Goal: Task Accomplishment & Management: Use online tool/utility

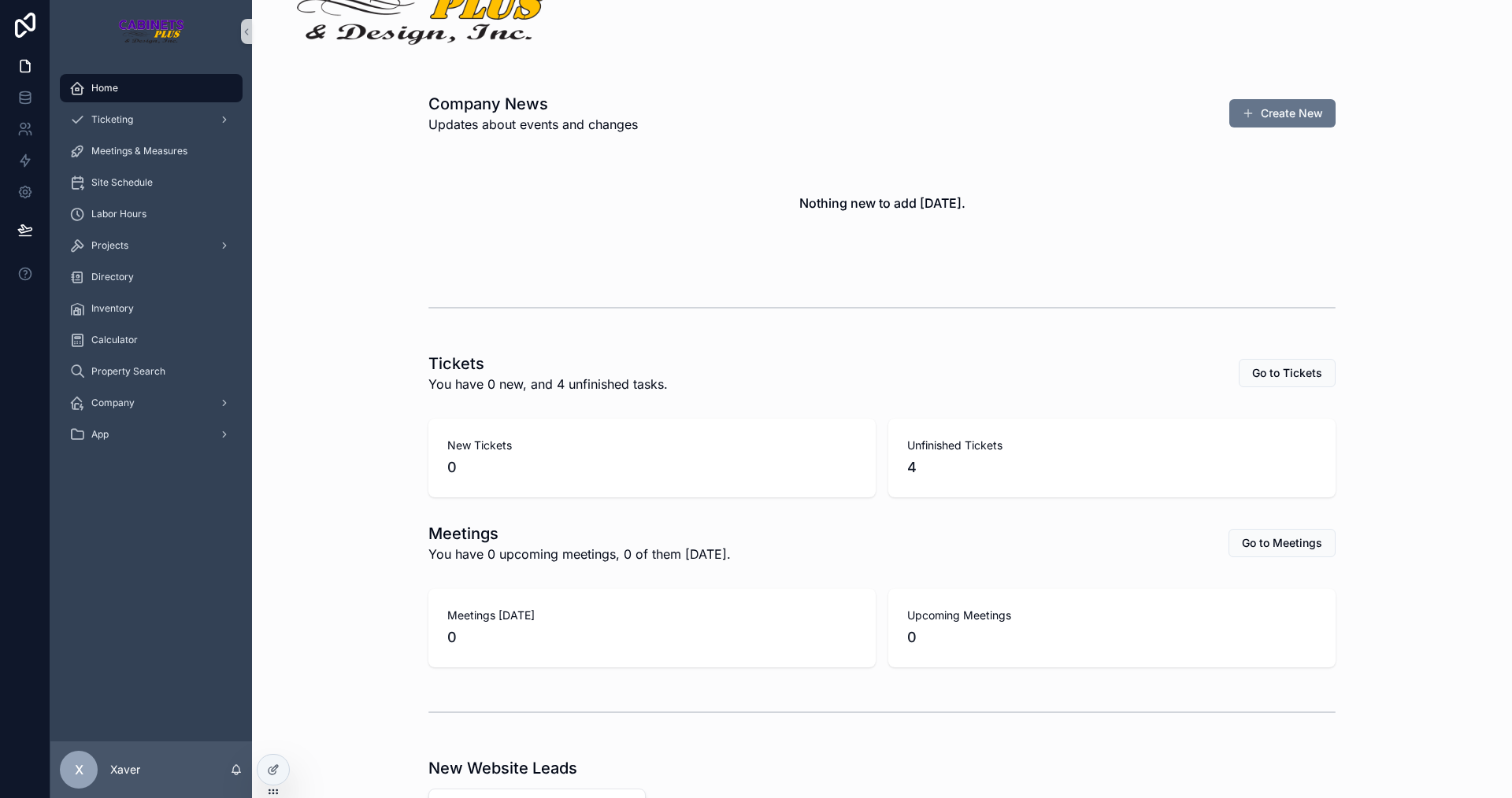
scroll to position [321, 0]
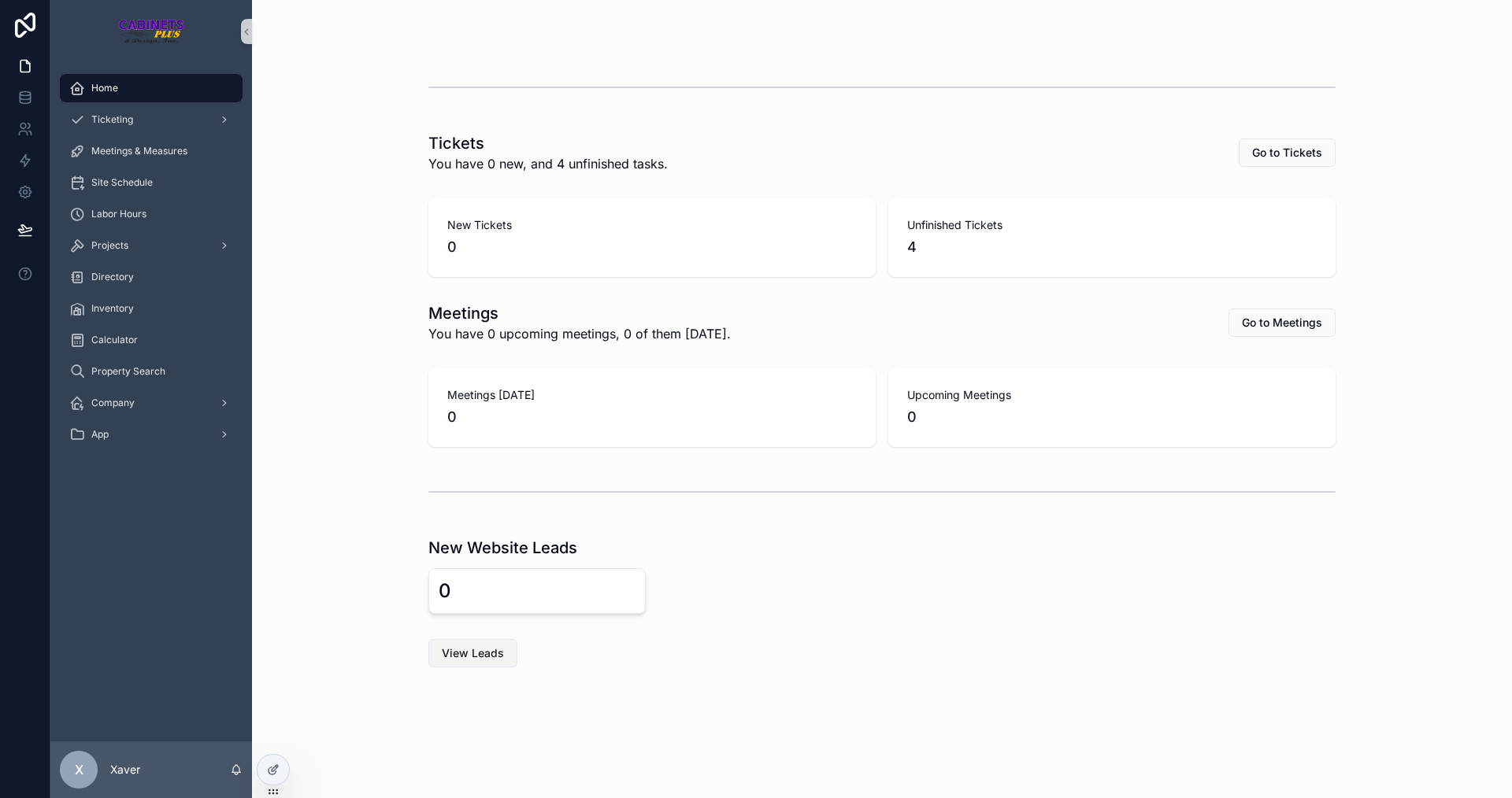
click at [446, 652] on span "View Leads" at bounding box center [472, 654] width 63 height 16
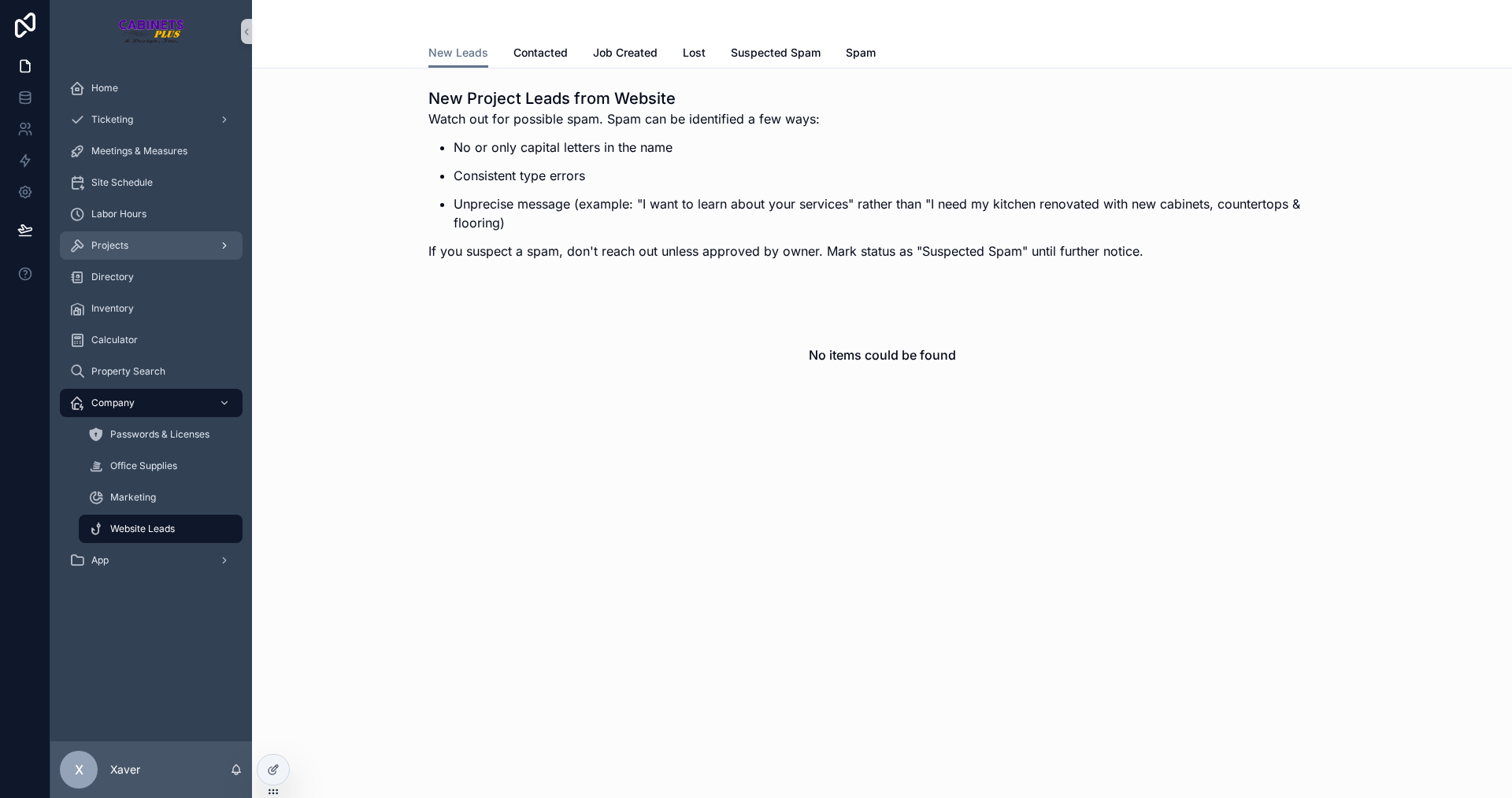
click at [126, 240] on span "Projects" at bounding box center [110, 246] width 37 height 12
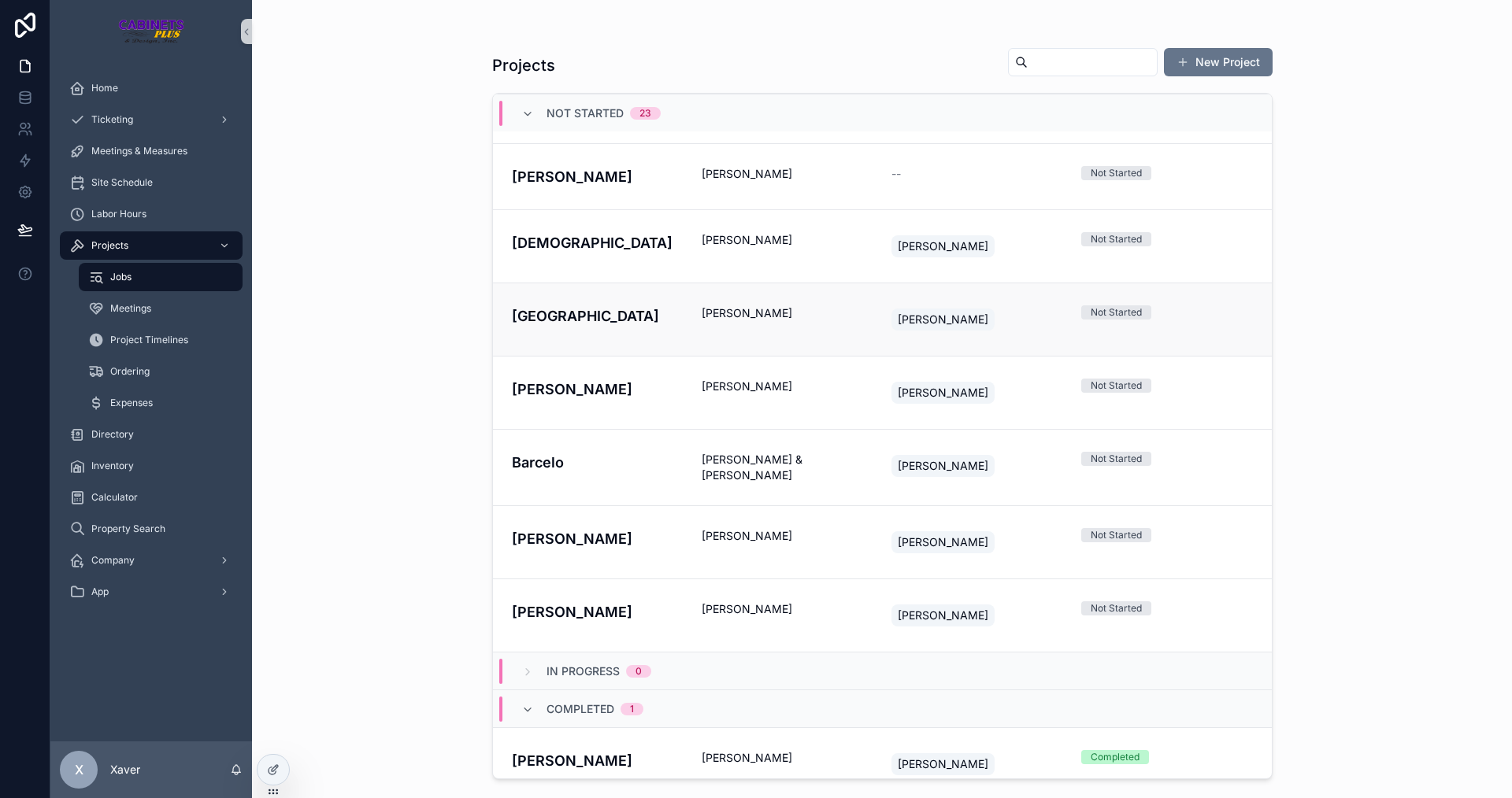
scroll to position [1297, 0]
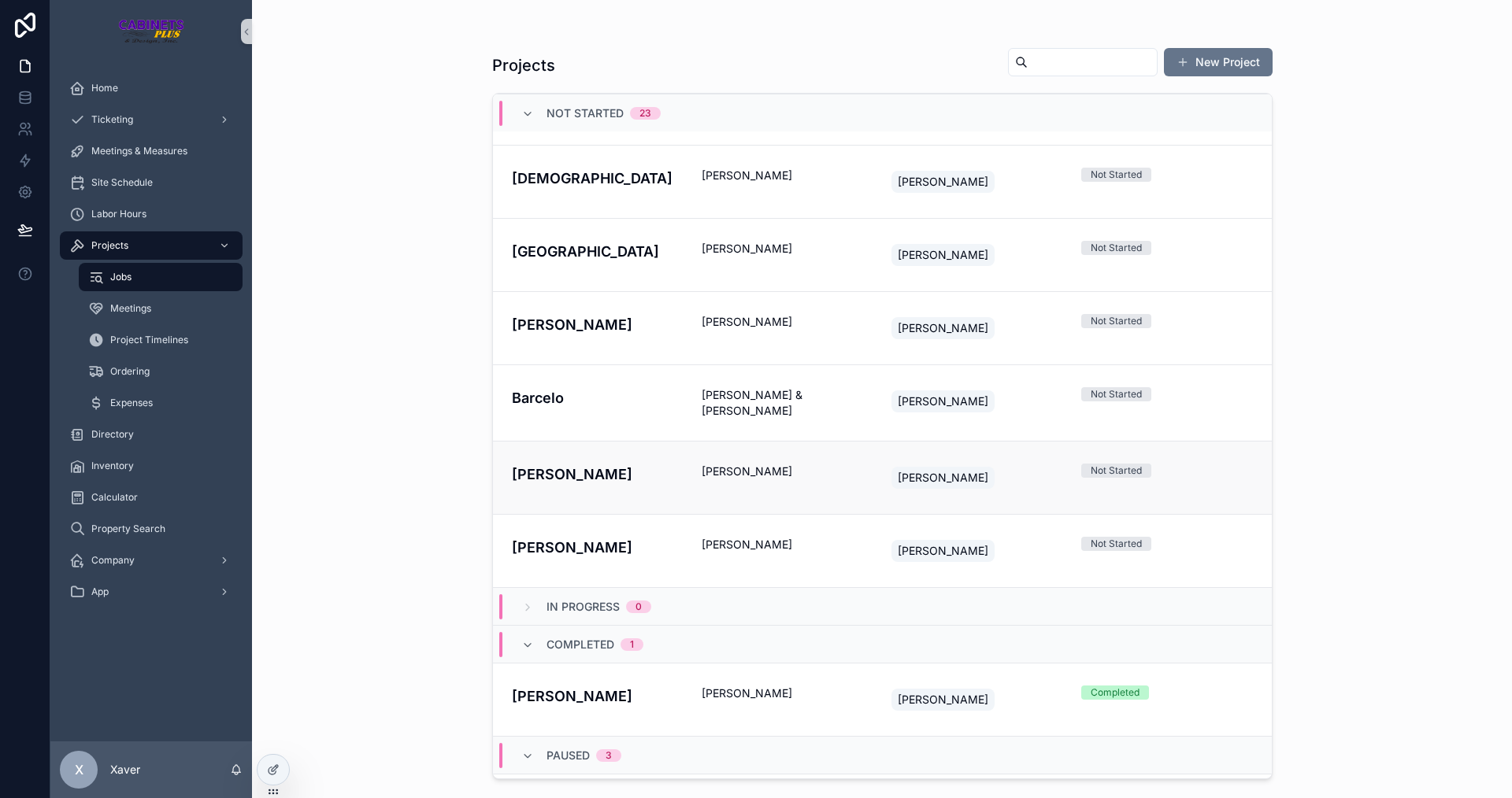
click at [632, 463] on h4 "[PERSON_NAME]" at bounding box center [597, 474] width 171 height 21
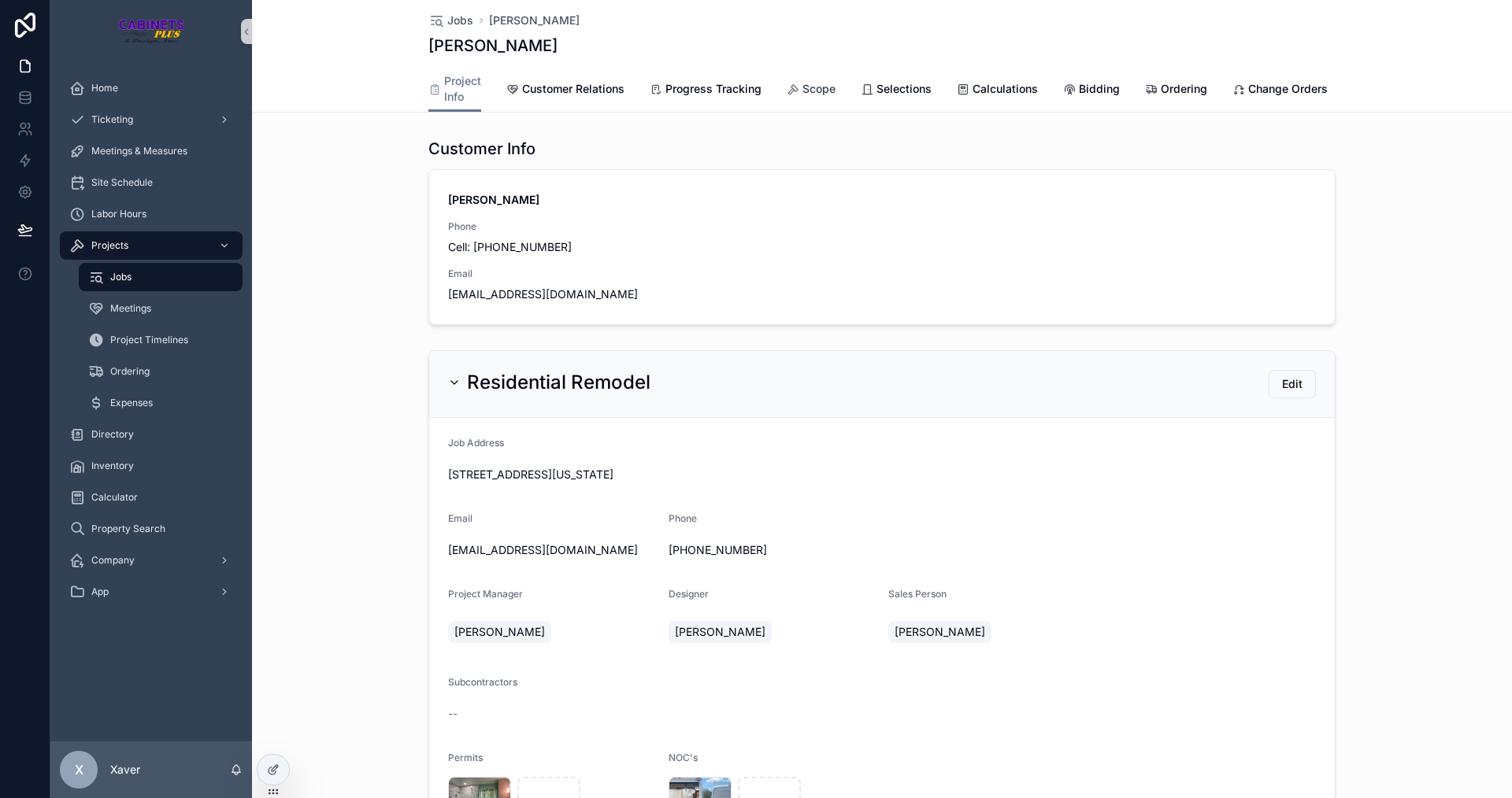
click at [803, 88] on span "Scope" at bounding box center [819, 89] width 33 height 16
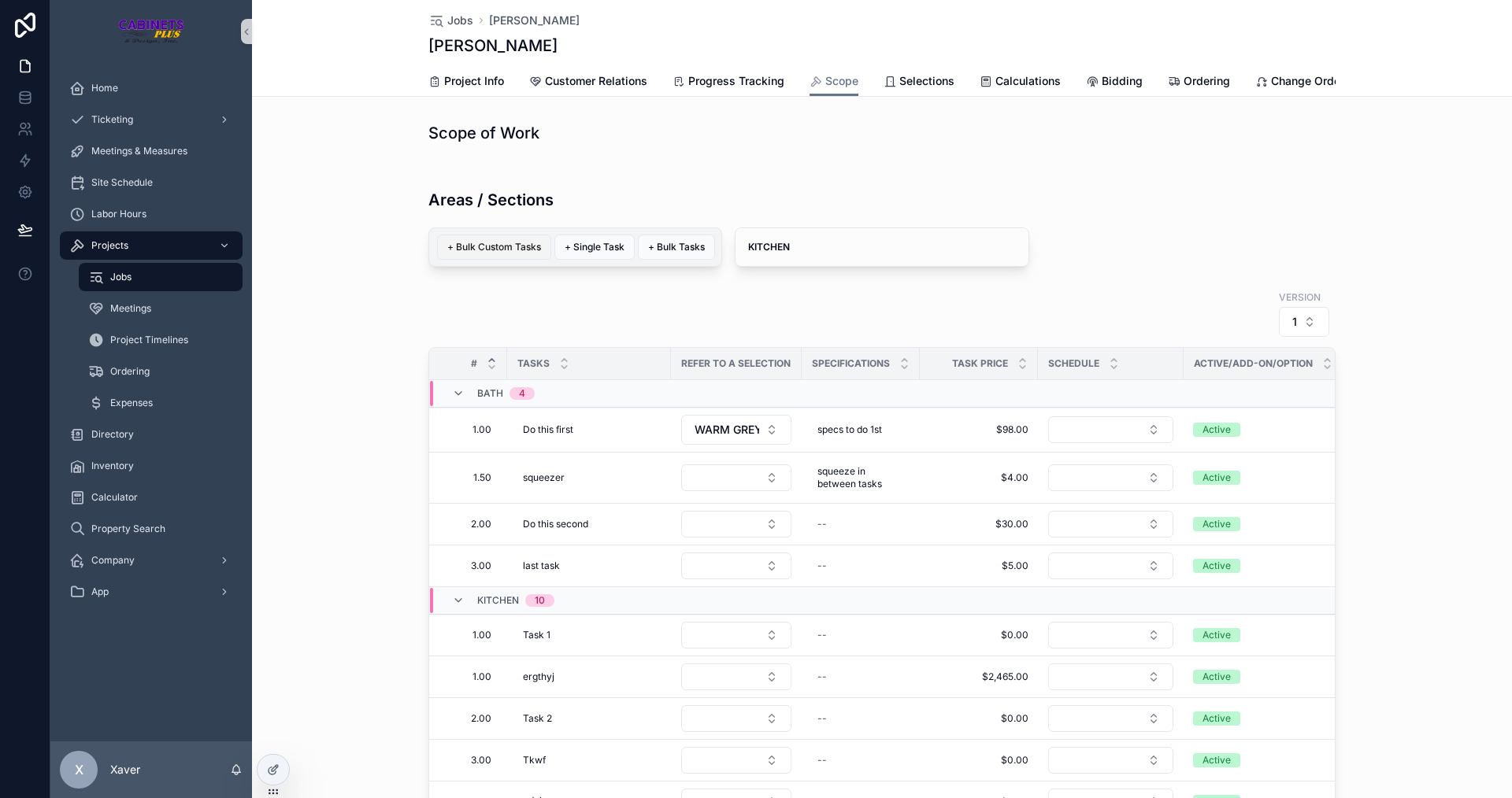
click at [500, 254] on span "+ Bulk Custom Tasks" at bounding box center [494, 248] width 93 height 12
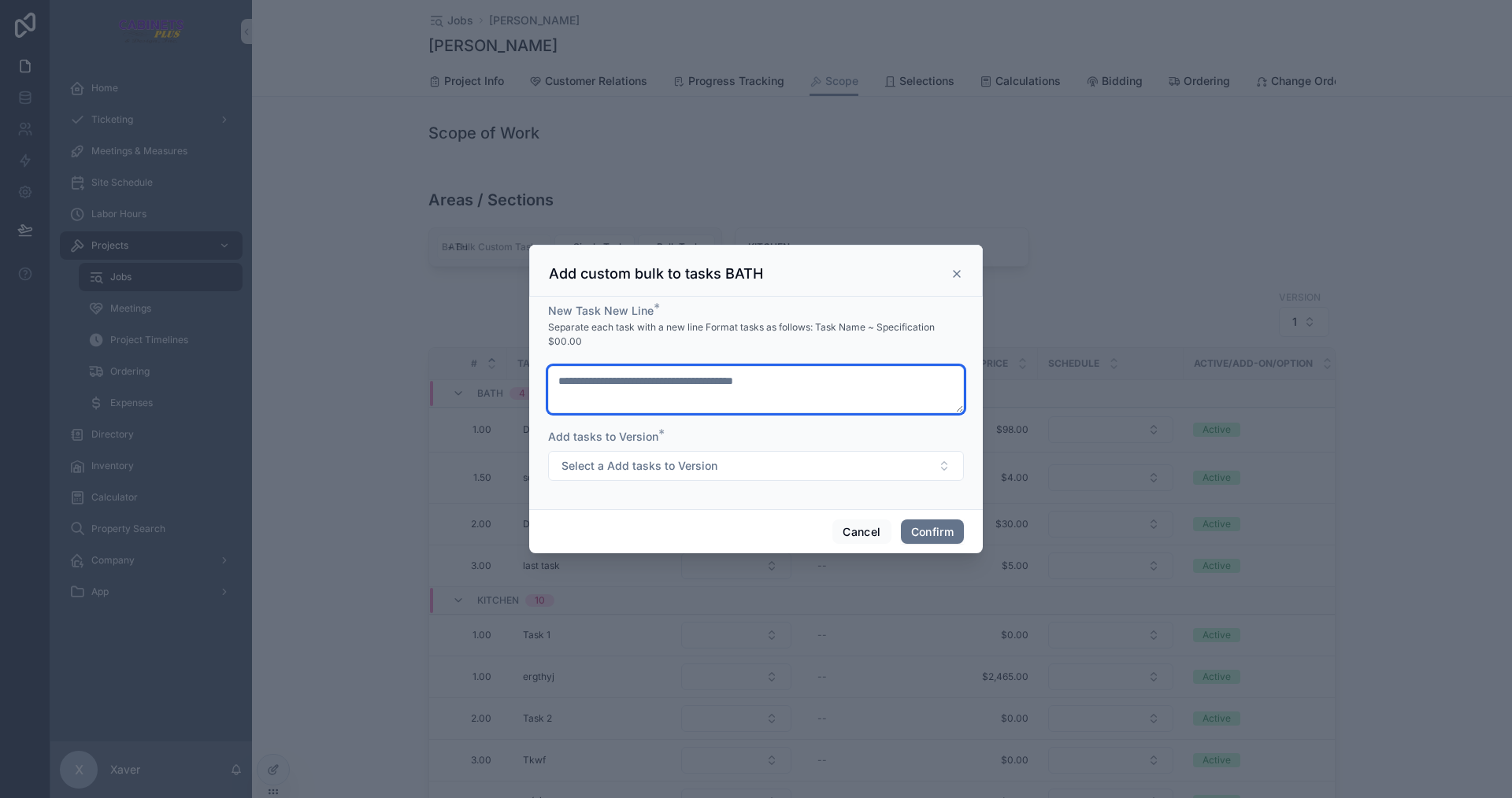
click at [687, 379] on textarea at bounding box center [756, 390] width 416 height 48
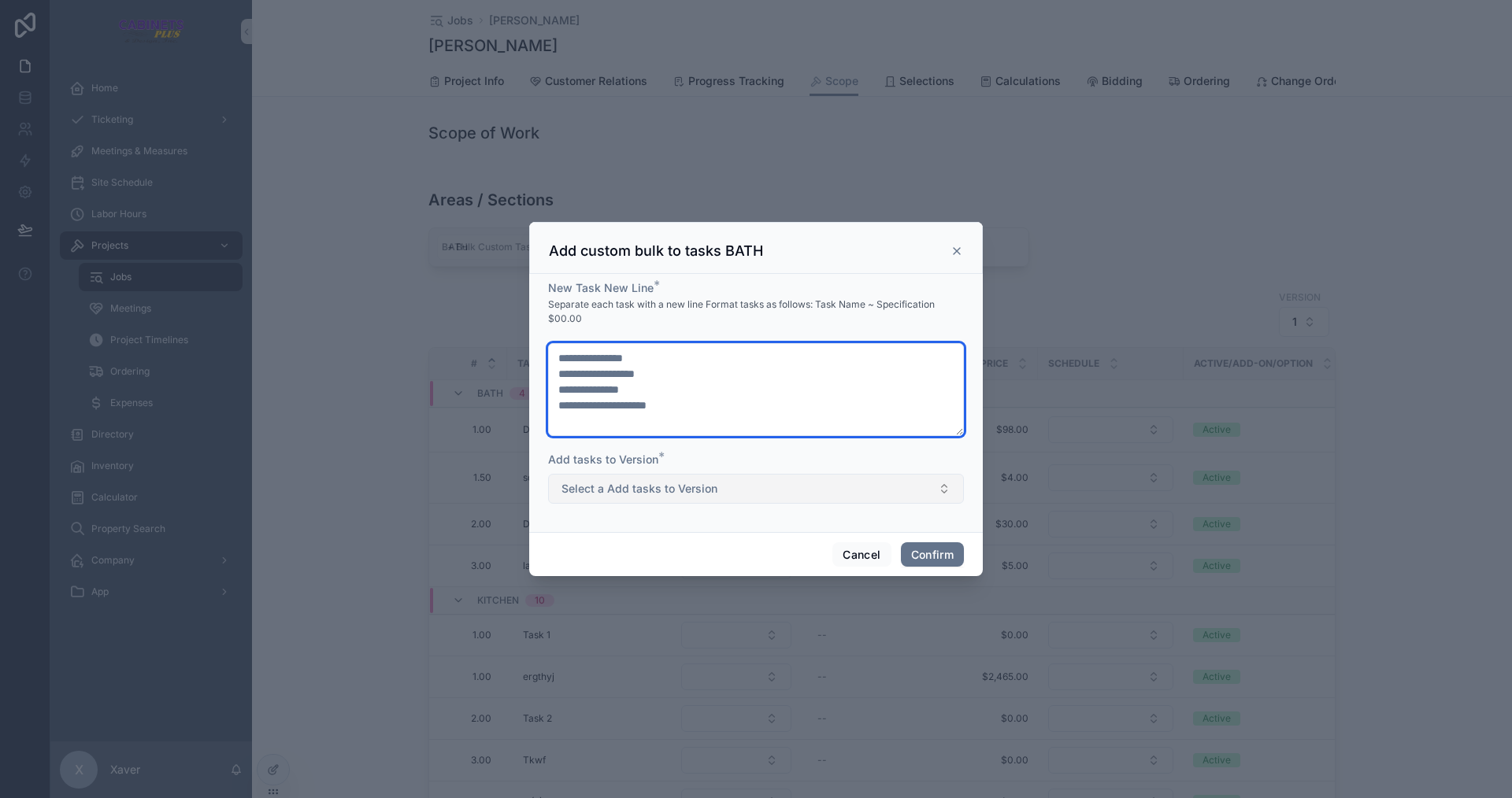
type textarea "**********"
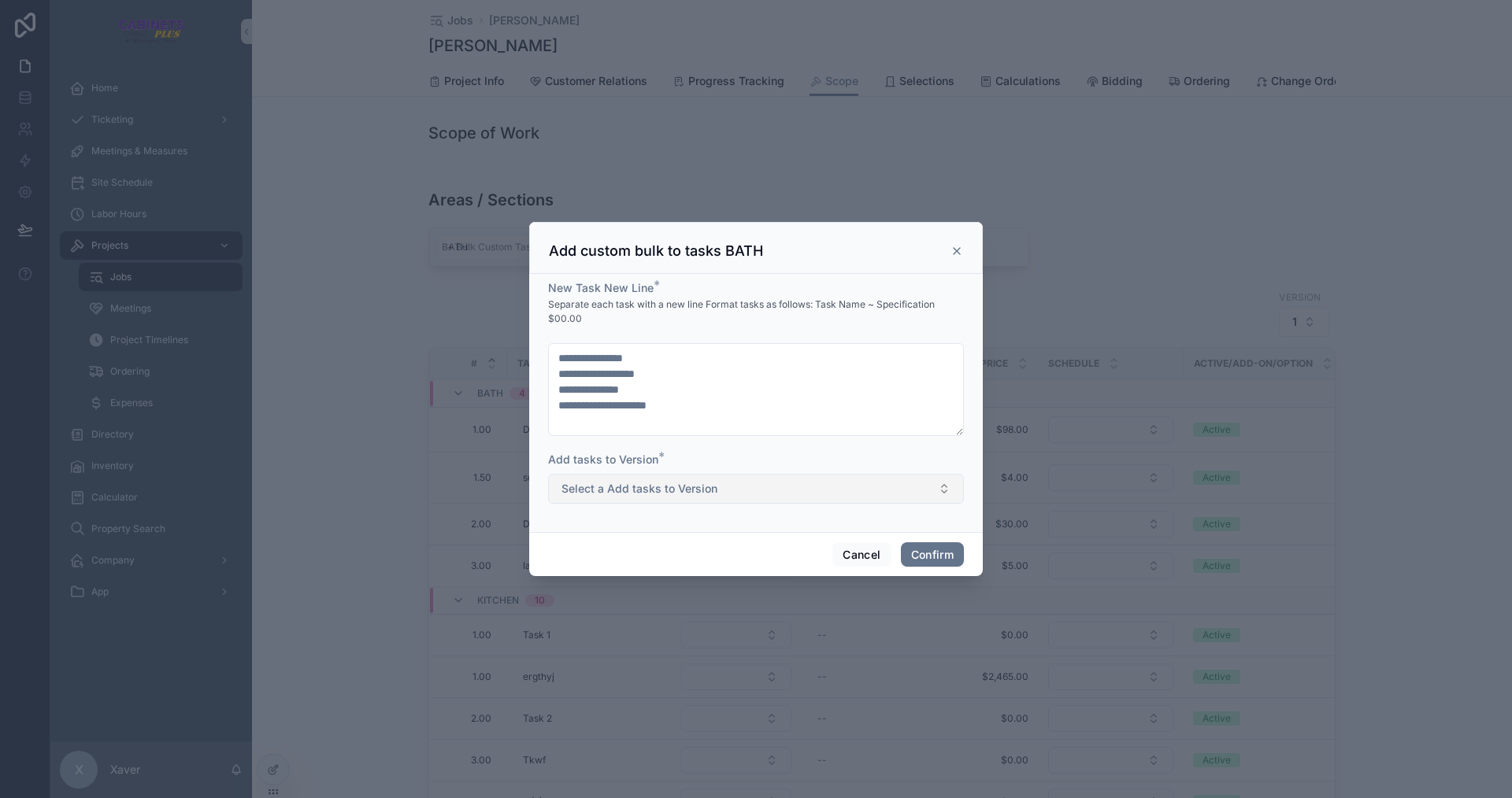
click at [881, 486] on button "Select a Add tasks to Version" at bounding box center [756, 489] width 416 height 30
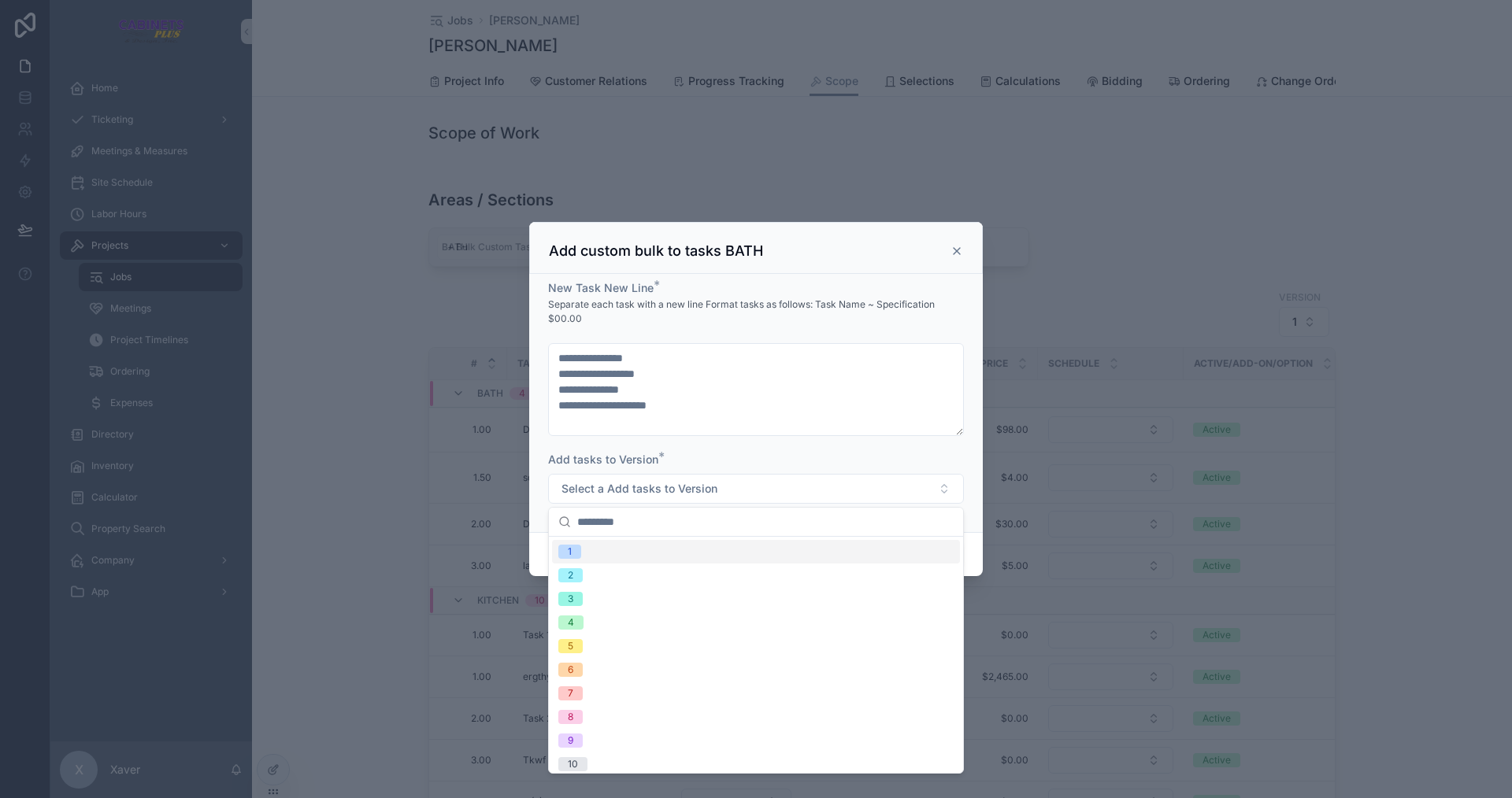
click at [746, 553] on div "1" at bounding box center [756, 551] width 408 height 24
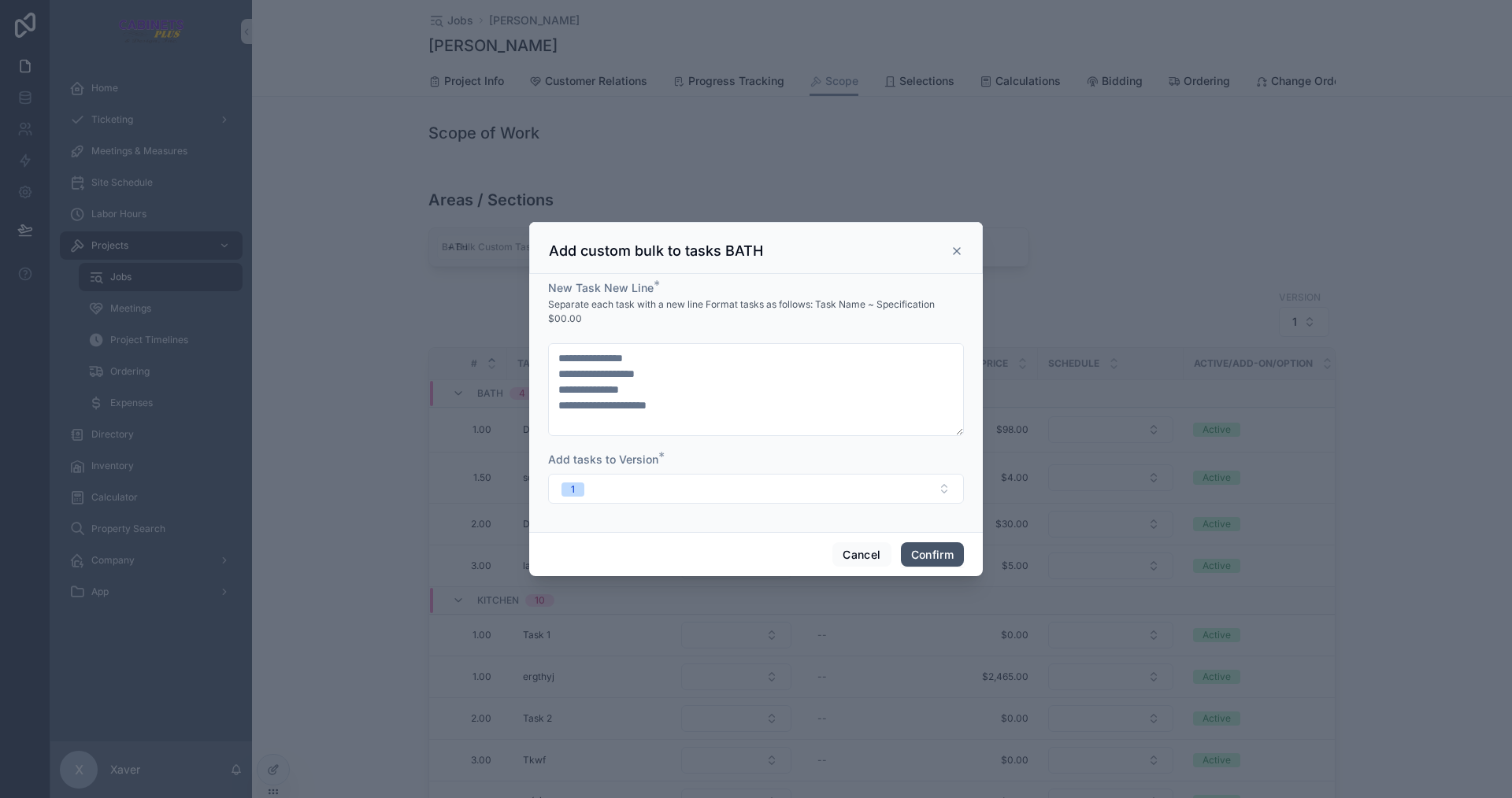
click at [945, 548] on button "Confirm" at bounding box center [933, 555] width 63 height 26
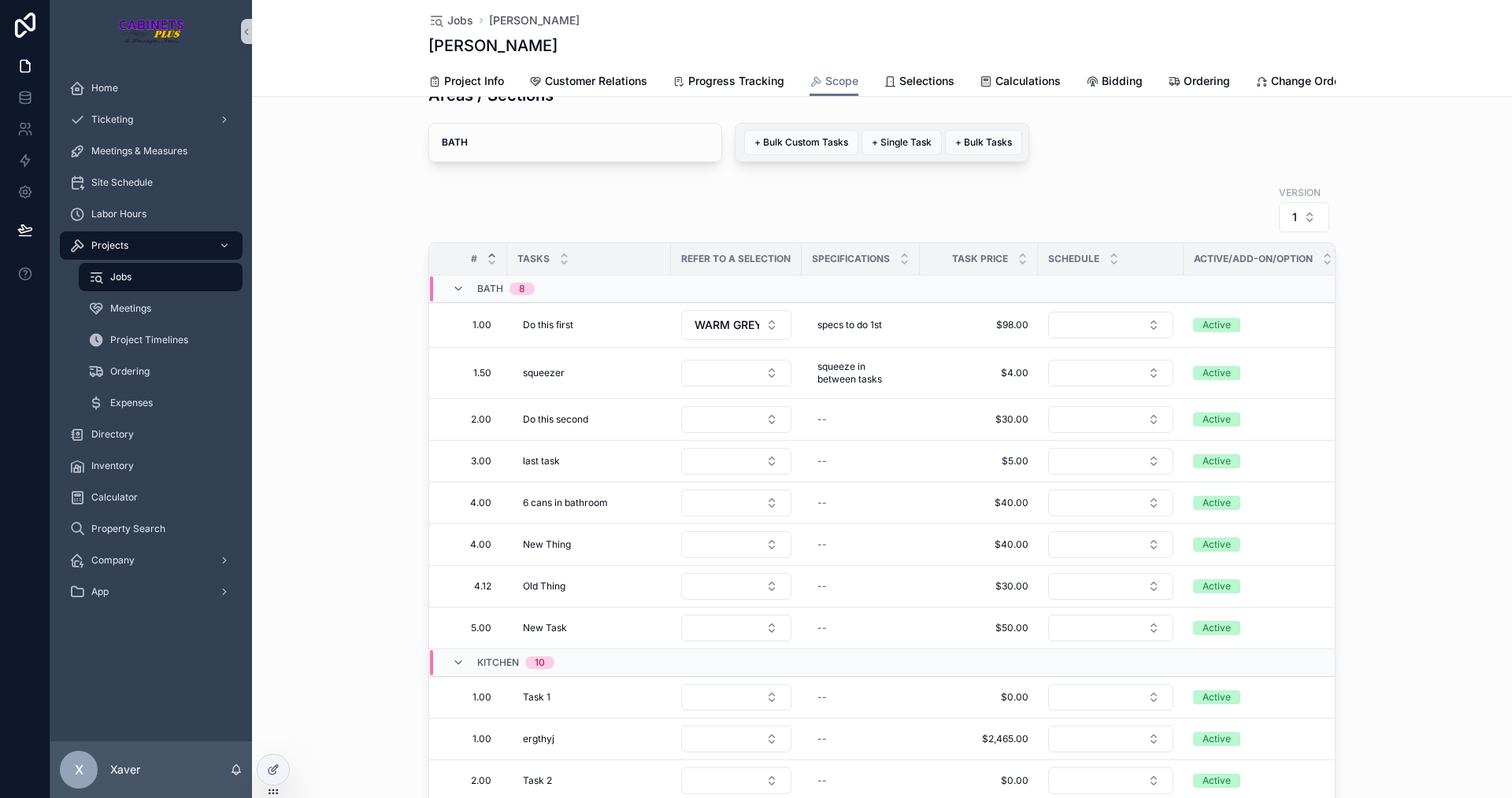
scroll to position [78, 0]
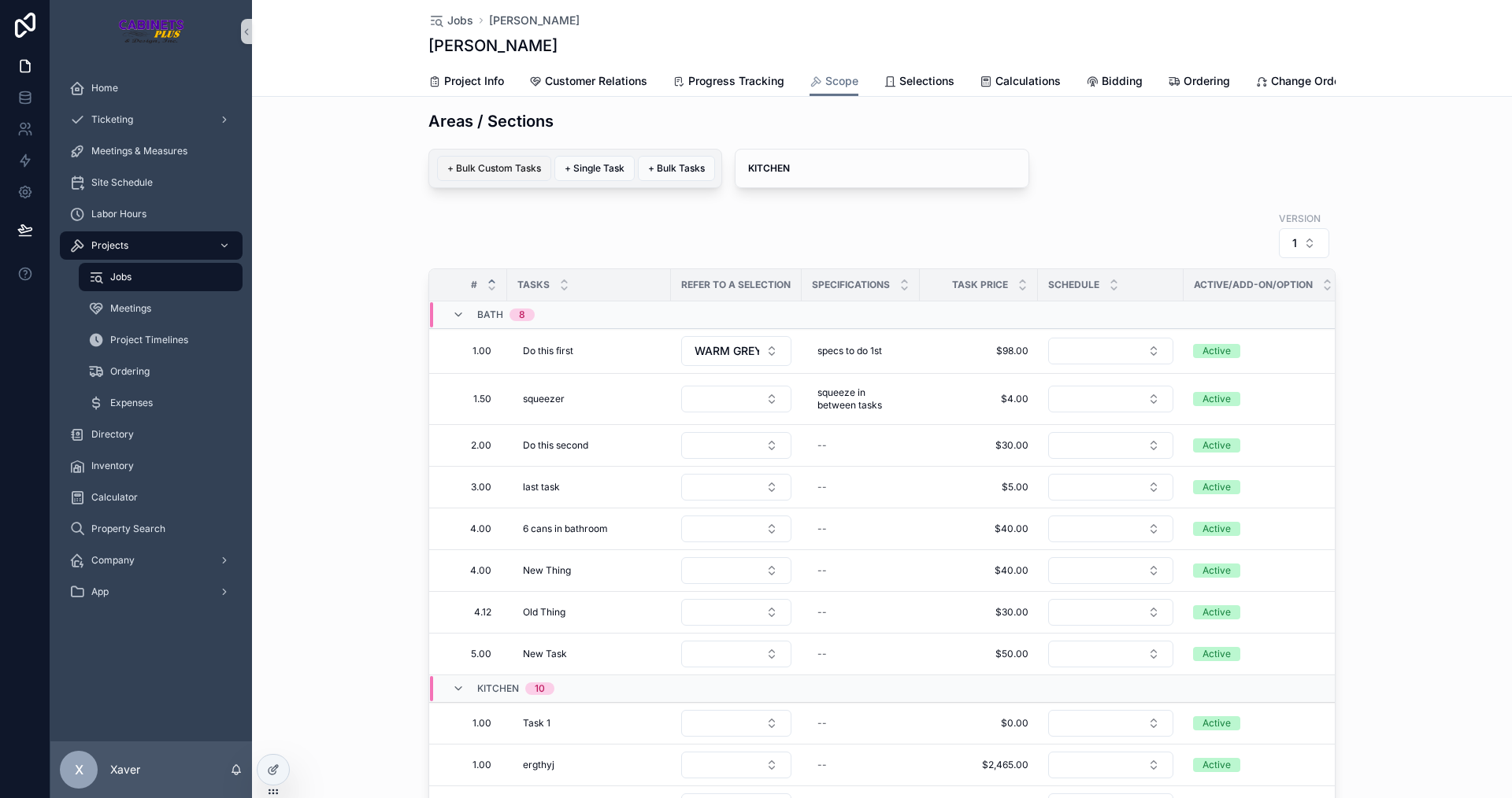
click at [487, 181] on button "+ Bulk Custom Tasks" at bounding box center [494, 168] width 115 height 26
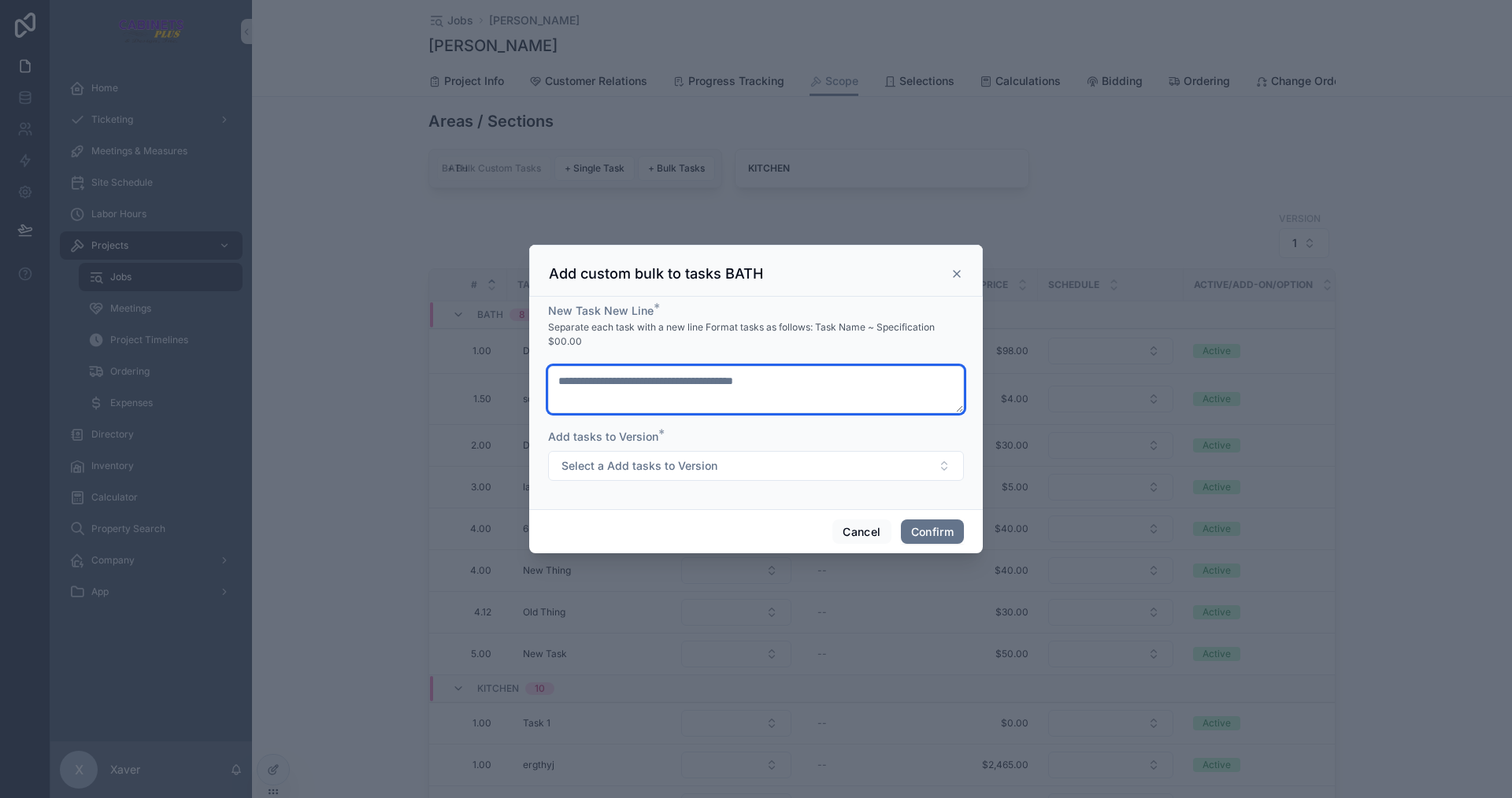
click at [622, 388] on textarea at bounding box center [756, 390] width 416 height 48
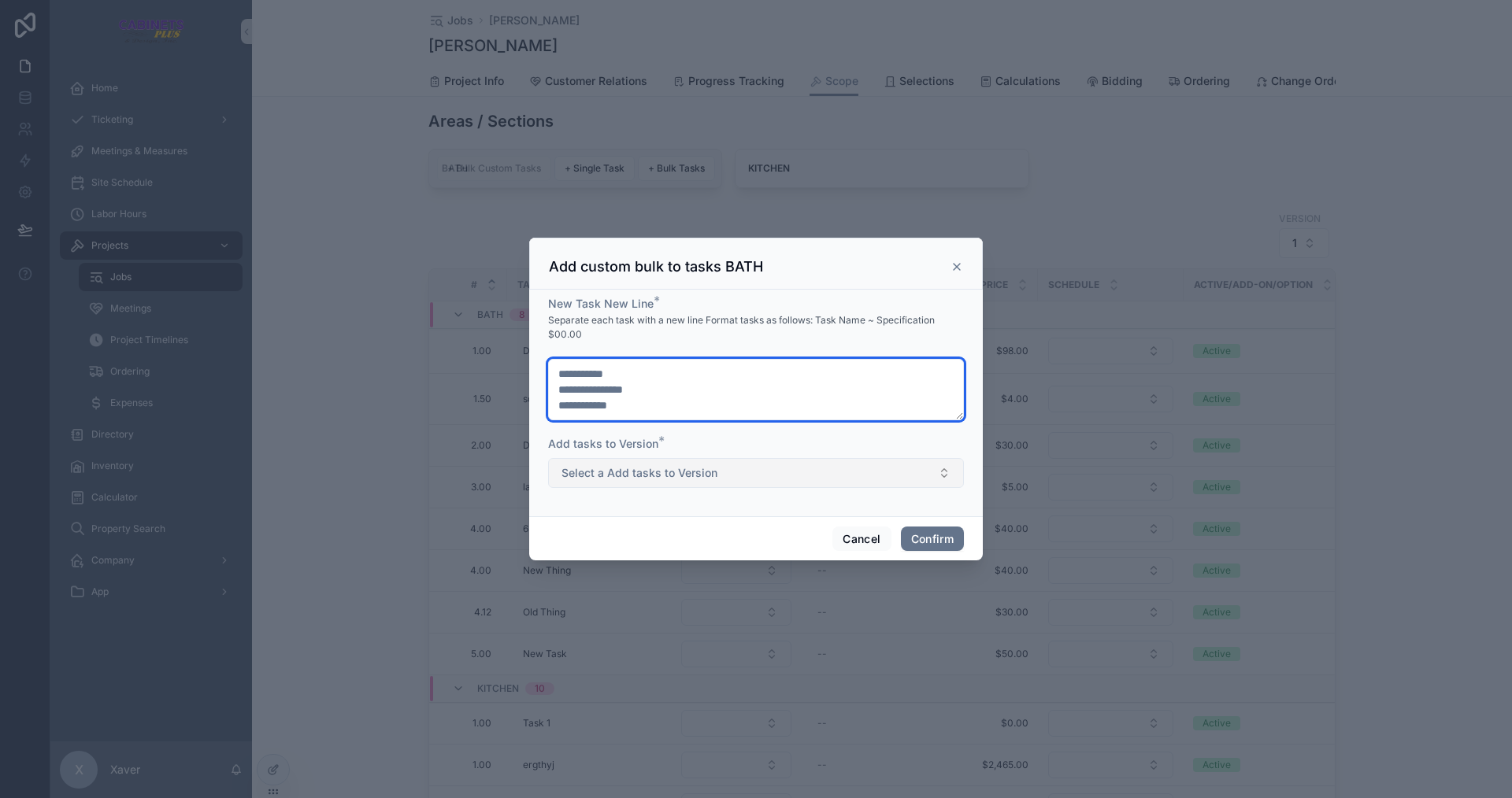
type textarea "**********"
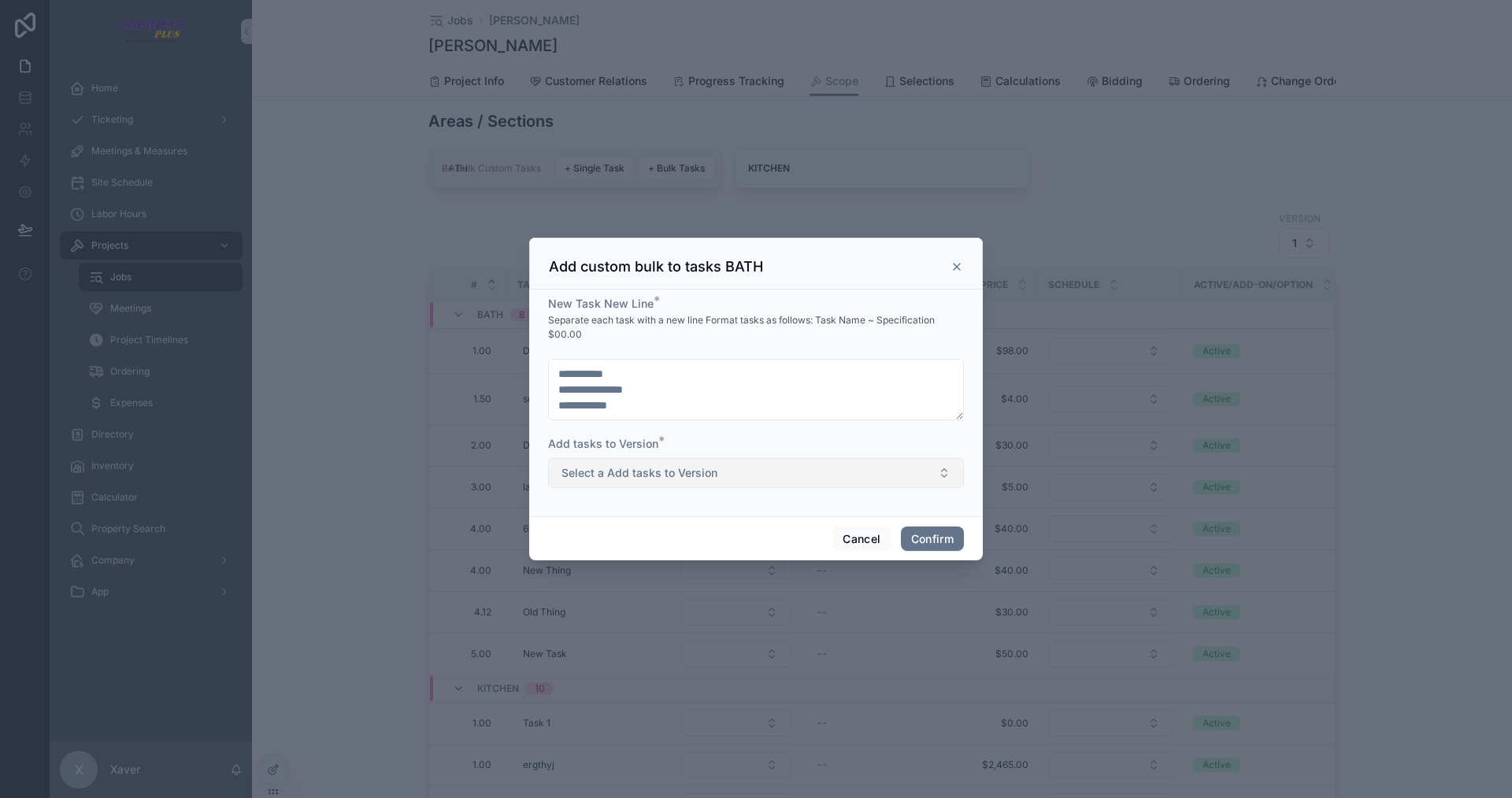
click at [618, 476] on span "Select a Add tasks to Version" at bounding box center [639, 473] width 156 height 16
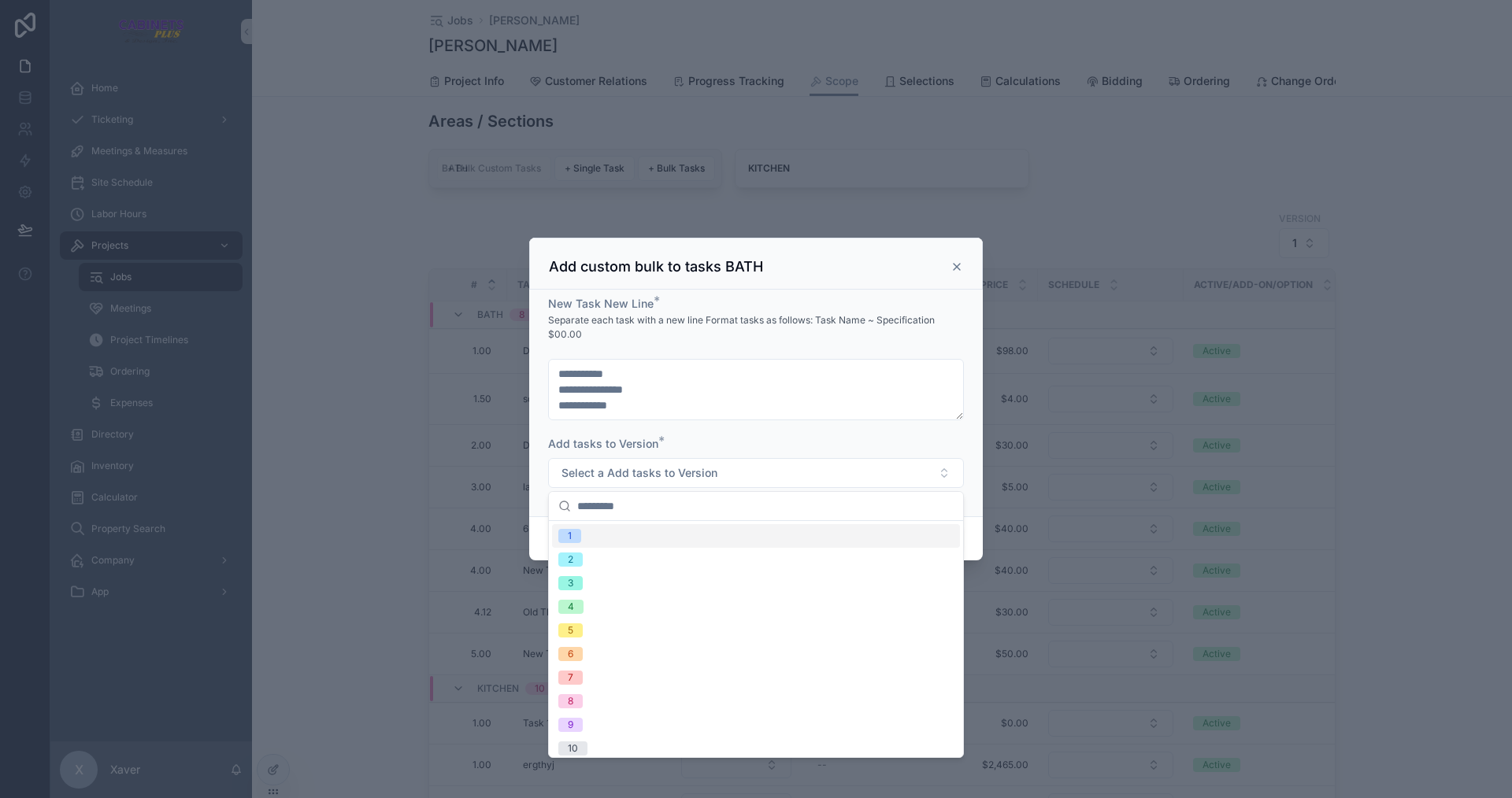
click at [599, 531] on div "1" at bounding box center [756, 536] width 408 height 24
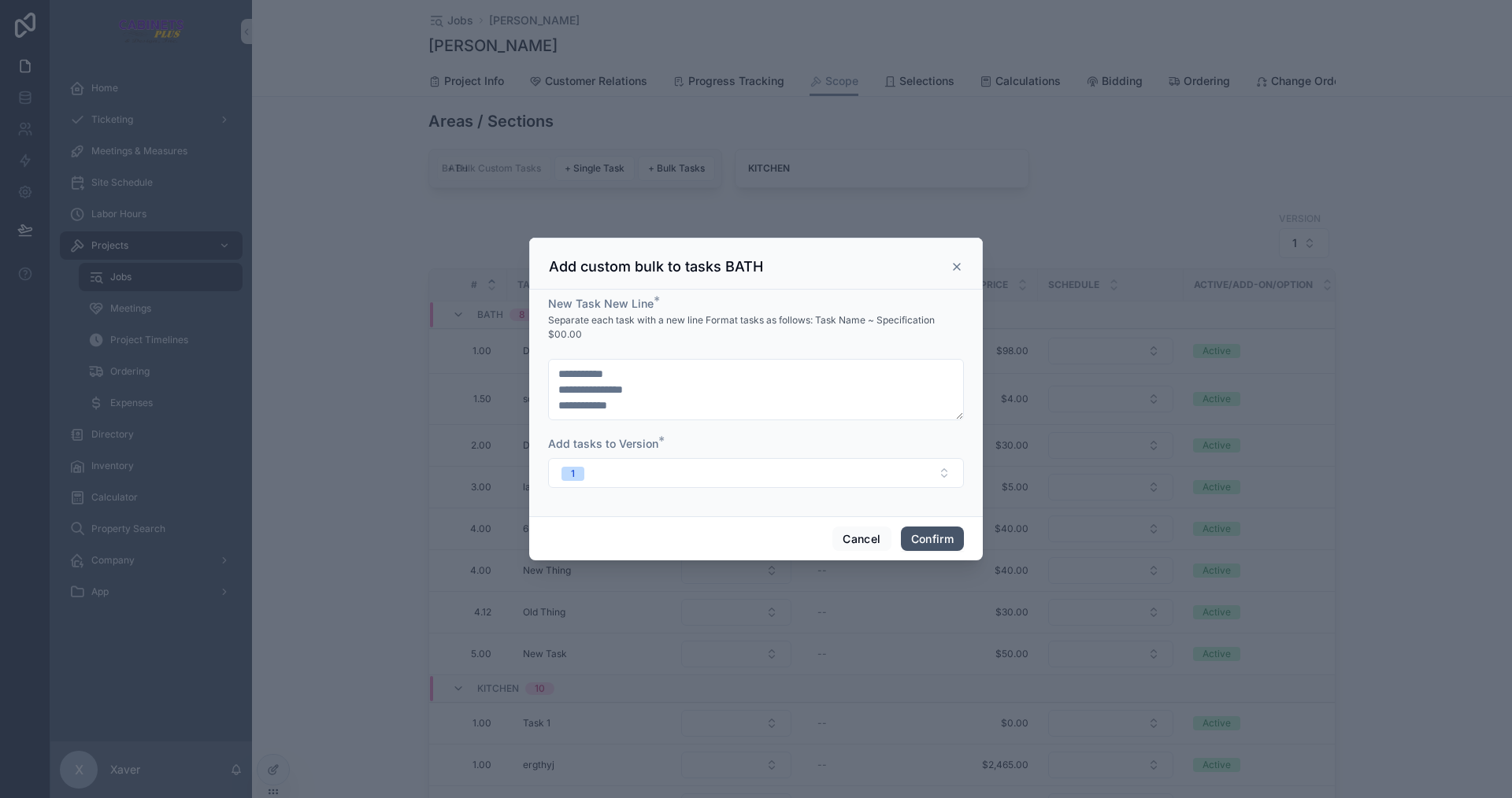
click at [913, 541] on button "Confirm" at bounding box center [933, 539] width 63 height 26
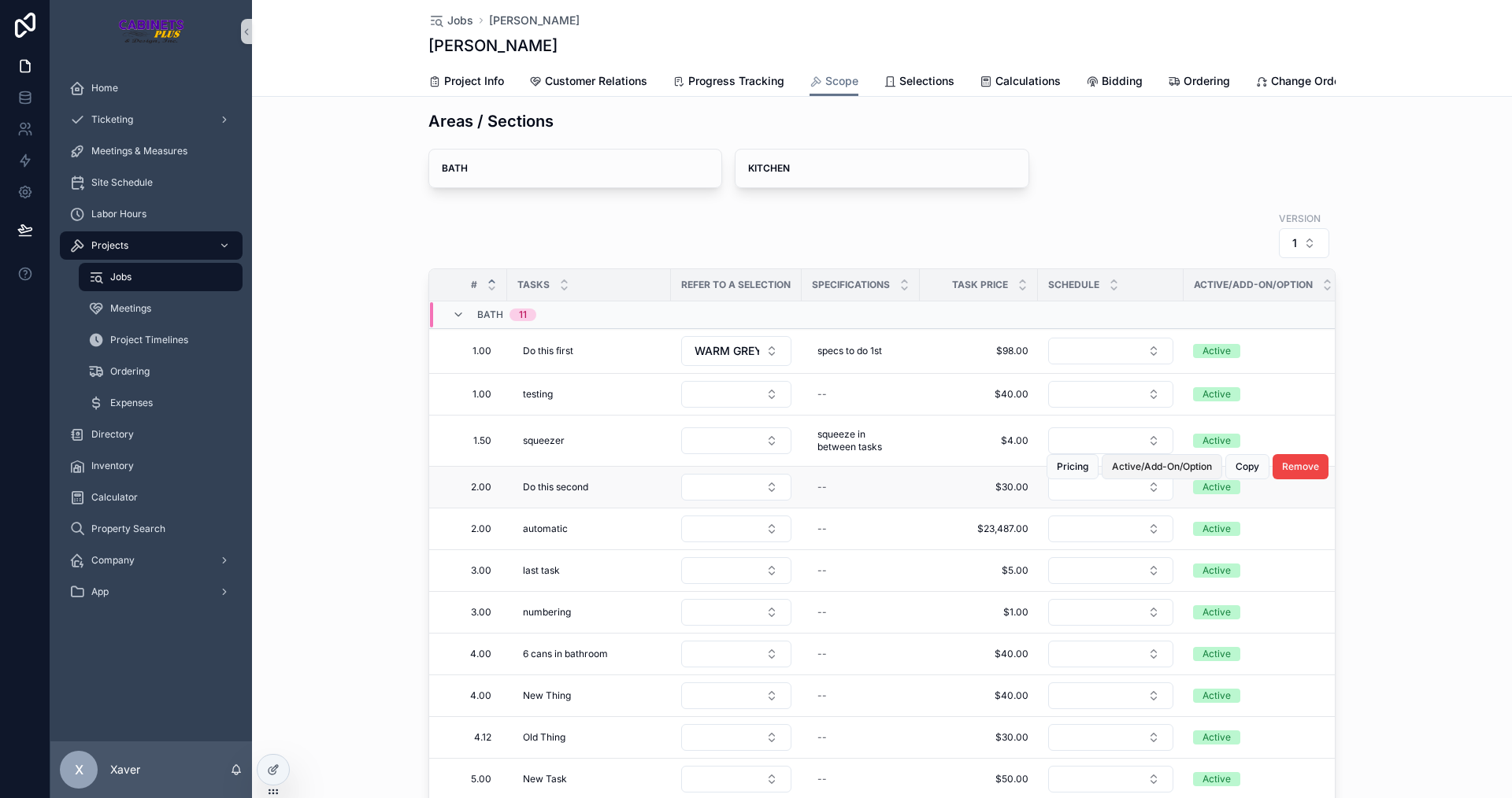
click at [1149, 473] on span "Active/Add-On/Option" at bounding box center [1162, 467] width 100 height 12
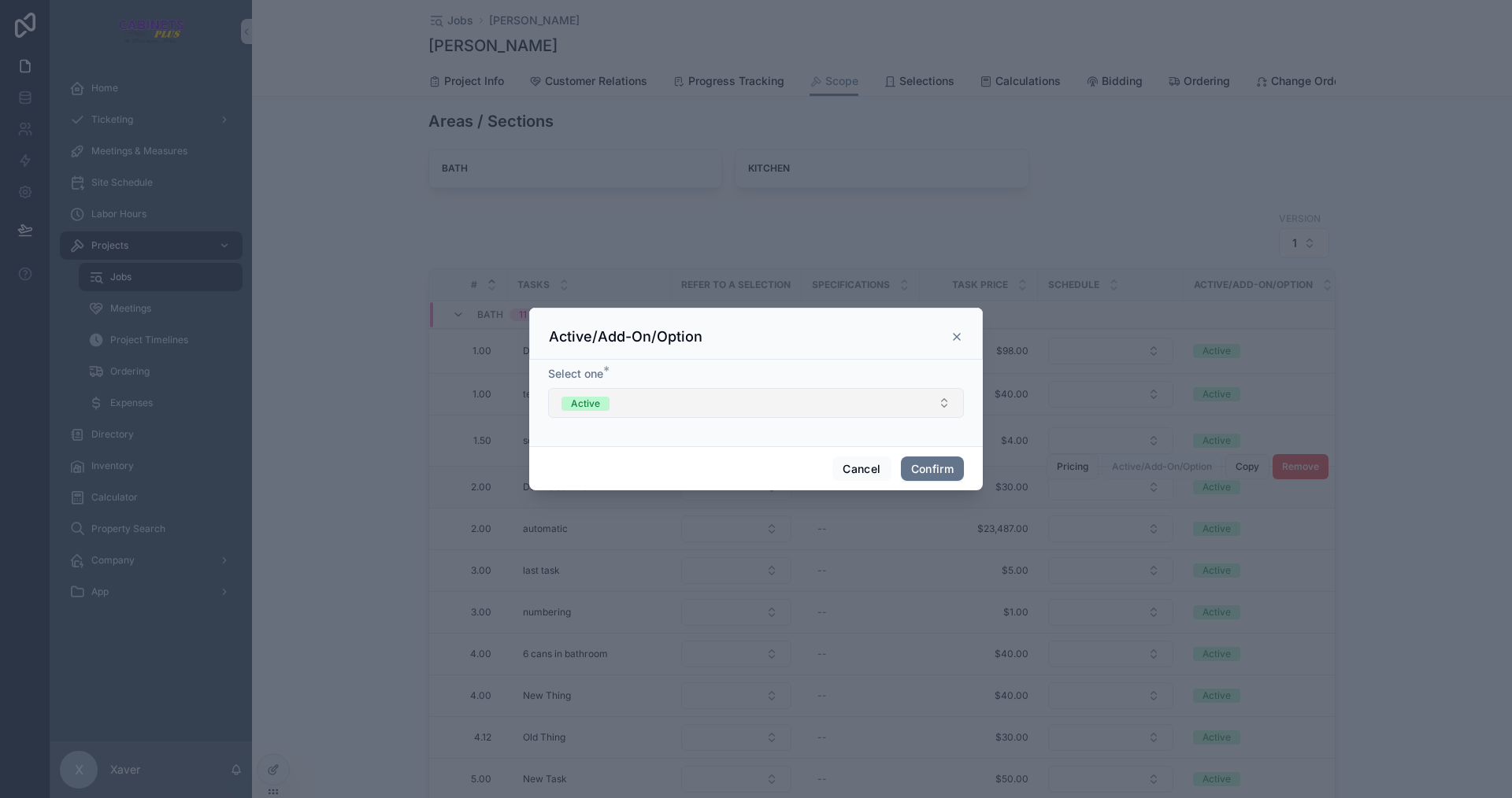
click at [778, 398] on button "Active" at bounding box center [756, 403] width 416 height 30
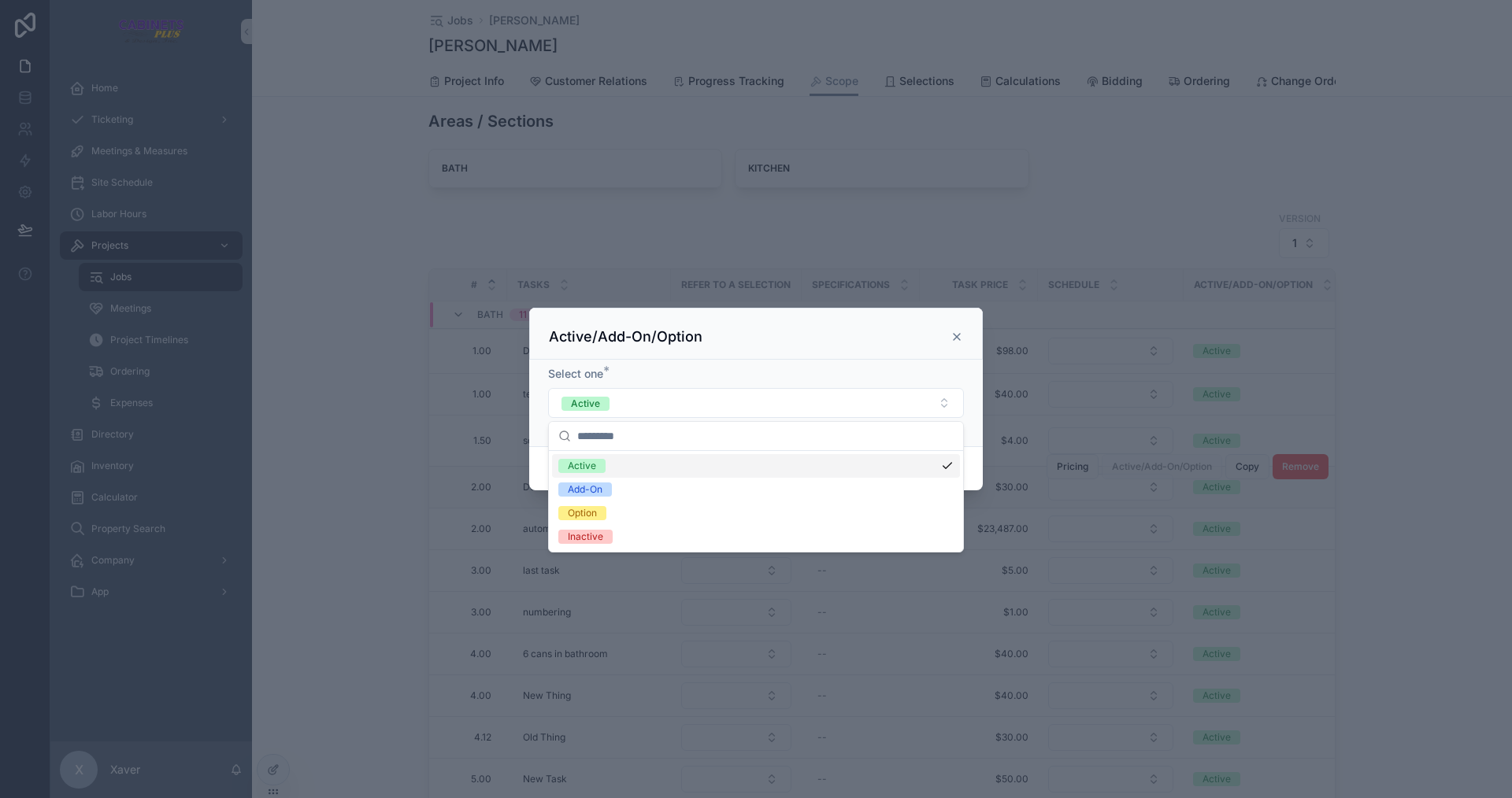
click at [770, 355] on div "Active/Add-On/Option" at bounding box center [756, 333] width 454 height 52
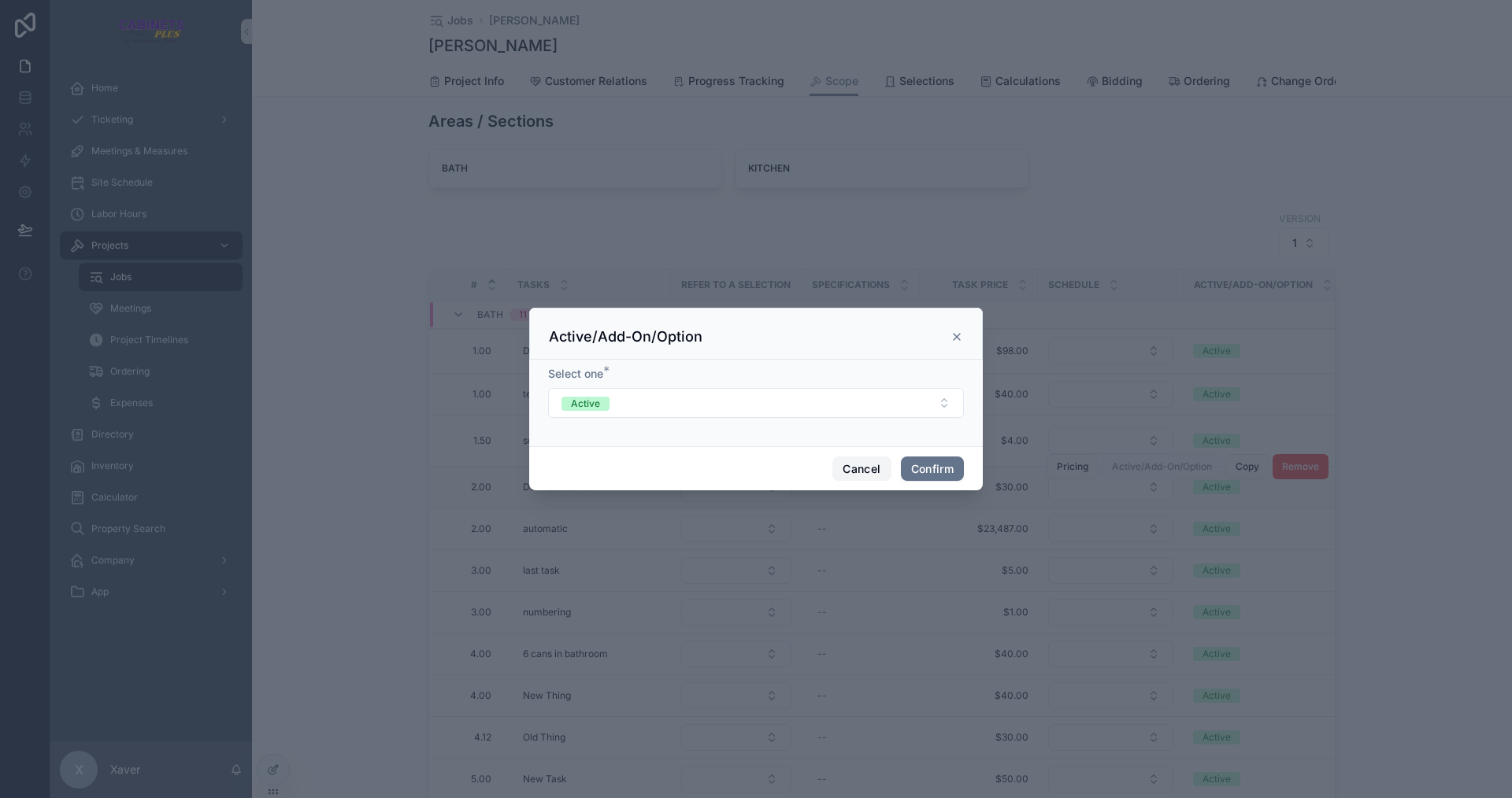
click at [860, 466] on button "Cancel" at bounding box center [862, 469] width 58 height 26
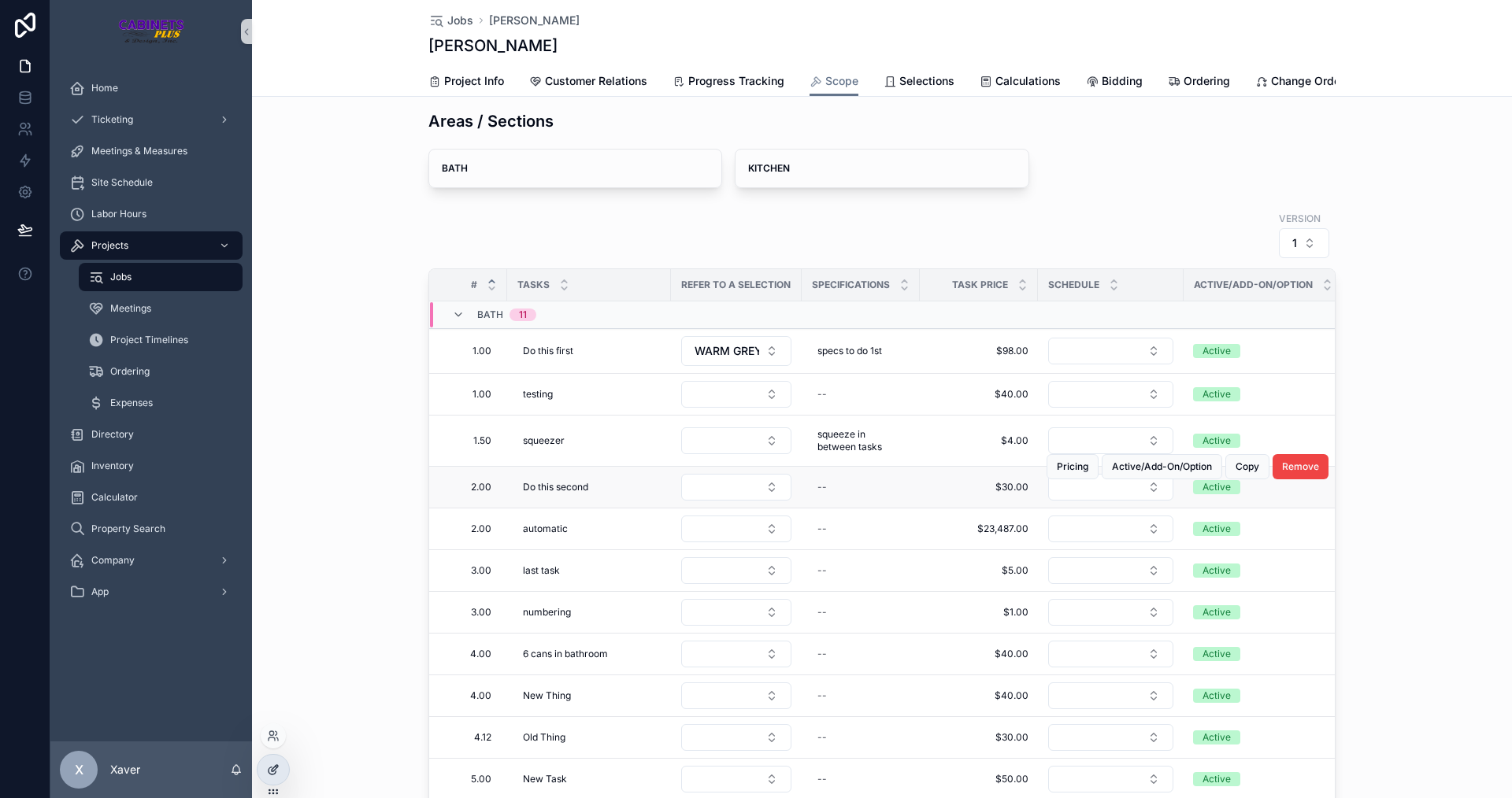
click at [273, 771] on icon at bounding box center [273, 770] width 12 height 12
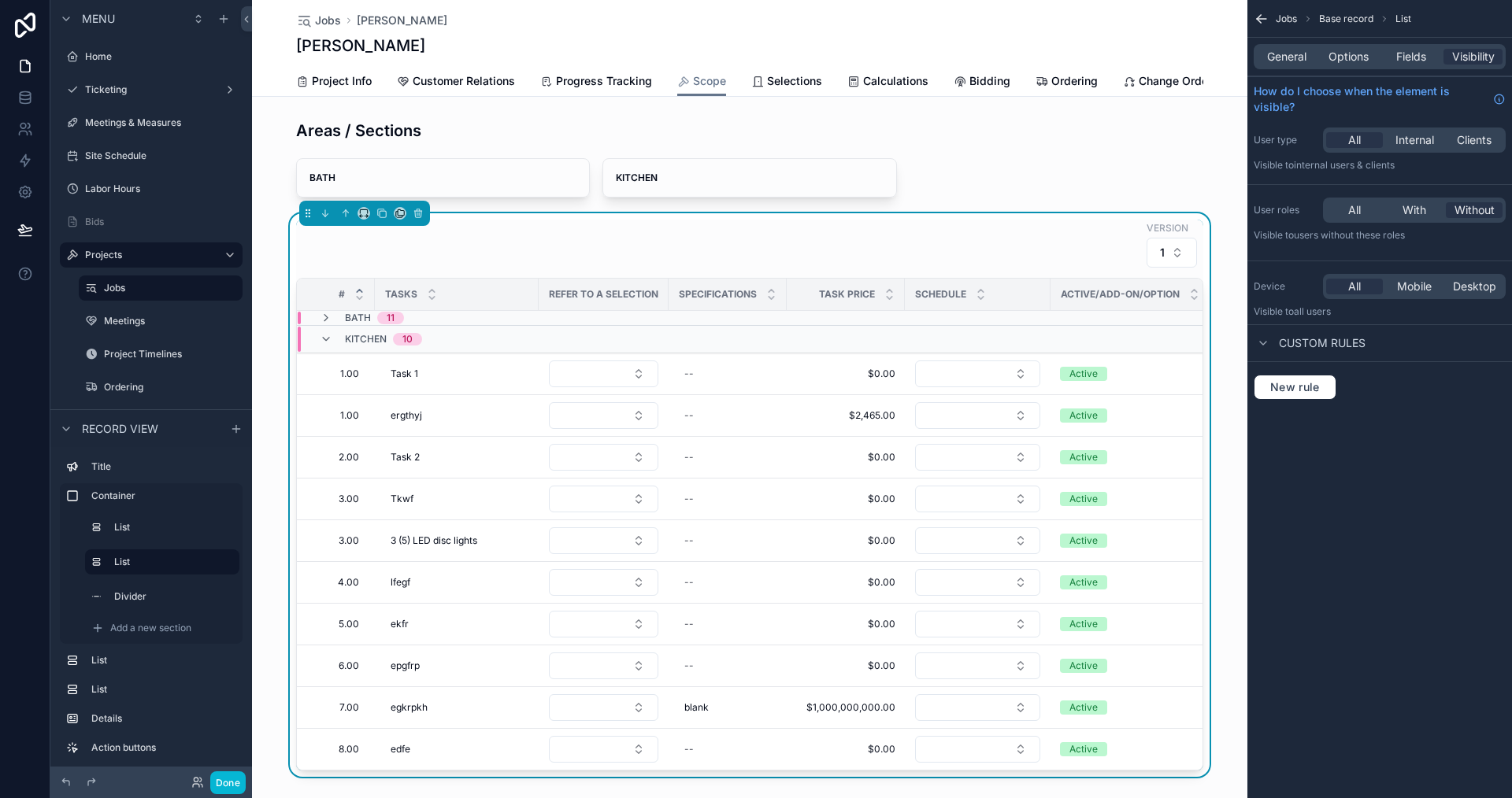
click at [624, 348] on div "KITCHEN 10" at bounding box center [483, 339] width 370 height 26
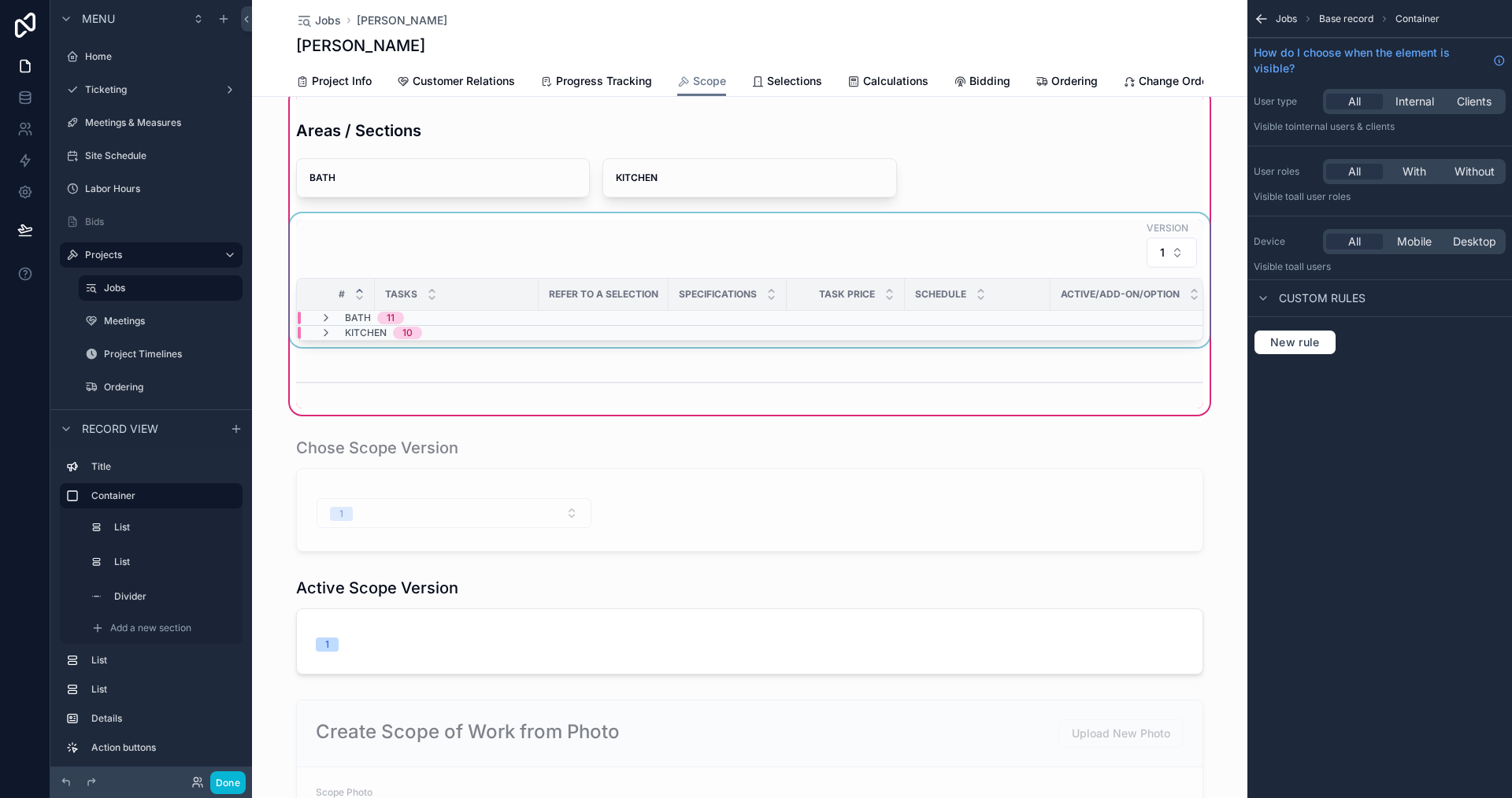
click at [627, 243] on div "scrollable content" at bounding box center [749, 280] width 926 height 134
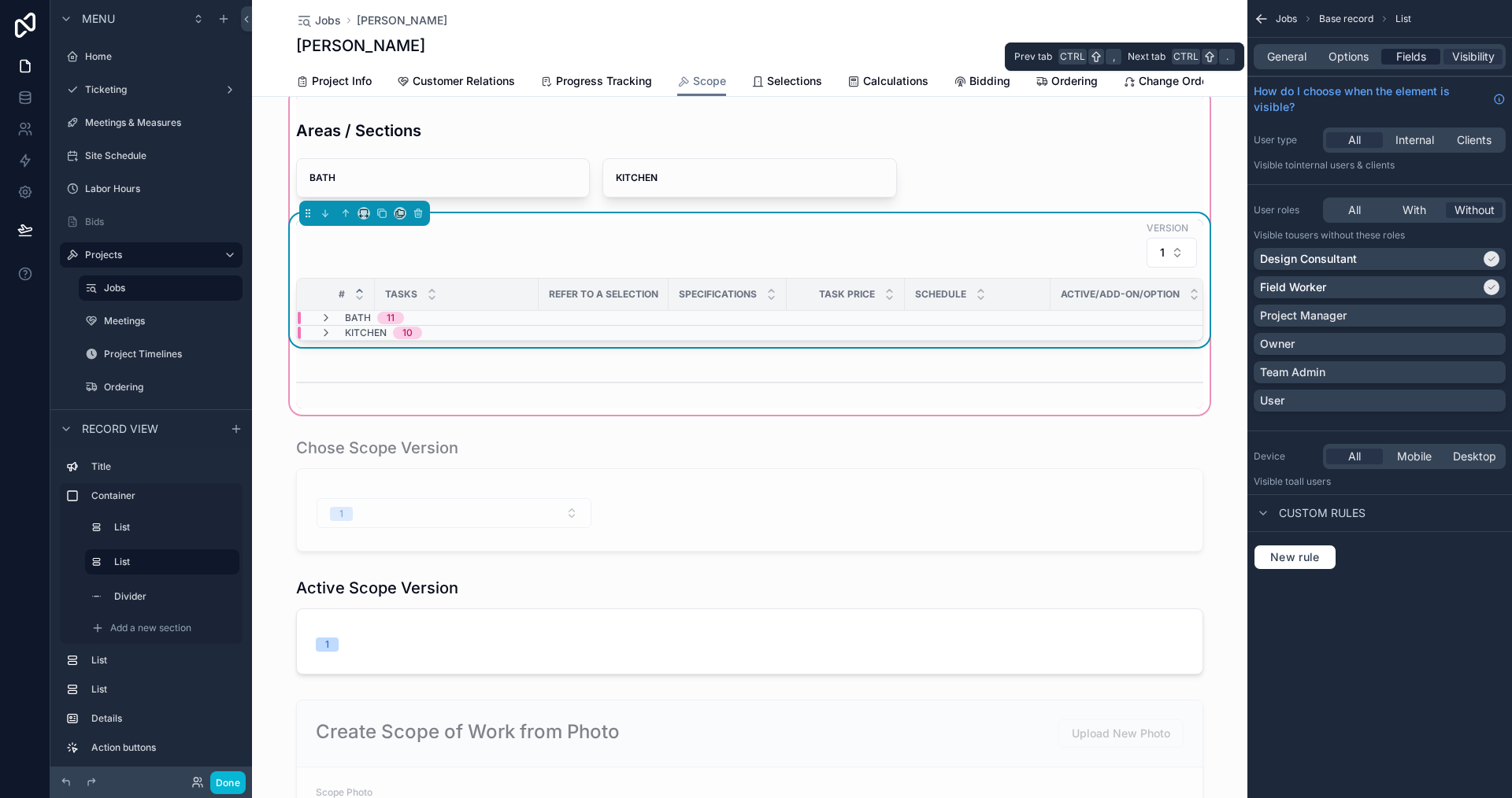
click at [1407, 55] on span "Fields" at bounding box center [1412, 56] width 30 height 16
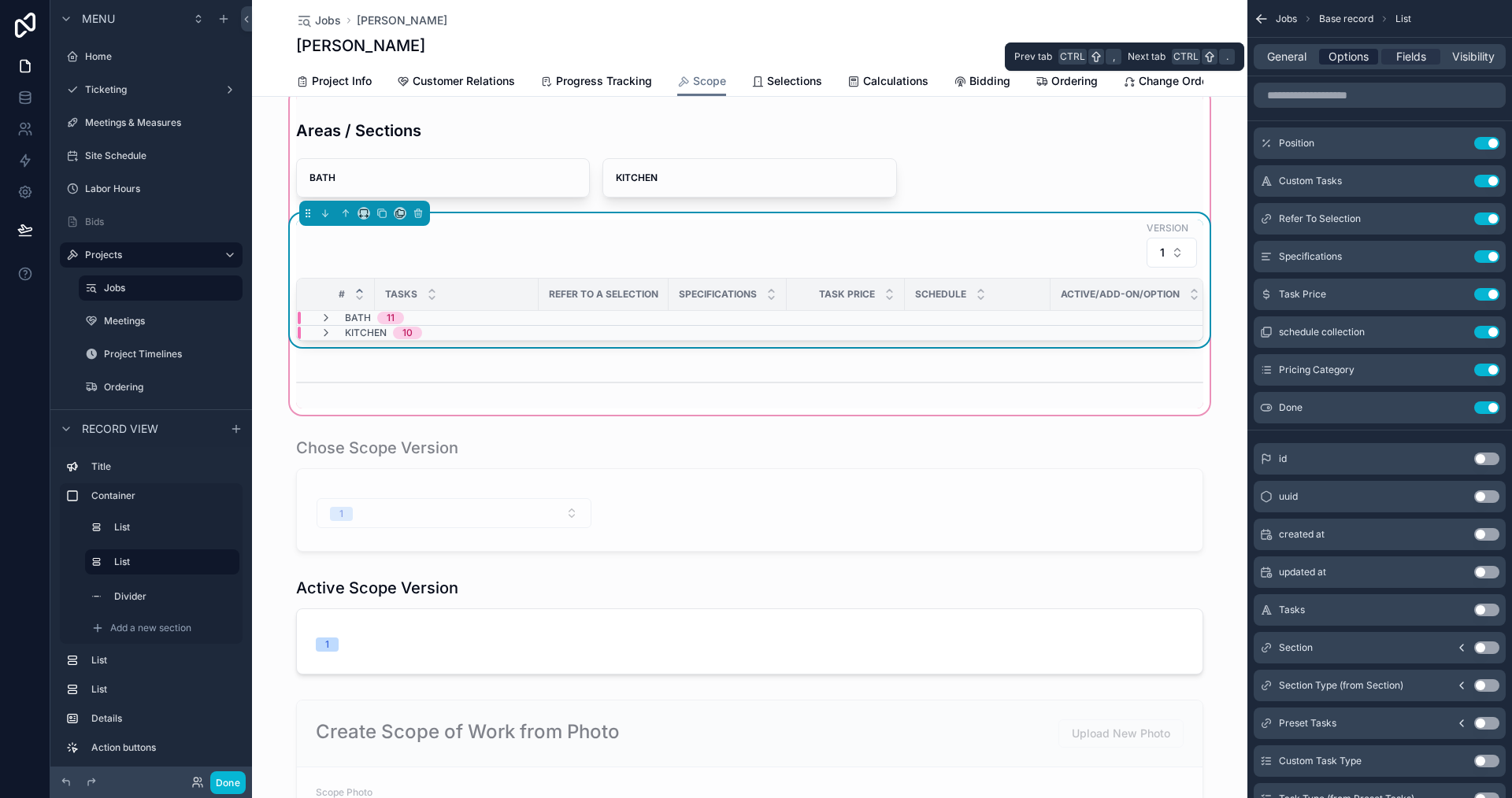
click at [1358, 57] on span "Options" at bounding box center [1349, 56] width 41 height 16
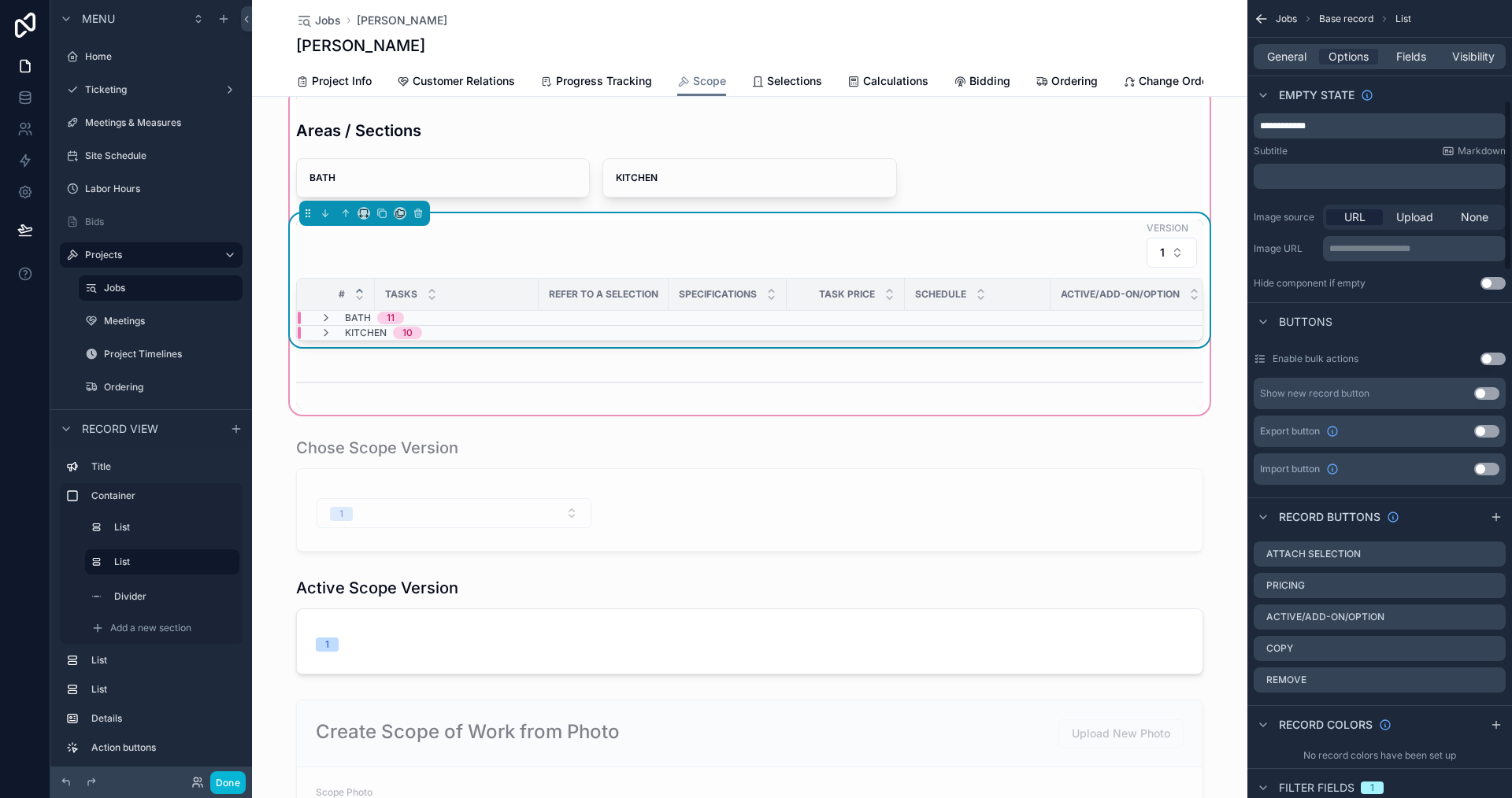
scroll to position [472, 0]
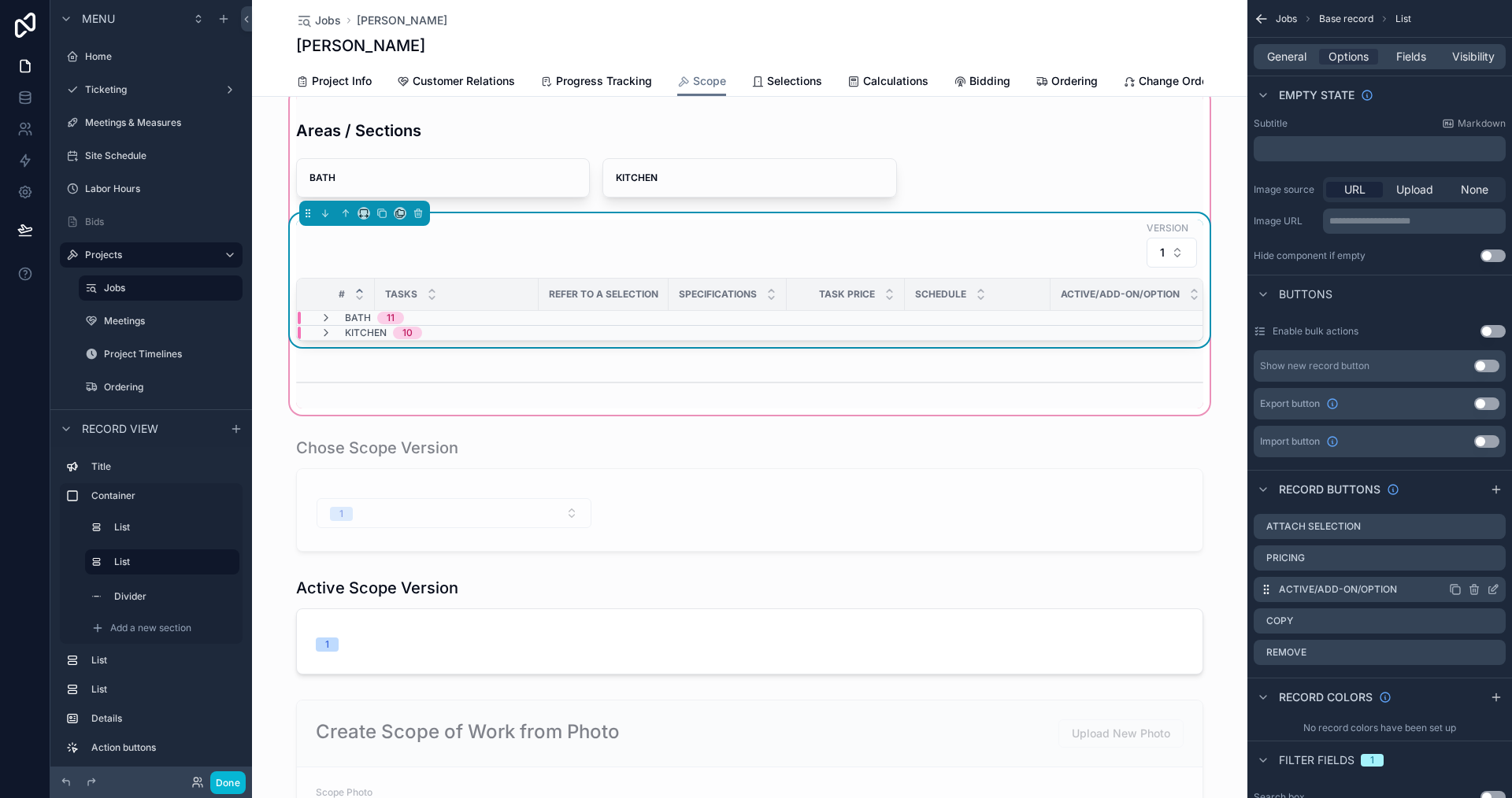
click at [1493, 587] on icon "scrollable content" at bounding box center [1493, 589] width 12 height 12
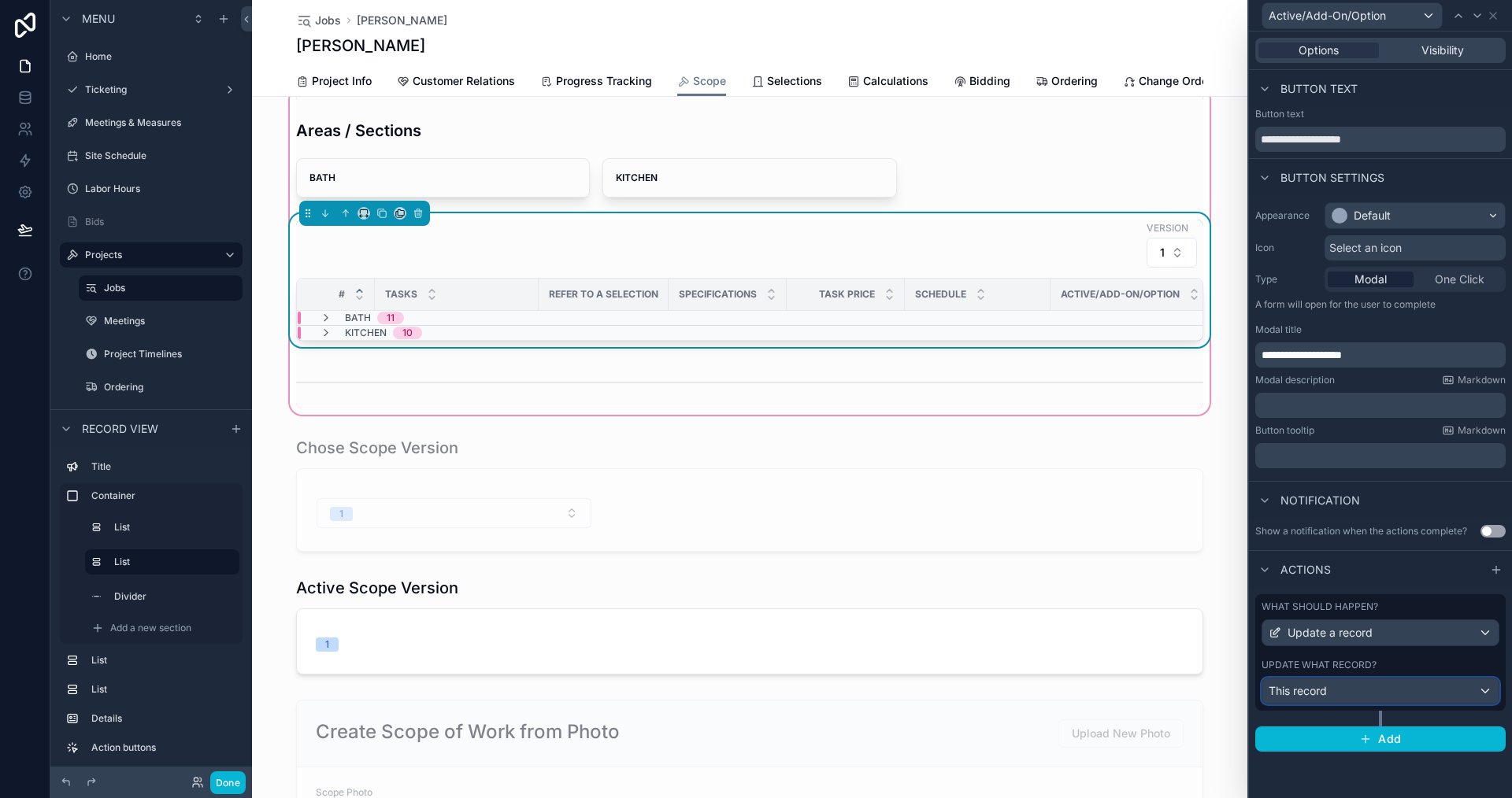
click at [1341, 683] on div "This record" at bounding box center [1381, 691] width 236 height 26
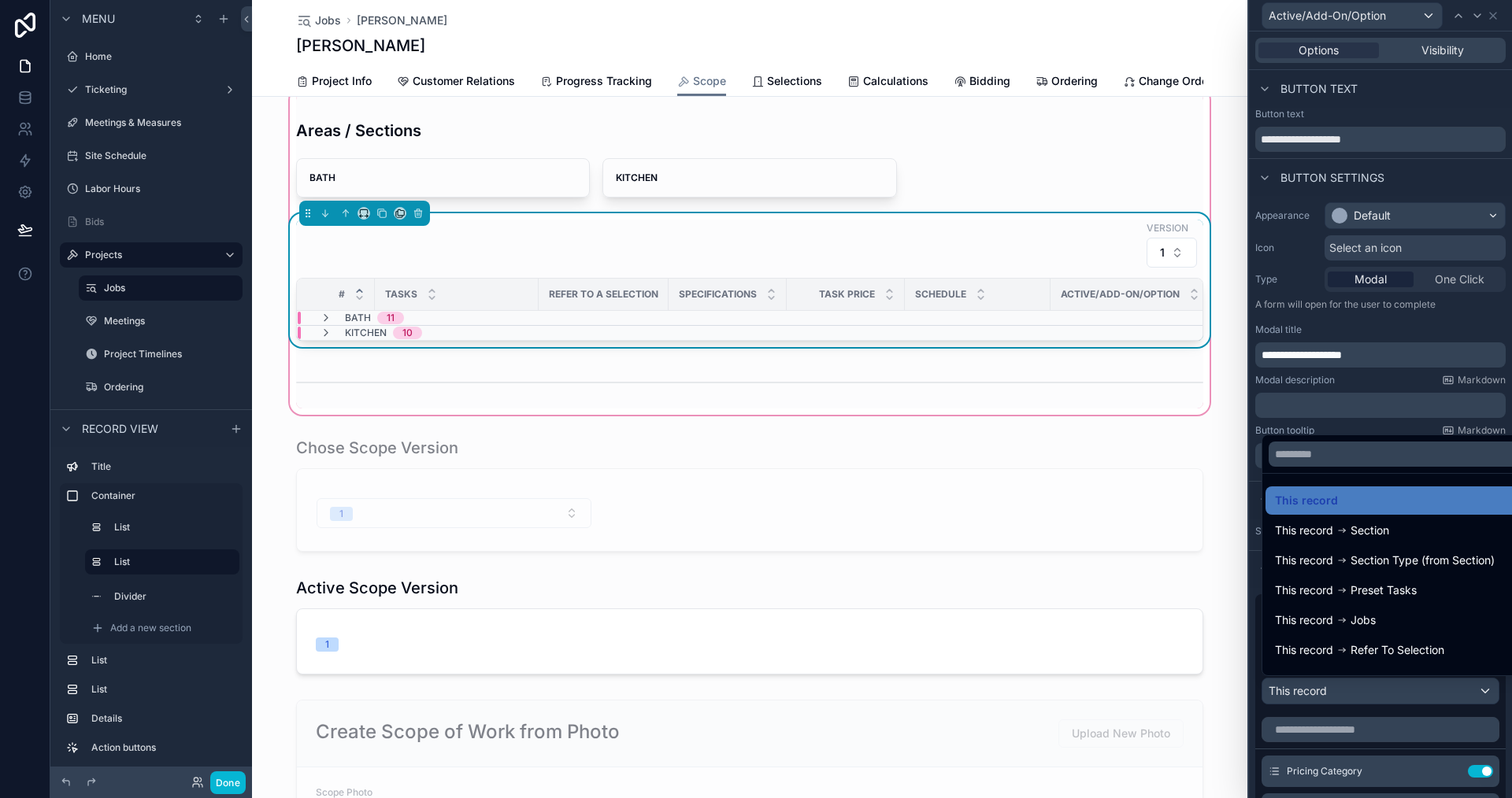
click at [1296, 710] on div at bounding box center [1381, 399] width 263 height 798
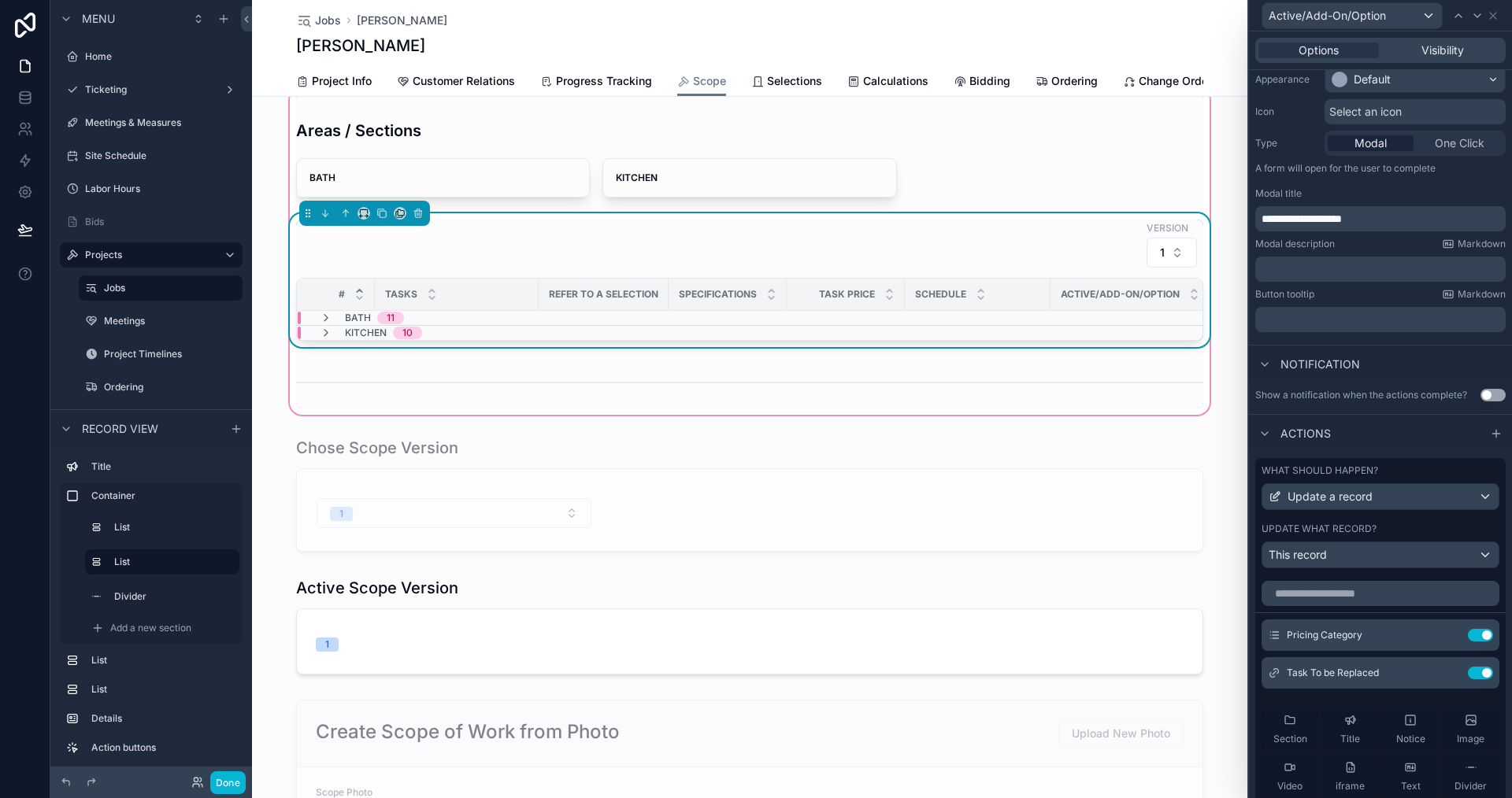
scroll to position [158, 0]
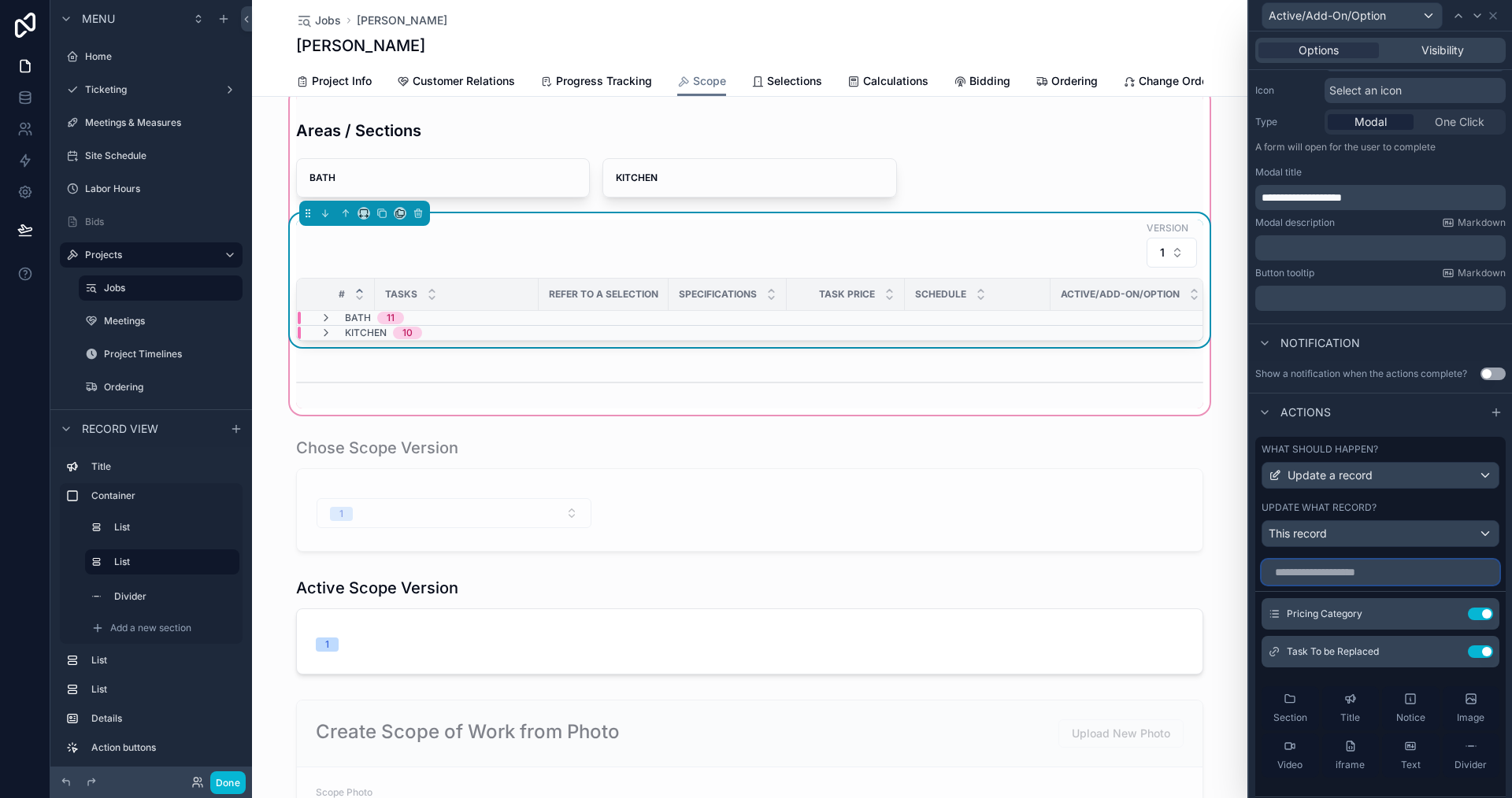
click at [1330, 567] on input "text" at bounding box center [1381, 573] width 238 height 26
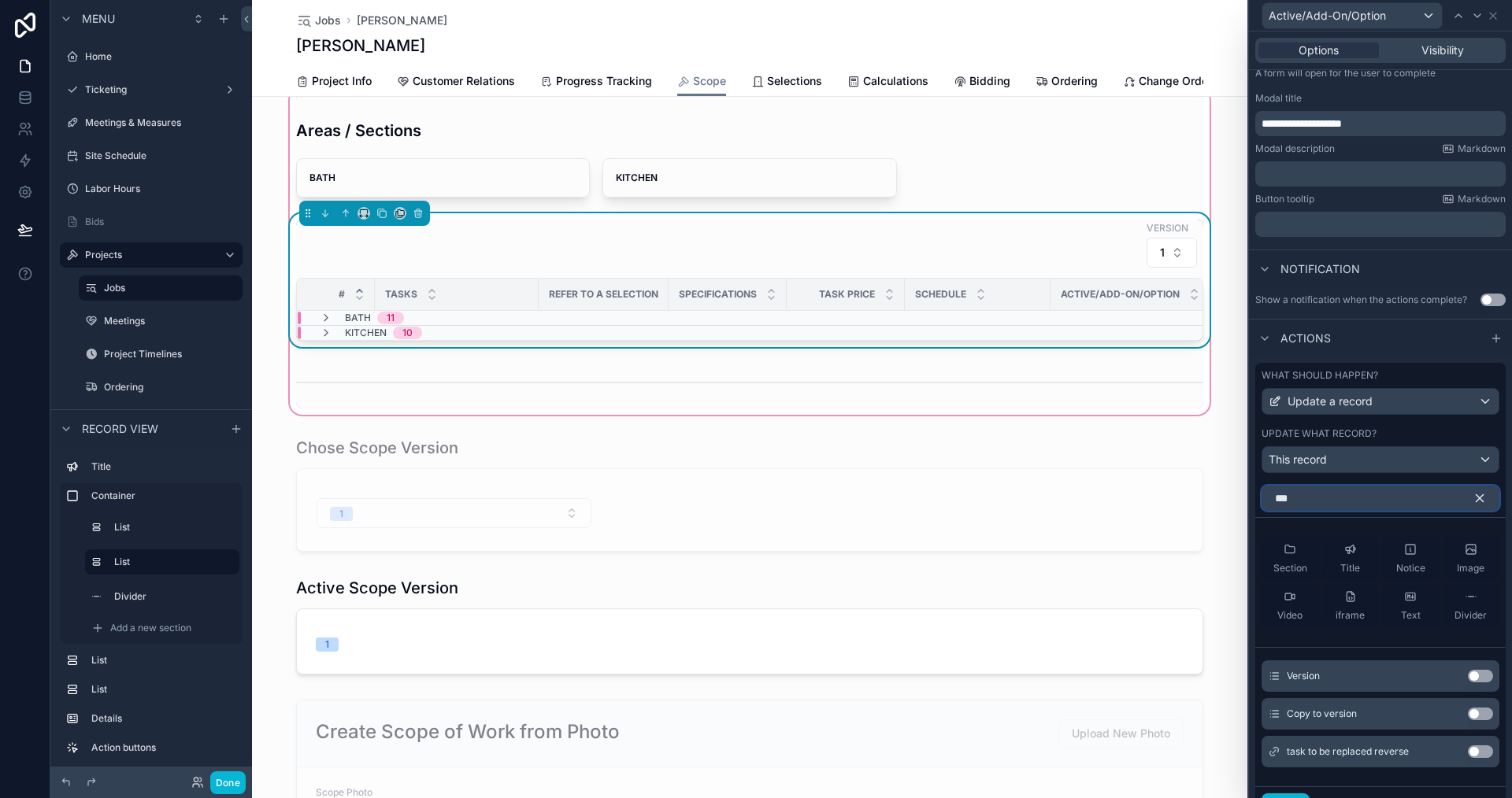
scroll to position [305, 0]
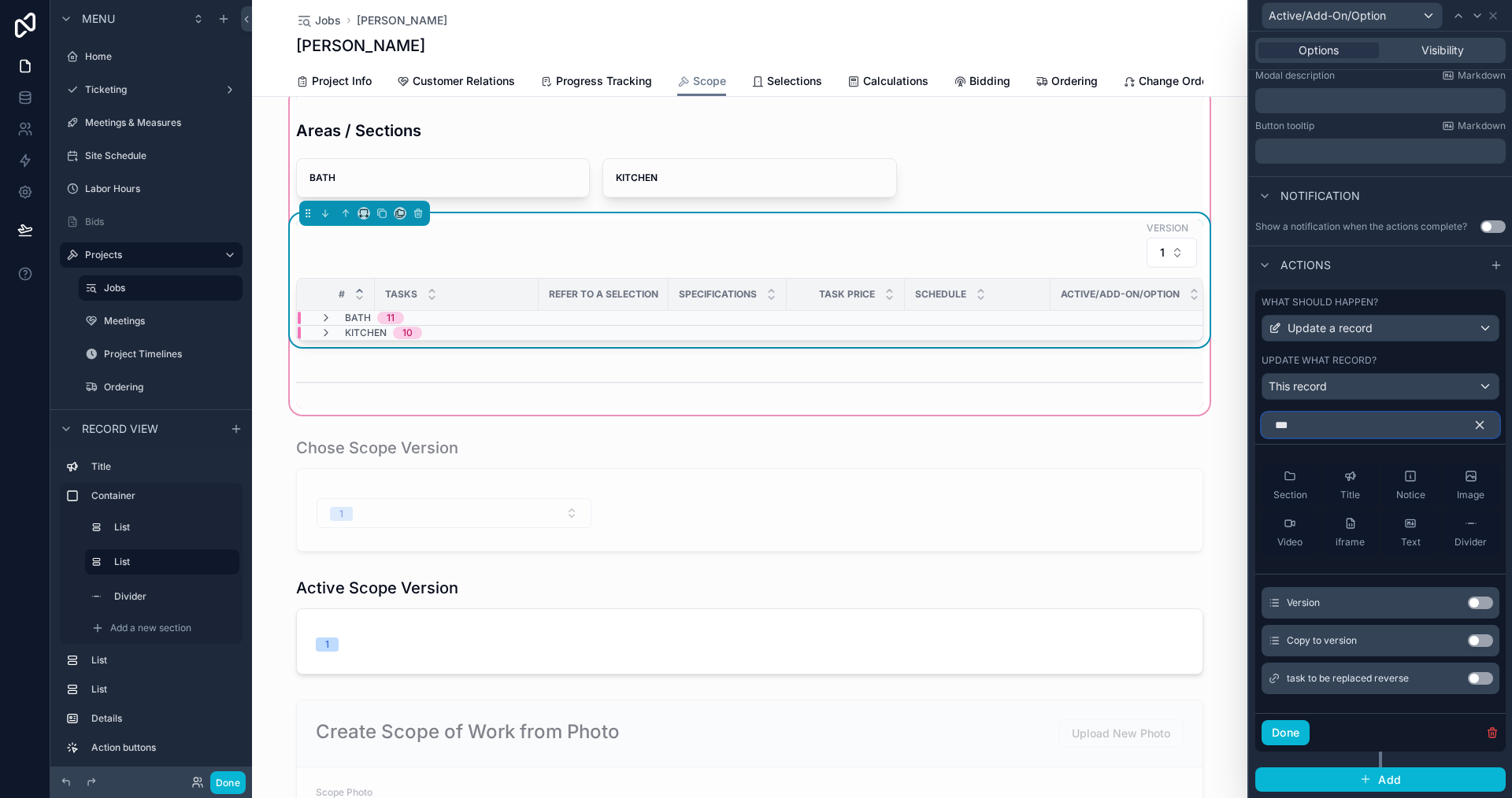
type input "***"
click at [1471, 602] on button "Use setting" at bounding box center [1480, 603] width 26 height 12
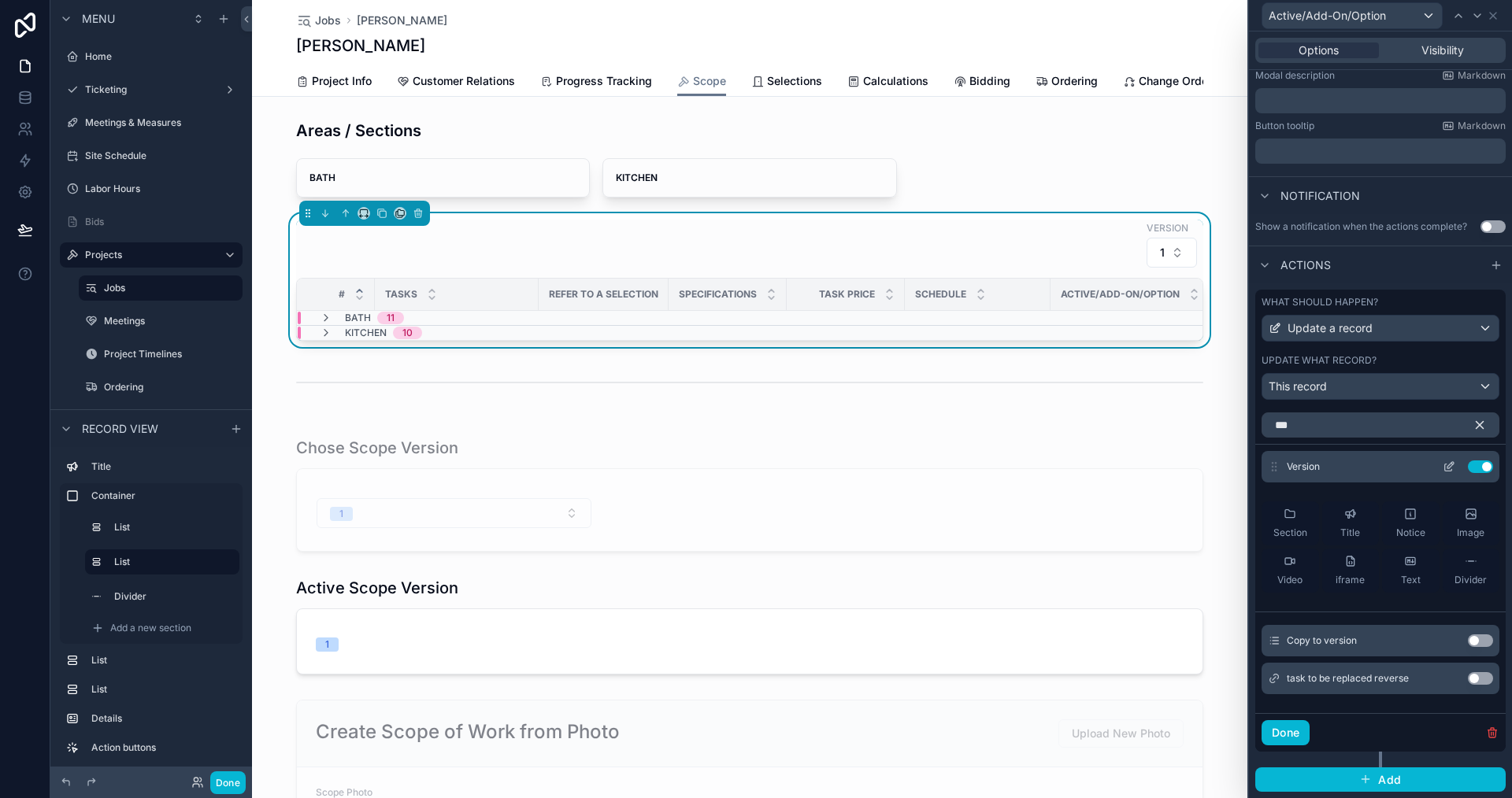
click at [1443, 463] on icon at bounding box center [1449, 467] width 12 height 12
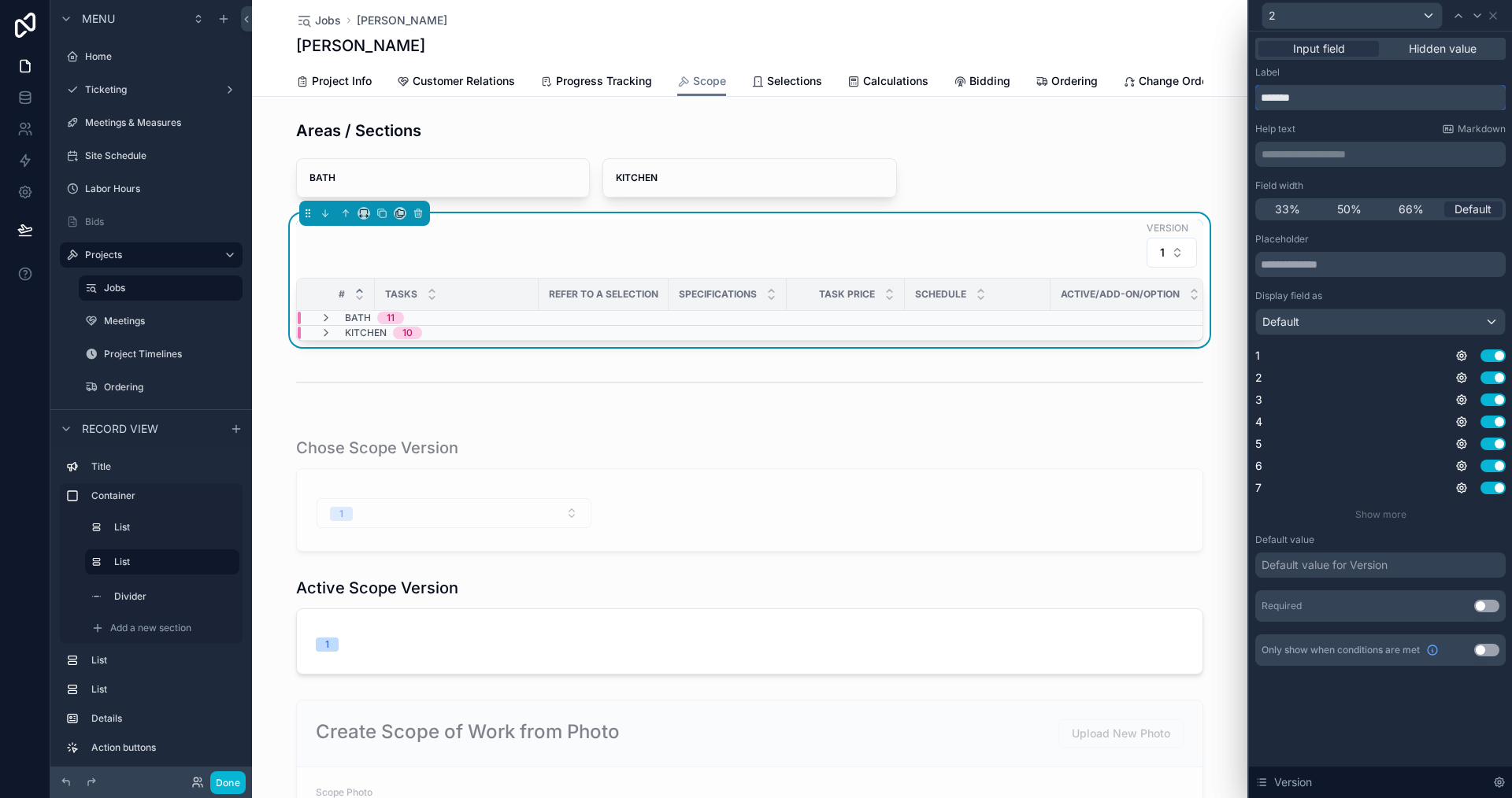
click at [1330, 93] on input "*******" at bounding box center [1381, 98] width 250 height 26
type input "**********"
click at [1353, 125] on div "Help text Markdown" at bounding box center [1381, 129] width 250 height 12
click at [1396, 712] on div "**********" at bounding box center [1381, 415] width 263 height 767
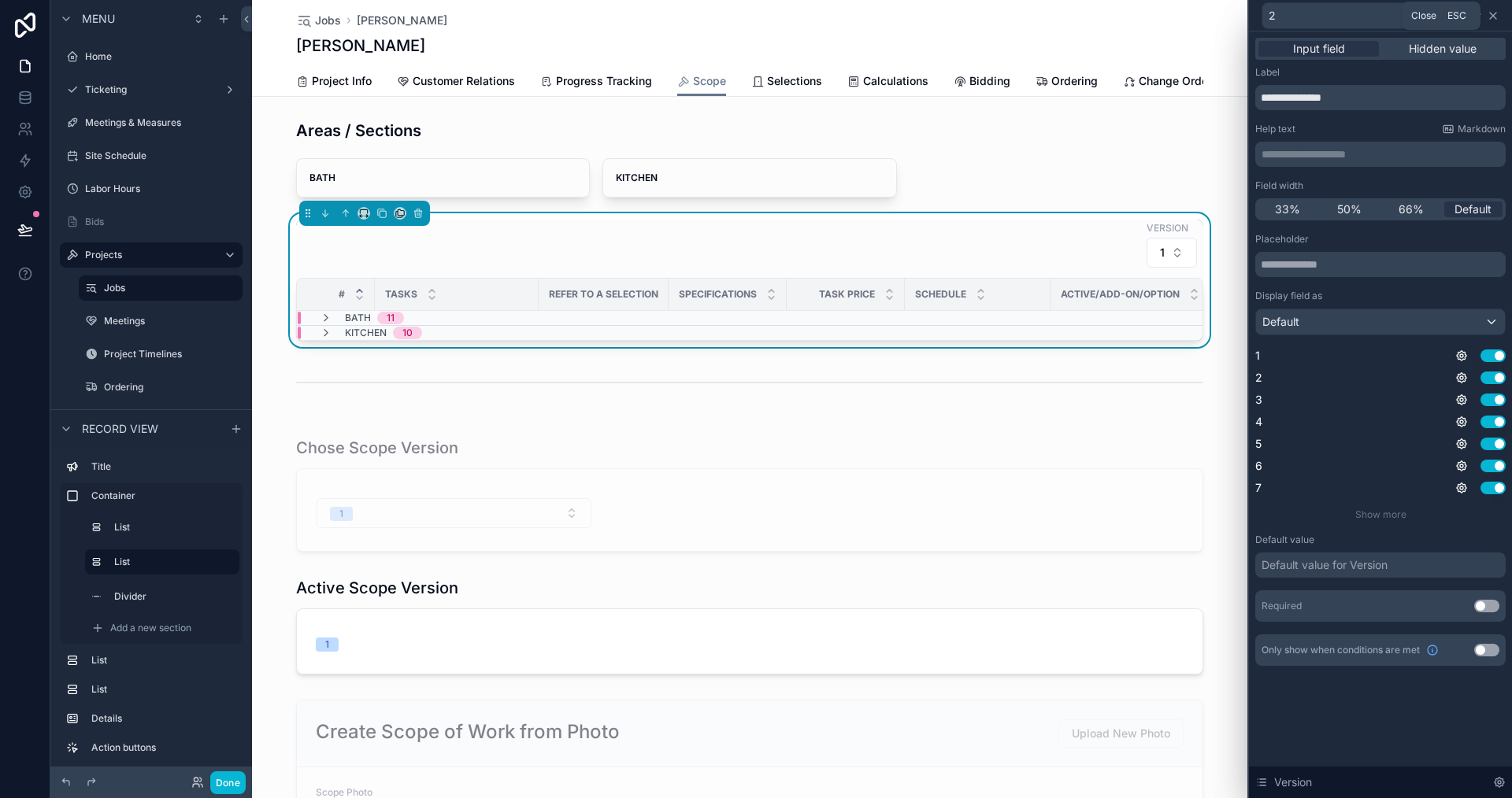
click at [1495, 19] on icon at bounding box center [1493, 16] width 12 height 12
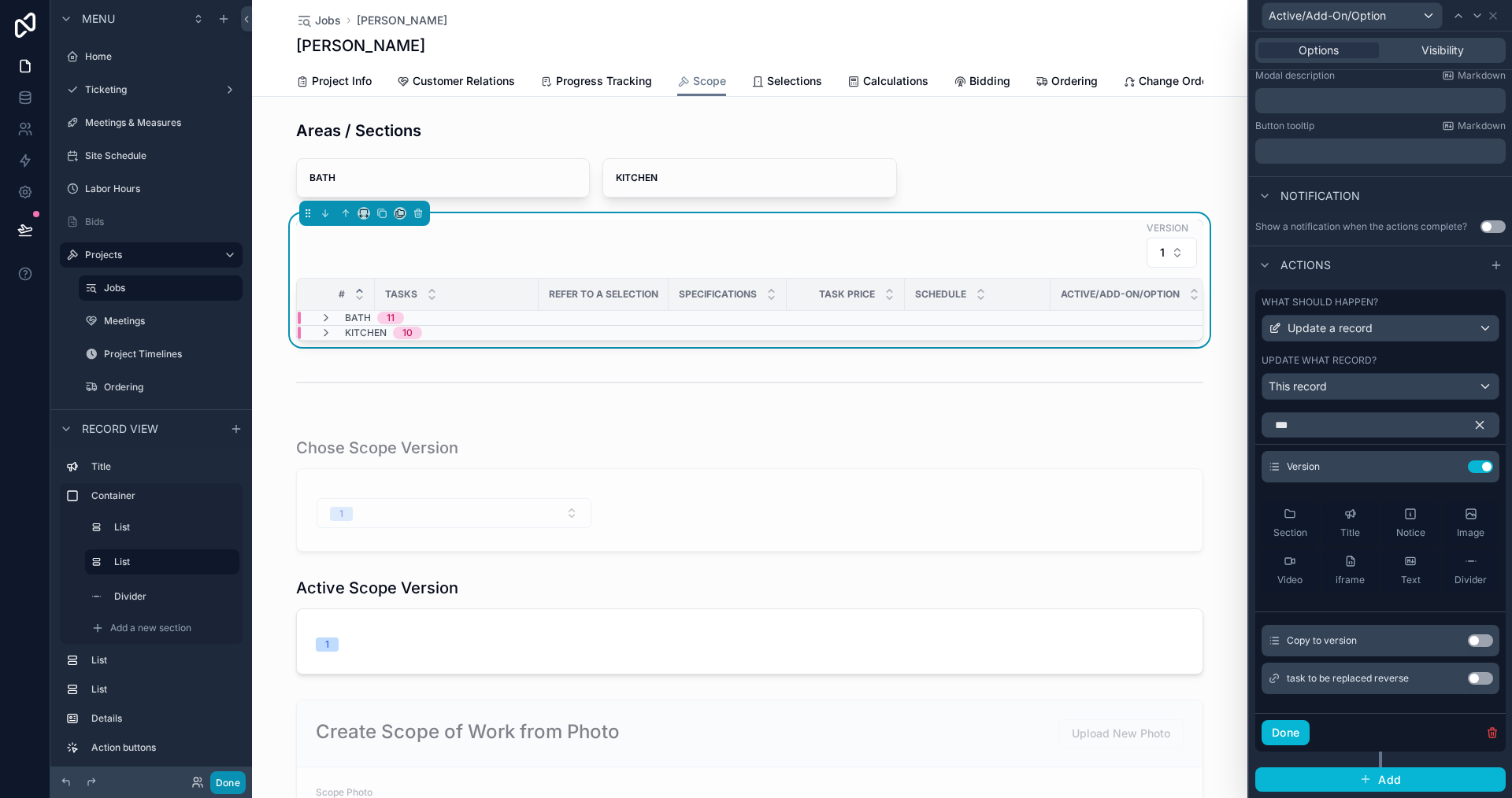
click at [232, 787] on button "Done" at bounding box center [228, 783] width 35 height 23
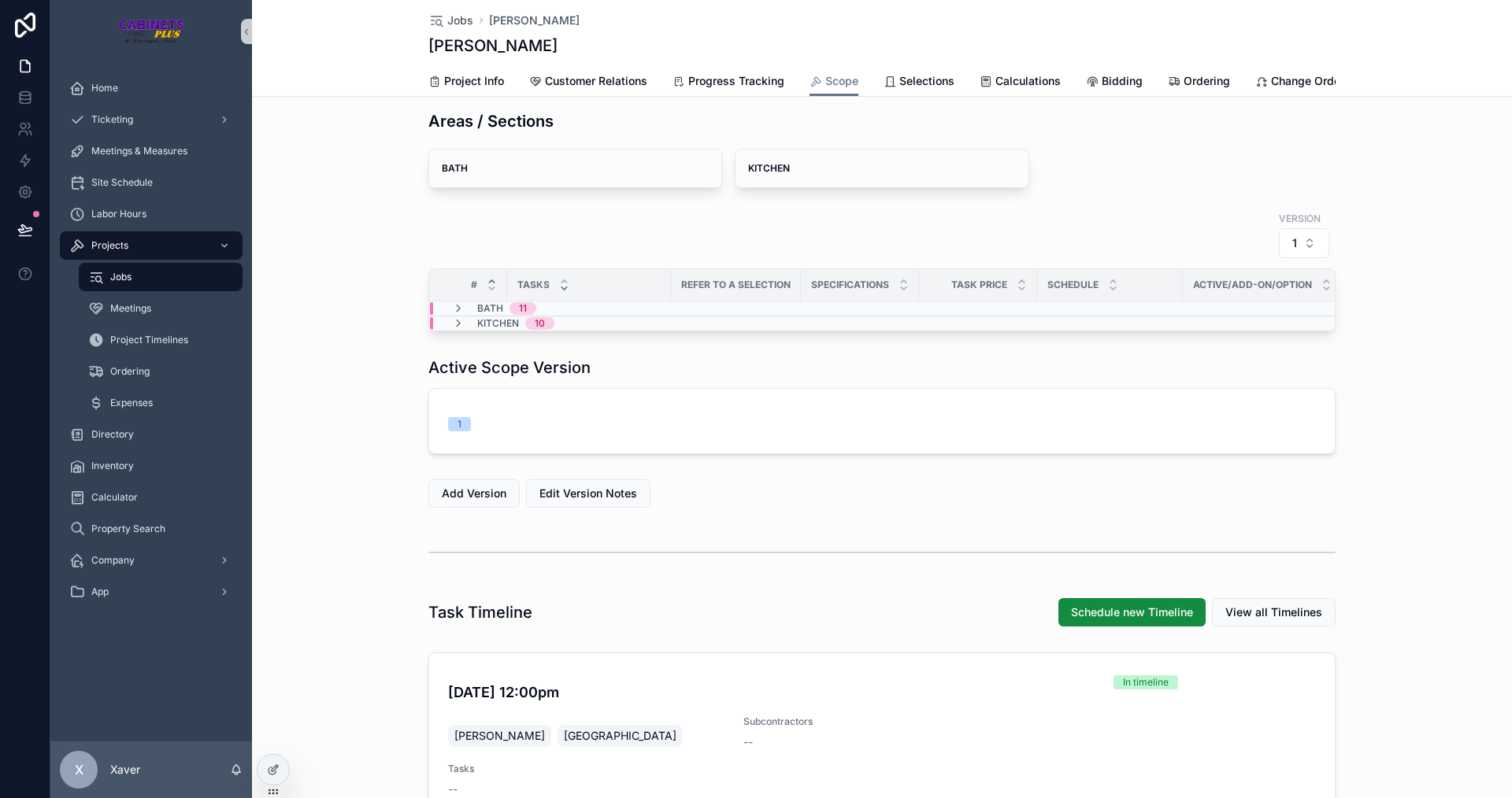
drag, startPoint x: 463, startPoint y: 316, endPoint x: 553, endPoint y: 297, distance: 92.0
click at [463, 315] on div "BATH 11" at bounding box center [494, 308] width 85 height 12
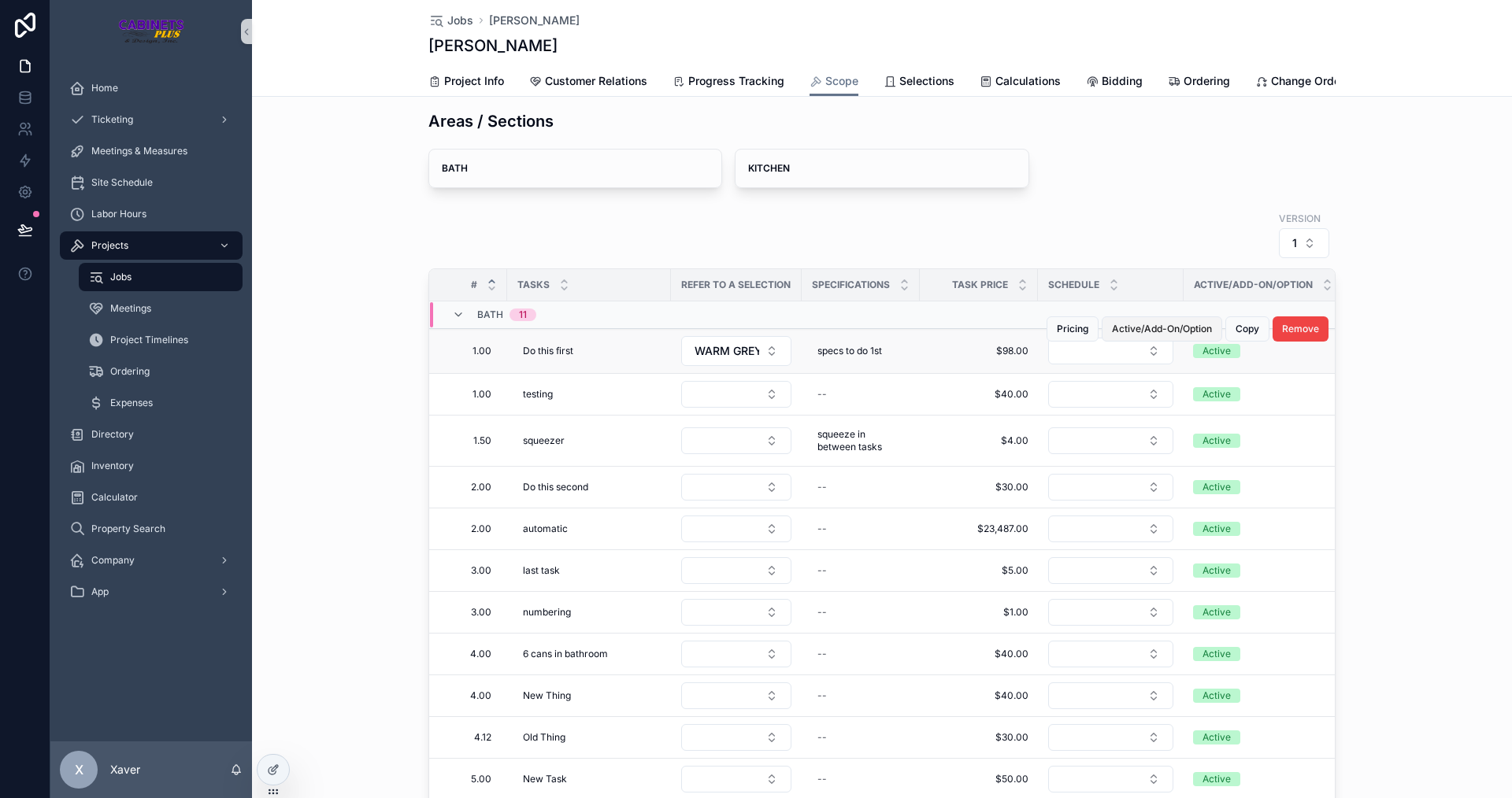
click at [1170, 336] on span "Active/Add-On/Option" at bounding box center [1162, 329] width 100 height 12
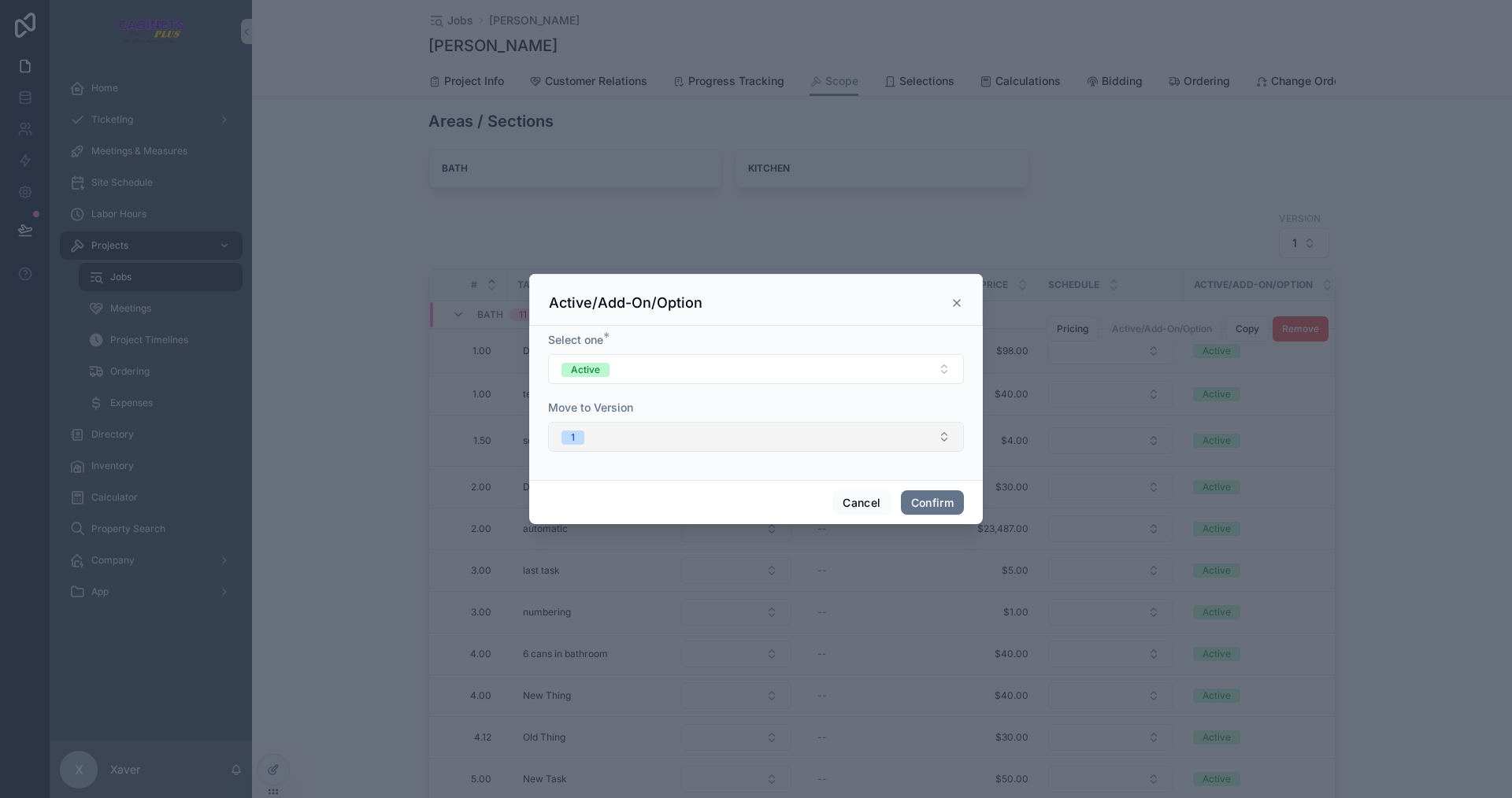
click at [625, 427] on button "1" at bounding box center [756, 437] width 416 height 30
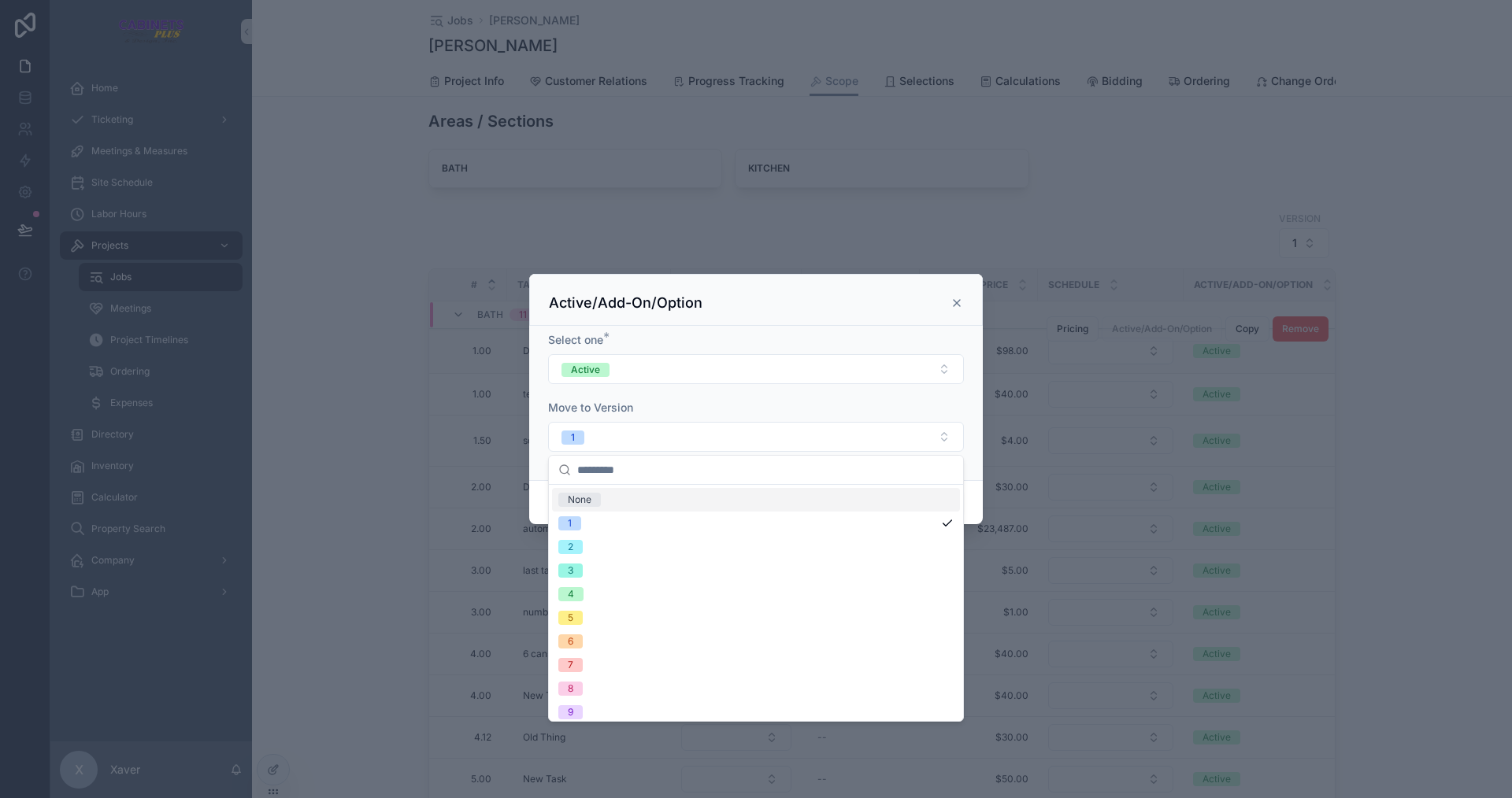
click at [648, 396] on form "Select one * Active Move to Version 1" at bounding box center [756, 400] width 416 height 136
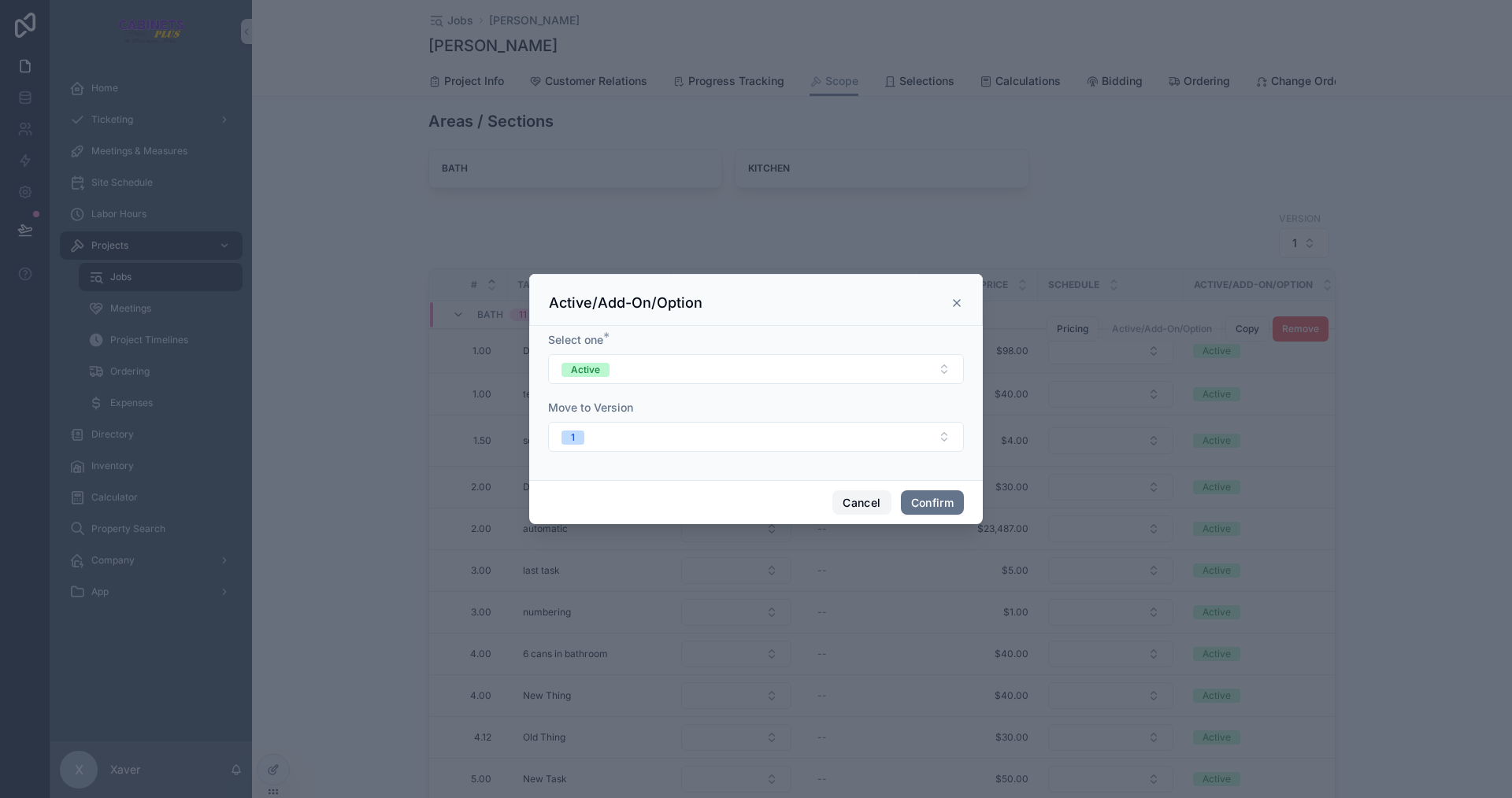
click at [849, 507] on button "Cancel" at bounding box center [862, 503] width 58 height 26
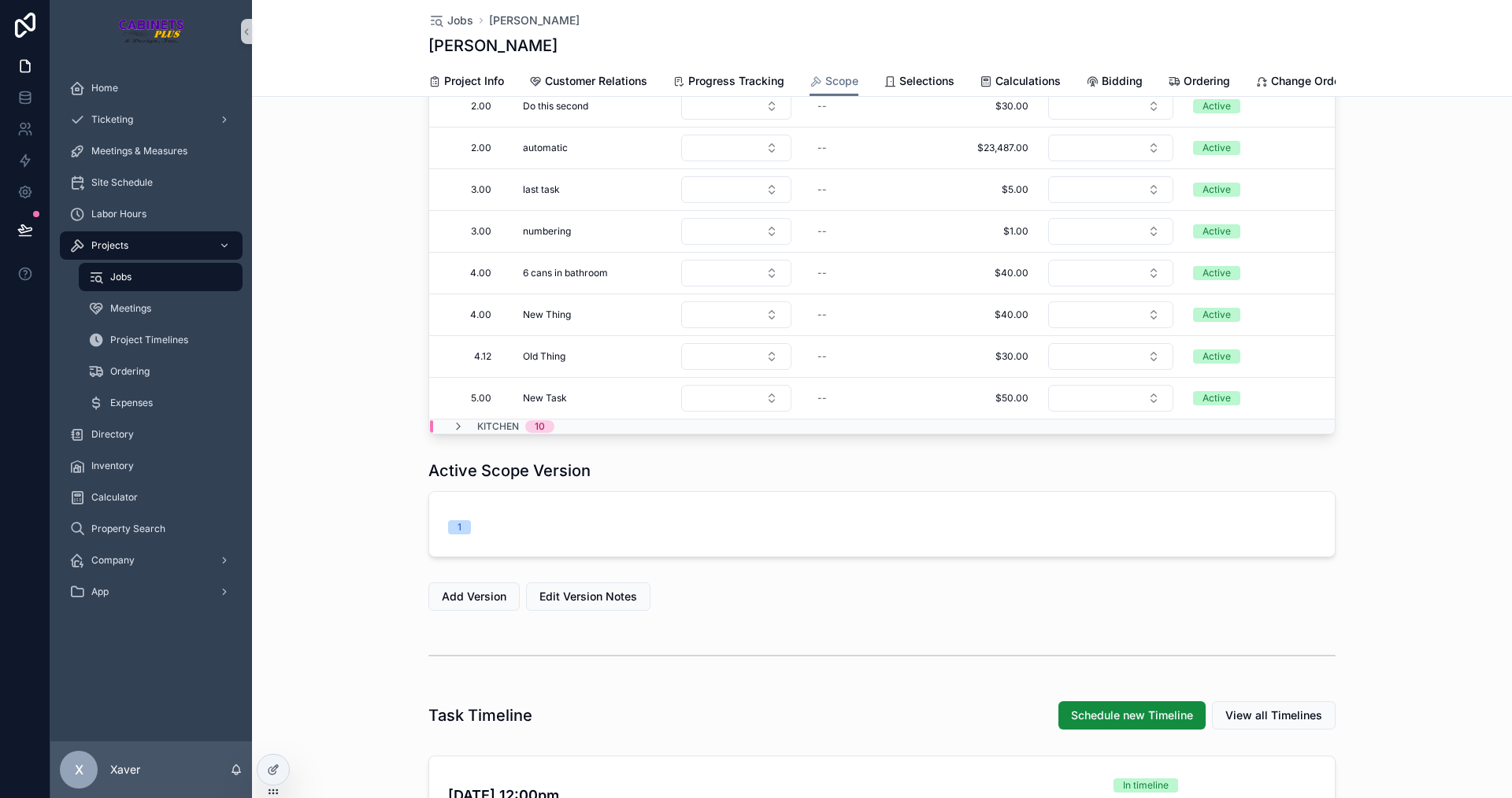
scroll to position [551, 0]
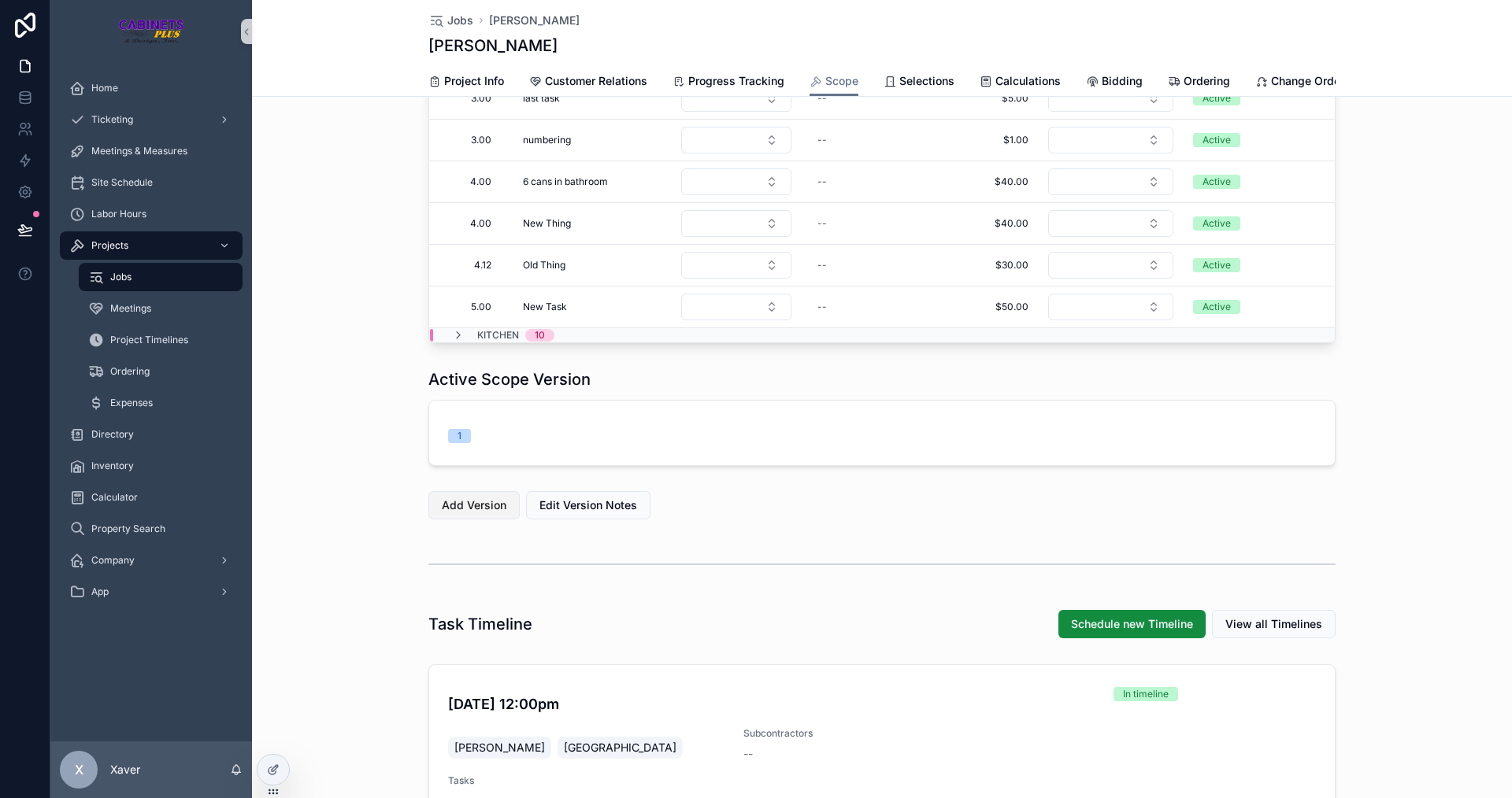
click at [441, 514] on span "Add Version" at bounding box center [473, 506] width 64 height 16
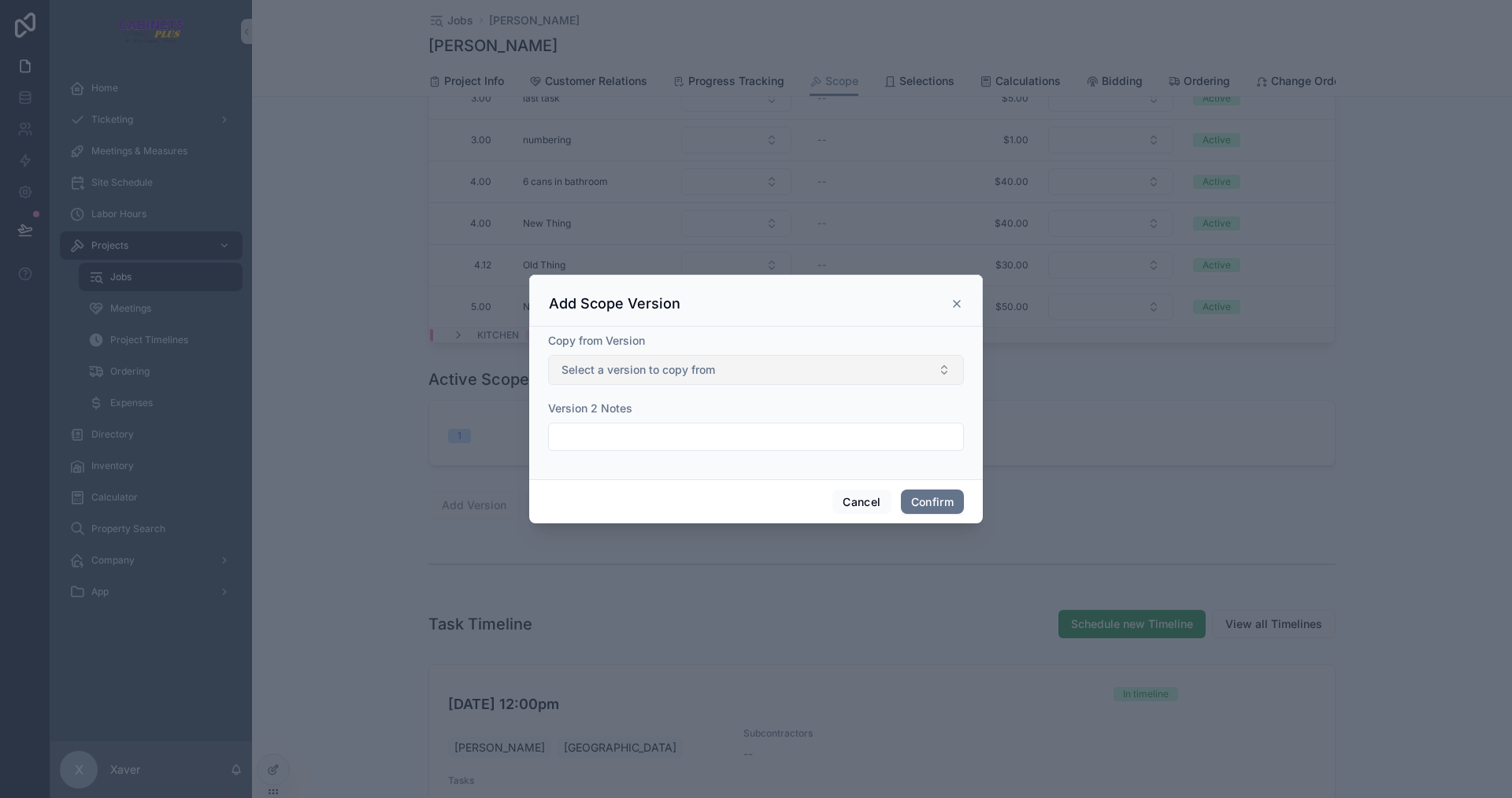
click at [678, 369] on span "Select a version to copy from" at bounding box center [638, 370] width 153 height 16
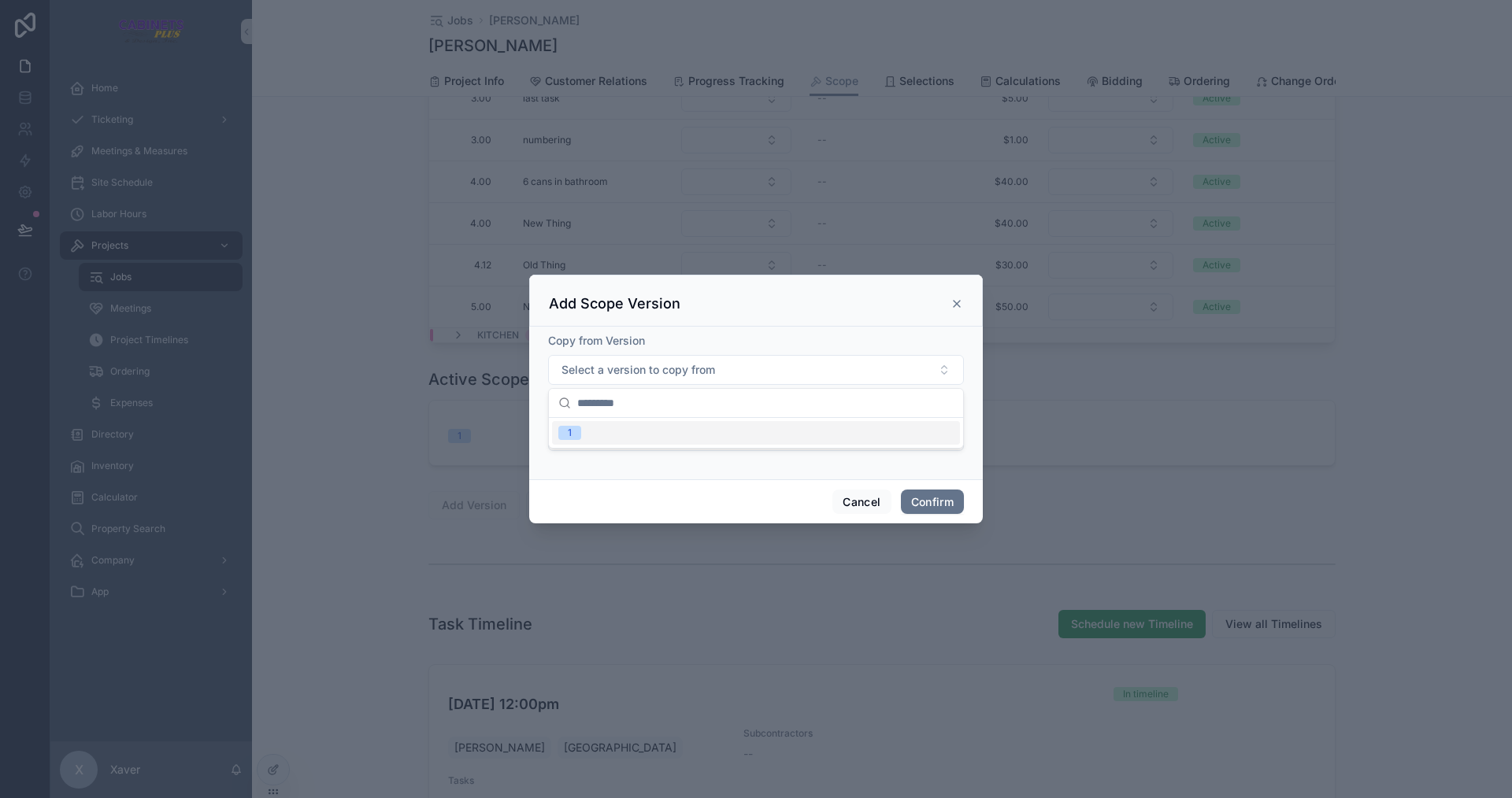
click at [760, 339] on div "Copy from Version" at bounding box center [756, 341] width 416 height 16
click at [856, 506] on button "Cancel" at bounding box center [862, 502] width 58 height 26
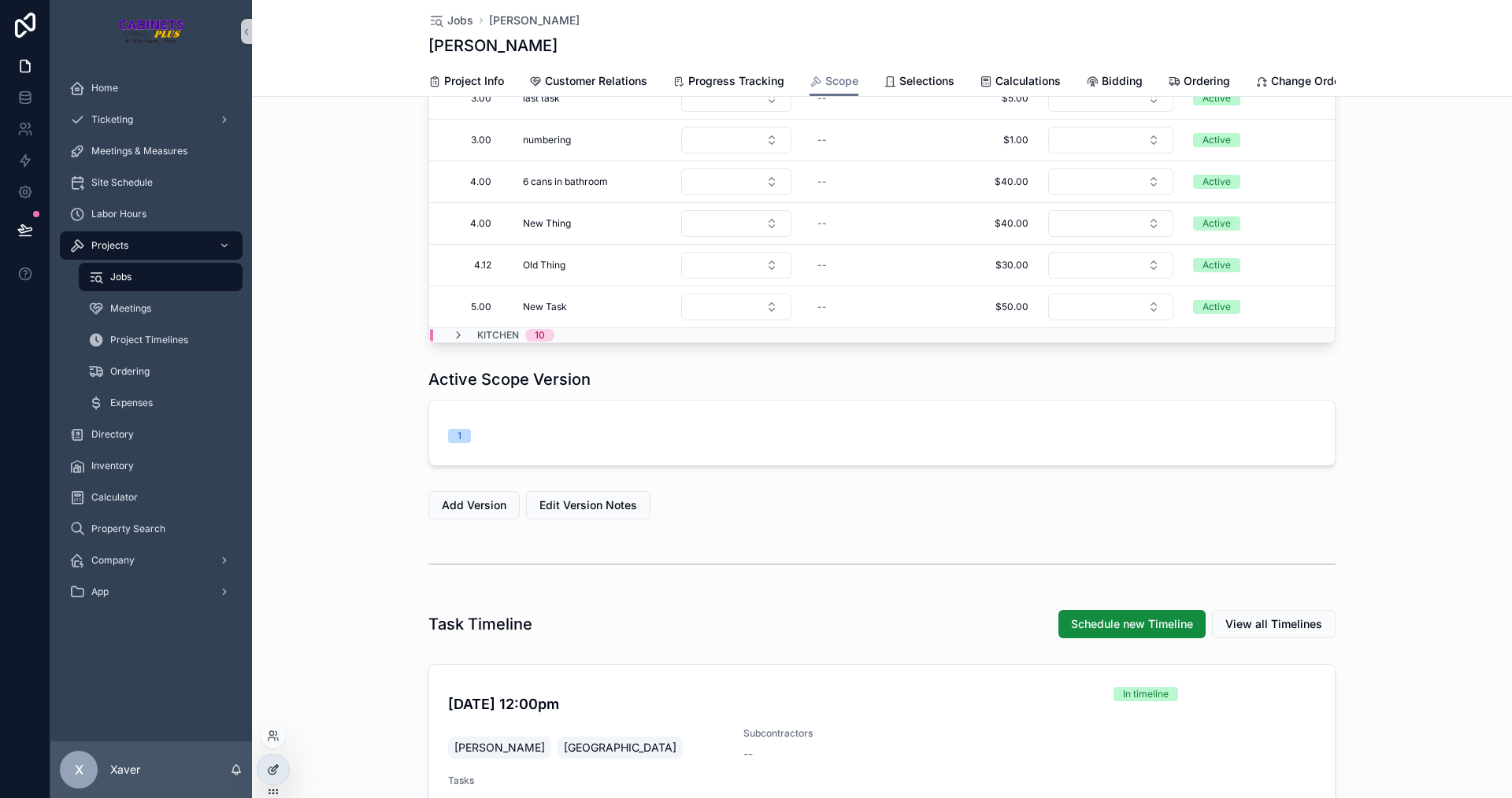
click at [266, 782] on div at bounding box center [273, 770] width 32 height 30
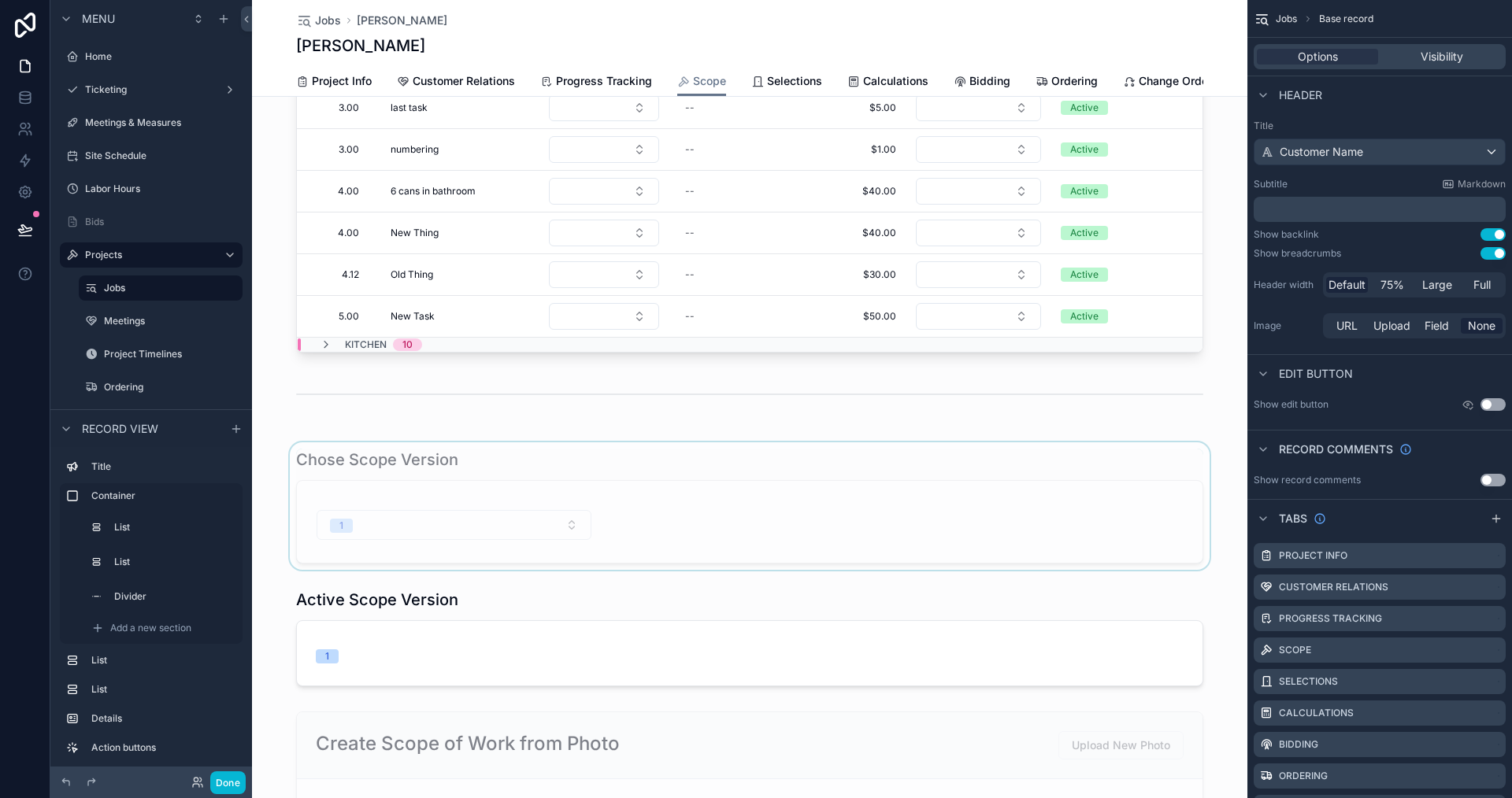
scroll to position [630, 0]
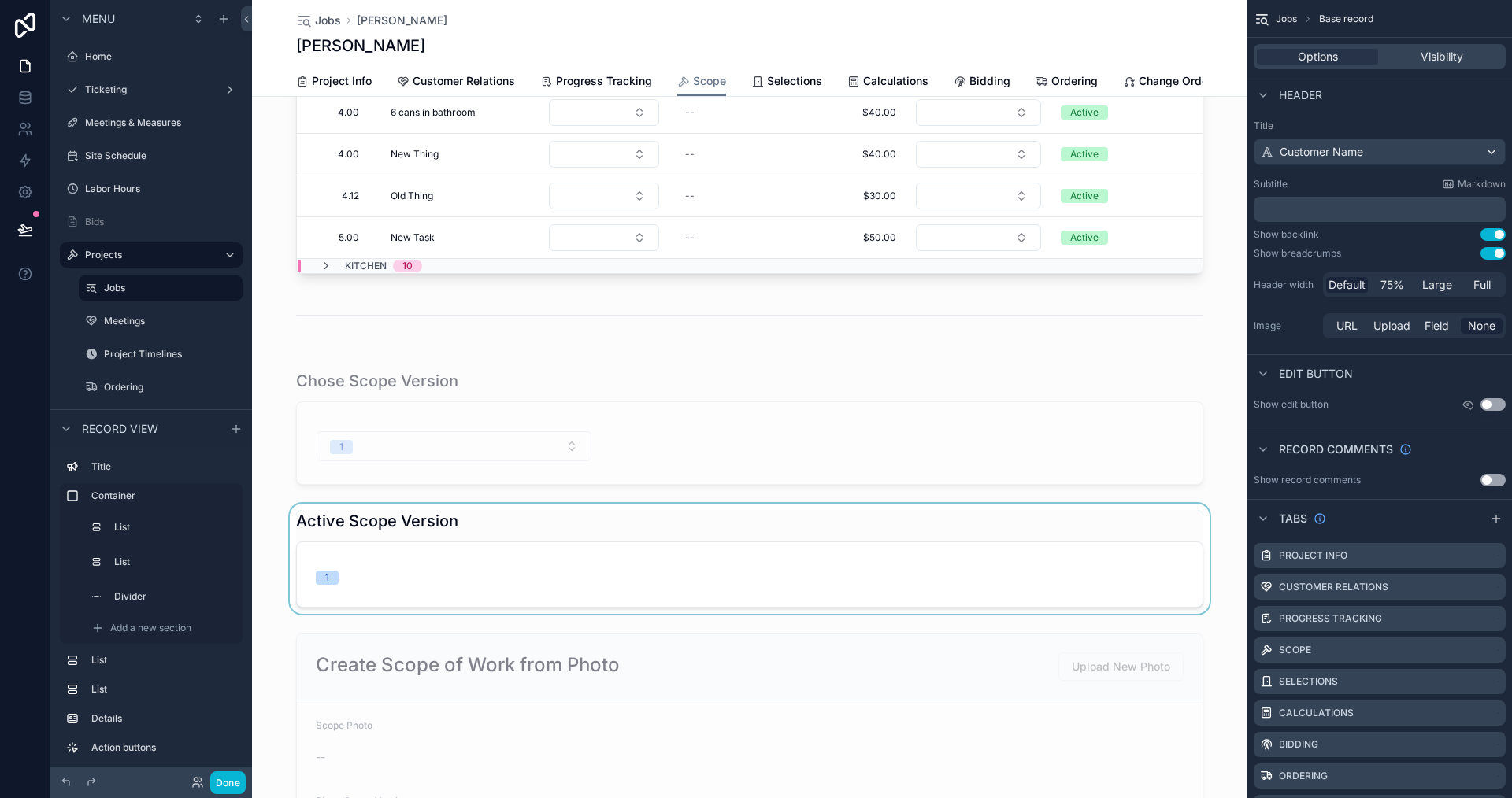
click at [478, 550] on div "scrollable content" at bounding box center [750, 558] width 996 height 110
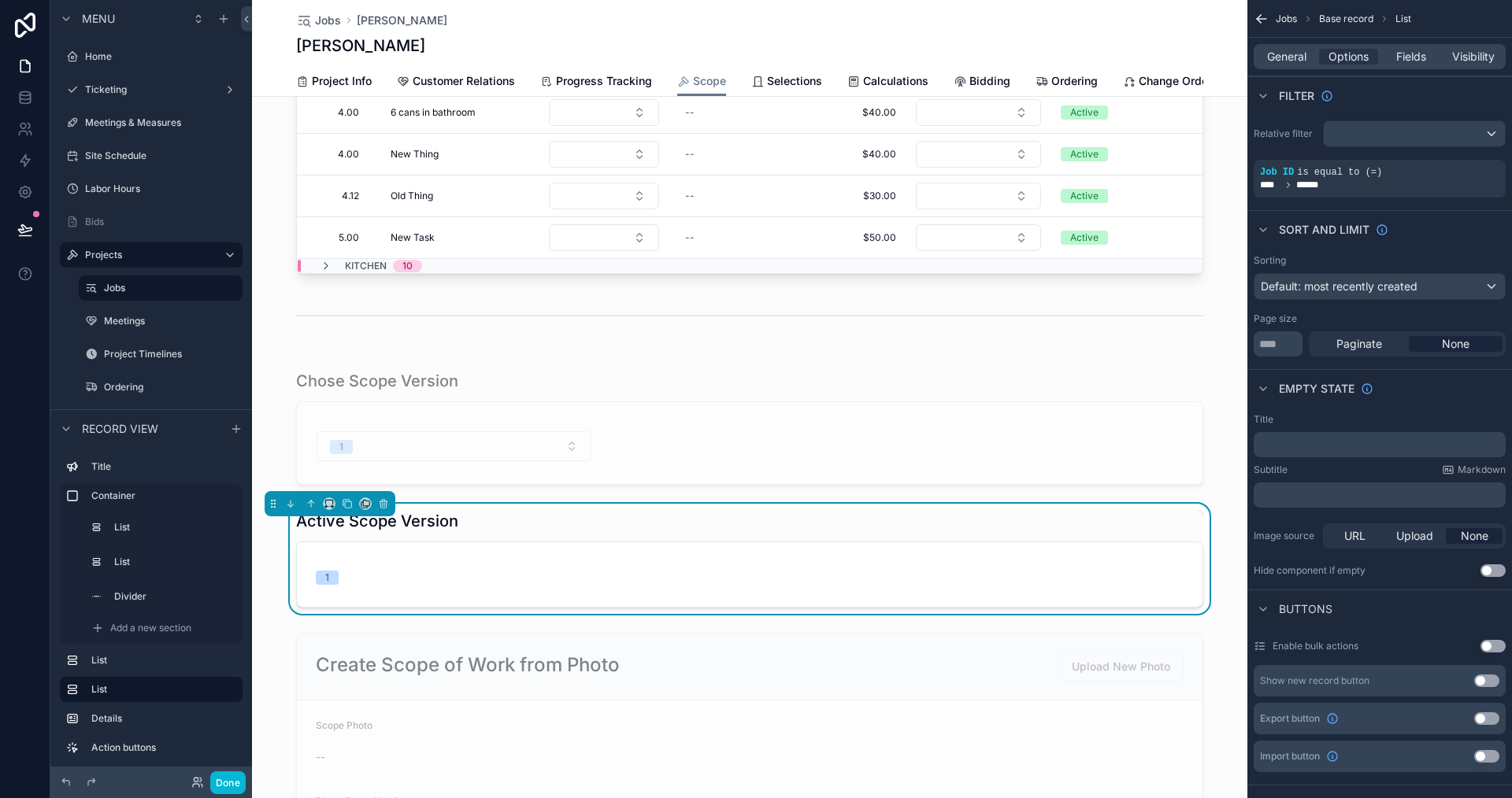
click at [619, 532] on div "Active Scope Version" at bounding box center [750, 521] width 908 height 22
click at [231, 776] on button "Done" at bounding box center [228, 783] width 35 height 23
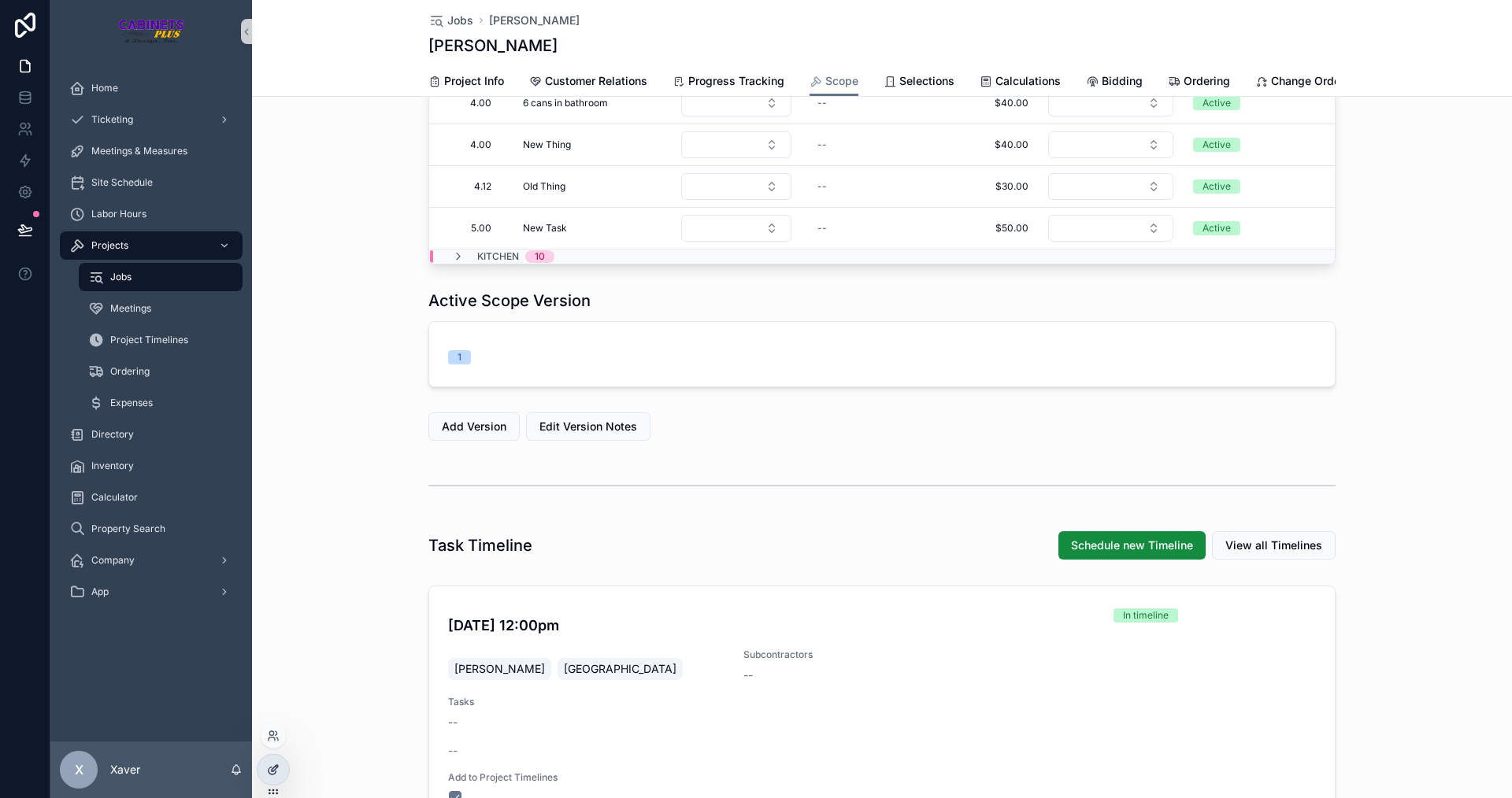
click at [274, 773] on icon at bounding box center [273, 770] width 12 height 12
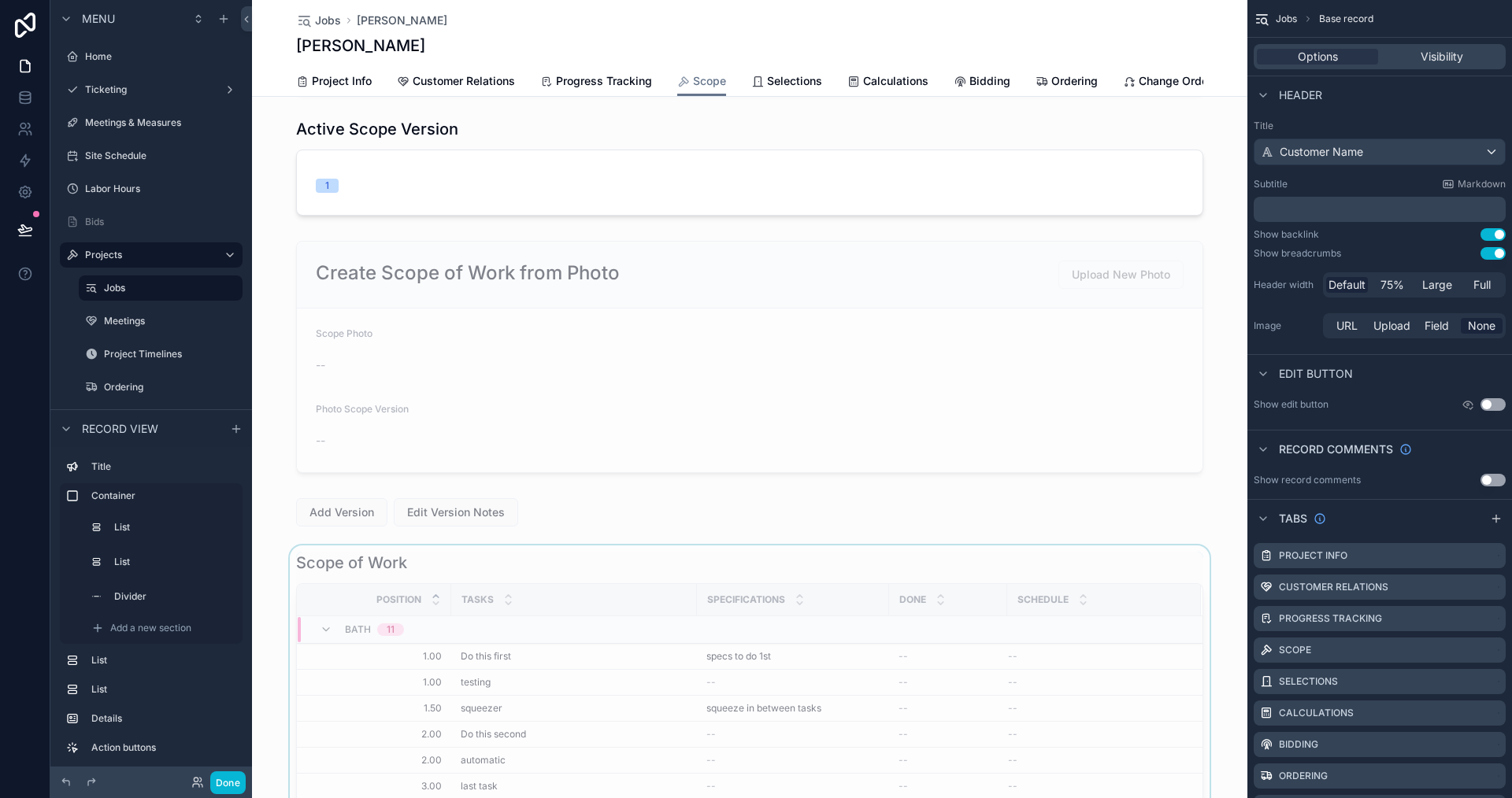
scroll to position [1023, 0]
click at [560, 526] on div "scrollable content" at bounding box center [750, 511] width 996 height 41
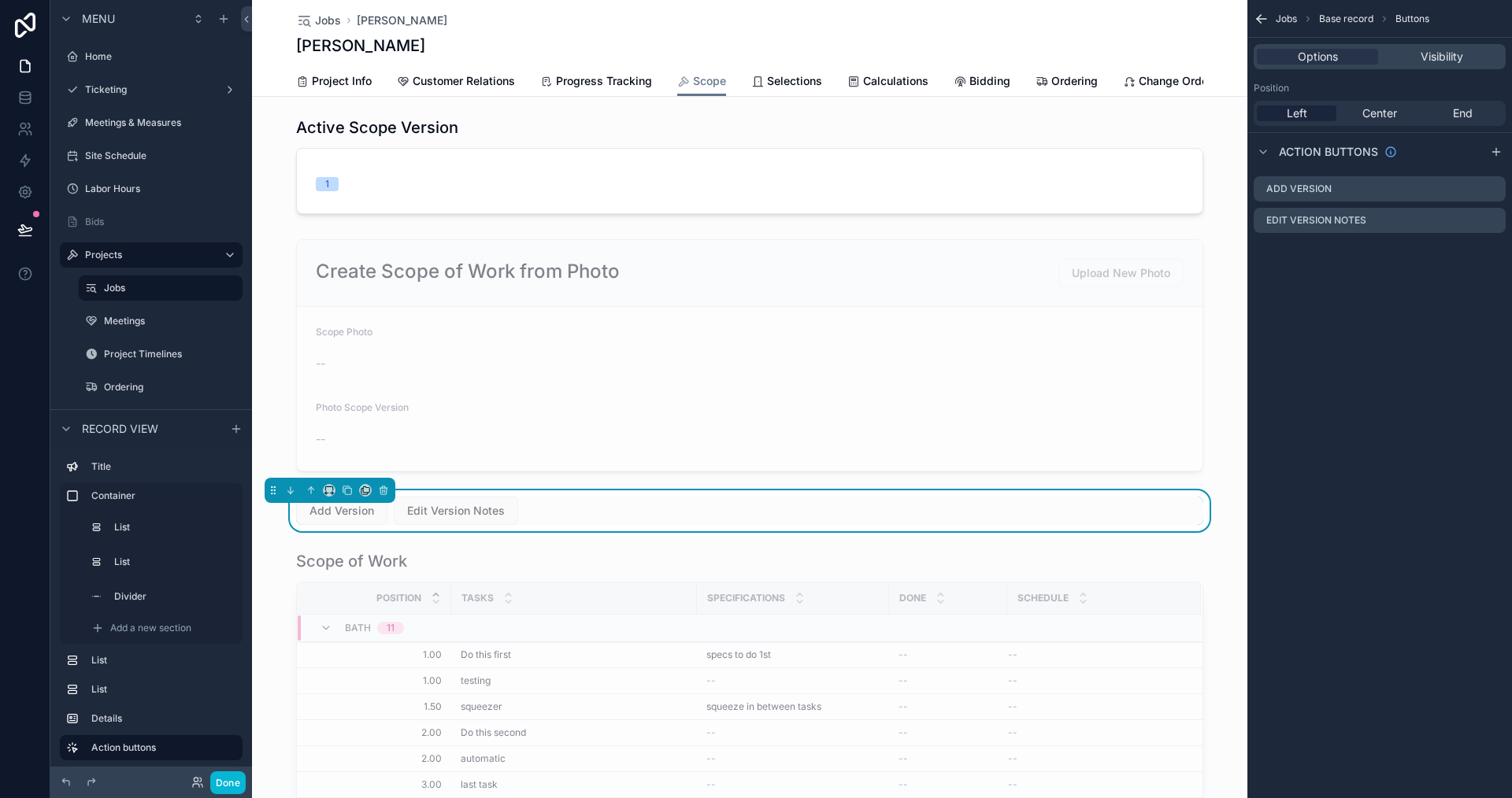
click at [609, 525] on div "Add Version Edit Version Notes" at bounding box center [750, 511] width 908 height 28
click at [1475, 188] on icon "scrollable content" at bounding box center [1475, 190] width 0 height 4
click at [1467, 159] on icon at bounding box center [1468, 164] width 12 height 12
click at [1492, 189] on icon "scrollable content" at bounding box center [1494, 187] width 6 height 6
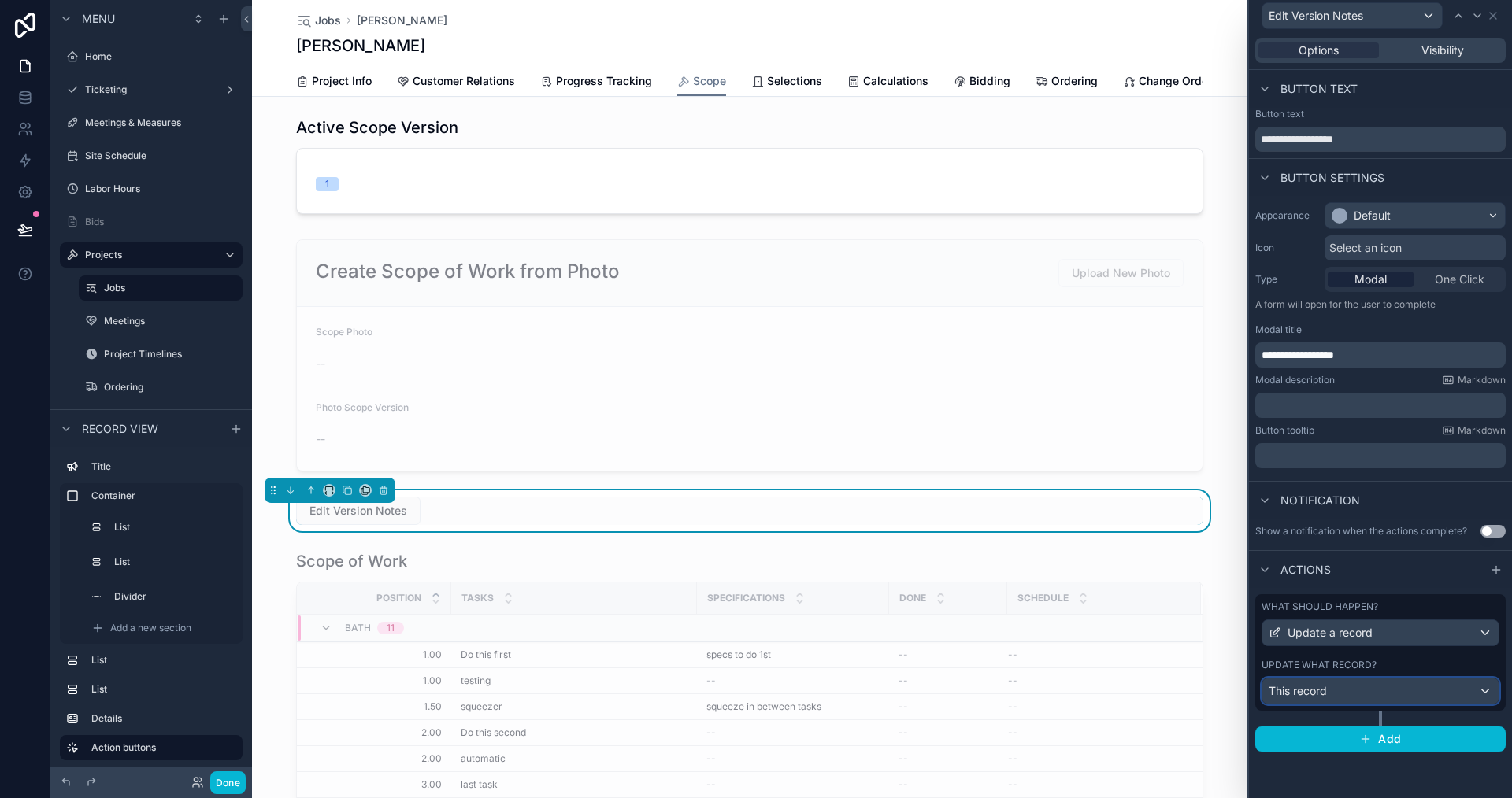
click at [1343, 685] on div "This record" at bounding box center [1381, 691] width 236 height 26
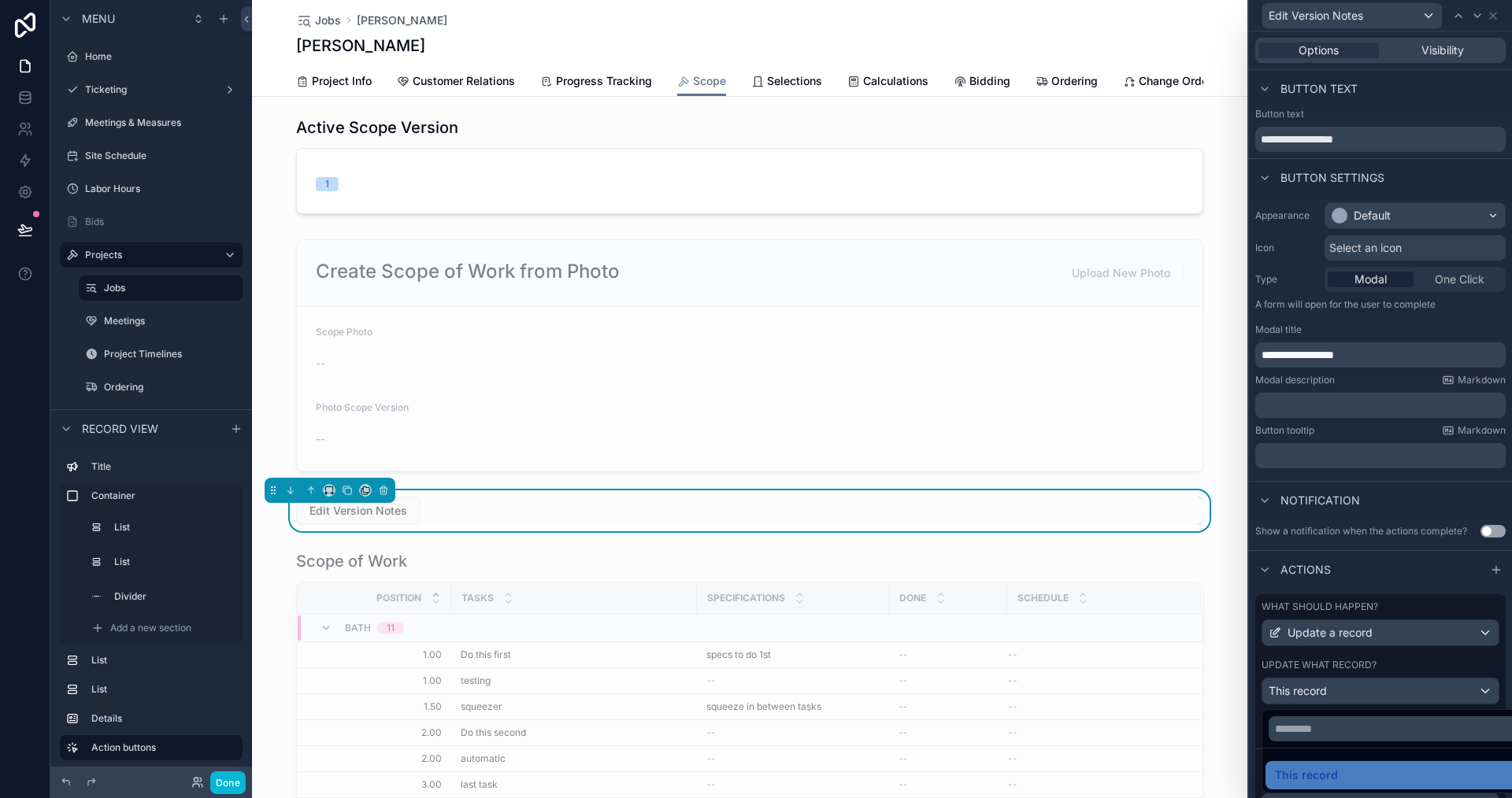
click at [1286, 584] on div at bounding box center [1381, 399] width 263 height 798
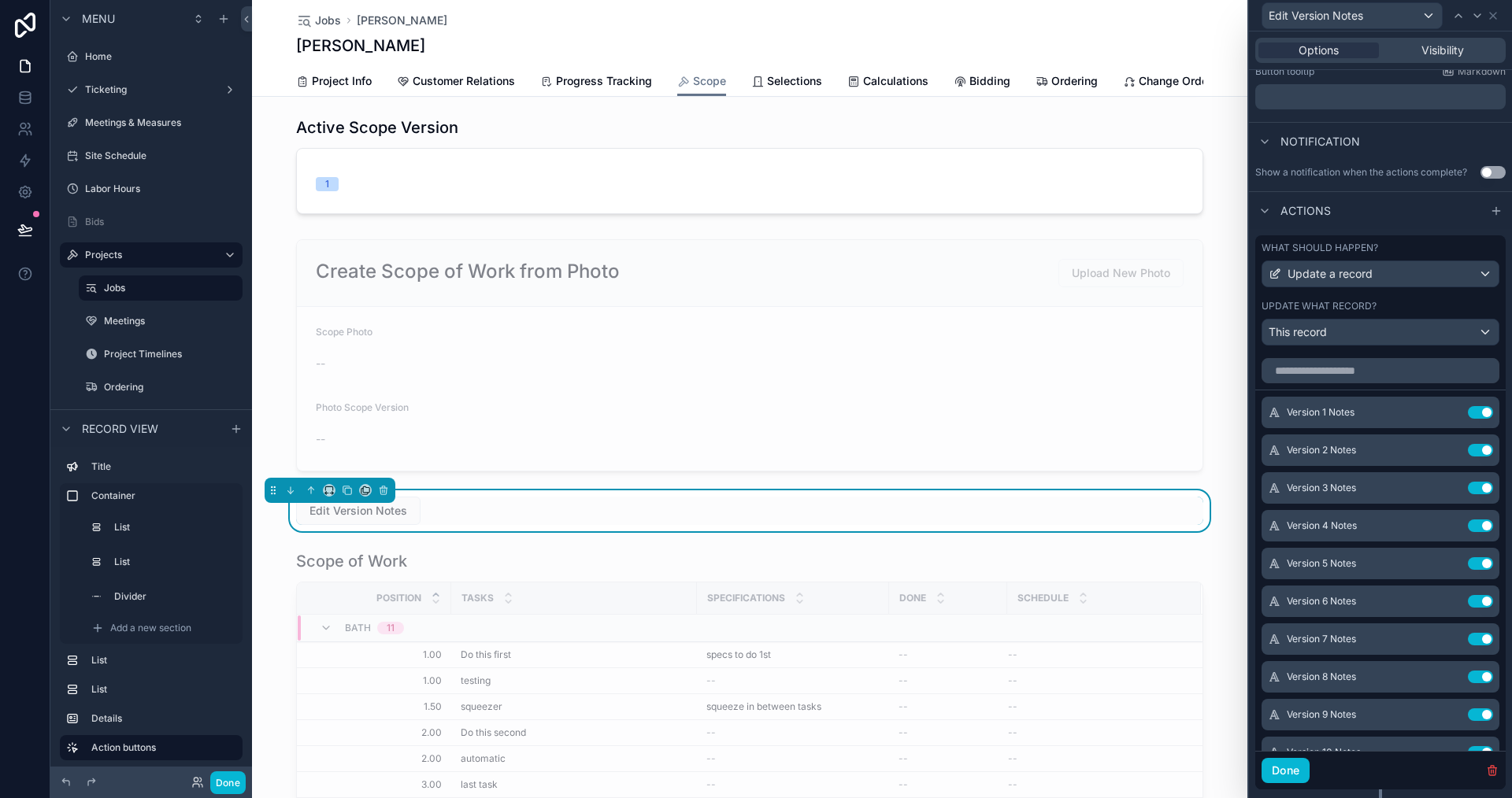
scroll to position [396, 0]
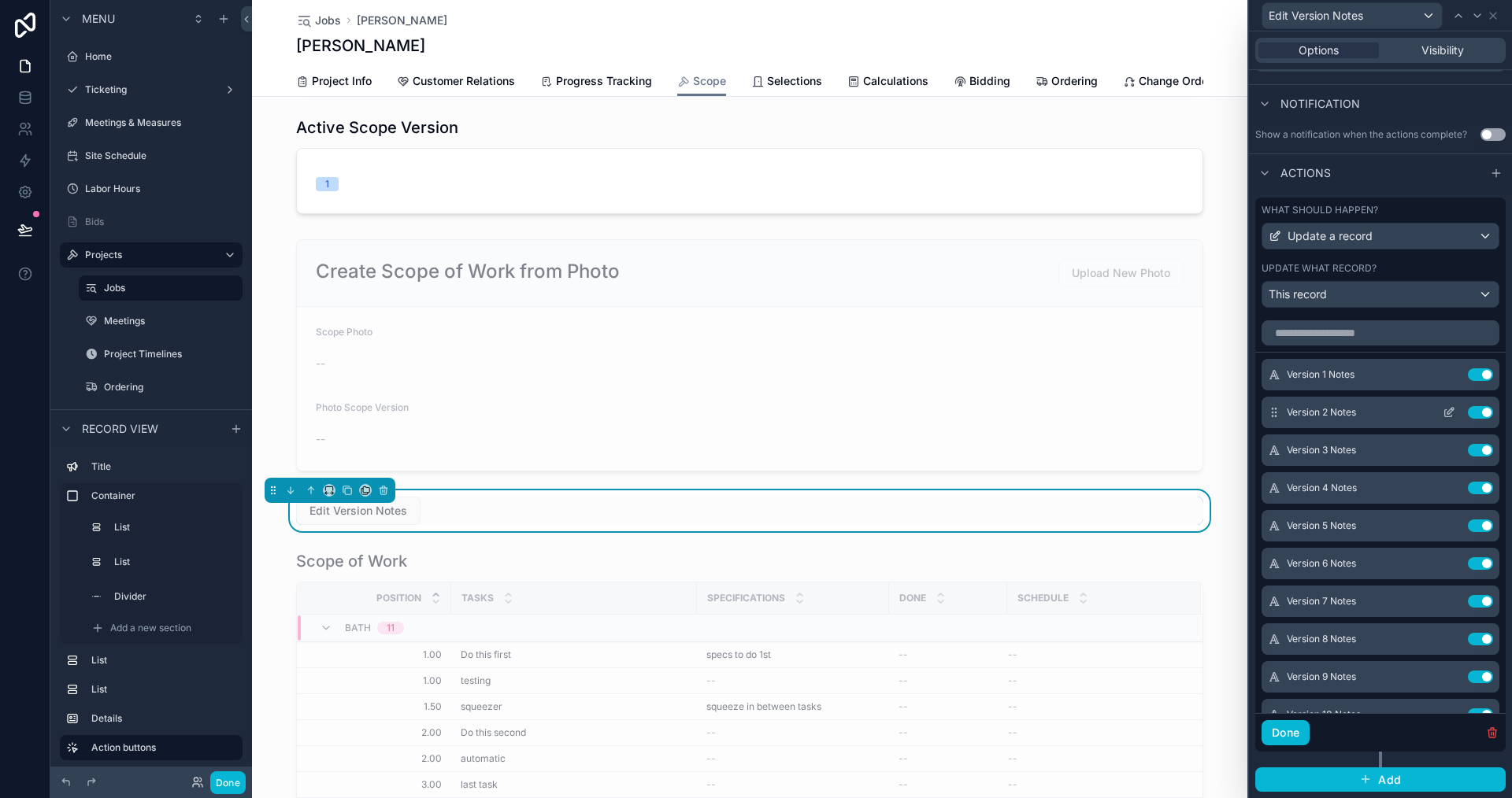
click at [1443, 407] on icon at bounding box center [1449, 412] width 12 height 12
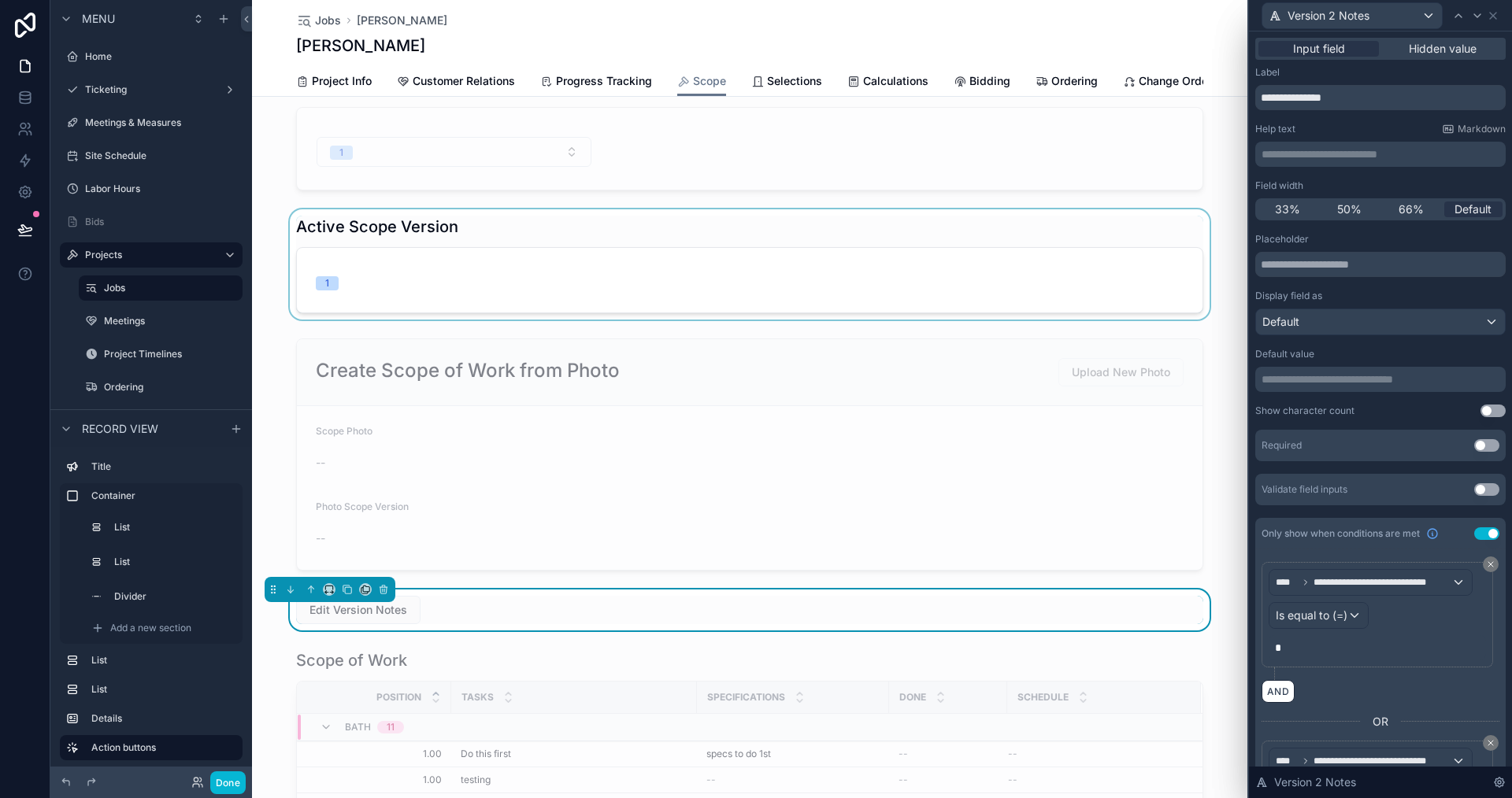
scroll to position [1023, 0]
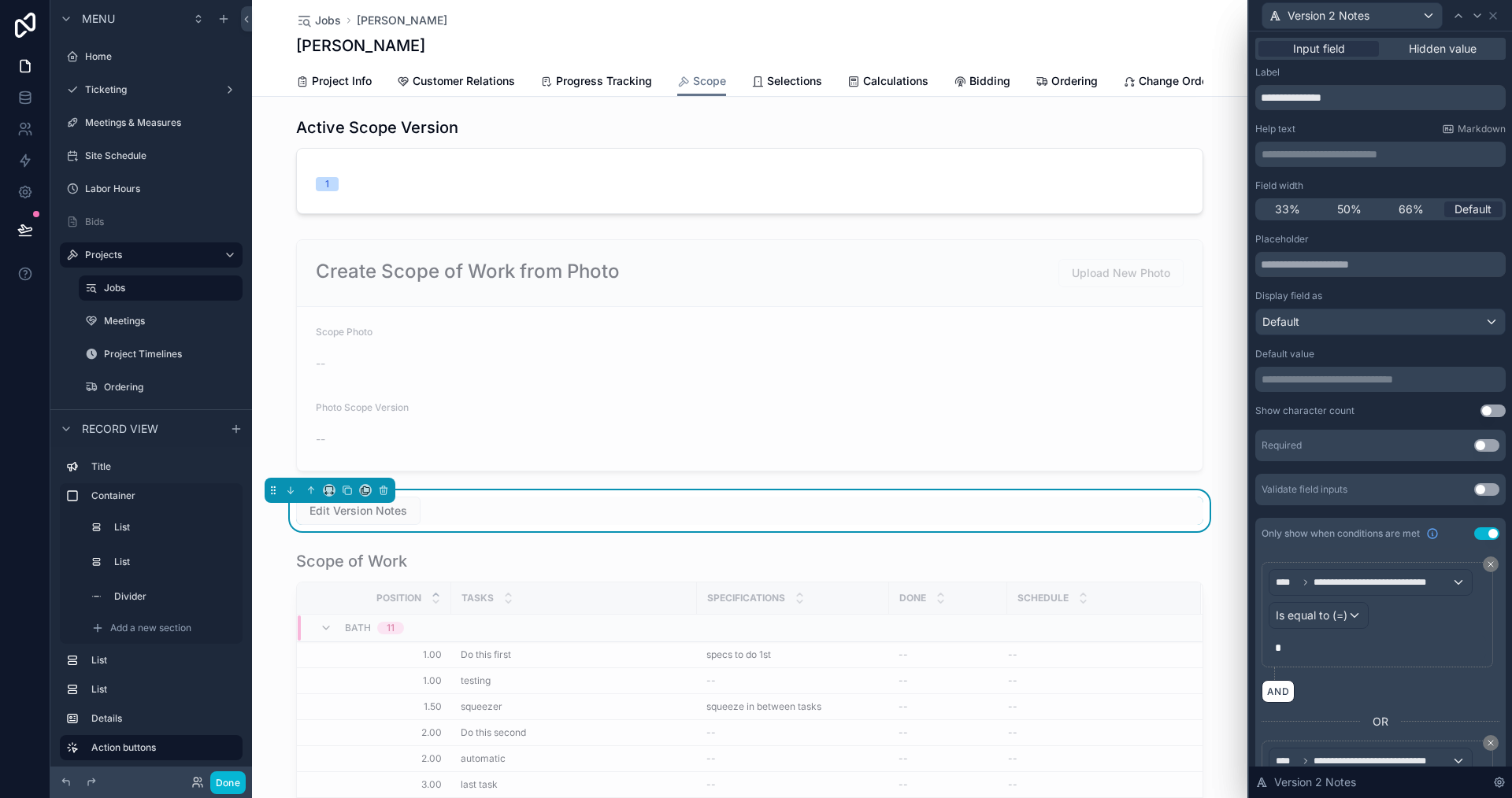
click at [603, 525] on div "Edit Version Notes" at bounding box center [750, 511] width 908 height 28
click at [308, 496] on icon "scrollable content" at bounding box center [311, 491] width 11 height 11
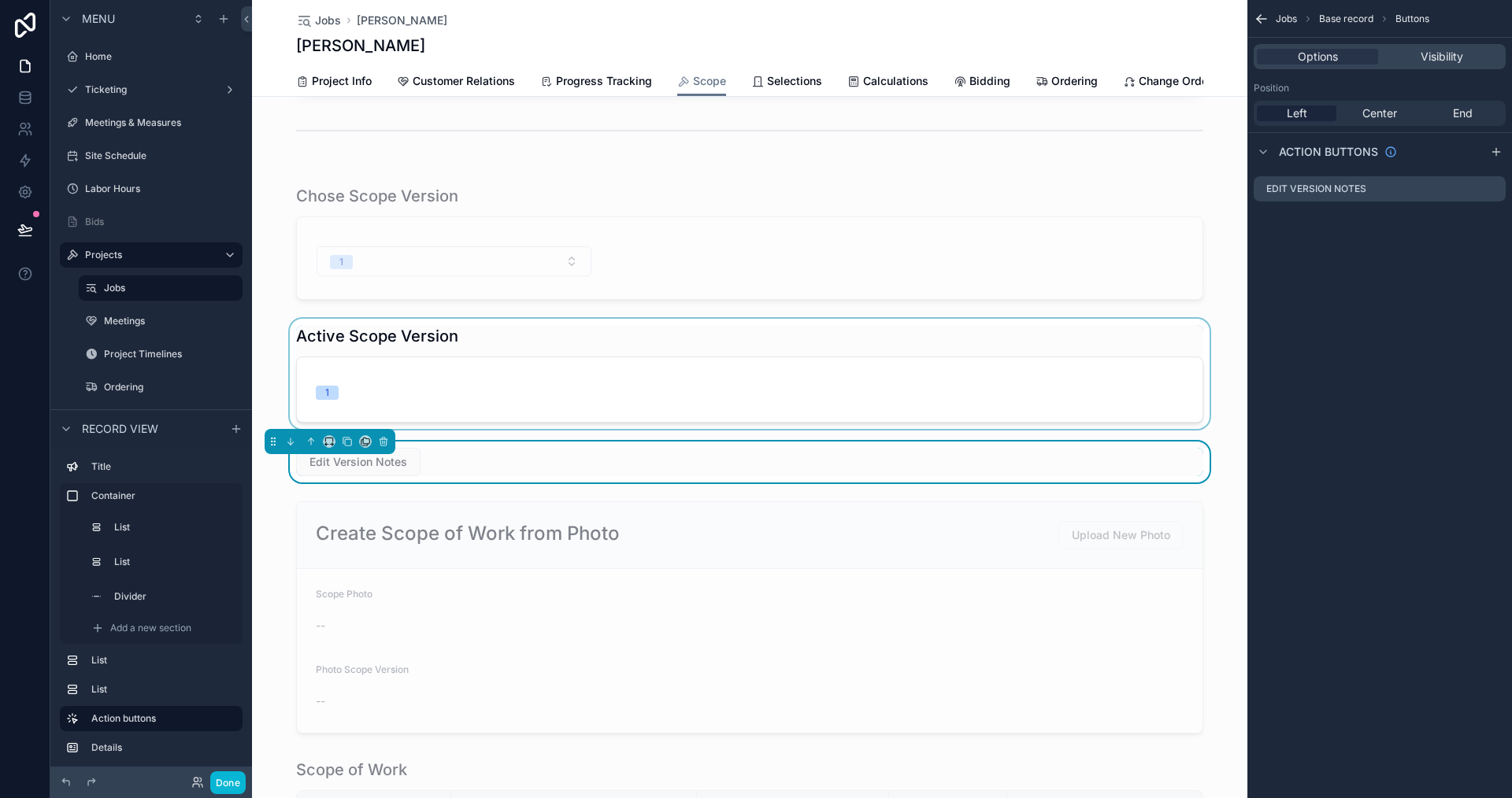
scroll to position [787, 0]
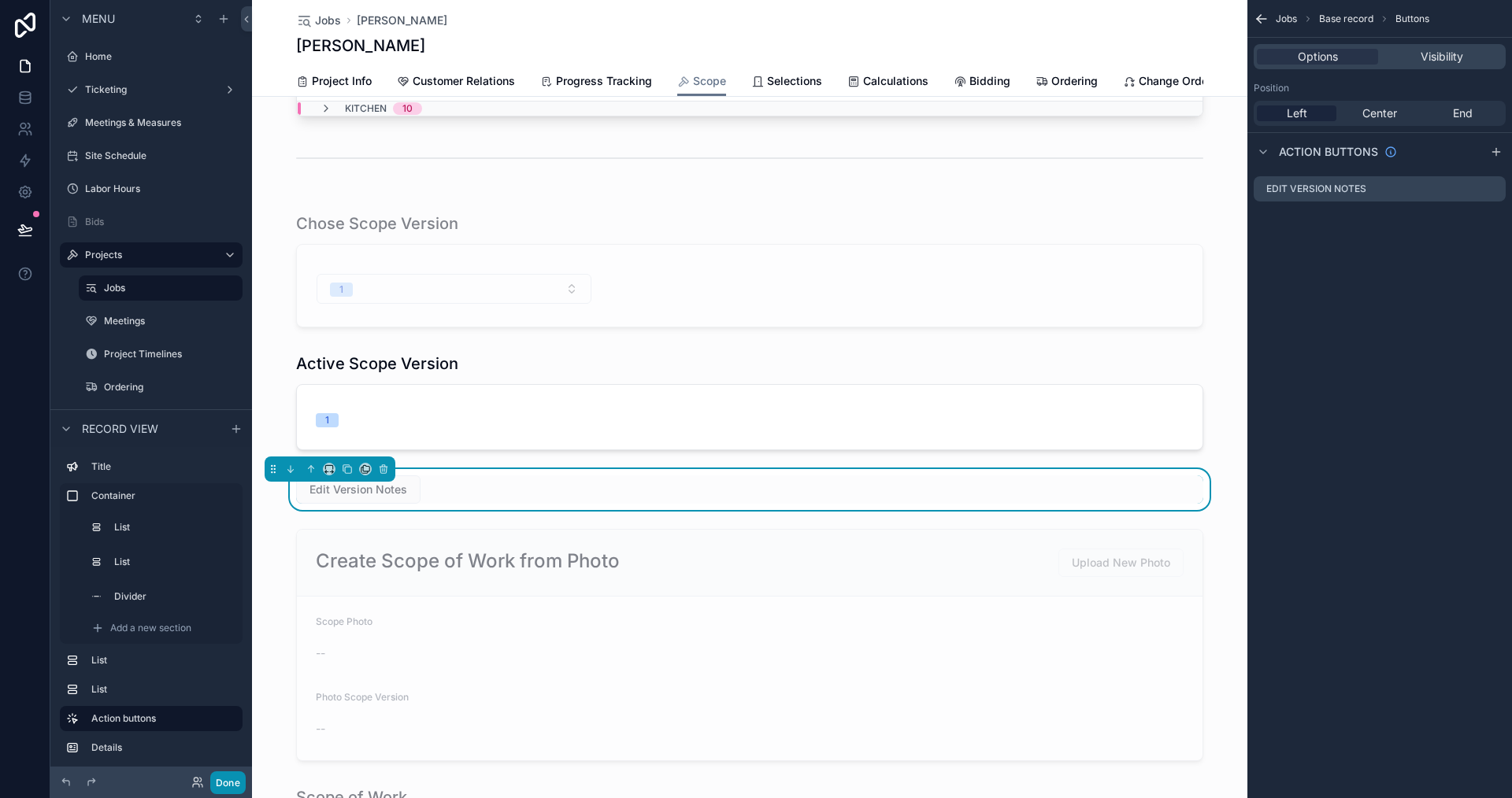
click at [219, 781] on button "Done" at bounding box center [228, 783] width 35 height 23
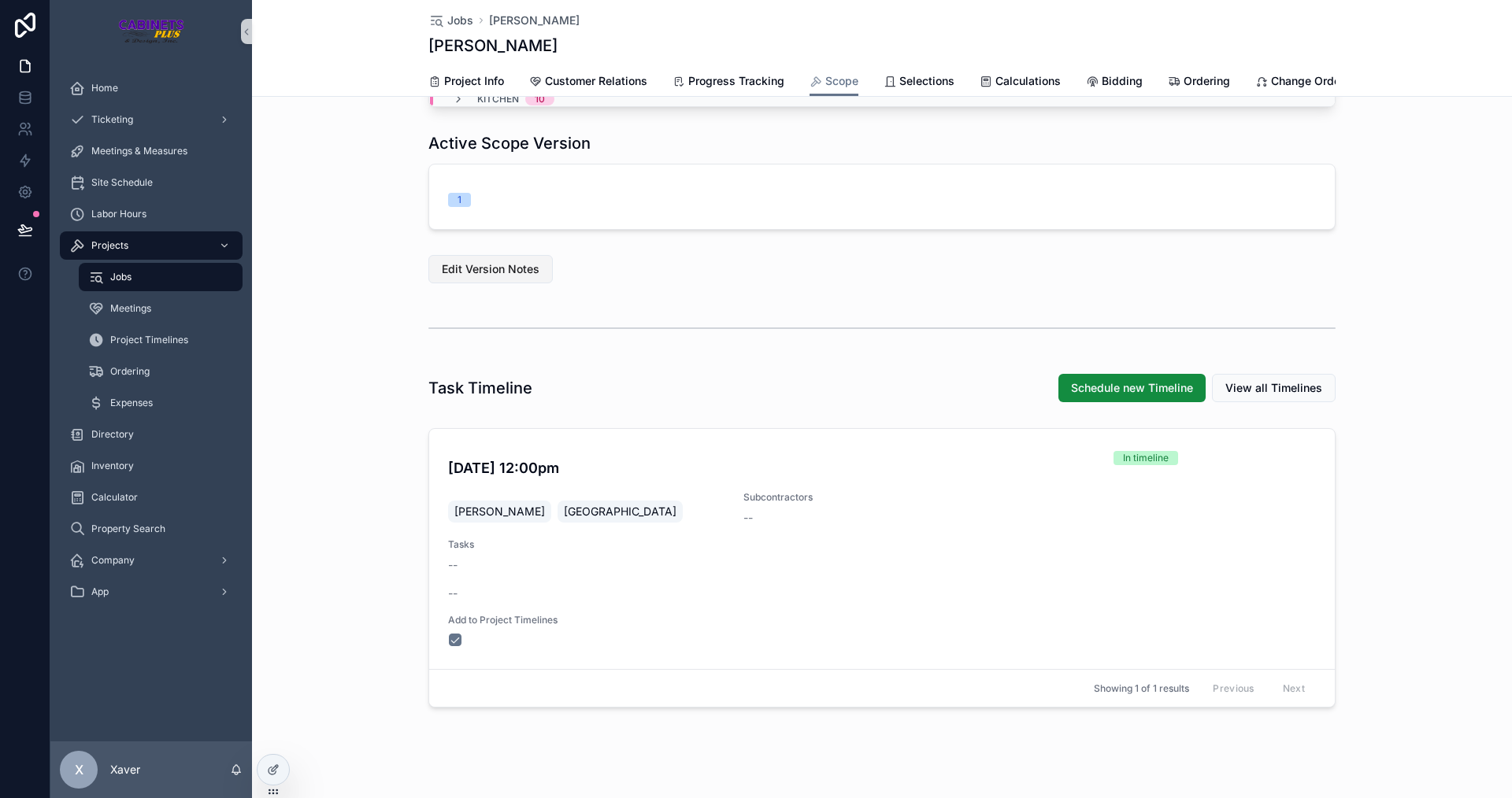
click at [479, 277] on span "Edit Version Notes" at bounding box center [490, 270] width 98 height 16
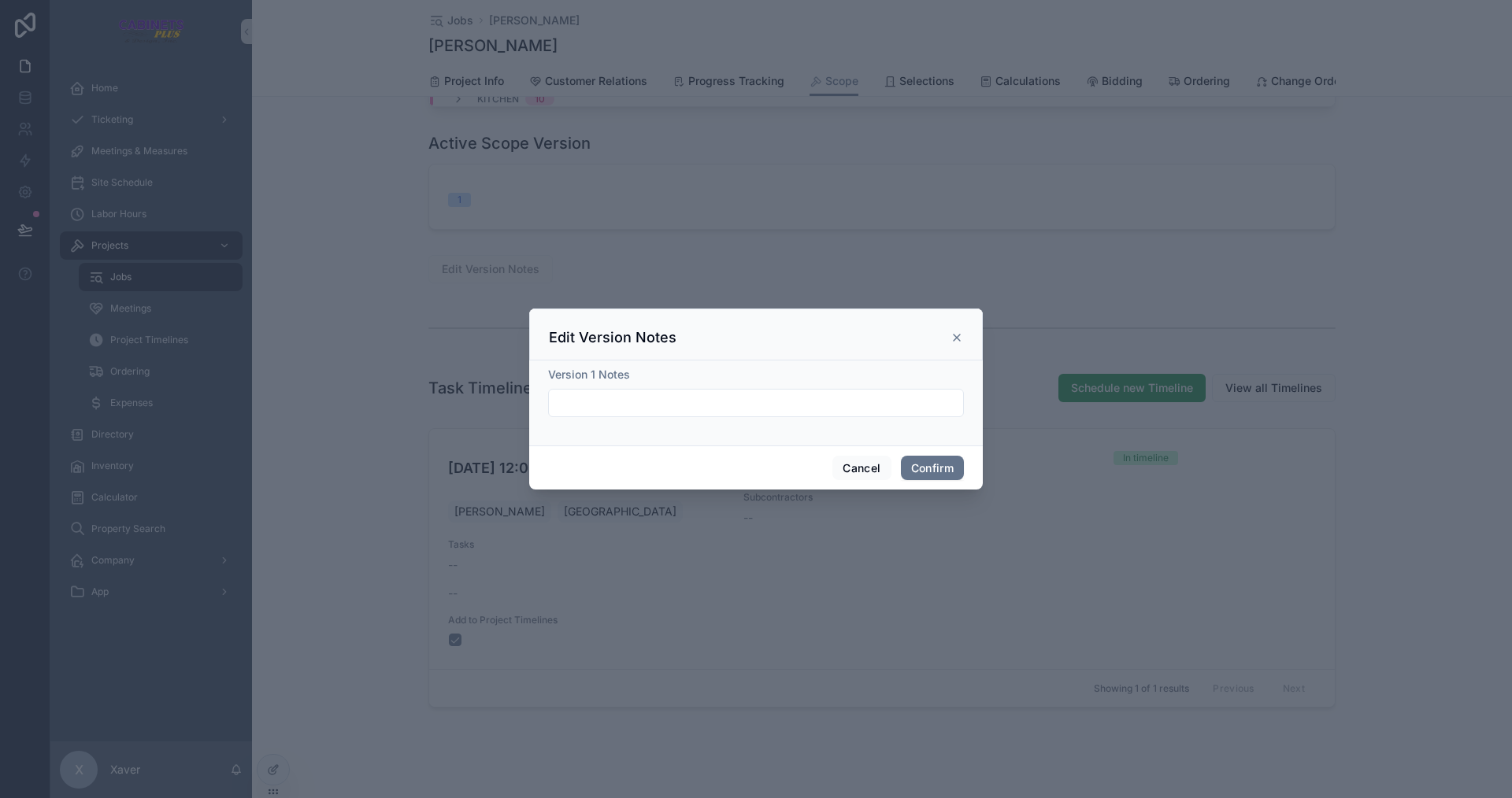
click at [645, 402] on input "text" at bounding box center [756, 403] width 414 height 22
click at [960, 337] on icon at bounding box center [957, 337] width 12 height 12
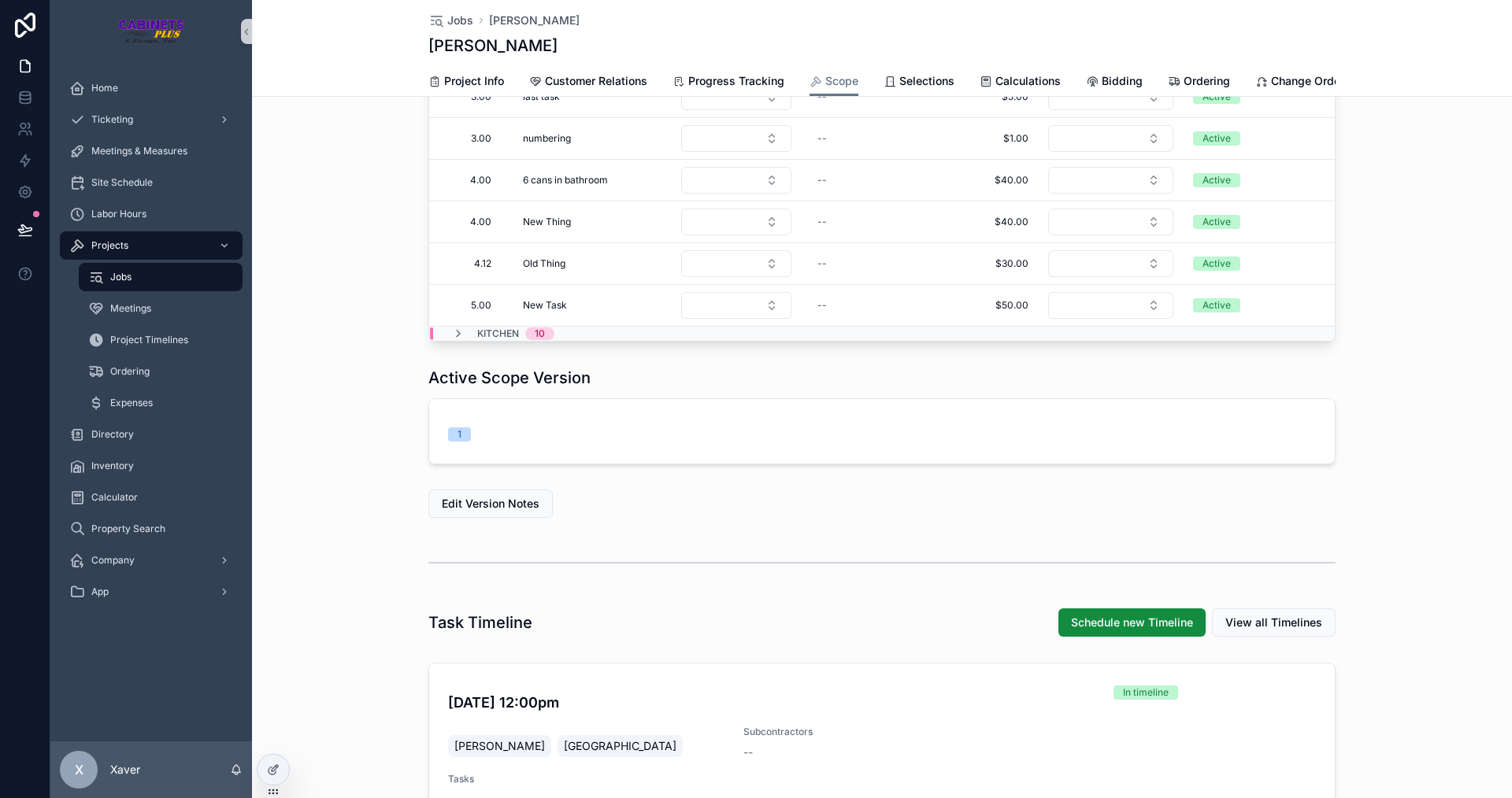
scroll to position [551, 0]
drag, startPoint x: 450, startPoint y: 479, endPoint x: 456, endPoint y: 471, distance: 10.0
click at [451, 465] on div "1" at bounding box center [882, 432] width 906 height 64
click at [485, 443] on div "1" at bounding box center [587, 436] width 277 height 14
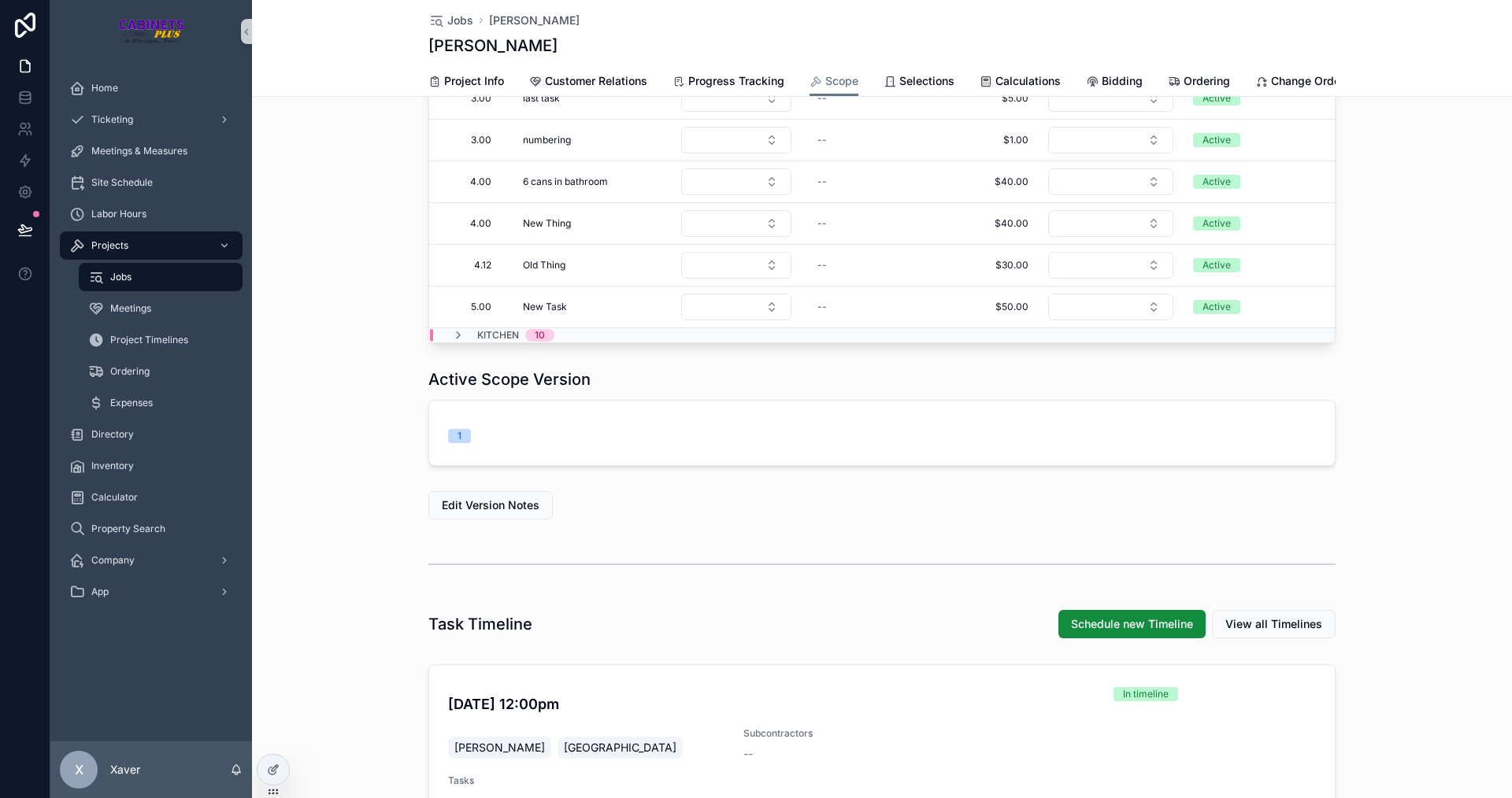
click at [328, 434] on div "Active Scope Version 1" at bounding box center [882, 417] width 1260 height 110
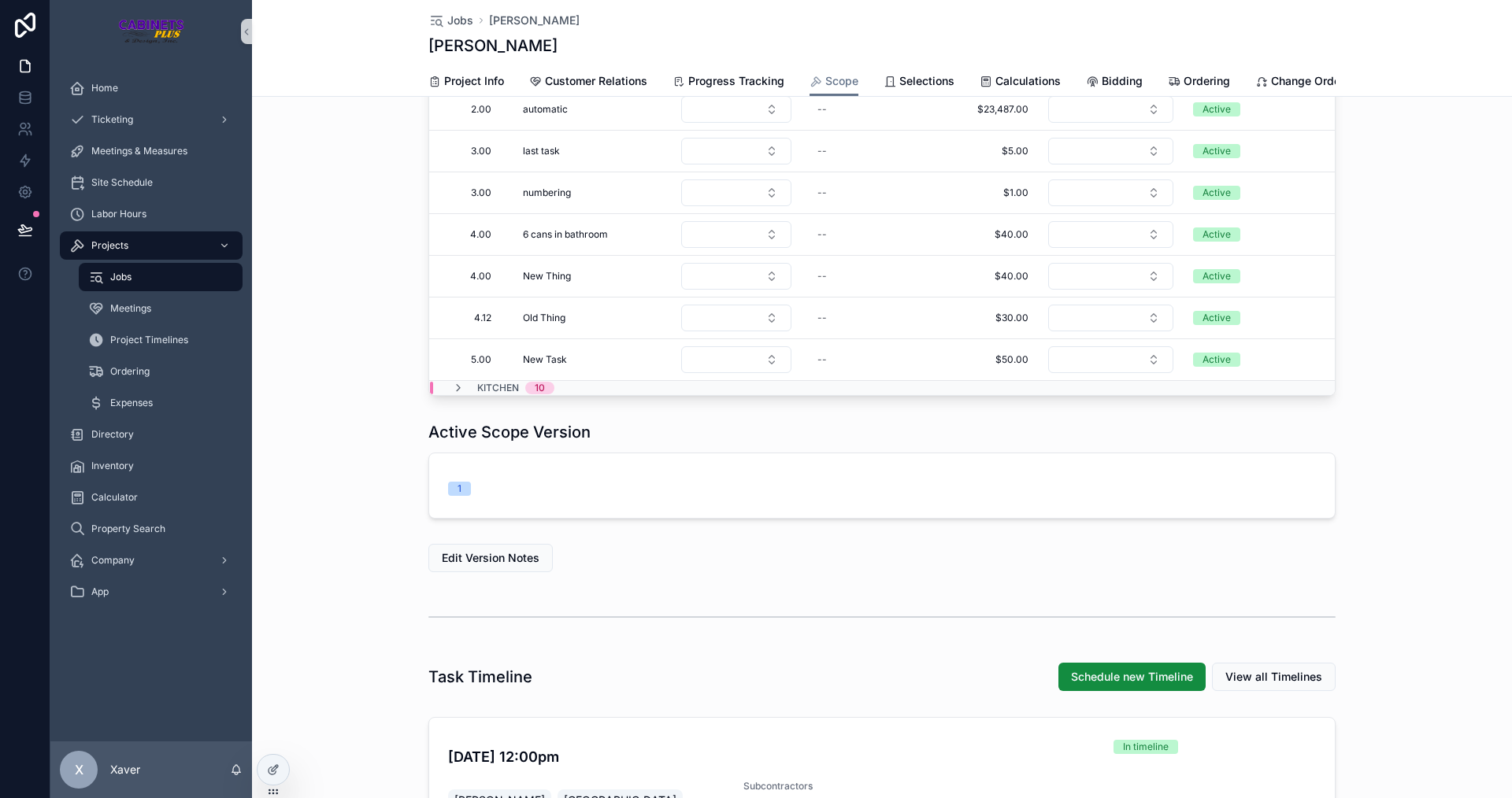
scroll to position [472, 0]
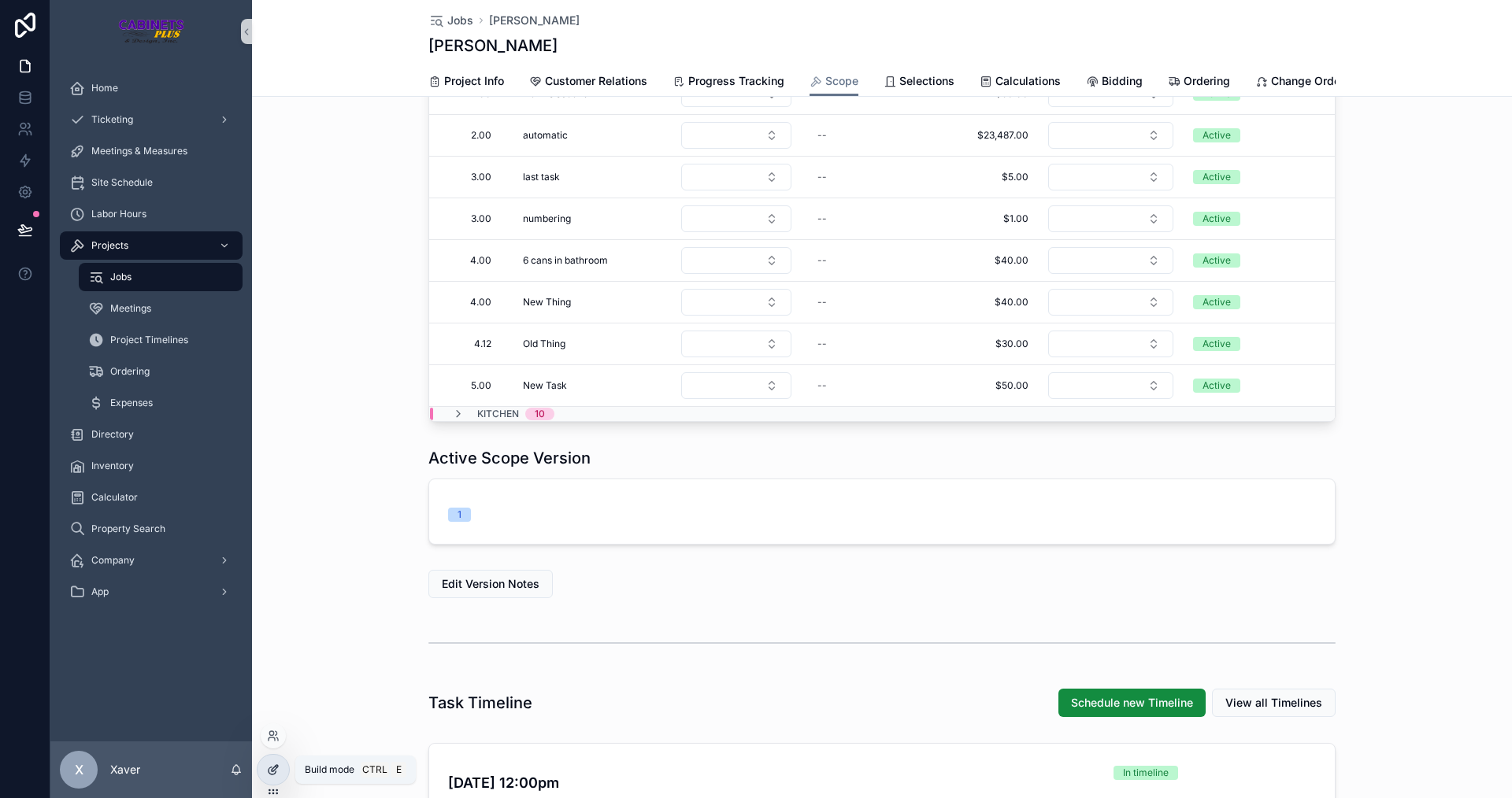
click at [278, 775] on icon at bounding box center [273, 770] width 12 height 12
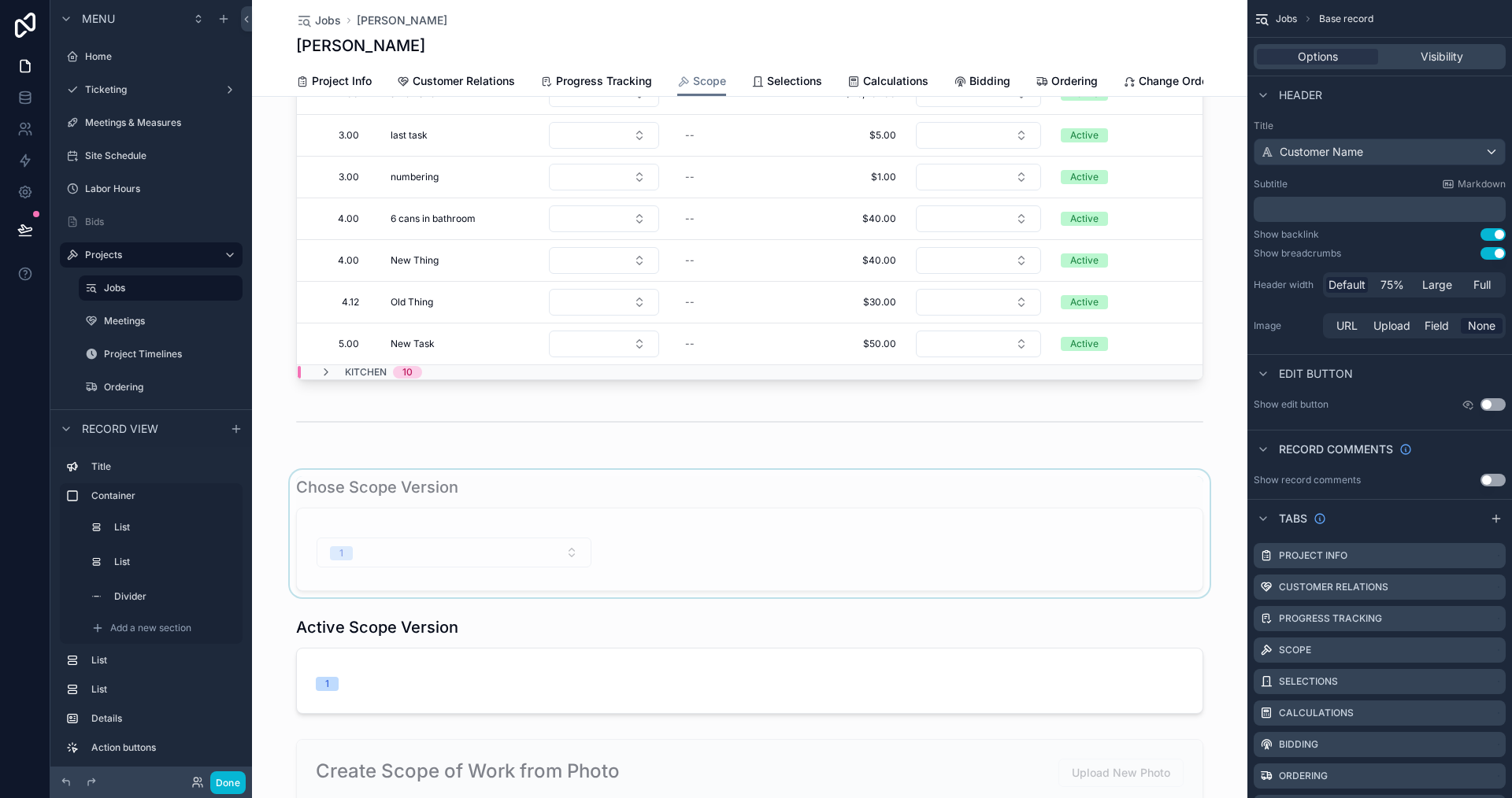
scroll to position [551, 0]
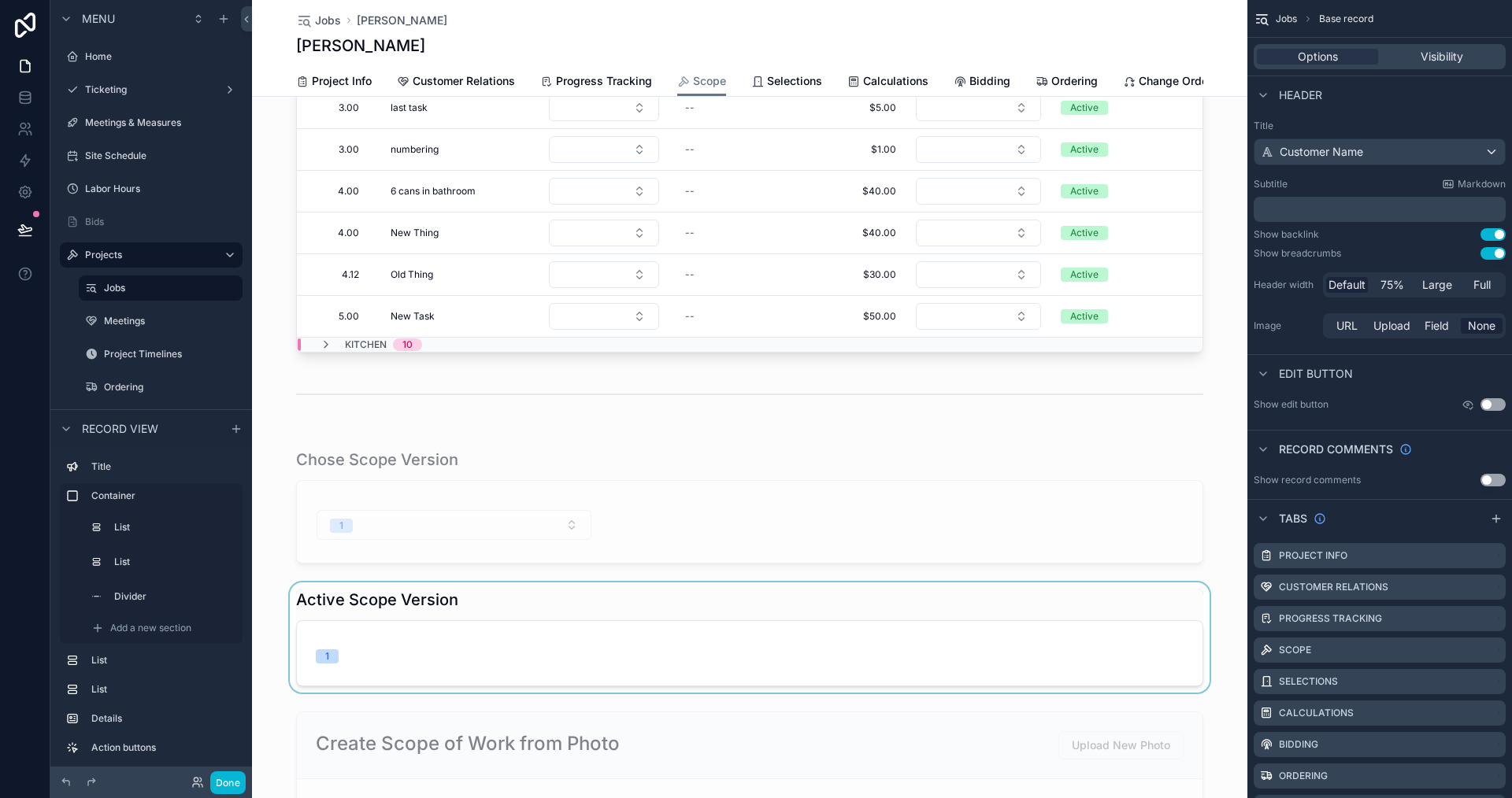
click at [610, 622] on div "scrollable content" at bounding box center [750, 637] width 996 height 110
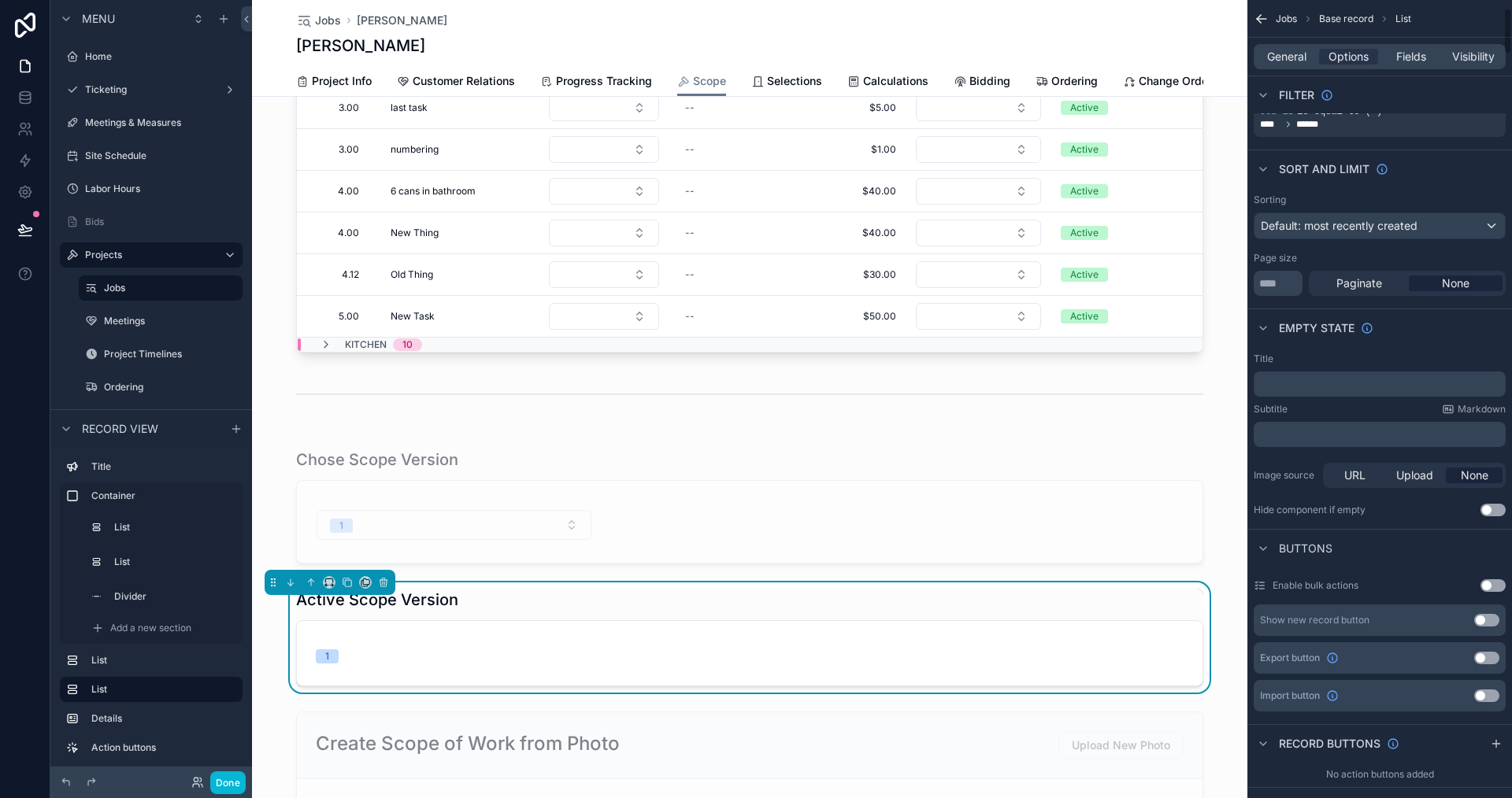
scroll to position [0, 0]
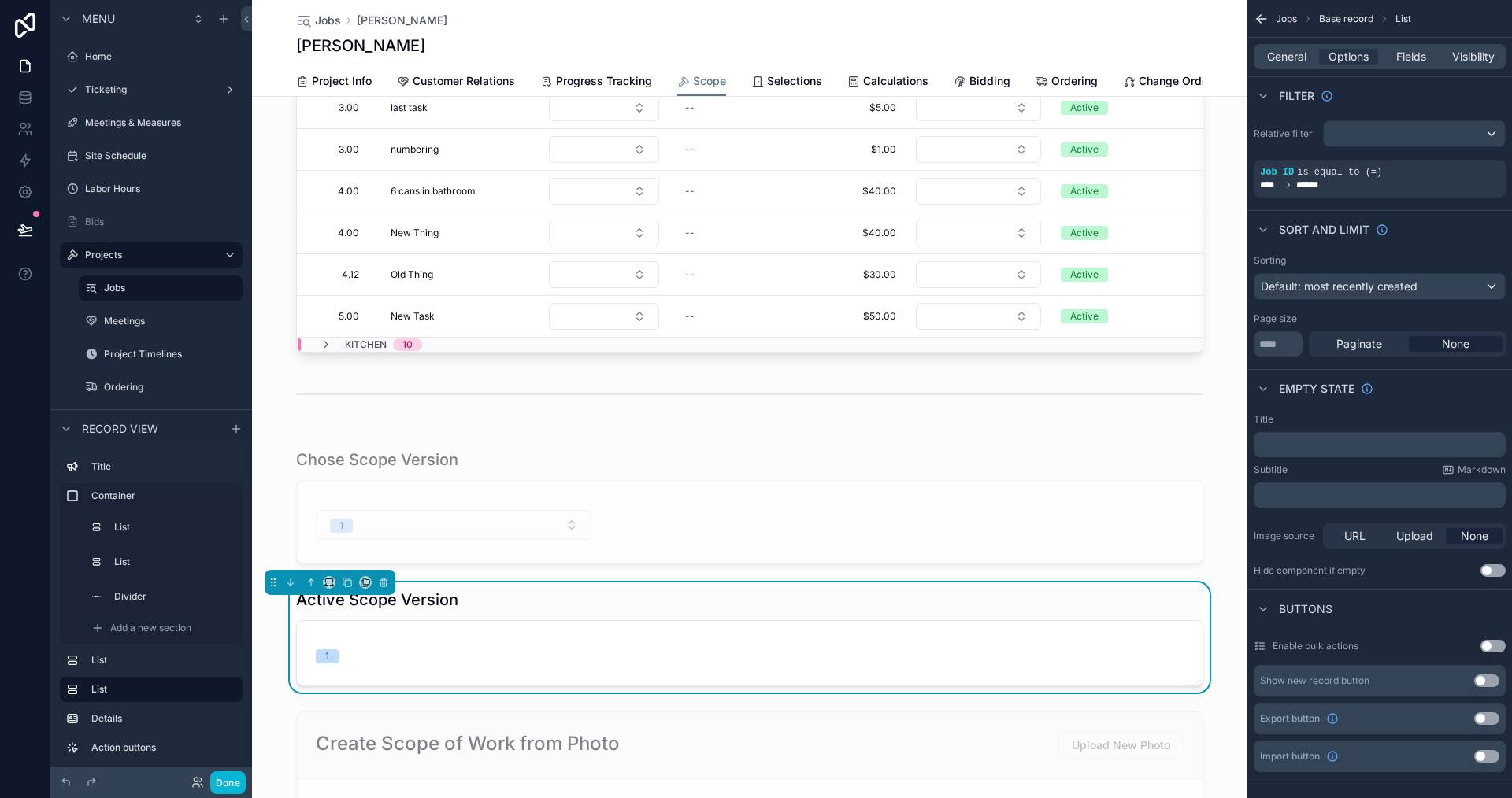
click at [1405, 65] on div "General Options Fields Visibility" at bounding box center [1380, 56] width 252 height 26
click at [1404, 60] on span "Fields" at bounding box center [1412, 56] width 30 height 16
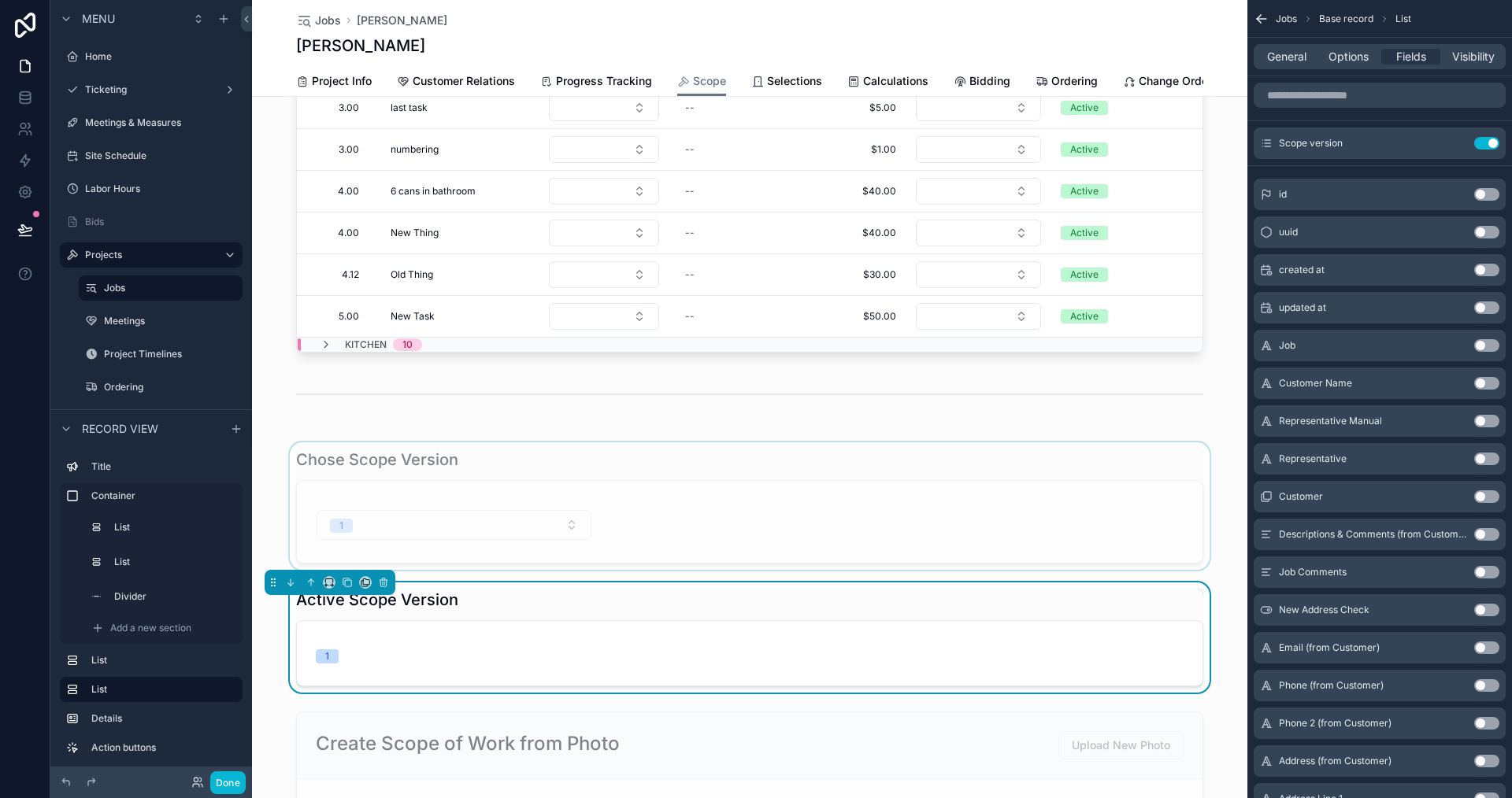
click at [846, 528] on div "scrollable content" at bounding box center [750, 506] width 996 height 128
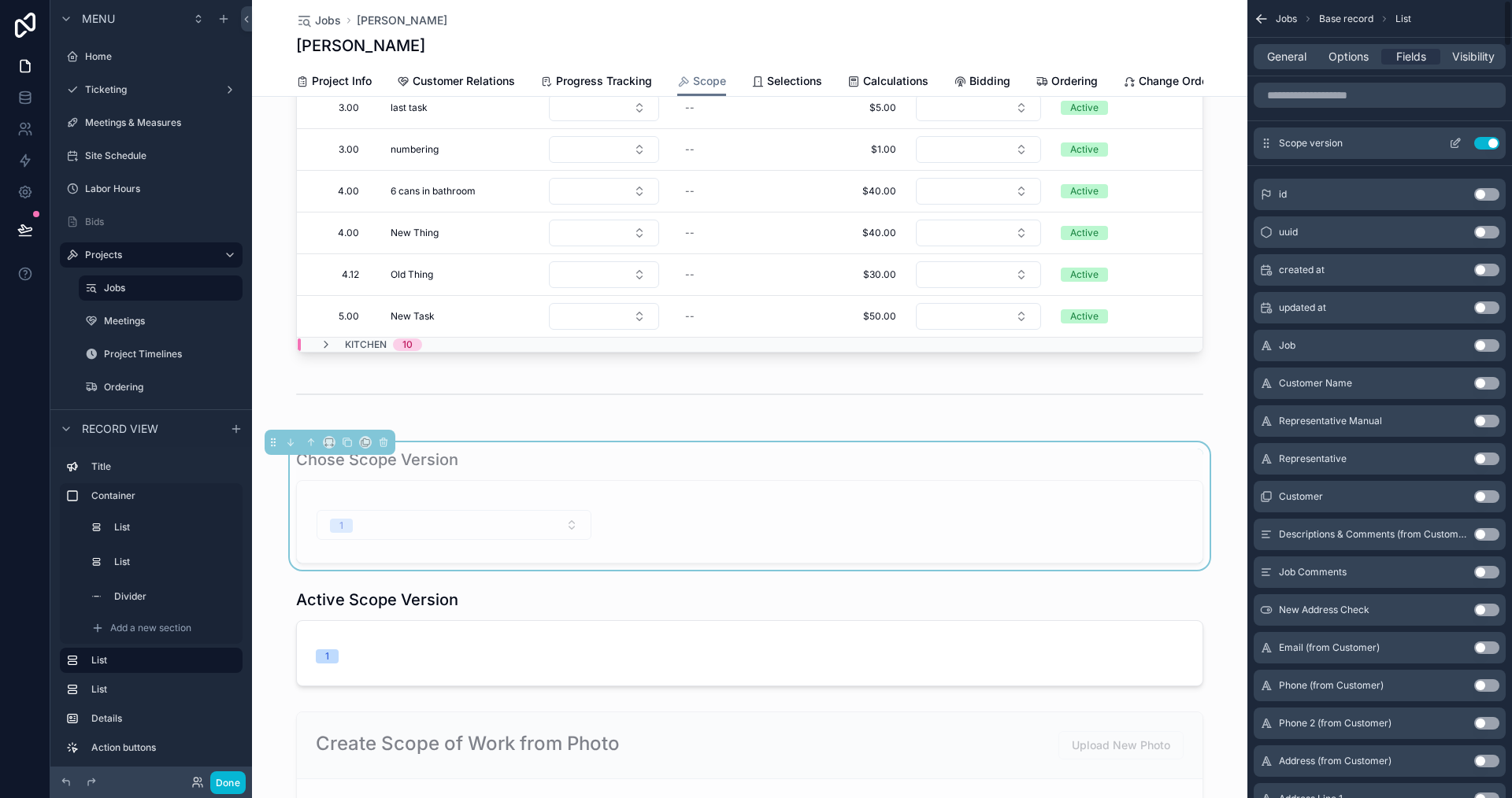
click at [1456, 144] on icon "scrollable content" at bounding box center [1456, 144] width 12 height 12
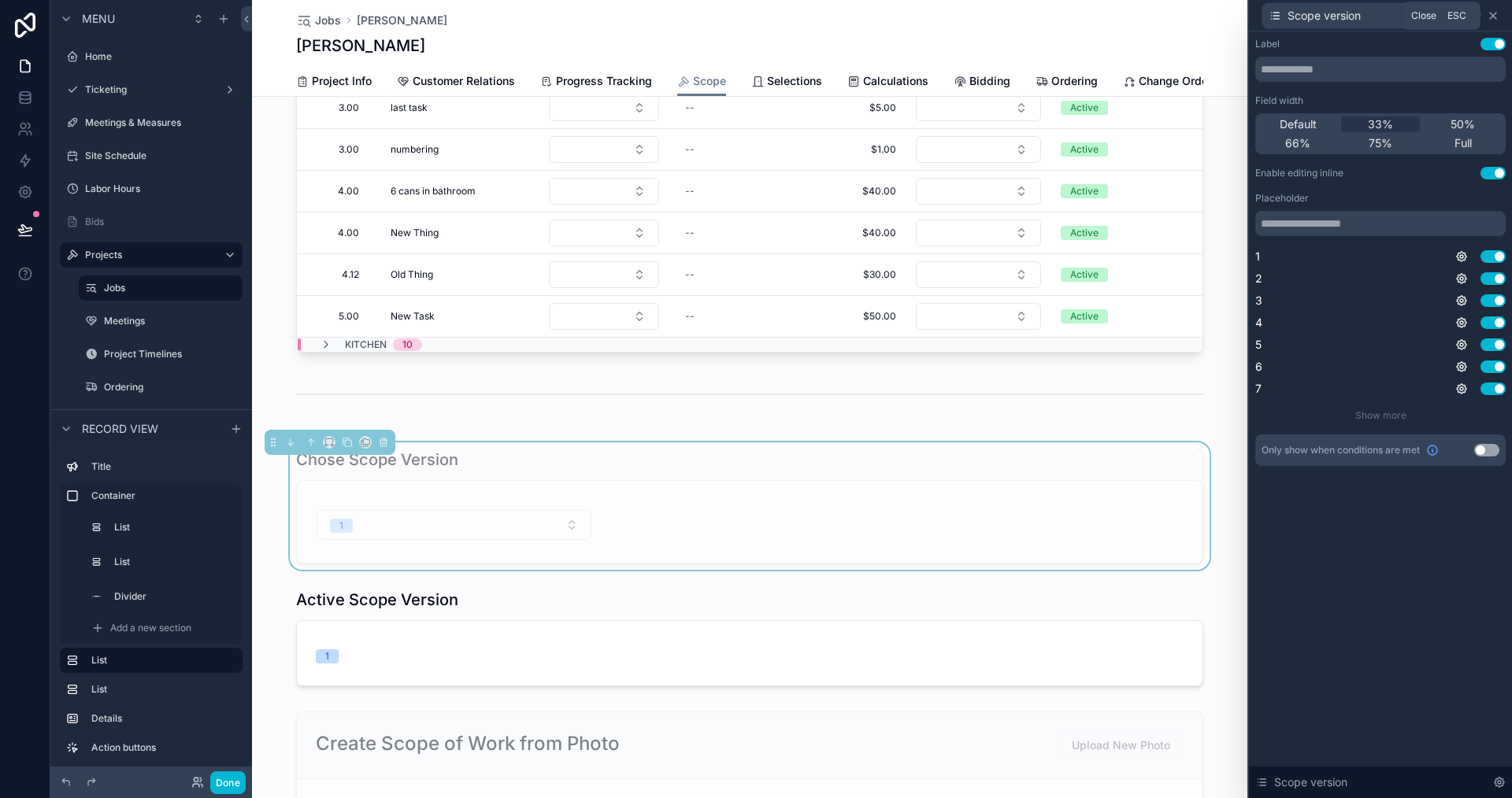
click at [1490, 12] on icon at bounding box center [1493, 15] width 6 height 6
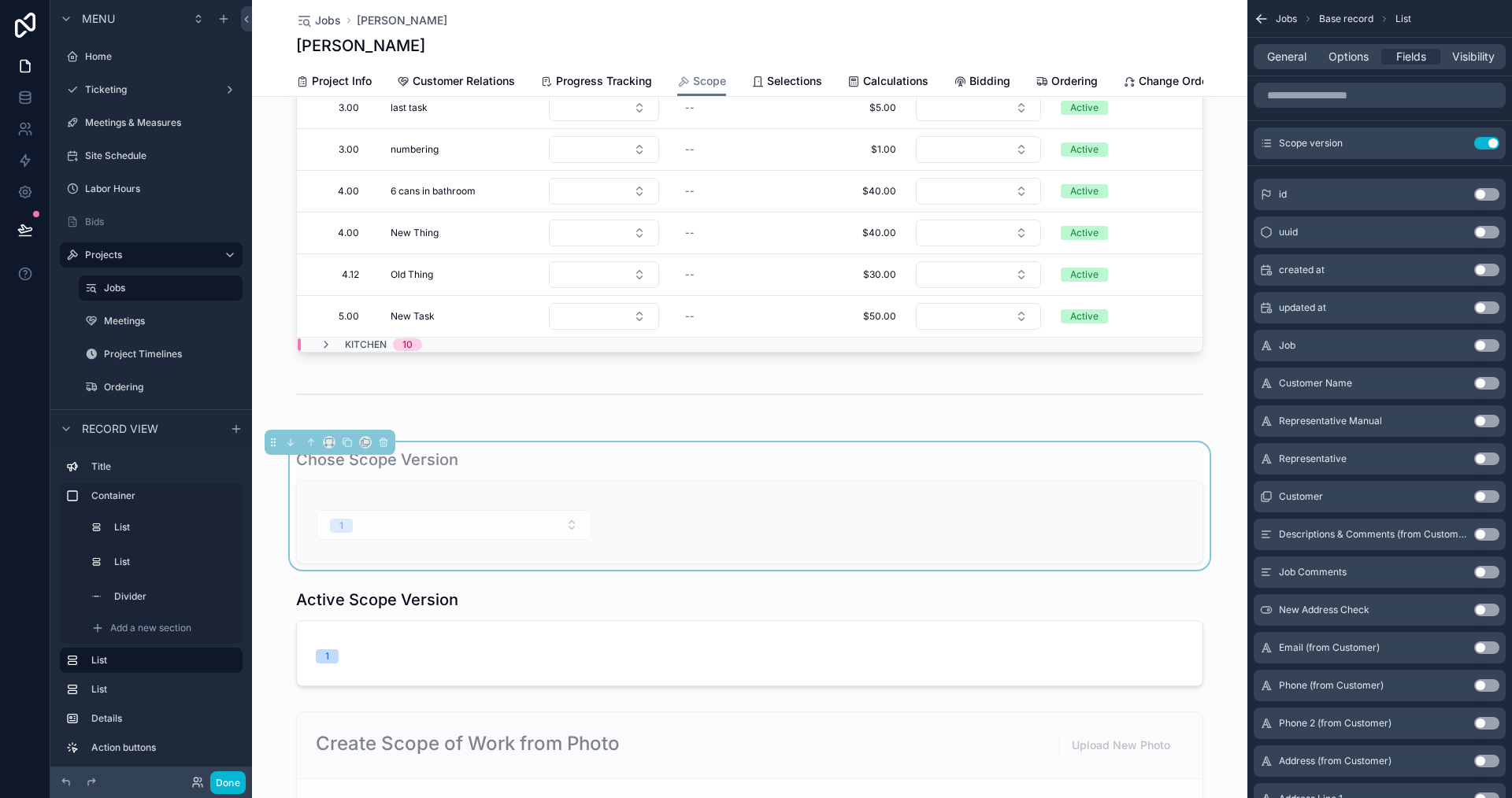
click at [639, 541] on div "1" at bounding box center [749, 521] width 868 height 38
click at [1464, 63] on span "Visibility" at bounding box center [1473, 56] width 42 height 16
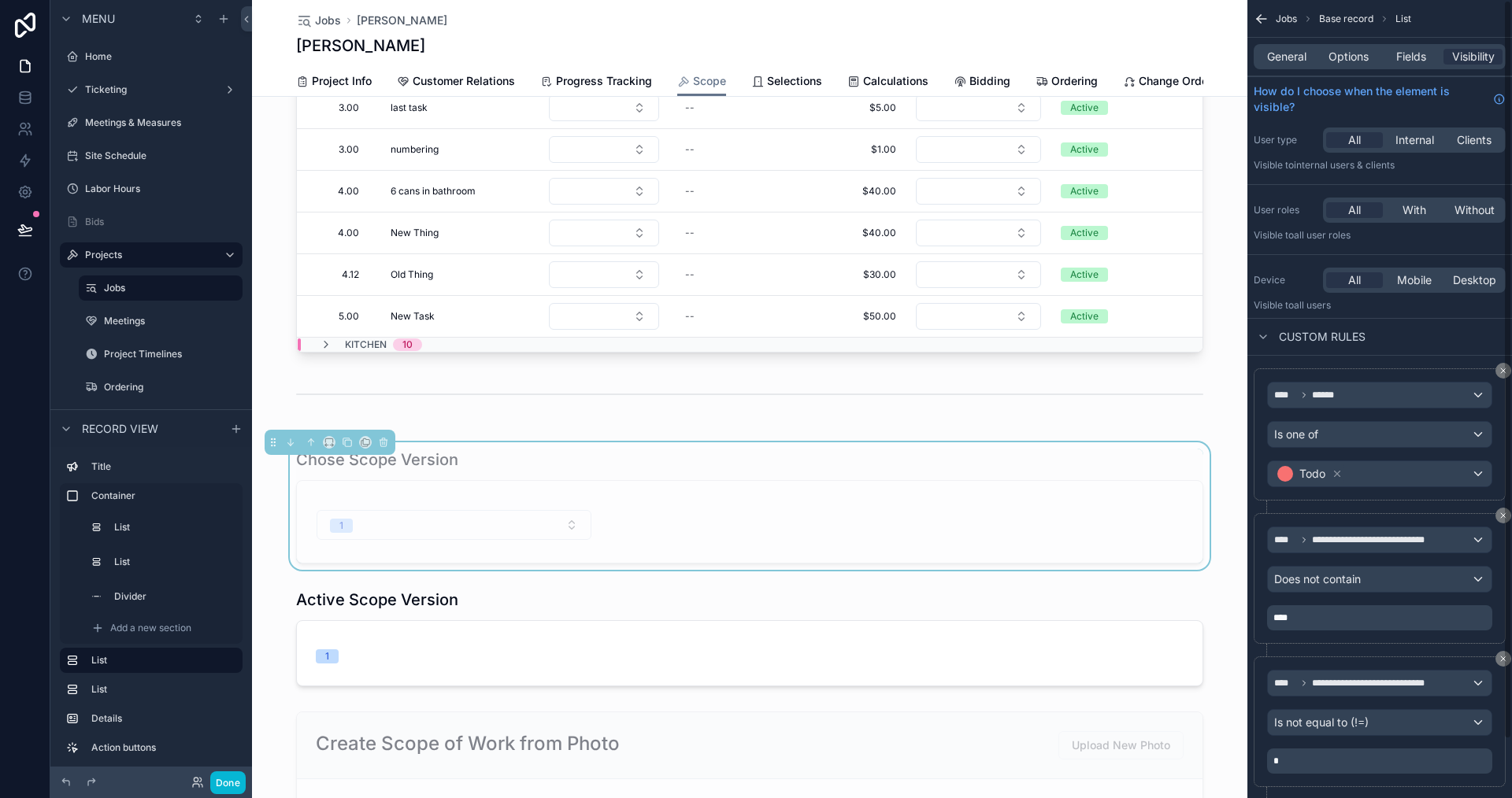
scroll to position [63, 0]
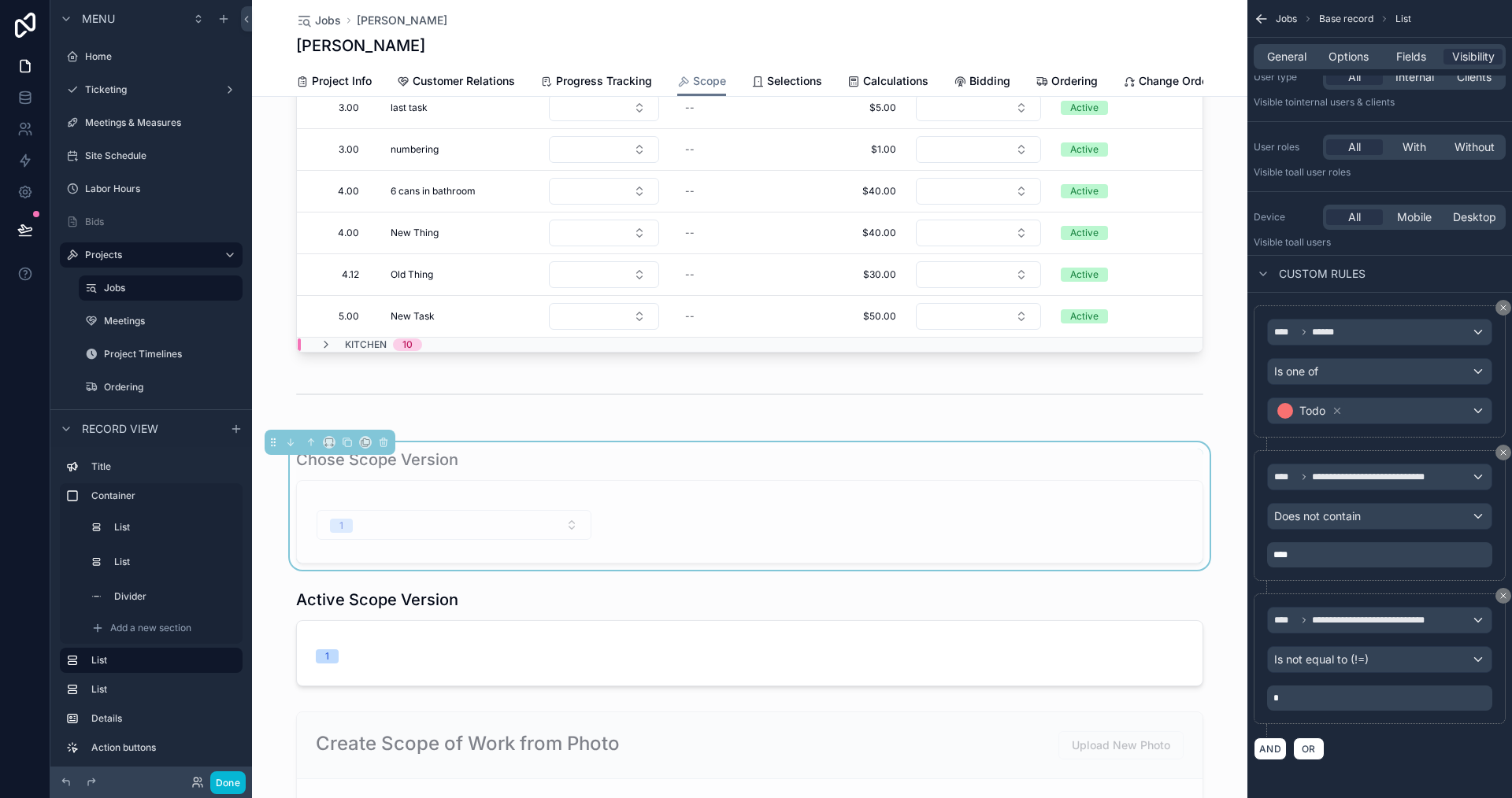
click at [1361, 584] on div "**********" at bounding box center [1380, 521] width 252 height 144
click at [731, 563] on div "1" at bounding box center [750, 521] width 906 height 82
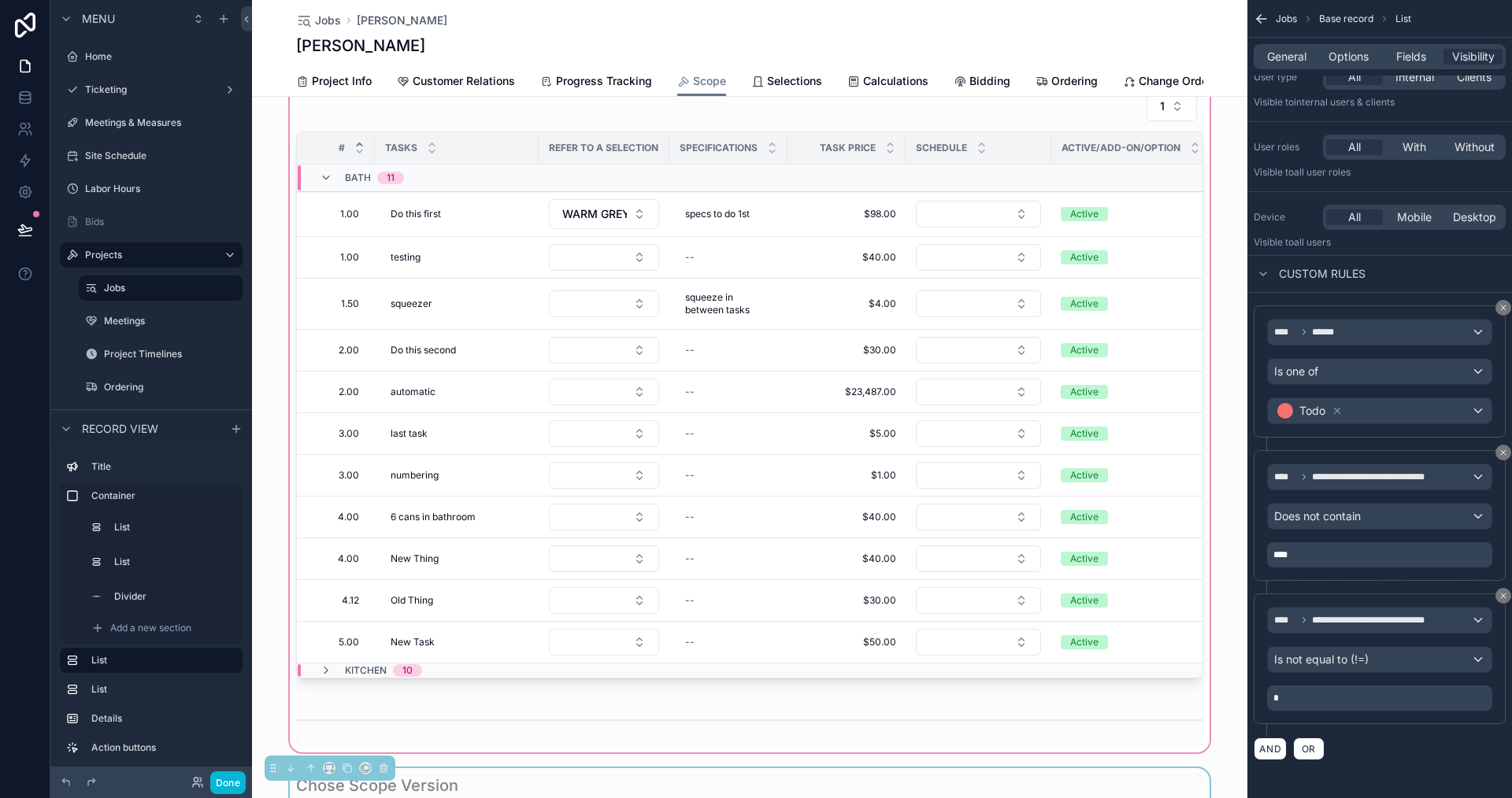
scroll to position [472, 0]
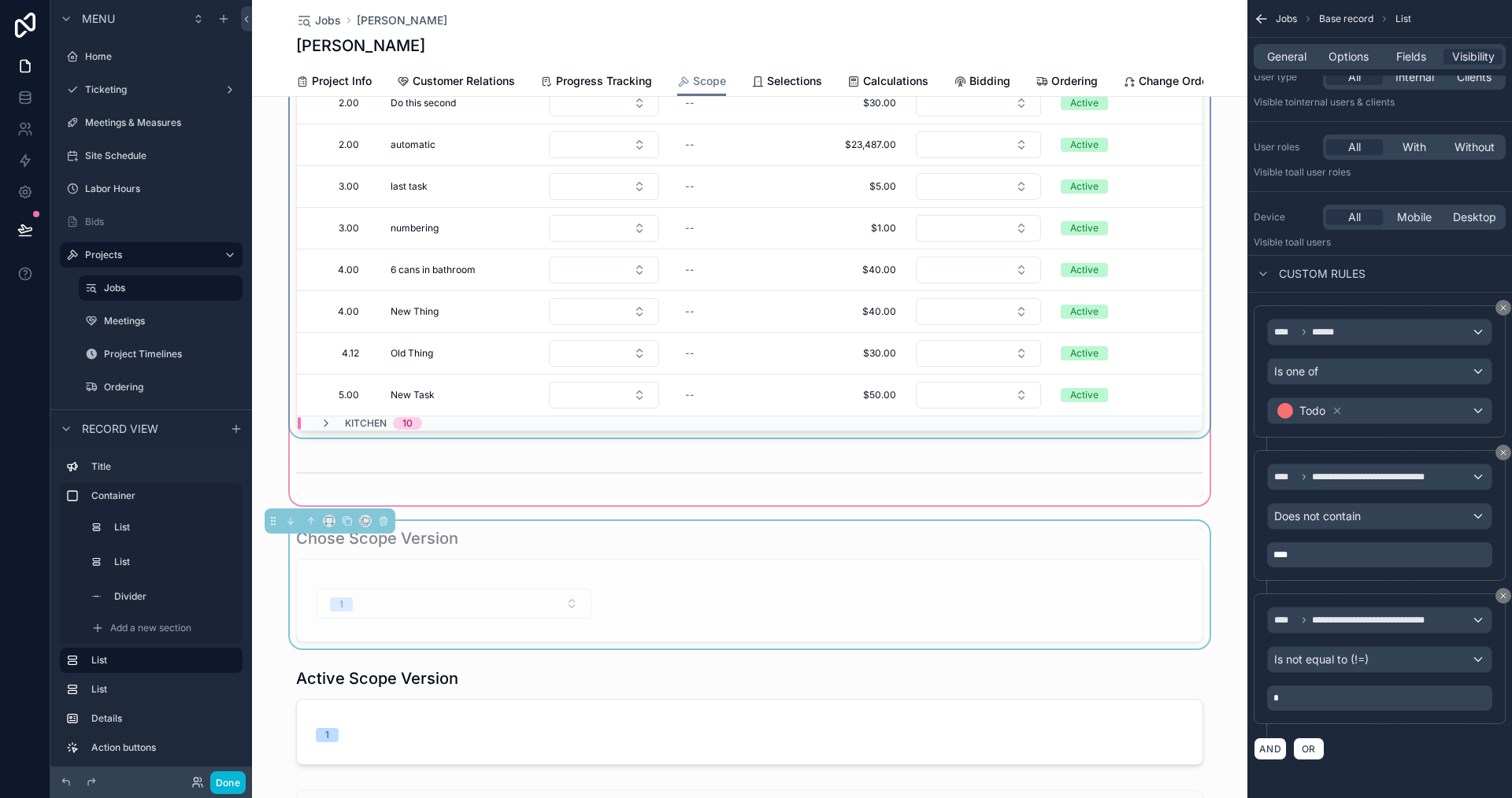
click at [989, 389] on div "scrollable content" at bounding box center [750, 100] width 996 height 818
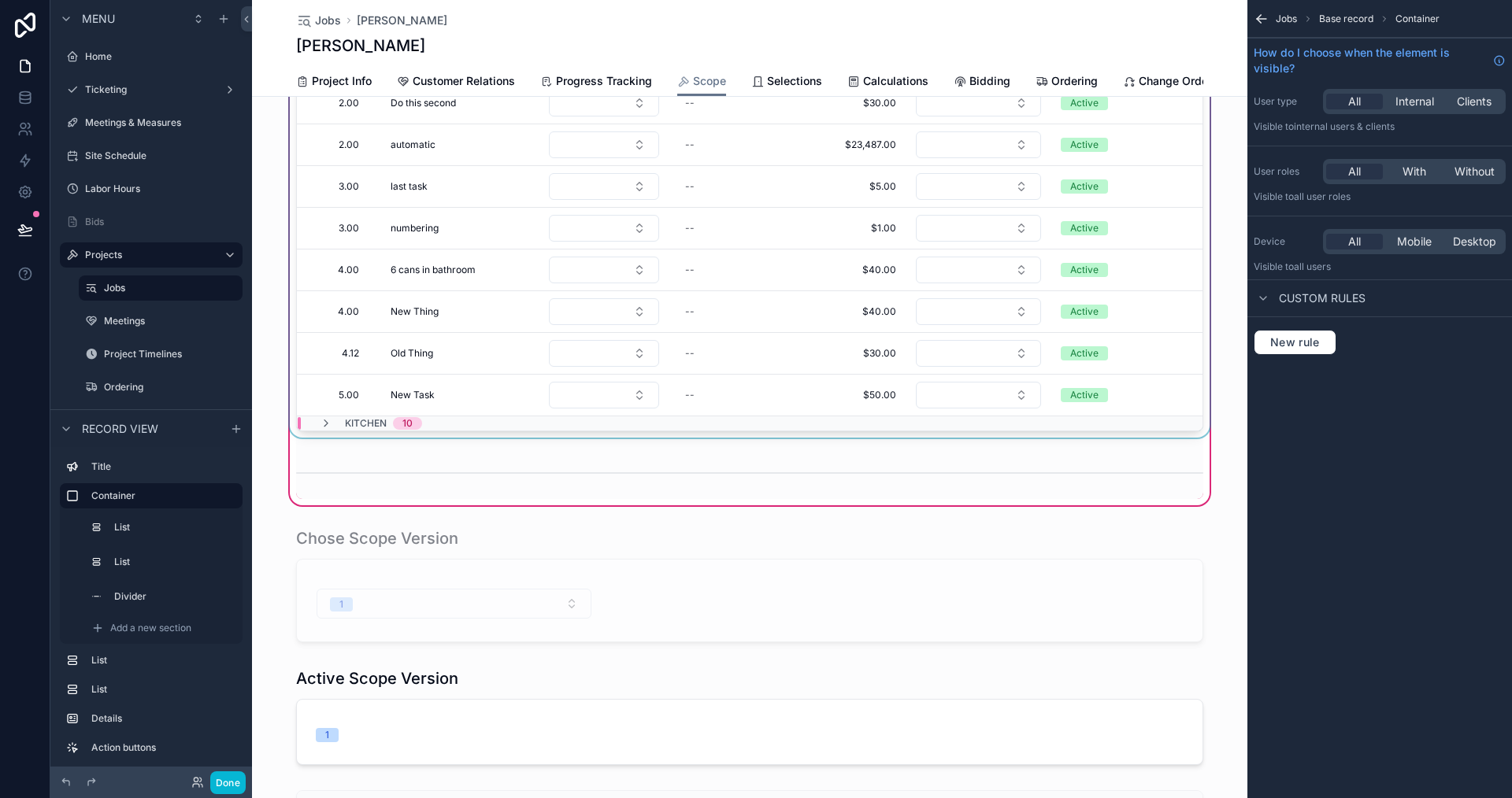
scroll to position [0, 0]
click at [983, 410] on div "scrollable content" at bounding box center [749, 129] width 926 height 618
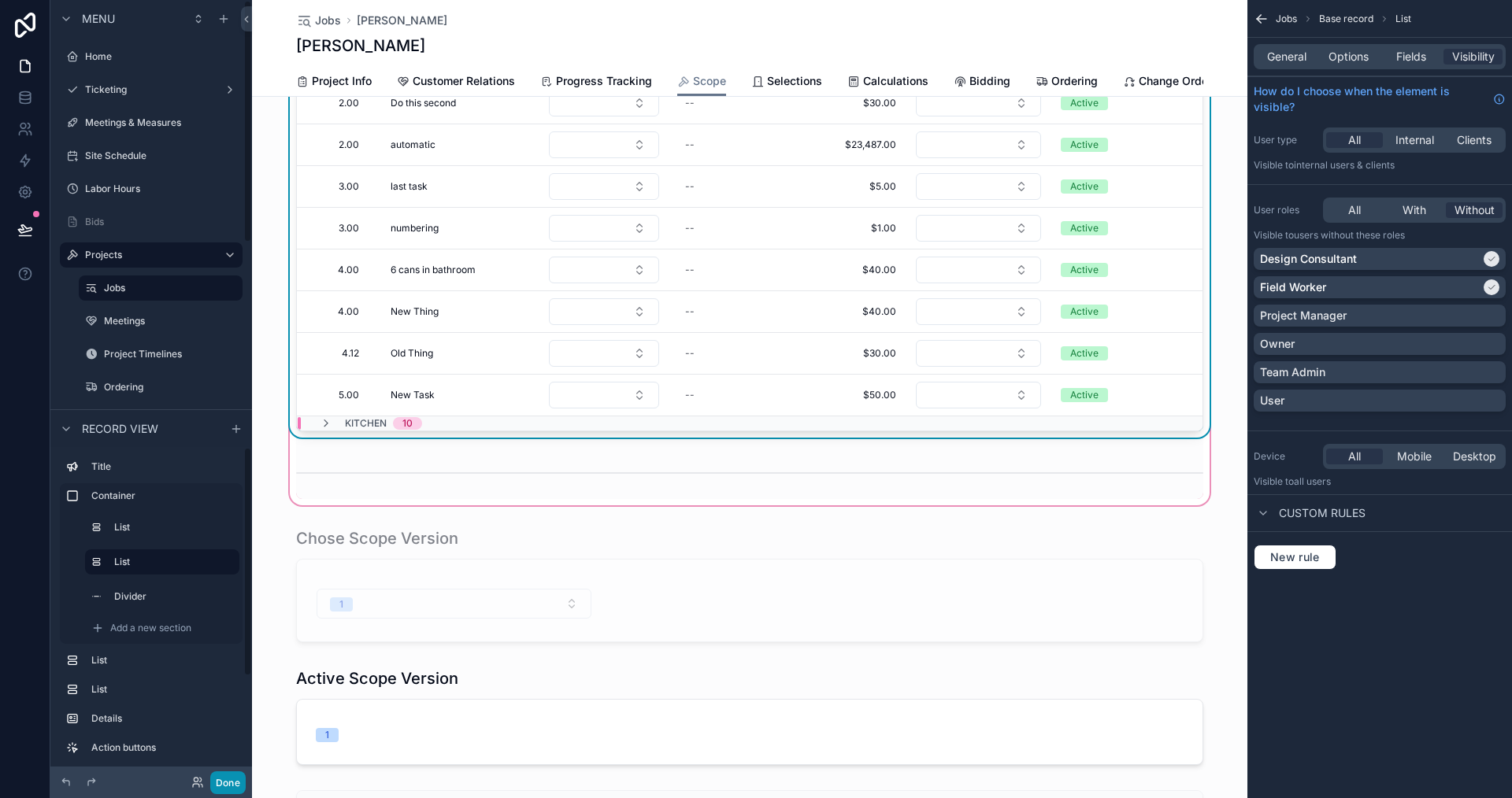
click at [241, 778] on button "Done" at bounding box center [228, 783] width 35 height 23
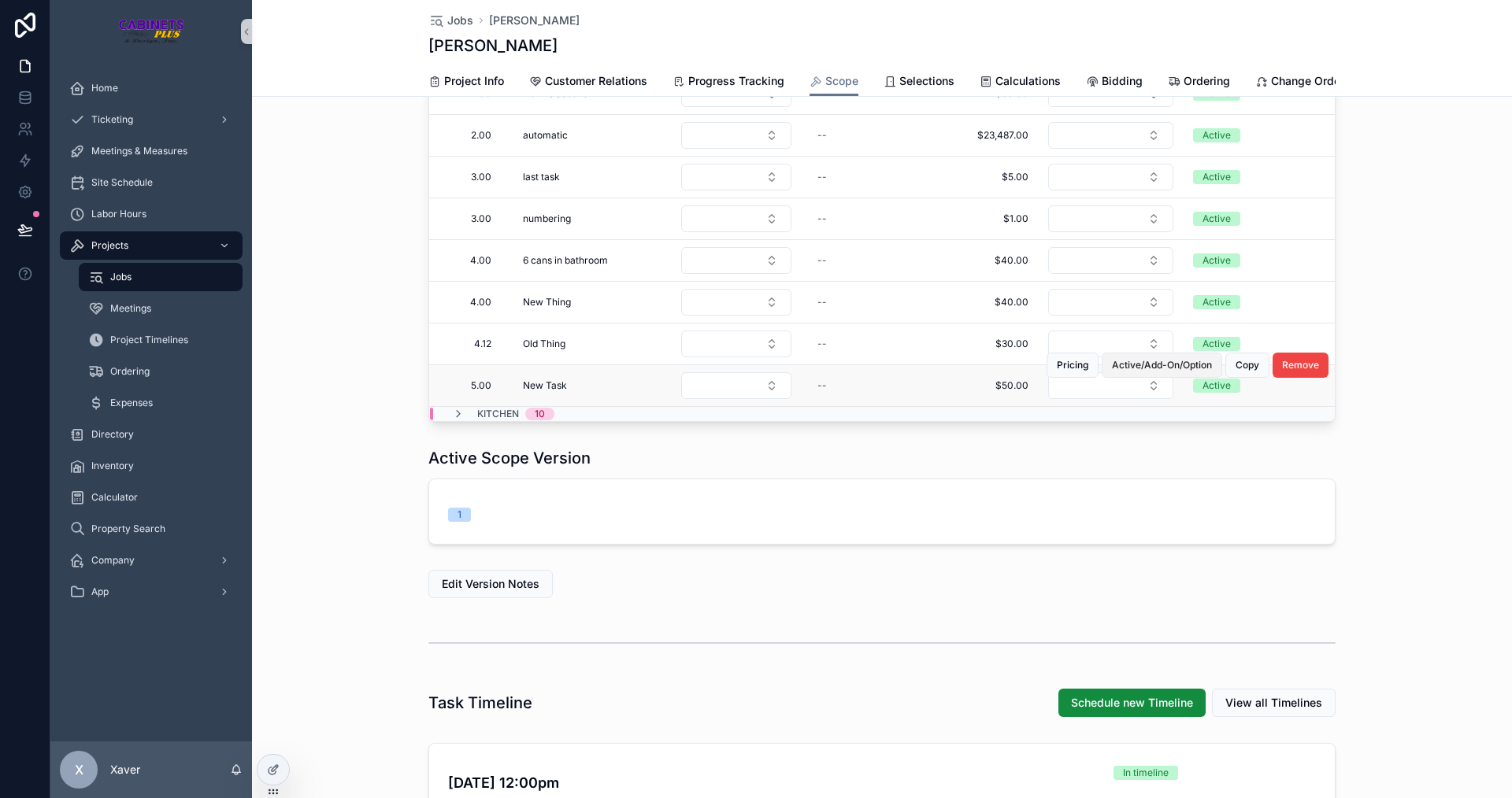
click at [1145, 372] on span "Active/Add-On/Option" at bounding box center [1162, 366] width 100 height 12
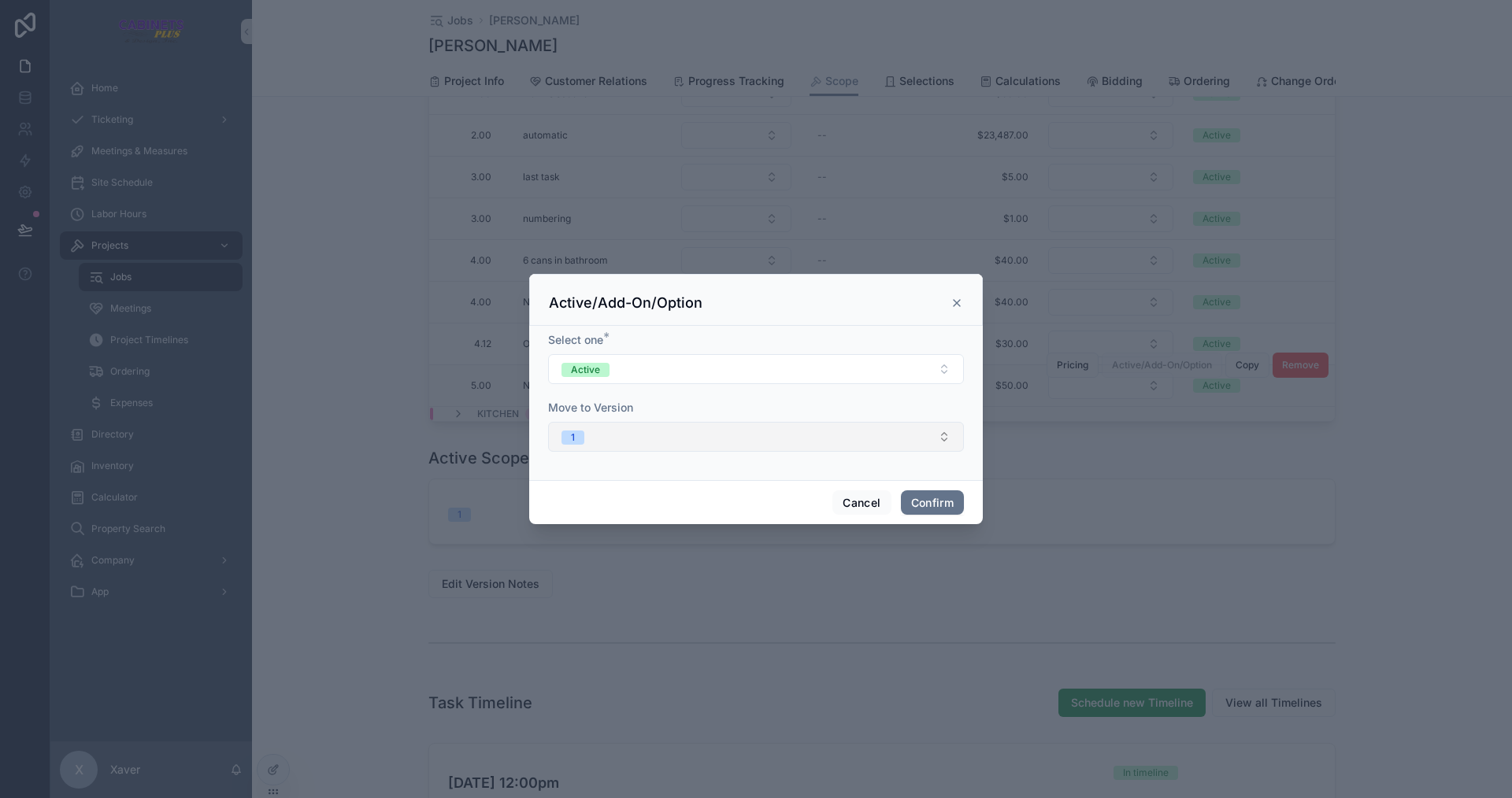
click at [673, 440] on button "1" at bounding box center [756, 437] width 416 height 30
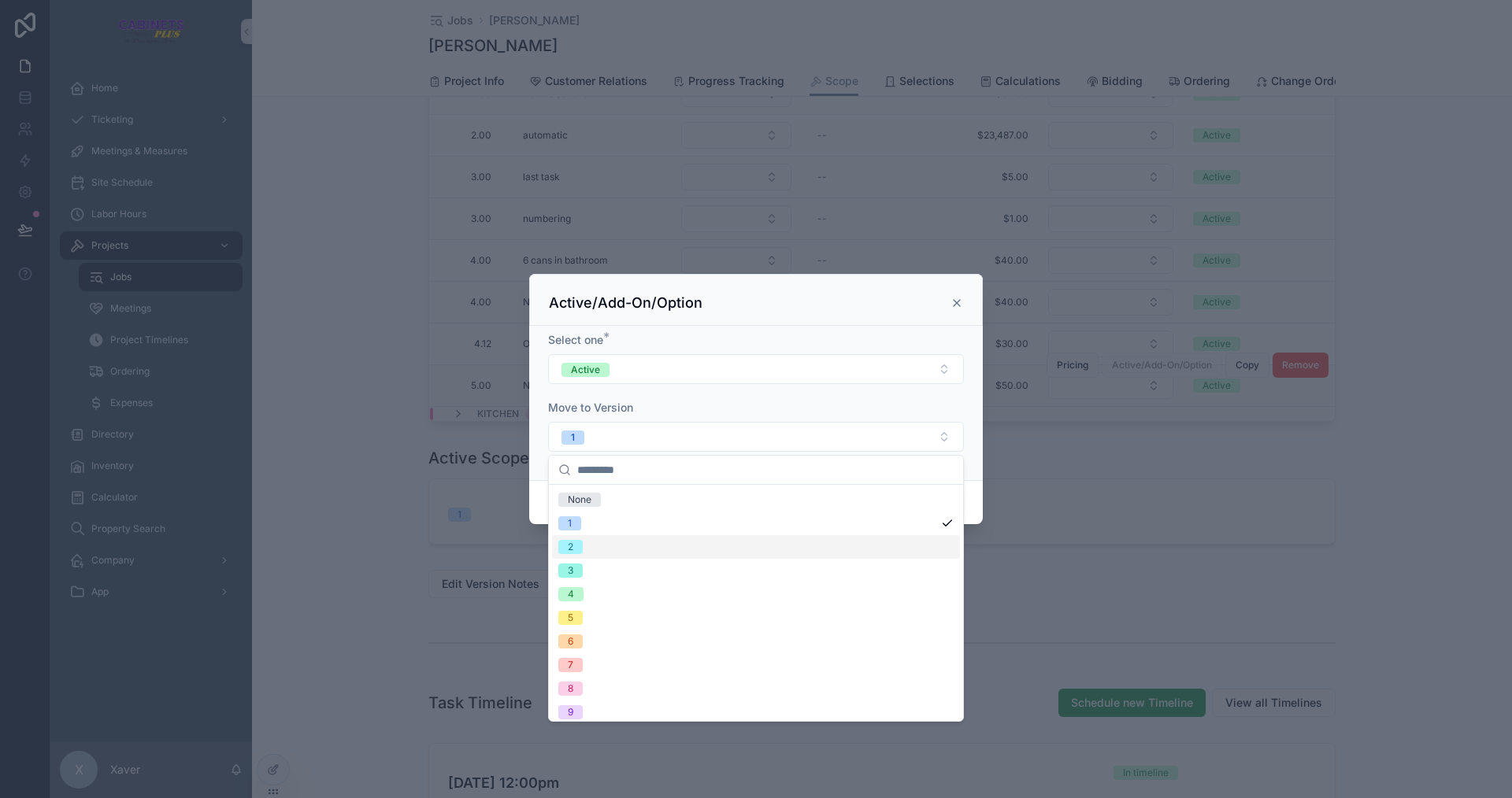
click at [610, 546] on div "2" at bounding box center [756, 547] width 408 height 24
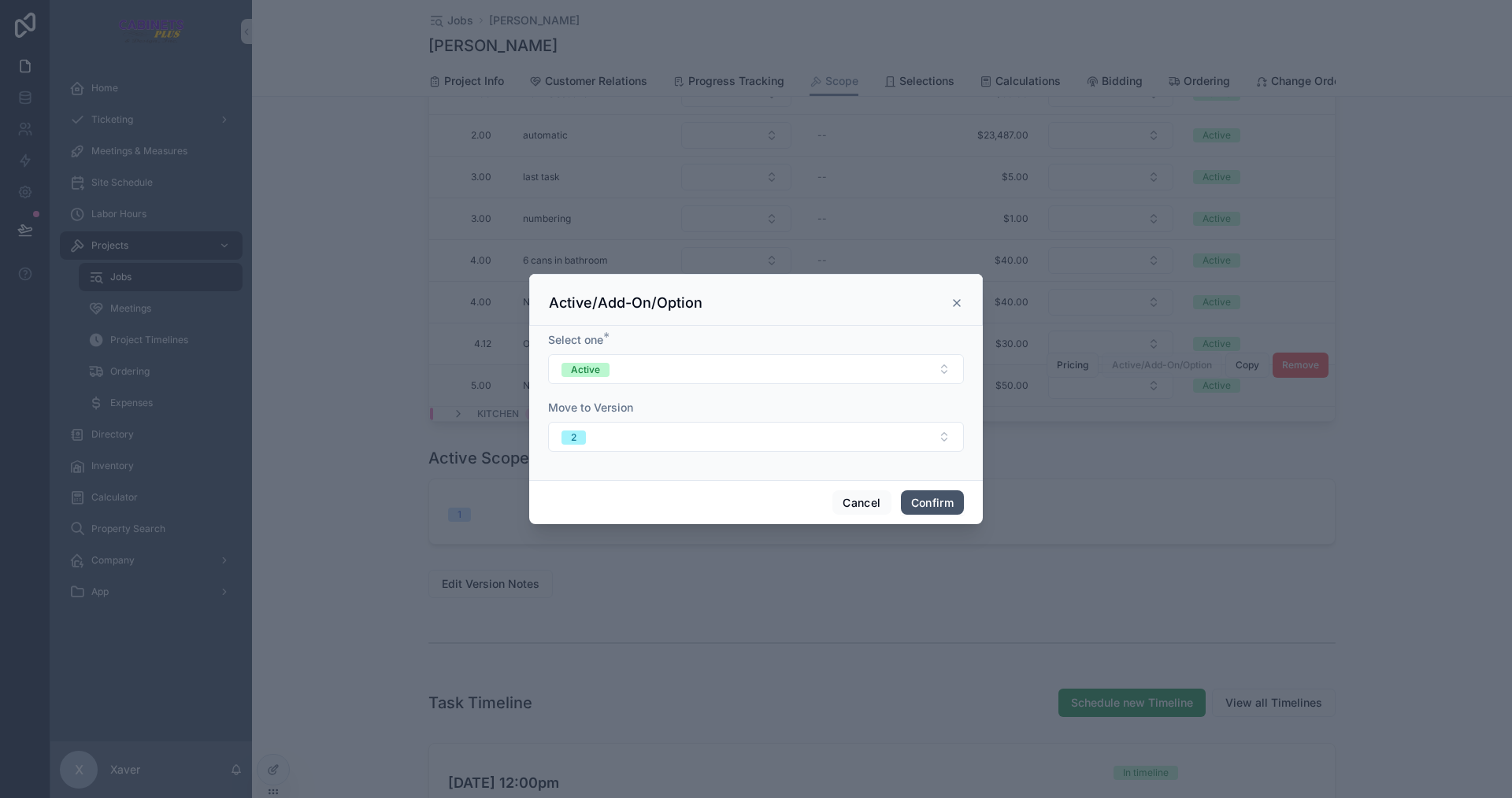
click at [924, 498] on button "Confirm" at bounding box center [933, 503] width 63 height 26
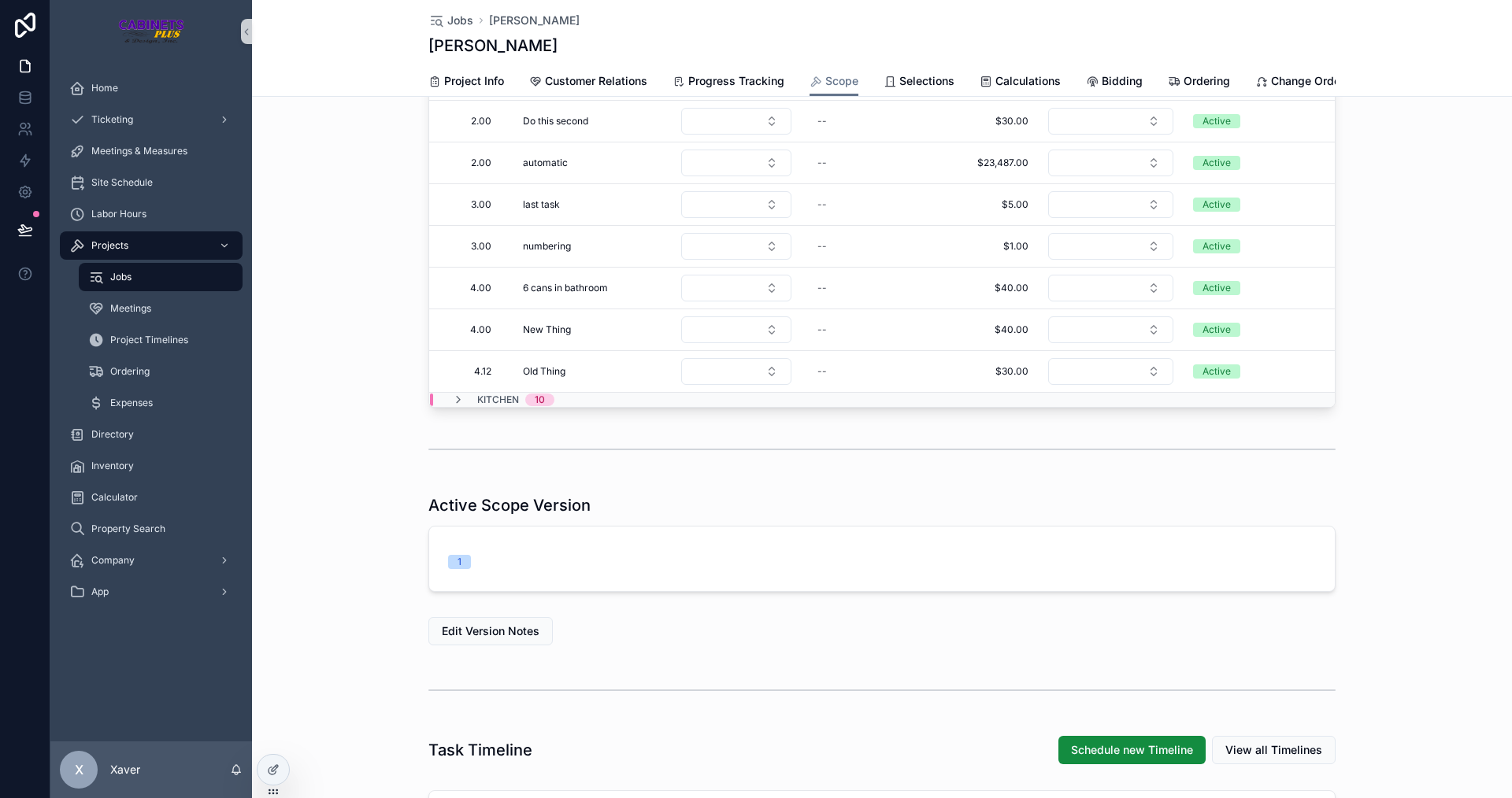
scroll to position [472, 0]
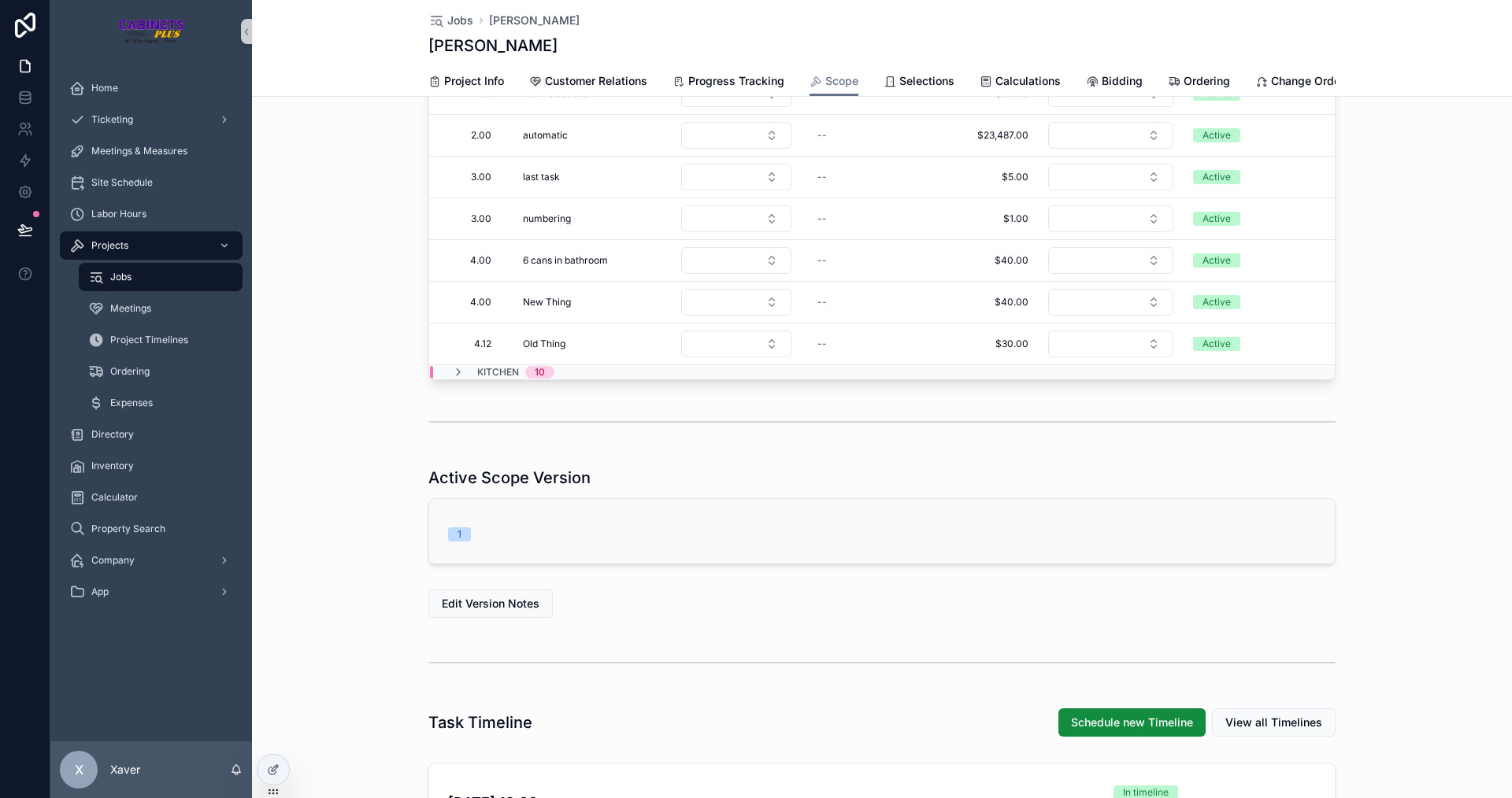
click at [492, 542] on div "1" at bounding box center [882, 531] width 906 height 64
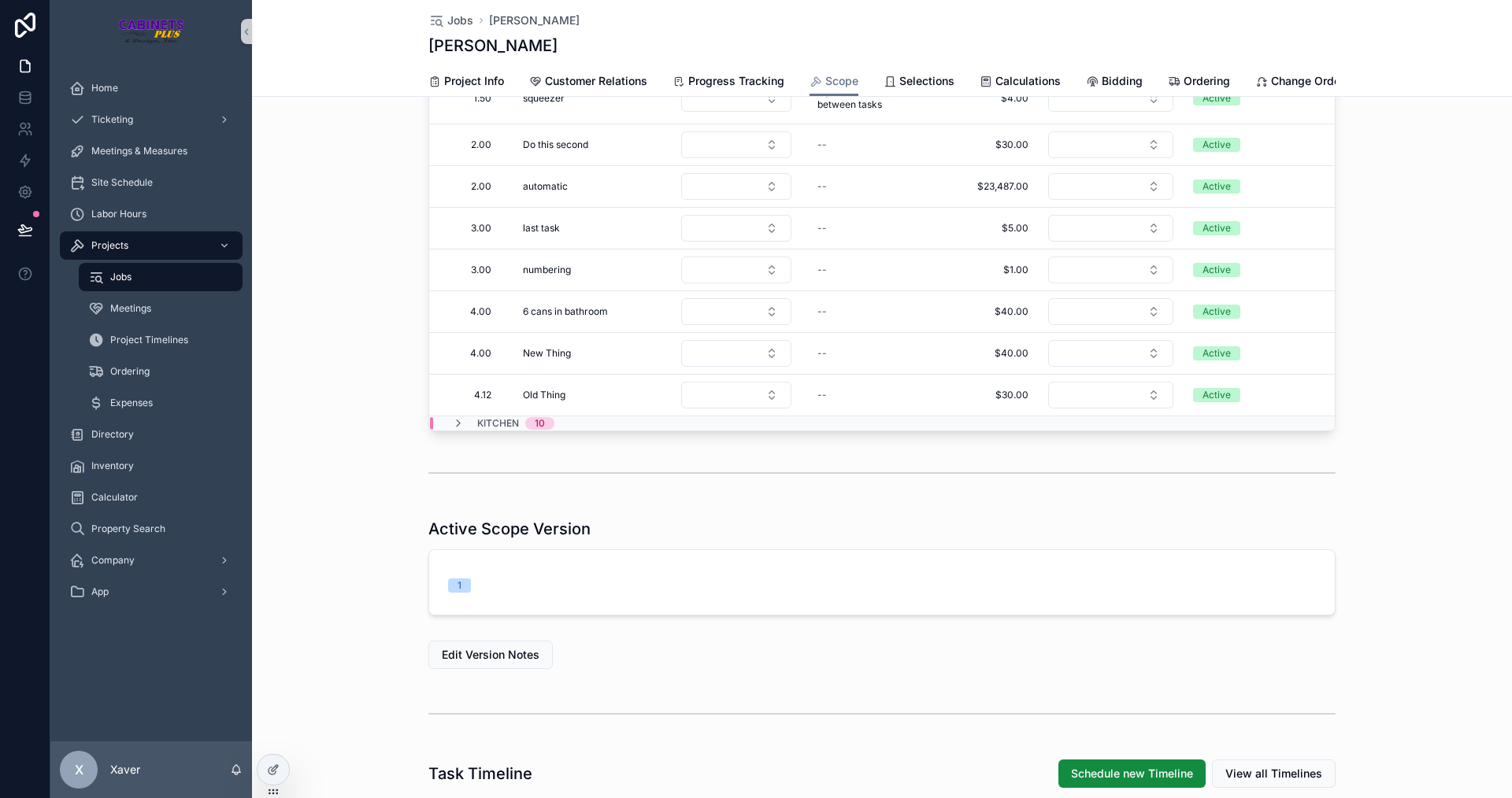
scroll to position [394, 0]
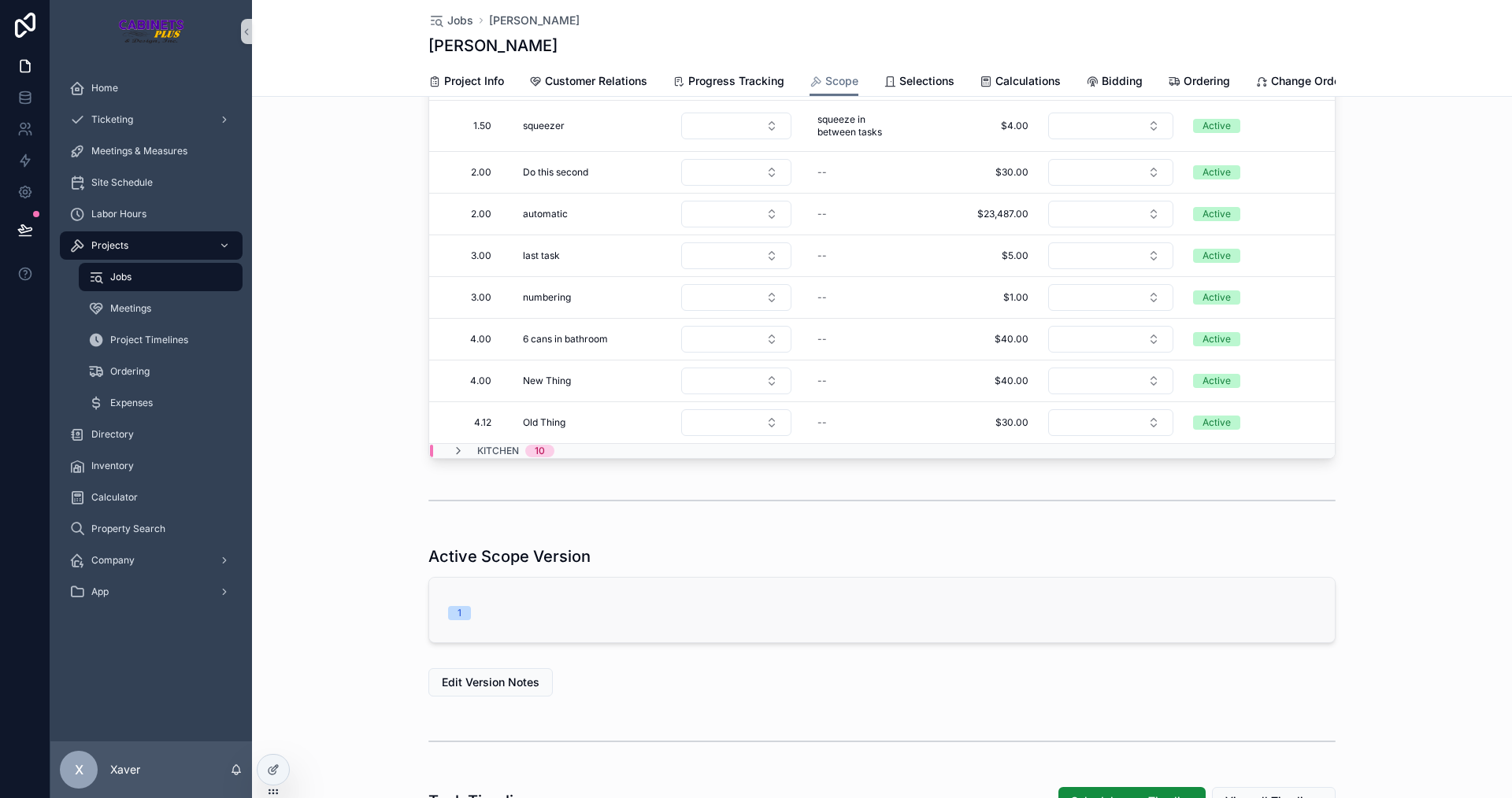
click at [483, 620] on div "1" at bounding box center [587, 613] width 277 height 14
click at [354, 612] on div "Active Scope Version 1" at bounding box center [882, 594] width 1260 height 110
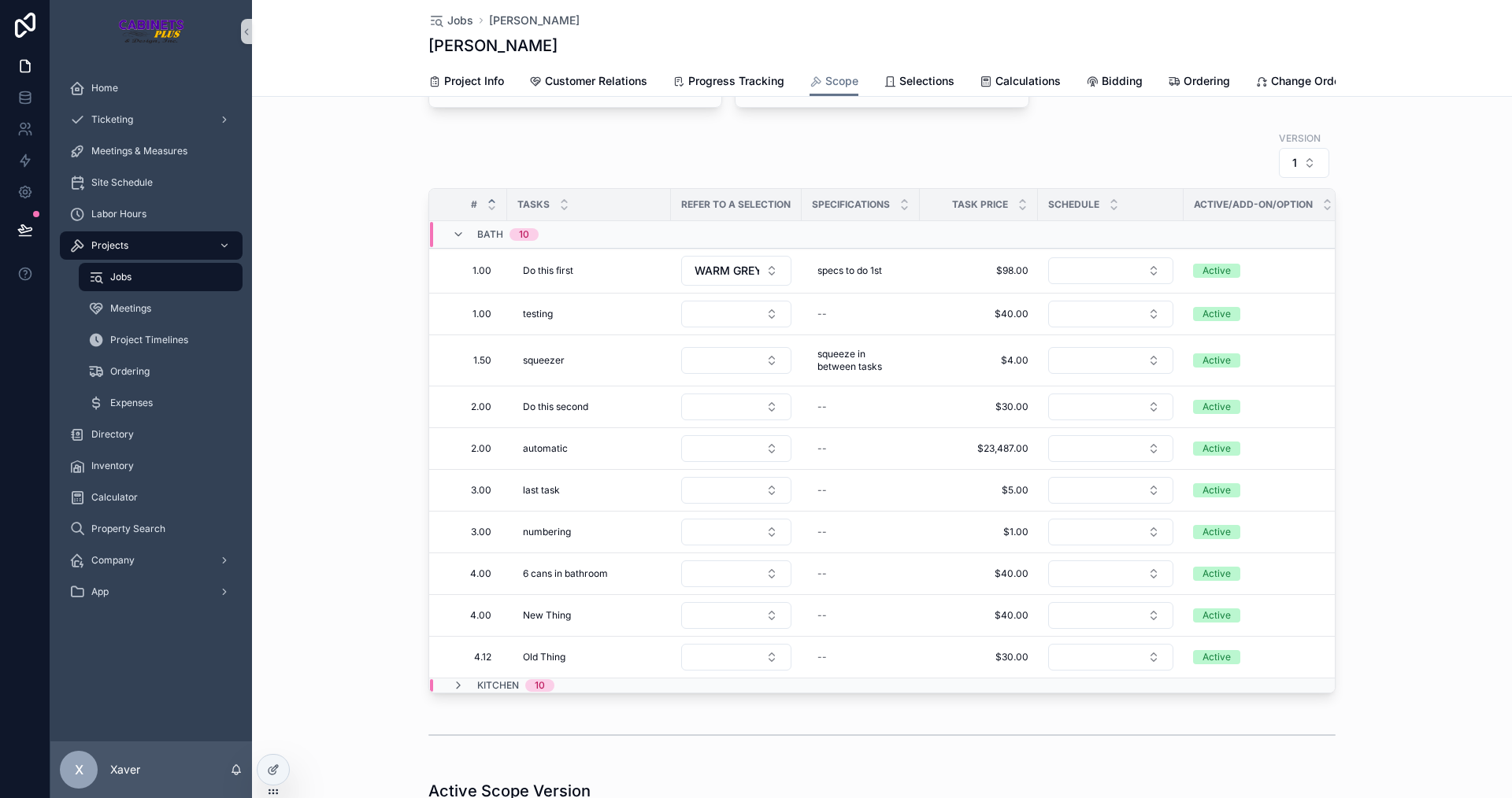
scroll to position [158, 0]
click at [1285, 170] on button "1" at bounding box center [1304, 165] width 50 height 30
click at [1210, 291] on div "2" at bounding box center [1299, 291] width 189 height 26
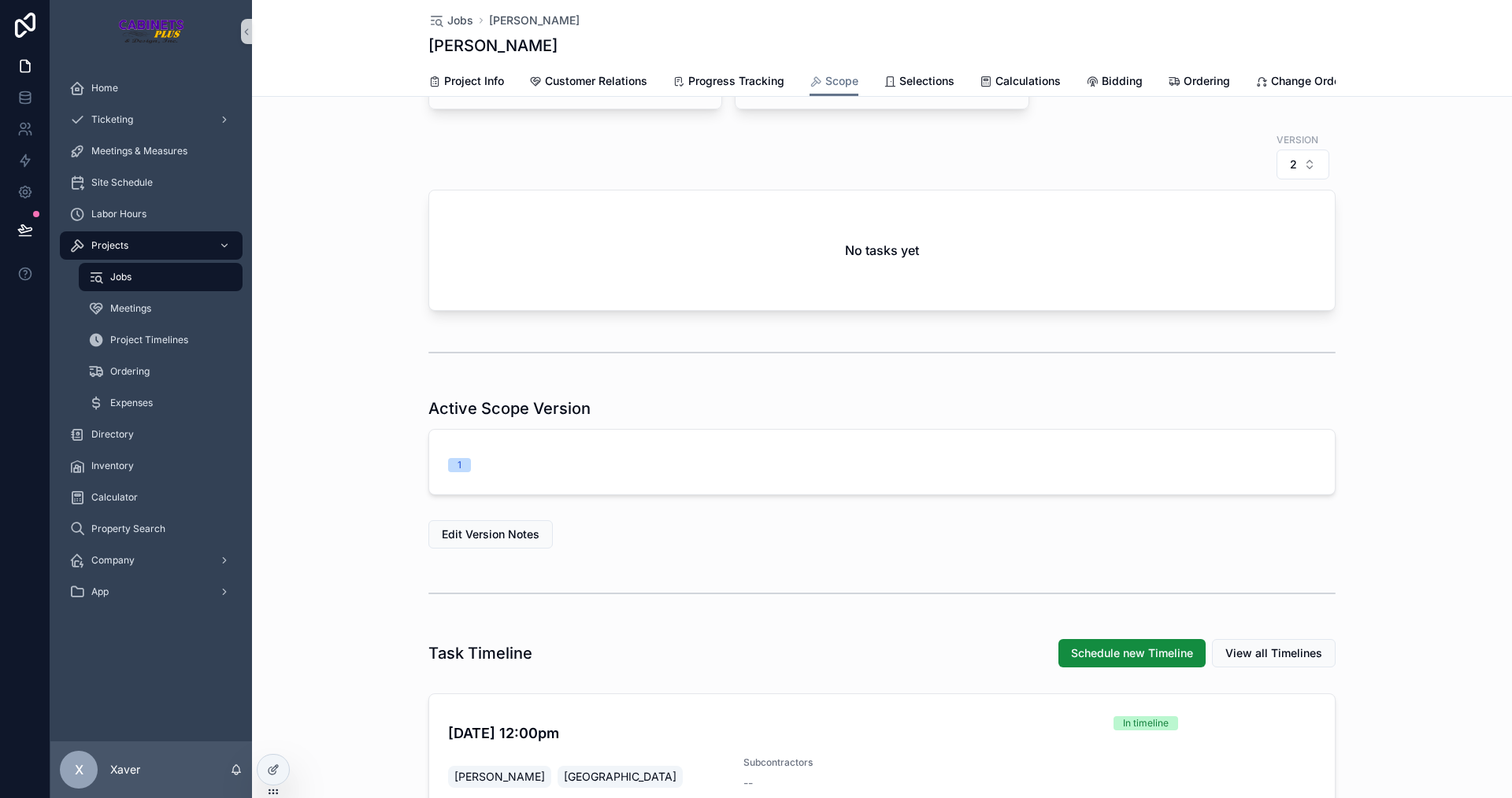
click at [1411, 262] on div "Areas / Sections BATH + Bulk Tasks + Single Task + Bulk Custom Tasks KITCHEN + …" at bounding box center [882, 192] width 1260 height 373
click at [1309, 171] on button "2" at bounding box center [1303, 165] width 53 height 30
click at [1250, 265] on div "1" at bounding box center [1297, 265] width 189 height 26
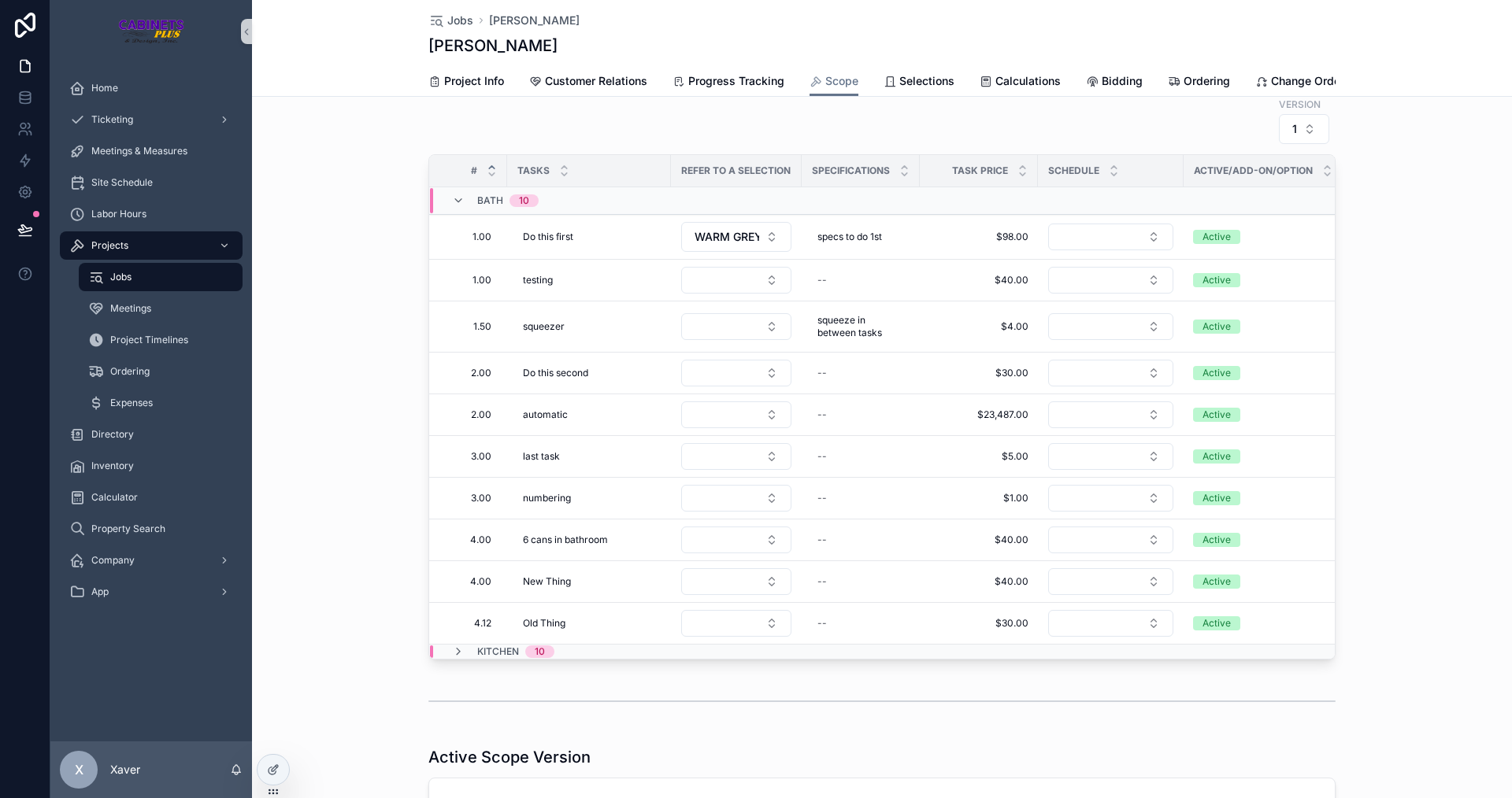
scroll to position [158, 0]
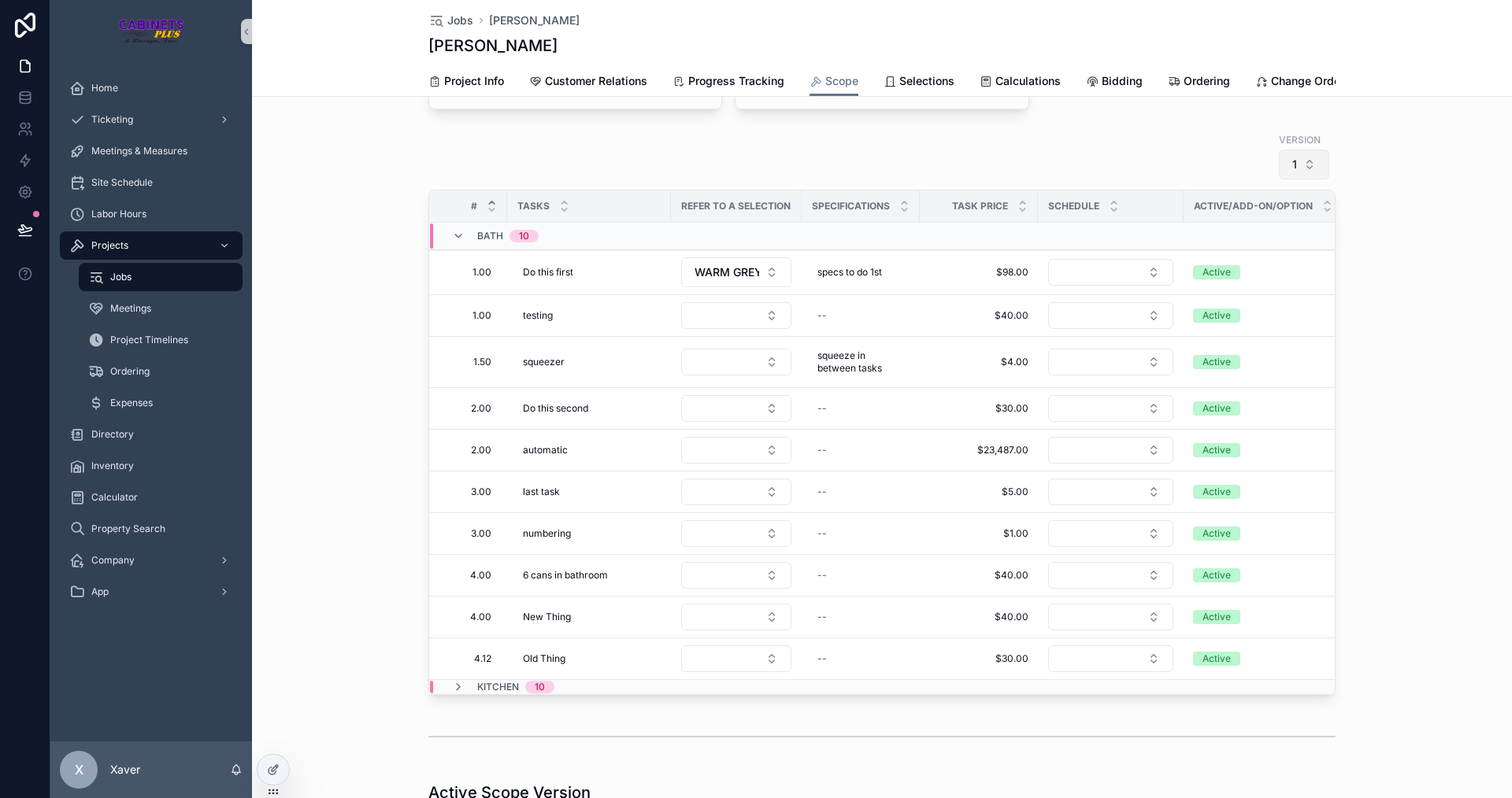
click at [1300, 169] on button "1" at bounding box center [1304, 165] width 50 height 30
click at [1216, 291] on div "2" at bounding box center [1299, 291] width 189 height 26
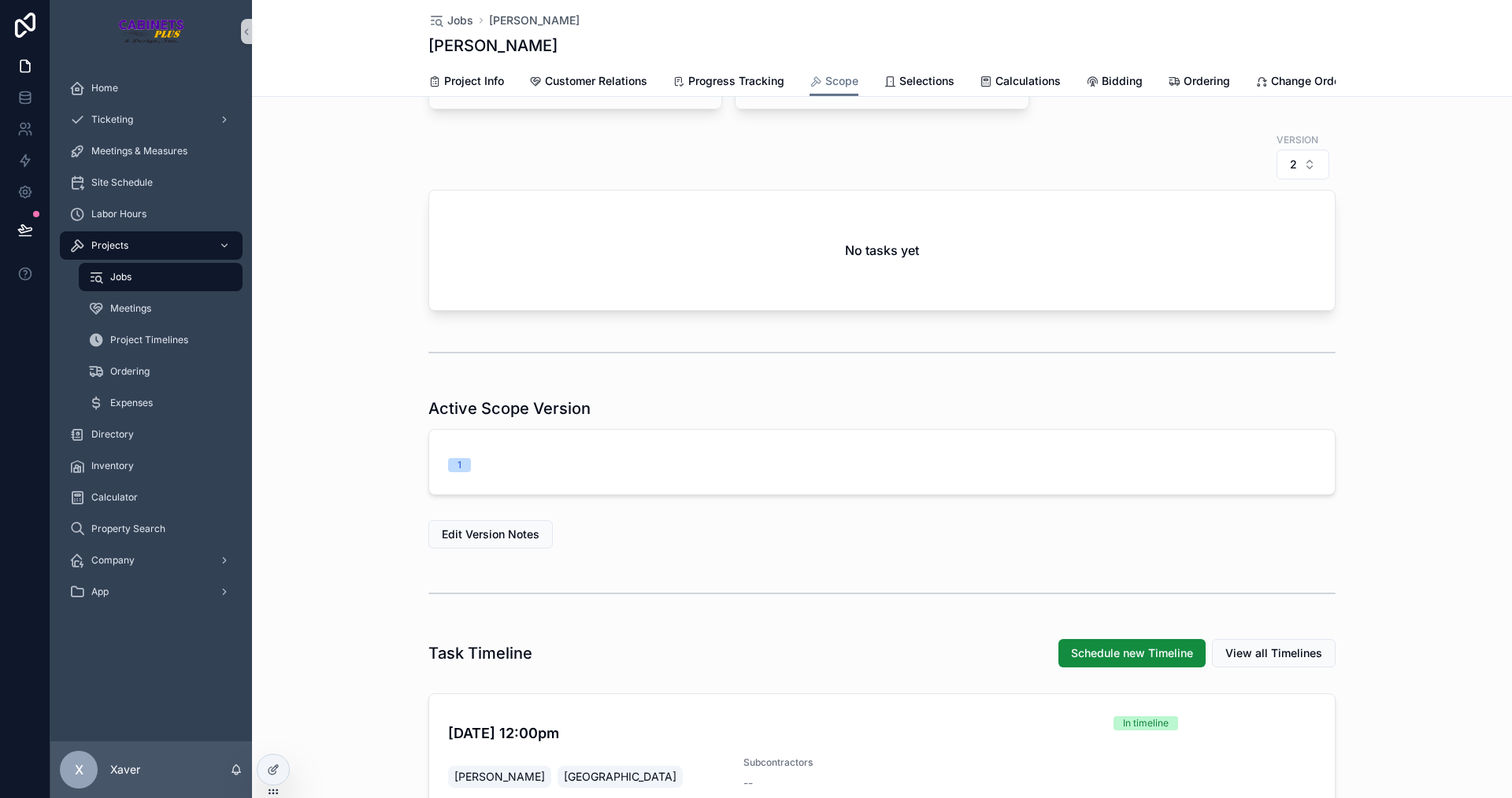
click at [1449, 254] on div "Areas / Sections BATH + Bulk Tasks + Single Task + Bulk Custom Tasks KITCHEN + …" at bounding box center [882, 192] width 1260 height 373
click at [1295, 171] on button "2" at bounding box center [1303, 165] width 53 height 30
click at [1227, 309] on div "3" at bounding box center [1297, 315] width 189 height 26
click at [1299, 178] on button "3" at bounding box center [1303, 165] width 53 height 30
click at [1236, 291] on div "2" at bounding box center [1297, 291] width 189 height 26
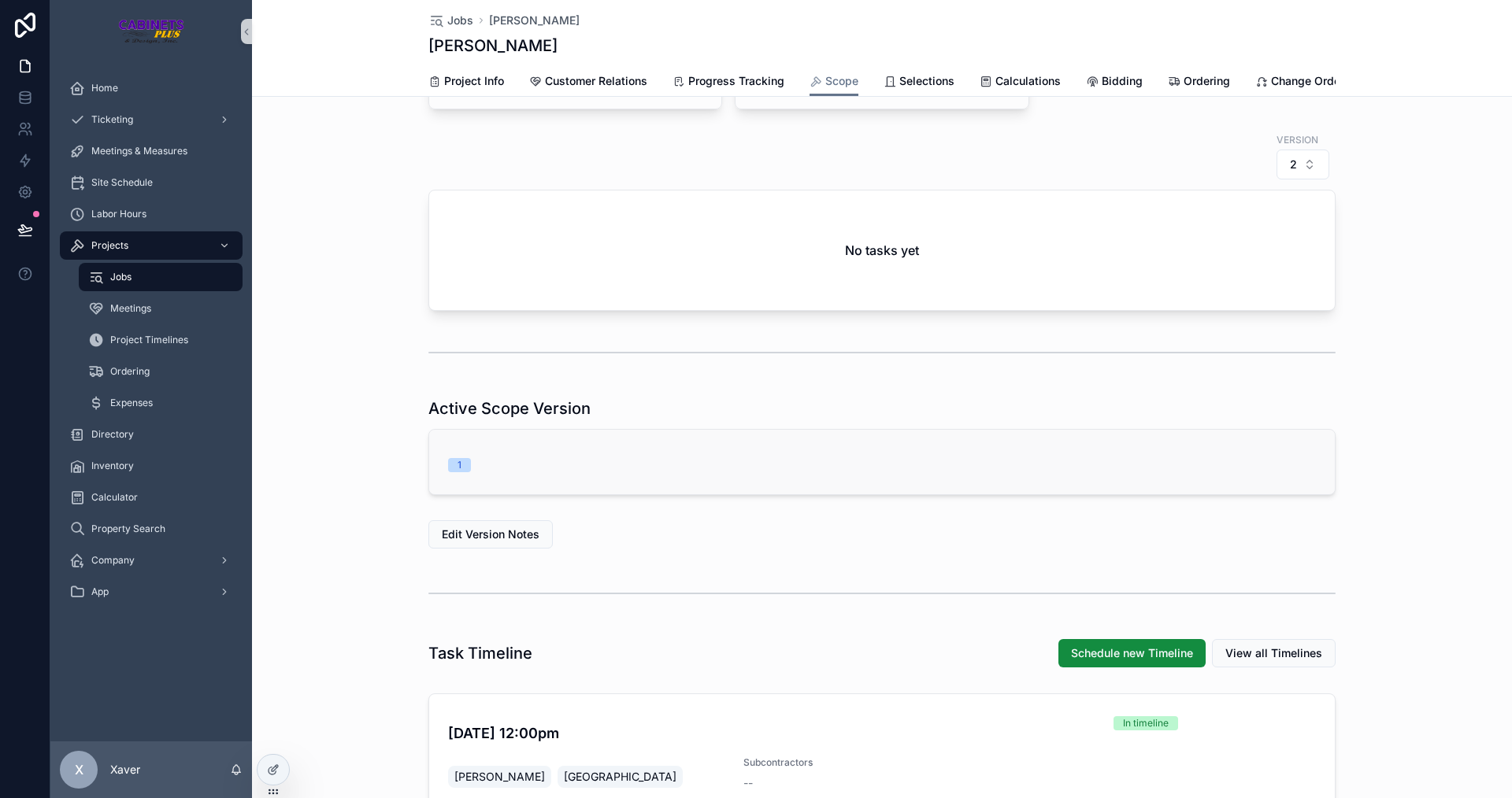
click at [464, 456] on div "1" at bounding box center [882, 462] width 906 height 64
click at [464, 457] on div "1" at bounding box center [882, 462] width 906 height 64
click at [1294, 180] on button "2" at bounding box center [1303, 165] width 53 height 30
click at [1249, 259] on div "1" at bounding box center [1297, 265] width 189 height 26
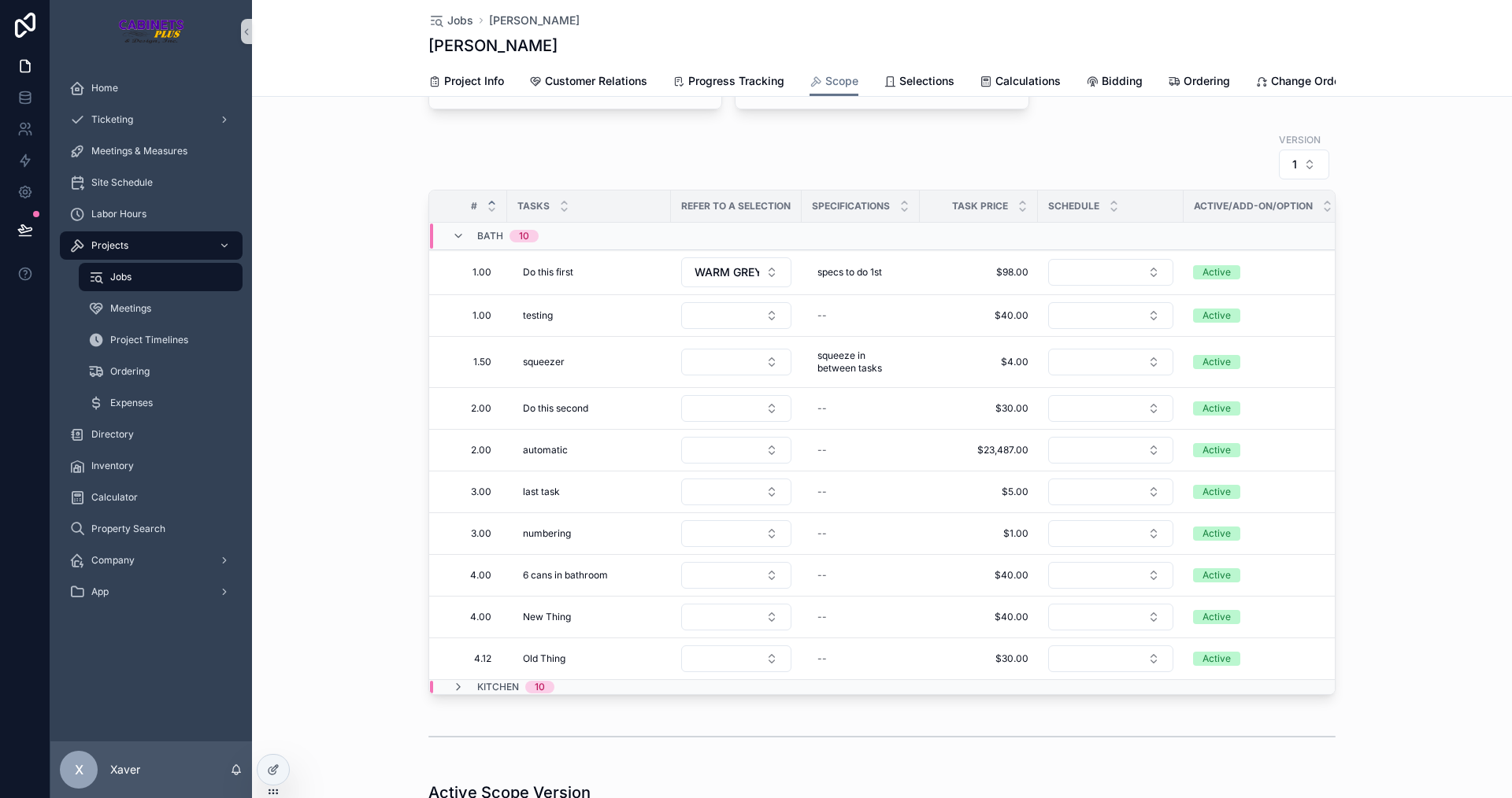
drag, startPoint x: 1441, startPoint y: 259, endPoint x: 1377, endPoint y: 240, distance: 66.8
click at [1439, 257] on div "Areas / Sections BATH + Bulk Tasks + Single Task + Bulk Custom Tasks KITCHEN + …" at bounding box center [882, 384] width 1260 height 757
click at [1302, 177] on button "1" at bounding box center [1304, 165] width 50 height 30
click at [1242, 242] on div "None" at bounding box center [1299, 240] width 189 height 26
click at [1260, 173] on span "Filter Version" at bounding box center [1262, 165] width 70 height 16
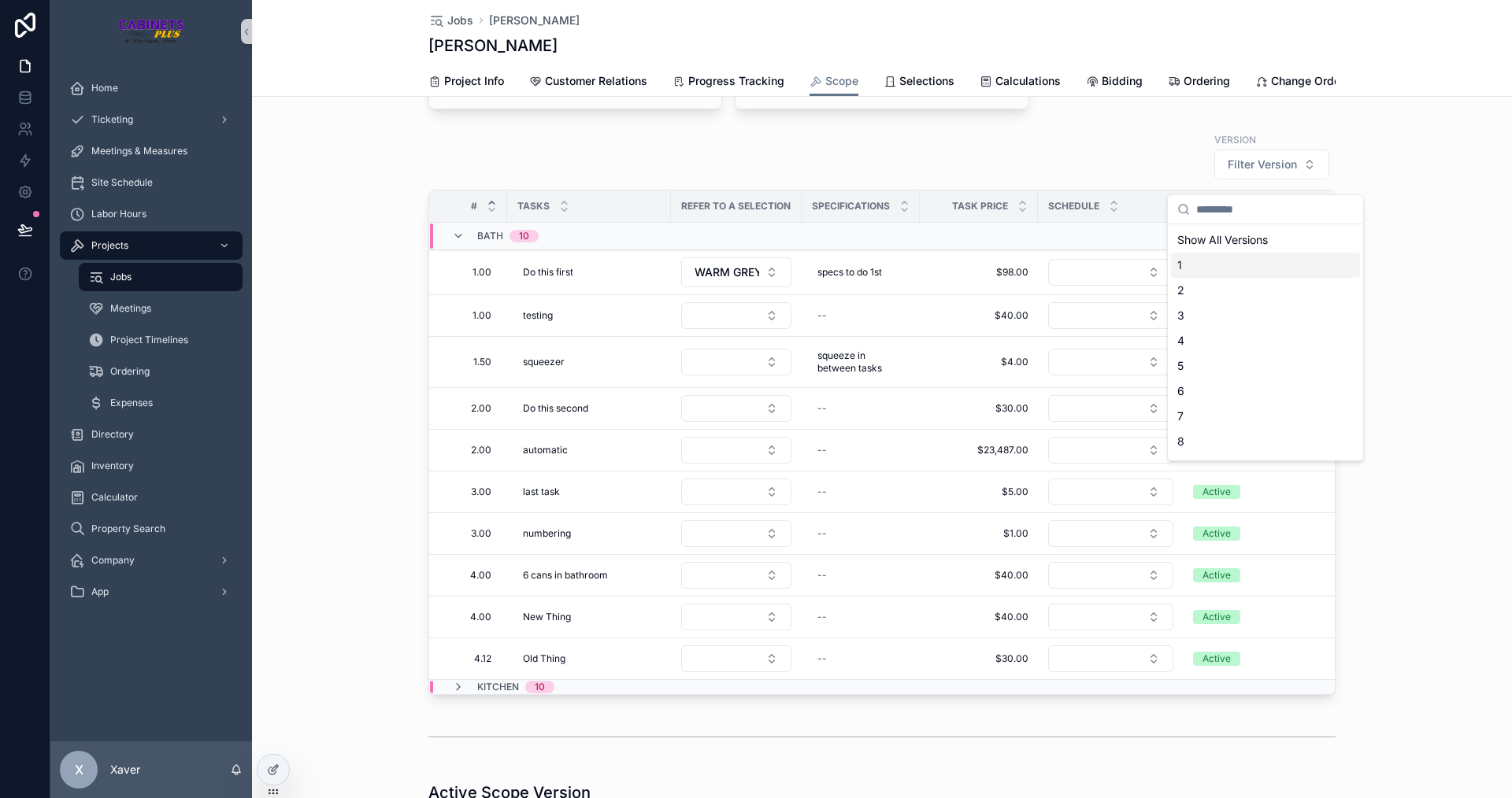
click at [1215, 255] on div "1" at bounding box center [1265, 265] width 189 height 26
click at [270, 781] on div at bounding box center [273, 770] width 32 height 30
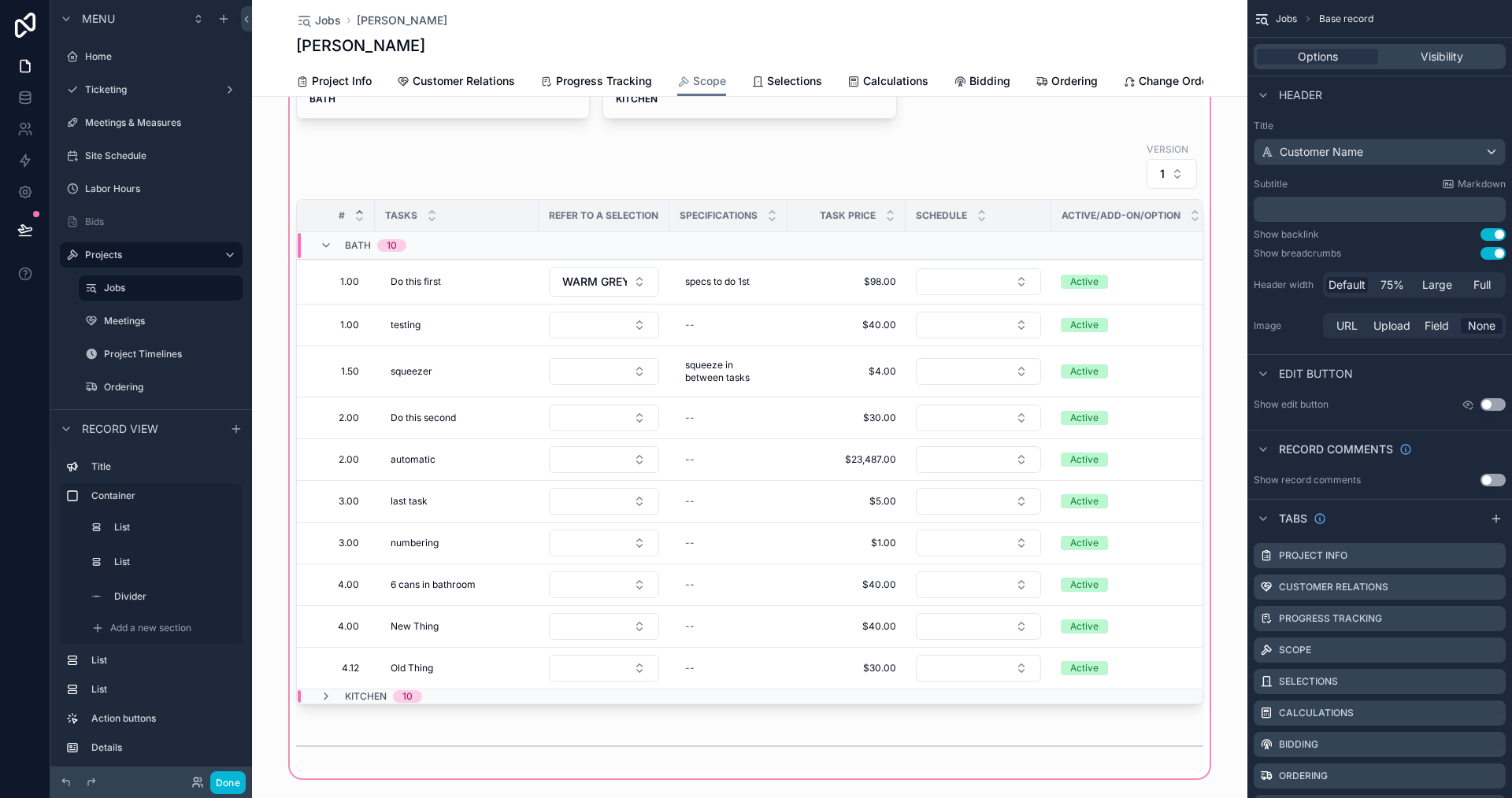
click at [411, 448] on div "scrollable content" at bounding box center [750, 393] width 996 height 776
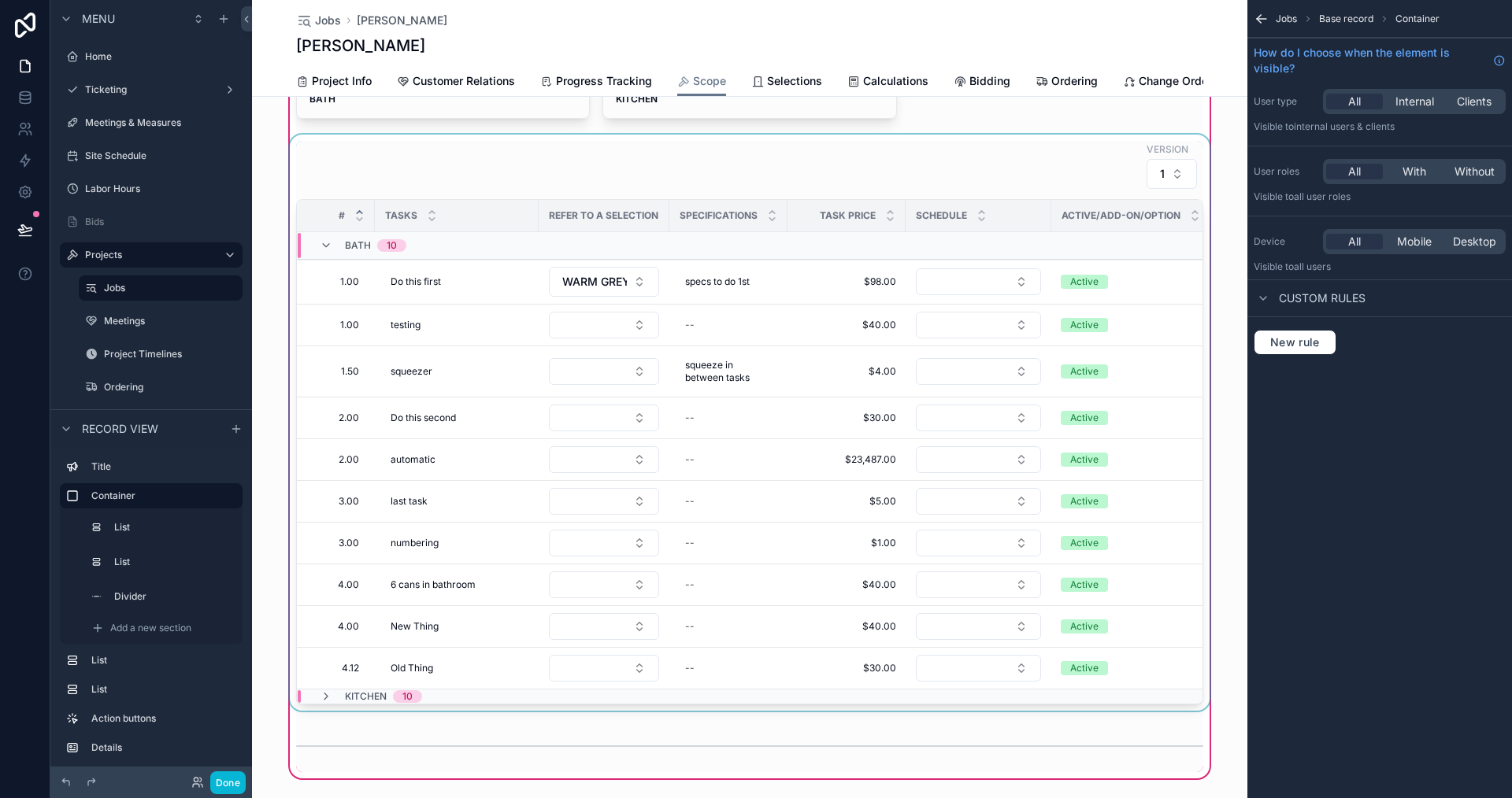
click at [752, 486] on div "scrollable content" at bounding box center [749, 423] width 926 height 576
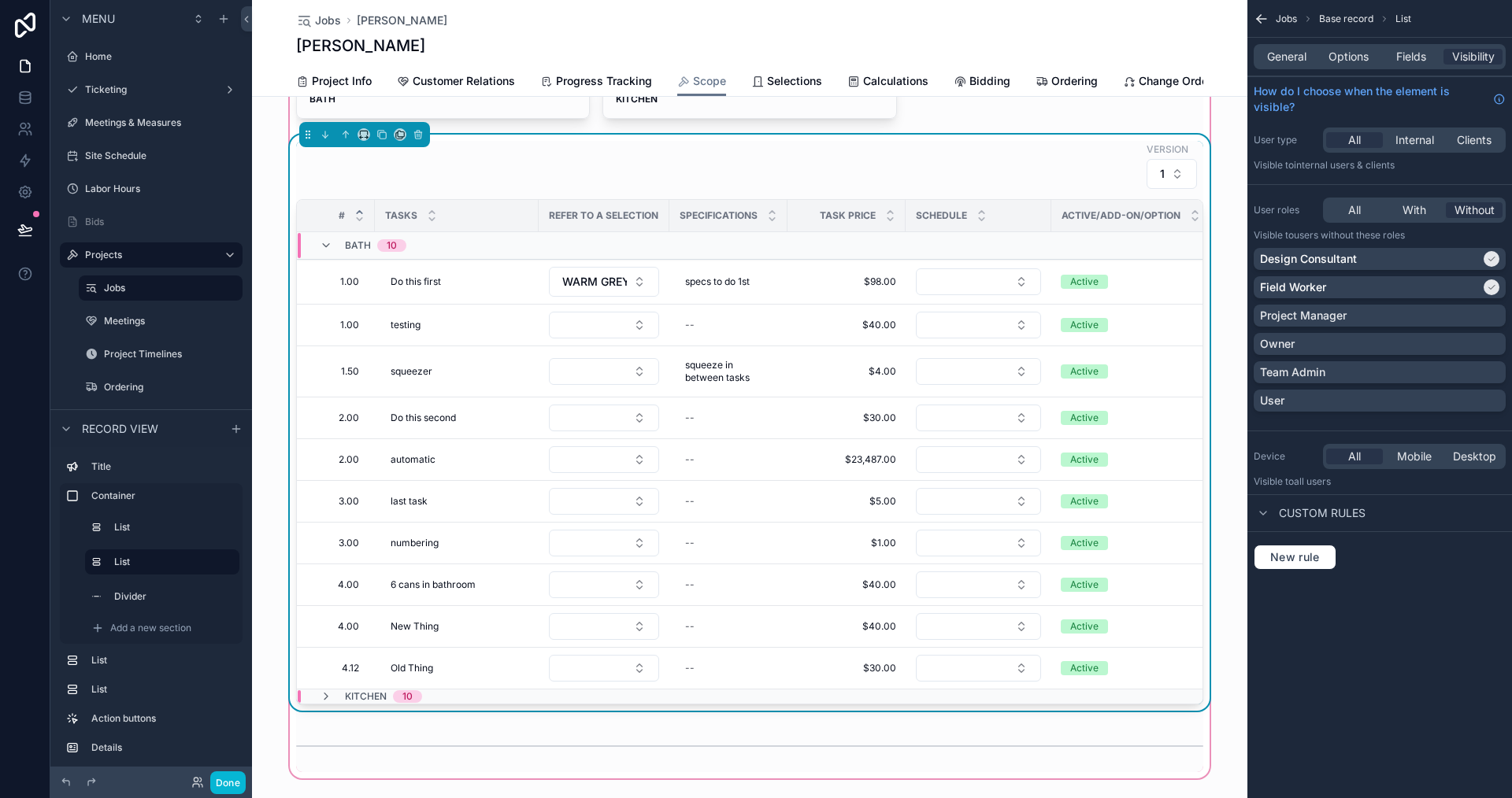
click at [1349, 66] on div "General Options Fields Visibility" at bounding box center [1380, 56] width 252 height 26
click at [1349, 63] on span "Options" at bounding box center [1349, 56] width 41 height 16
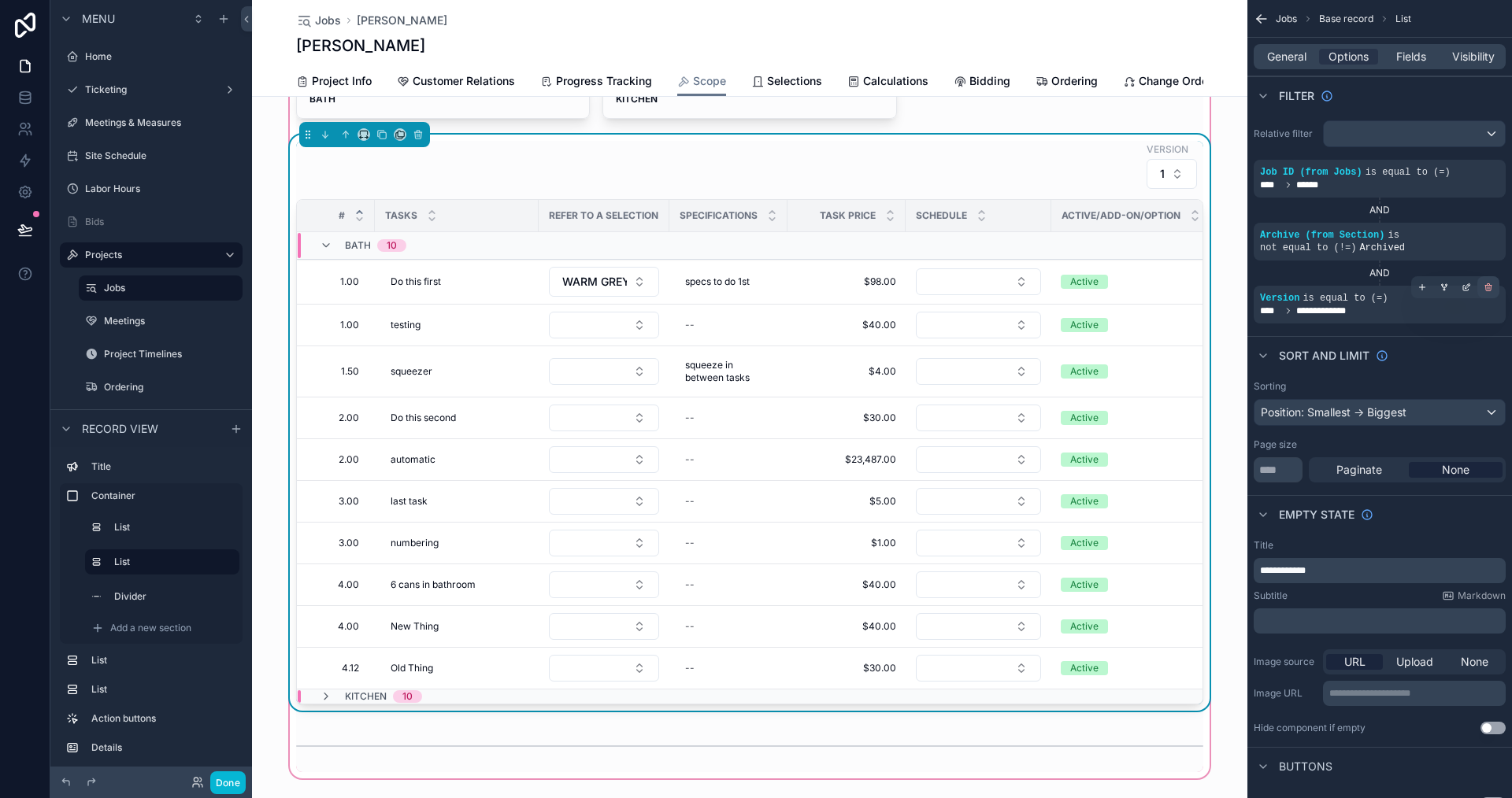
click at [1485, 282] on div "scrollable content" at bounding box center [1488, 287] width 22 height 22
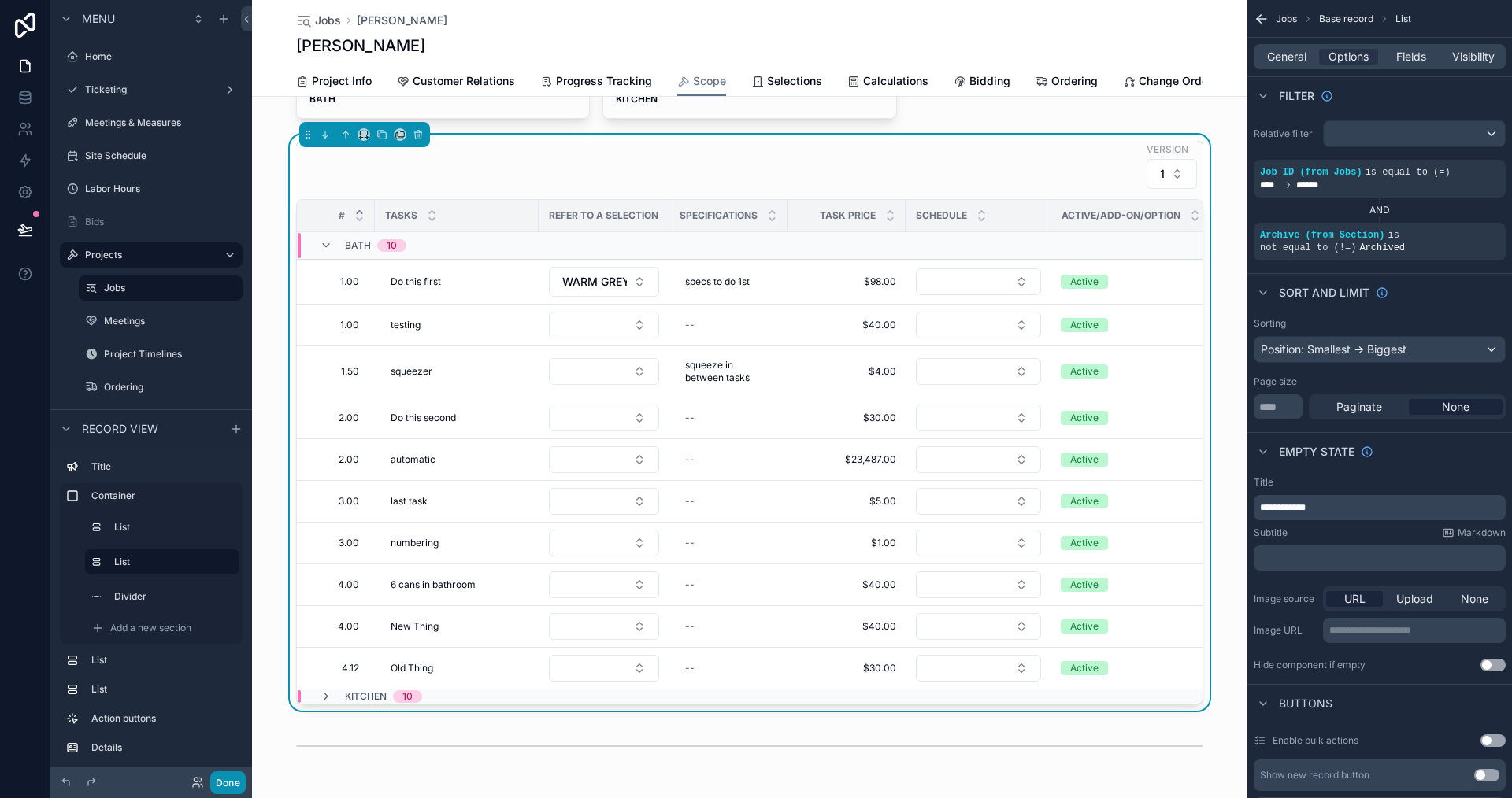
click at [226, 784] on button "Done" at bounding box center [228, 783] width 35 height 23
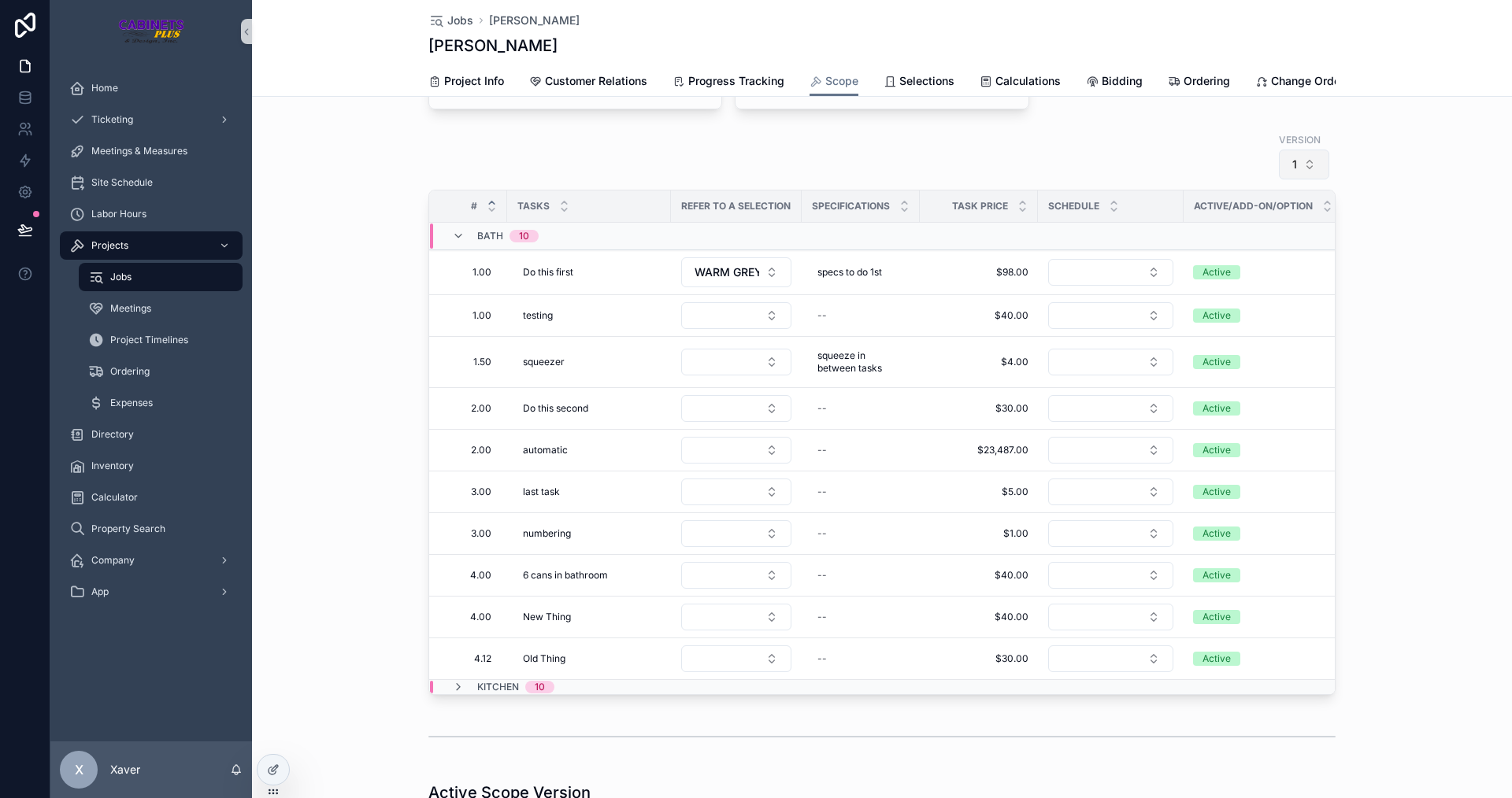
click at [1312, 169] on button "1" at bounding box center [1304, 165] width 50 height 30
click at [1223, 292] on div "2" at bounding box center [1299, 291] width 189 height 26
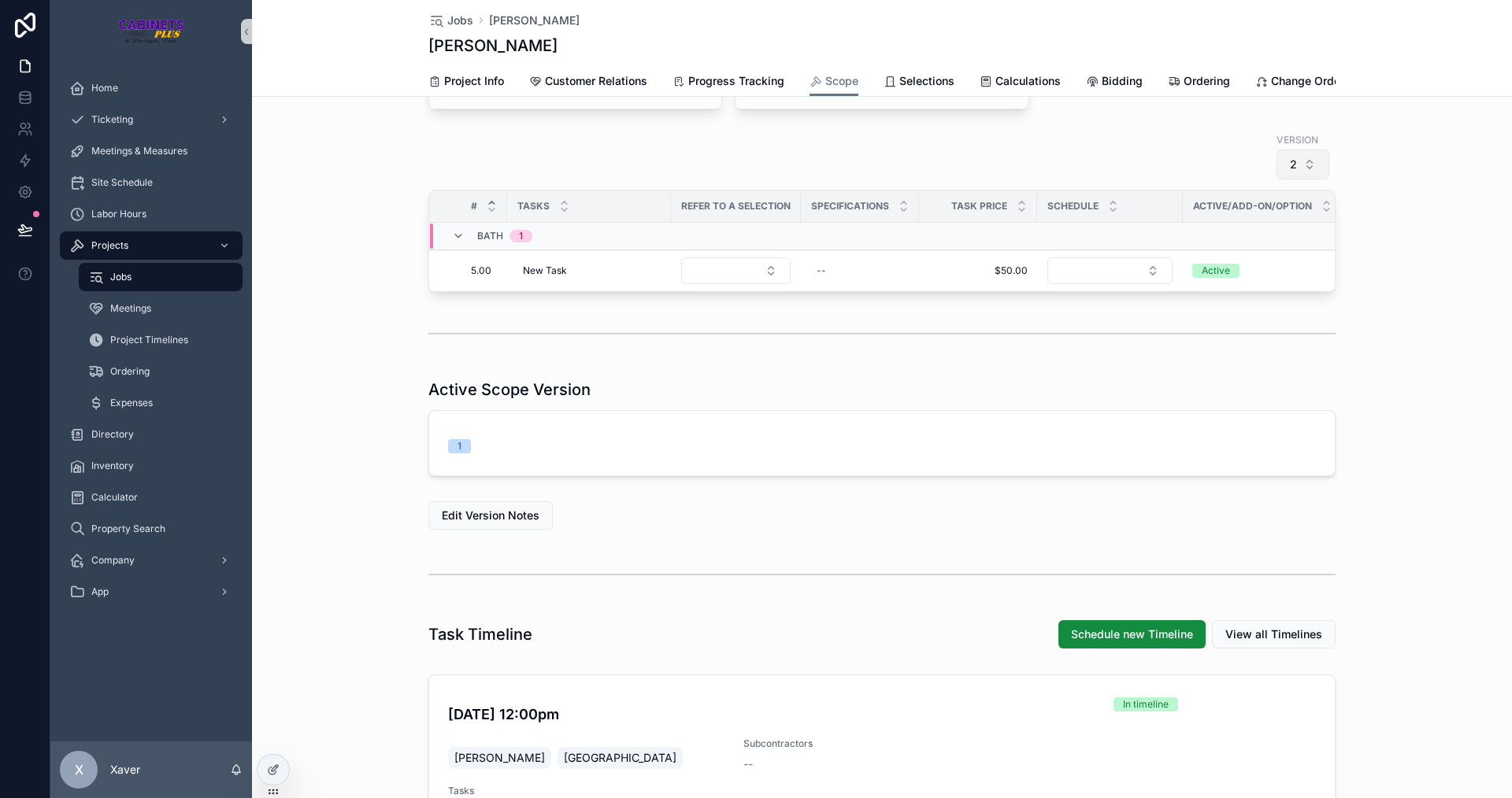
click at [1308, 173] on button "2" at bounding box center [1303, 165] width 53 height 30
click at [1240, 255] on div "1" at bounding box center [1297, 265] width 189 height 26
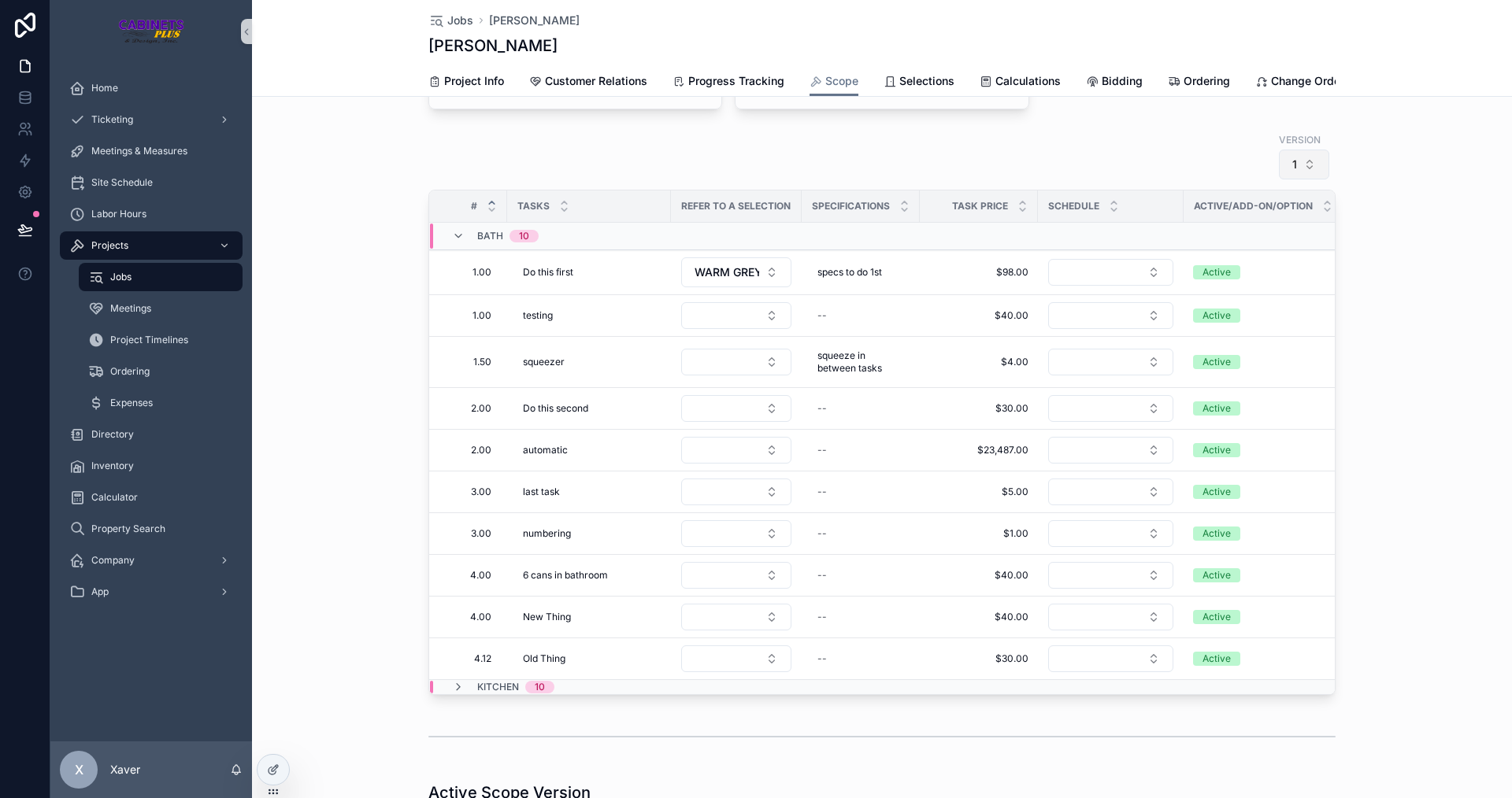
click at [1281, 170] on button "1" at bounding box center [1304, 165] width 50 height 30
click at [1247, 248] on div "None" at bounding box center [1299, 240] width 189 height 26
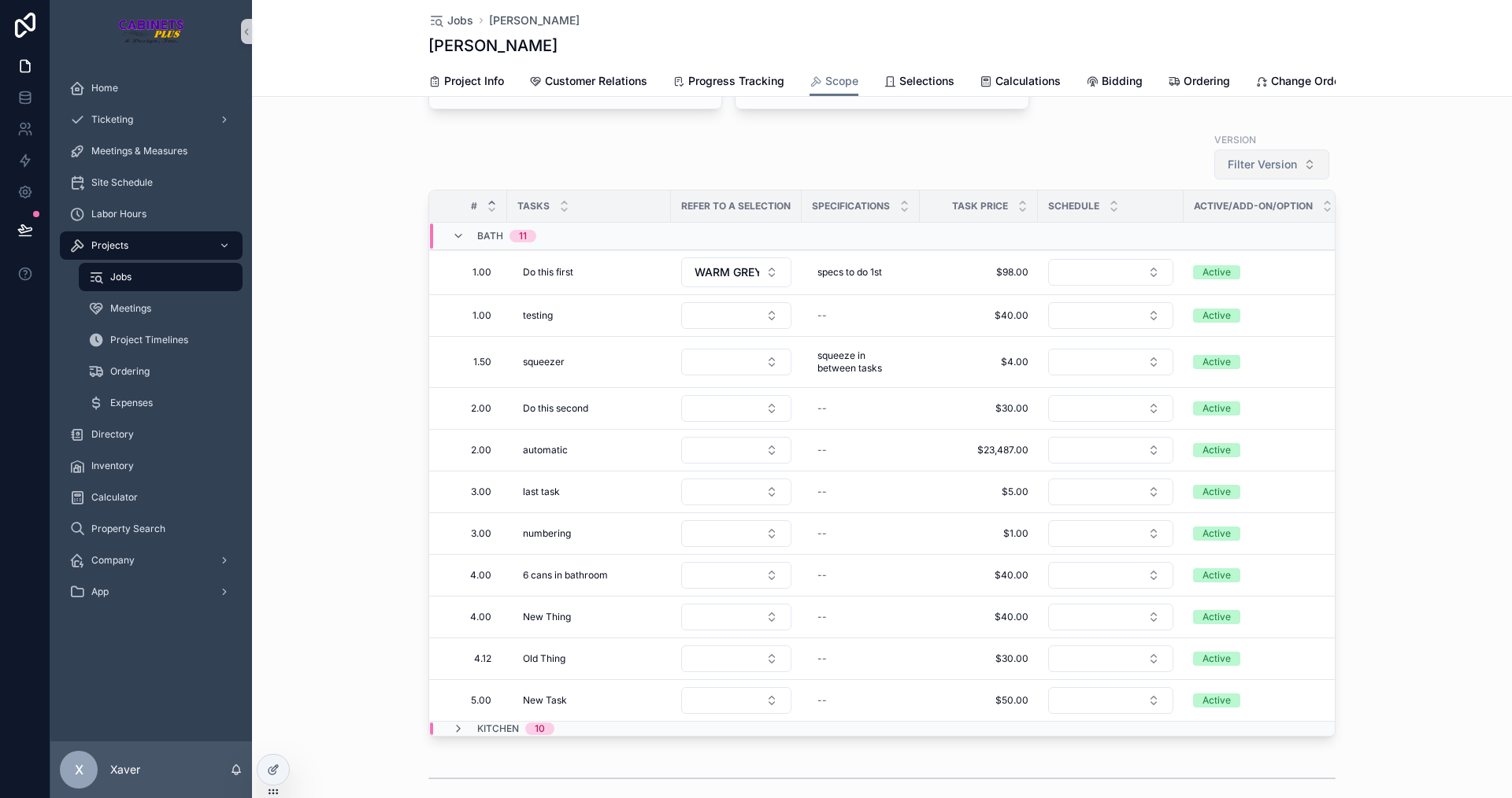
click at [1277, 170] on span "Filter Version" at bounding box center [1262, 165] width 70 height 16
click at [1203, 289] on div "2" at bounding box center [1265, 291] width 189 height 26
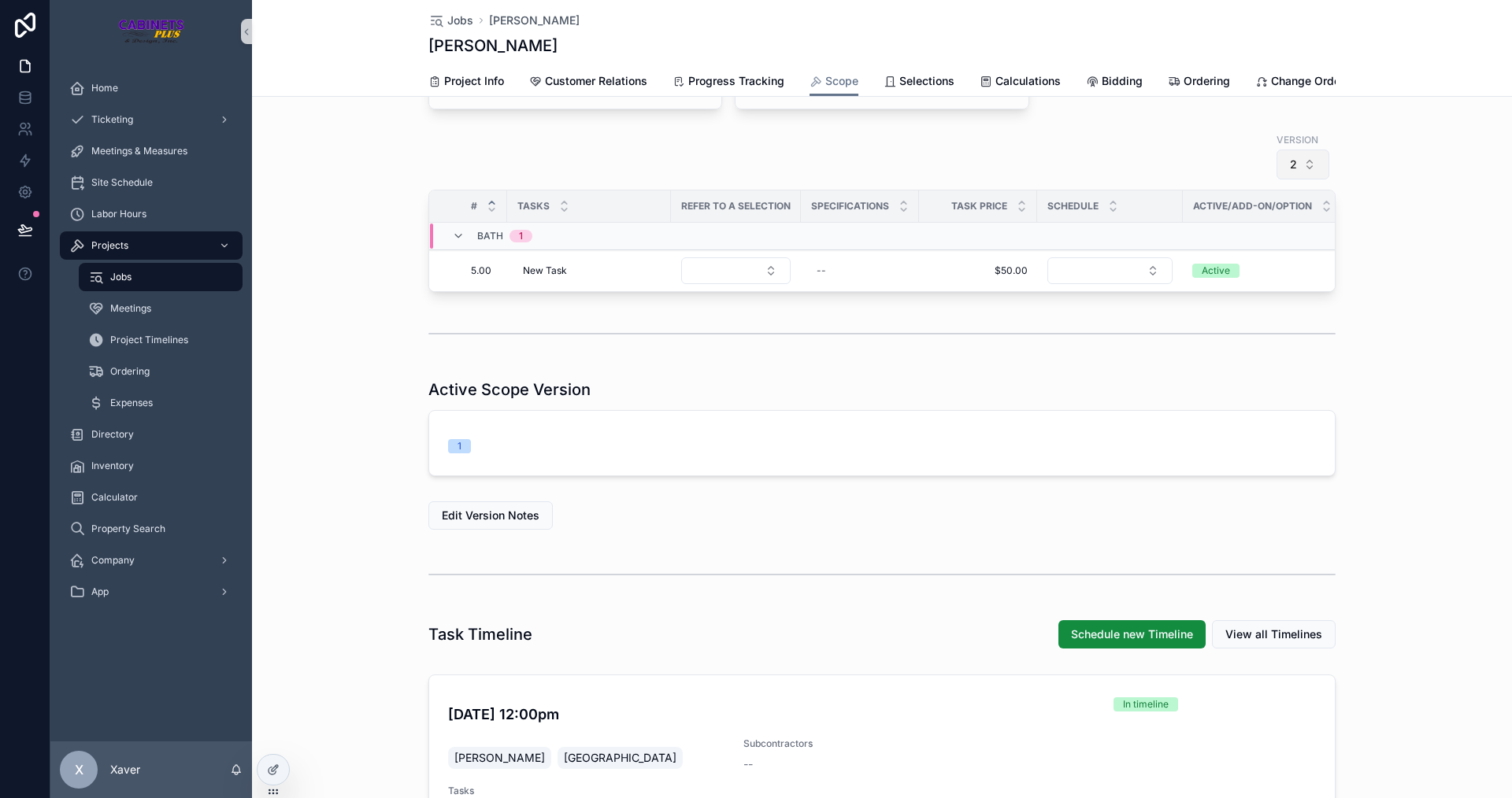
click at [1290, 173] on span "2" at bounding box center [1293, 165] width 7 height 16
click at [1230, 272] on div "1" at bounding box center [1297, 265] width 189 height 26
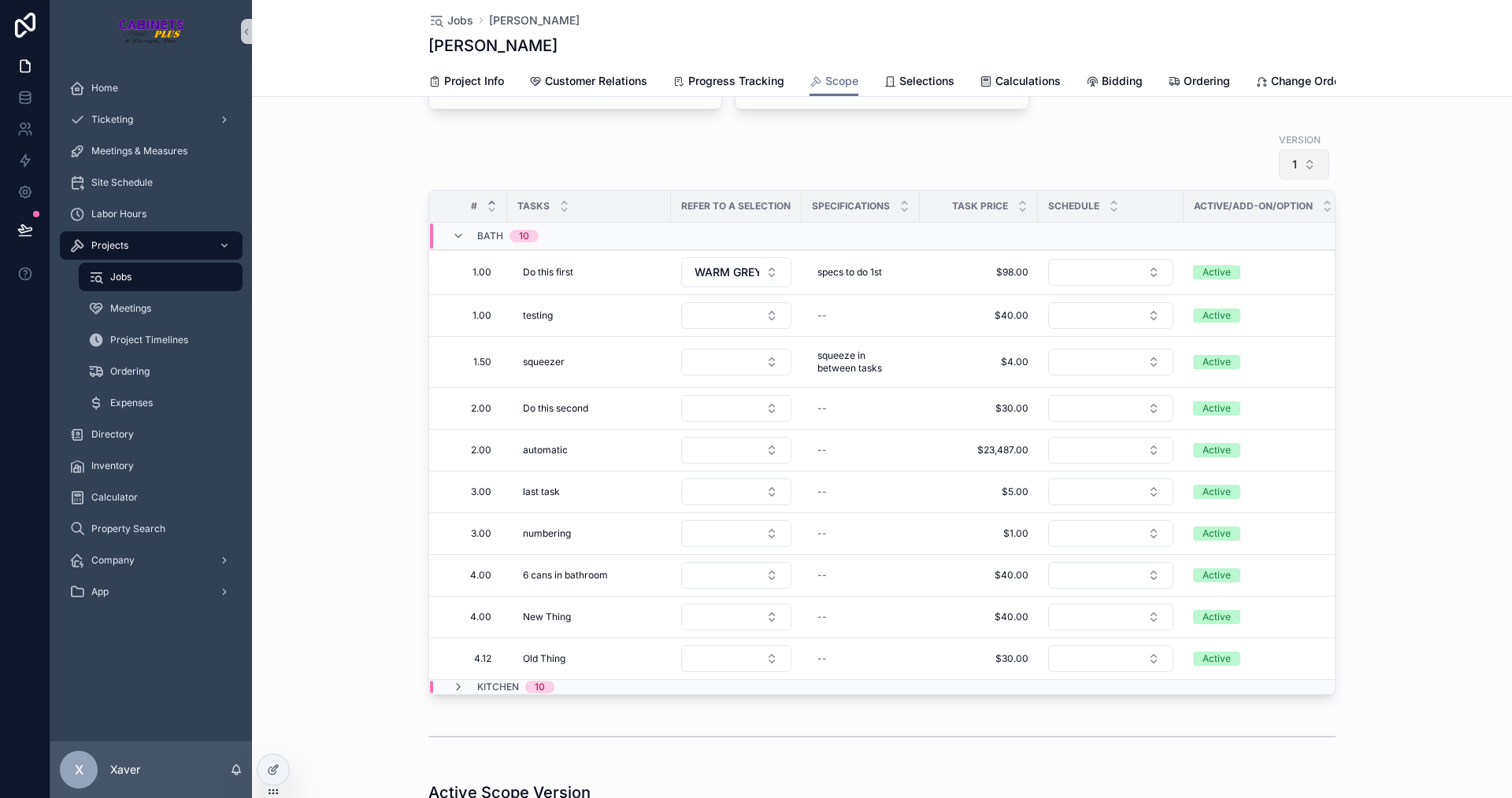
click at [1294, 172] on button "1" at bounding box center [1304, 165] width 50 height 30
click at [1434, 258] on div "Areas / Sections BATH + Bulk Tasks + Single Task + Bulk Custom Tasks KITCHEN + …" at bounding box center [882, 384] width 1260 height 757
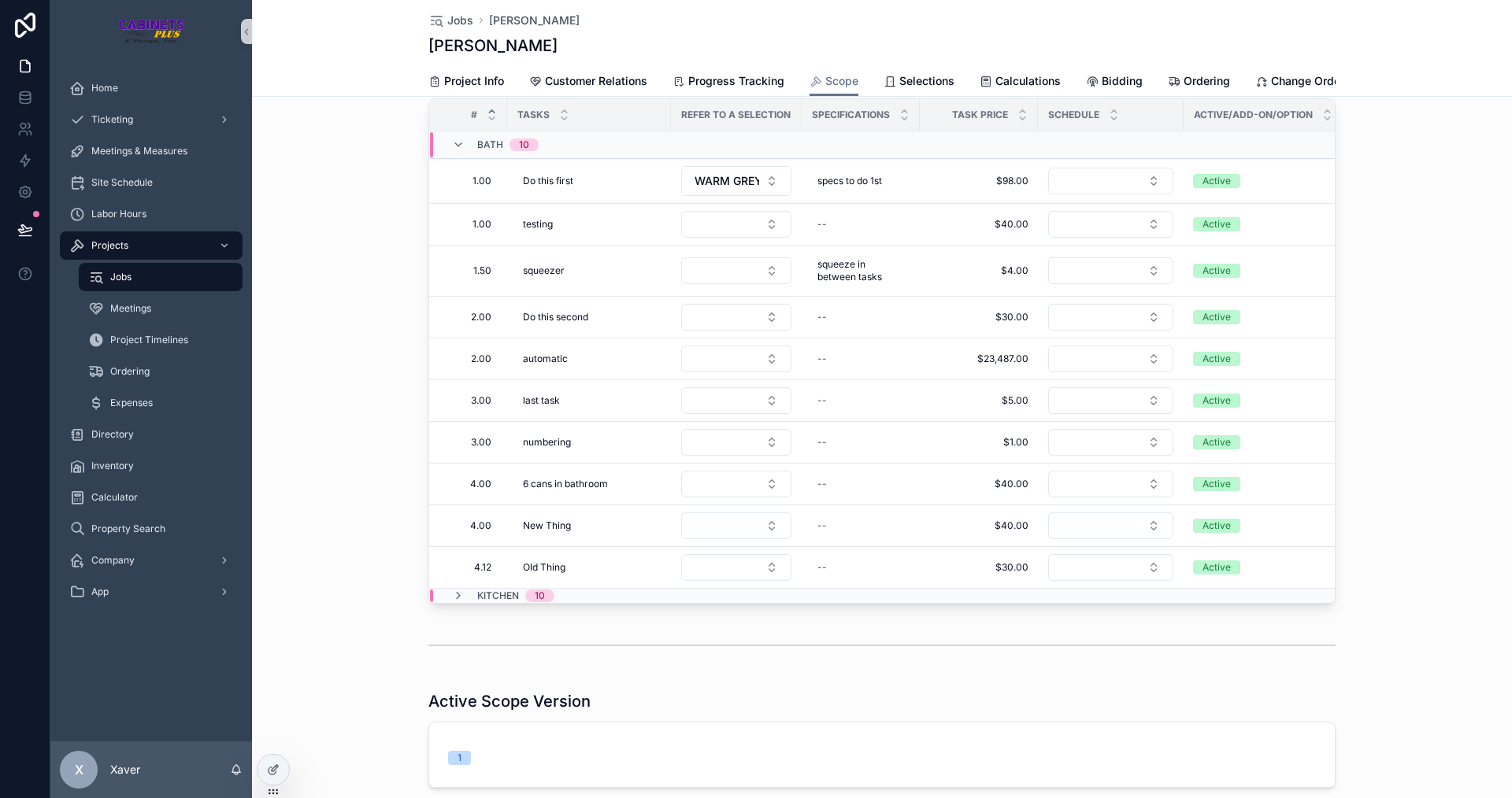
scroll to position [394, 0]
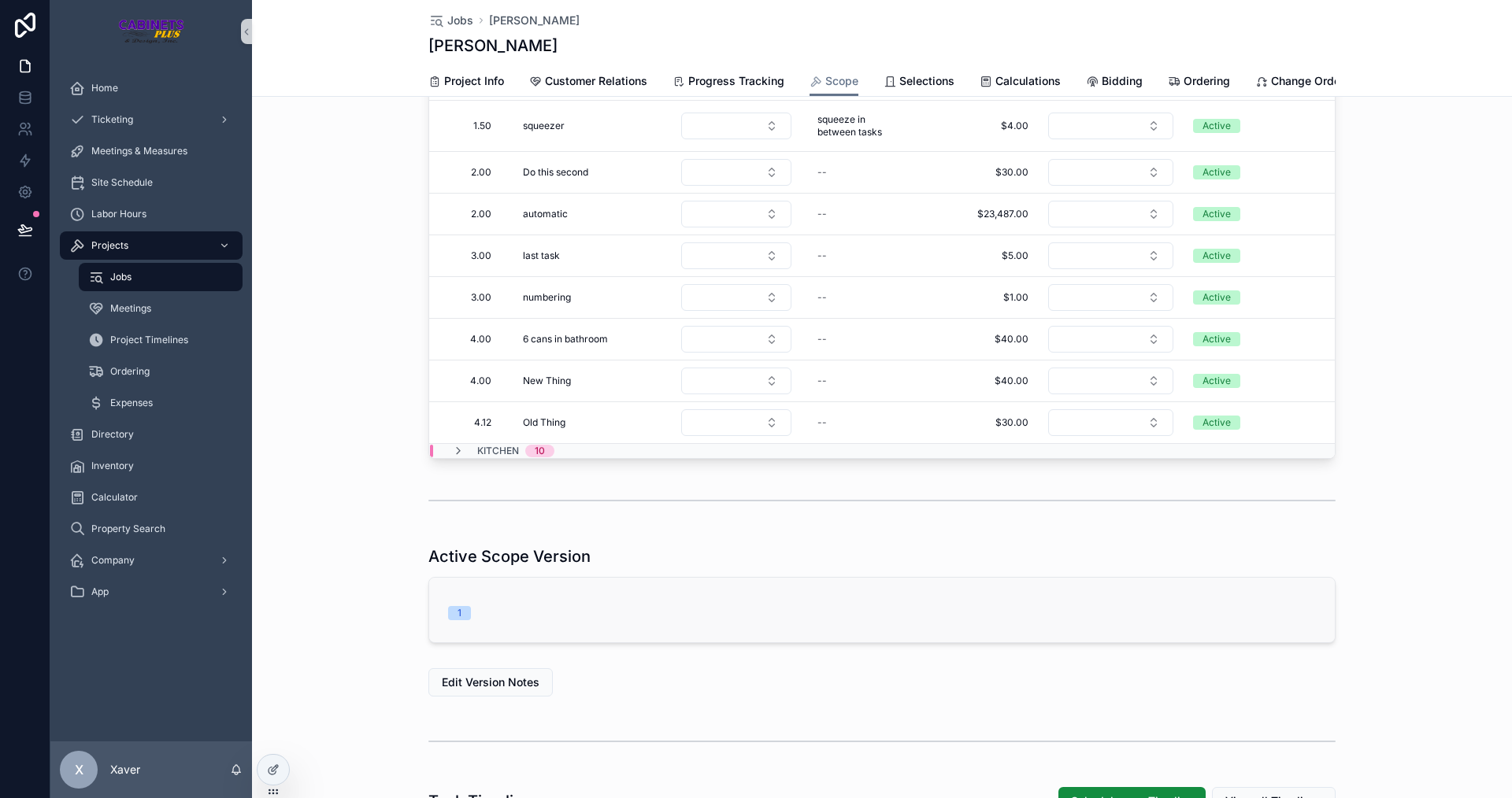
click at [537, 642] on div "1" at bounding box center [882, 610] width 906 height 64
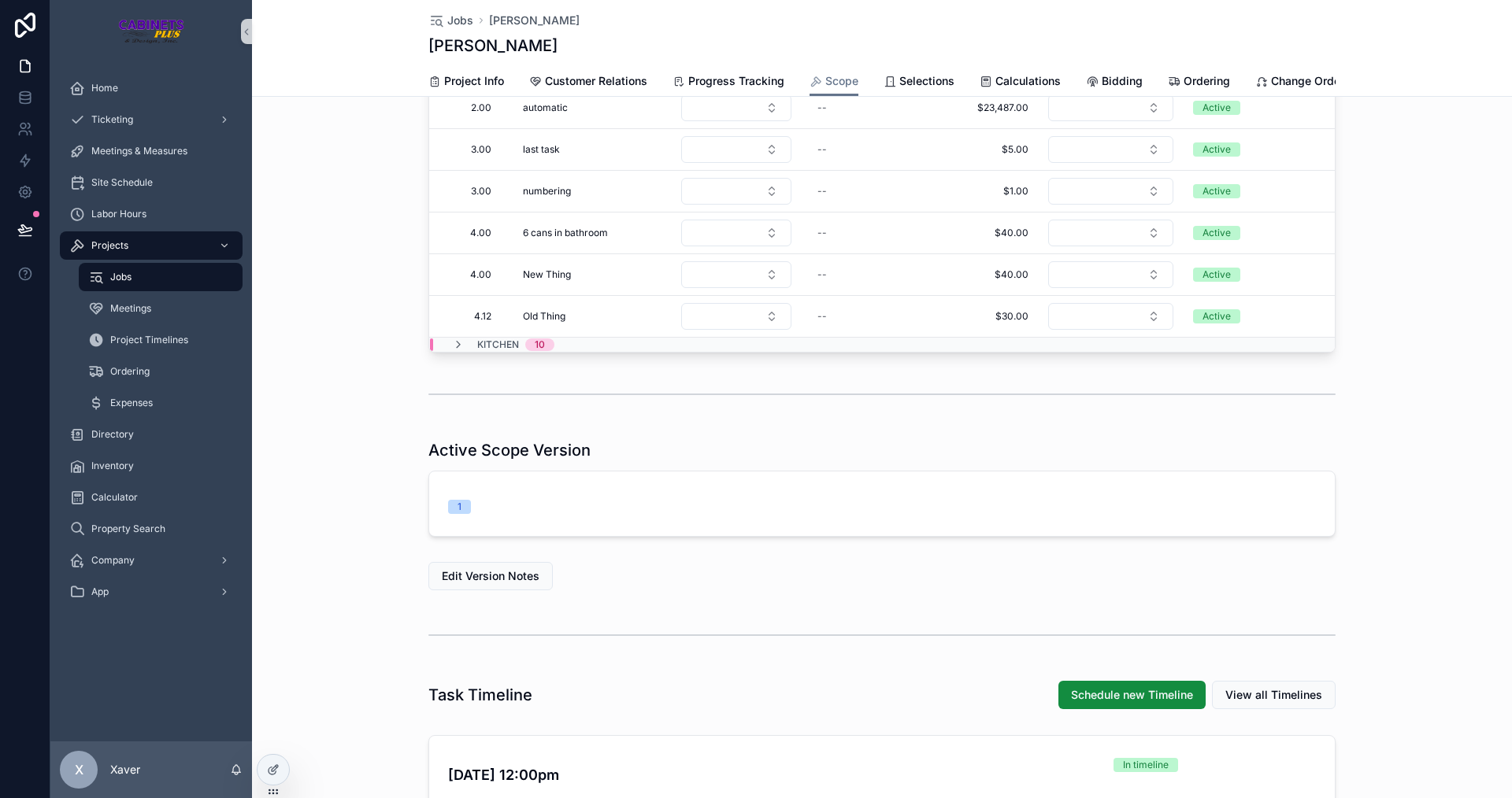
scroll to position [472, 0]
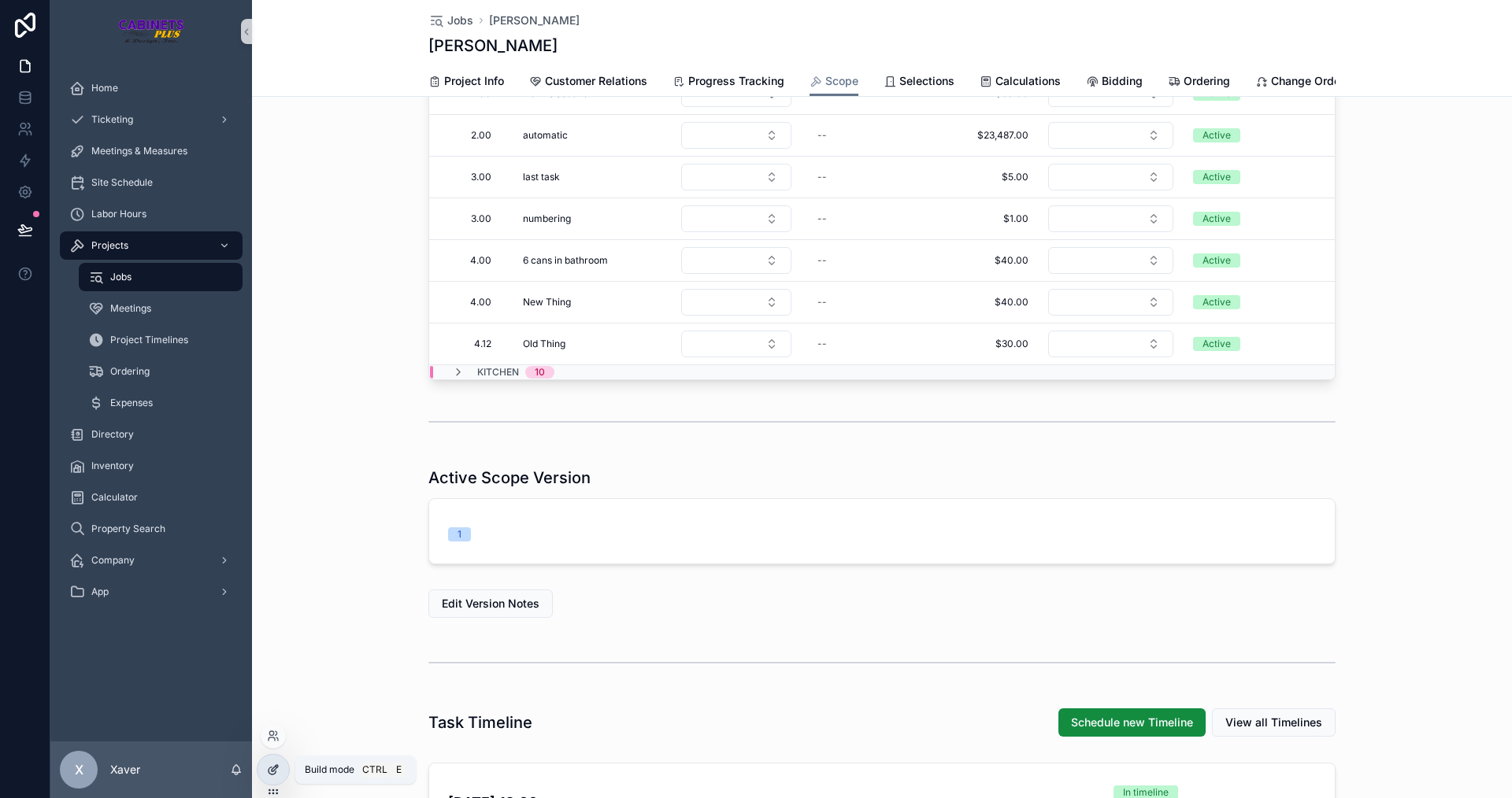
click at [263, 774] on div at bounding box center [273, 770] width 32 height 30
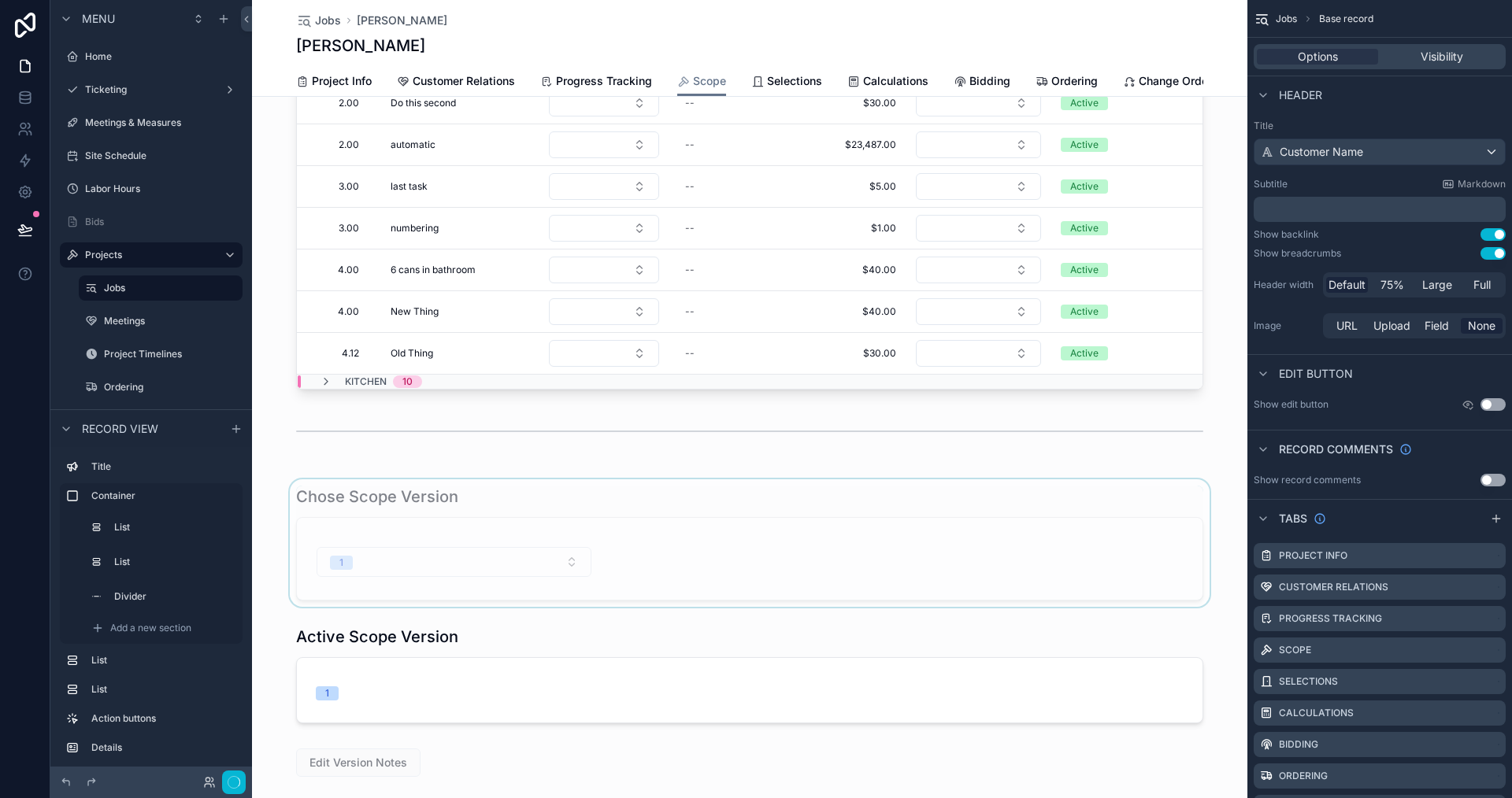
click at [768, 514] on div "scrollable content" at bounding box center [750, 543] width 996 height 128
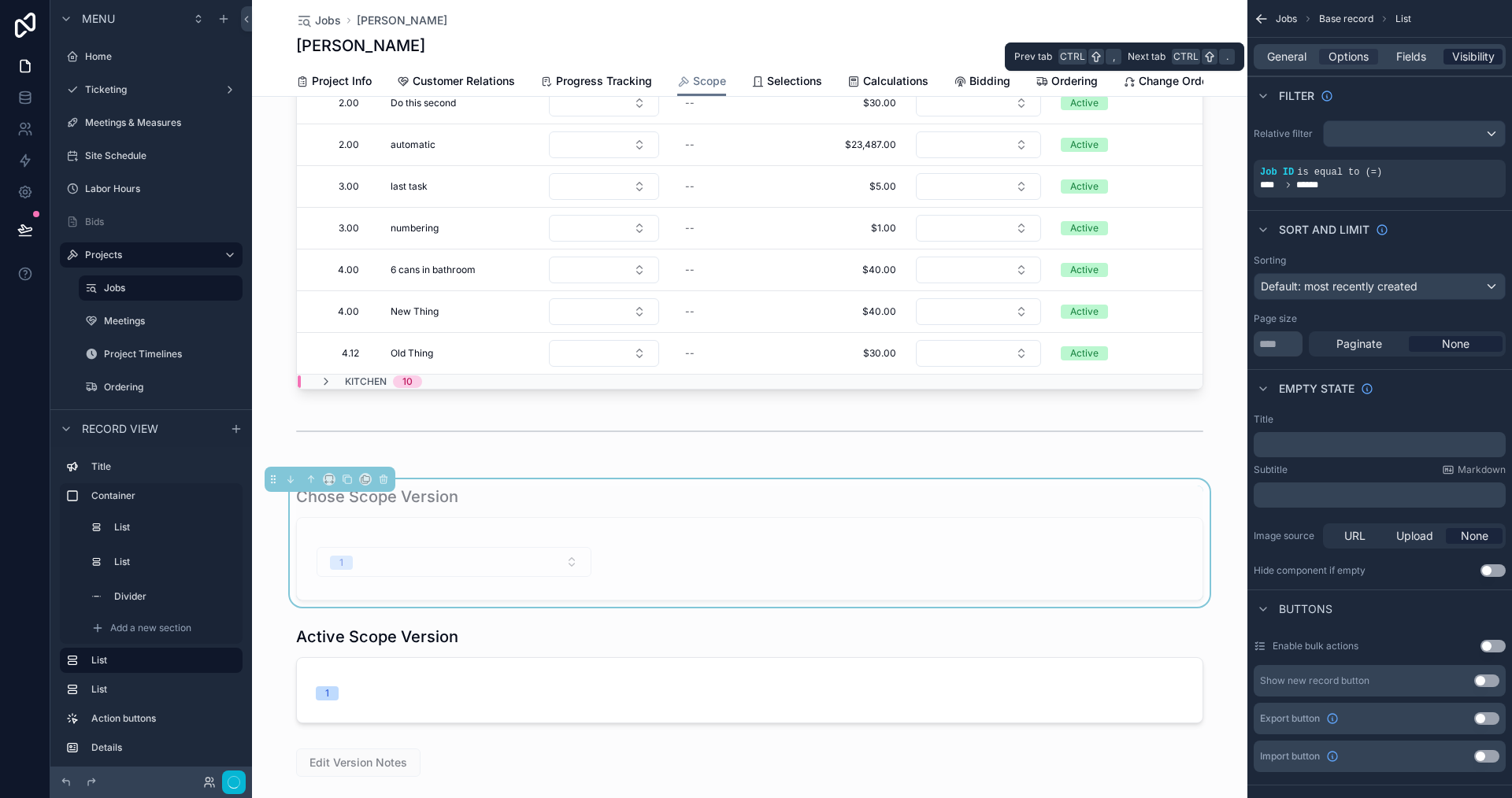
click at [1480, 61] on span "Visibility" at bounding box center [1473, 56] width 42 height 16
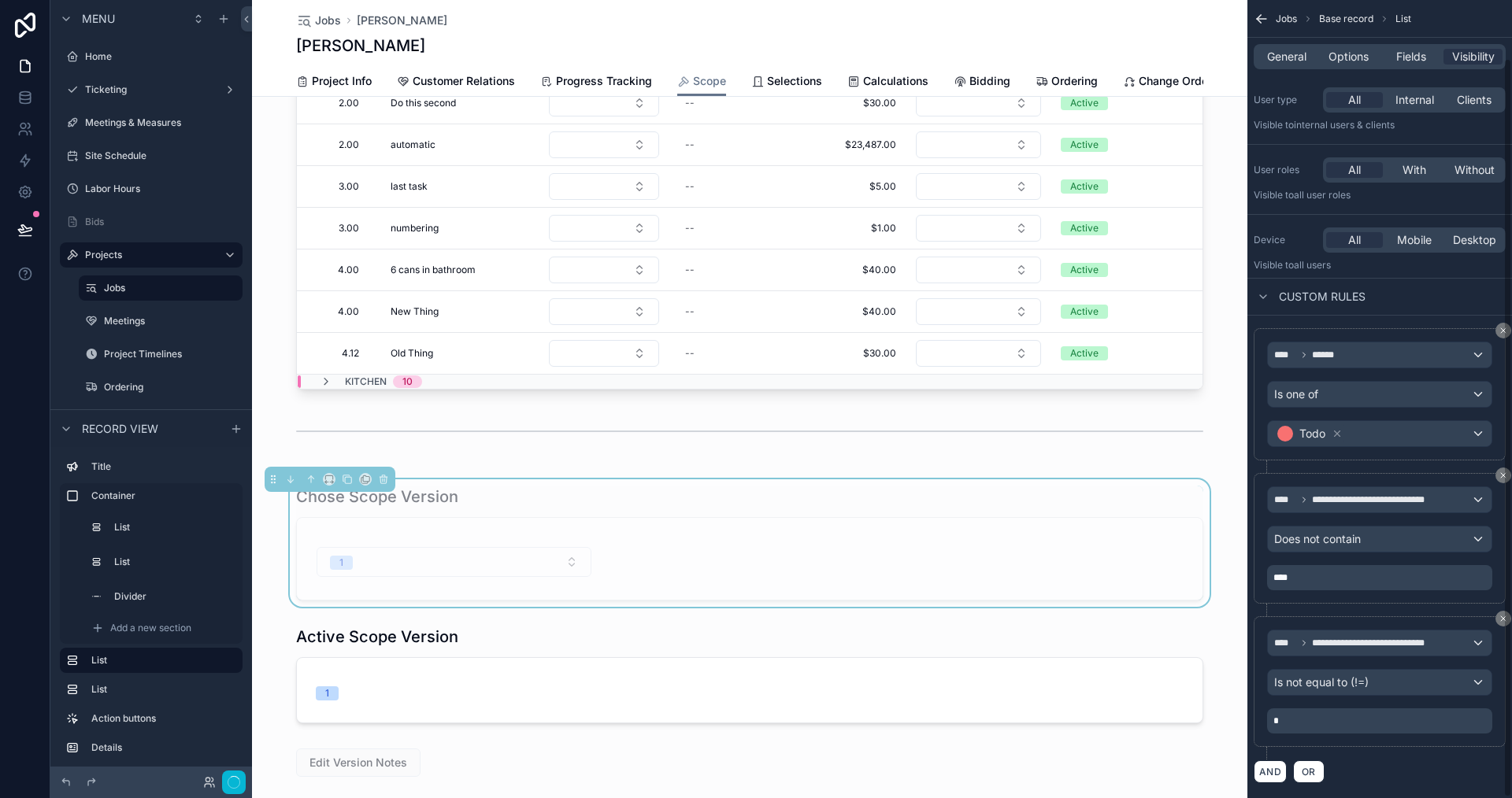
scroll to position [63, 0]
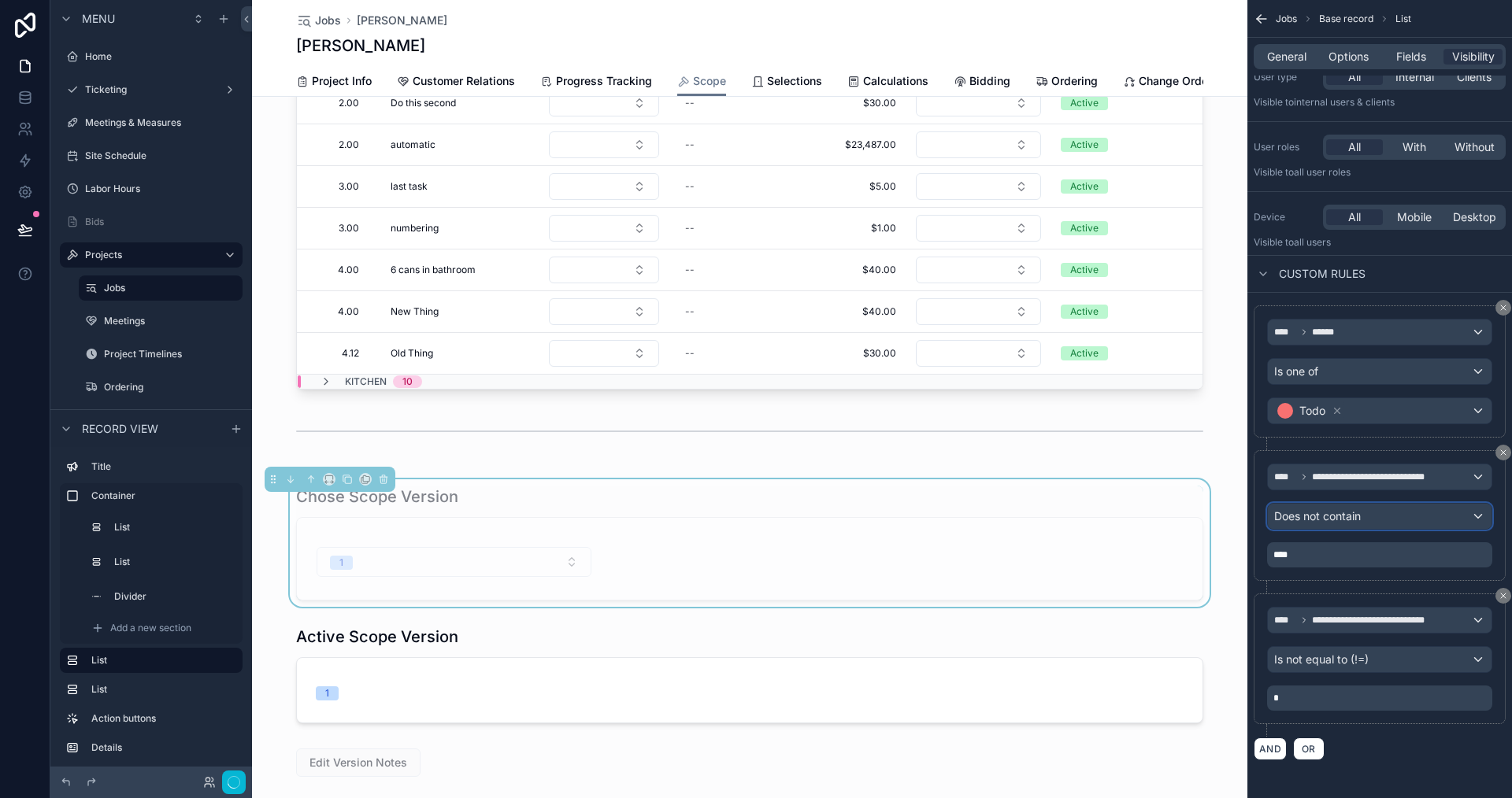
click at [1353, 514] on span "Does not contain" at bounding box center [1317, 516] width 86 height 16
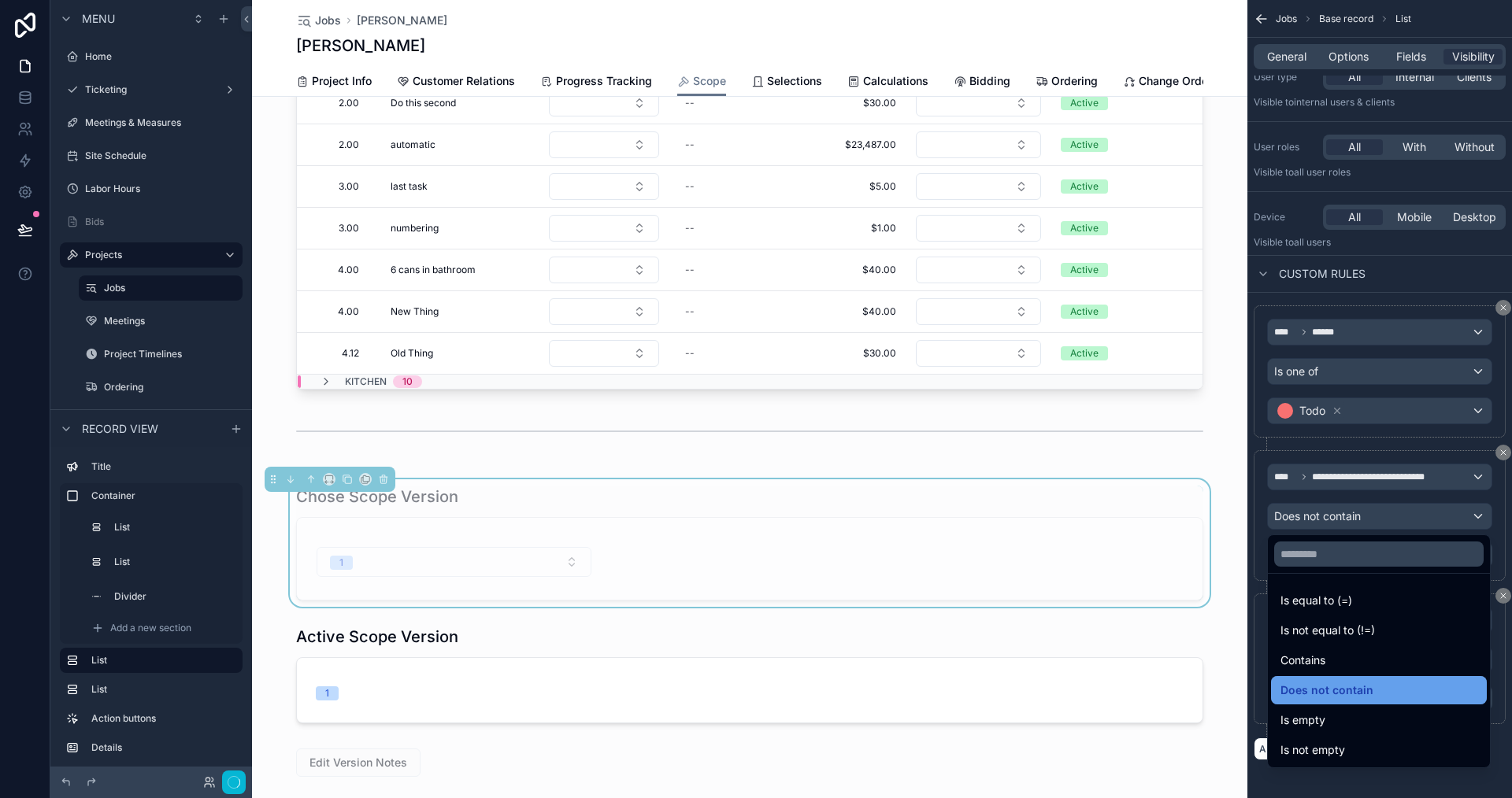
click at [1339, 685] on span "Does not contain" at bounding box center [1326, 690] width 93 height 18
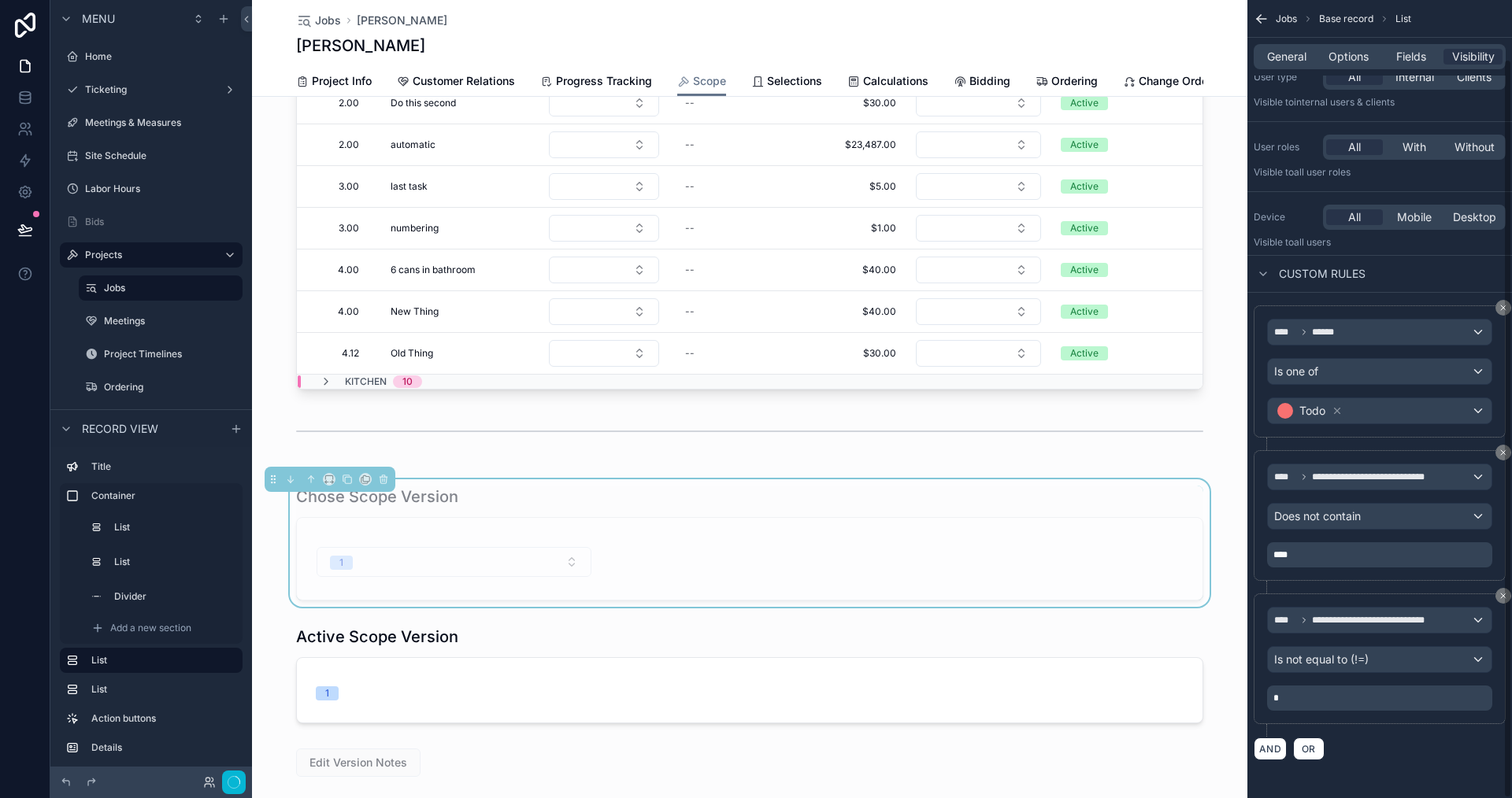
click at [1337, 550] on p "****" at bounding box center [1381, 555] width 216 height 12
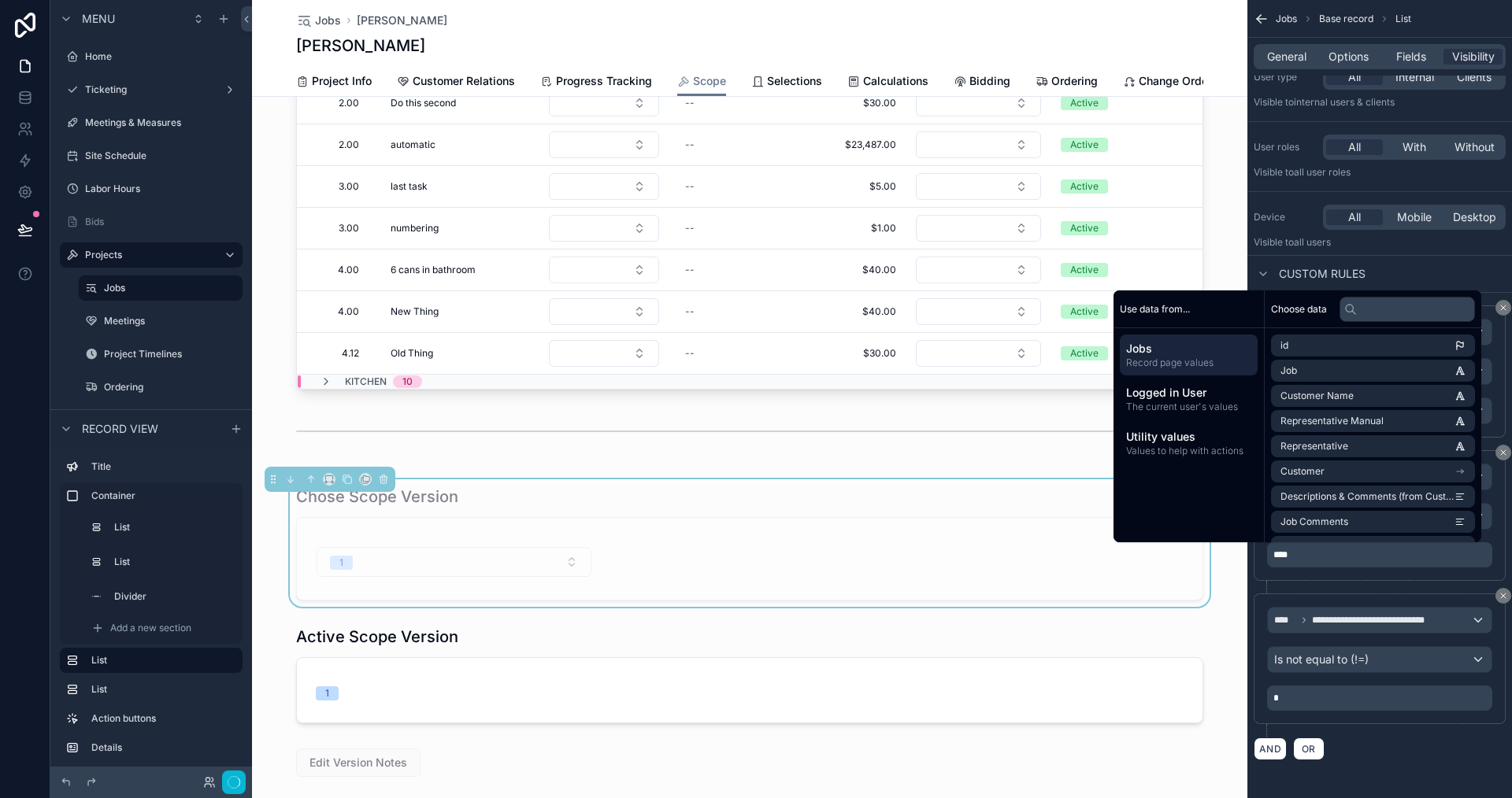
click at [1336, 553] on p "****" at bounding box center [1381, 555] width 216 height 12
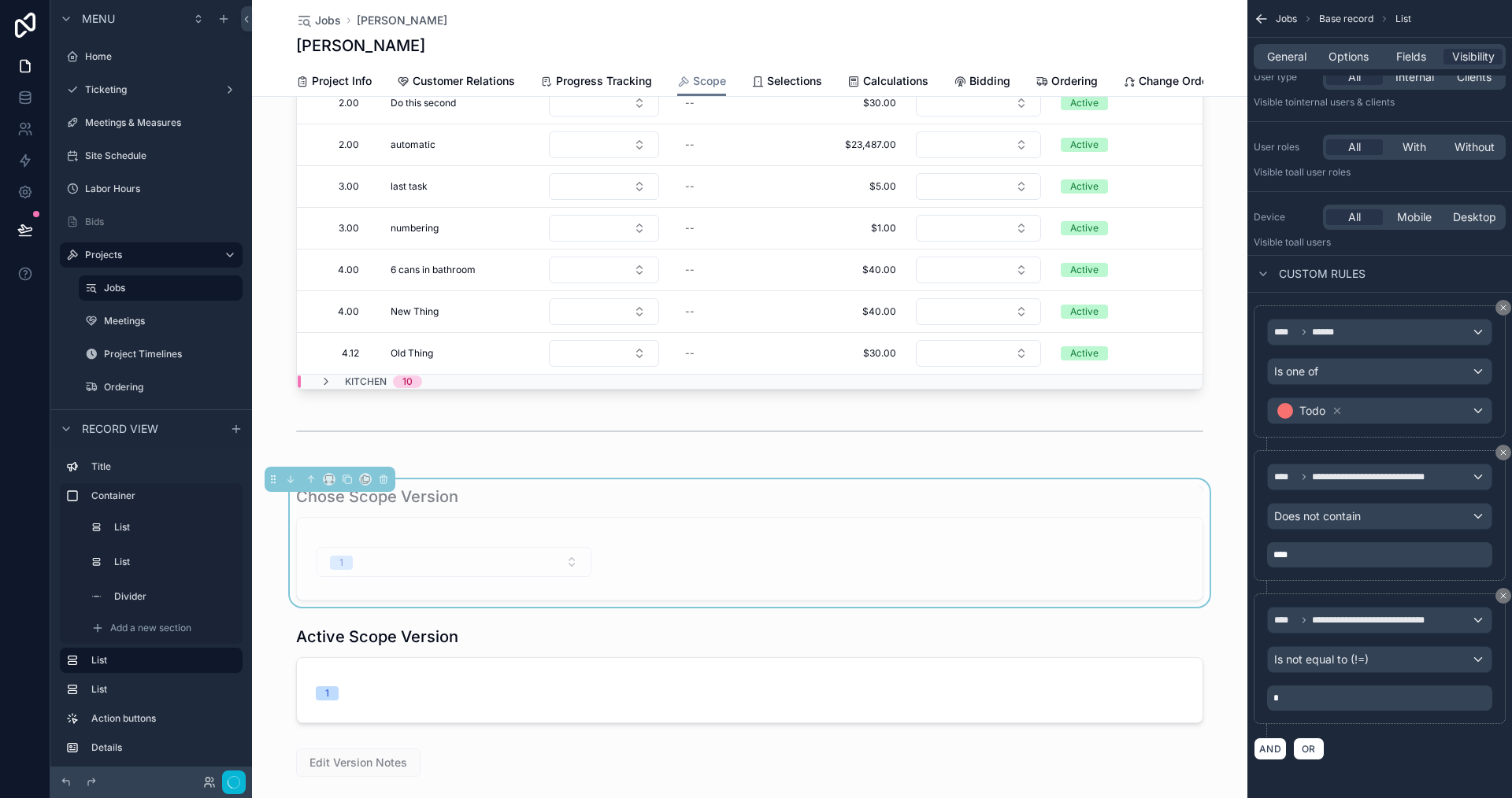
click at [1336, 553] on p "****" at bounding box center [1381, 555] width 216 height 12
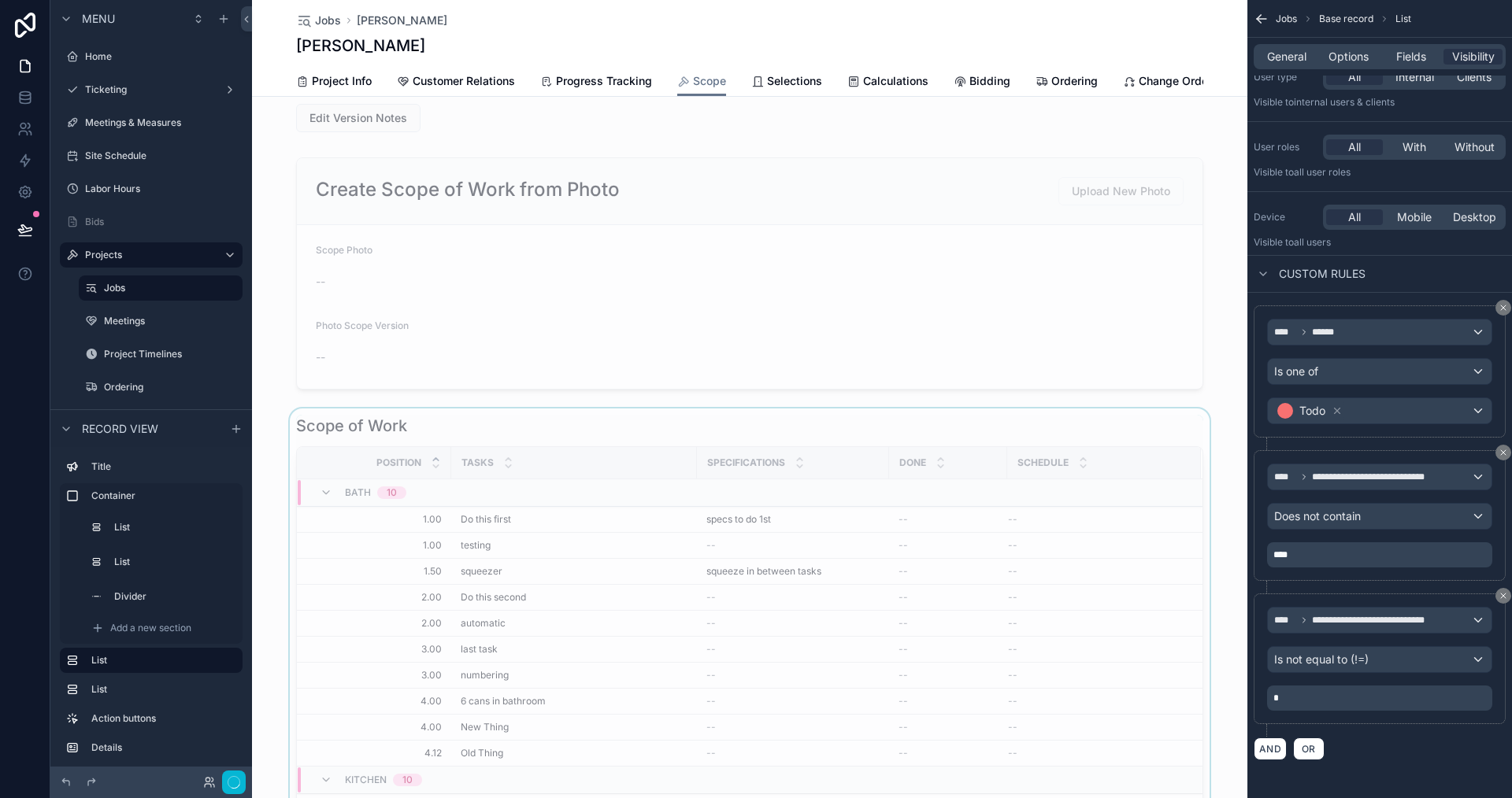
scroll to position [1092, 0]
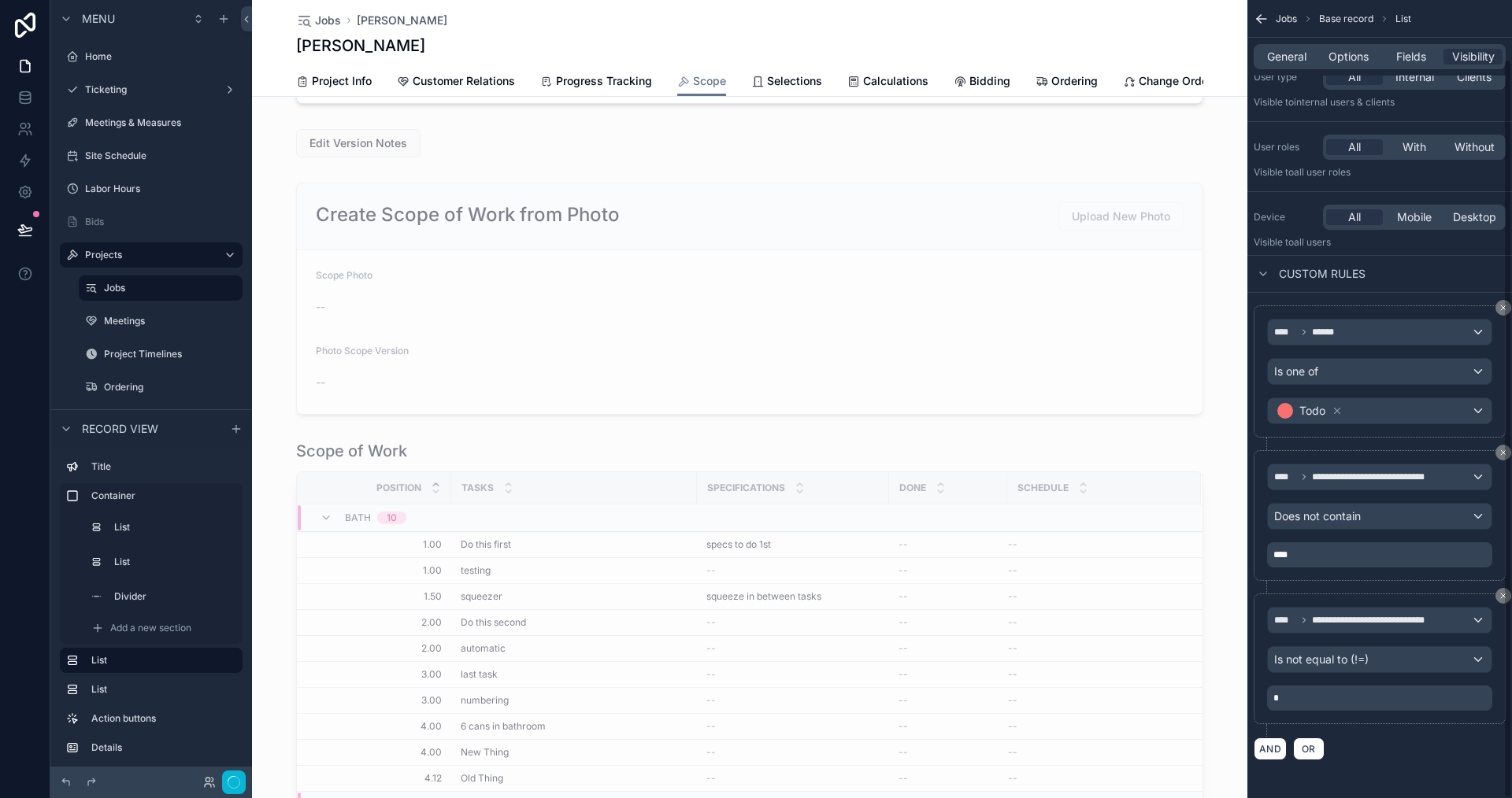
click at [1309, 560] on p "****" at bounding box center [1381, 555] width 216 height 12
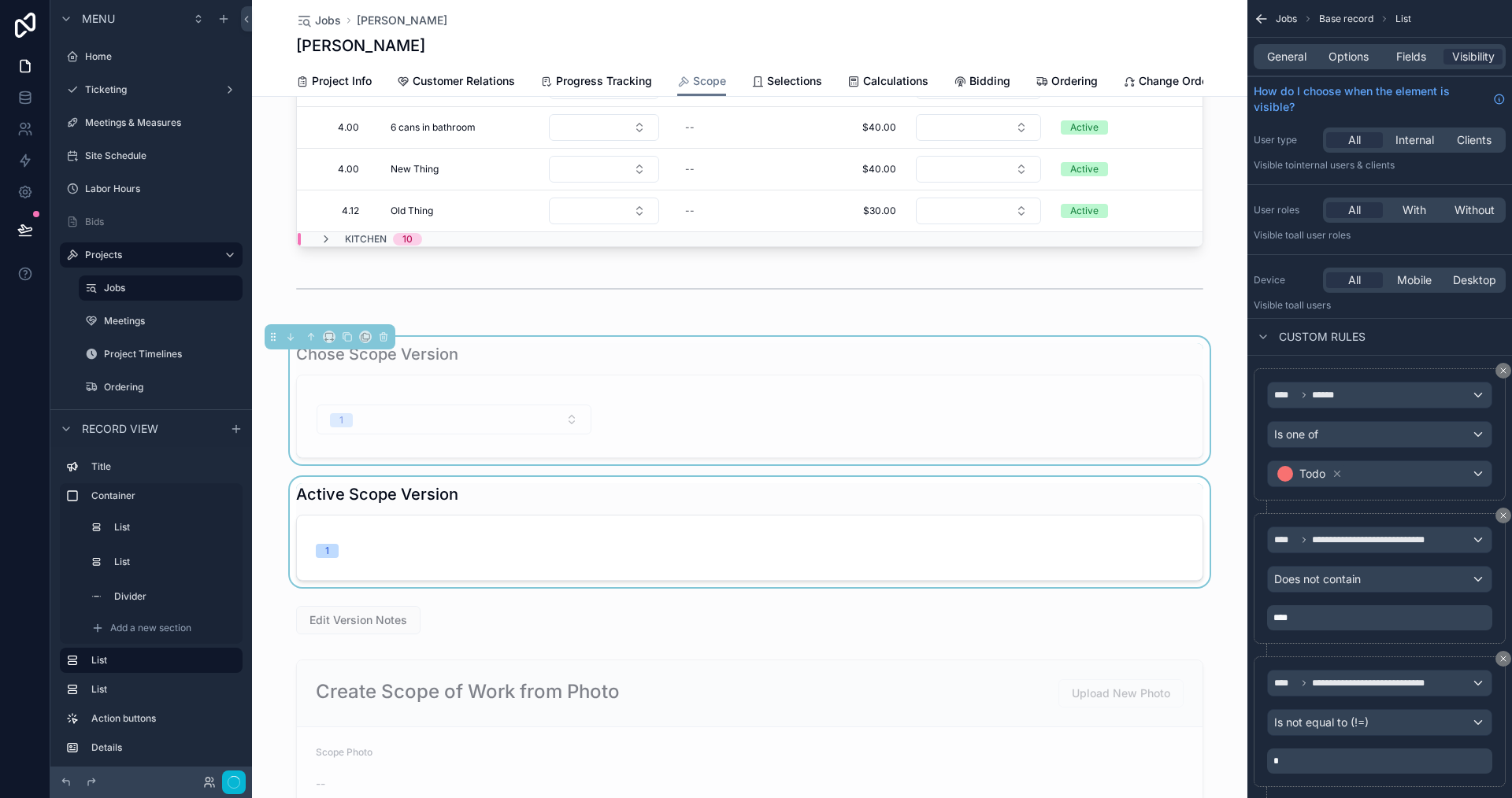
scroll to position [610, 0]
click at [885, 528] on div "scrollable content" at bounding box center [750, 536] width 996 height 110
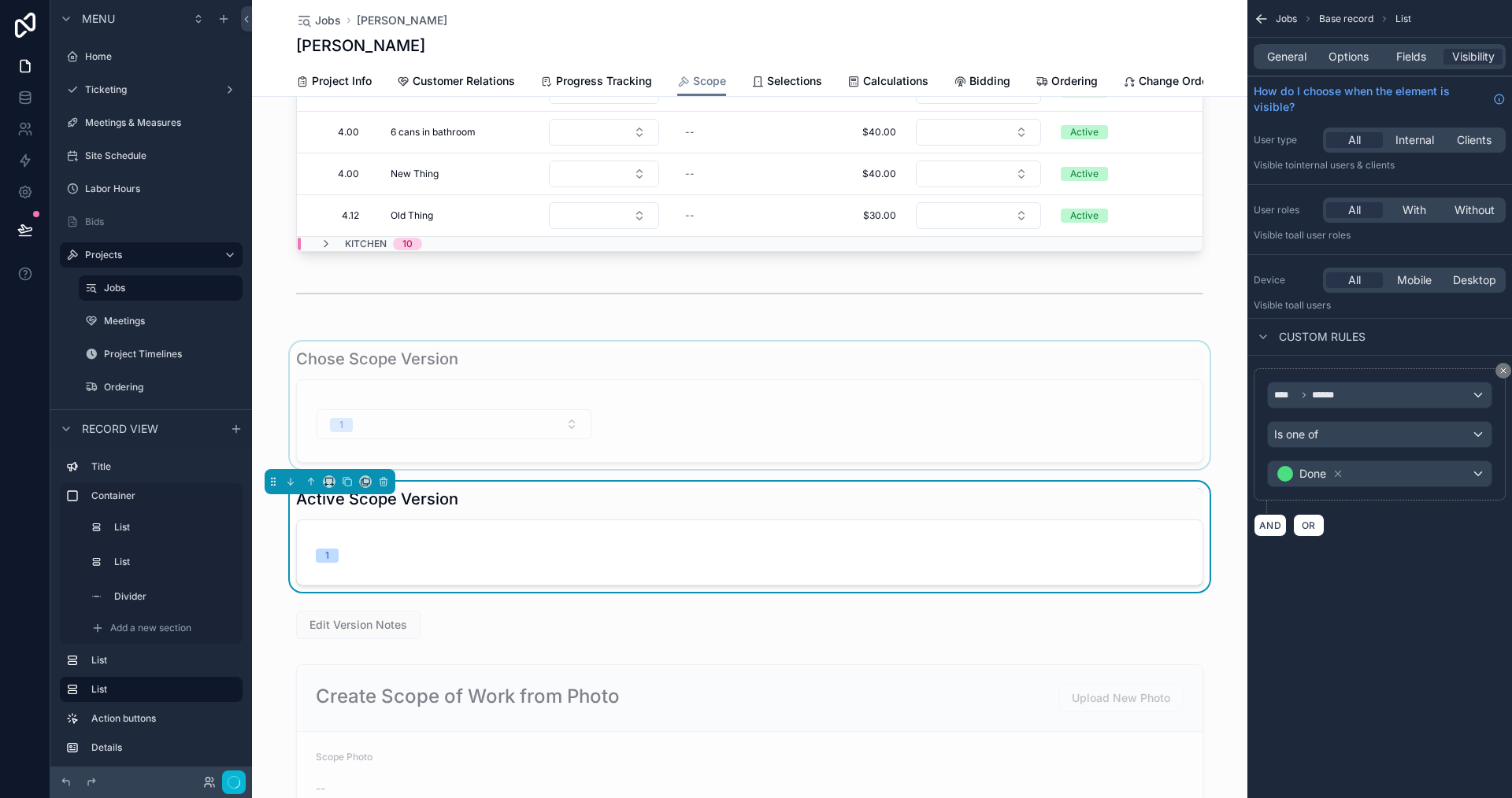
click at [947, 441] on div "scrollable content" at bounding box center [750, 405] width 996 height 128
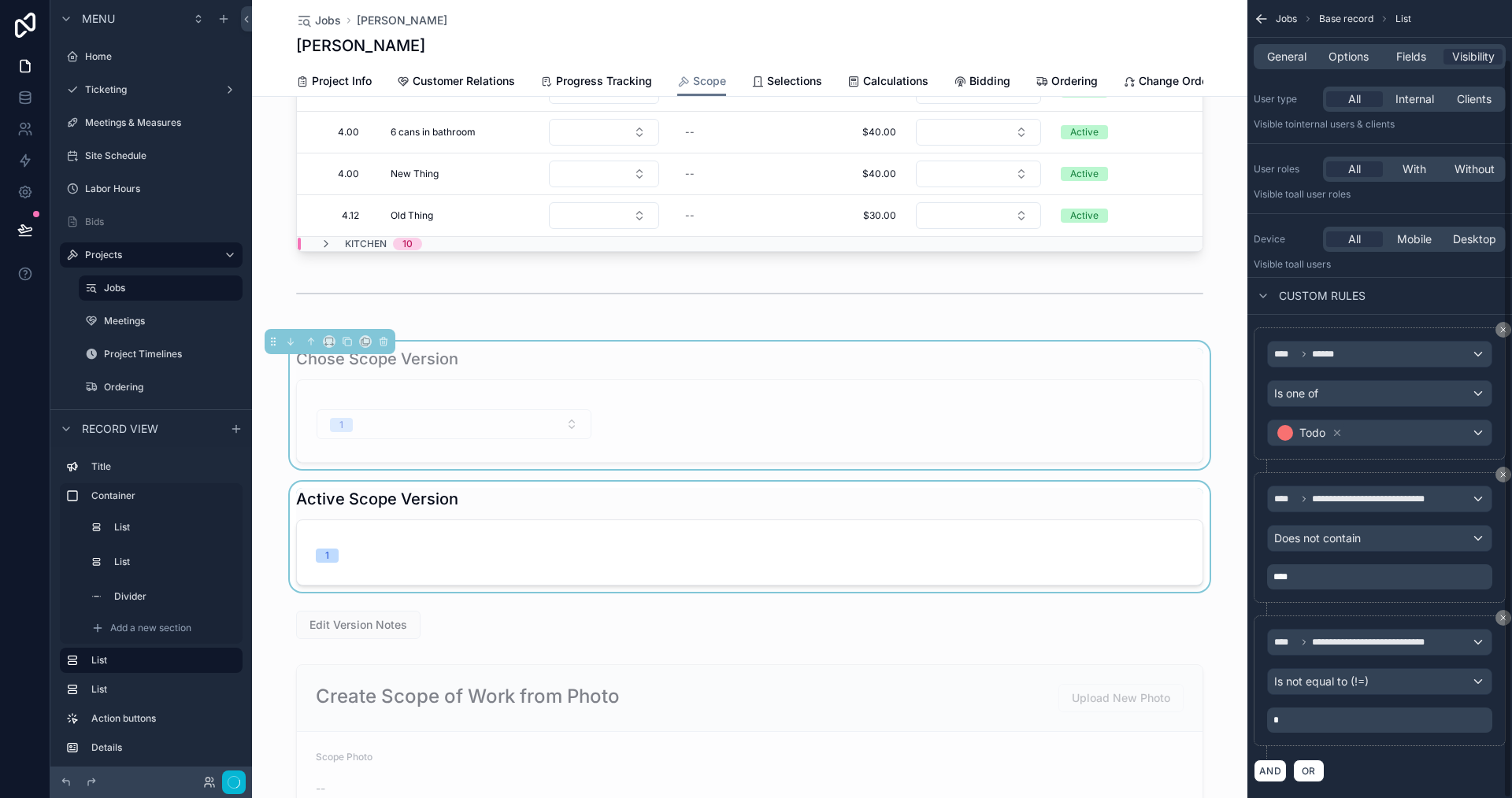
scroll to position [63, 0]
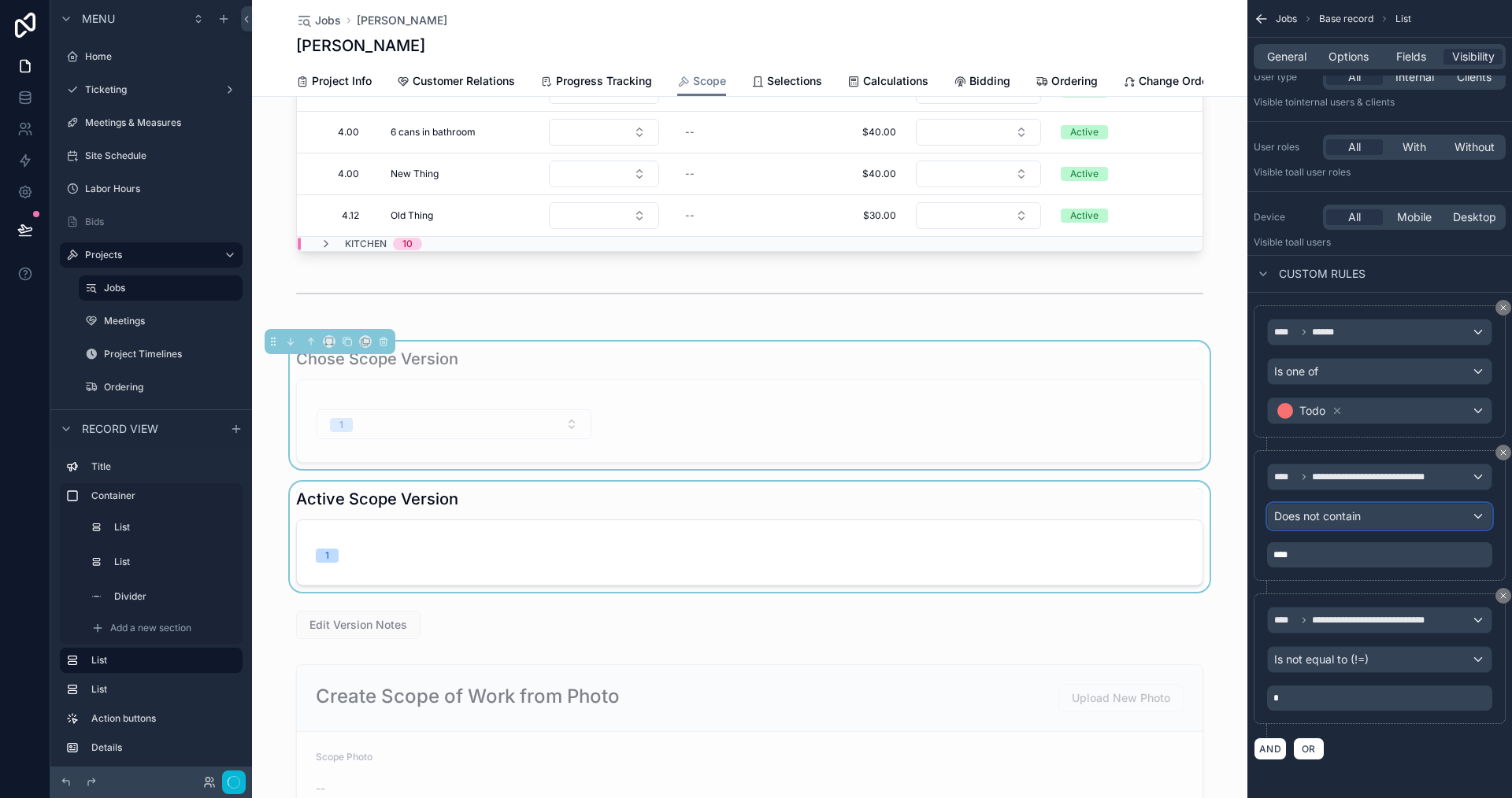
click at [1382, 517] on div "Does not contain" at bounding box center [1380, 516] width 224 height 26
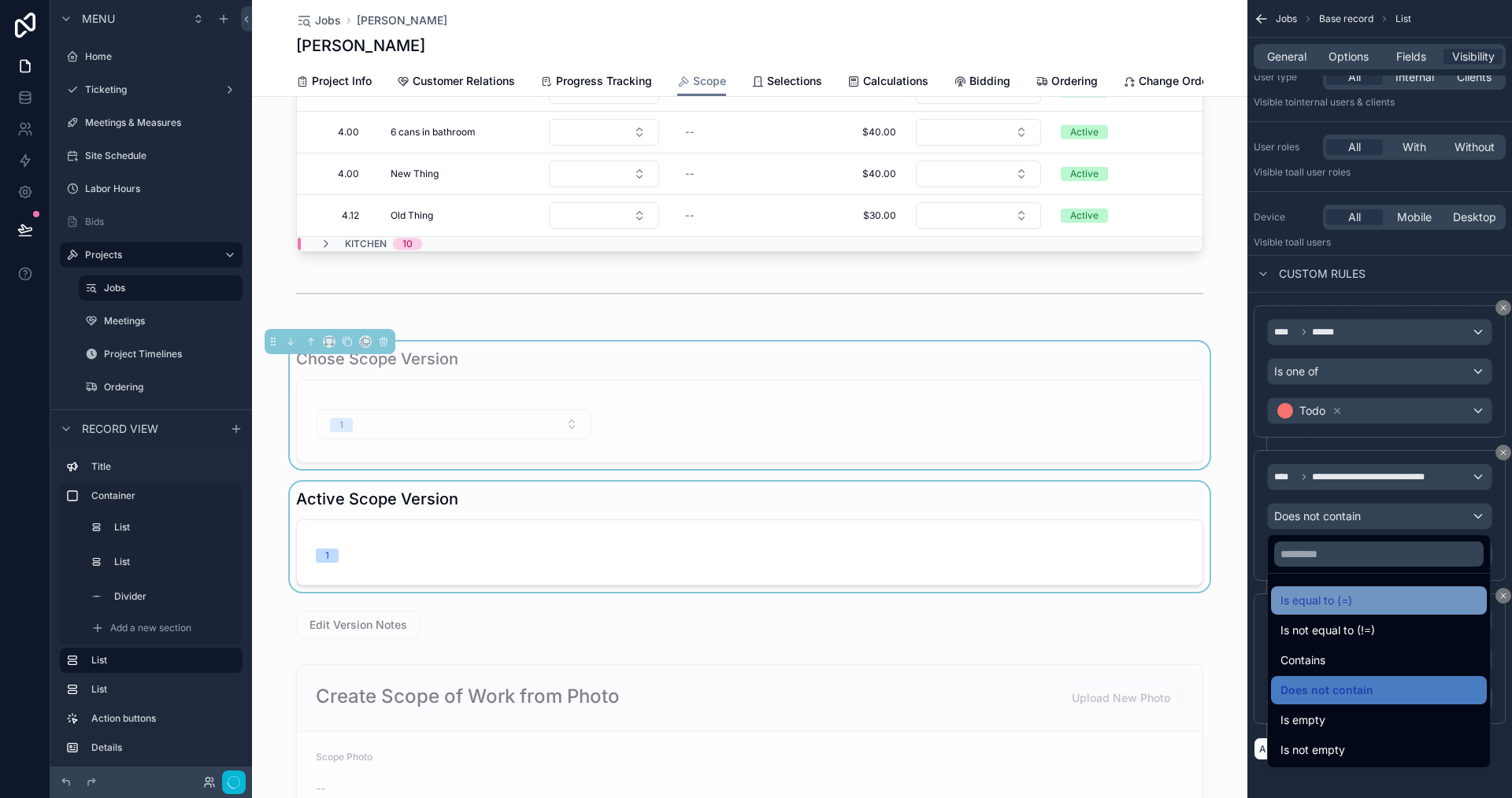
click at [1330, 599] on span "Is equal to (=)" at bounding box center [1316, 600] width 71 height 18
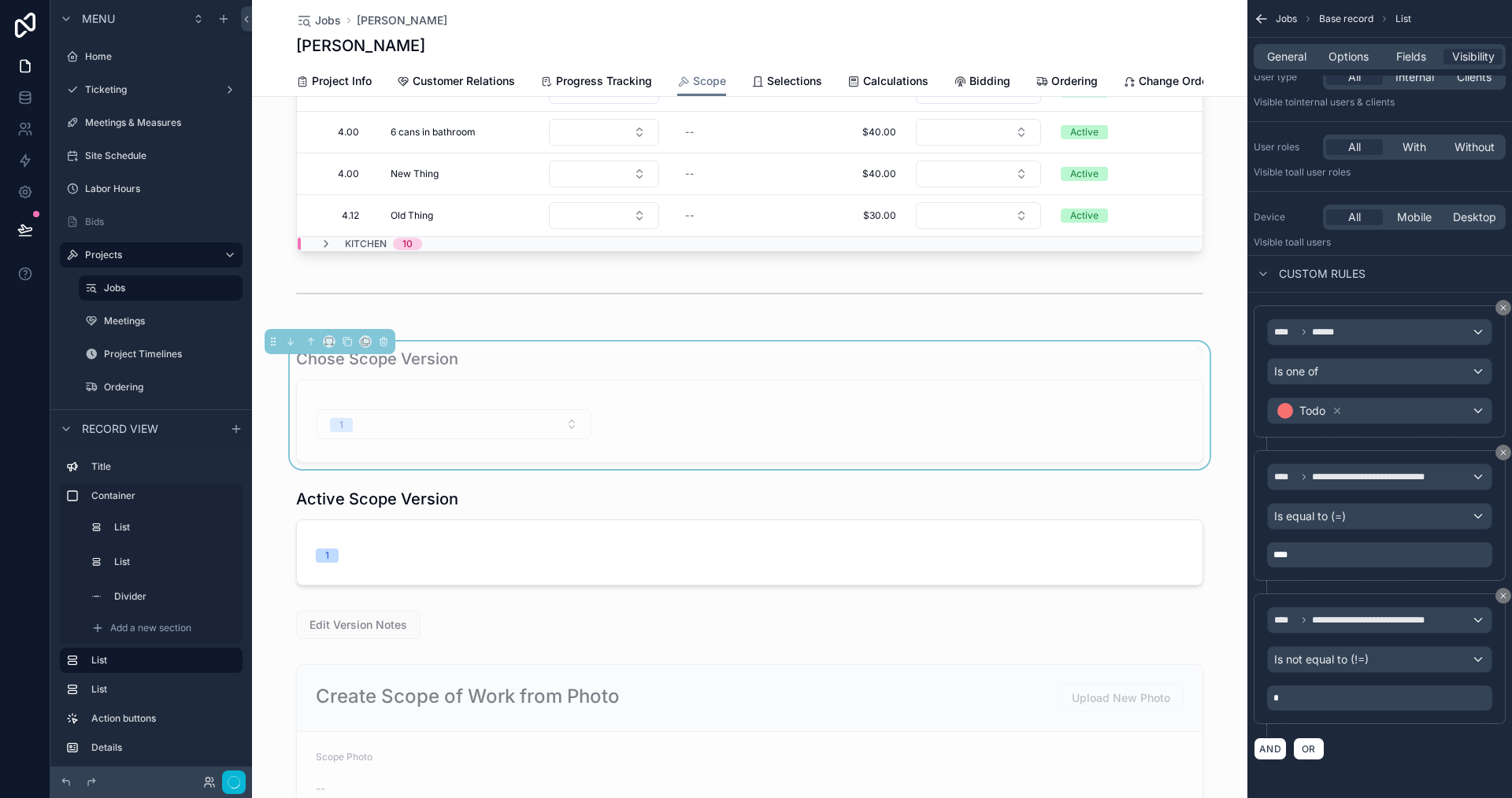
click at [1363, 743] on div "AND OR" at bounding box center [1380, 749] width 252 height 24
drag, startPoint x: 267, startPoint y: 706, endPoint x: 15, endPoint y: 208, distance: 558.1
click at [265, 706] on div "scrollable content" at bounding box center [750, 780] width 996 height 245
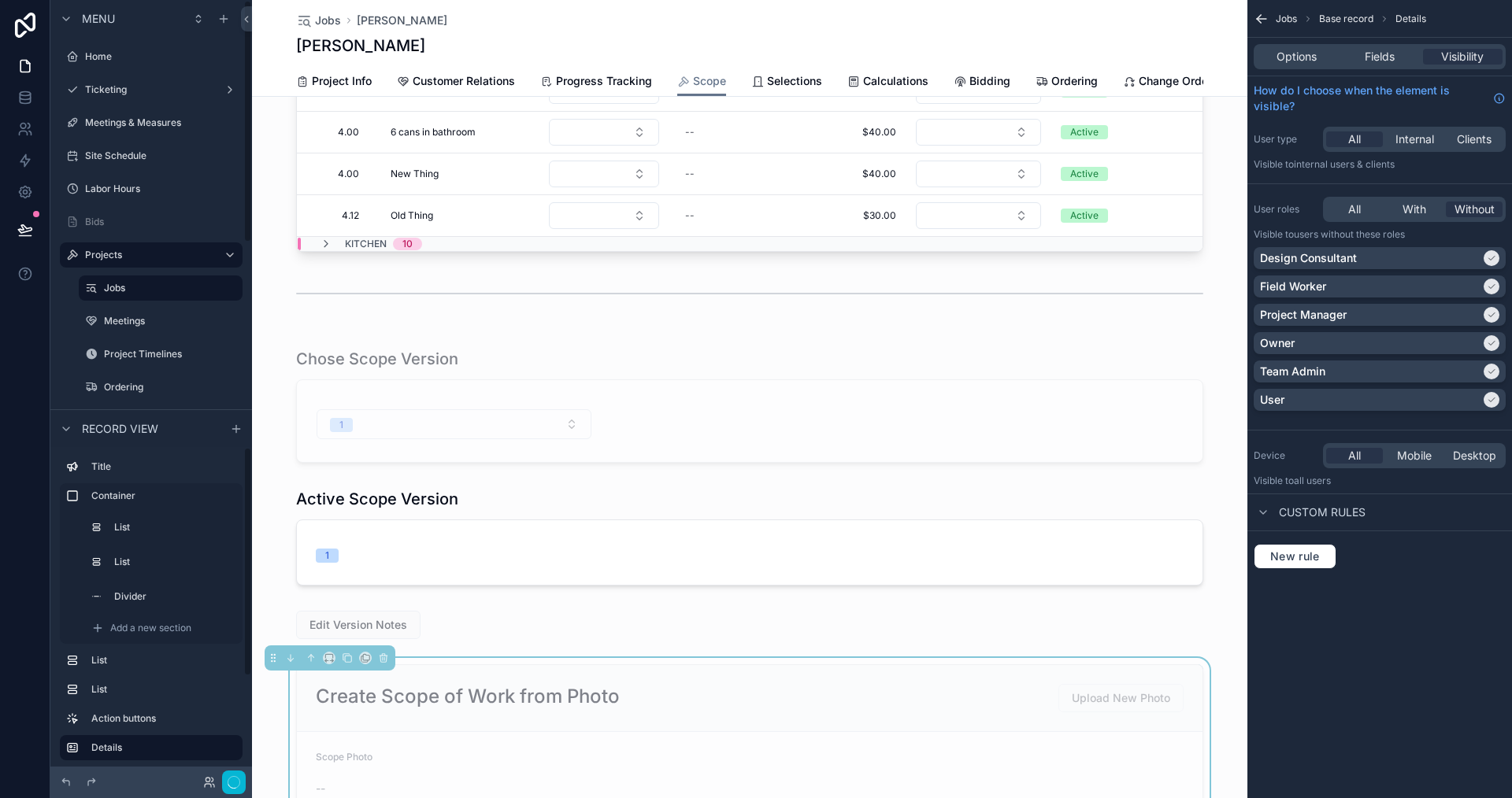
scroll to position [0, 0]
click at [19, 220] on button at bounding box center [25, 230] width 34 height 44
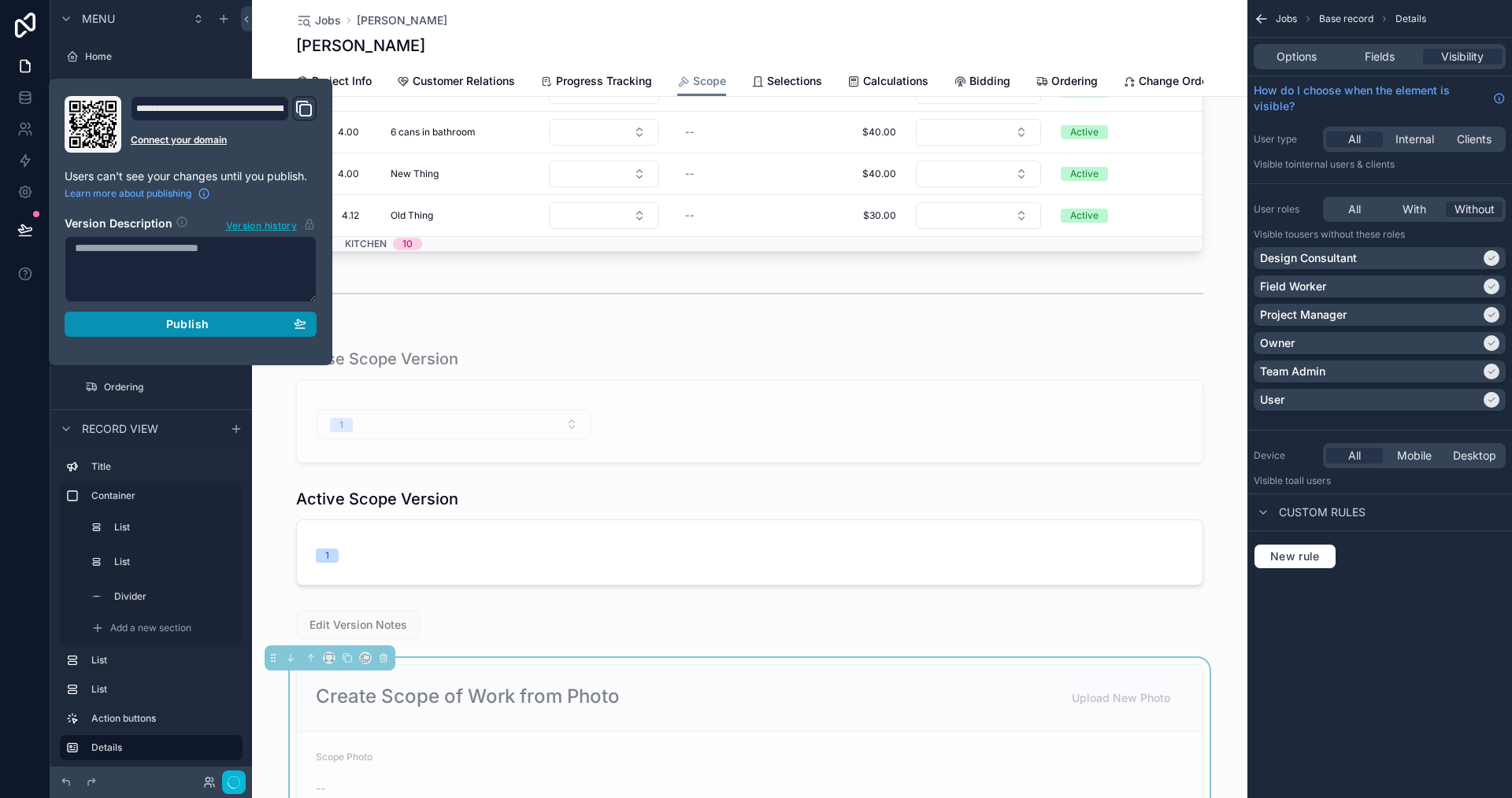
click at [230, 322] on div "Publish" at bounding box center [190, 324] width 232 height 14
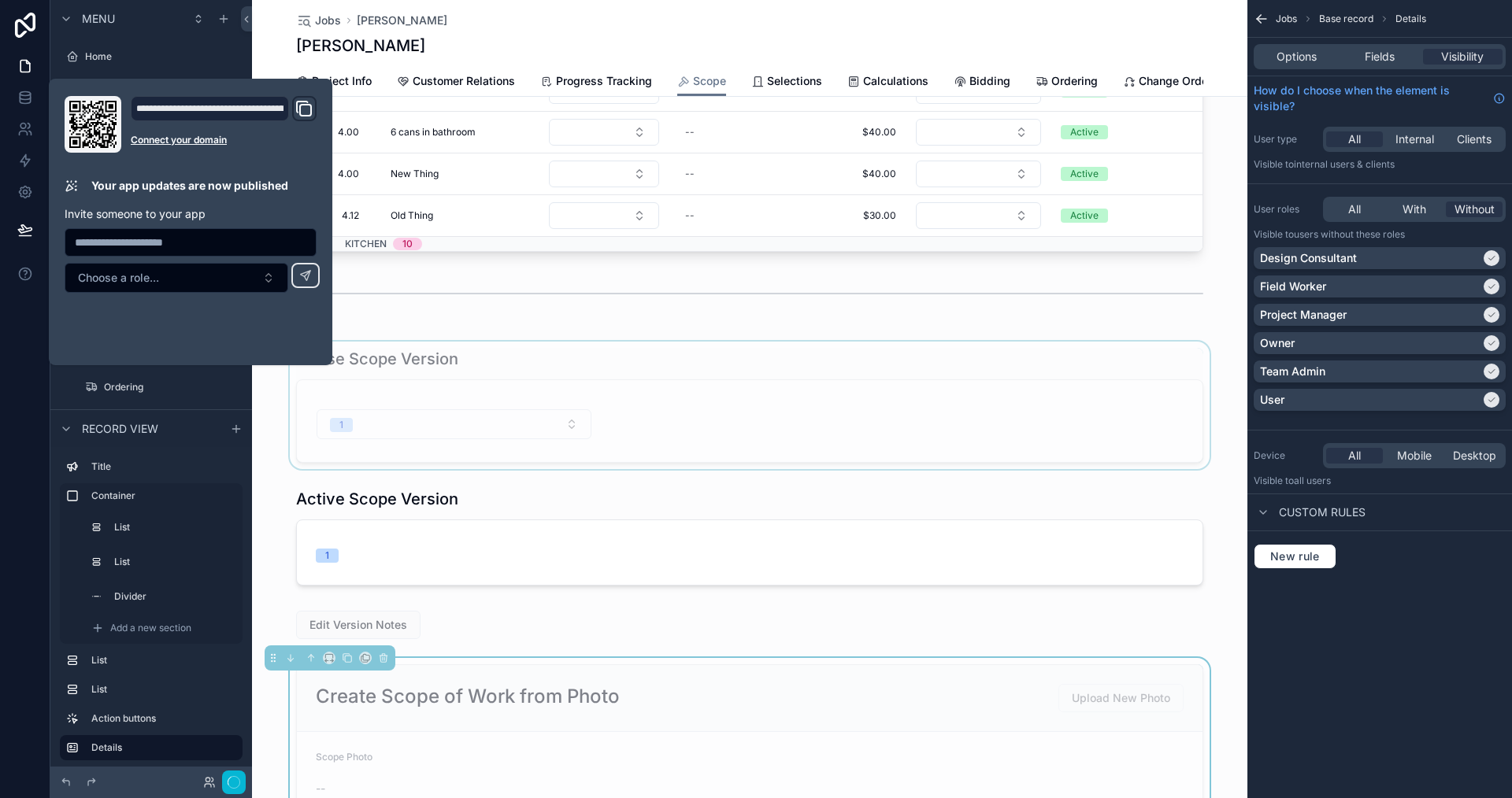
click at [452, 372] on div "scrollable content" at bounding box center [750, 405] width 996 height 128
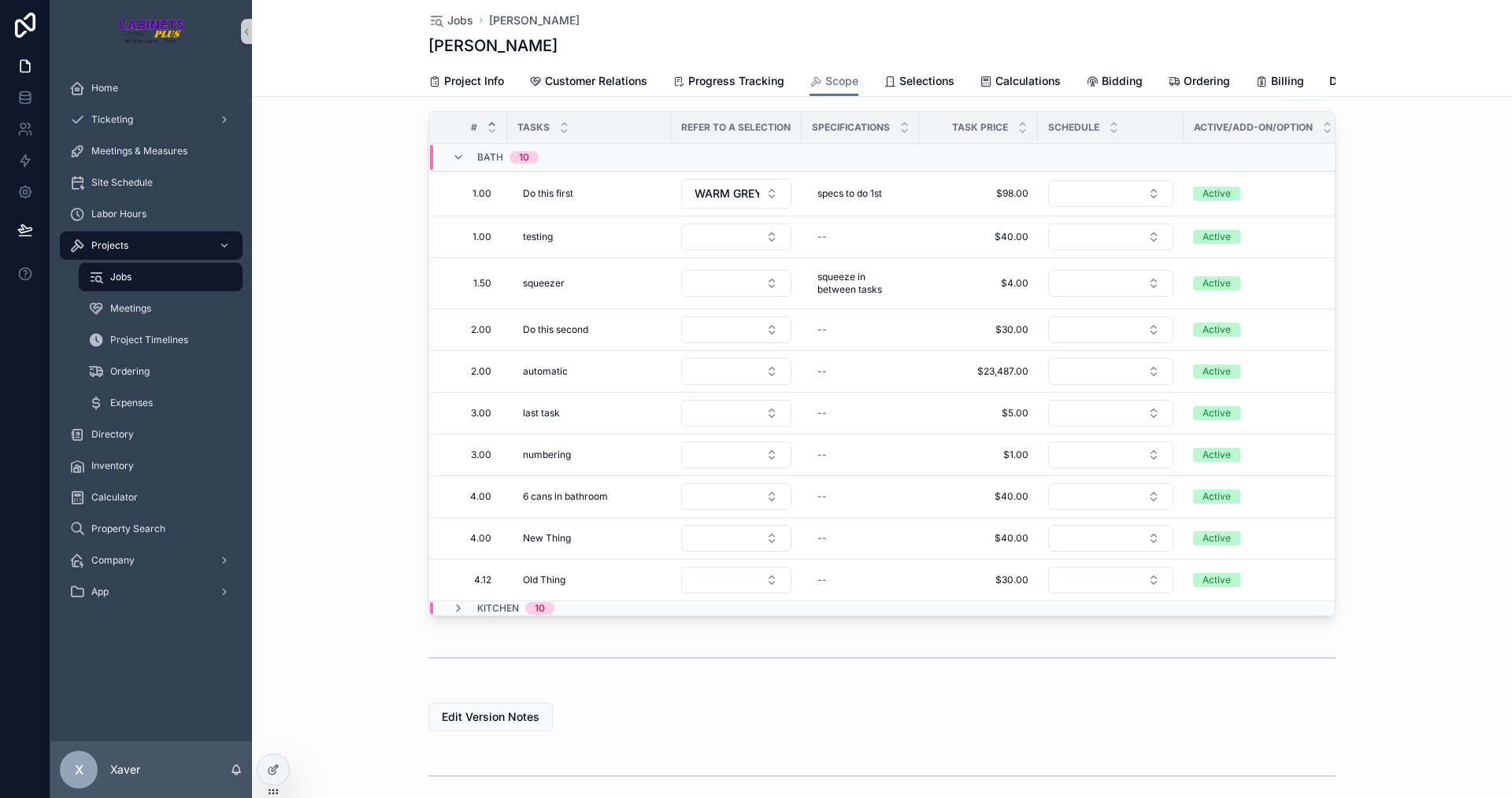
scroll to position [315, 0]
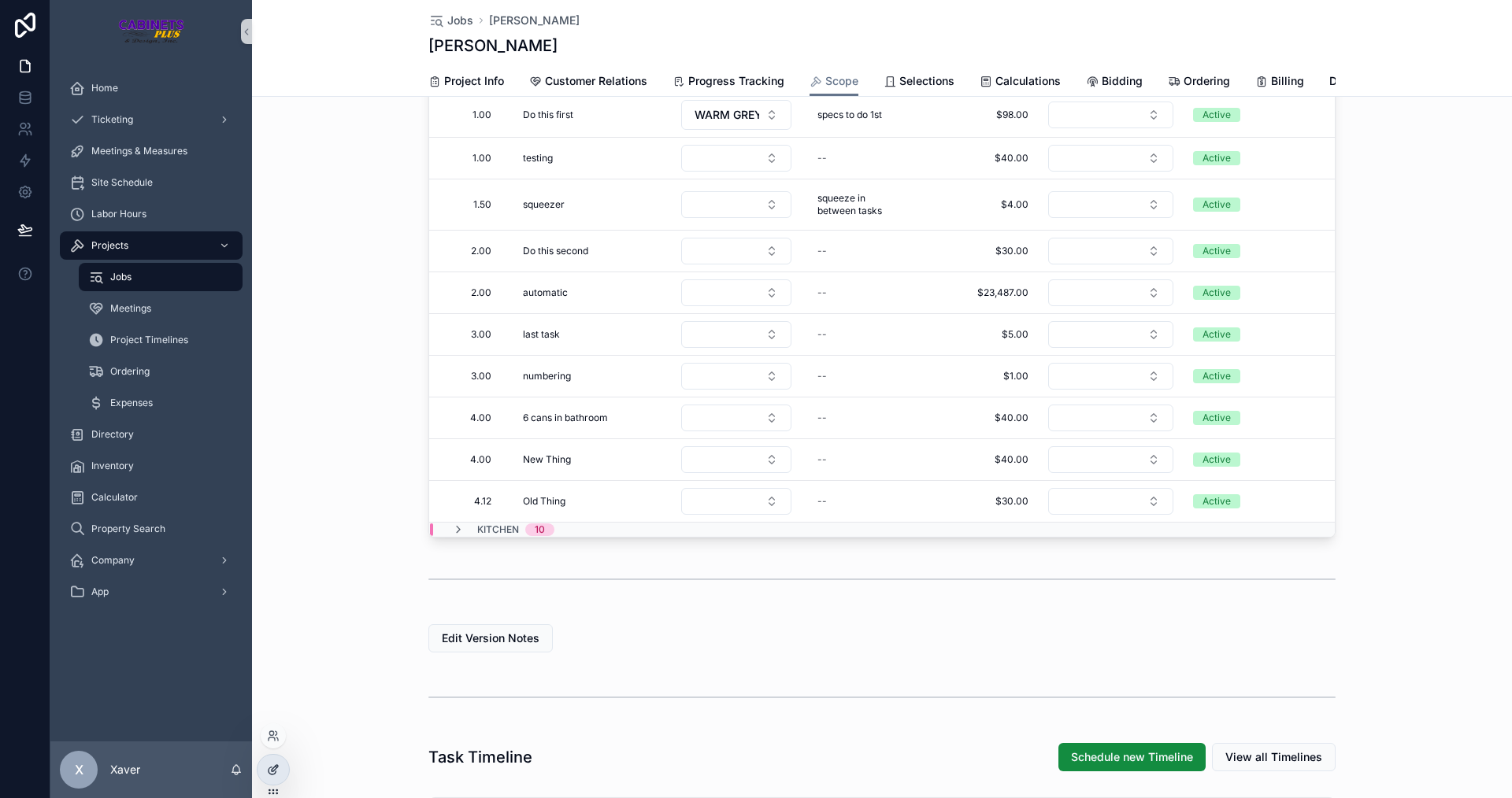
click at [273, 775] on icon at bounding box center [273, 770] width 12 height 12
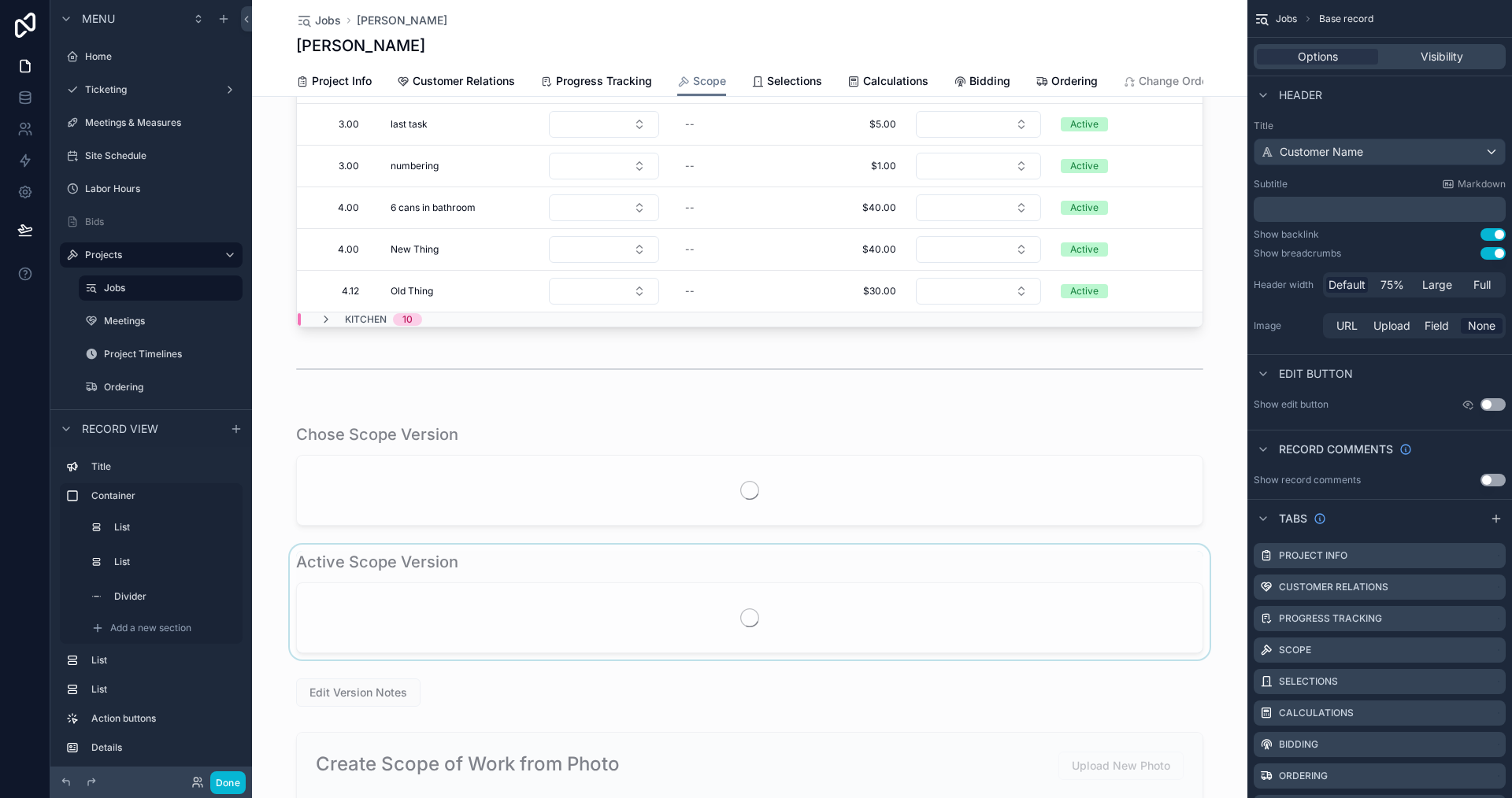
scroll to position [630, 0]
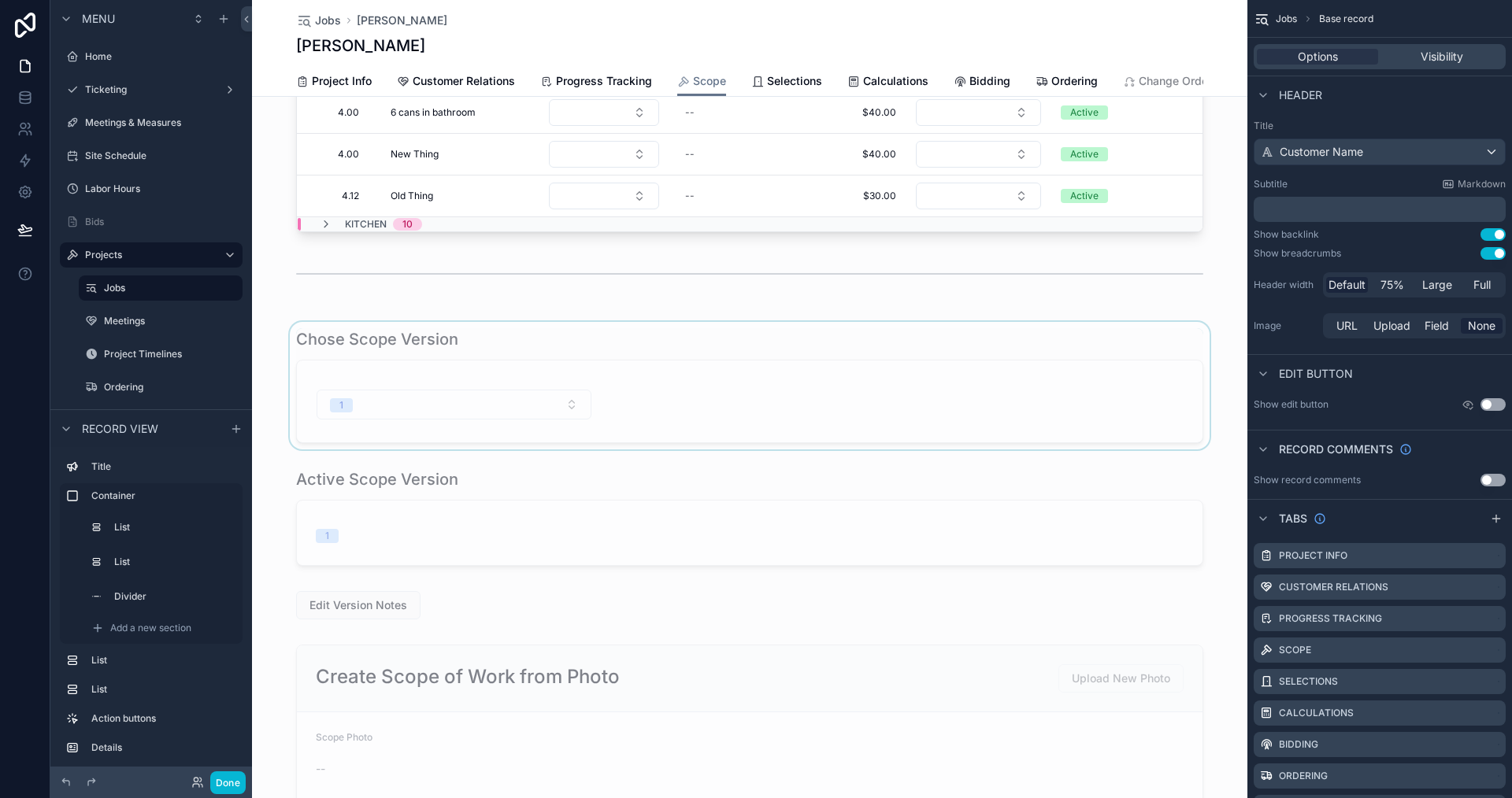
click at [655, 408] on div "scrollable content" at bounding box center [750, 386] width 996 height 128
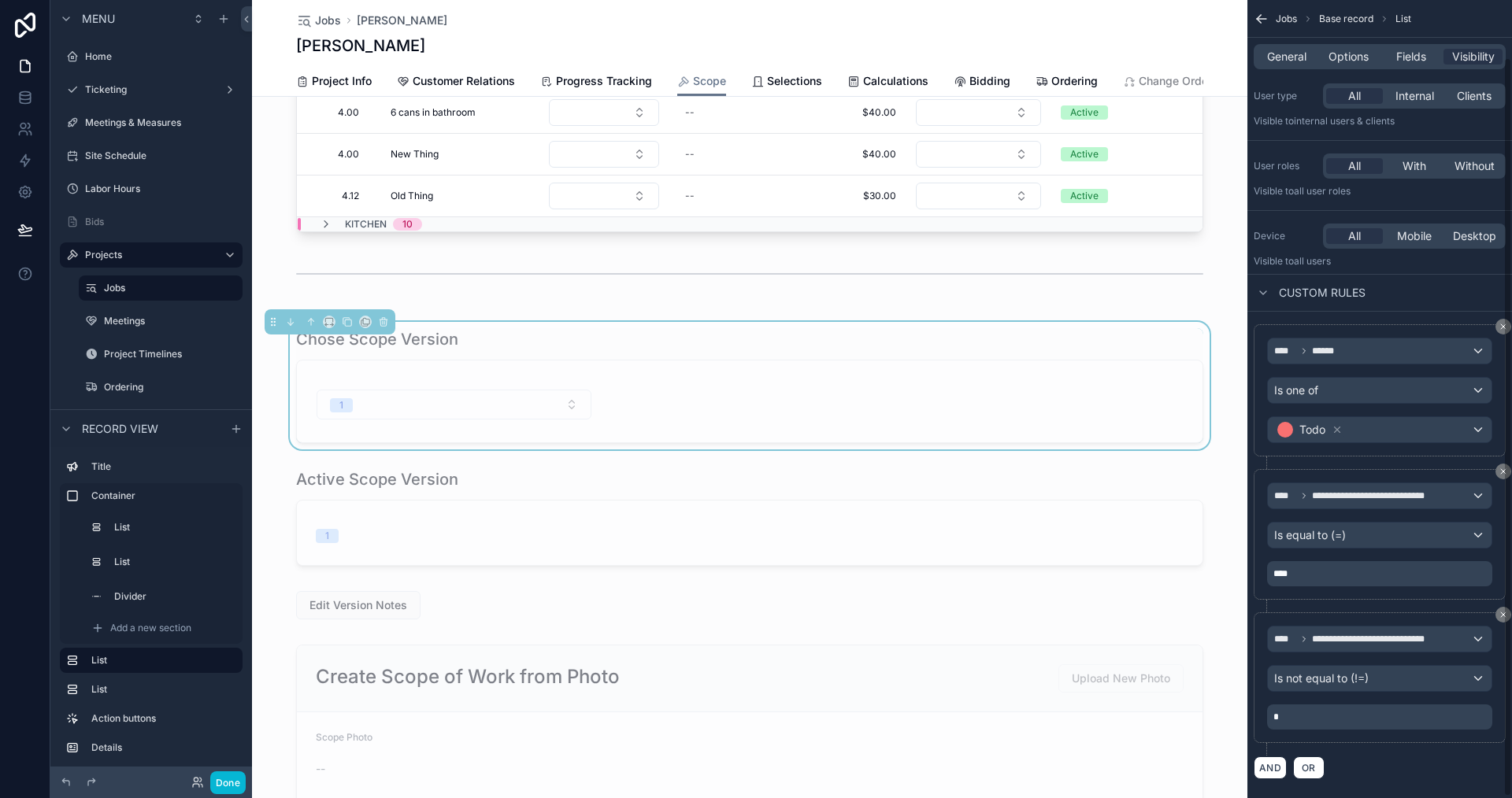
scroll to position [63, 0]
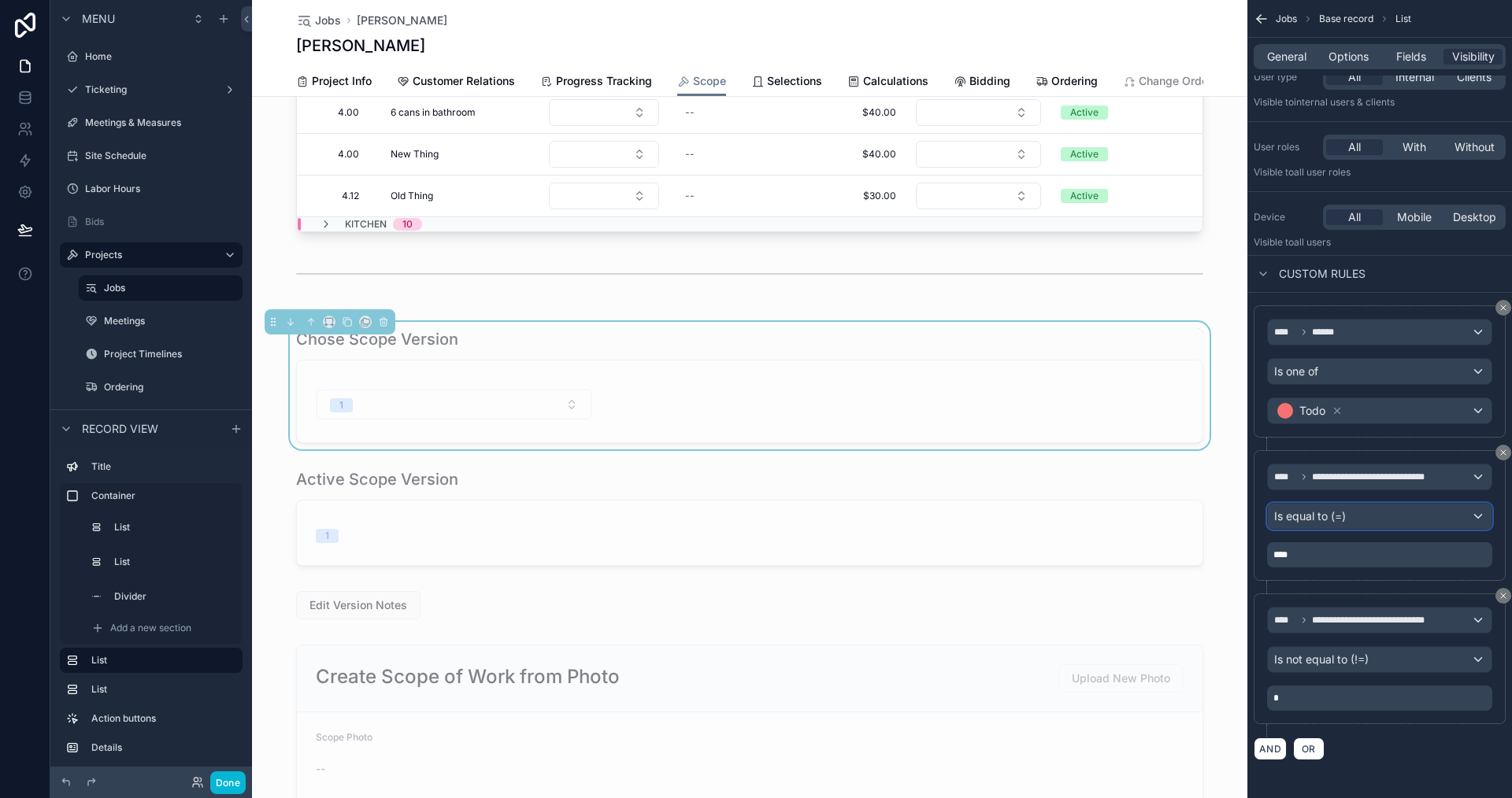
click at [1360, 517] on div "Is equal to (=)" at bounding box center [1380, 516] width 224 height 26
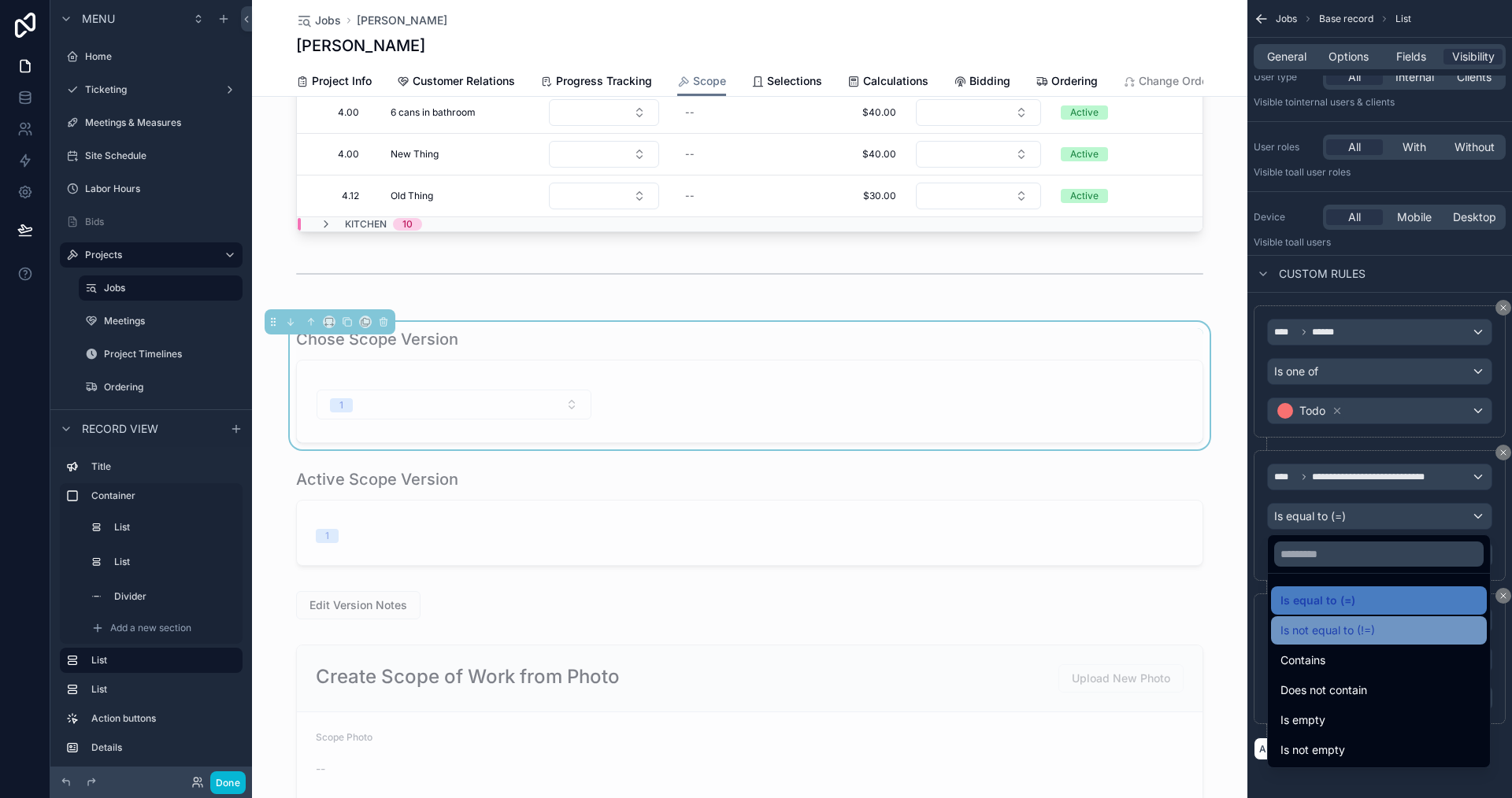
click at [1364, 631] on span "Is not equal to (!=)" at bounding box center [1327, 630] width 94 height 18
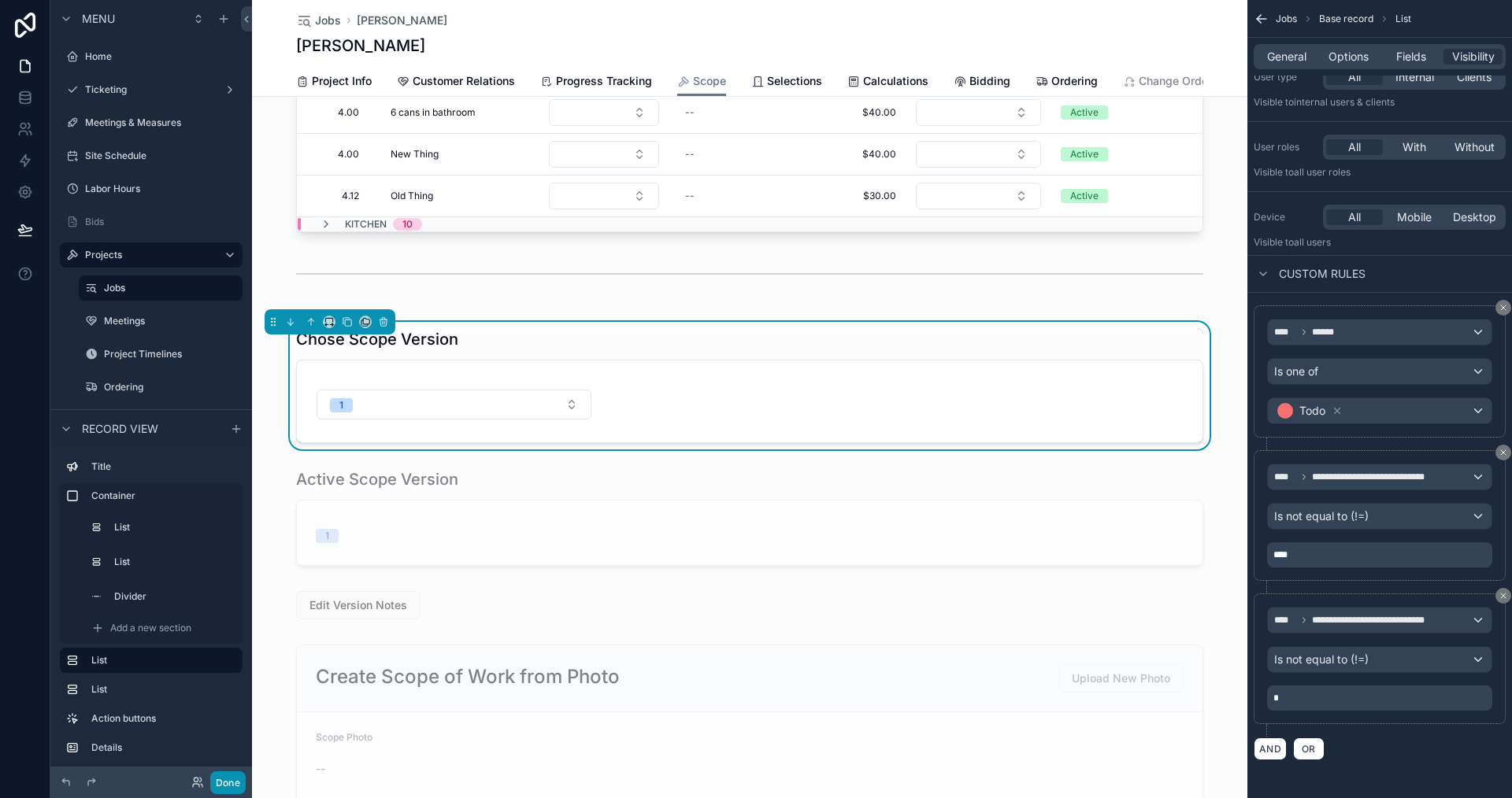
click at [227, 786] on button "Done" at bounding box center [228, 783] width 35 height 23
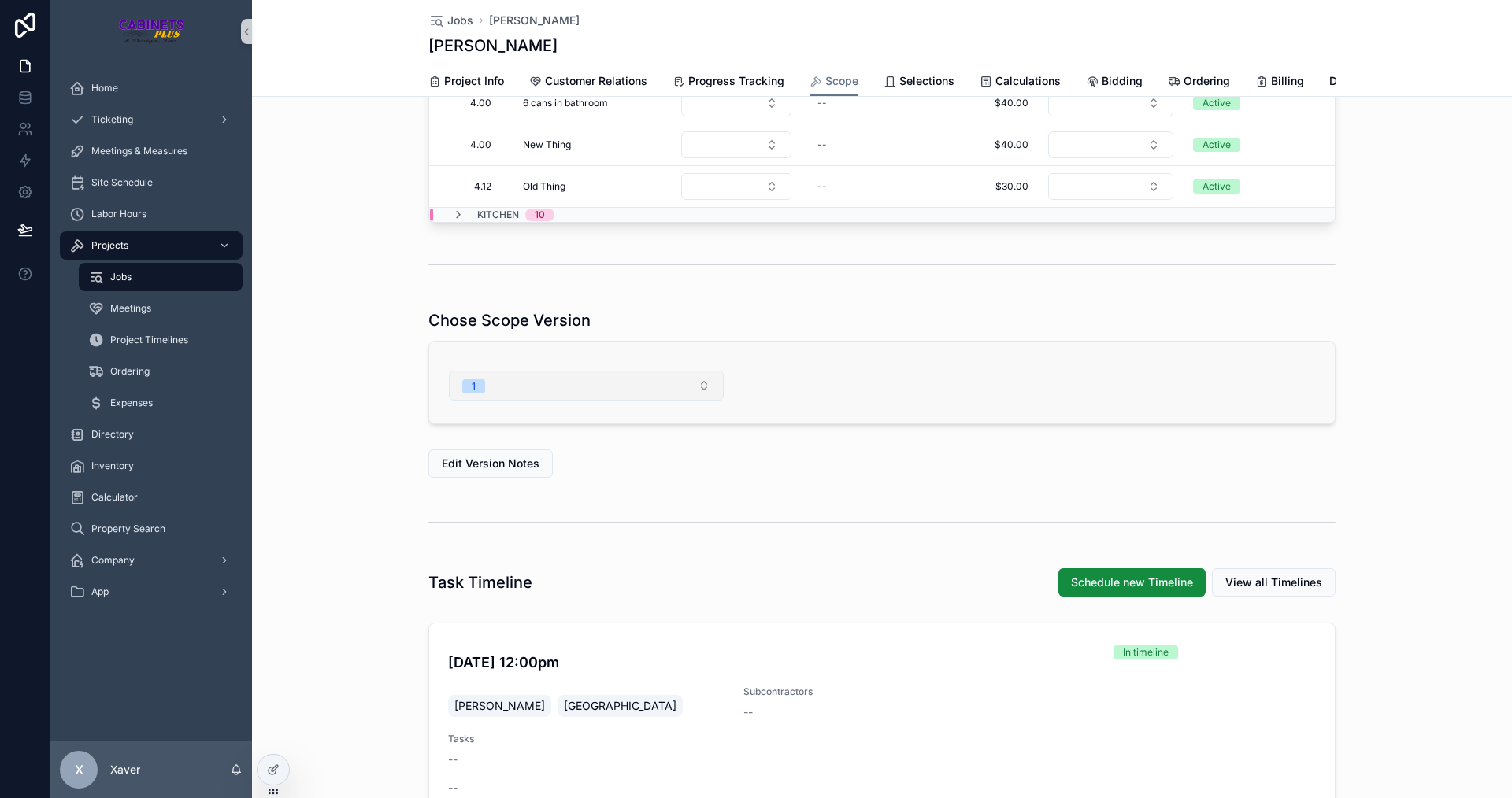
click at [617, 401] on button "1" at bounding box center [586, 386] width 275 height 30
click at [498, 521] on div "2" at bounding box center [581, 520] width 267 height 24
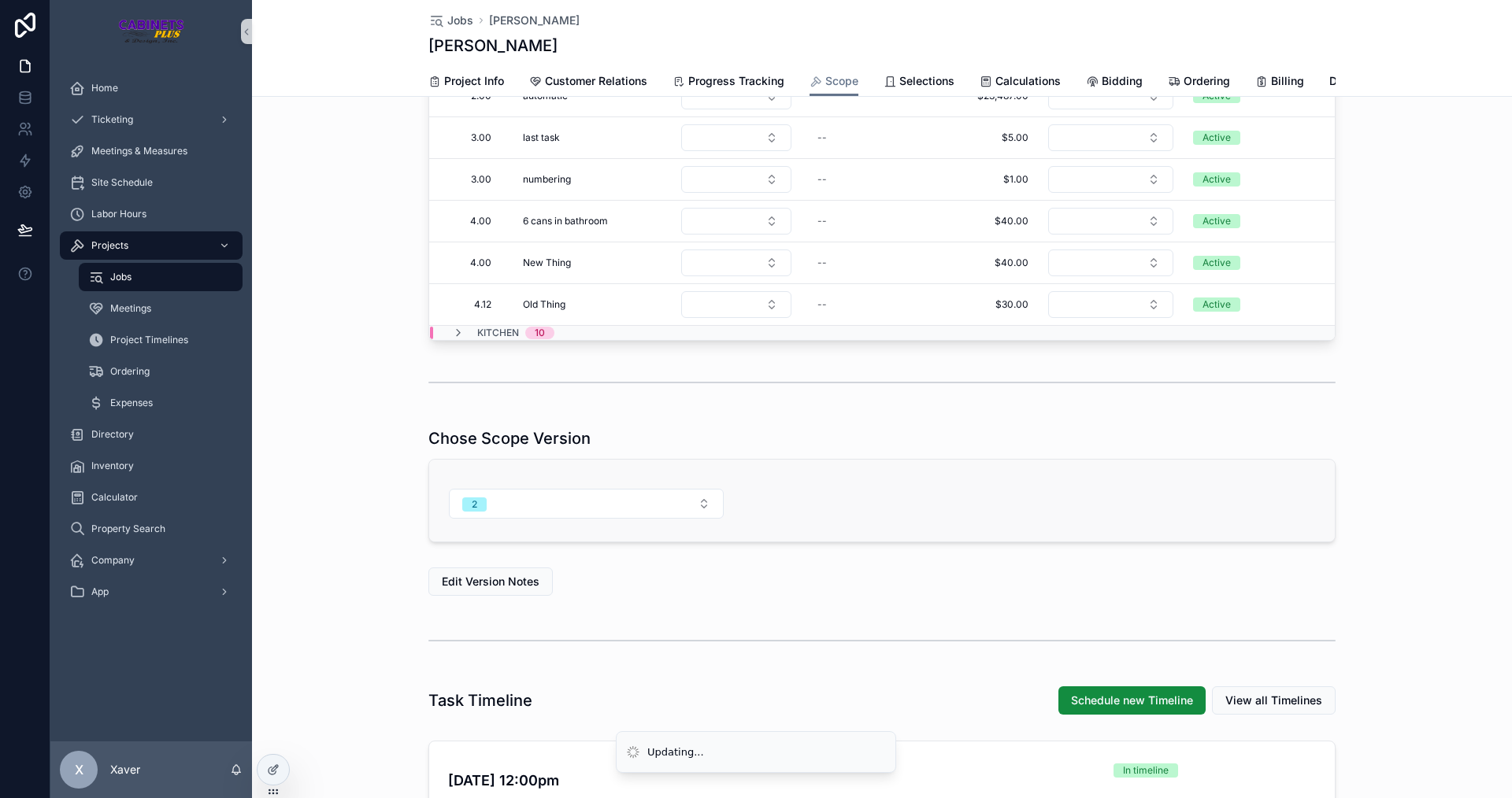
scroll to position [472, 0]
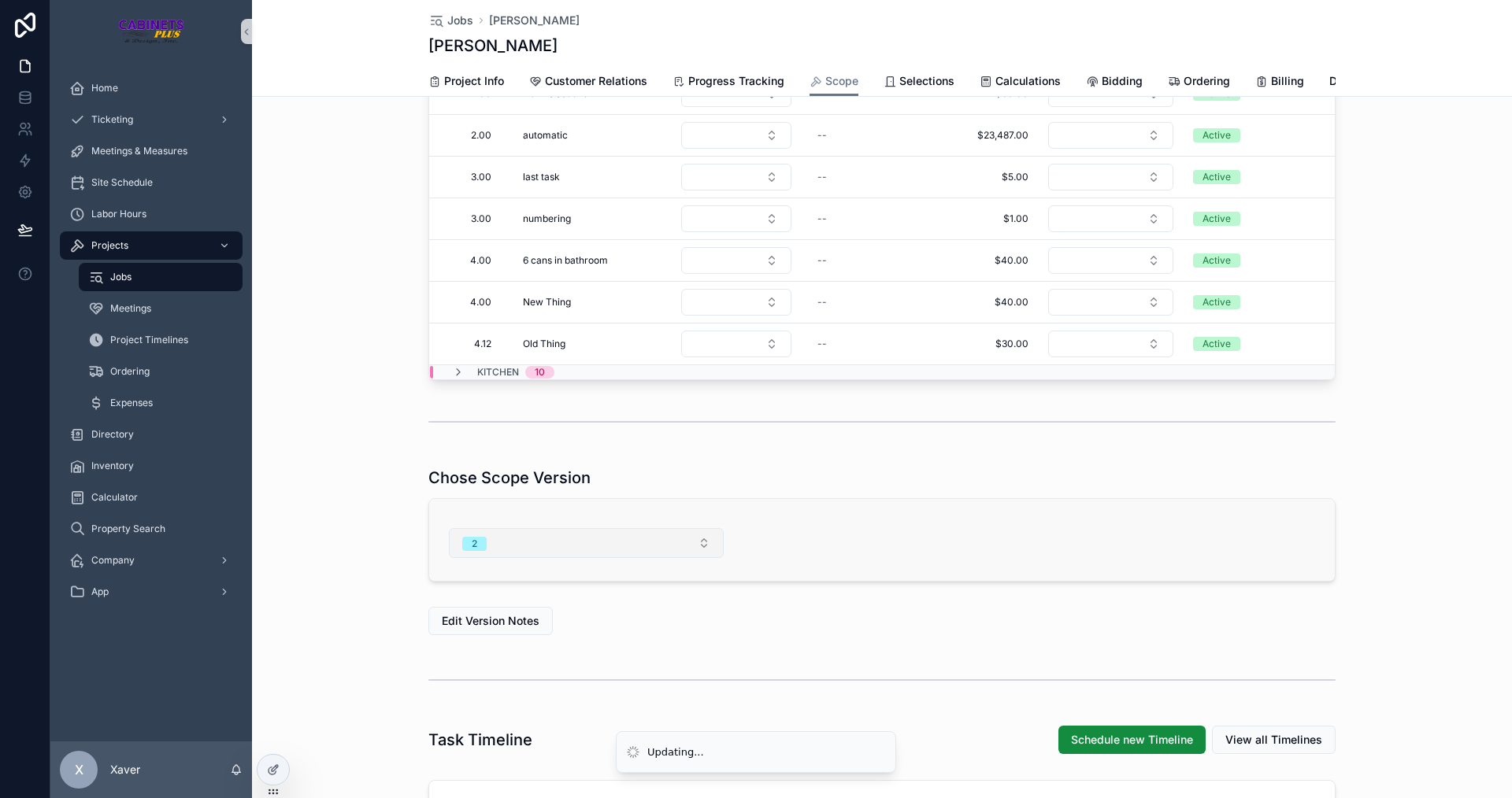
click at [523, 558] on button "2" at bounding box center [586, 543] width 275 height 30
click at [479, 653] on div "1" at bounding box center [581, 653] width 267 height 24
click at [318, 558] on div "Chose Scope Version 1" at bounding box center [882, 524] width 1260 height 128
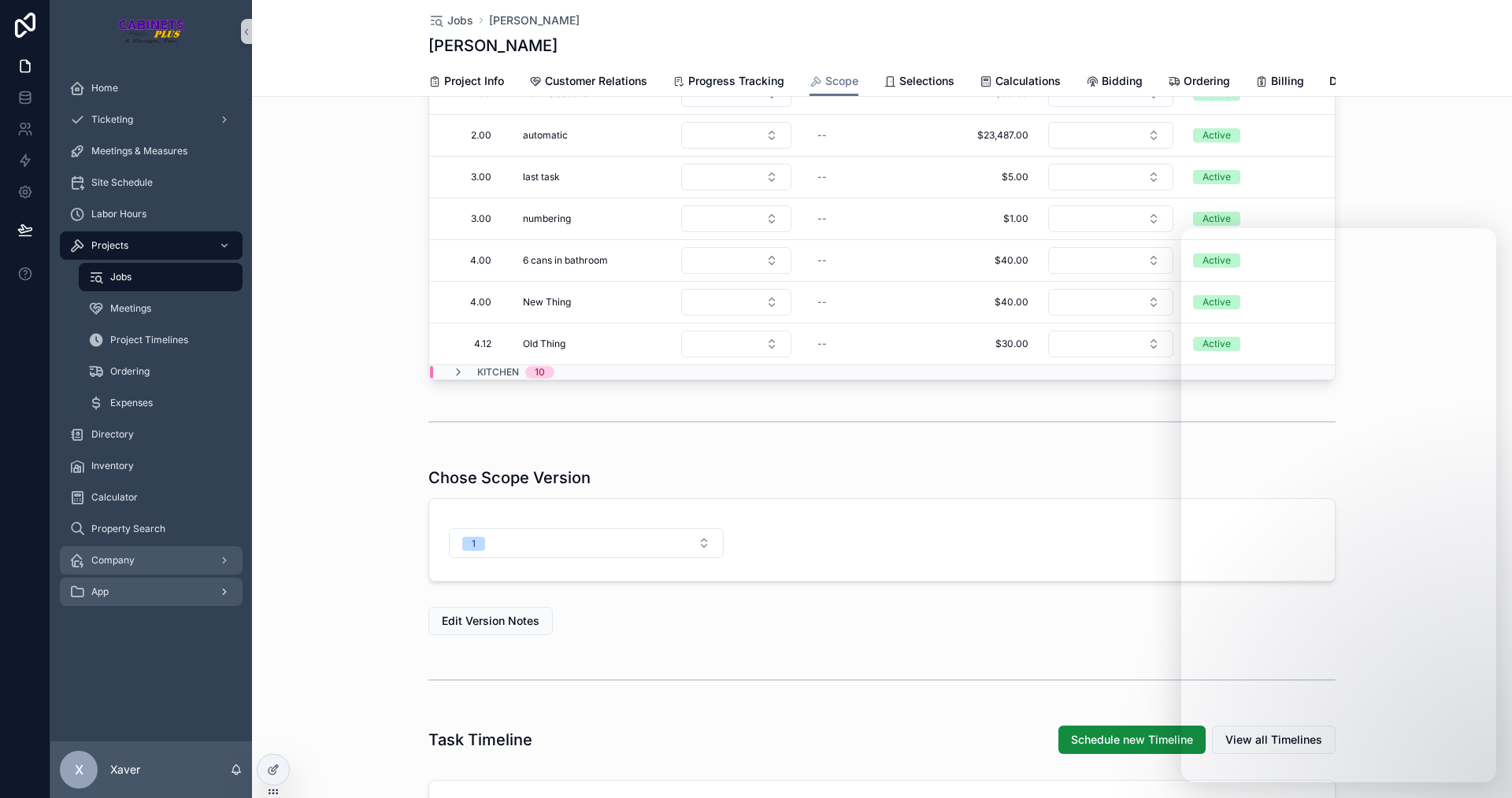
click at [145, 565] on div "Company" at bounding box center [152, 560] width 164 height 26
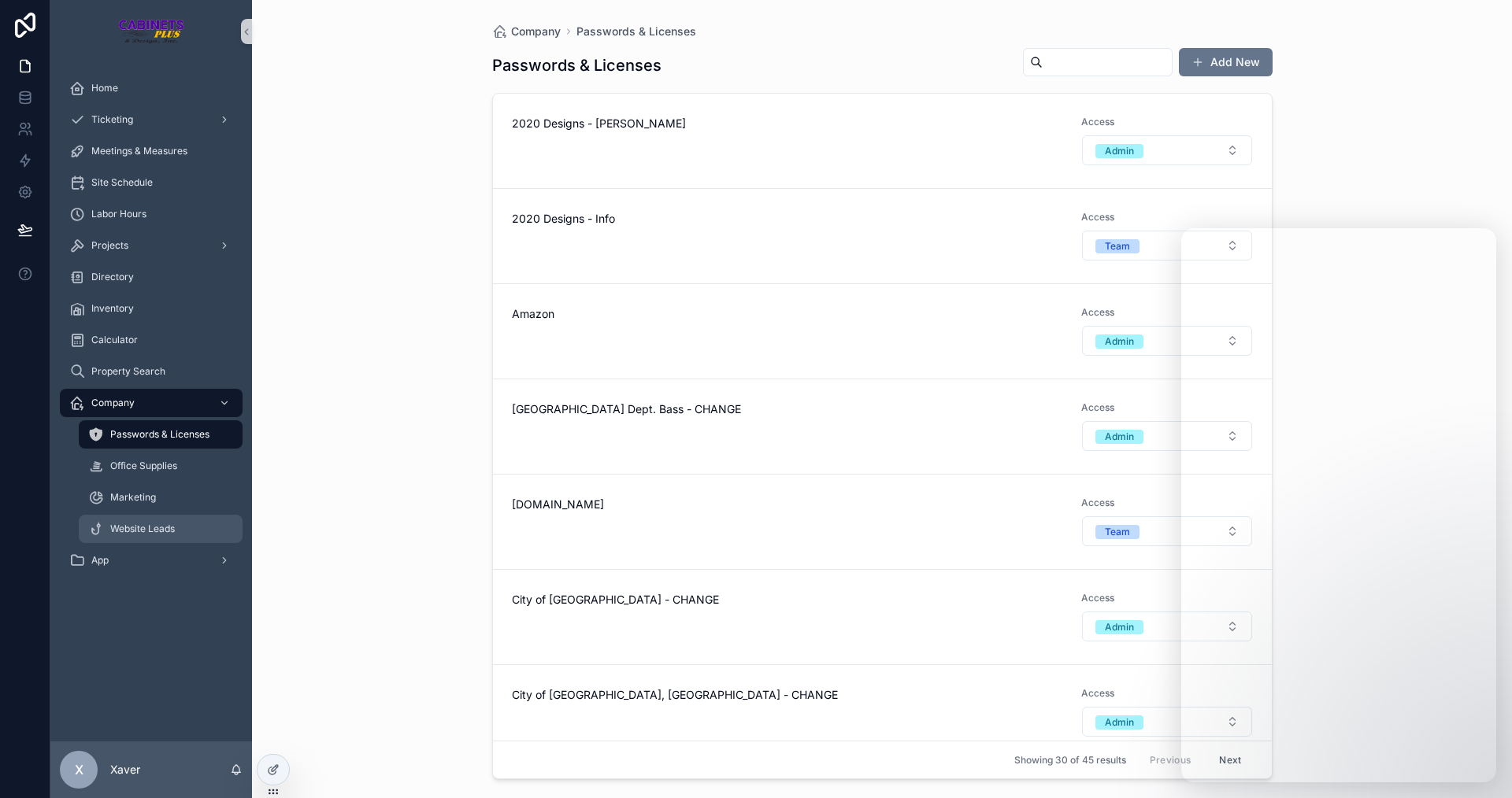
click at [134, 530] on span "Website Leads" at bounding box center [142, 529] width 64 height 12
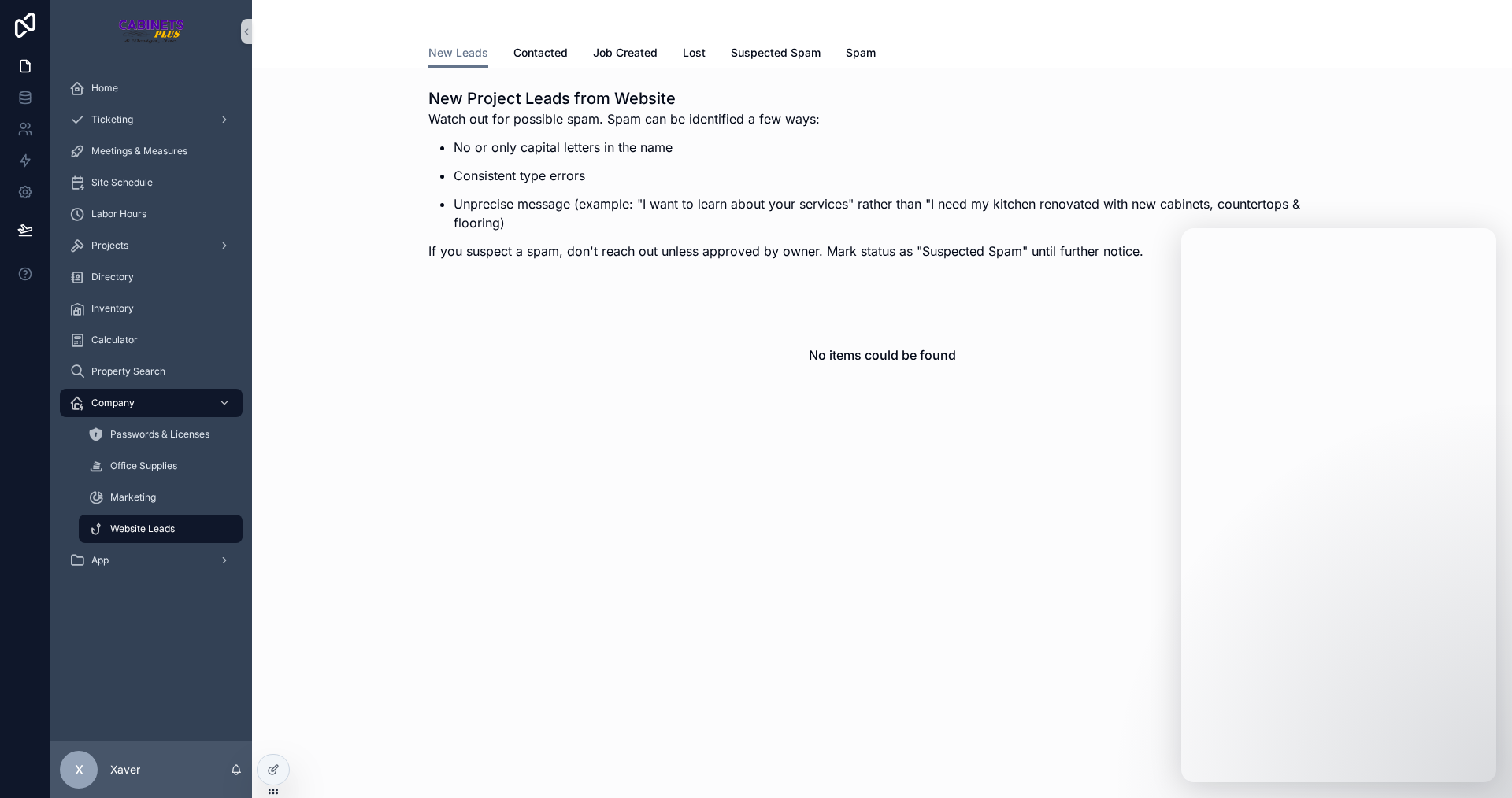
click at [656, 523] on div "New Leads New Leads Contacted Job Created Lost Suspected Spam Spam New Project …" at bounding box center [882, 273] width 1260 height 547
click at [159, 491] on div "Marketing" at bounding box center [160, 498] width 145 height 26
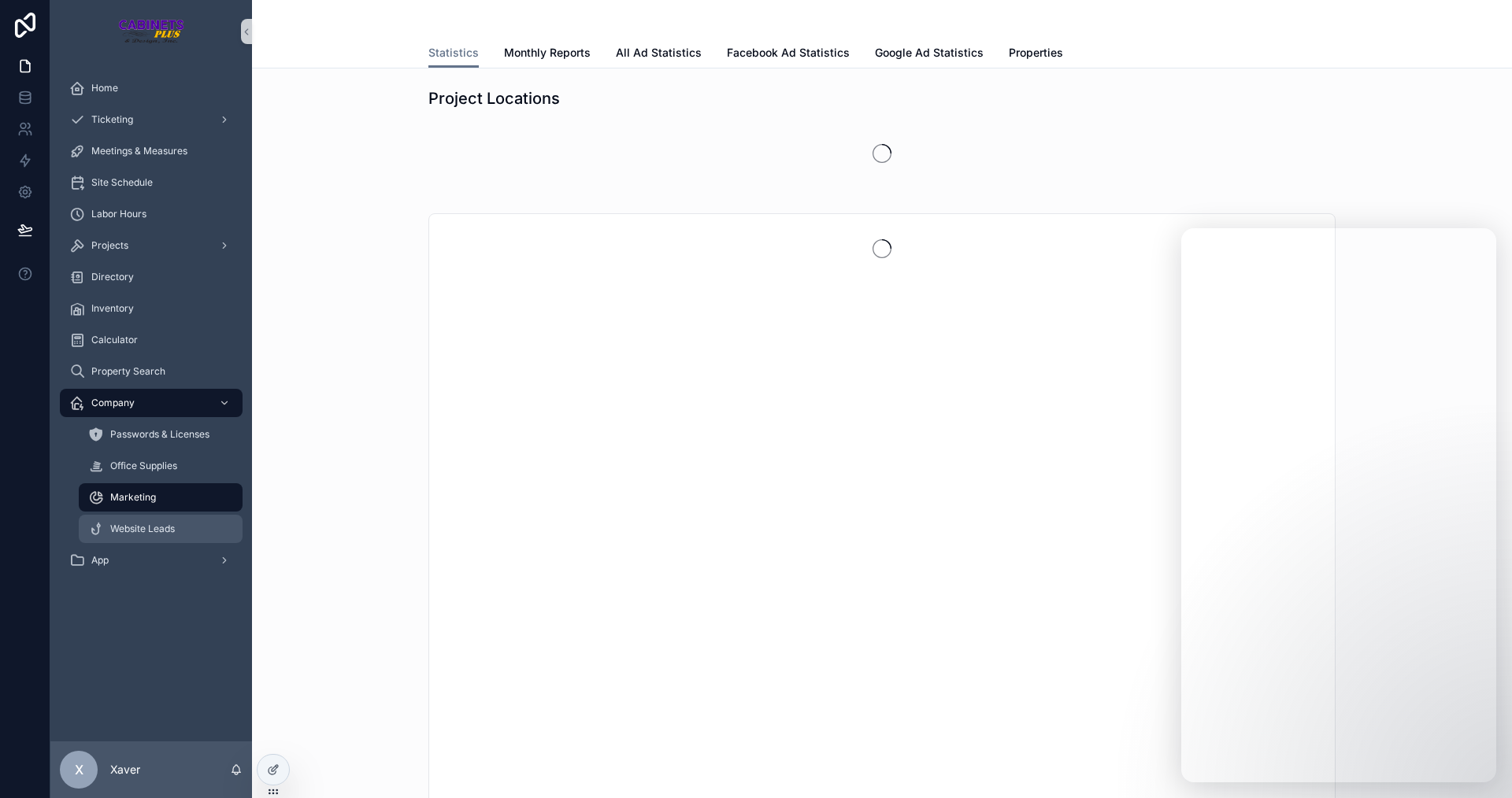
click at [157, 520] on div "Website Leads" at bounding box center [160, 528] width 145 height 26
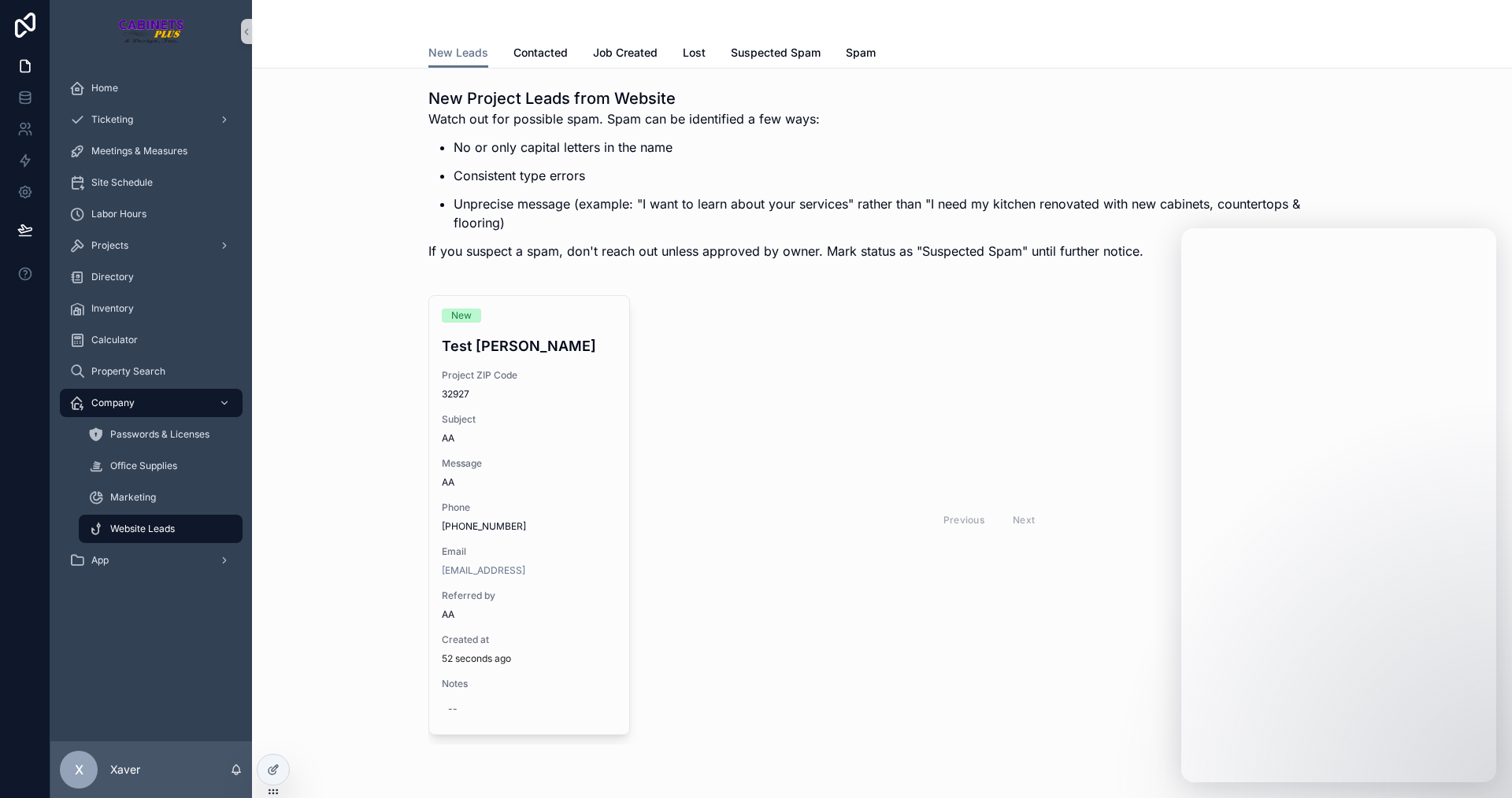
click at [737, 474] on div "Previous Next" at bounding box center [989, 520] width 693 height 449
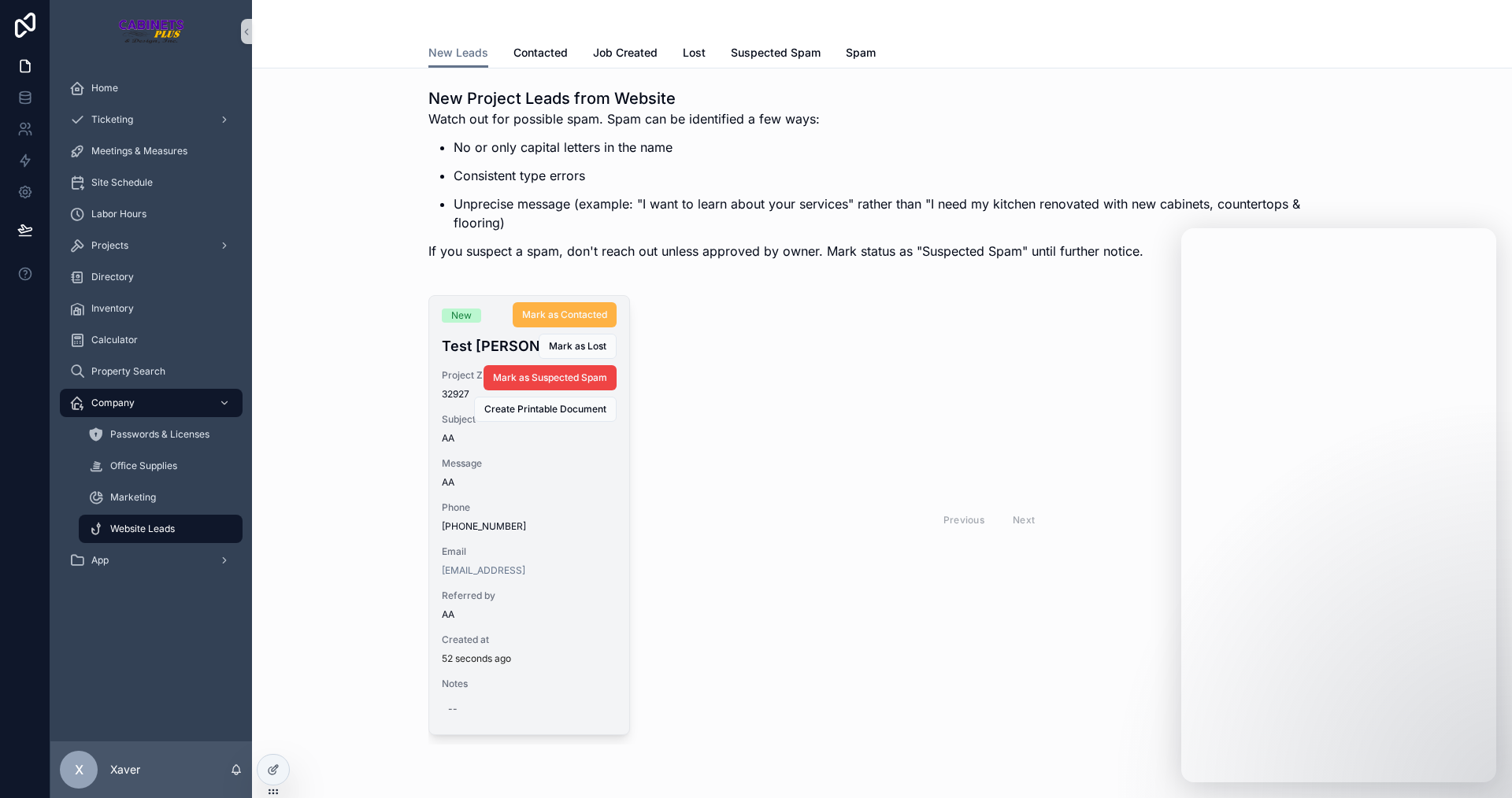
click at [571, 315] on span "Mark as Contacted" at bounding box center [565, 314] width 85 height 12
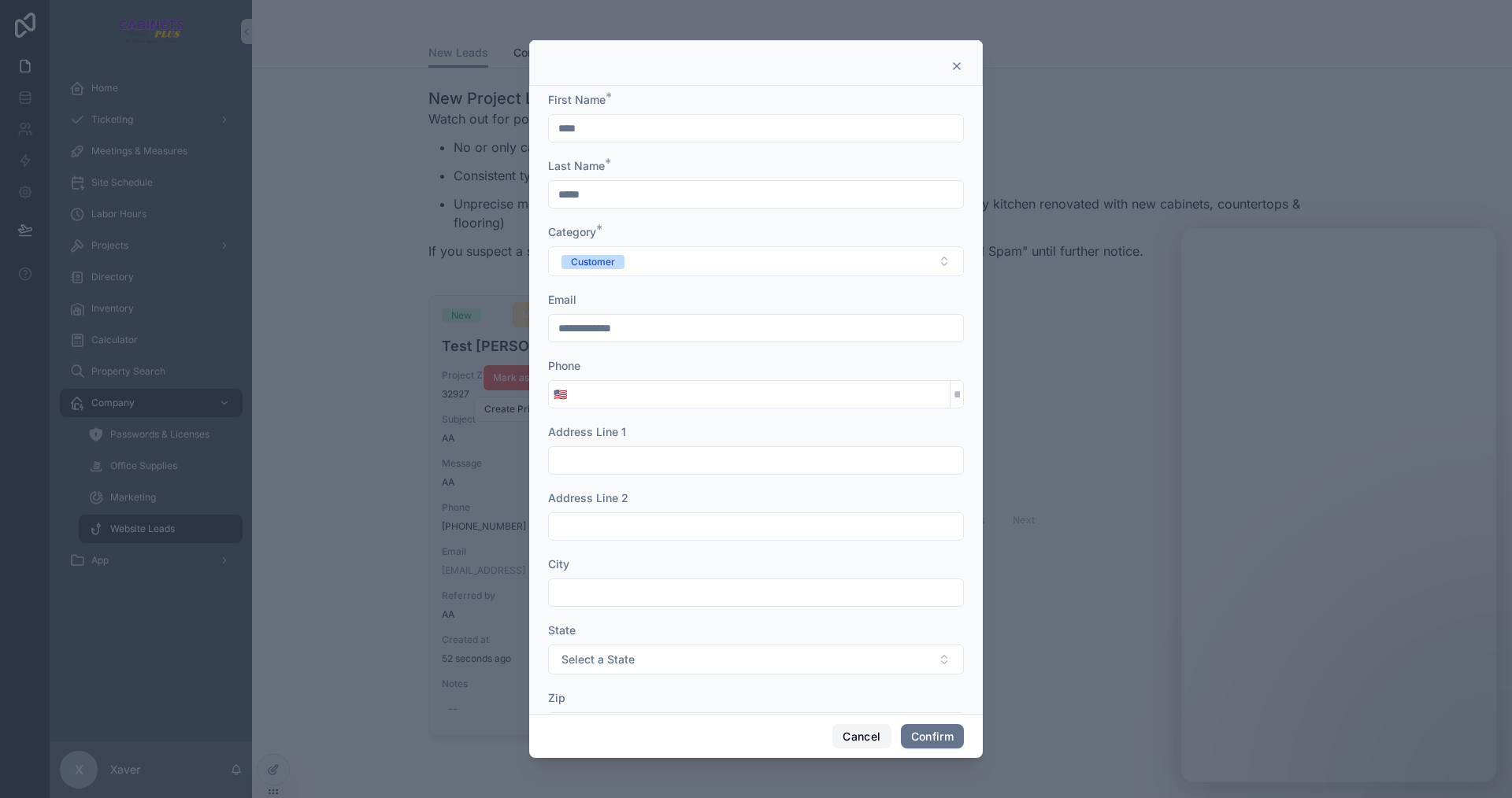
click at [850, 740] on button "Cancel" at bounding box center [862, 736] width 58 height 26
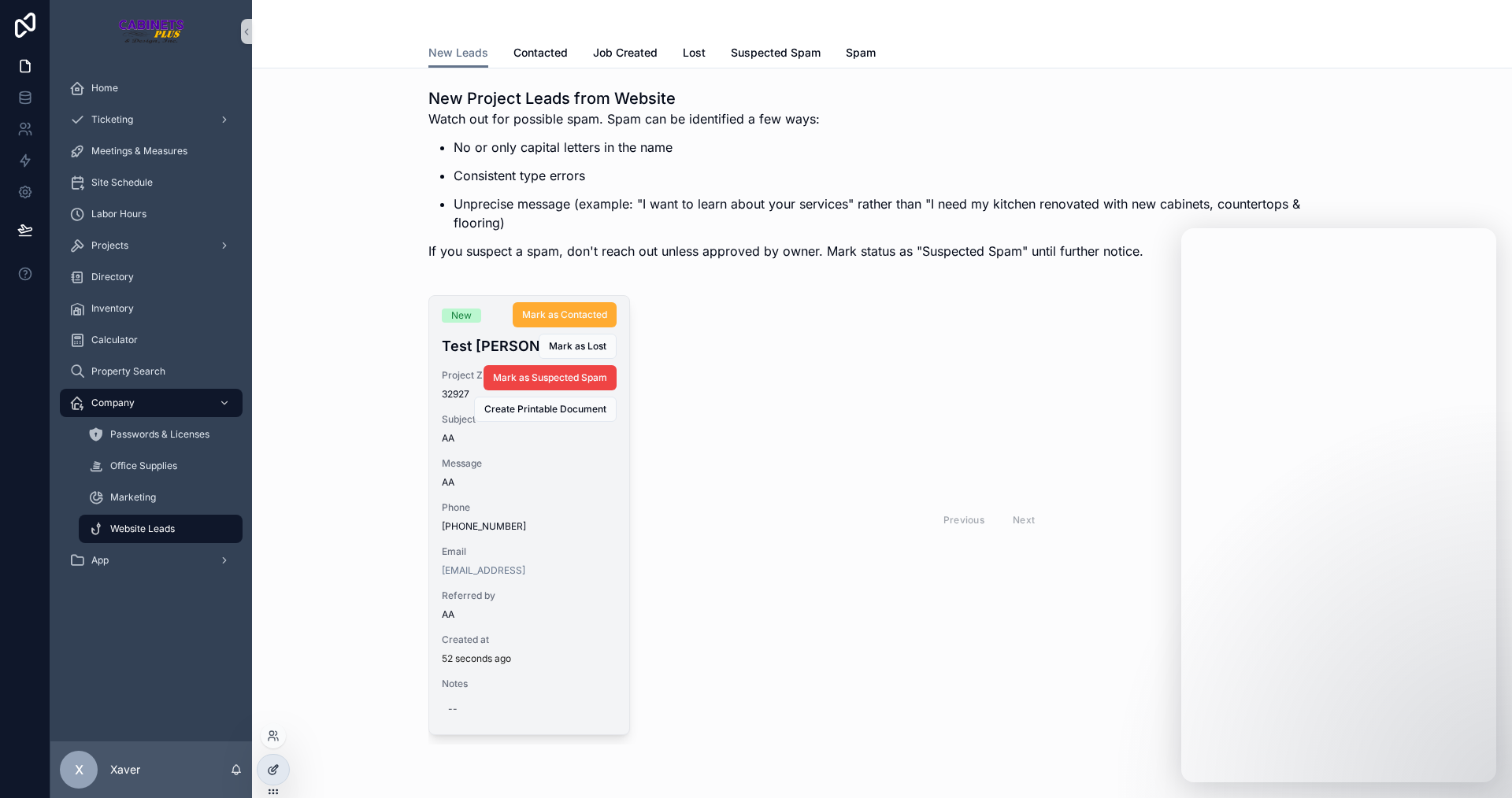
click at [271, 771] on icon at bounding box center [274, 768] width 6 height 6
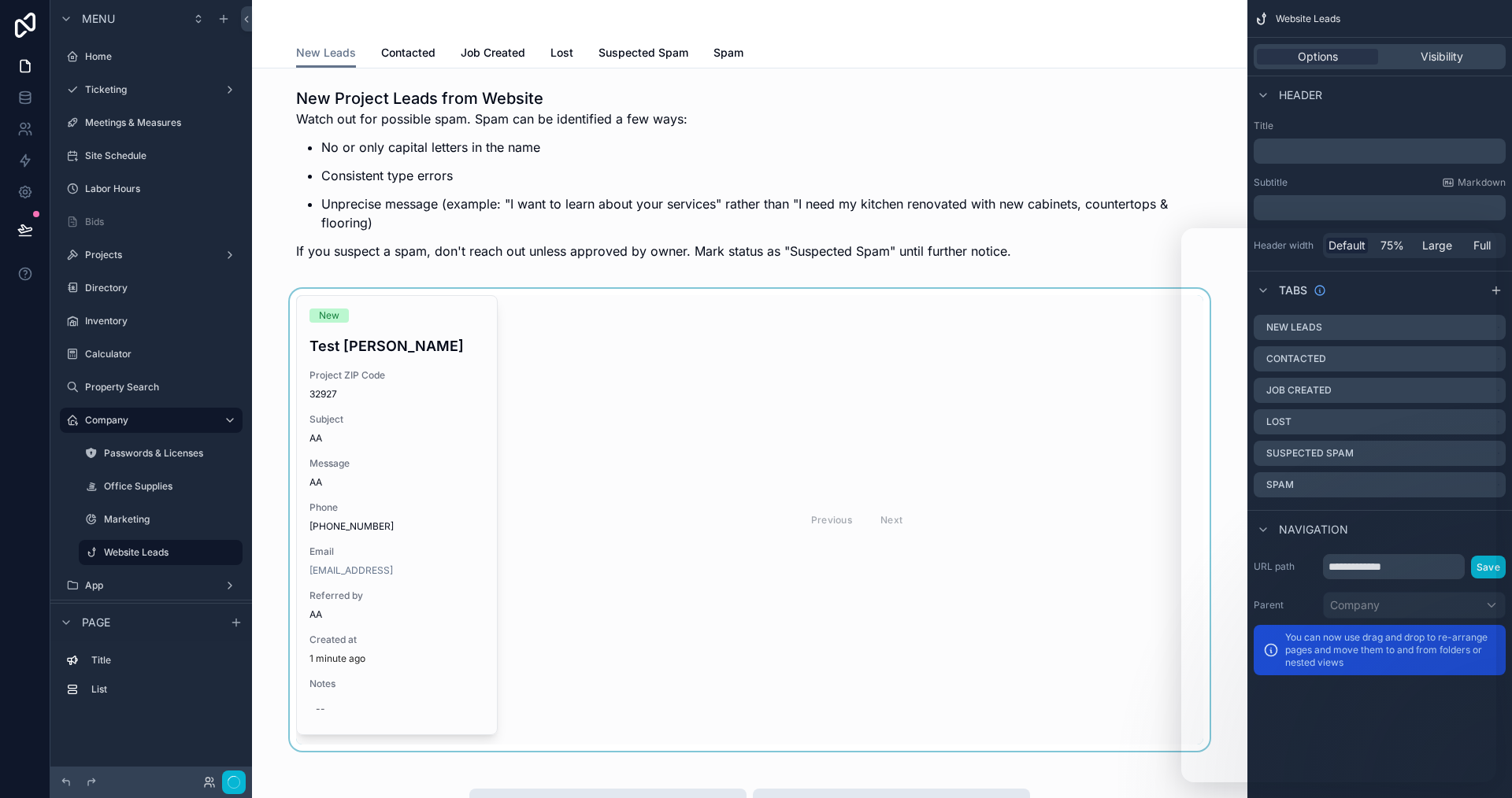
click at [646, 547] on div "scrollable content" at bounding box center [749, 520] width 970 height 462
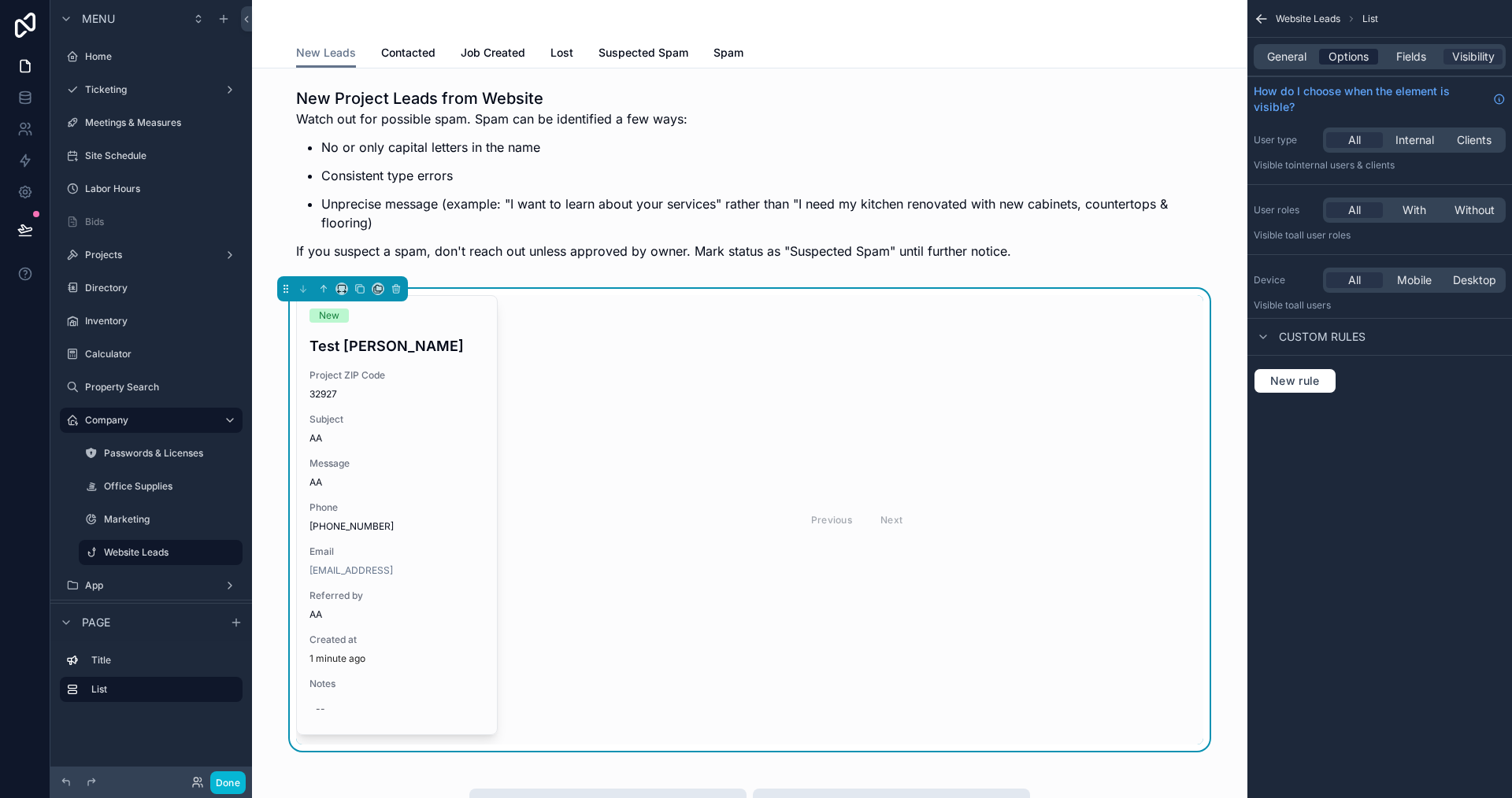
click at [1354, 63] on span "Options" at bounding box center [1349, 56] width 41 height 16
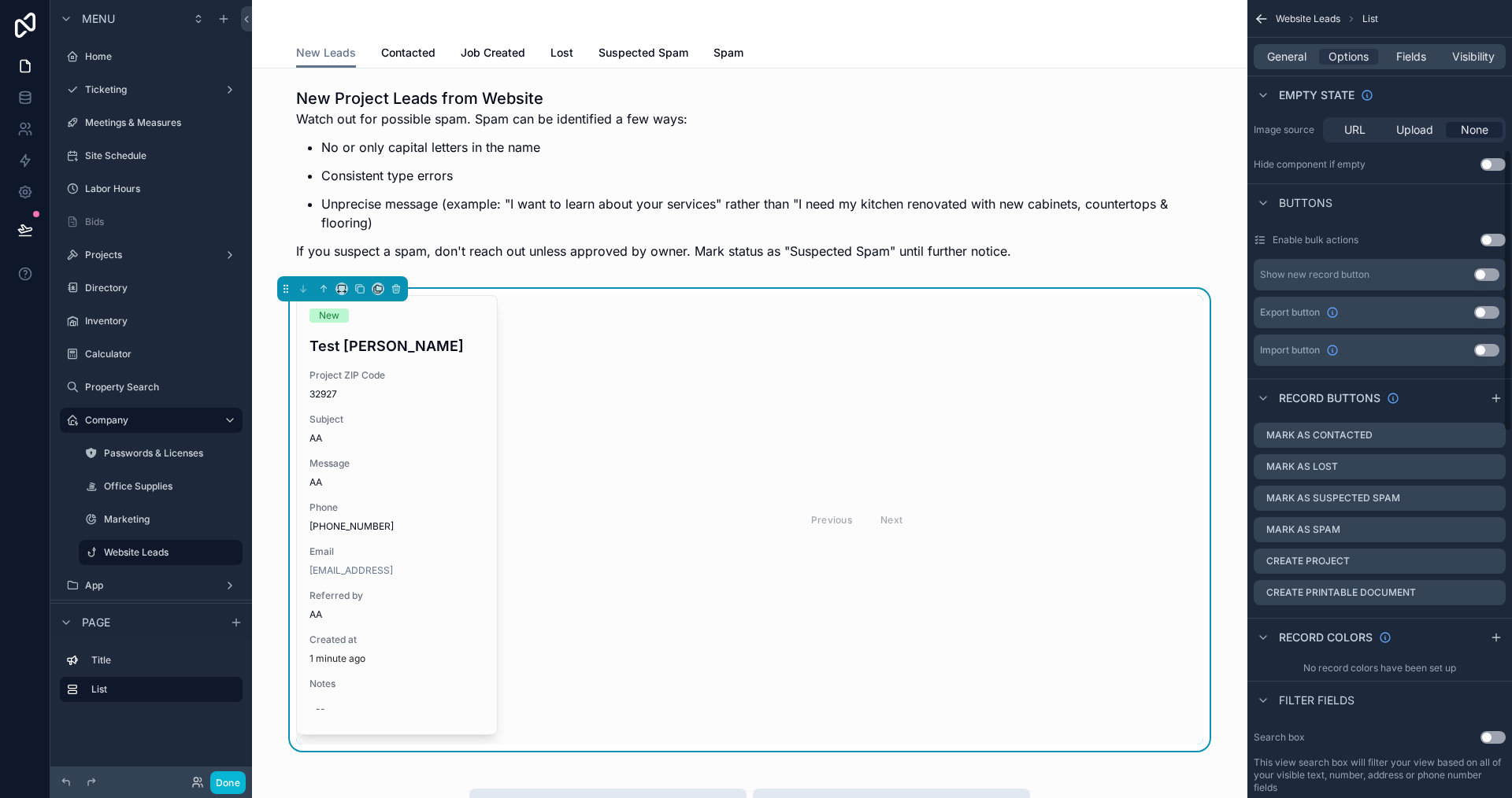
scroll to position [472, 0]
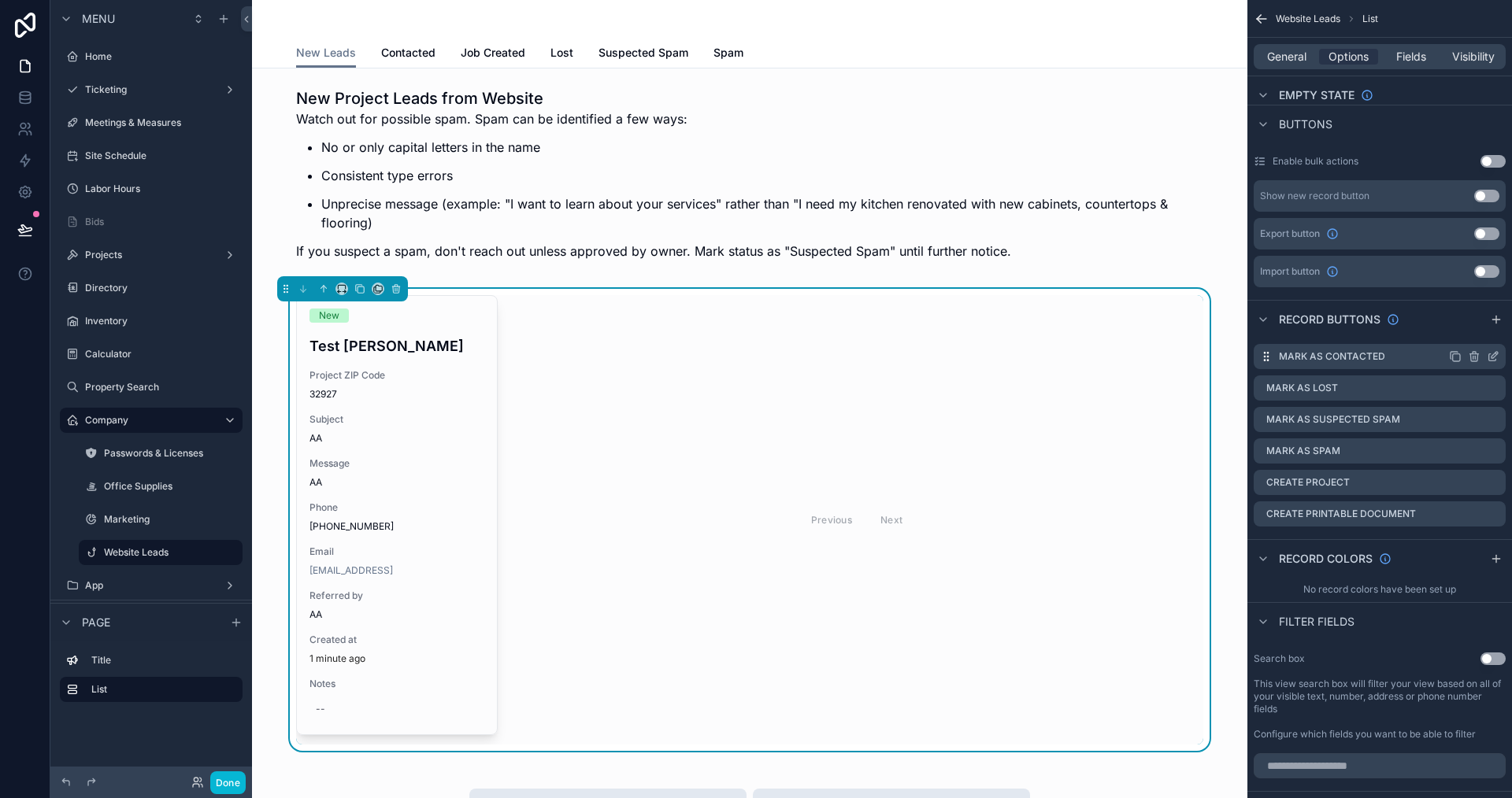
click at [1496, 357] on icon "scrollable content" at bounding box center [1493, 357] width 12 height 12
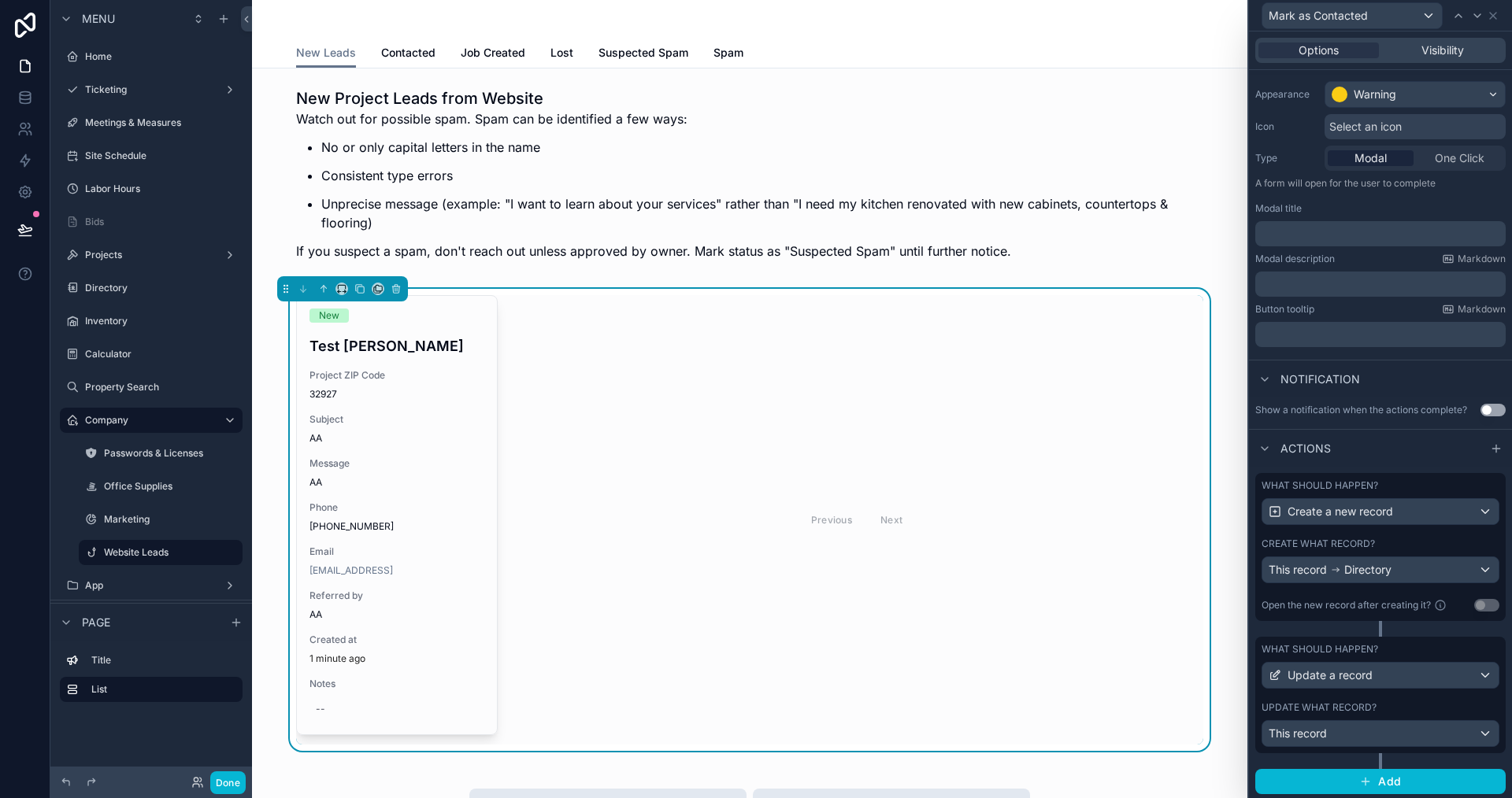
scroll to position [123, 0]
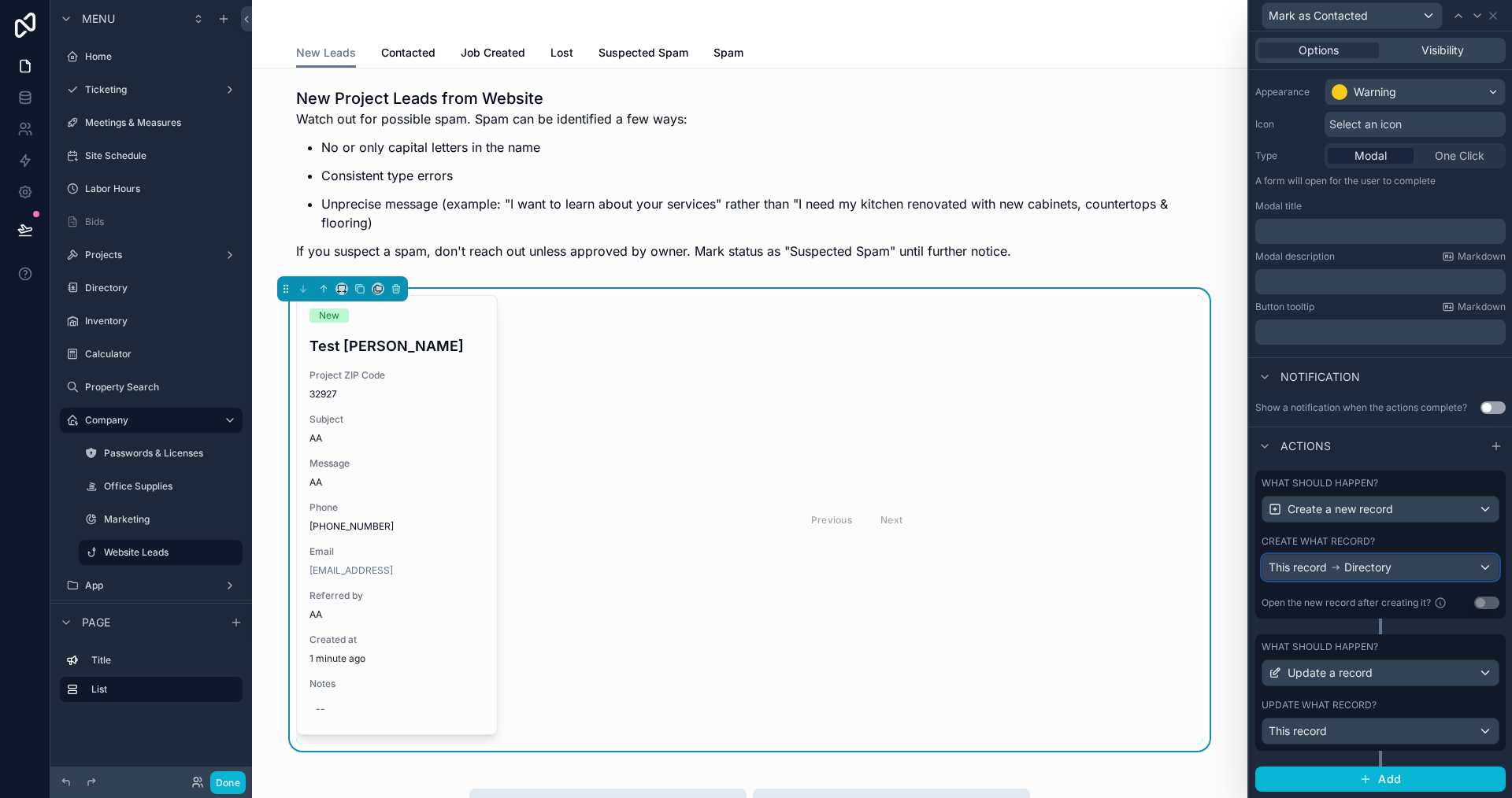
click at [1339, 567] on icon at bounding box center [1338, 567] width 2 height 2
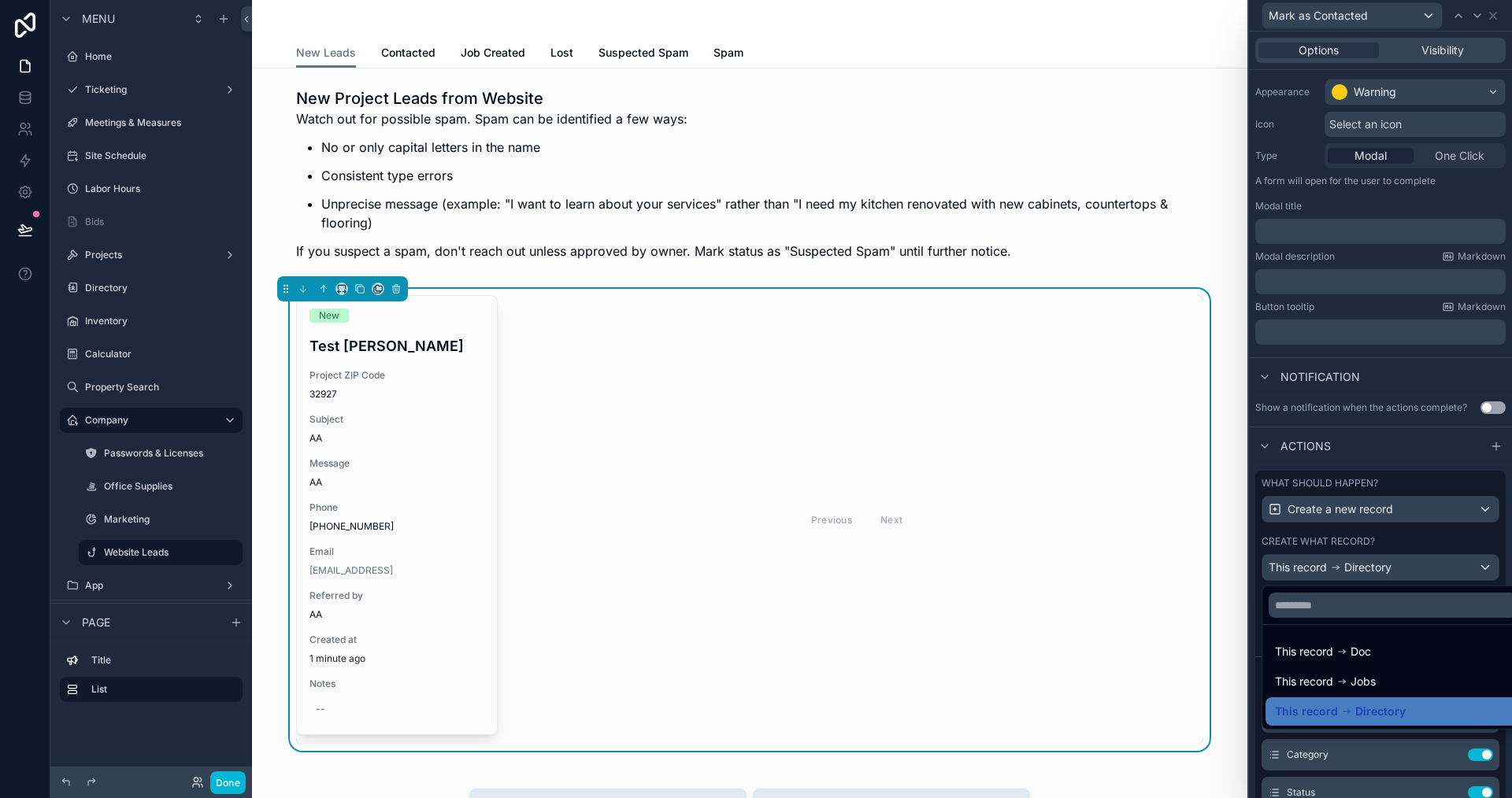
click at [1355, 458] on div at bounding box center [1381, 399] width 263 height 798
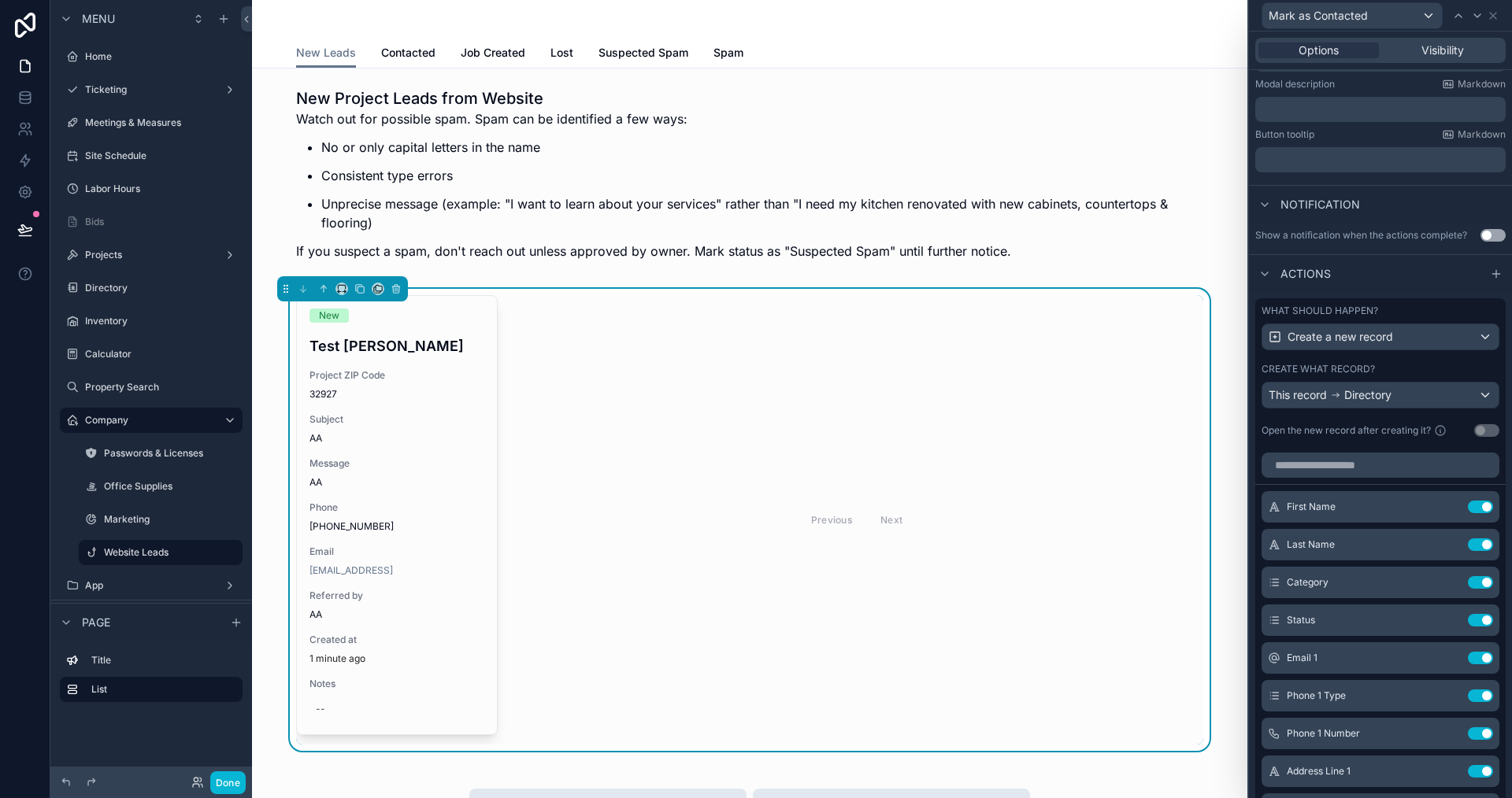
scroll to position [359, 0]
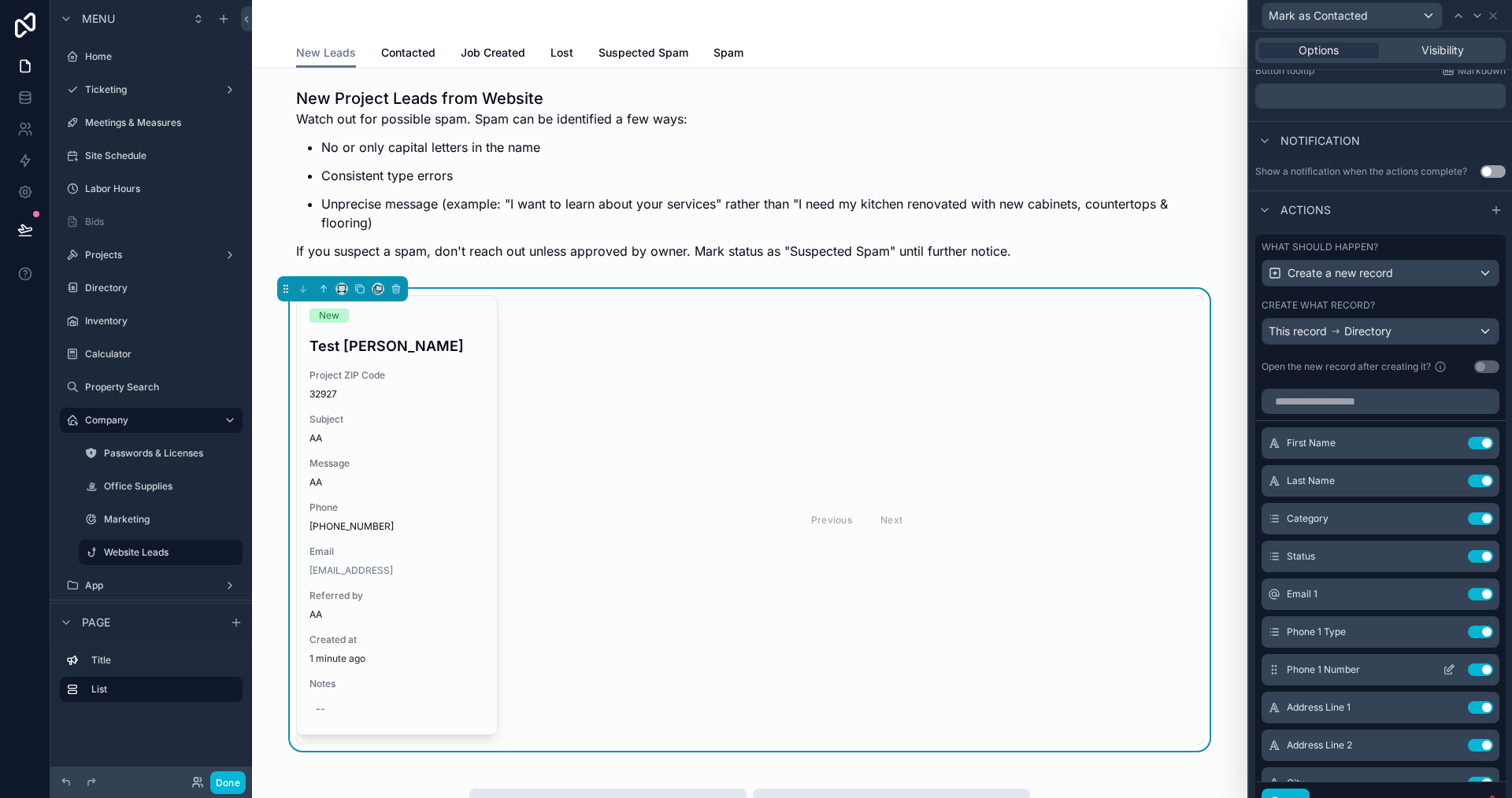
click at [1443, 671] on icon at bounding box center [1449, 670] width 12 height 12
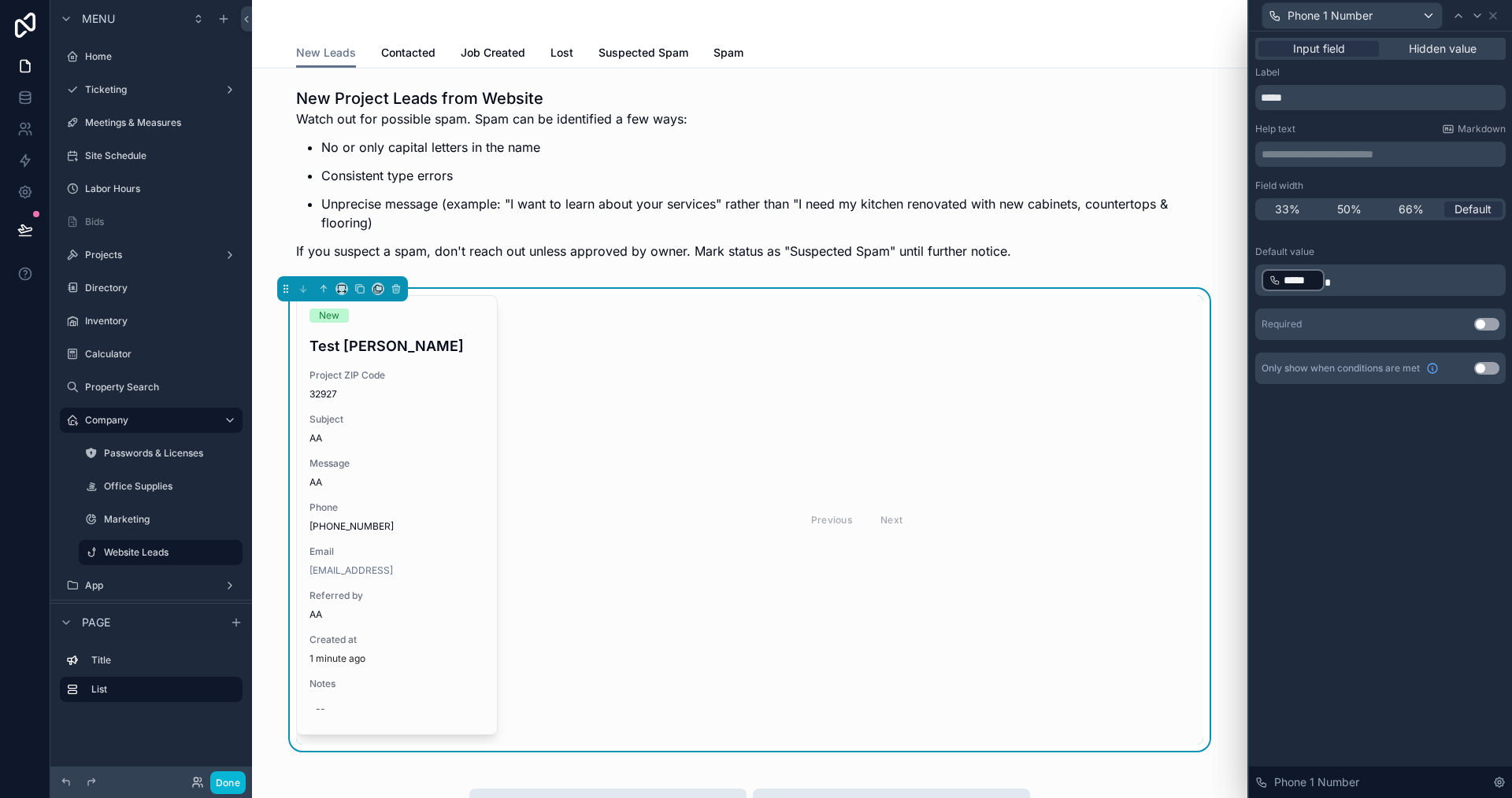
click at [1360, 289] on p "﻿ ***** ﻿" at bounding box center [1382, 280] width 241 height 26
click at [1335, 529] on div "**********" at bounding box center [1381, 415] width 263 height 767
click at [1415, 41] on span "Hidden value" at bounding box center [1442, 48] width 68 height 16
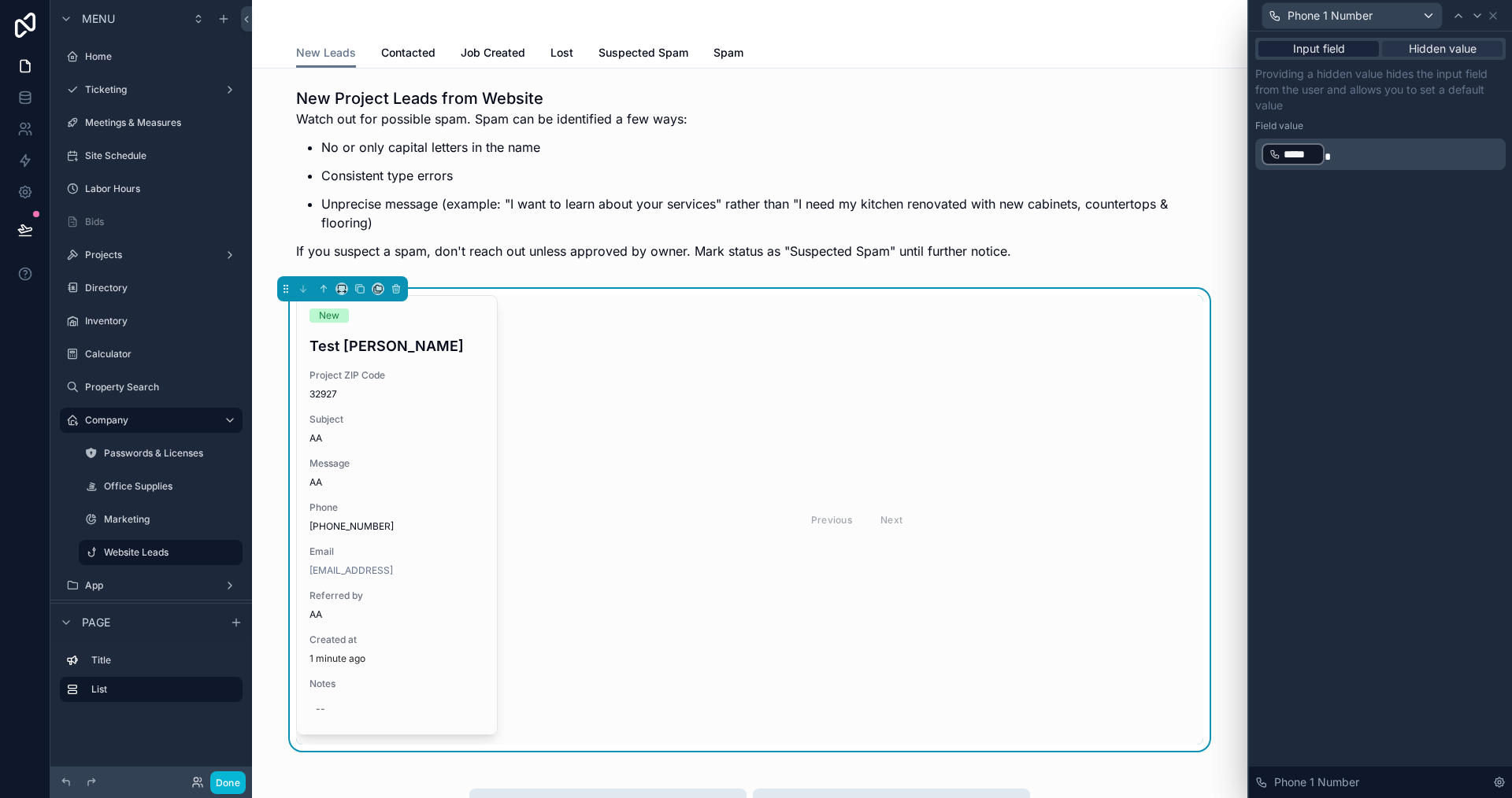
click at [1309, 44] on span "Input field" at bounding box center [1319, 48] width 52 height 16
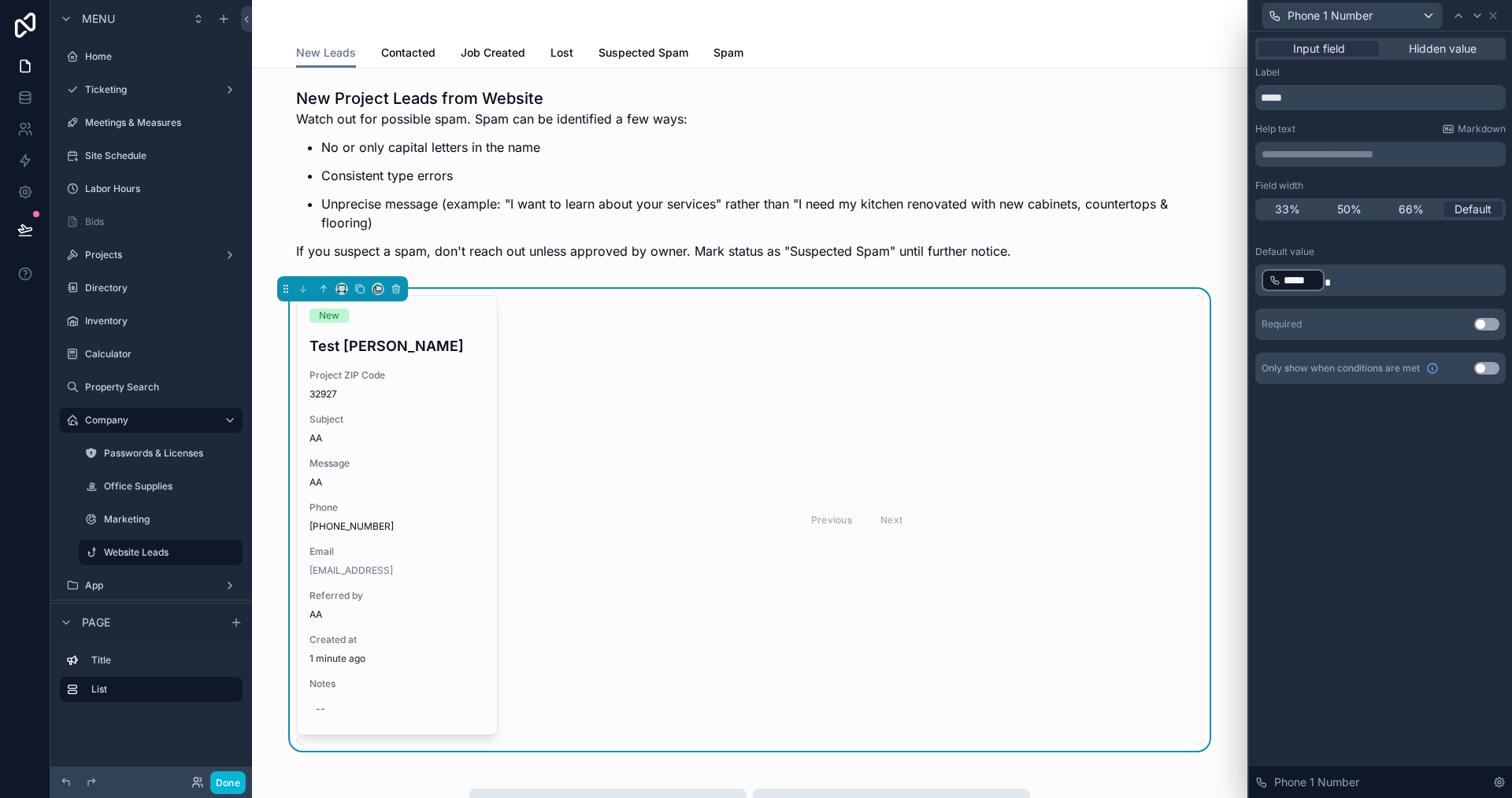
click at [1399, 535] on div "**********" at bounding box center [1381, 415] width 263 height 767
click at [236, 788] on button "Done" at bounding box center [228, 783] width 35 height 23
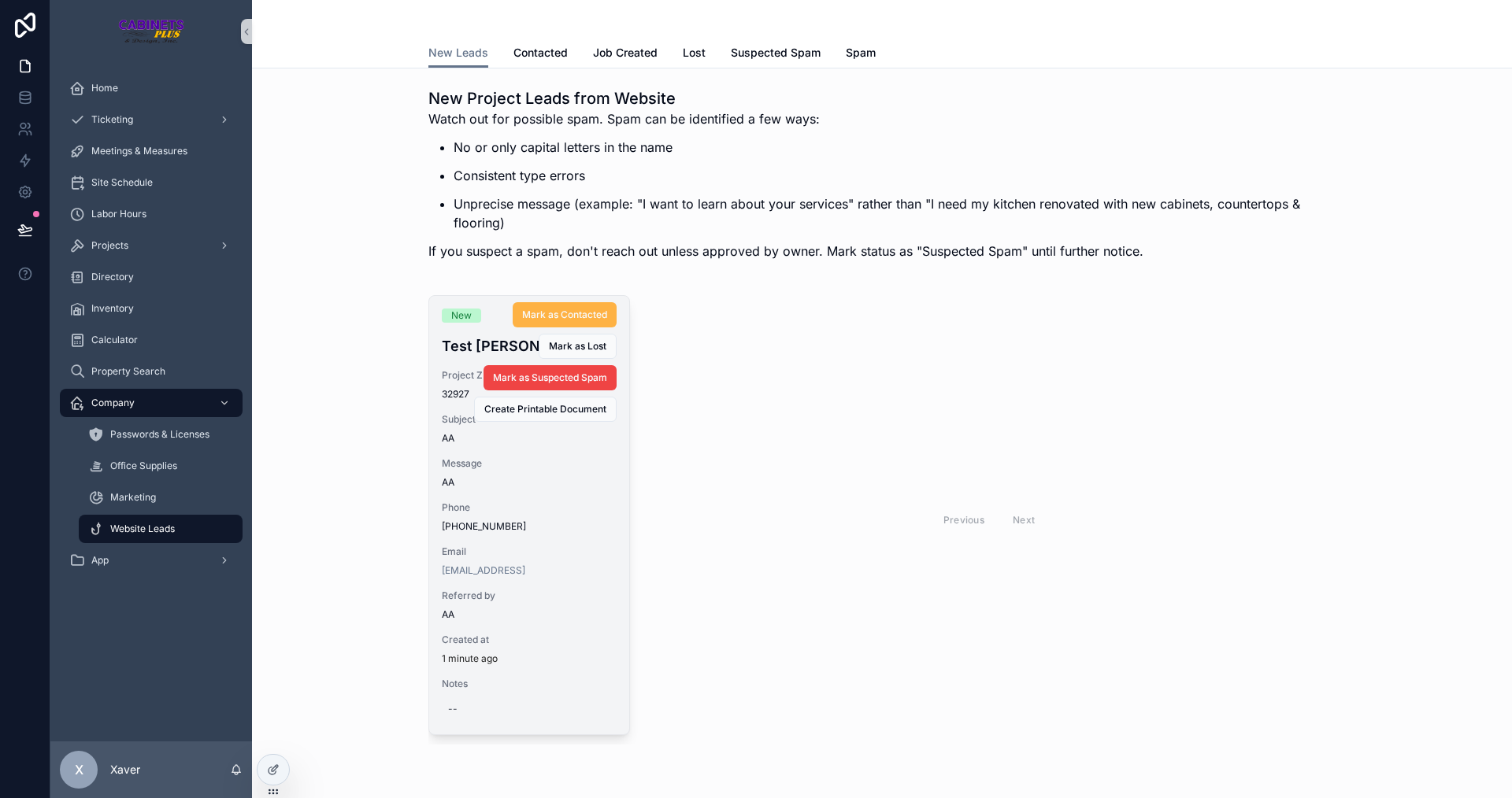
click at [559, 307] on button "Mark as Contacted" at bounding box center [565, 314] width 104 height 26
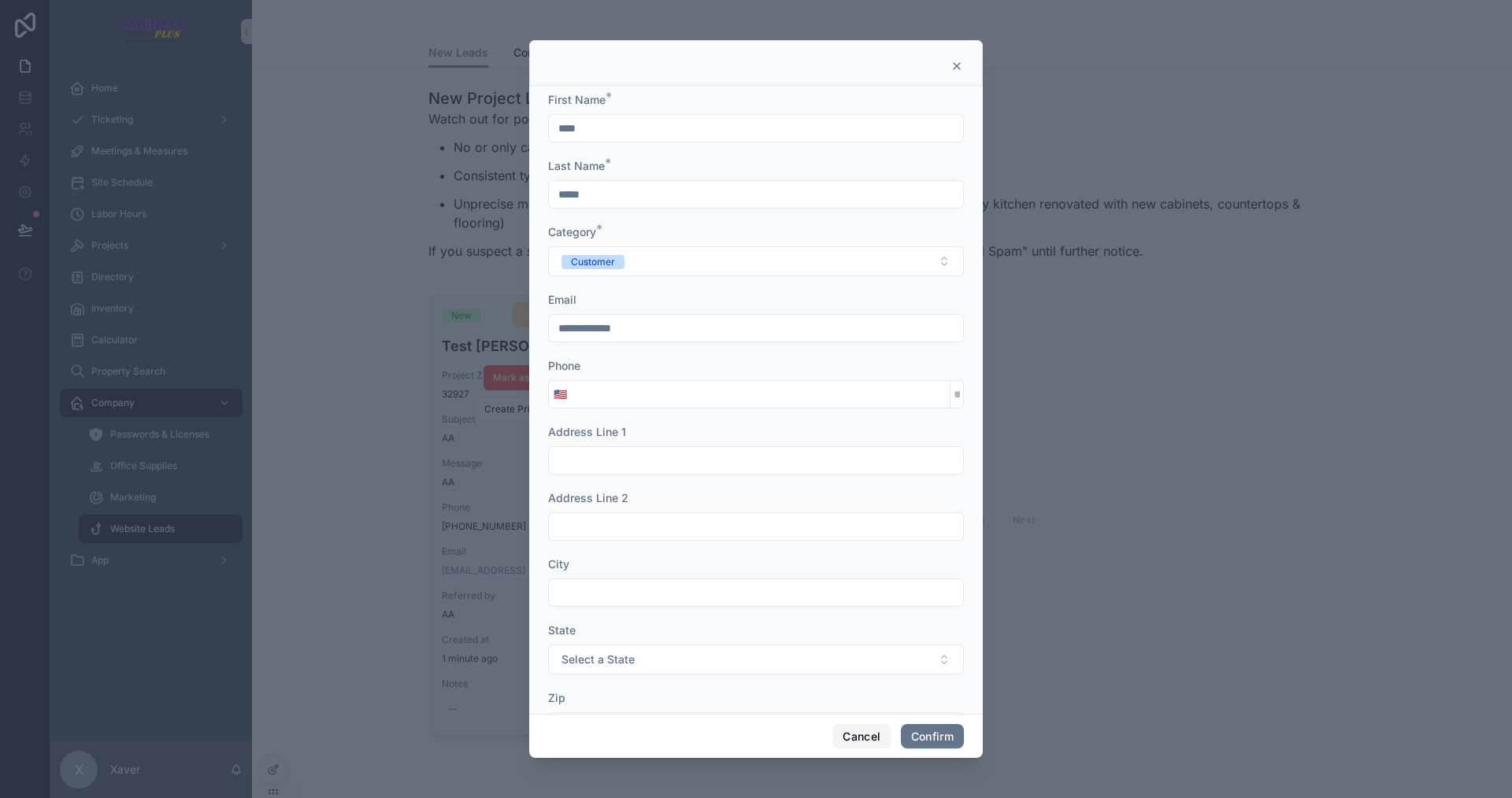
click at [835, 734] on button "Cancel" at bounding box center [862, 736] width 58 height 26
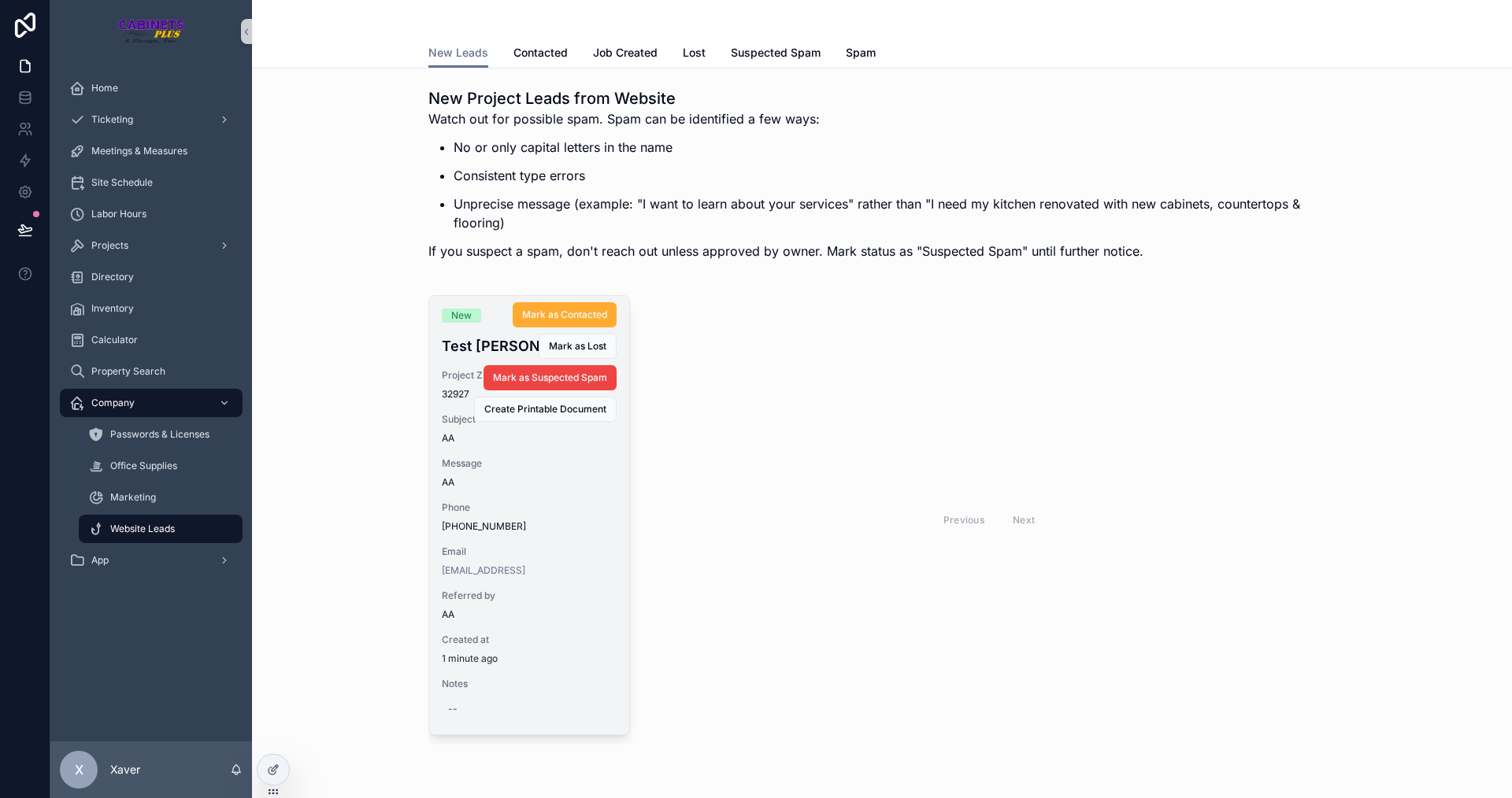
click at [816, 713] on div "Previous Next" at bounding box center [989, 520] width 693 height 449
click at [571, 310] on span "Mark as Contacted" at bounding box center [565, 314] width 85 height 12
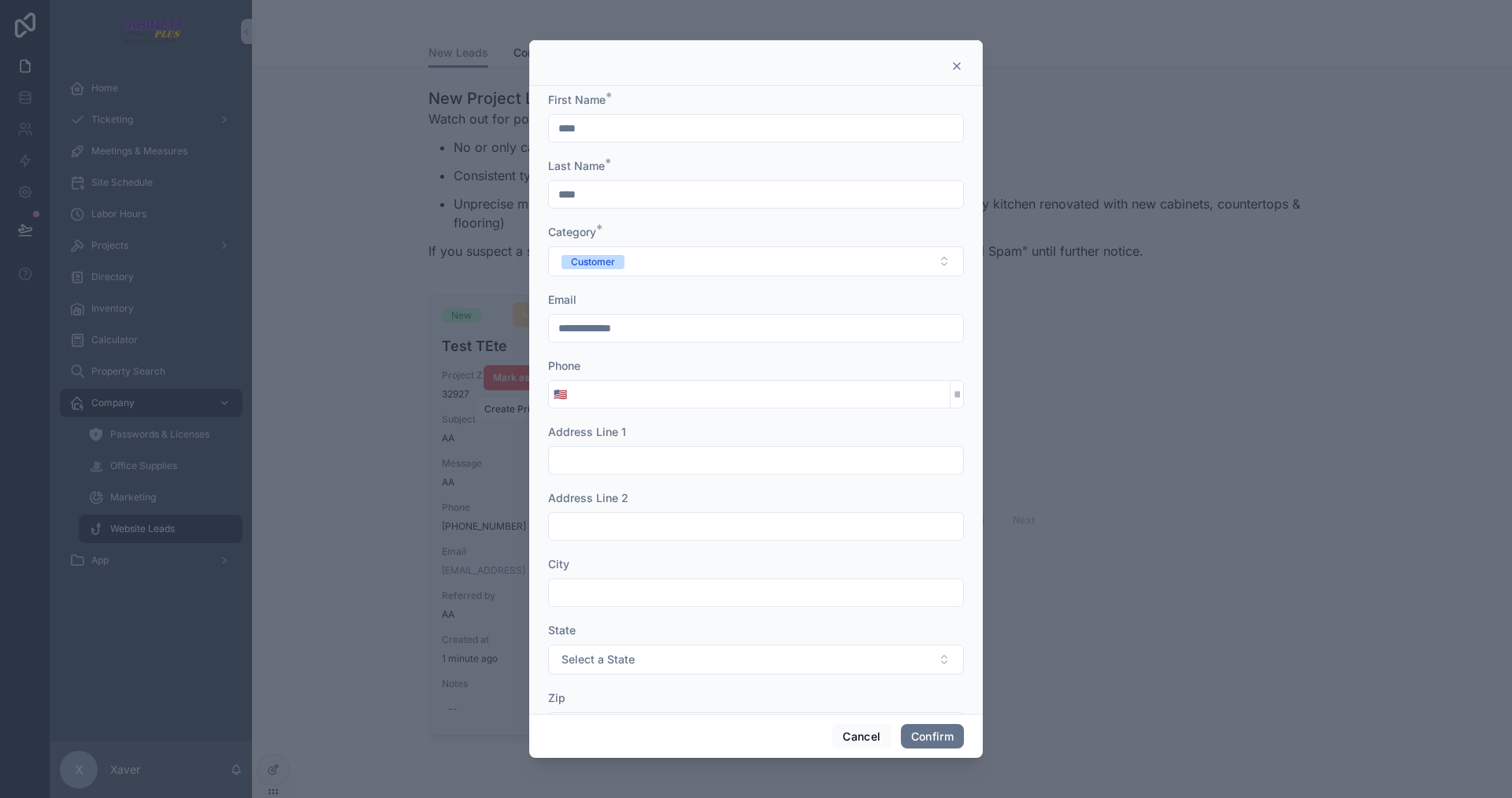
click at [654, 388] on input "tel" at bounding box center [760, 394] width 378 height 22
click at [839, 426] on div "Address Line 1" at bounding box center [756, 432] width 416 height 16
click at [863, 738] on button "Cancel" at bounding box center [862, 736] width 58 height 26
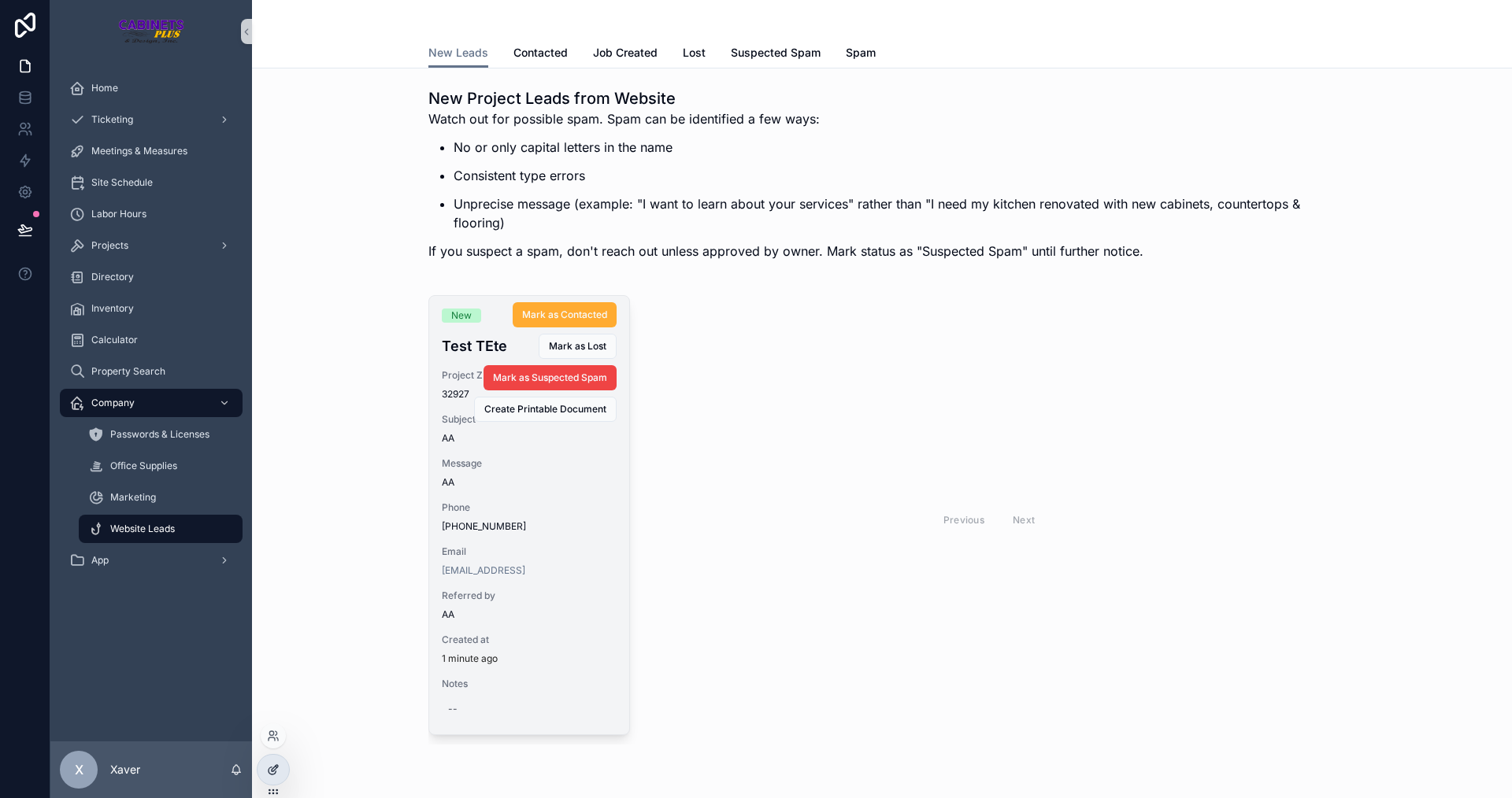
click at [272, 761] on div at bounding box center [273, 770] width 32 height 30
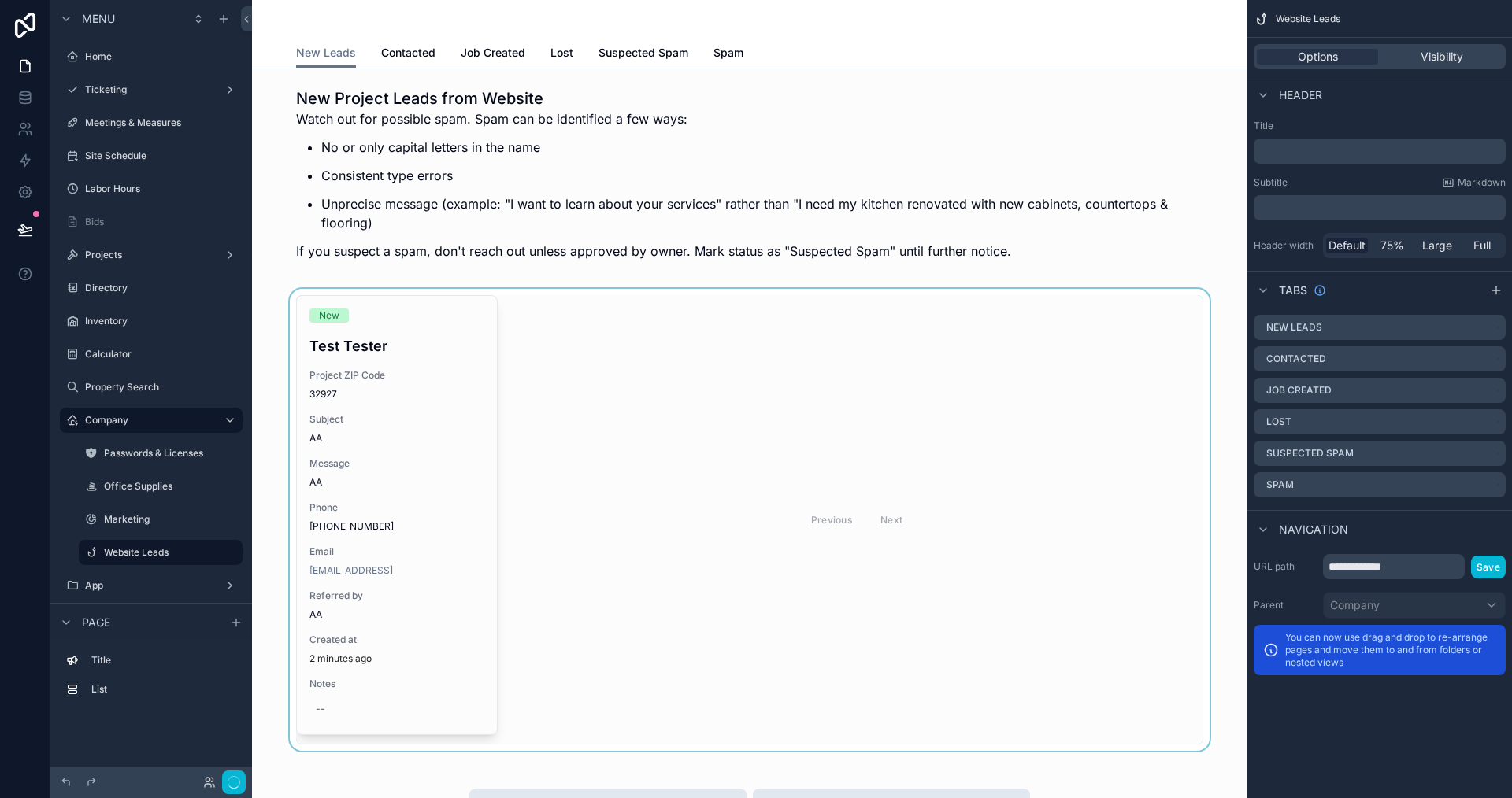
click at [675, 470] on div "scrollable content" at bounding box center [749, 520] width 970 height 462
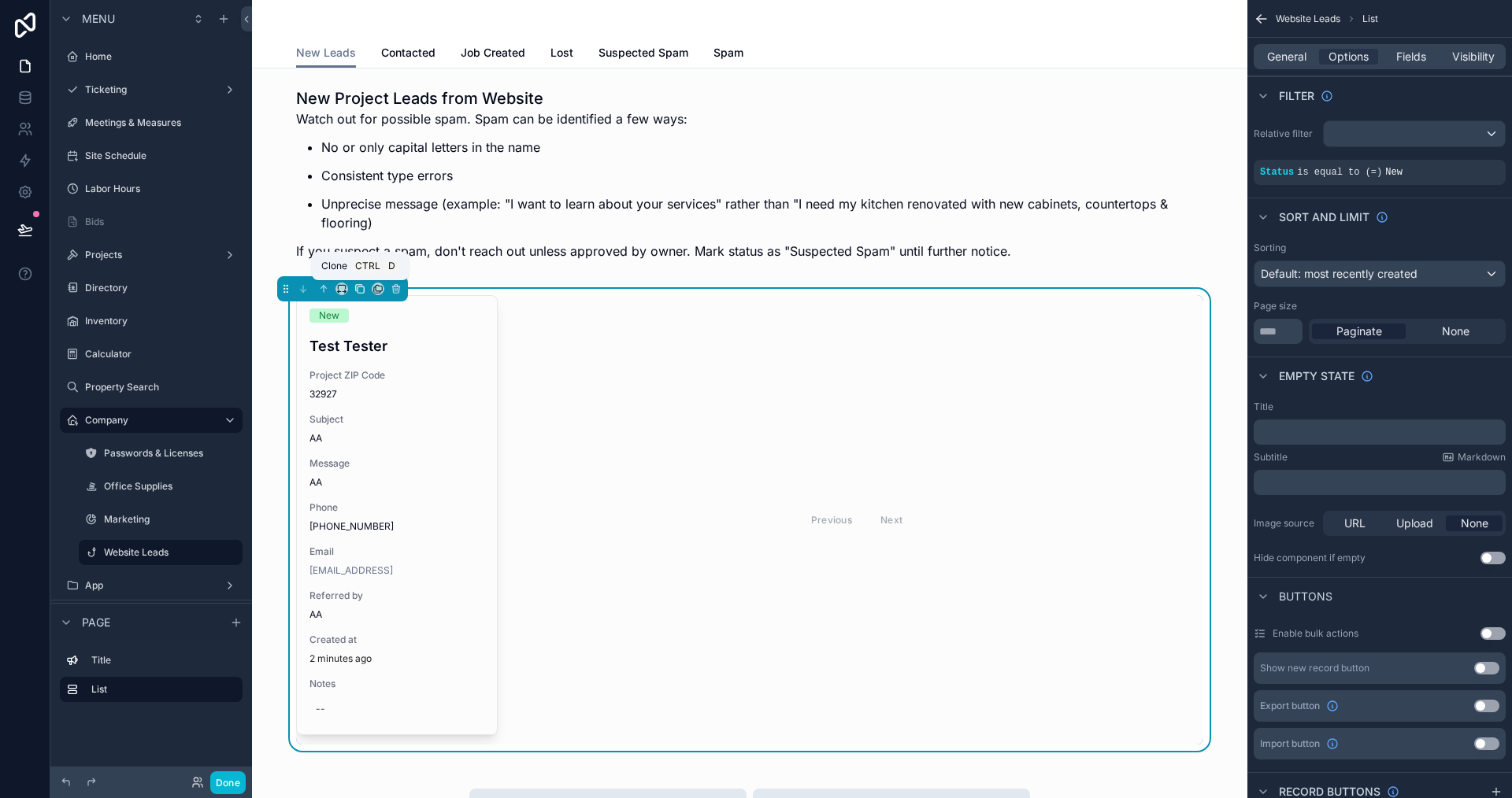
click at [358, 284] on icon "scrollable content" at bounding box center [359, 289] width 11 height 11
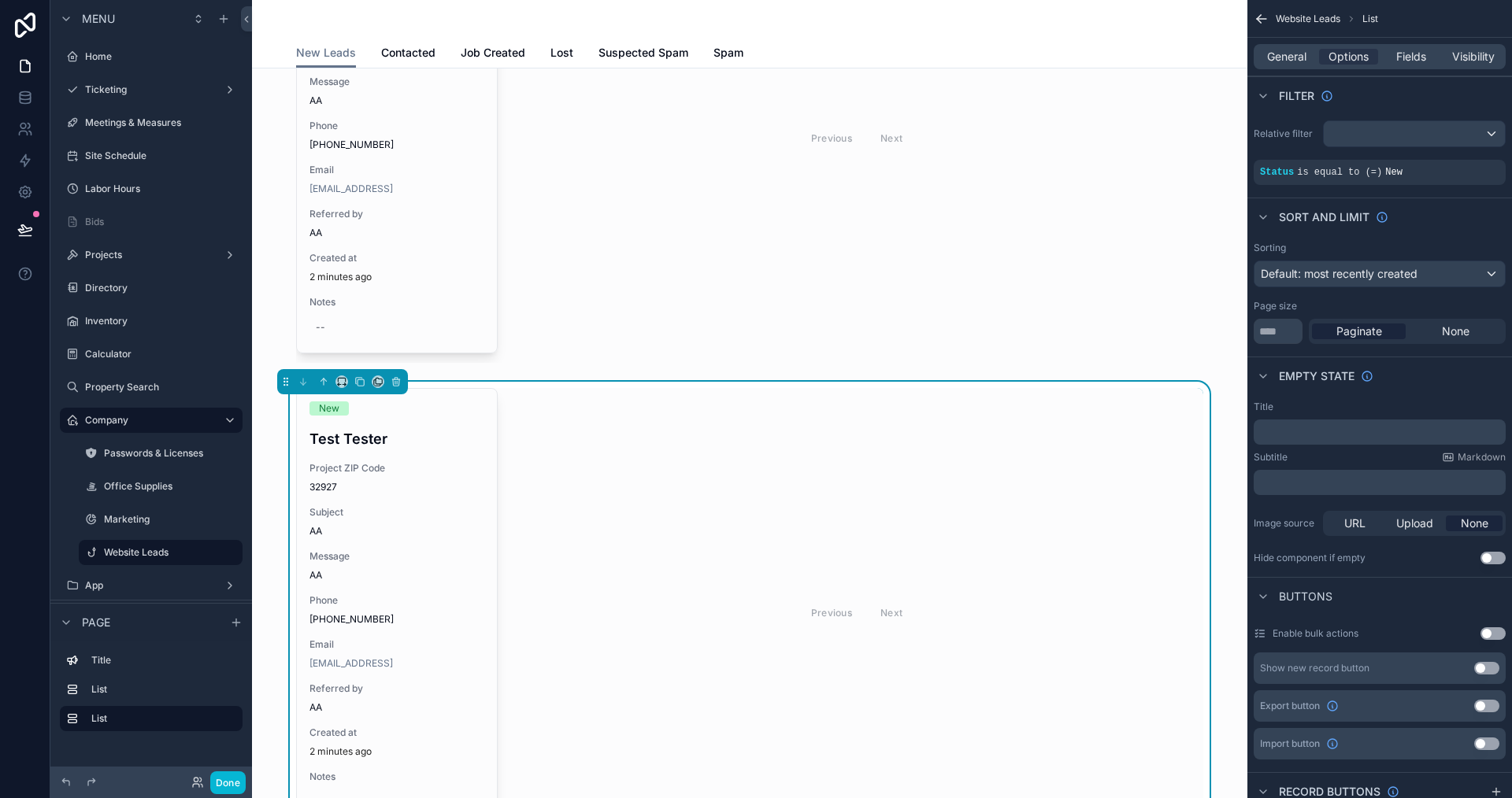
scroll to position [472, 0]
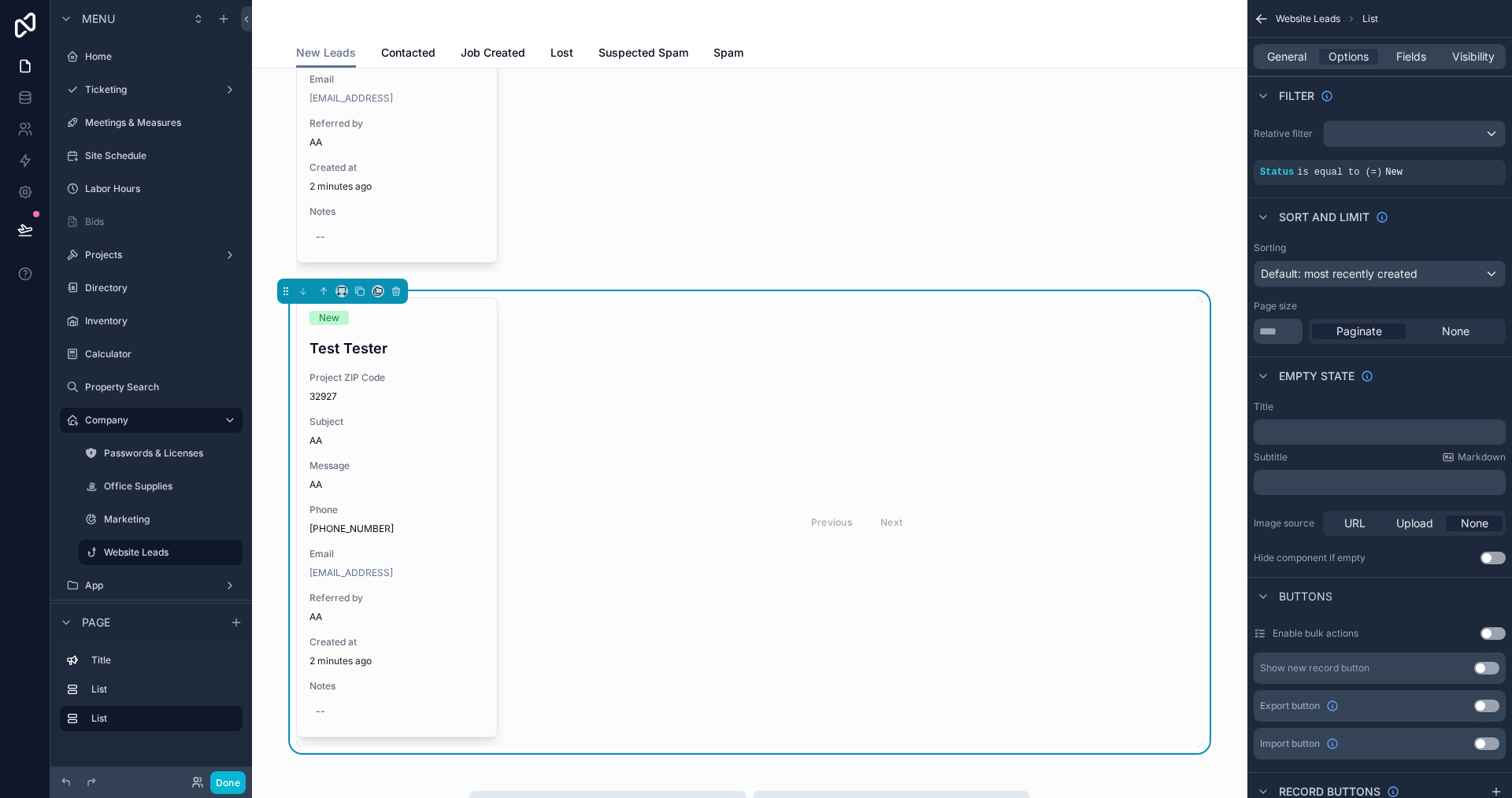
click at [671, 509] on div "Previous Next" at bounding box center [856, 522] width 693 height 449
click at [233, 778] on button "Done" at bounding box center [228, 783] width 35 height 23
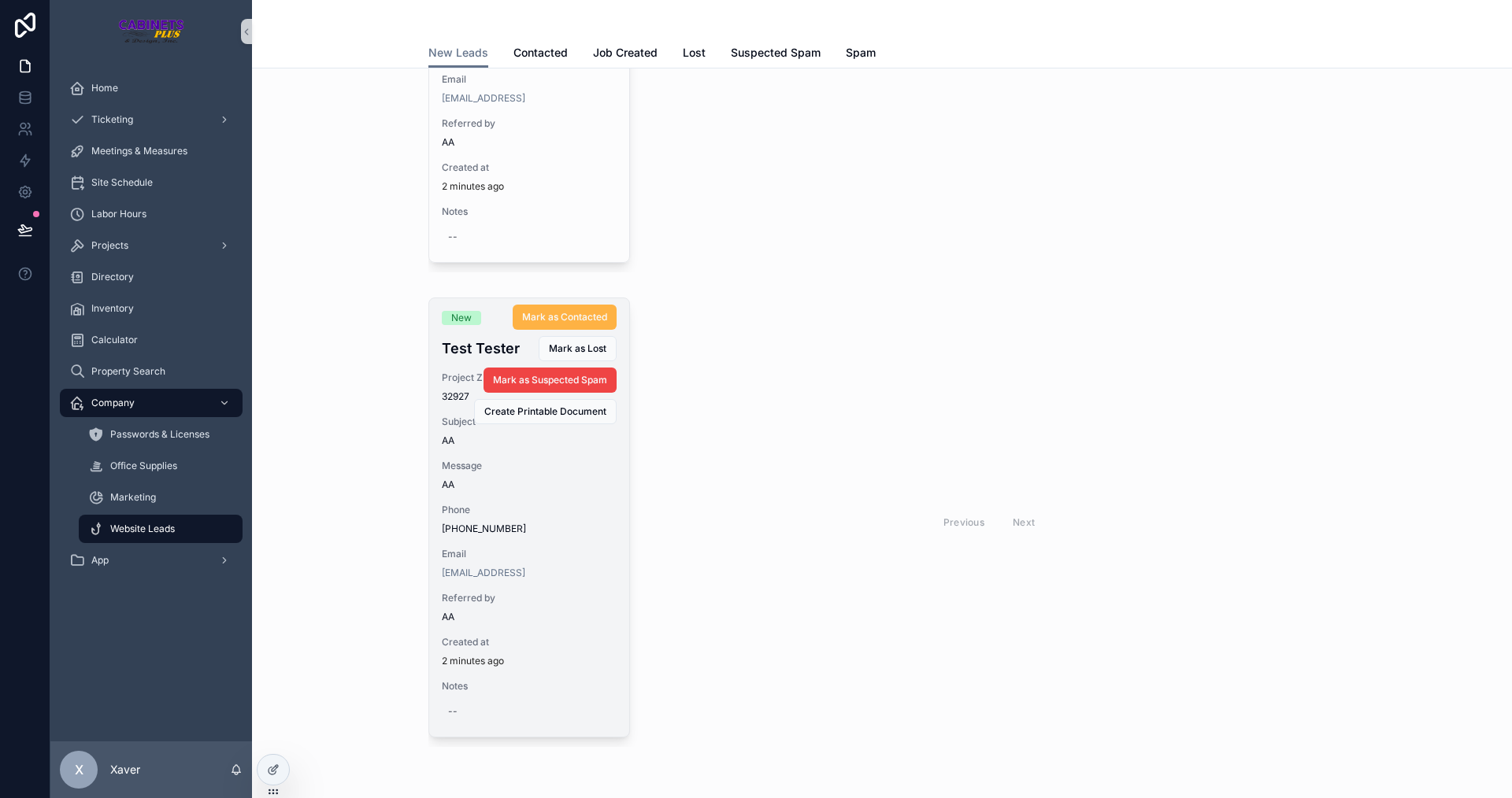
click at [574, 317] on span "Mark as Contacted" at bounding box center [565, 317] width 85 height 12
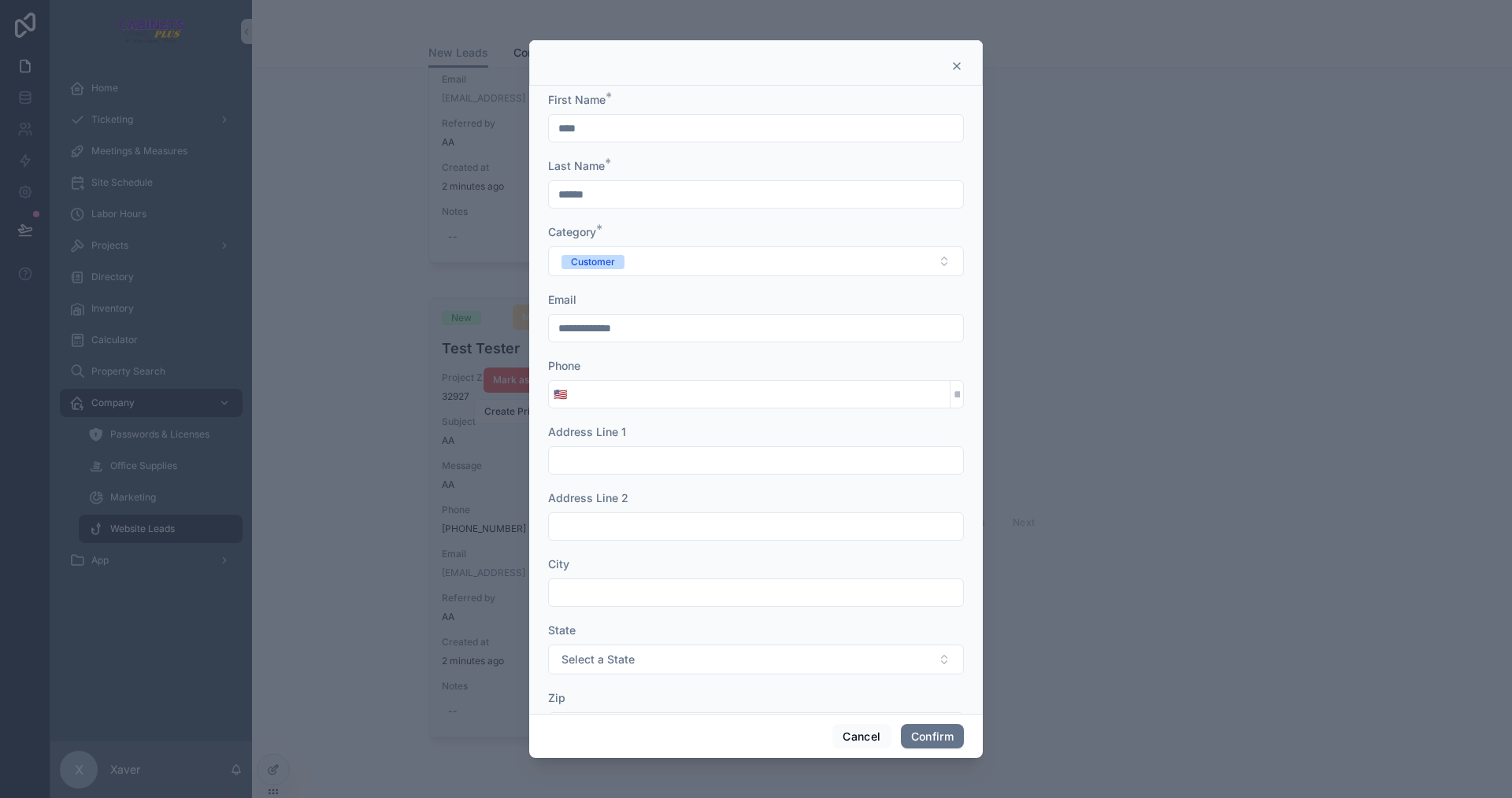
click at [613, 400] on input "tel" at bounding box center [760, 394] width 378 height 22
click at [869, 742] on button "Cancel" at bounding box center [862, 736] width 58 height 26
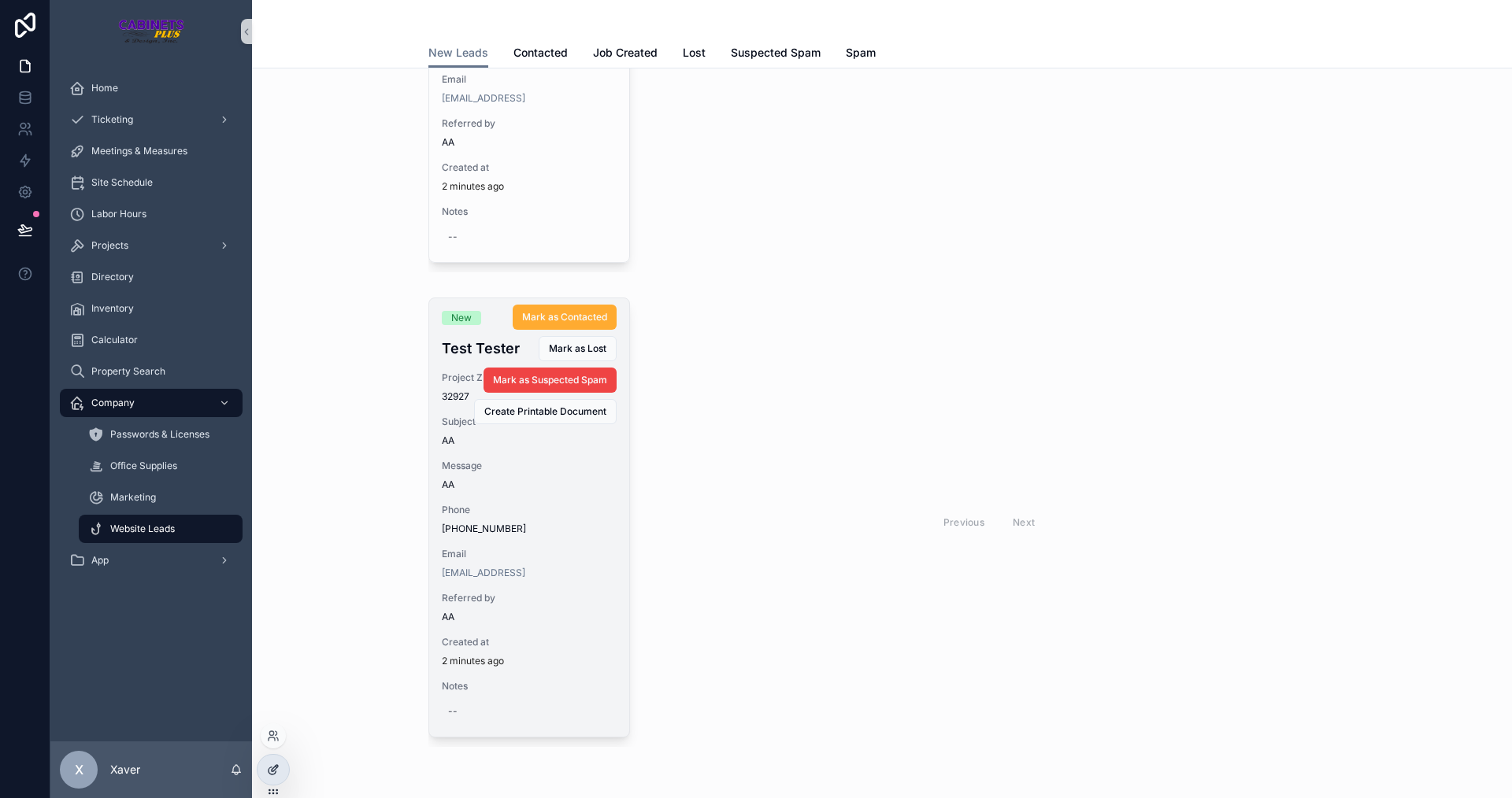
click at [285, 773] on div at bounding box center [273, 770] width 32 height 30
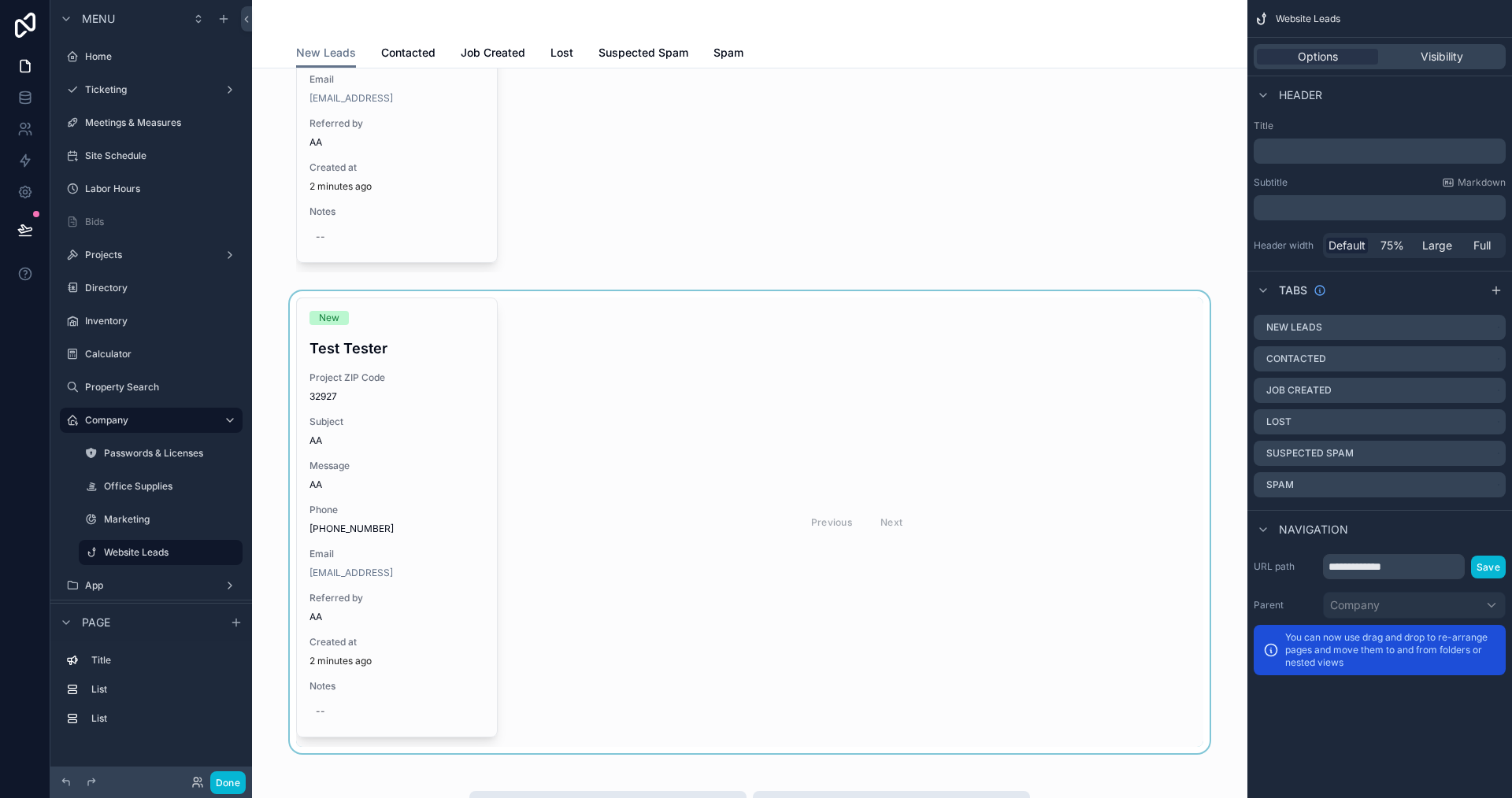
click at [693, 462] on div "scrollable content" at bounding box center [749, 522] width 970 height 462
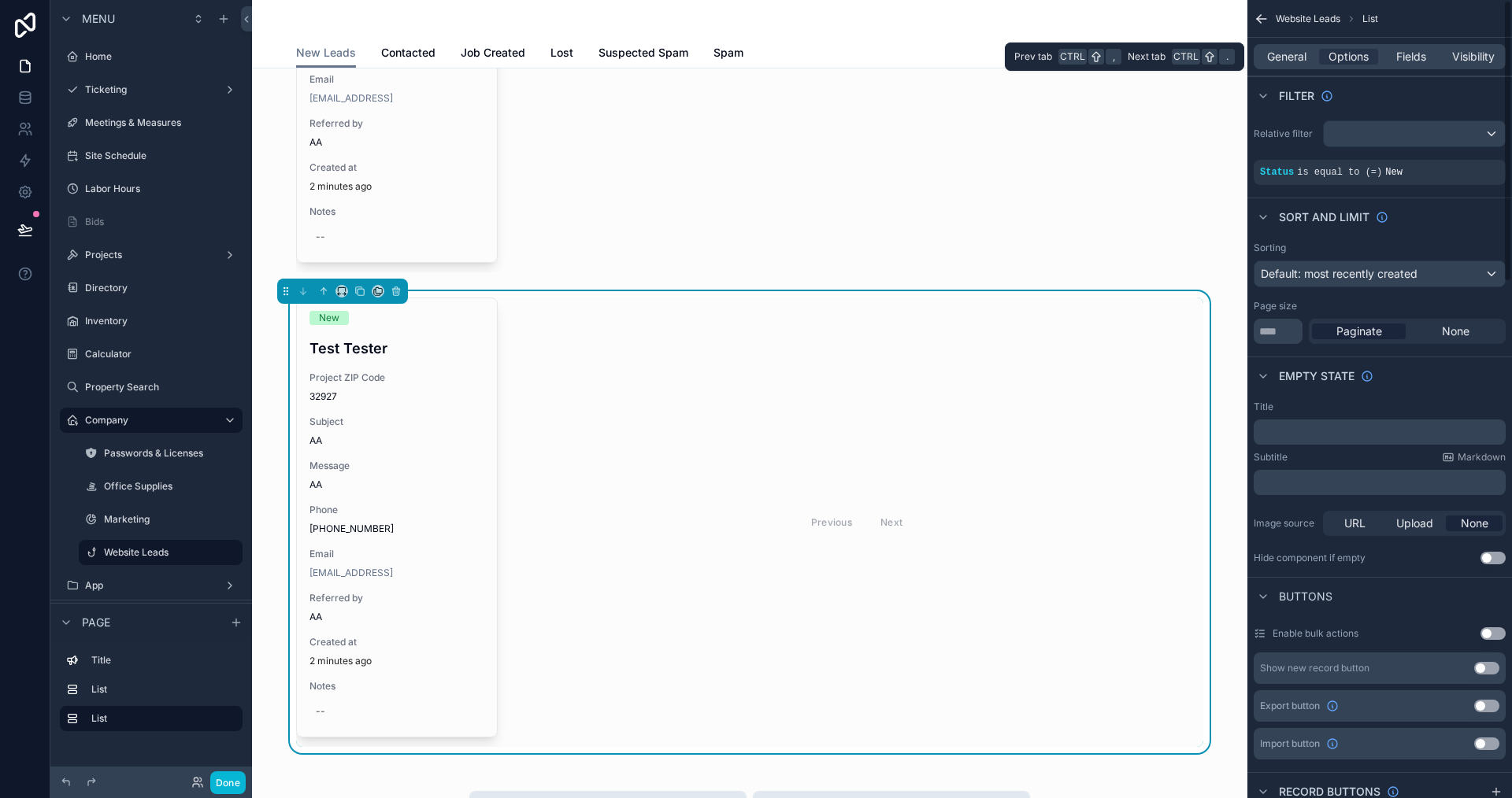
click at [1398, 65] on div "General Options Fields Visibility" at bounding box center [1380, 56] width 252 height 26
click at [1405, 52] on span "Fields" at bounding box center [1412, 56] width 30 height 16
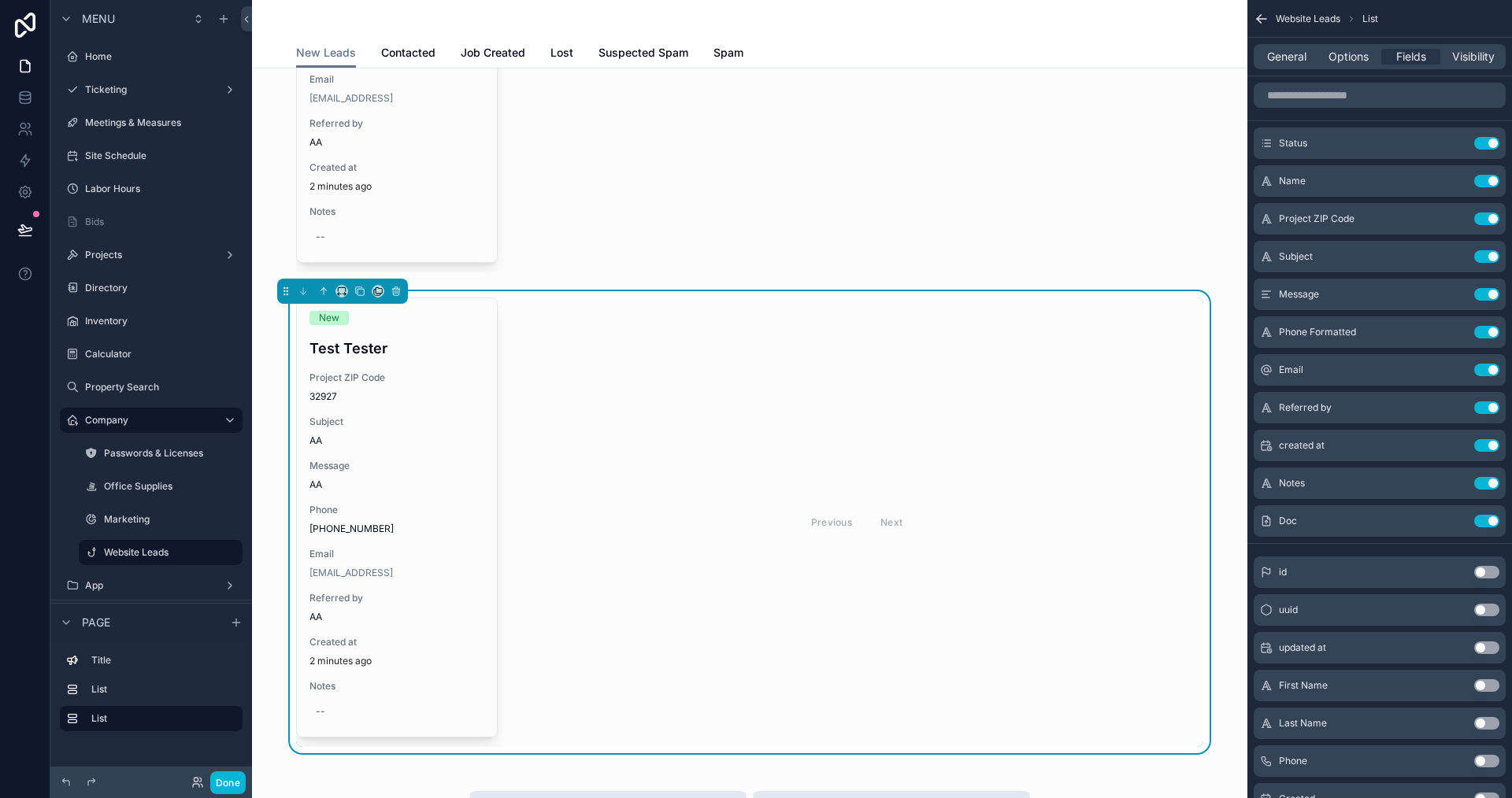
click at [693, 389] on div "Previous Next" at bounding box center [856, 522] width 693 height 449
click at [219, 784] on button "Done" at bounding box center [228, 783] width 35 height 23
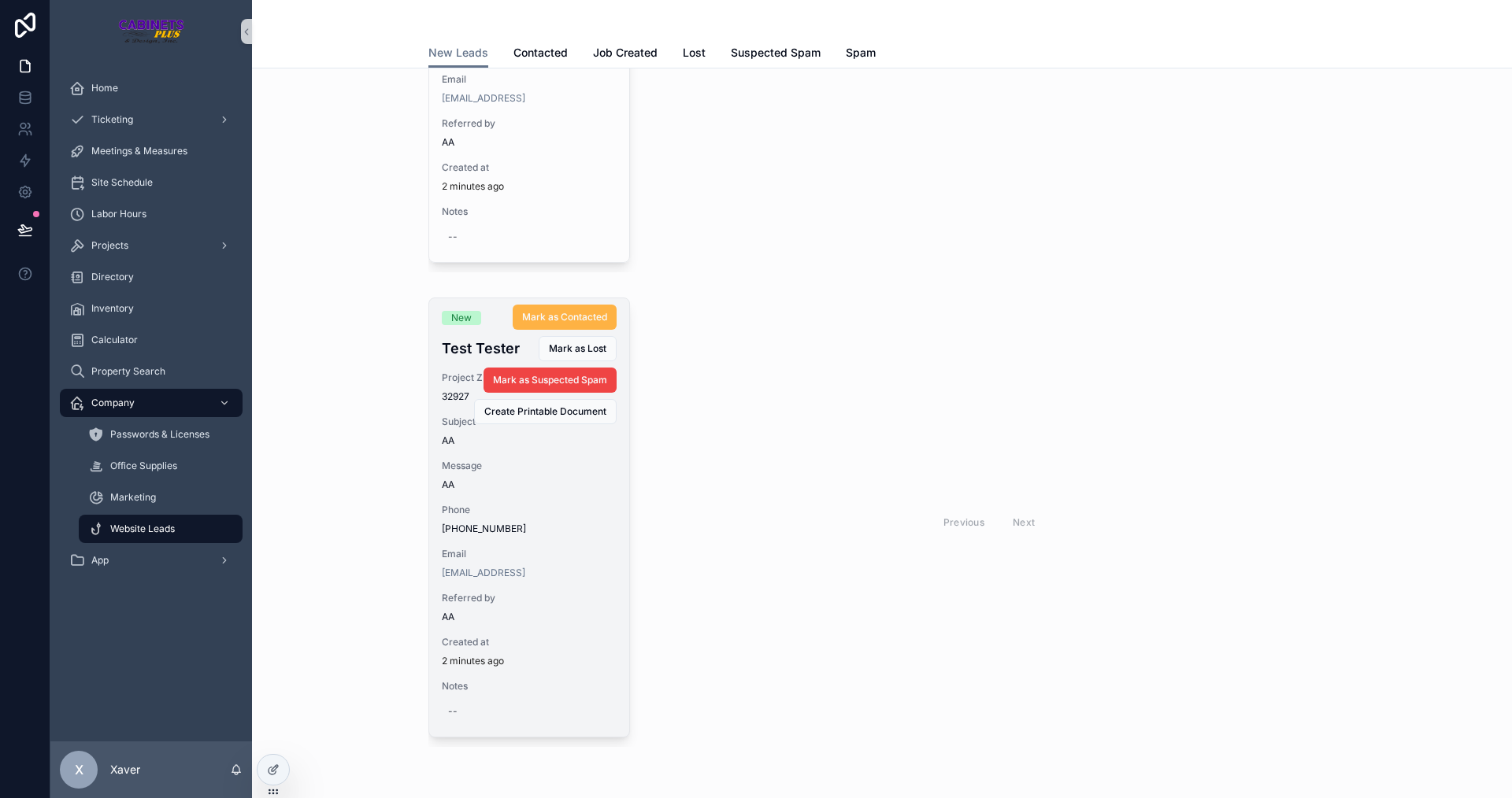
click at [583, 311] on span "Mark as Contacted" at bounding box center [565, 317] width 85 height 12
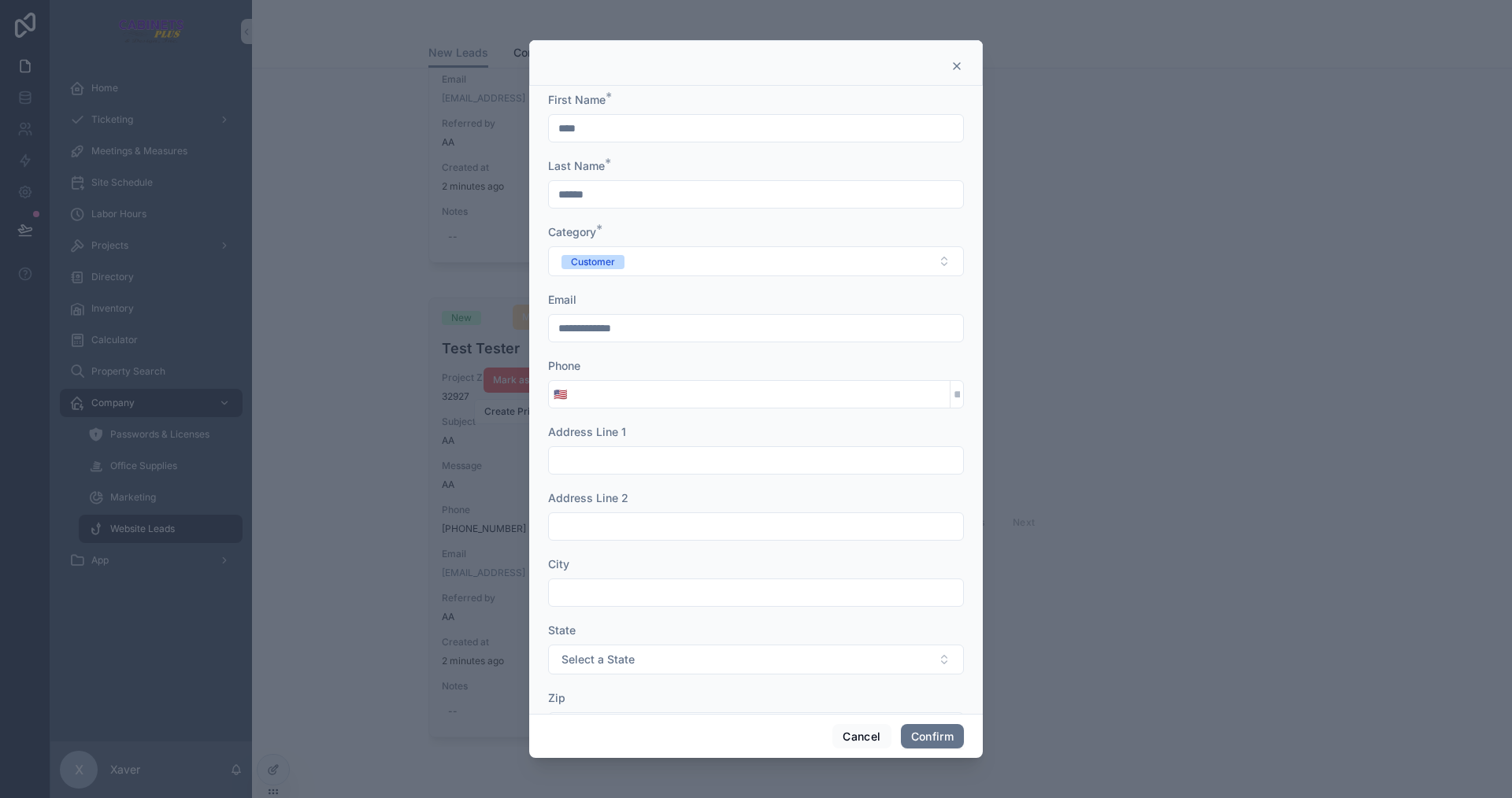
click at [610, 399] on input "tel" at bounding box center [760, 394] width 378 height 22
click at [850, 731] on button "Cancel" at bounding box center [862, 736] width 58 height 26
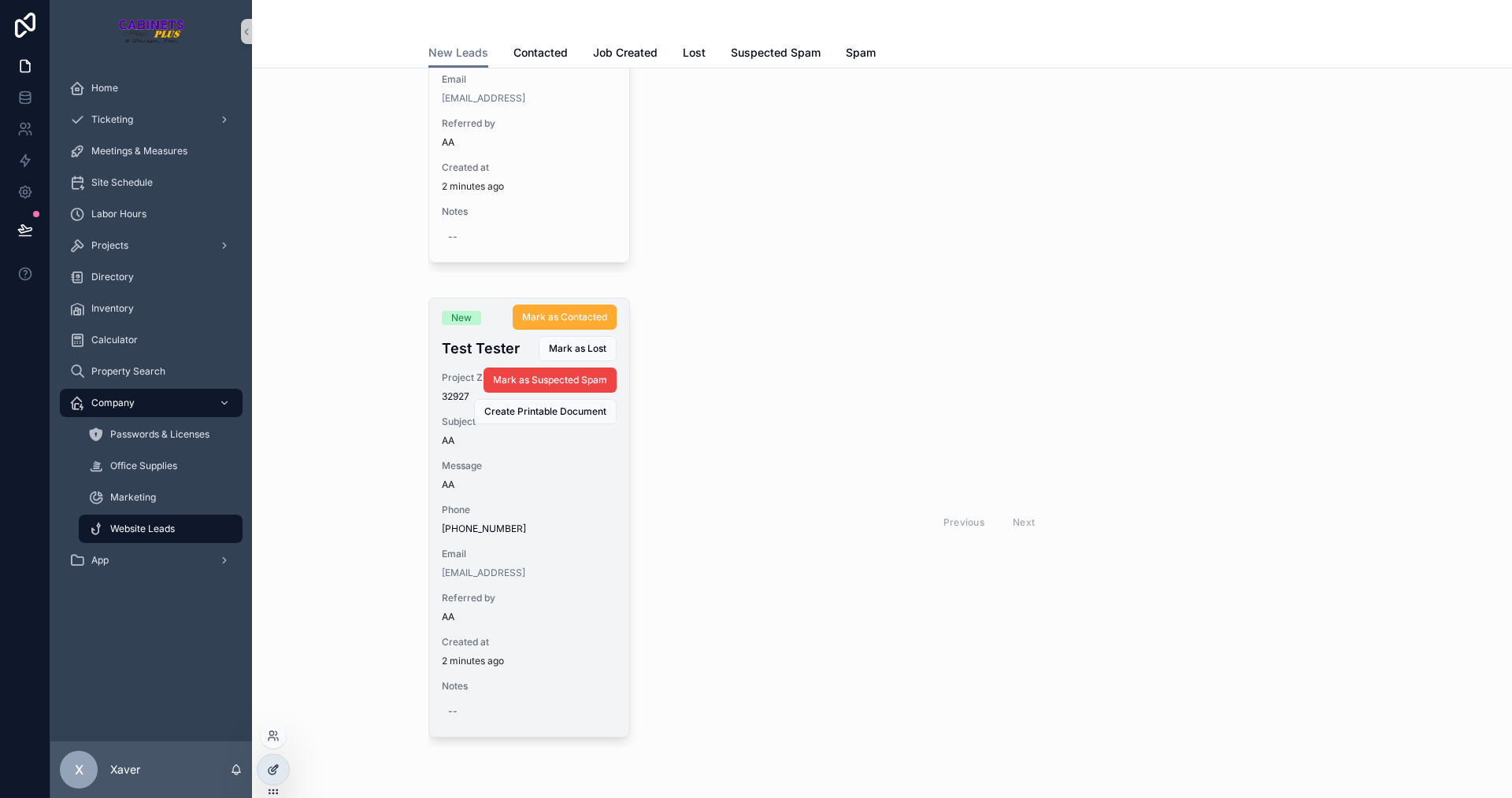
click at [267, 767] on icon at bounding box center [273, 770] width 12 height 12
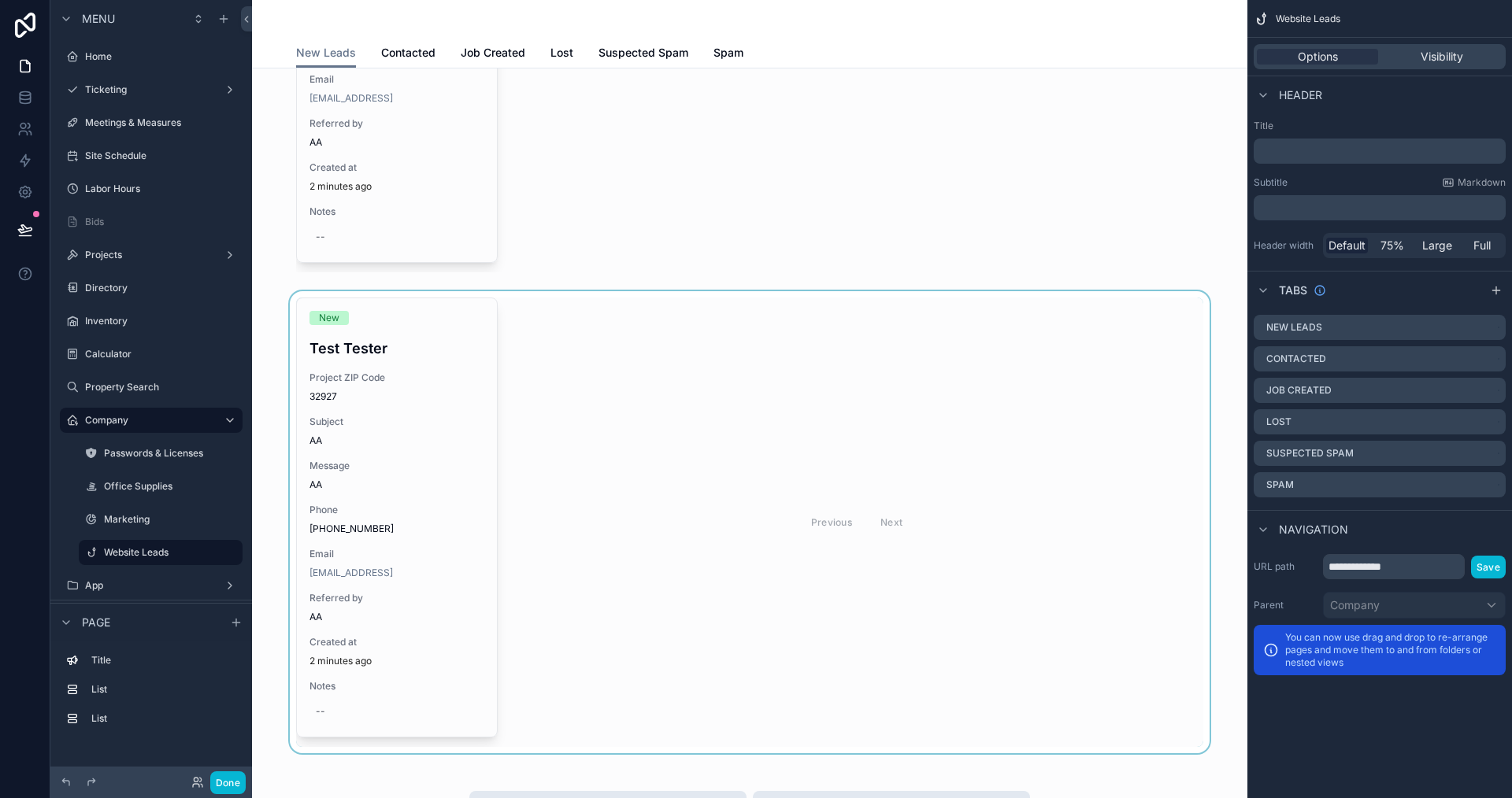
click at [609, 569] on div "scrollable content" at bounding box center [749, 522] width 970 height 462
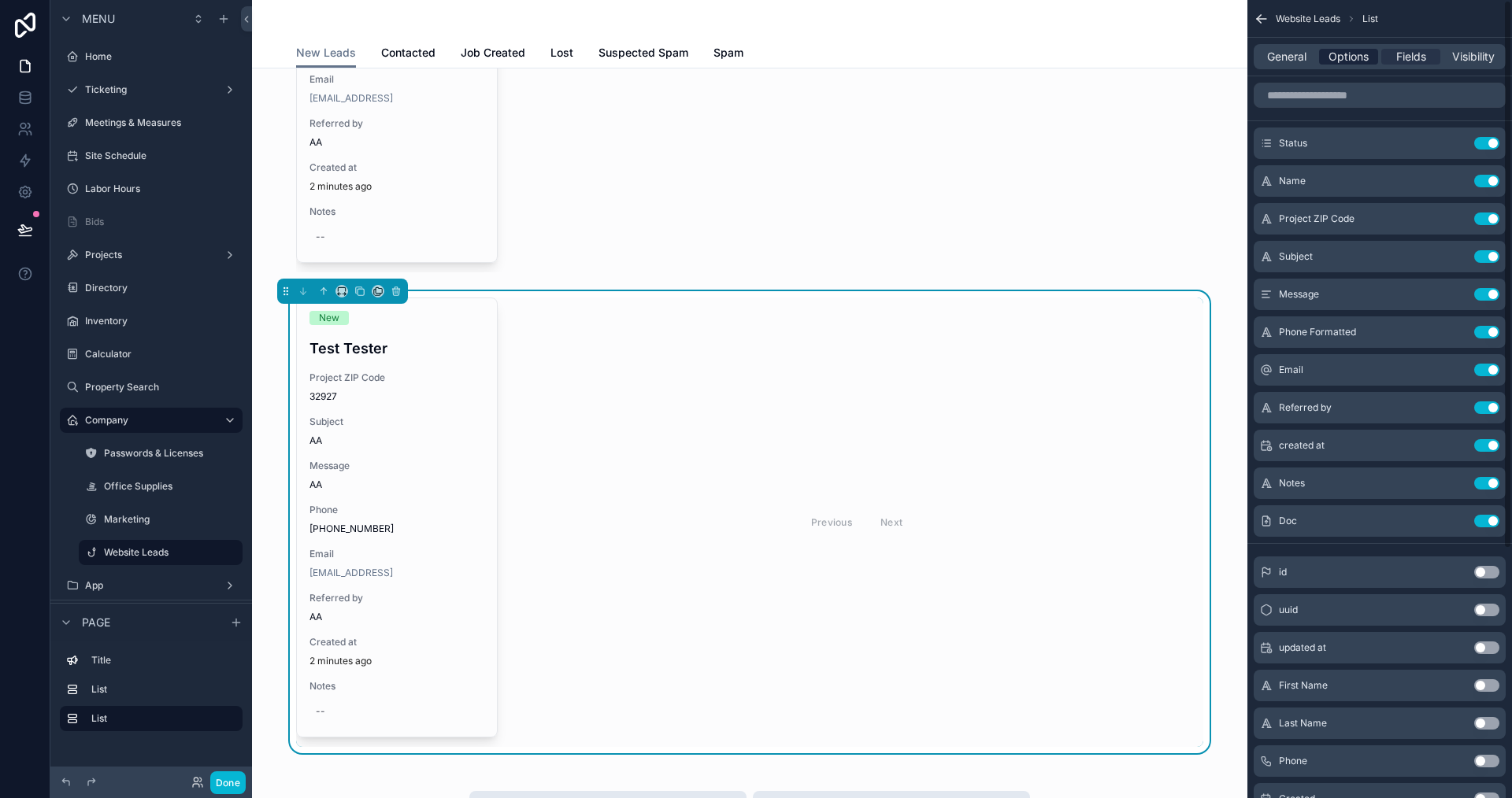
click at [1338, 57] on span "Options" at bounding box center [1349, 56] width 41 height 16
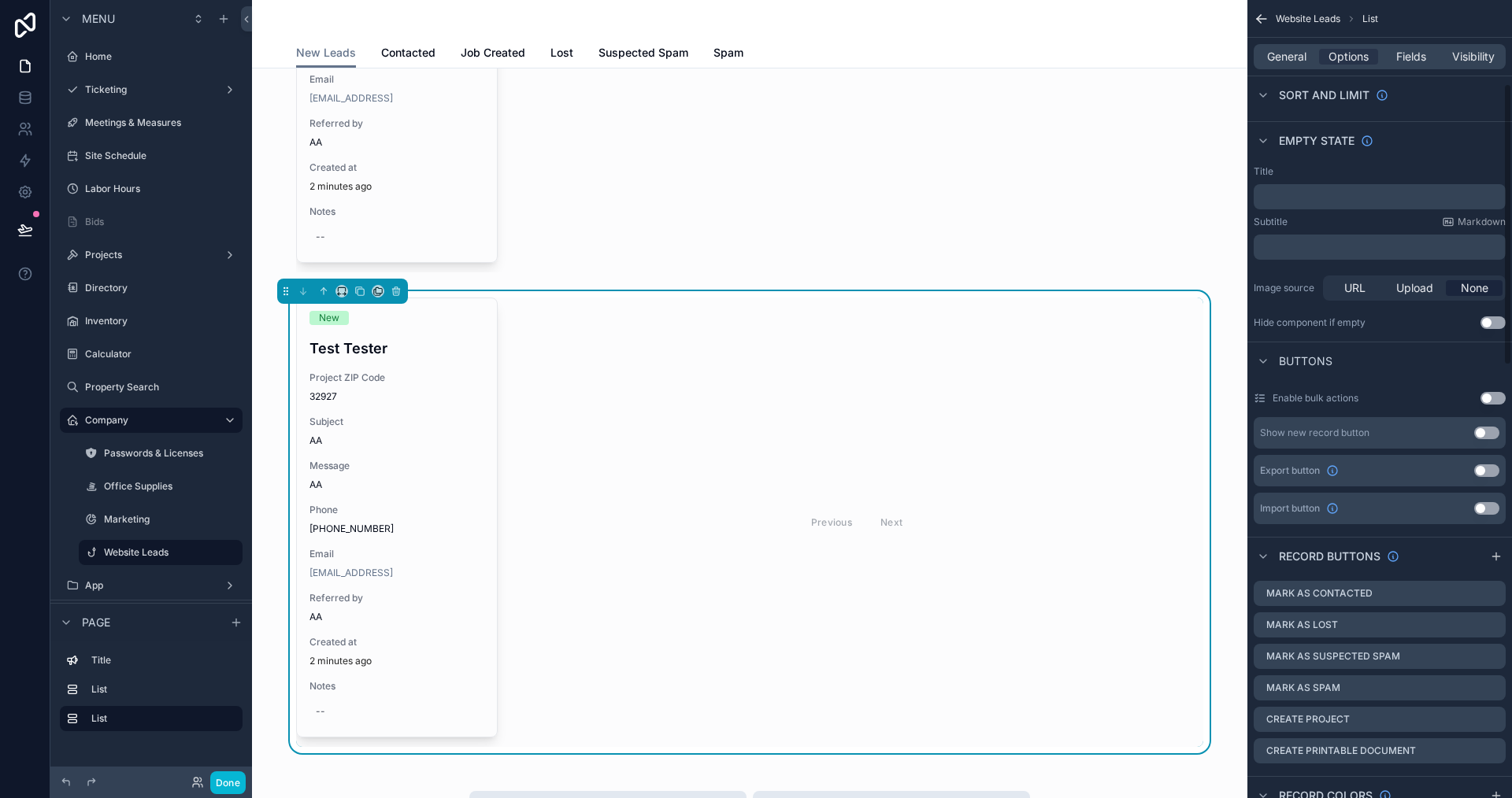
scroll to position [236, 0]
click at [1494, 595] on icon "scrollable content" at bounding box center [1493, 593] width 12 height 12
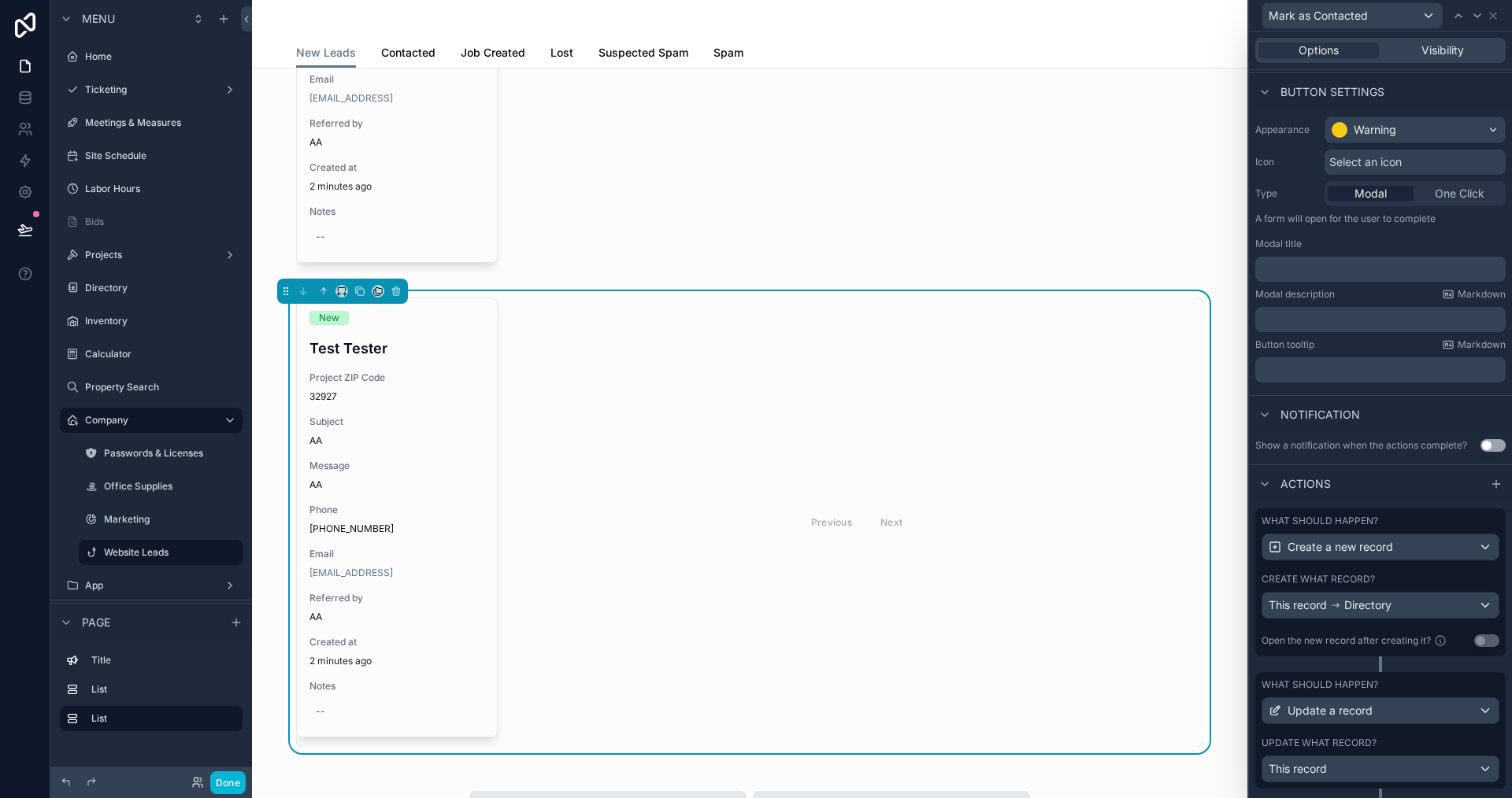
scroll to position [123, 0]
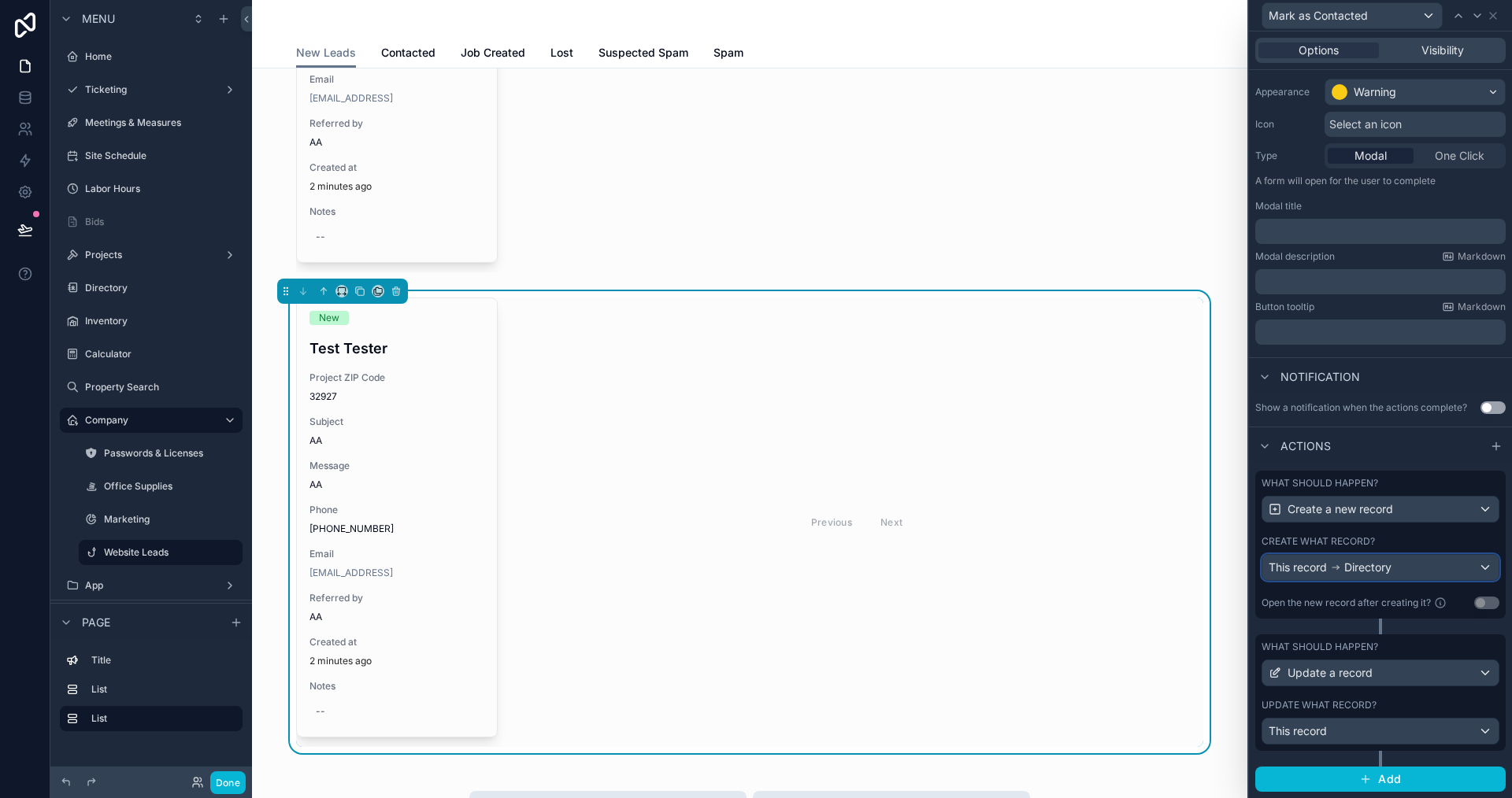
click at [1354, 566] on span "Directory" at bounding box center [1368, 568] width 48 height 16
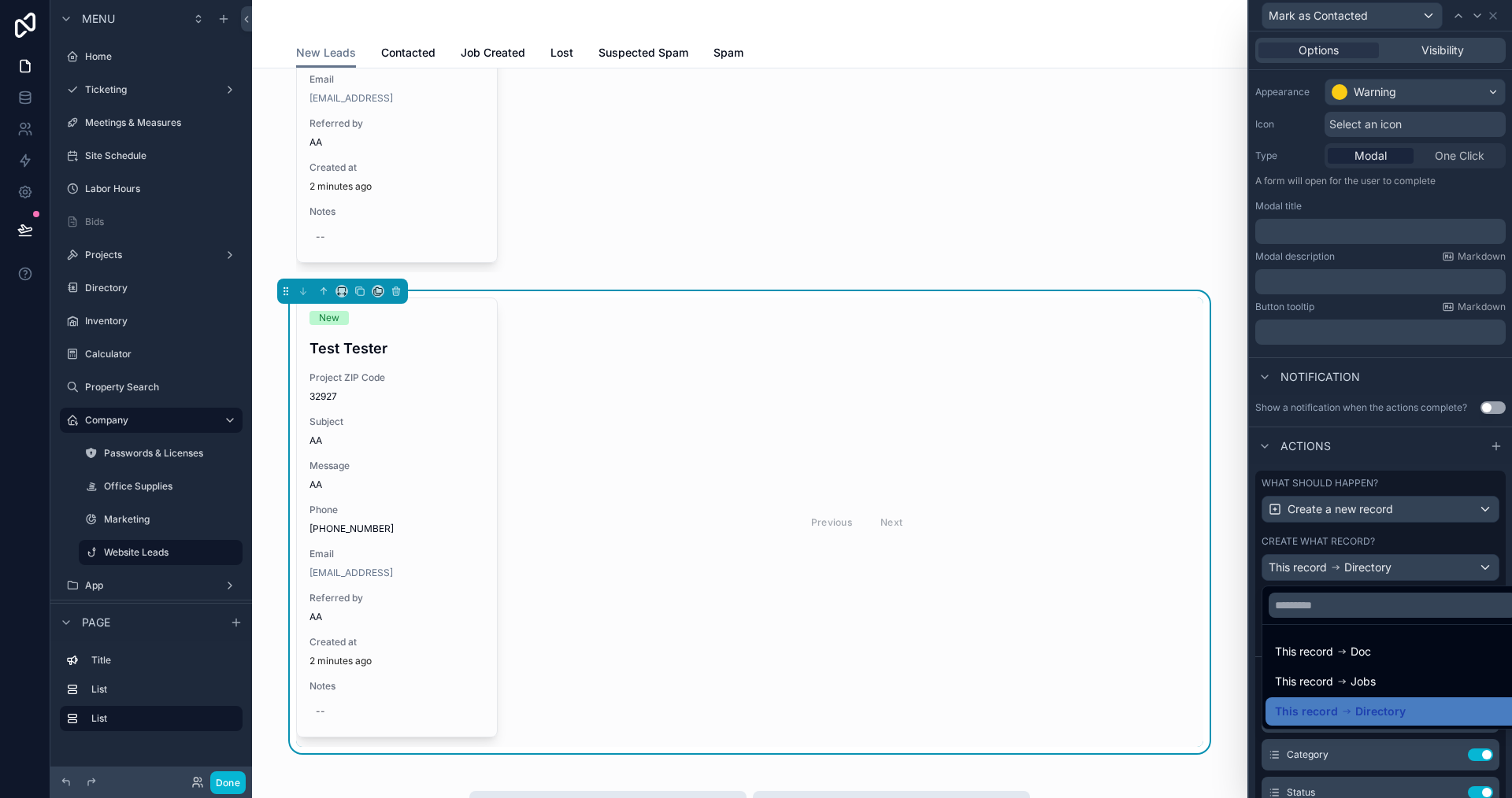
click at [1258, 623] on div at bounding box center [1381, 399] width 263 height 798
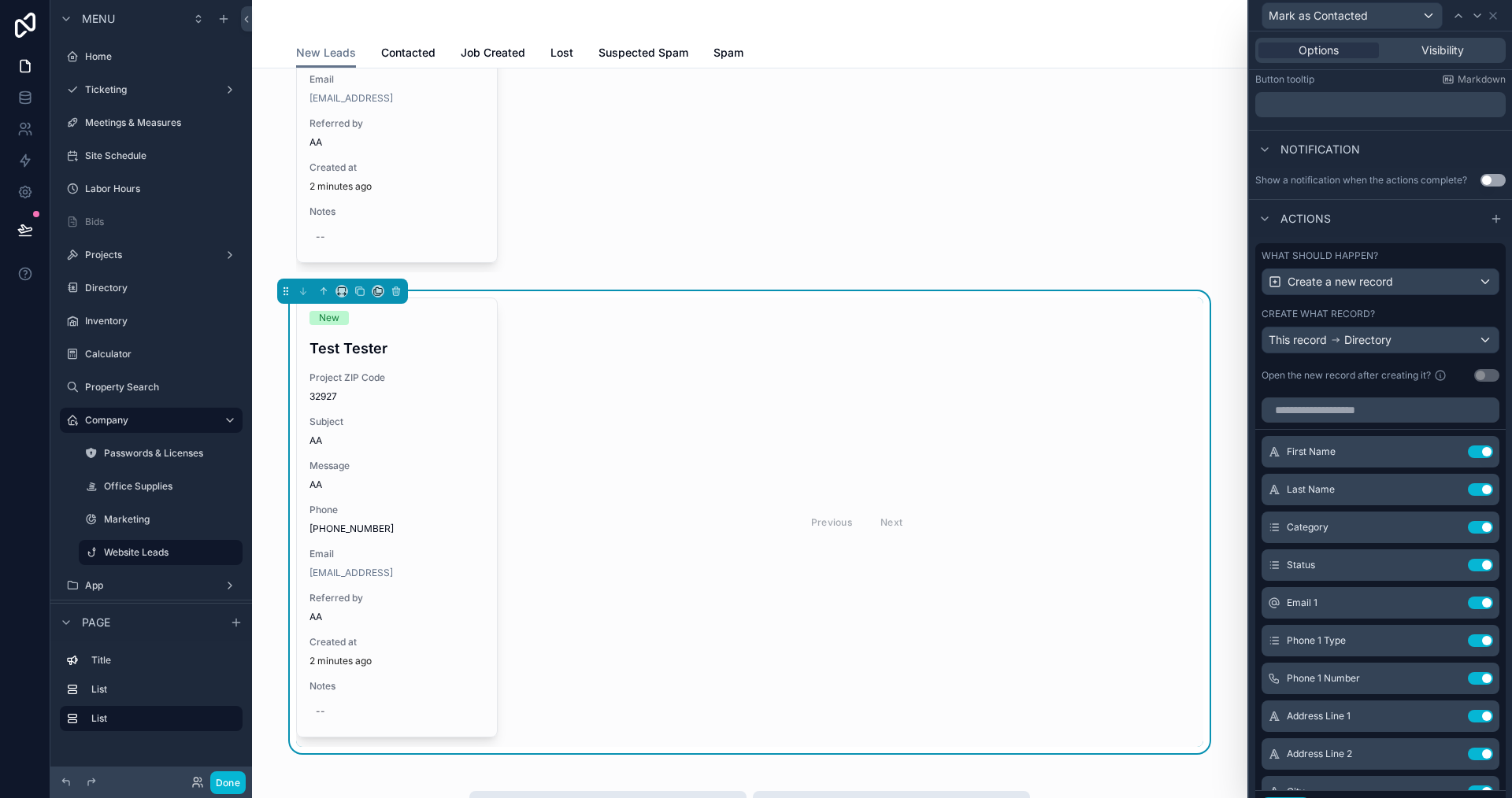
scroll to position [359, 0]
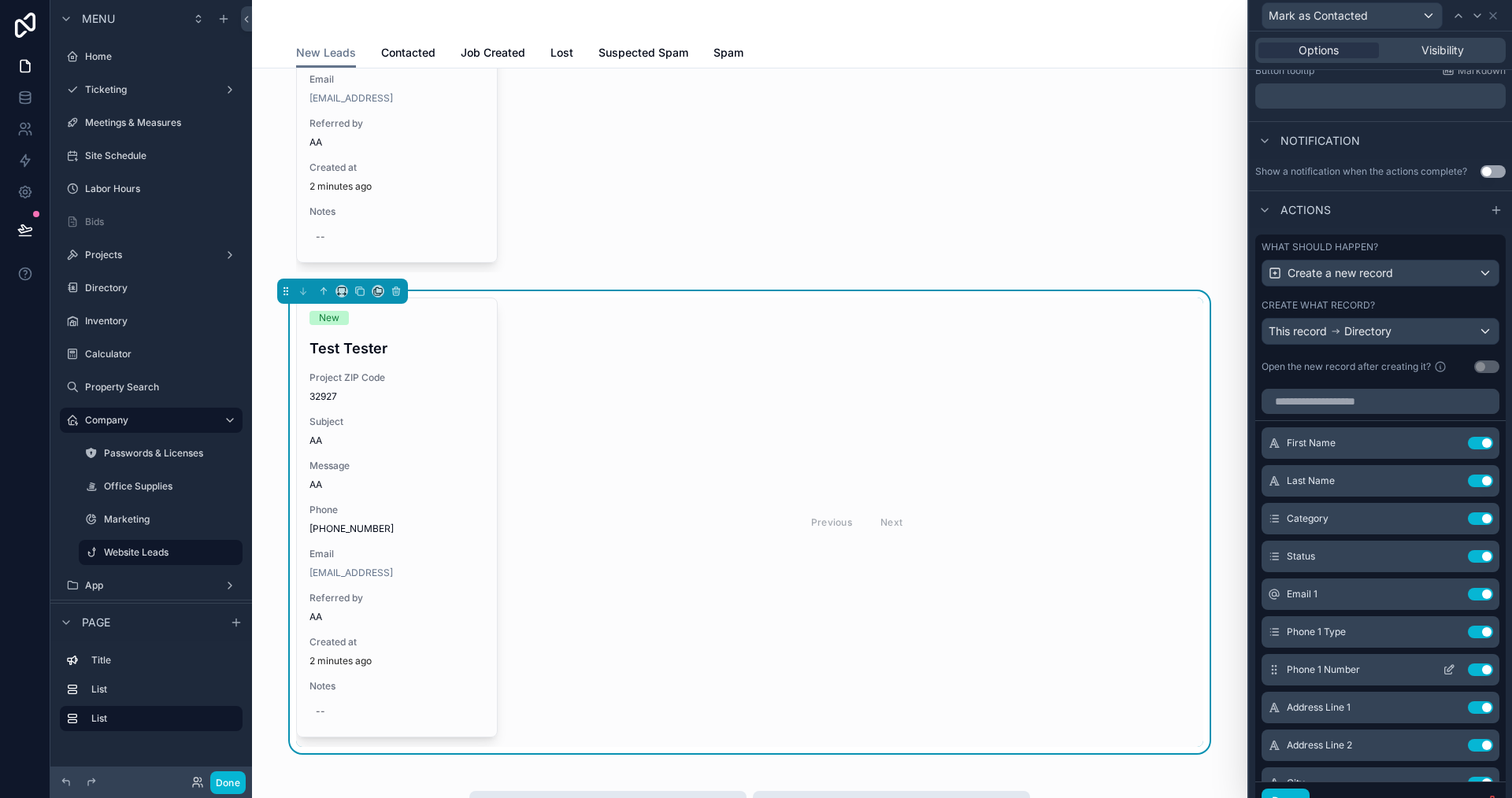
click at [1468, 665] on button "Use setting" at bounding box center [1480, 670] width 26 height 12
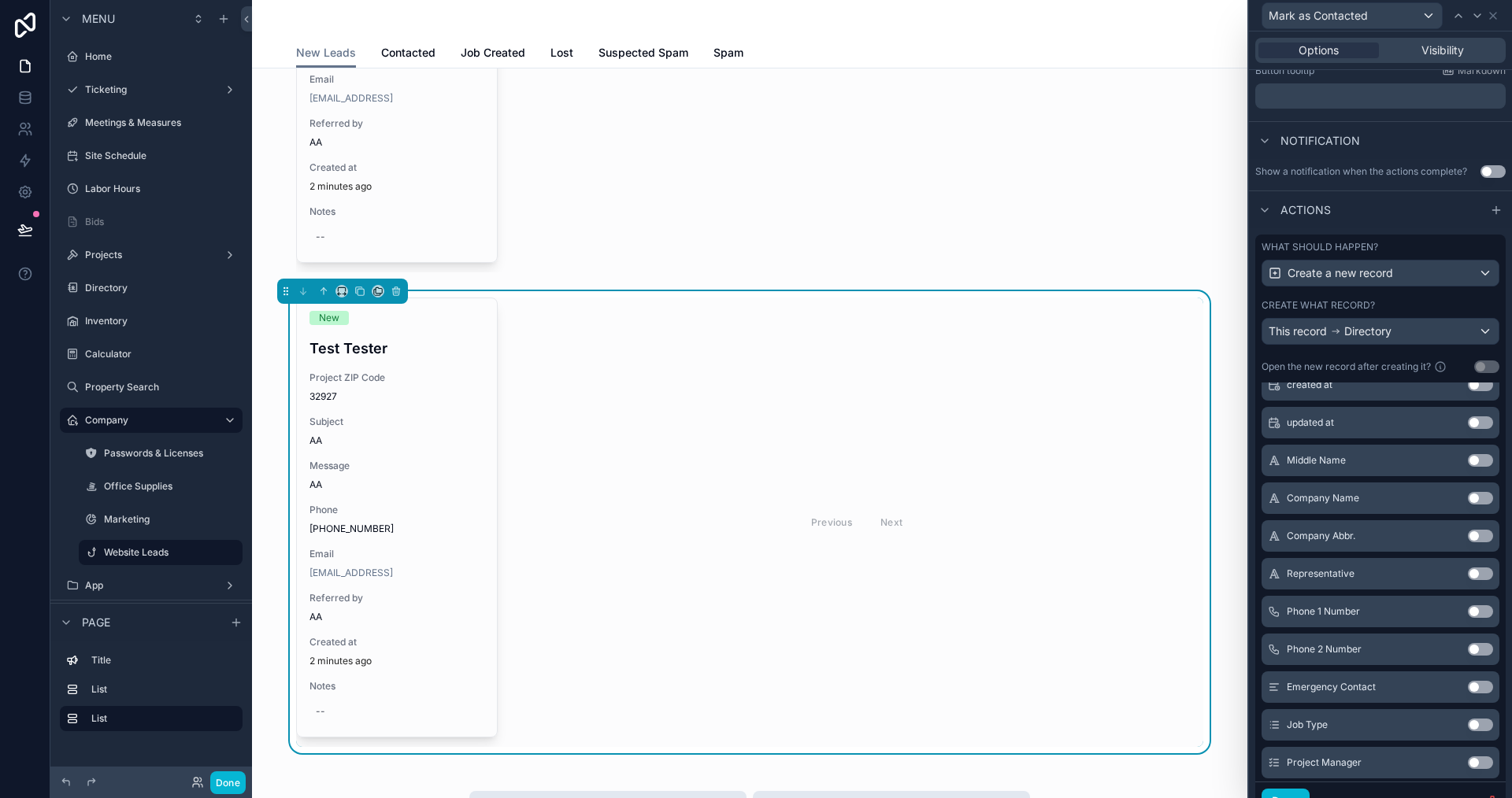
scroll to position [787, 0]
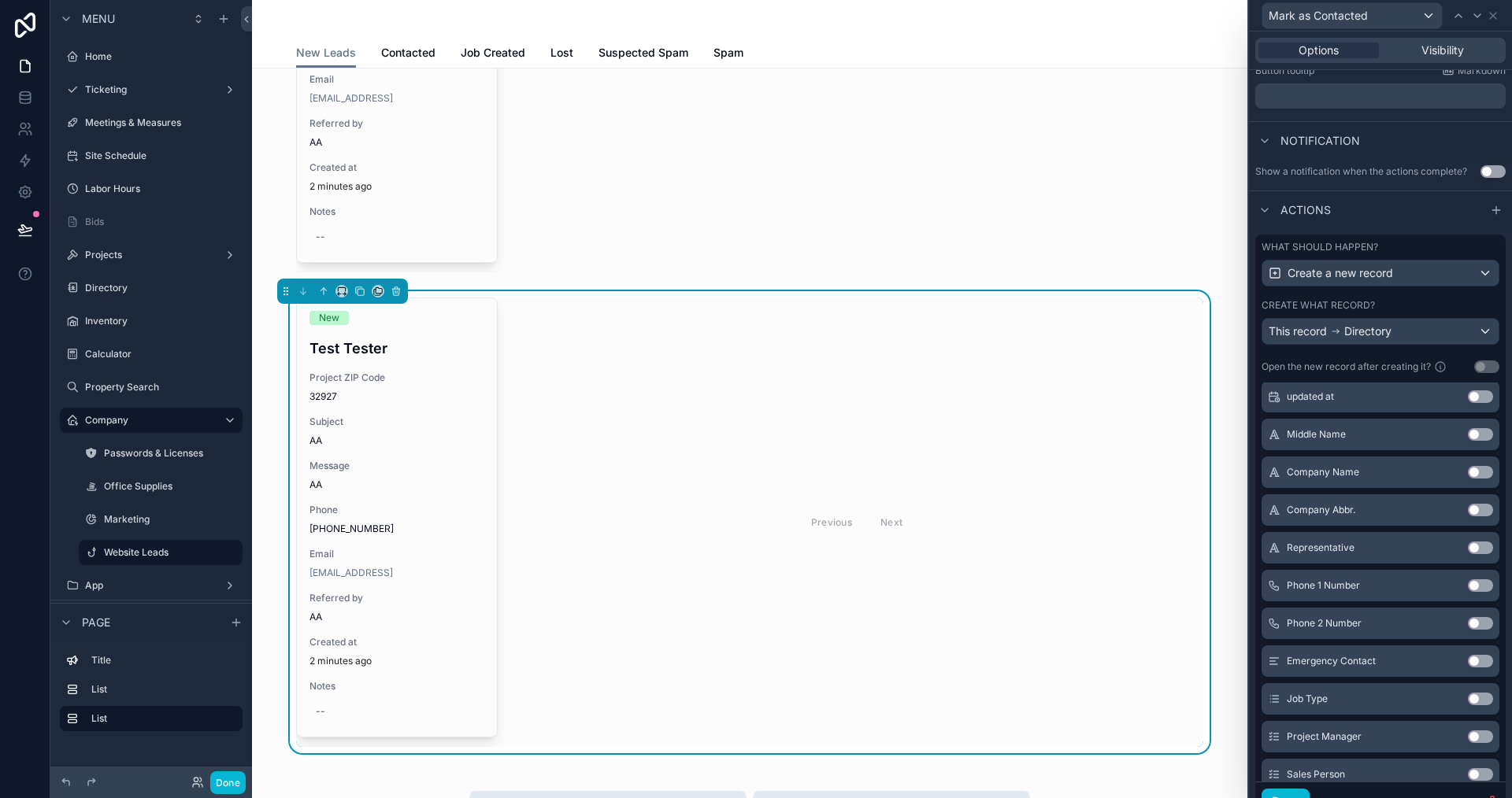
drag, startPoint x: 1458, startPoint y: 581, endPoint x: 1450, endPoint y: 582, distance: 8.1
click at [1468, 581] on button "Use setting" at bounding box center [1480, 586] width 26 height 12
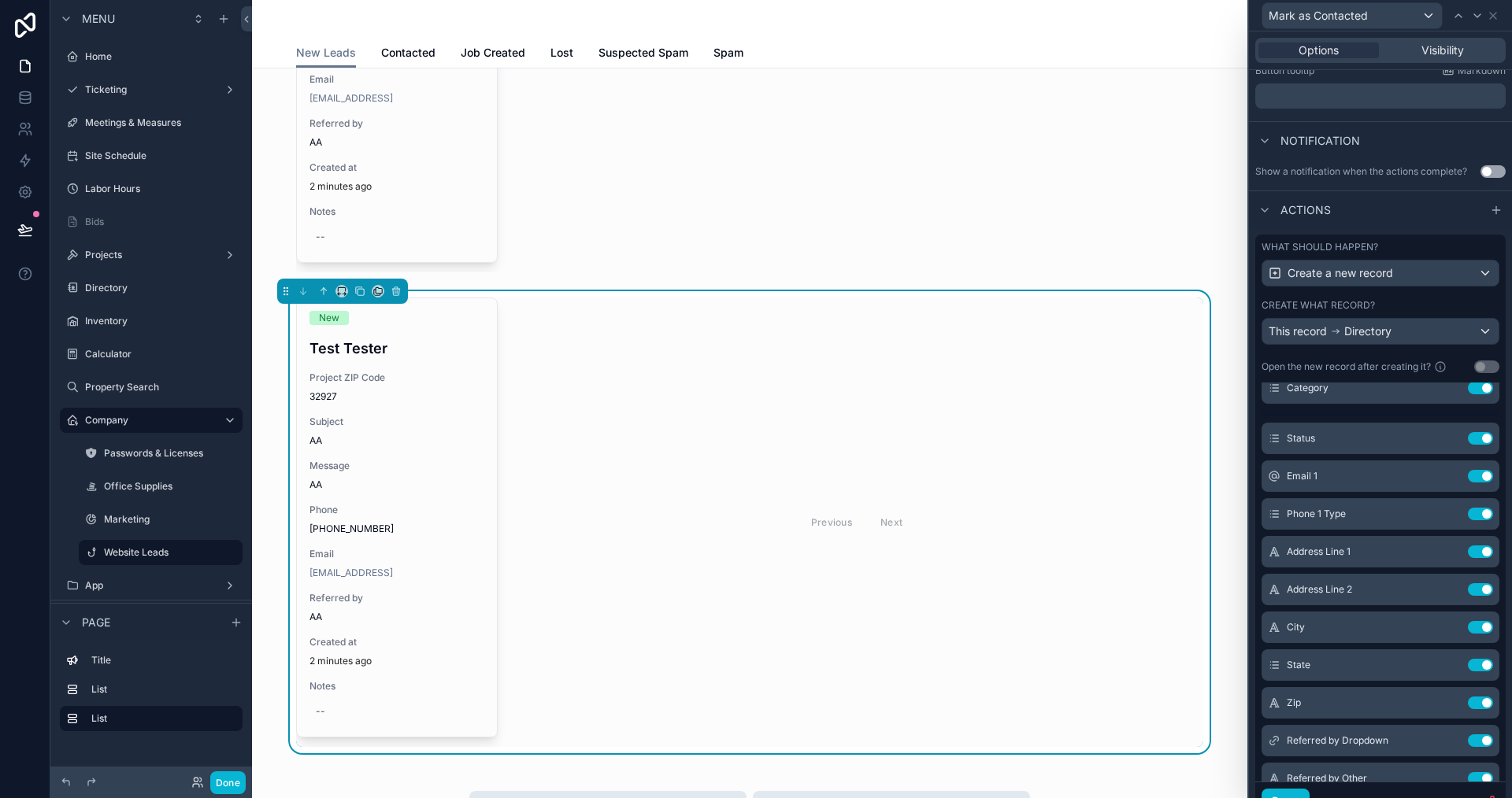
scroll to position [118, 0]
click at [1443, 554] on icon at bounding box center [1449, 551] width 12 height 12
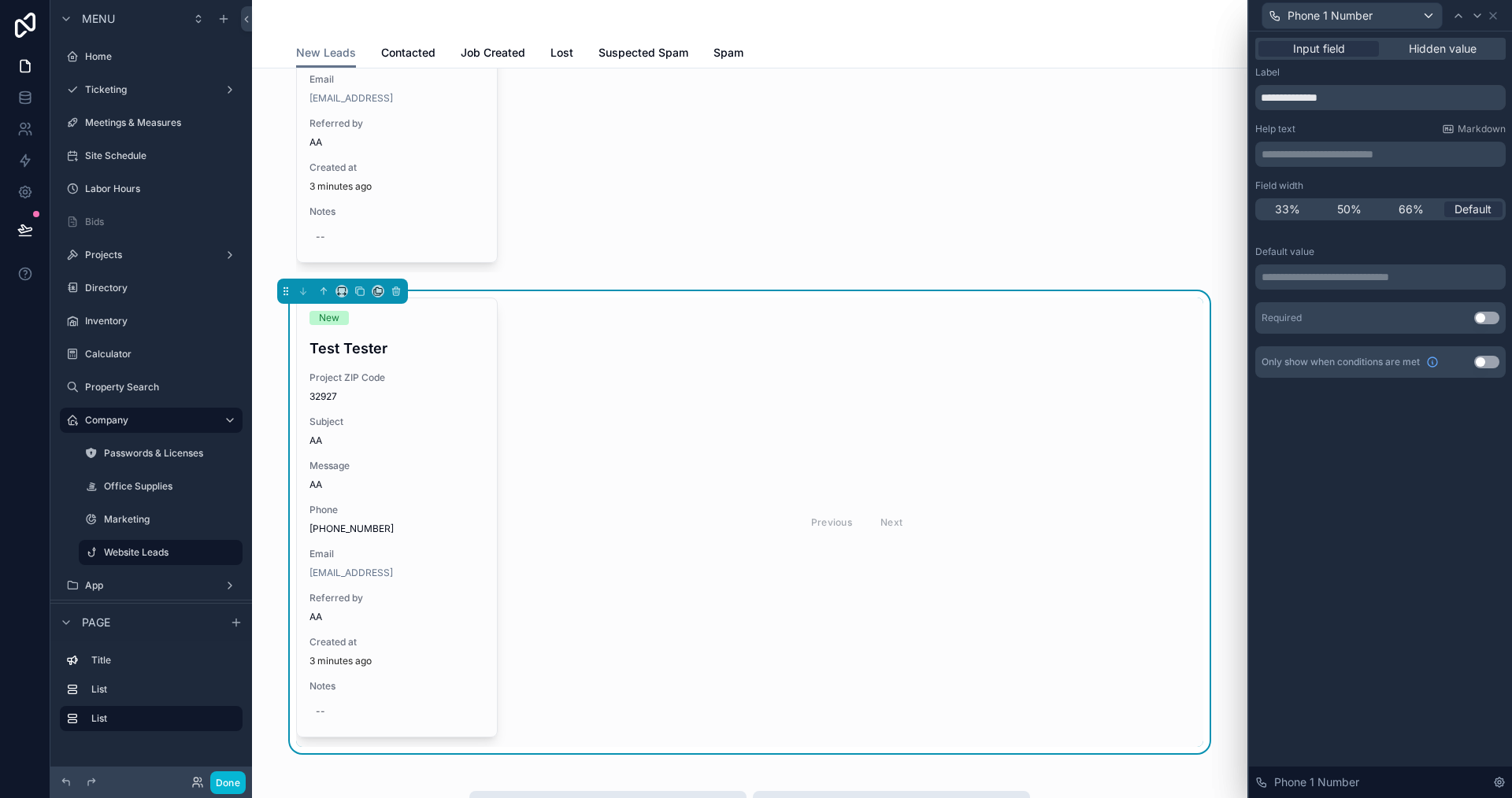
click at [1325, 277] on p "**********" at bounding box center [1382, 277] width 241 height 16
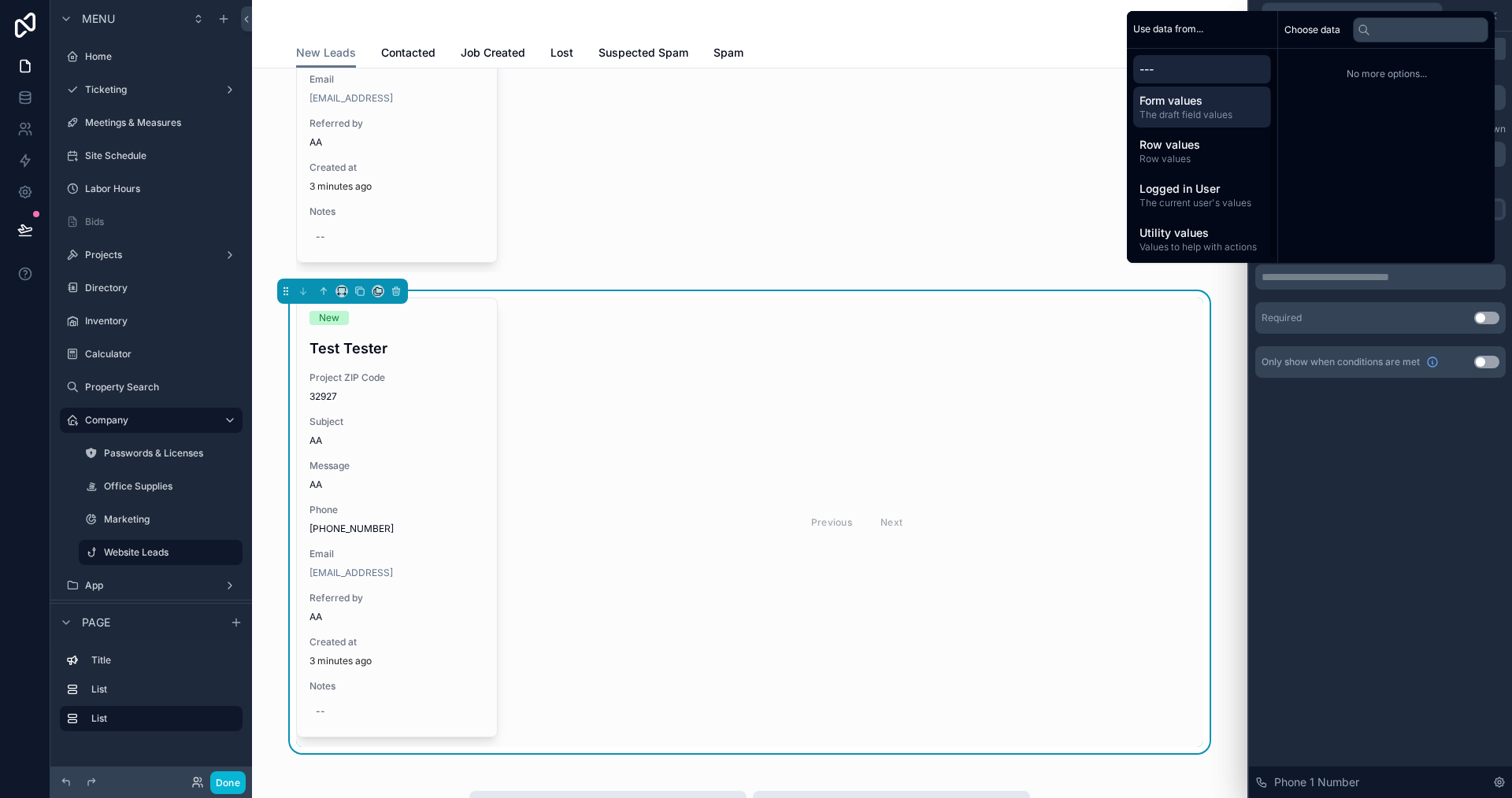
click at [1159, 95] on span "Form values" at bounding box center [1202, 100] width 125 height 16
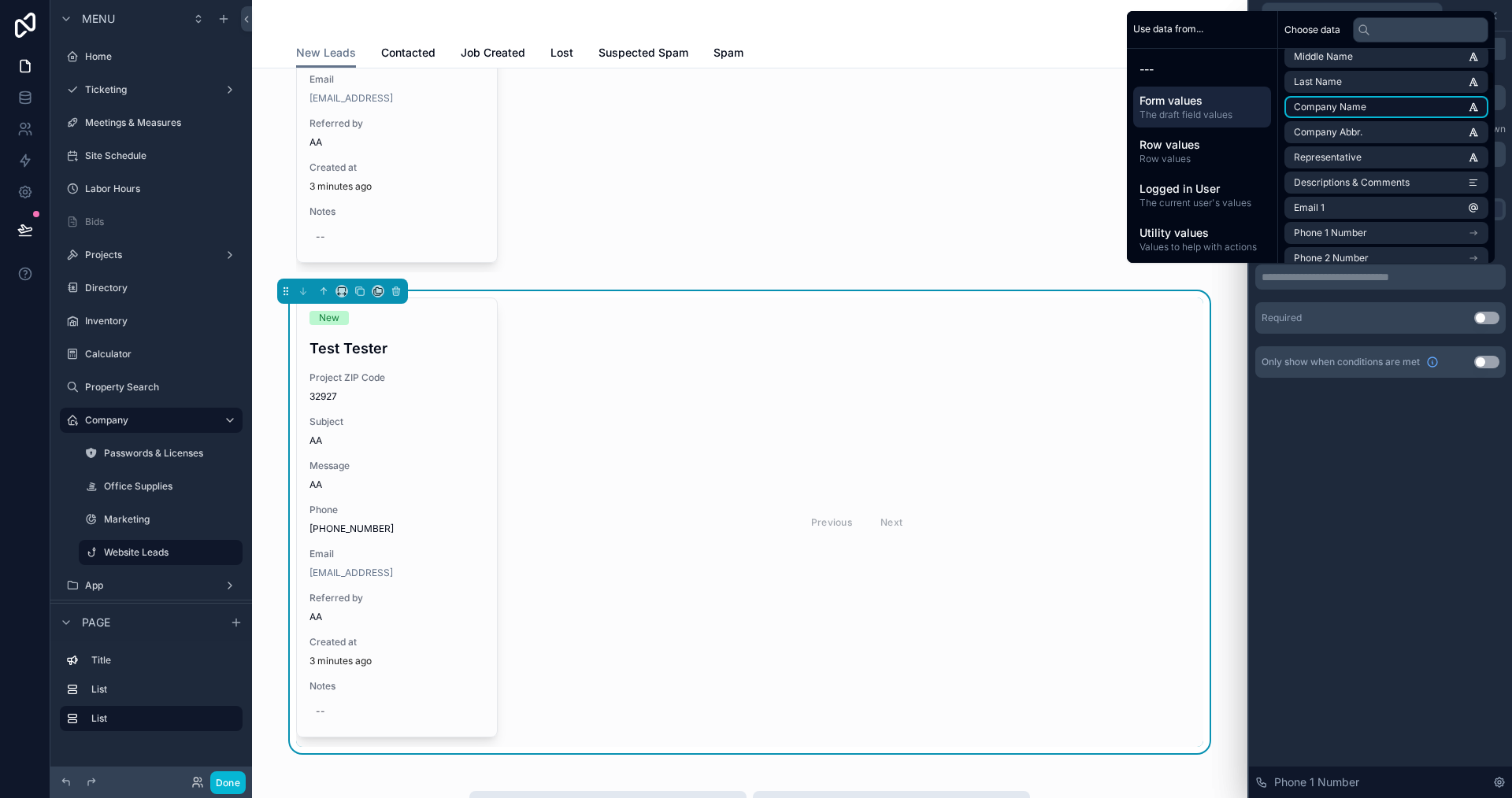
scroll to position [315, 0]
click at [1378, 154] on li "Phone 1 Number" at bounding box center [1387, 154] width 204 height 22
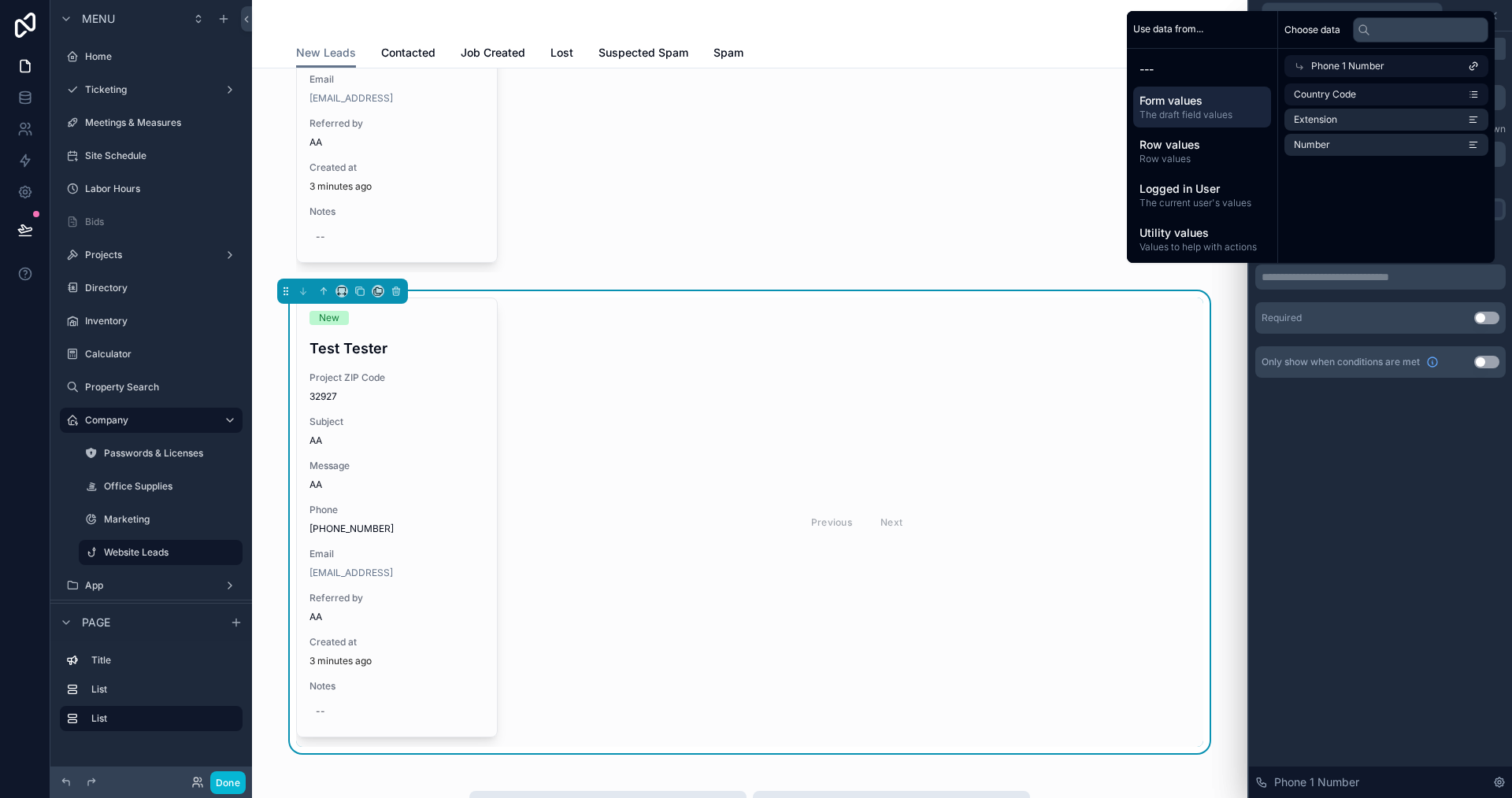
click at [1311, 63] on span "Phone 1 Number" at bounding box center [1347, 66] width 73 height 12
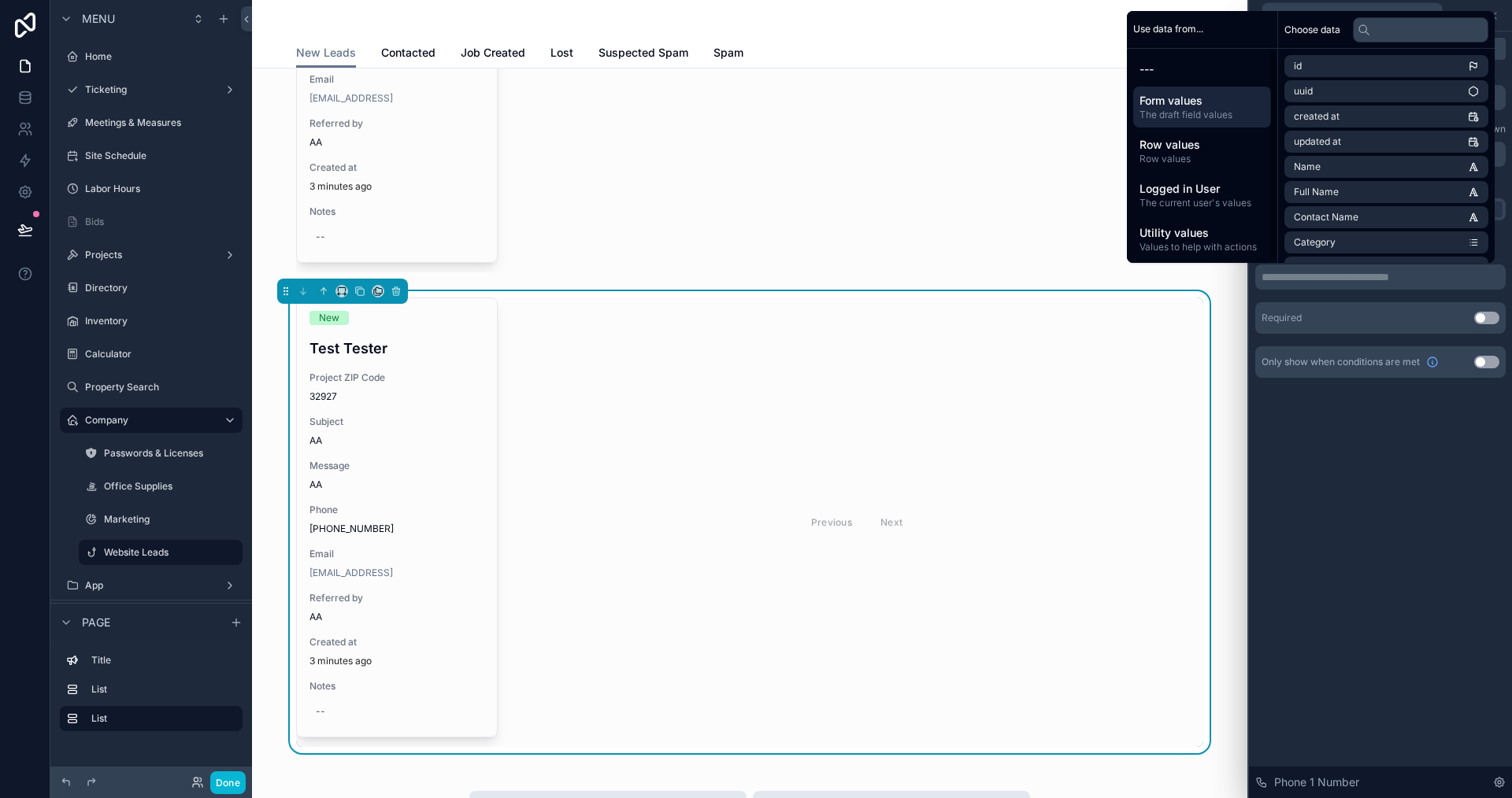
click at [1193, 96] on span "Form values" at bounding box center [1202, 100] width 125 height 16
click at [1189, 144] on span "Row values" at bounding box center [1202, 145] width 125 height 16
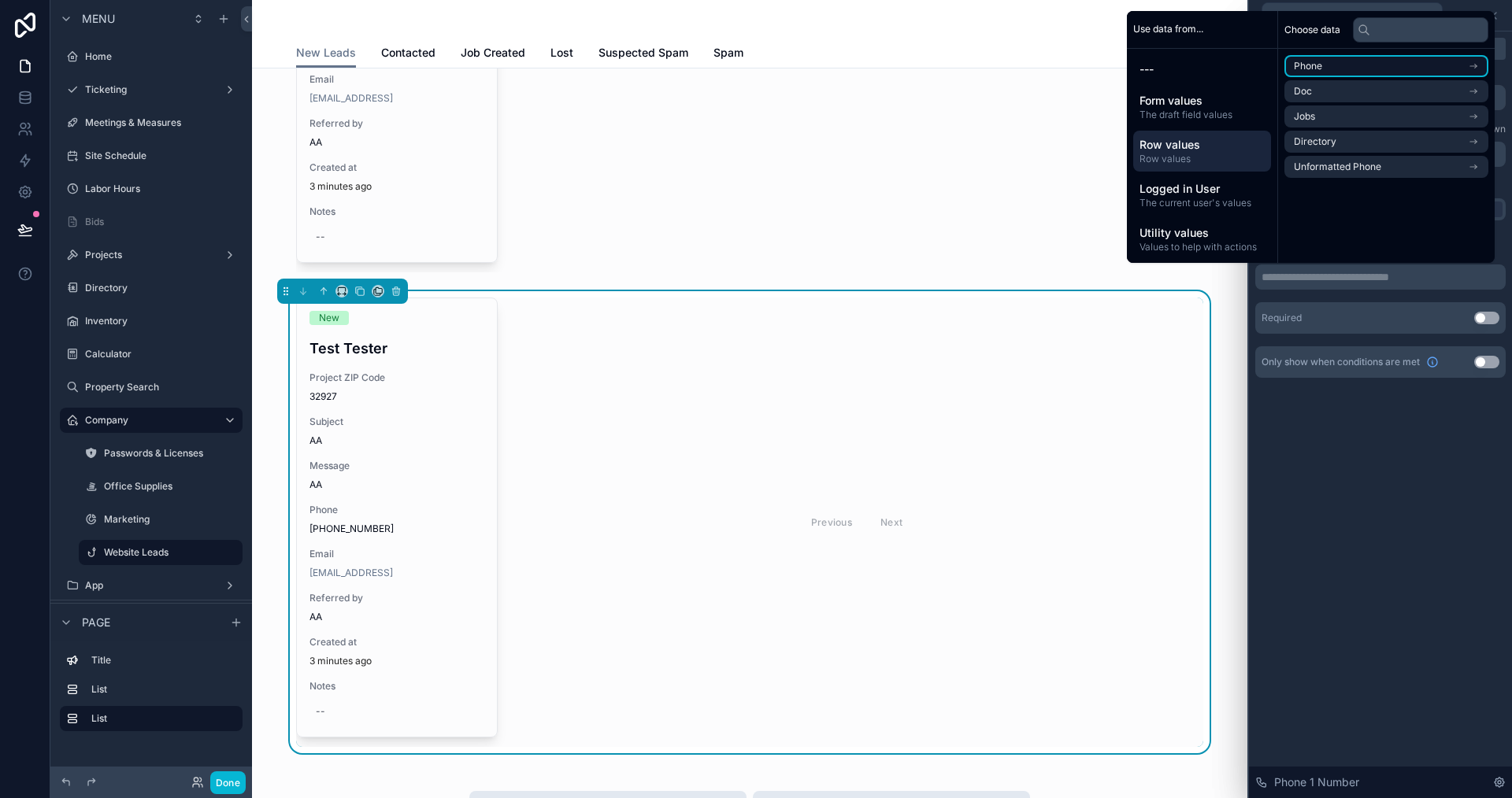
click at [1343, 61] on li "Phone" at bounding box center [1387, 66] width 204 height 22
click at [1360, 96] on li "Phone" at bounding box center [1387, 94] width 204 height 22
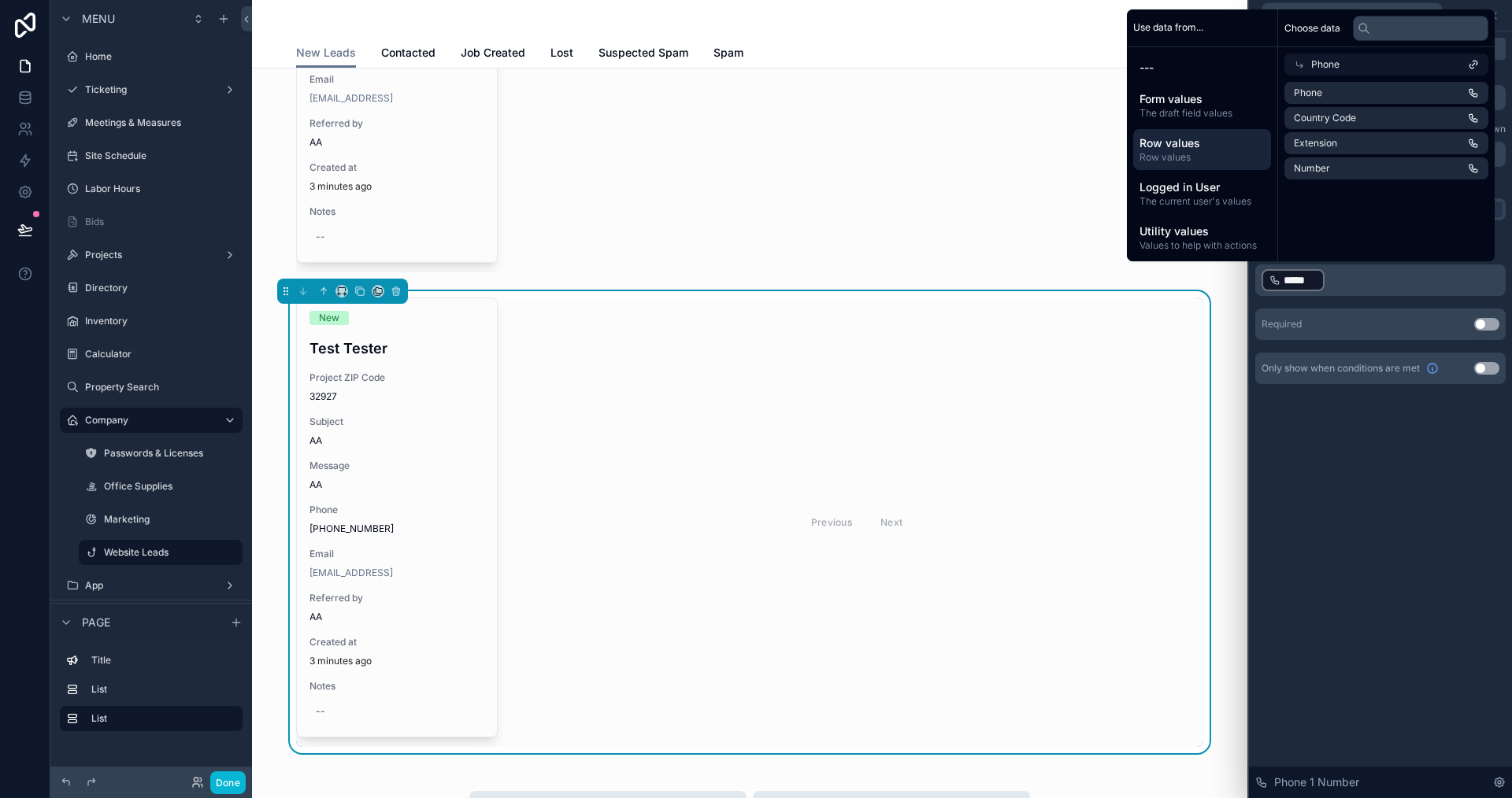
click at [1382, 483] on div "**********" at bounding box center [1381, 415] width 263 height 767
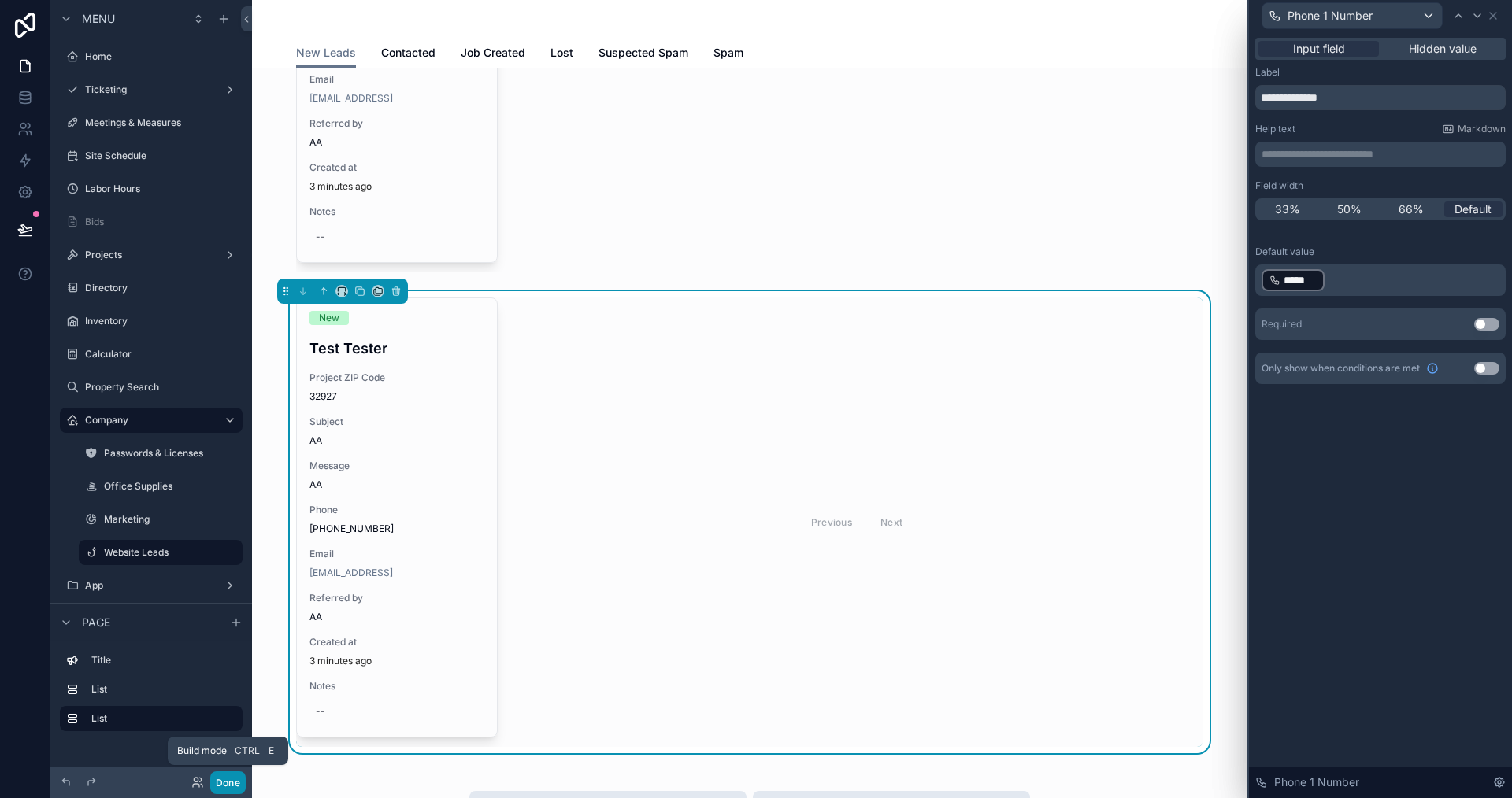
click at [229, 786] on button "Done" at bounding box center [228, 783] width 35 height 23
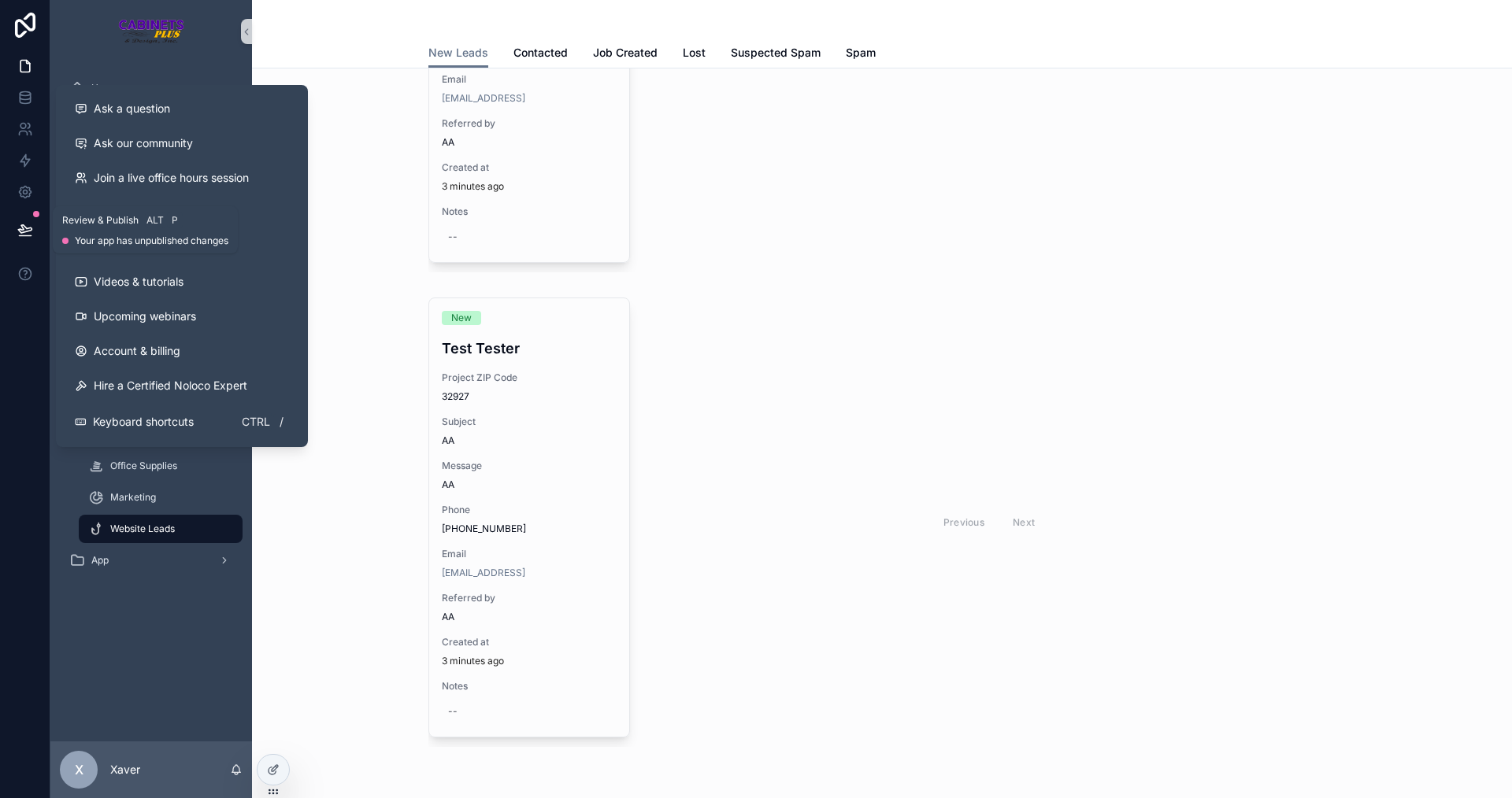
click at [6, 216] on div at bounding box center [25, 230] width 49 height 44
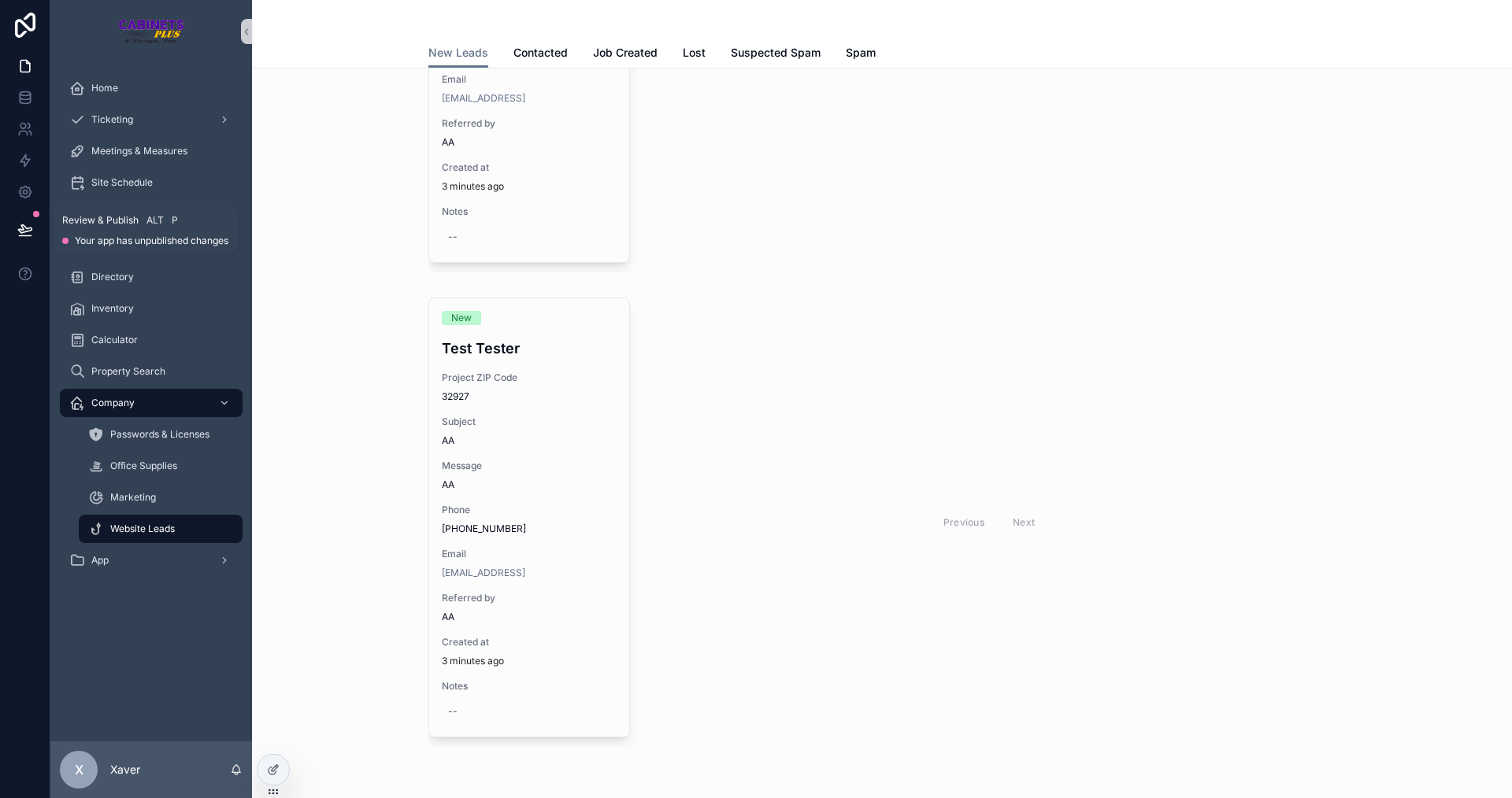
click at [11, 222] on button at bounding box center [25, 230] width 34 height 44
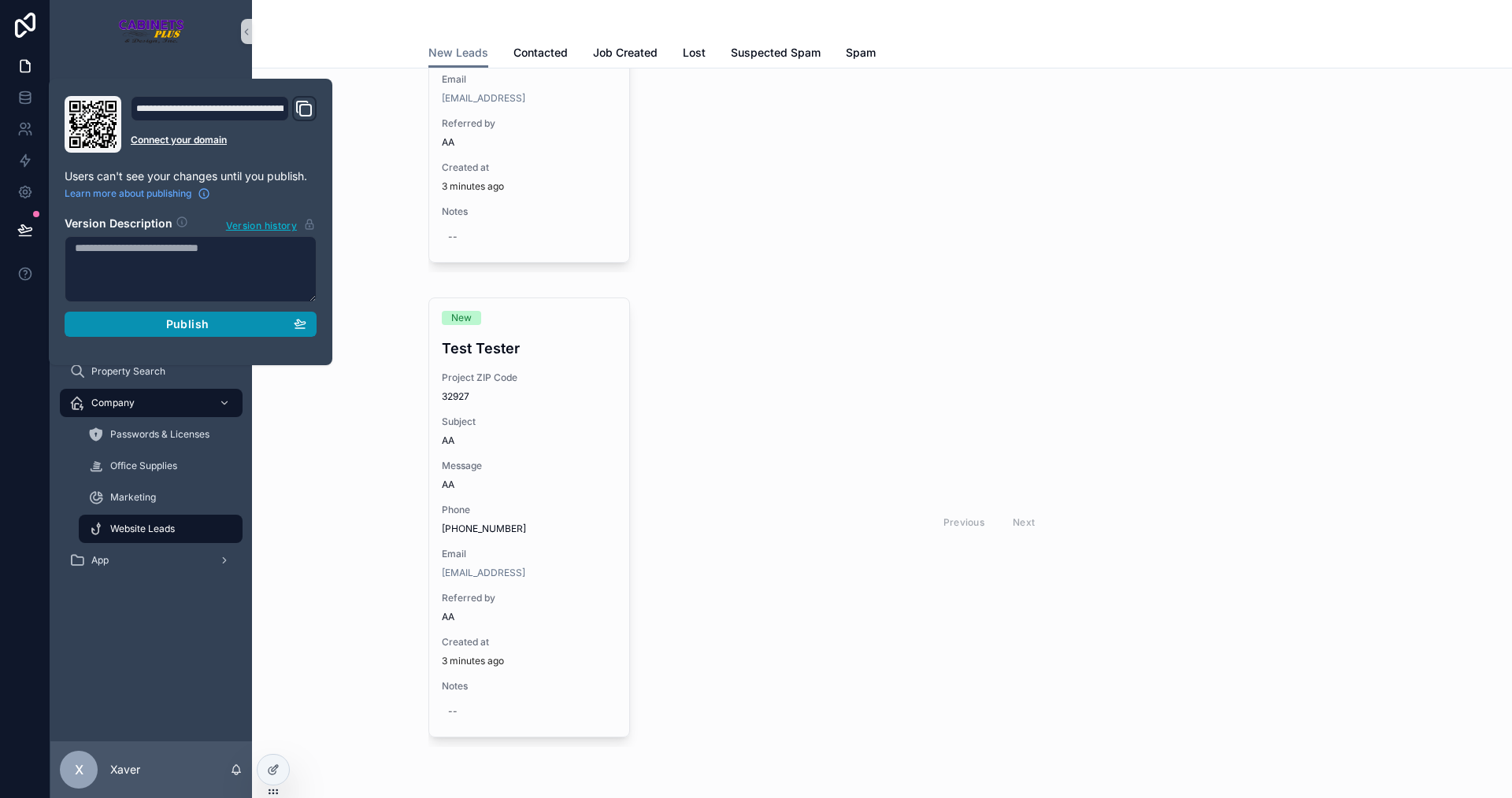
click at [118, 324] on div "Publish" at bounding box center [190, 324] width 232 height 14
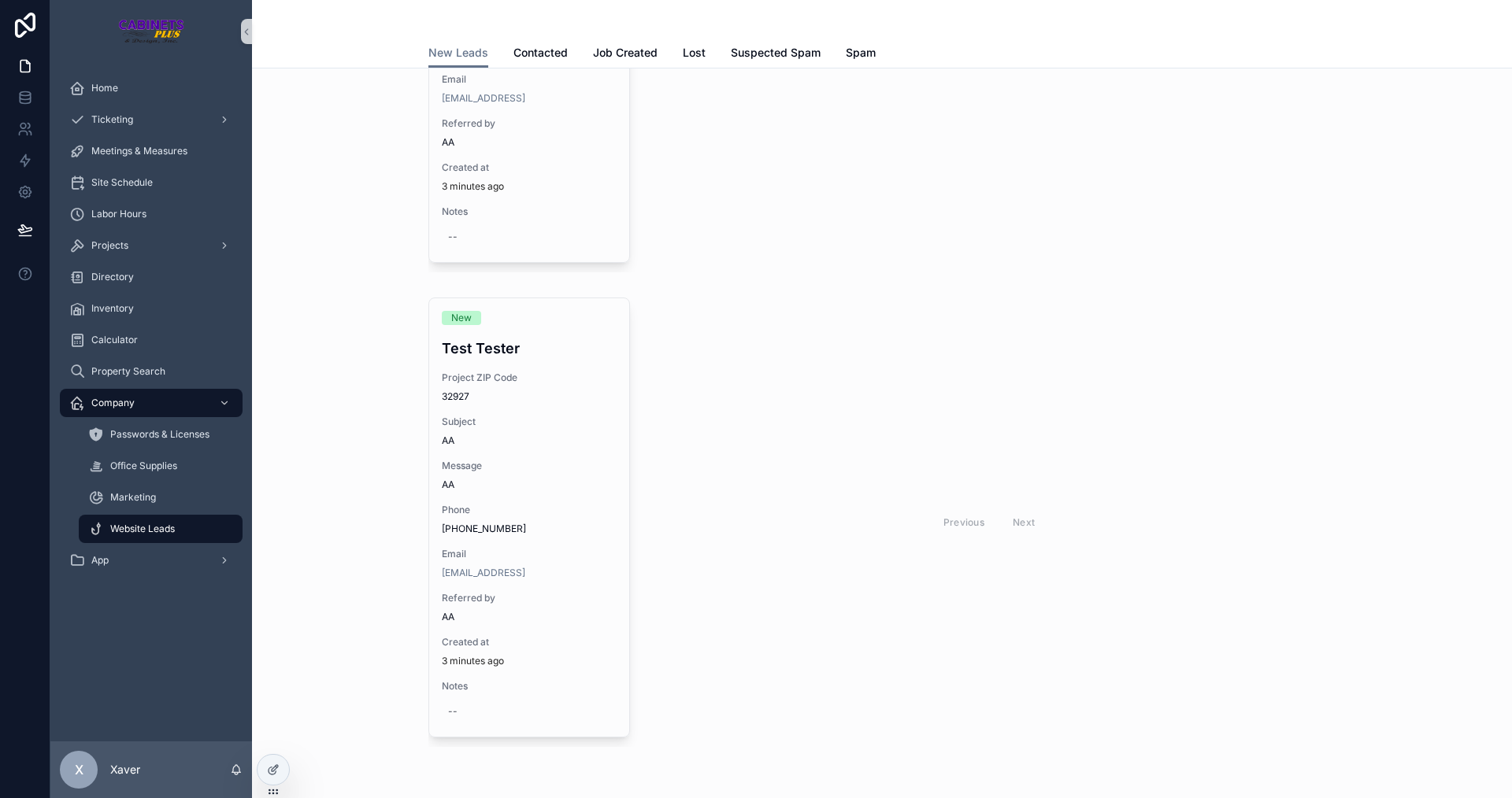
click at [645, 457] on div "Previous Next" at bounding box center [989, 522] width 693 height 449
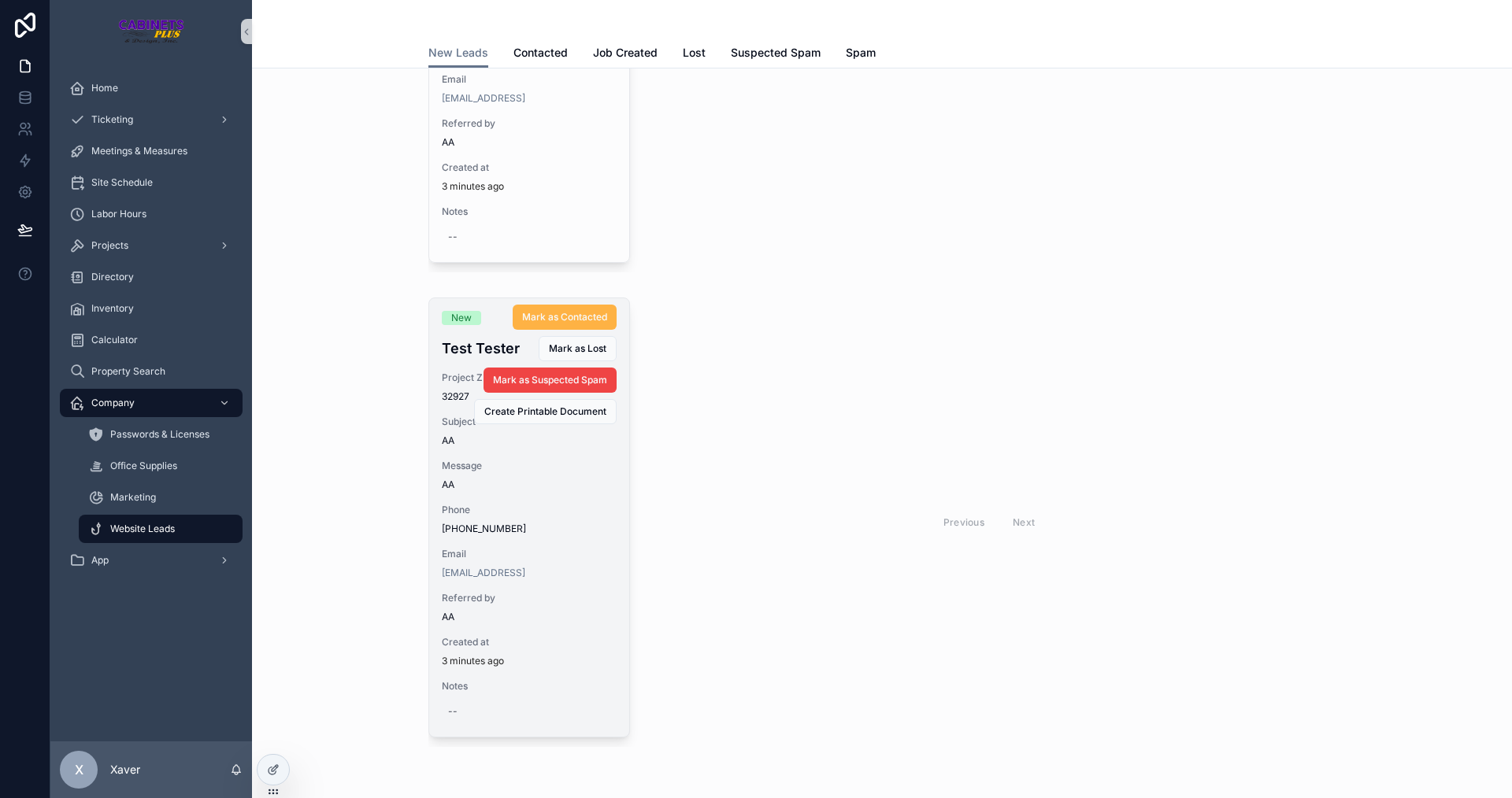
click at [575, 310] on button "Mark as Contacted" at bounding box center [565, 317] width 104 height 26
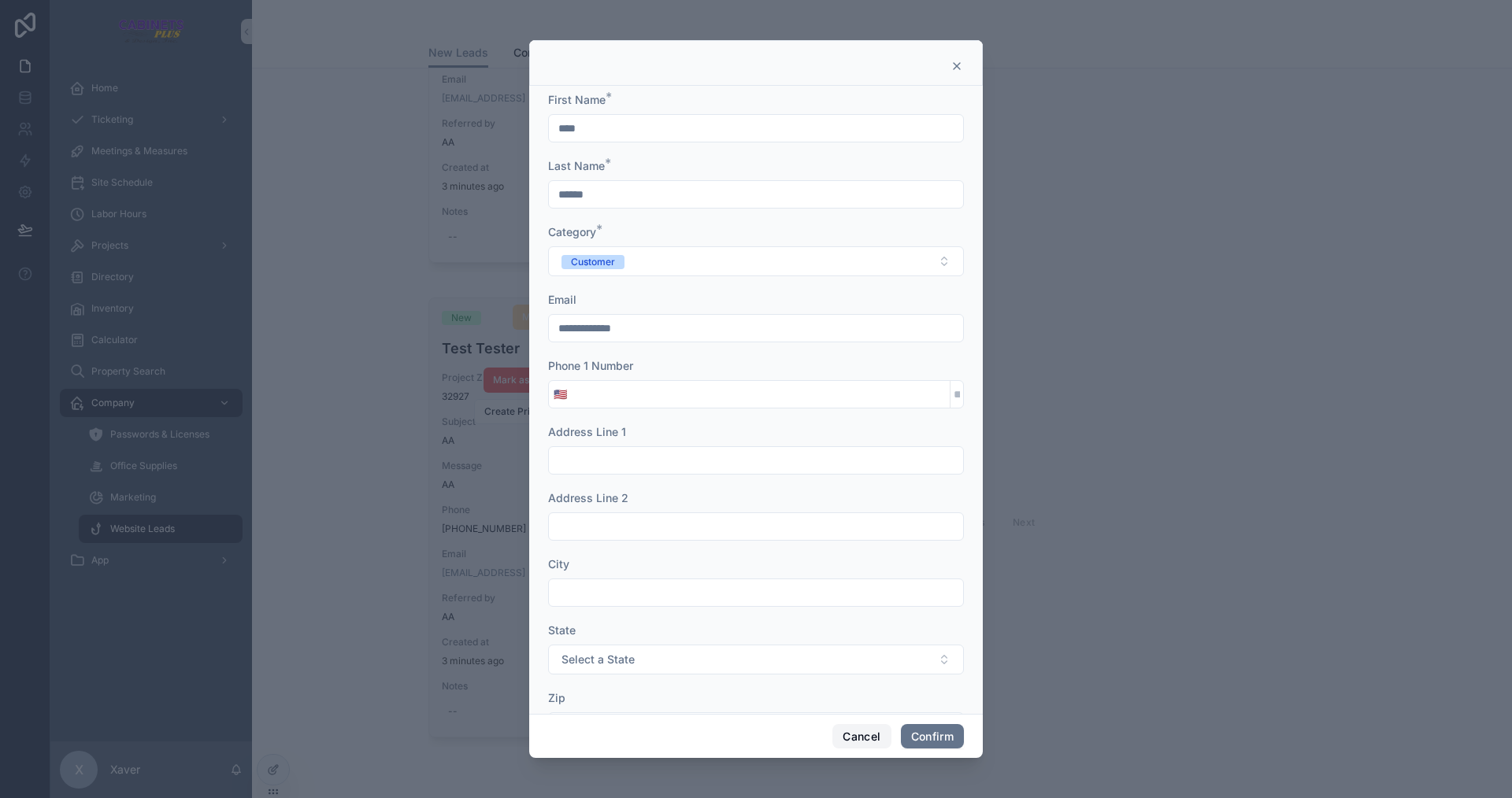
click at [851, 734] on button "Cancel" at bounding box center [862, 736] width 58 height 26
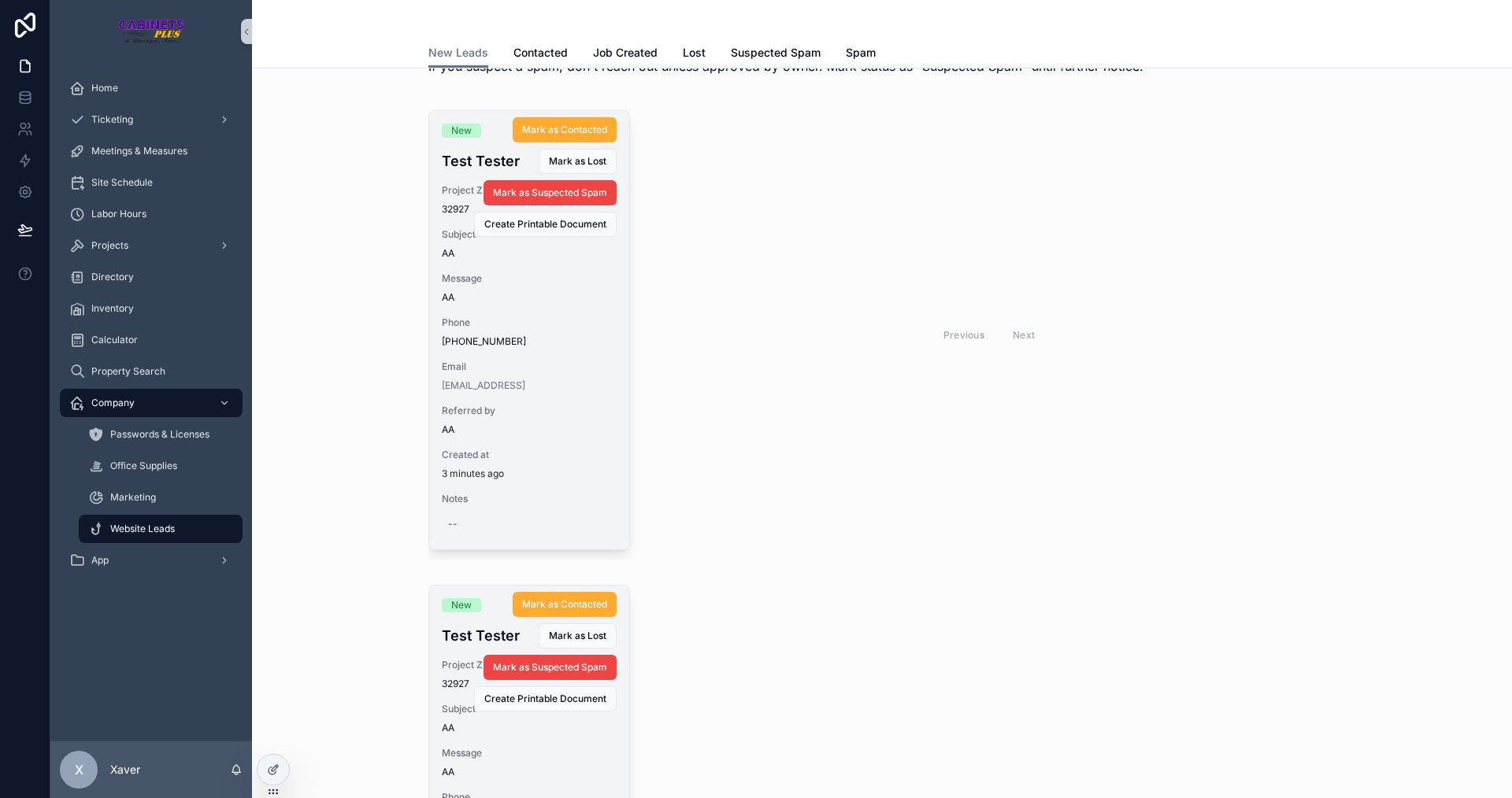
scroll to position [78, 0]
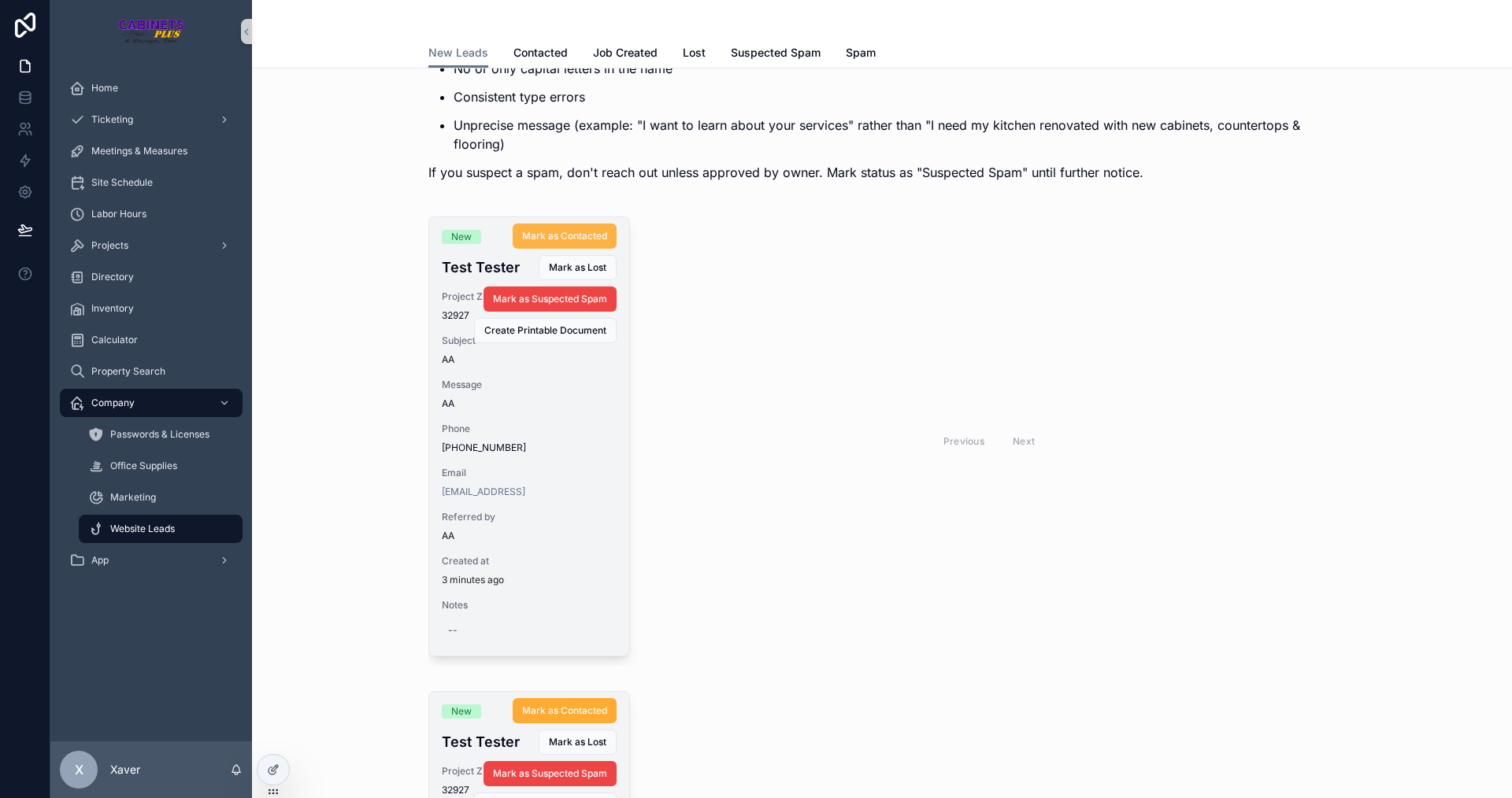
click at [526, 225] on button "Mark as Contacted" at bounding box center [565, 236] width 104 height 26
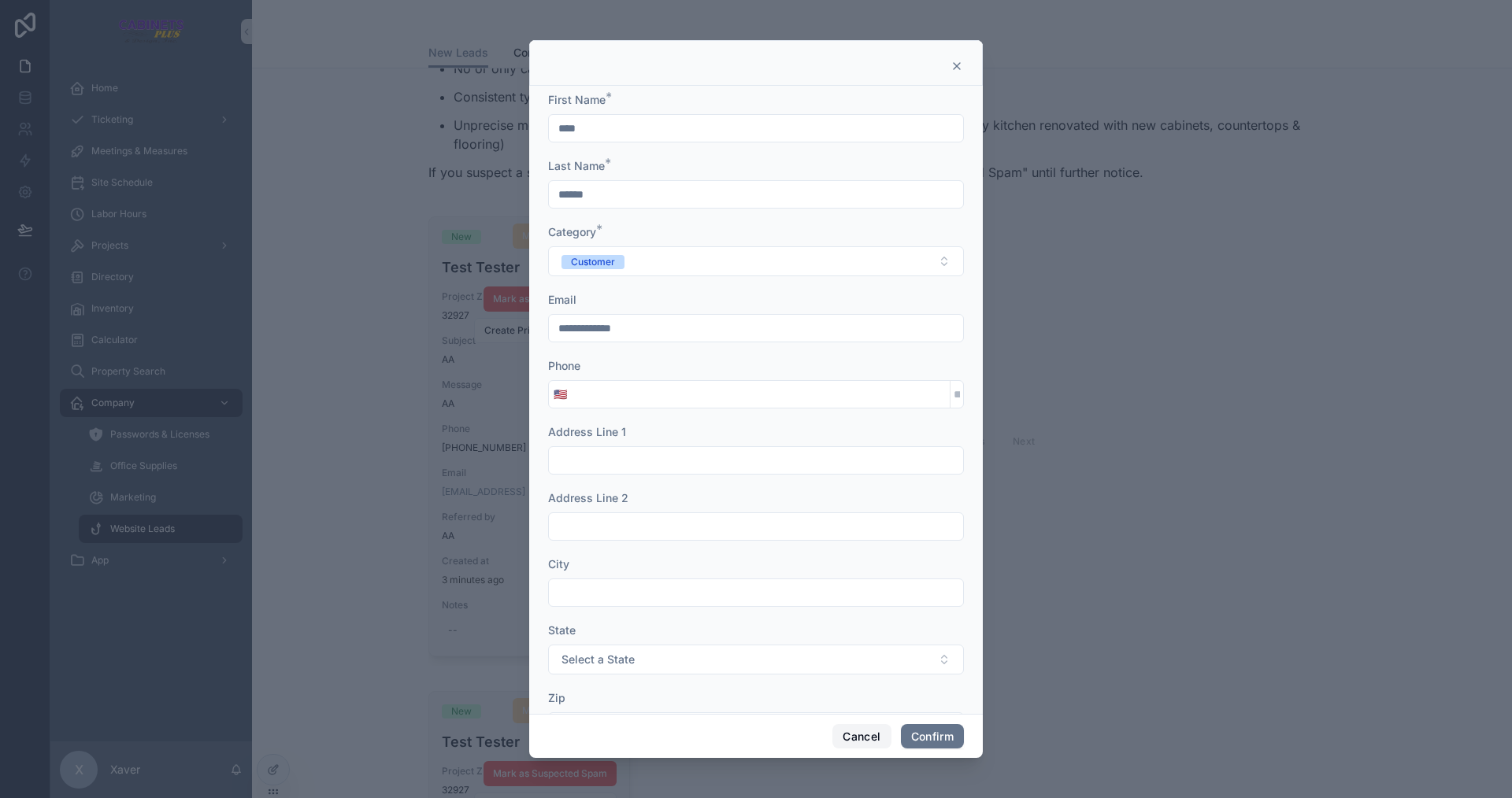
click at [849, 741] on button "Cancel" at bounding box center [862, 736] width 58 height 26
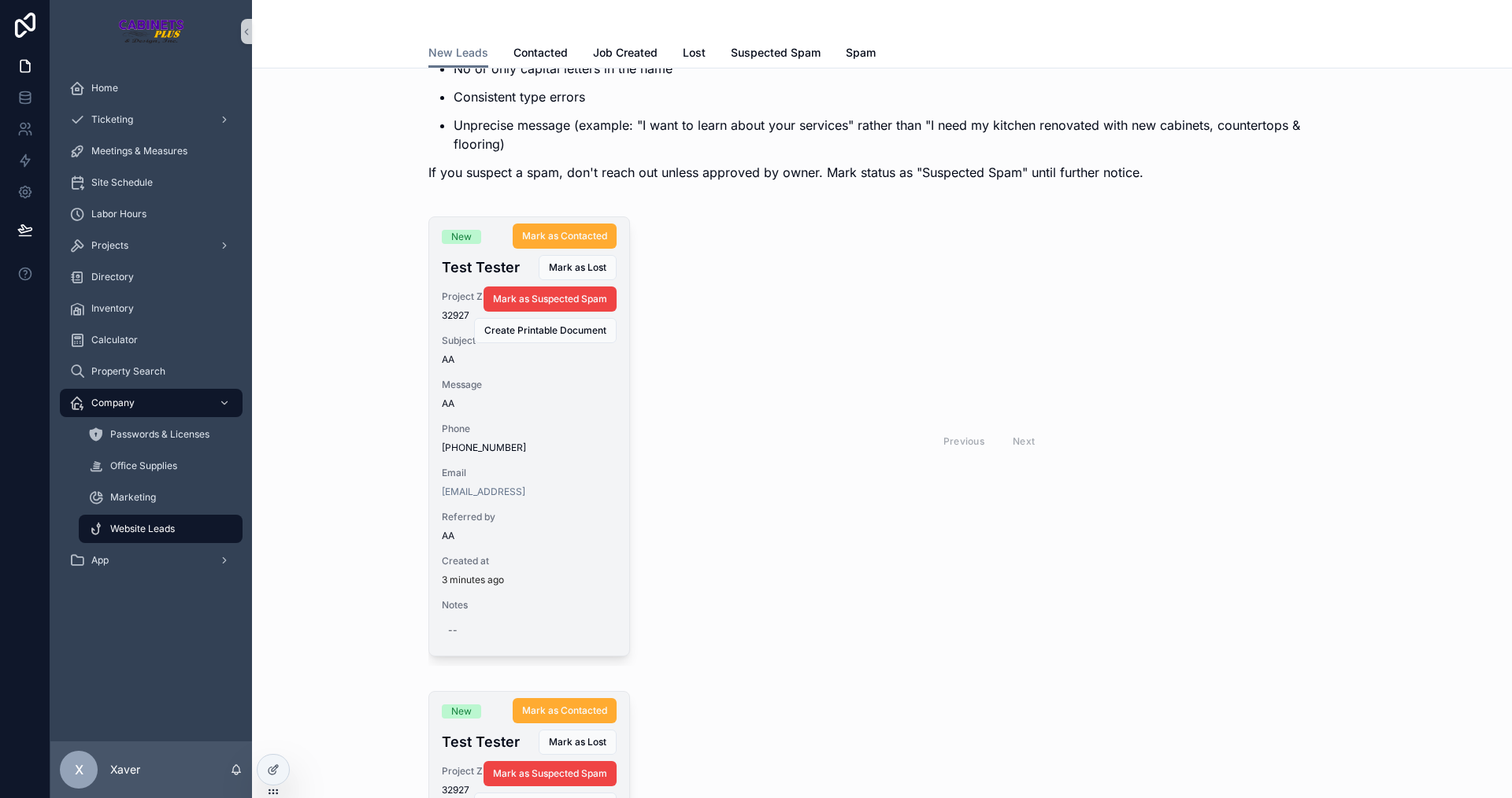
click at [322, 447] on div "New Test Tester Project ZIP Code 32927 Subject AA Message AA Phone (321) 350-68…" at bounding box center [882, 441] width 1235 height 462
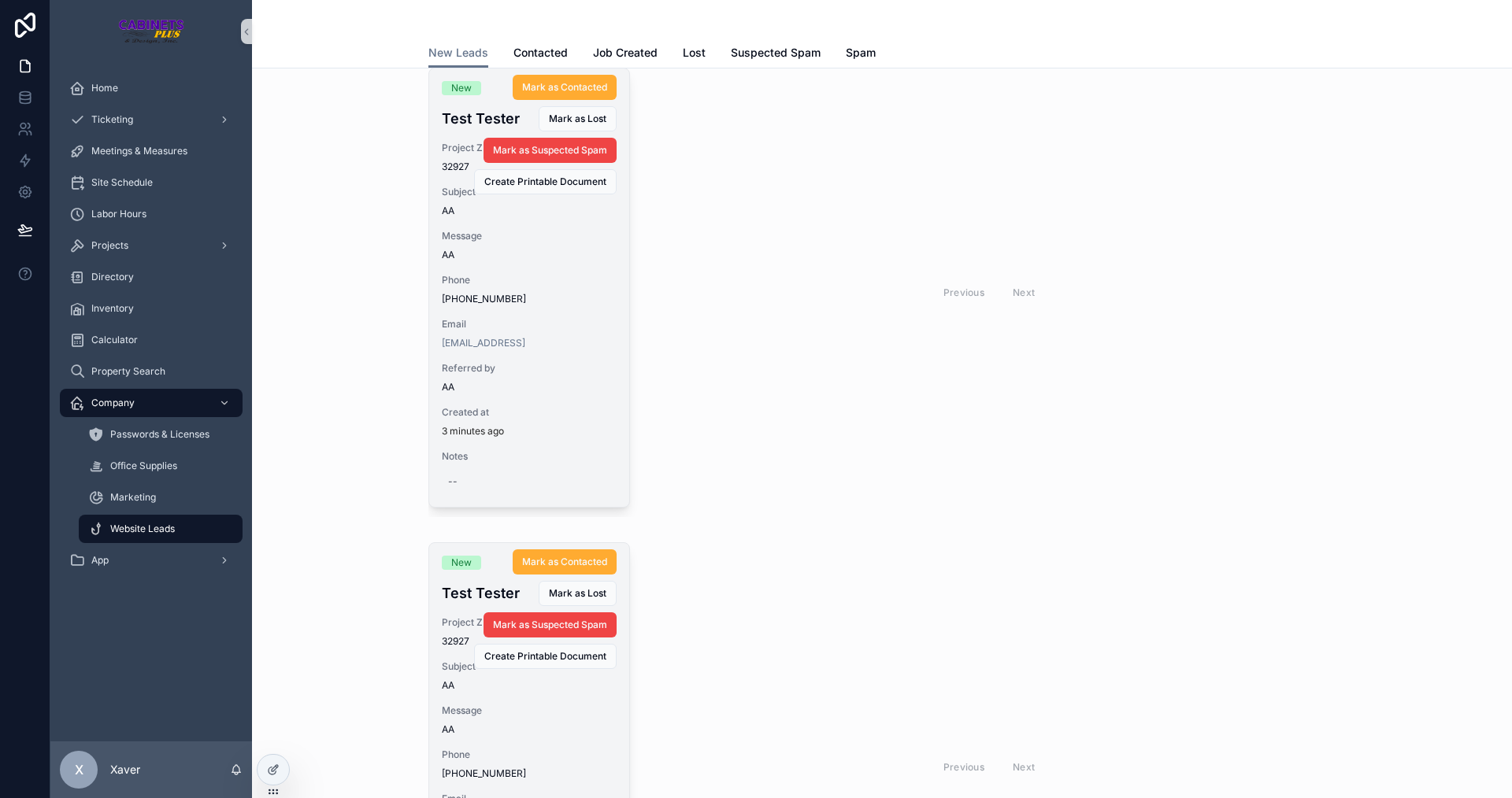
scroll to position [159, 0]
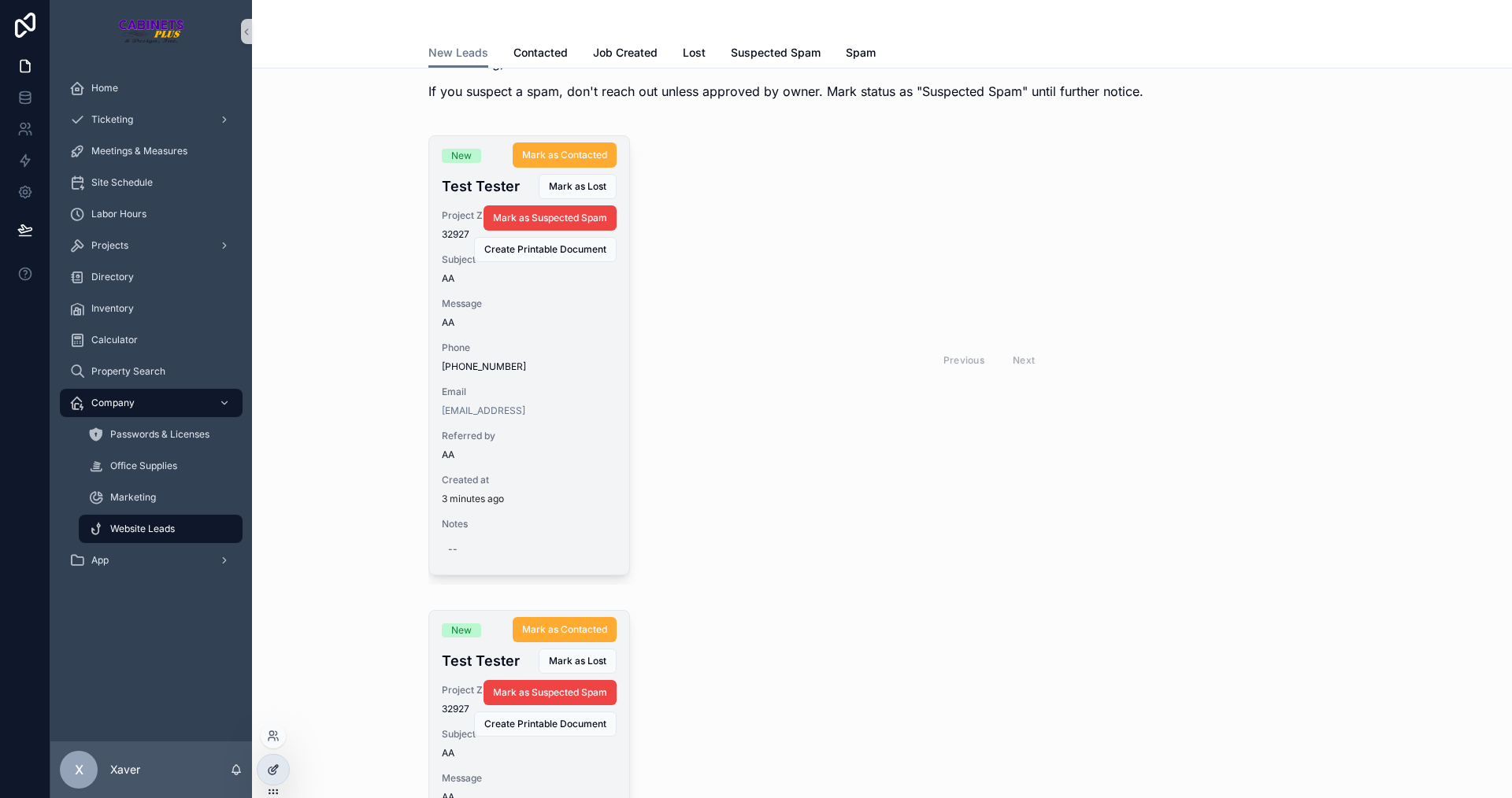
click at [278, 770] on icon at bounding box center [273, 770] width 12 height 12
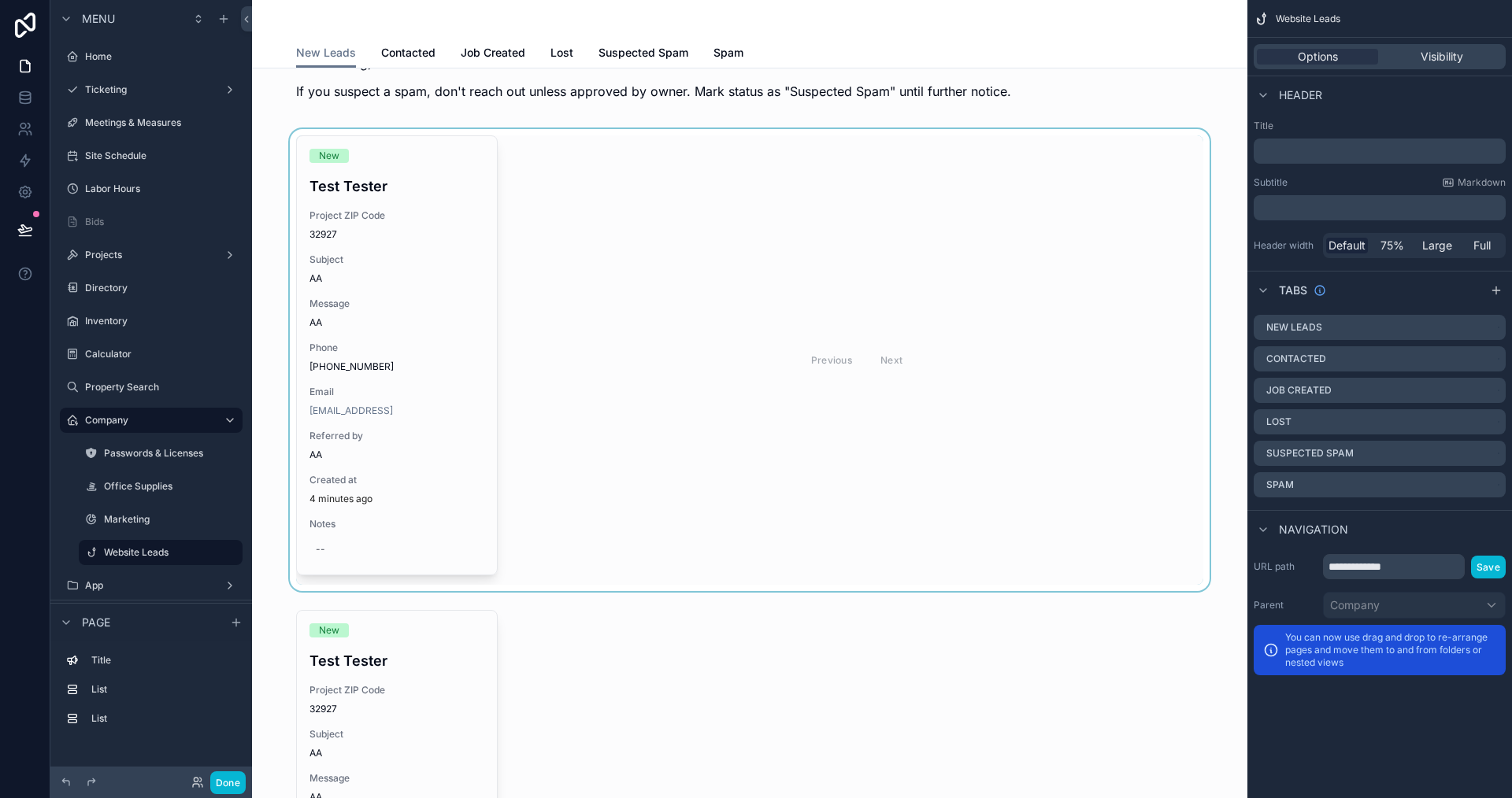
click at [641, 425] on div "scrollable content" at bounding box center [749, 360] width 970 height 462
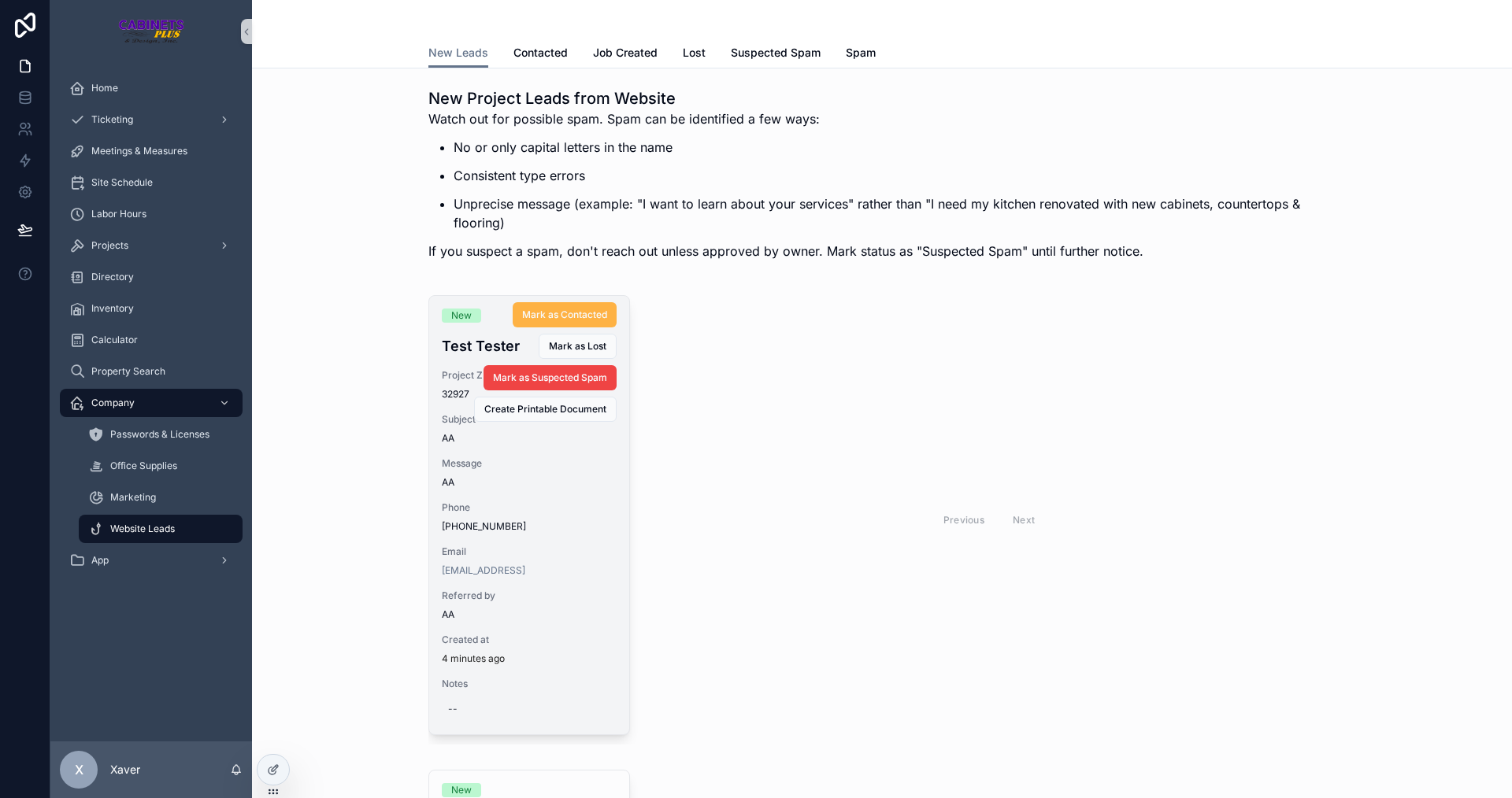
click at [567, 307] on button "Mark as Contacted" at bounding box center [565, 314] width 104 height 26
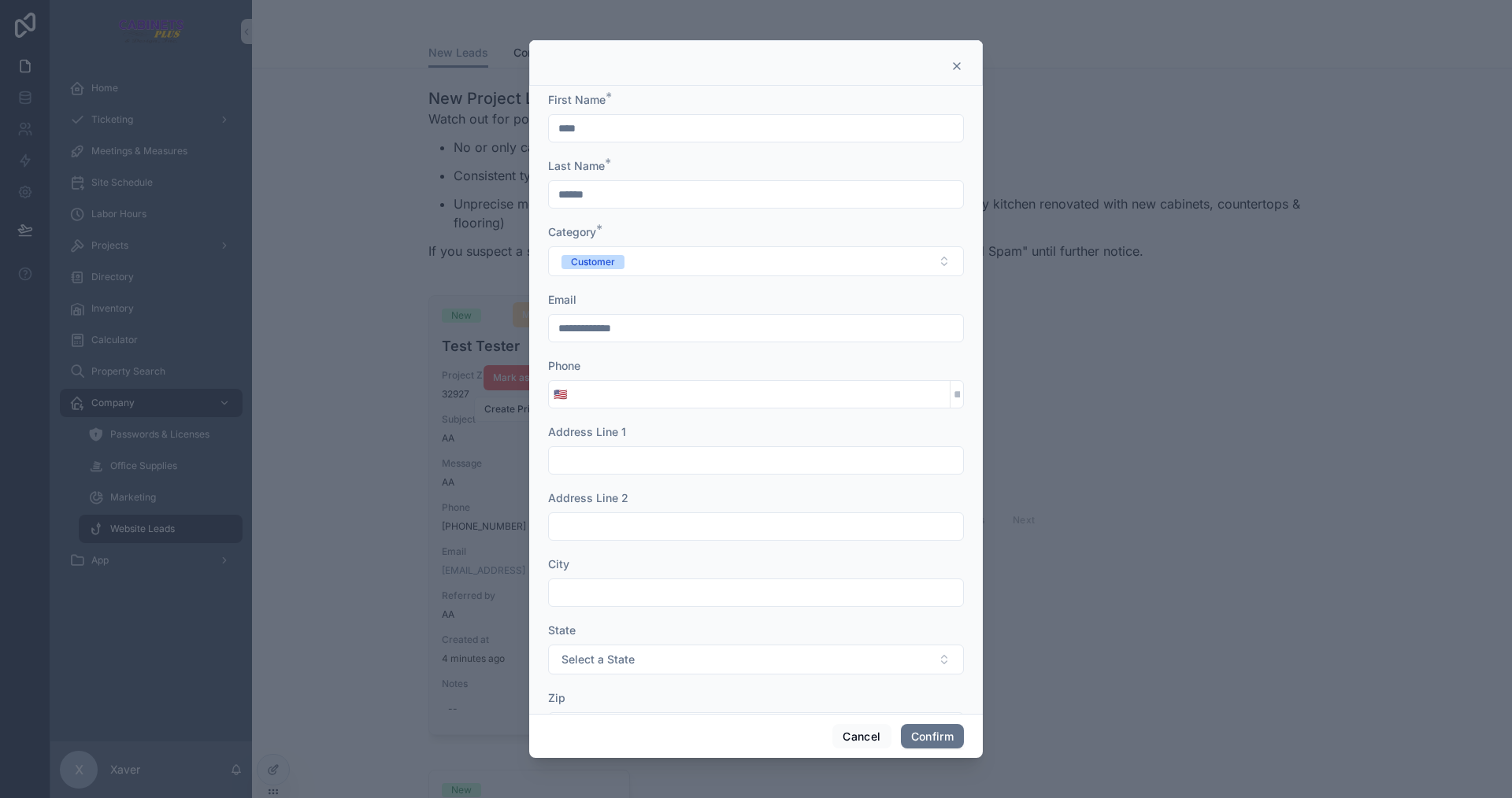
click at [623, 392] on input "tel" at bounding box center [760, 394] width 378 height 22
click at [868, 738] on button "Cancel" at bounding box center [862, 736] width 58 height 26
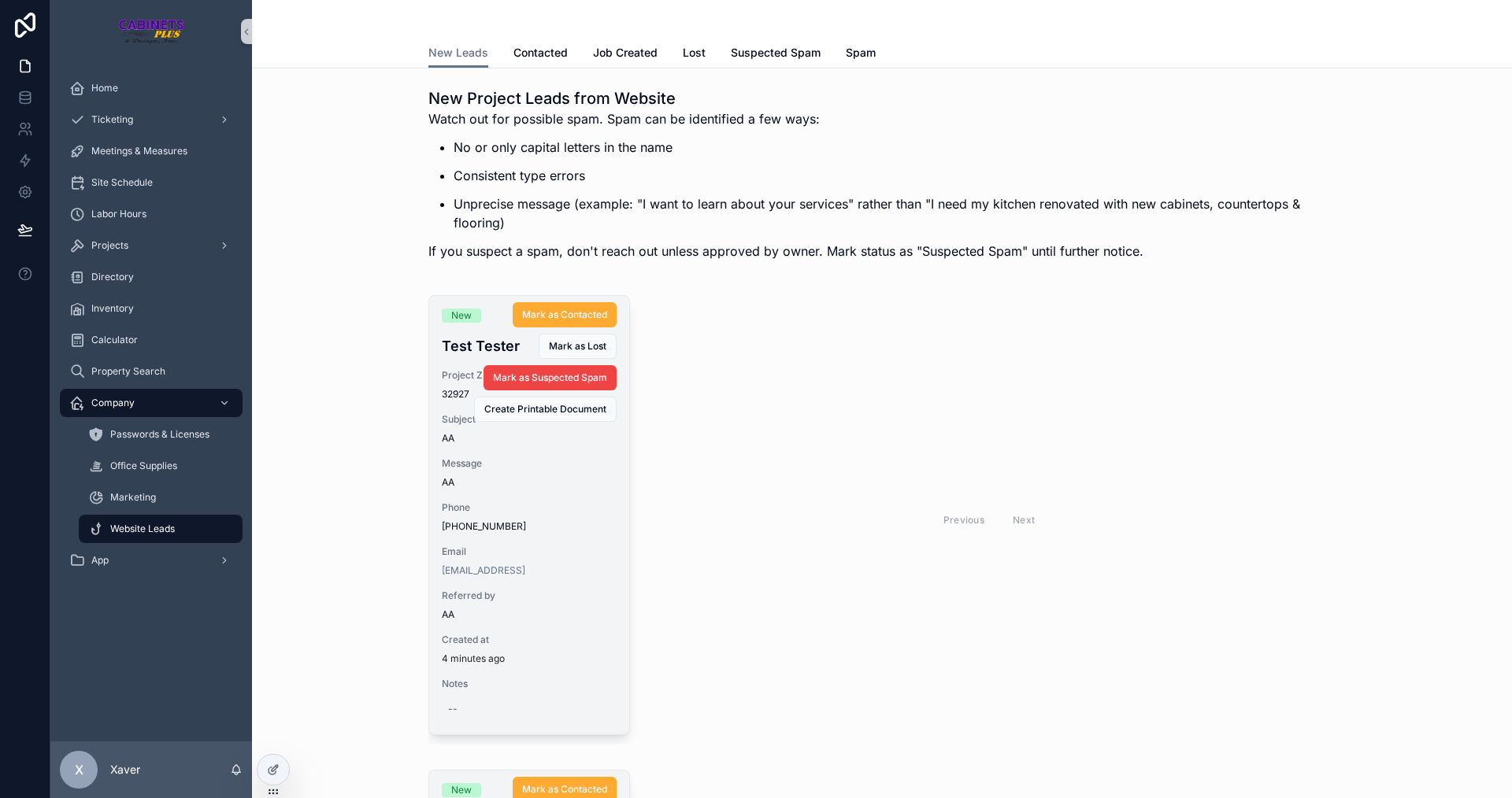
scroll to position [236, 0]
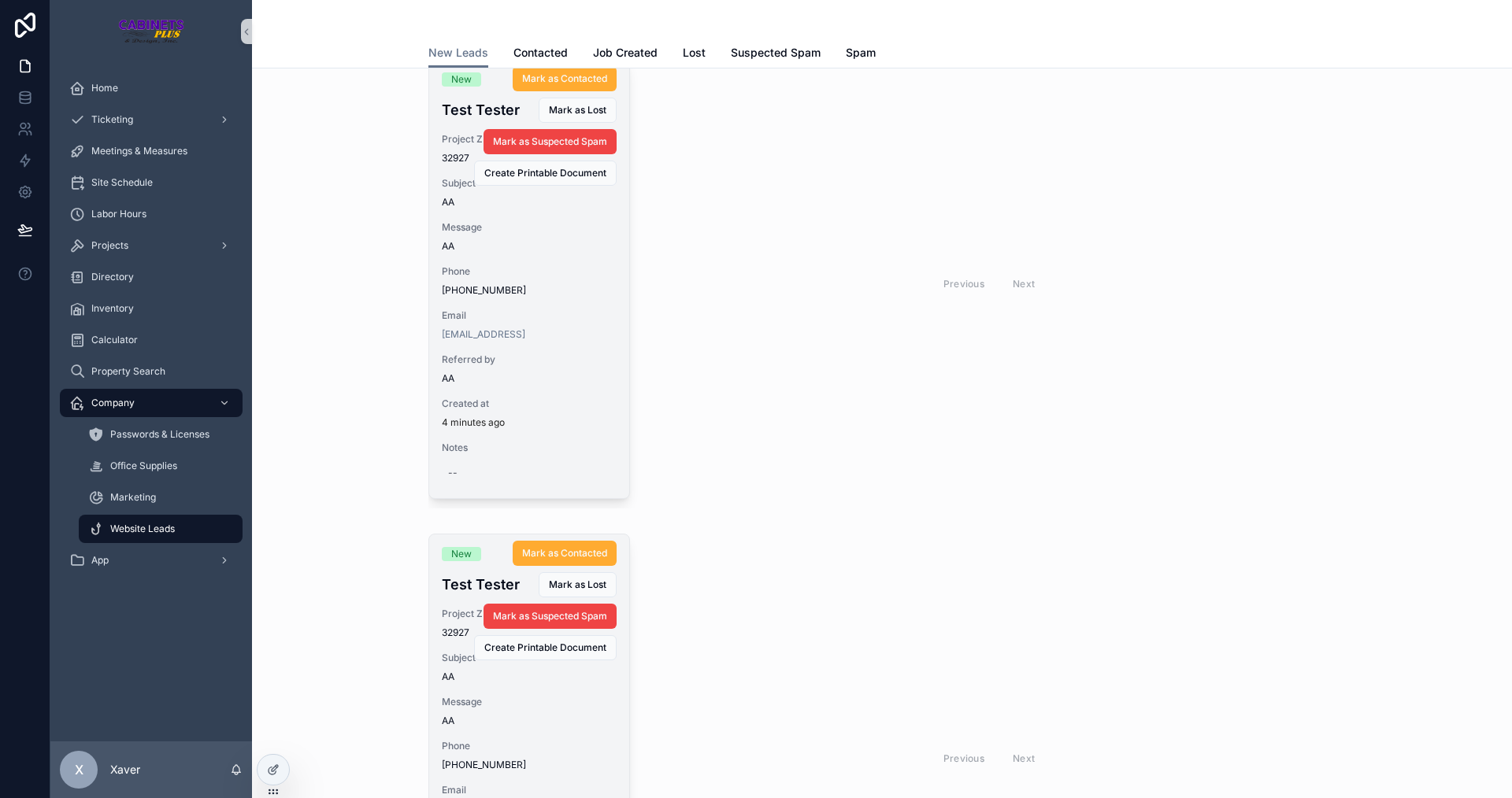
click at [545, 536] on div "Mark as Contacted Mark as Lost Mark as Suspected Spam Create Printable Document" at bounding box center [526, 597] width 182 height 126
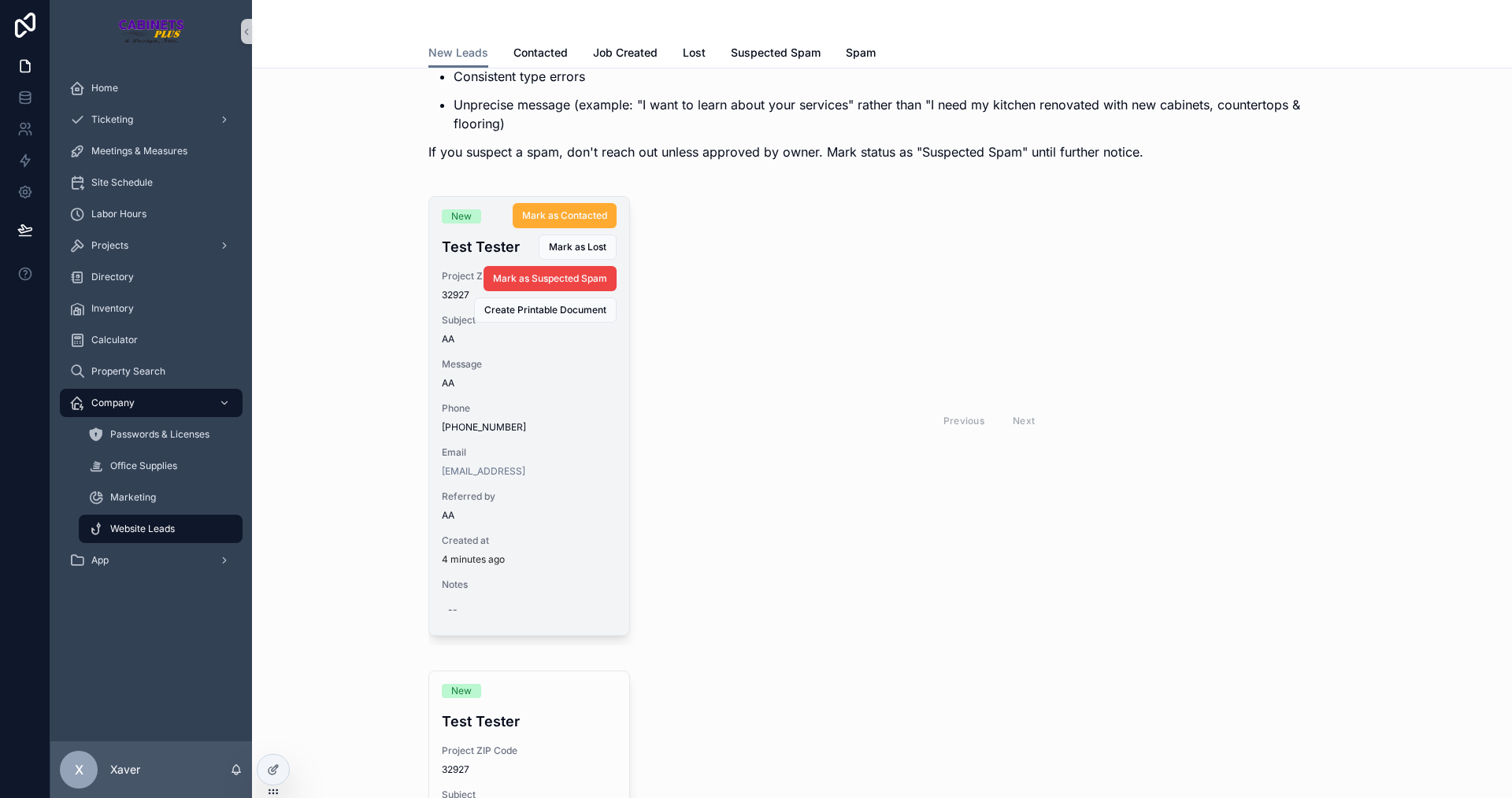
scroll to position [78, 0]
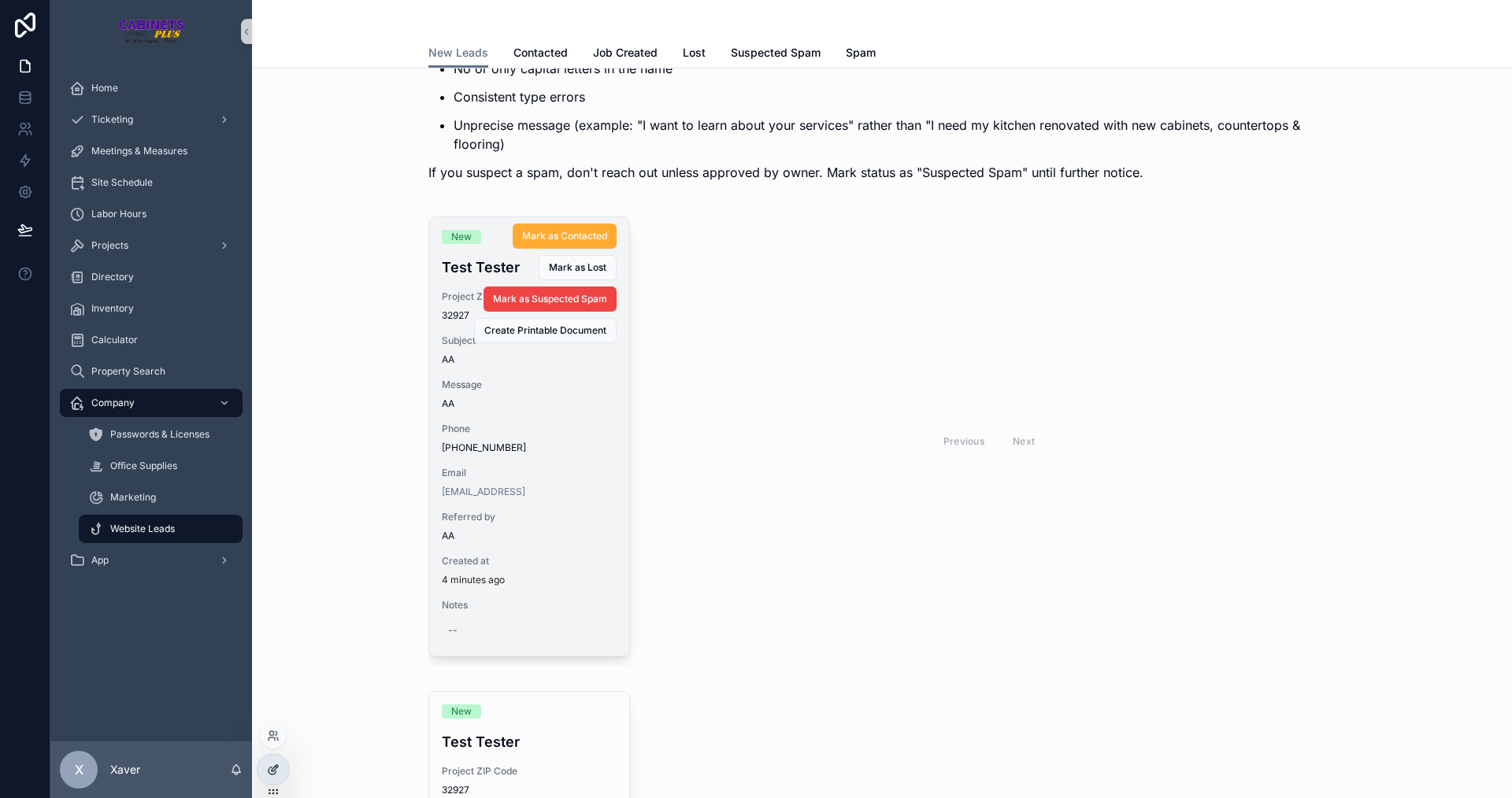
click at [277, 761] on div at bounding box center [273, 770] width 32 height 30
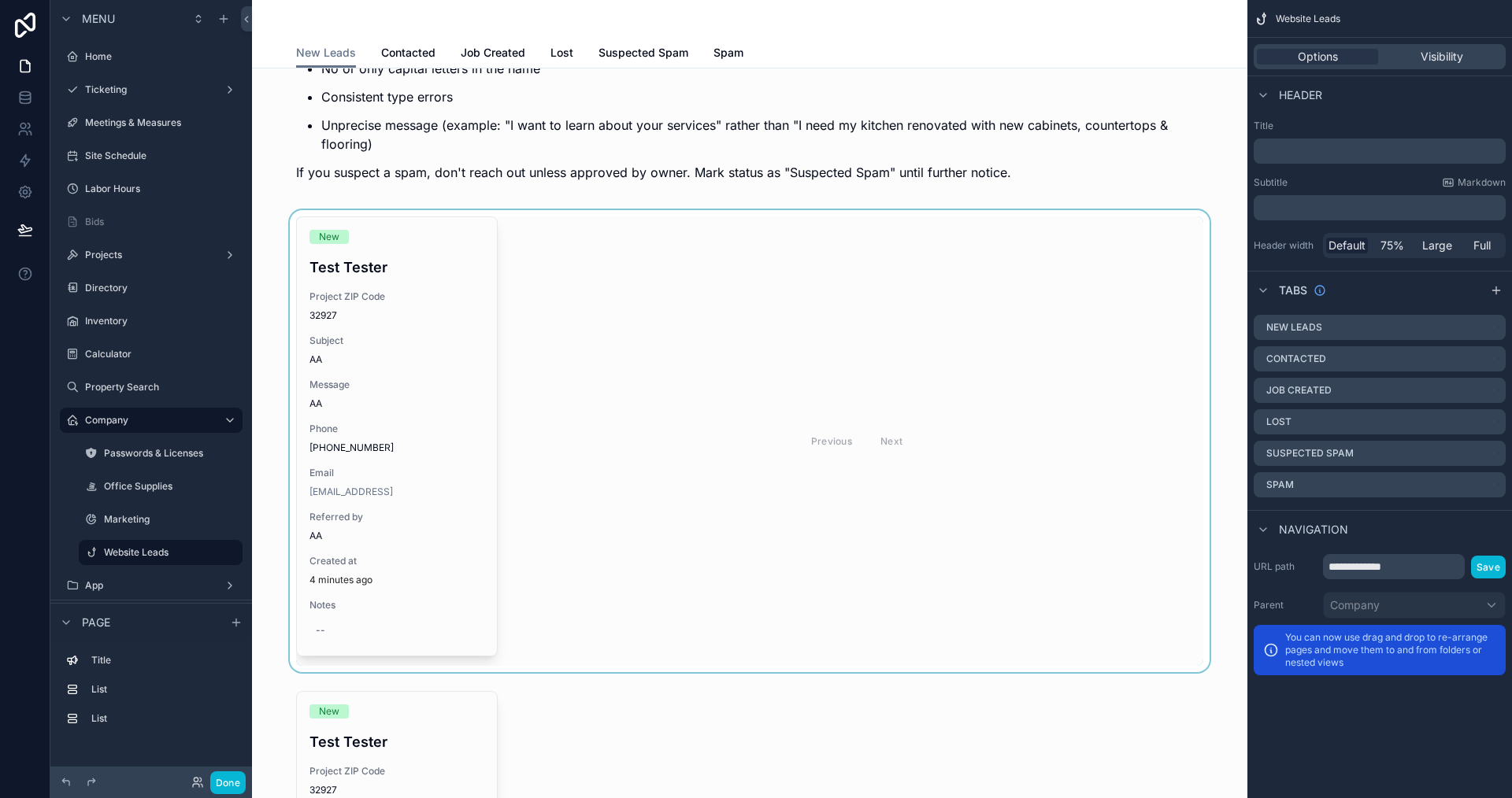
click at [592, 586] on div "scrollable content" at bounding box center [749, 441] width 970 height 462
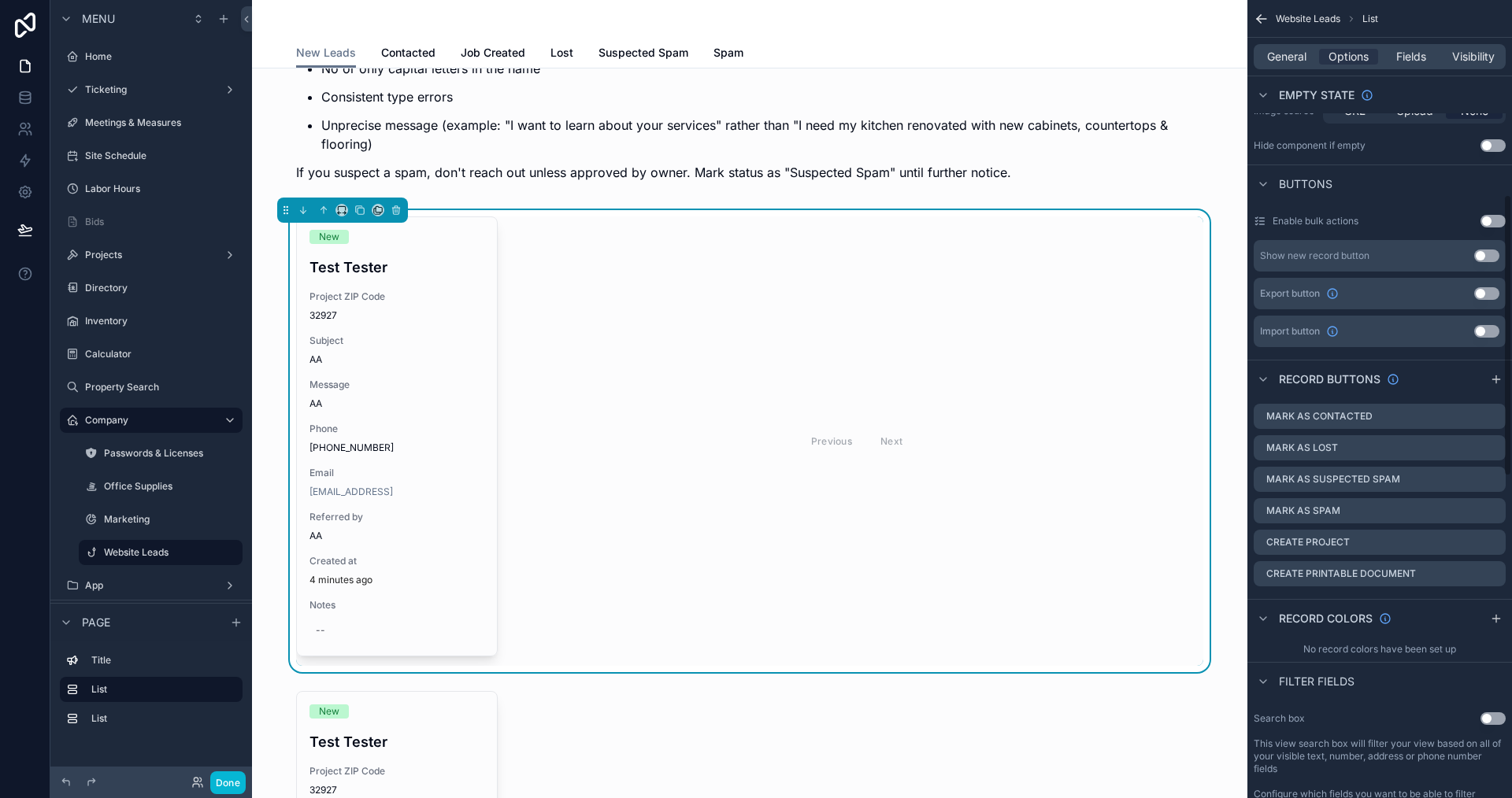
scroll to position [551, 0]
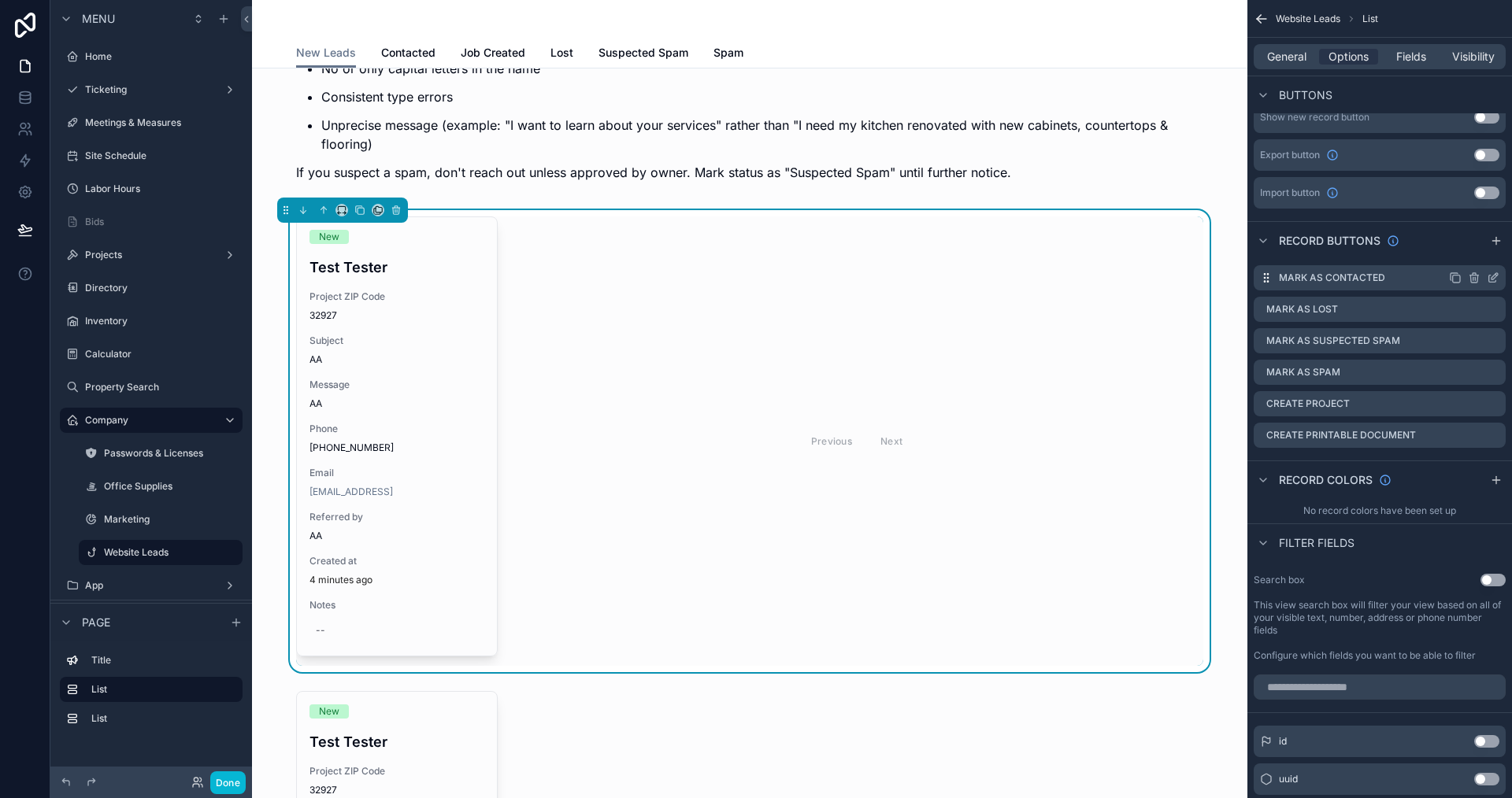
click at [1495, 281] on icon "scrollable content" at bounding box center [1493, 277] width 12 height 12
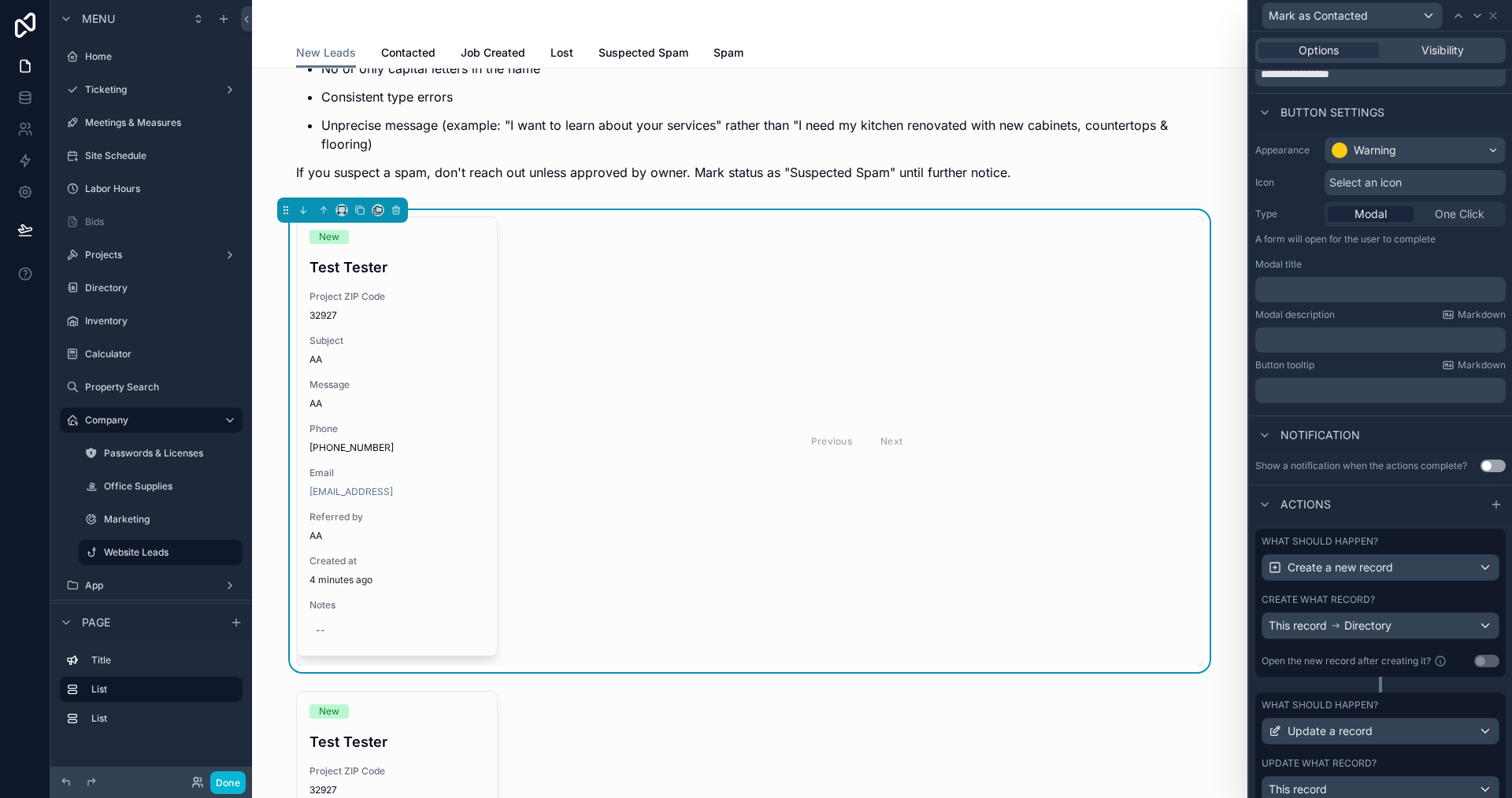
scroll to position [123, 0]
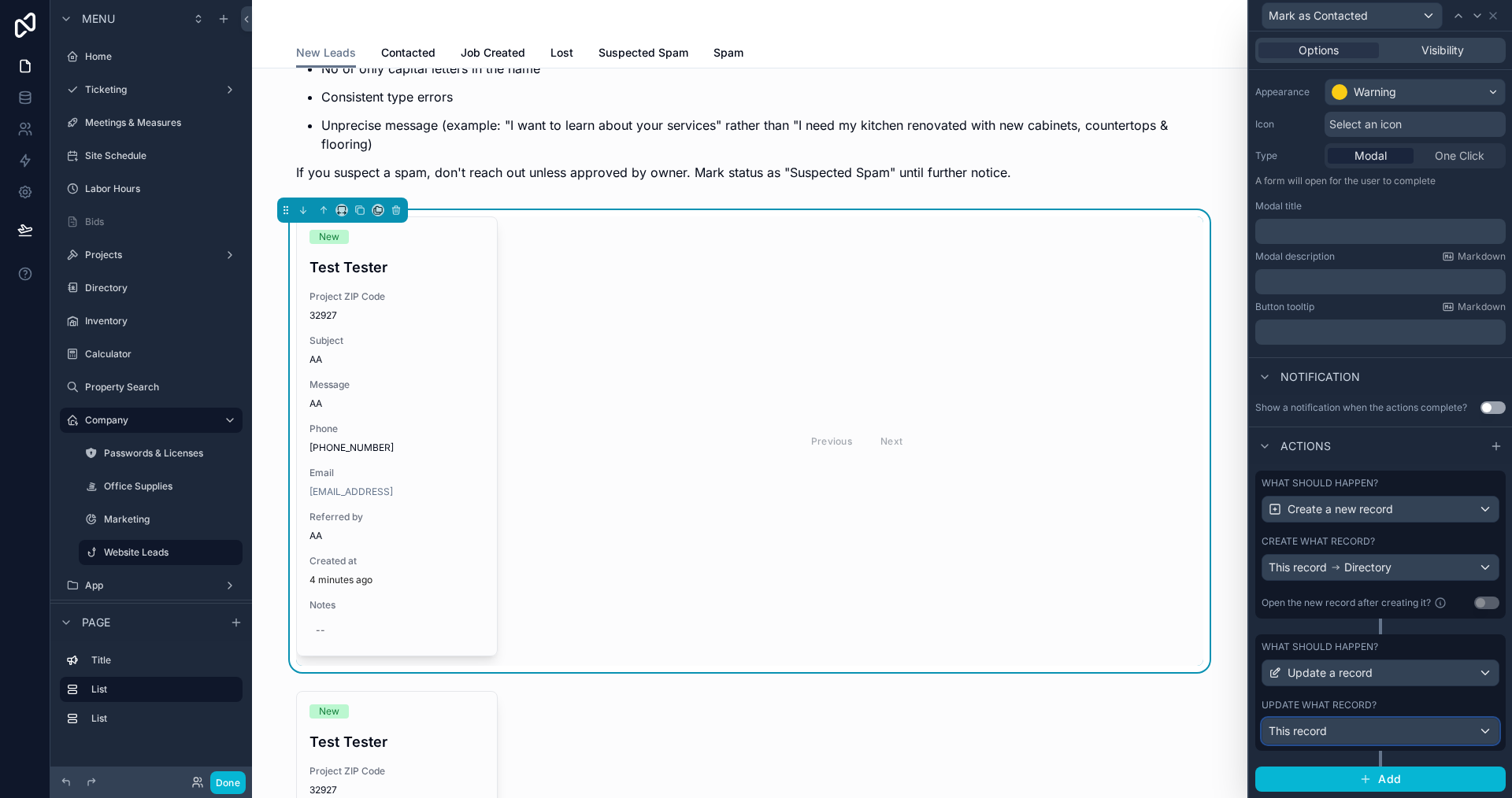
click at [1309, 726] on span "This record" at bounding box center [1298, 731] width 58 height 16
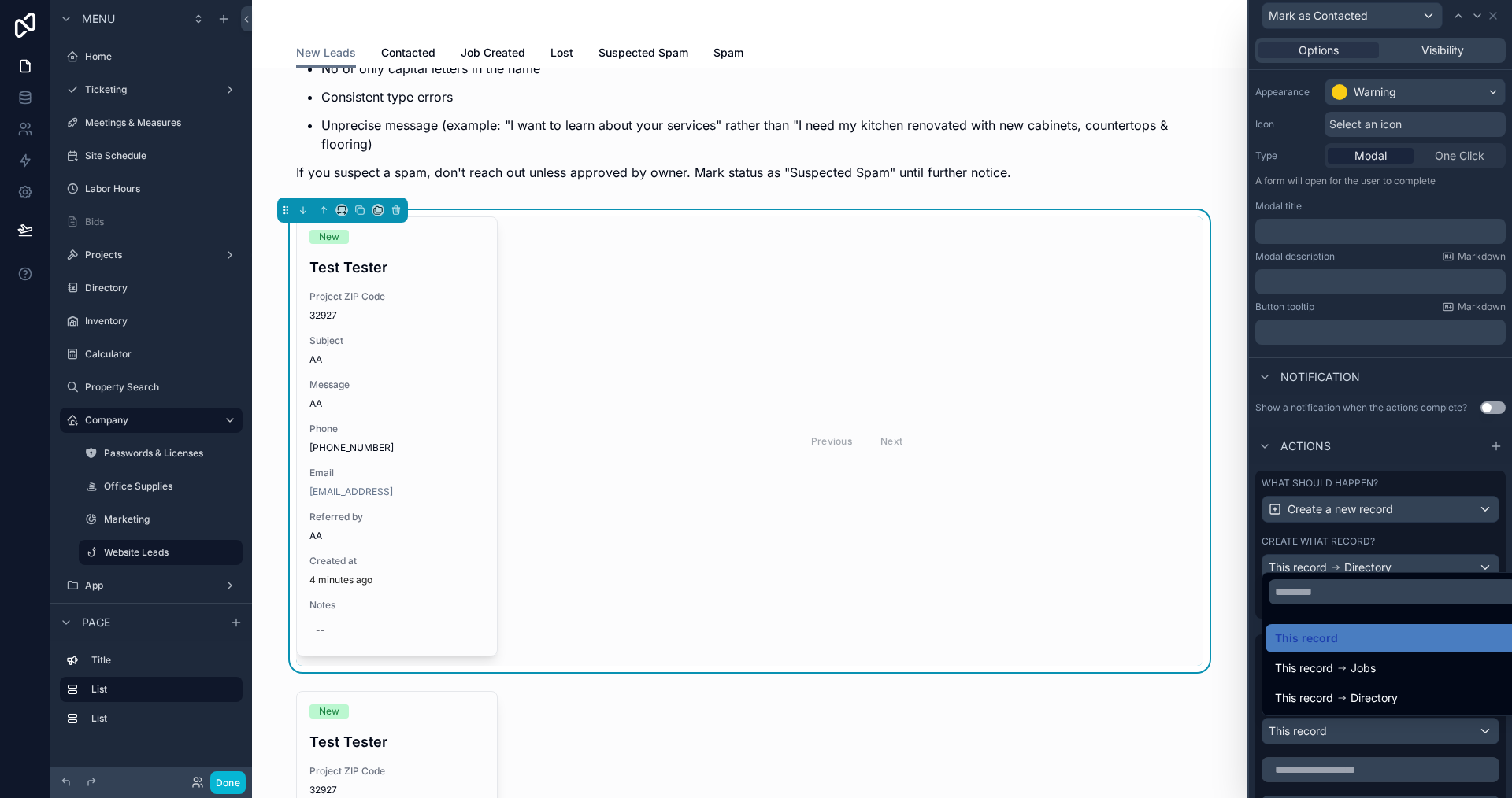
click at [1255, 730] on div at bounding box center [1381, 399] width 263 height 798
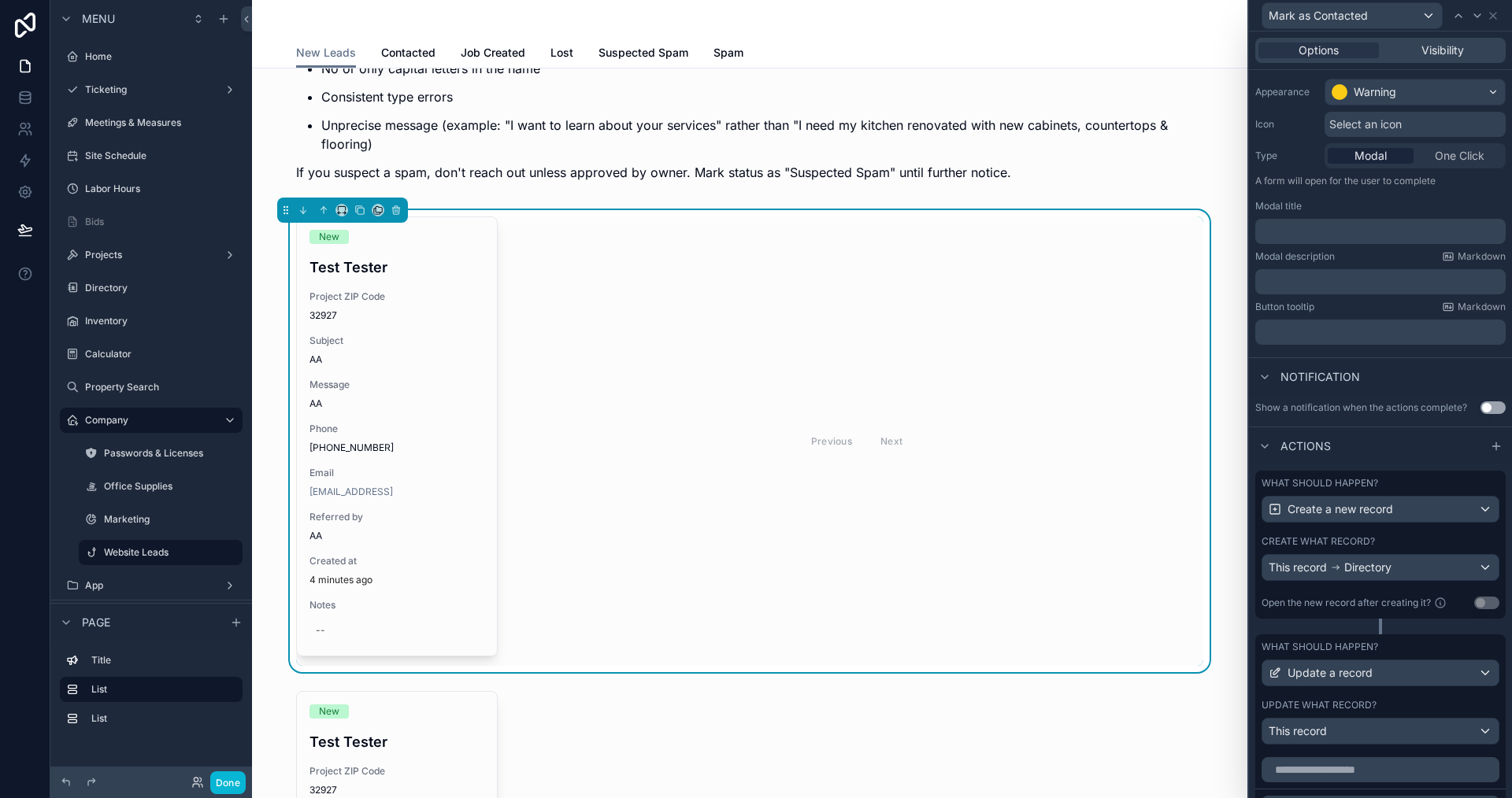
click at [1343, 585] on div "What should happen? Create a new record Create what record? This record Directo…" at bounding box center [1381, 545] width 250 height 148
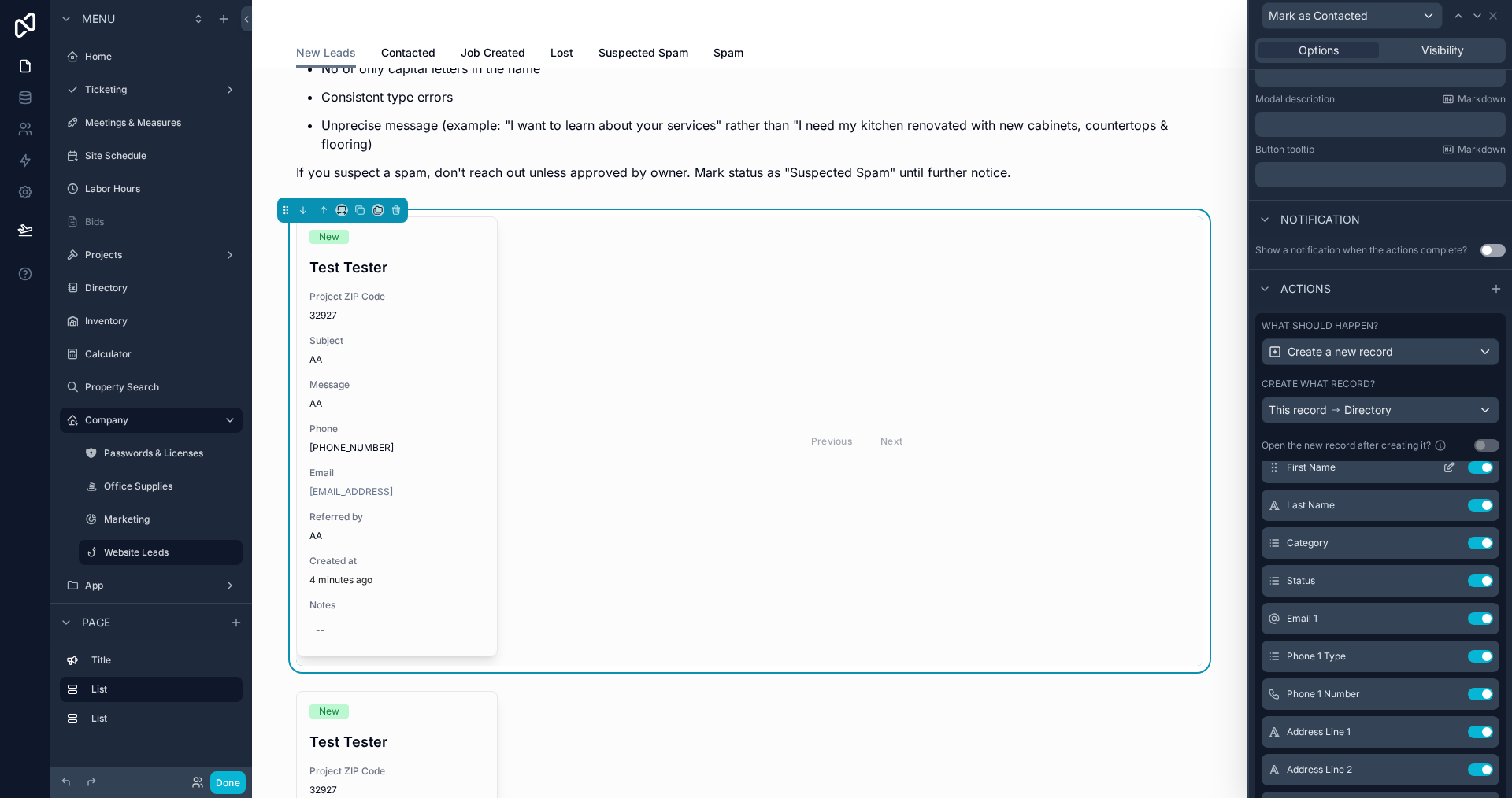
scroll to position [78, 0]
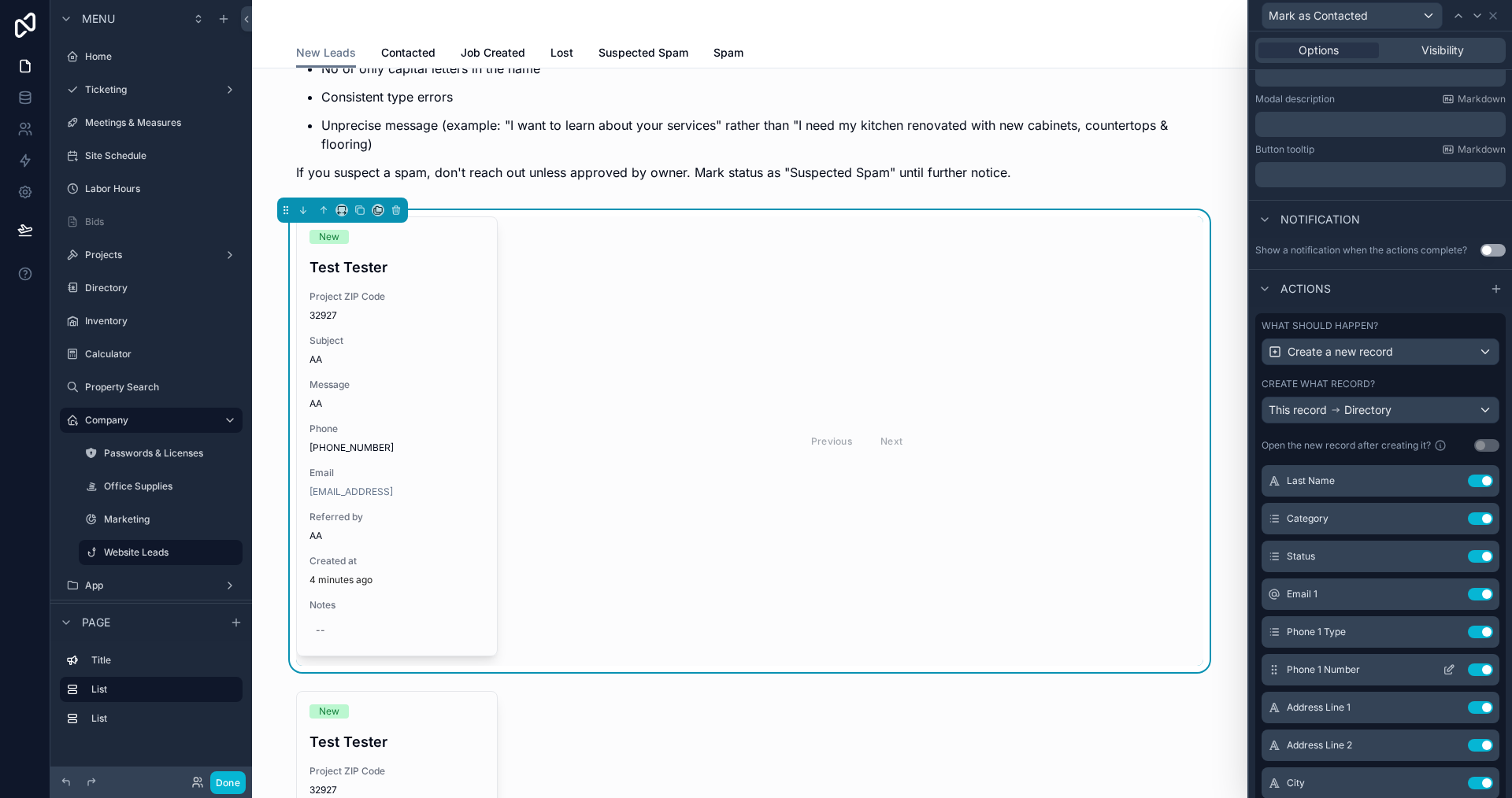
click at [1424, 661] on div "Phone 1 Number Use setting" at bounding box center [1381, 670] width 238 height 32
click at [1443, 664] on icon at bounding box center [1449, 670] width 12 height 12
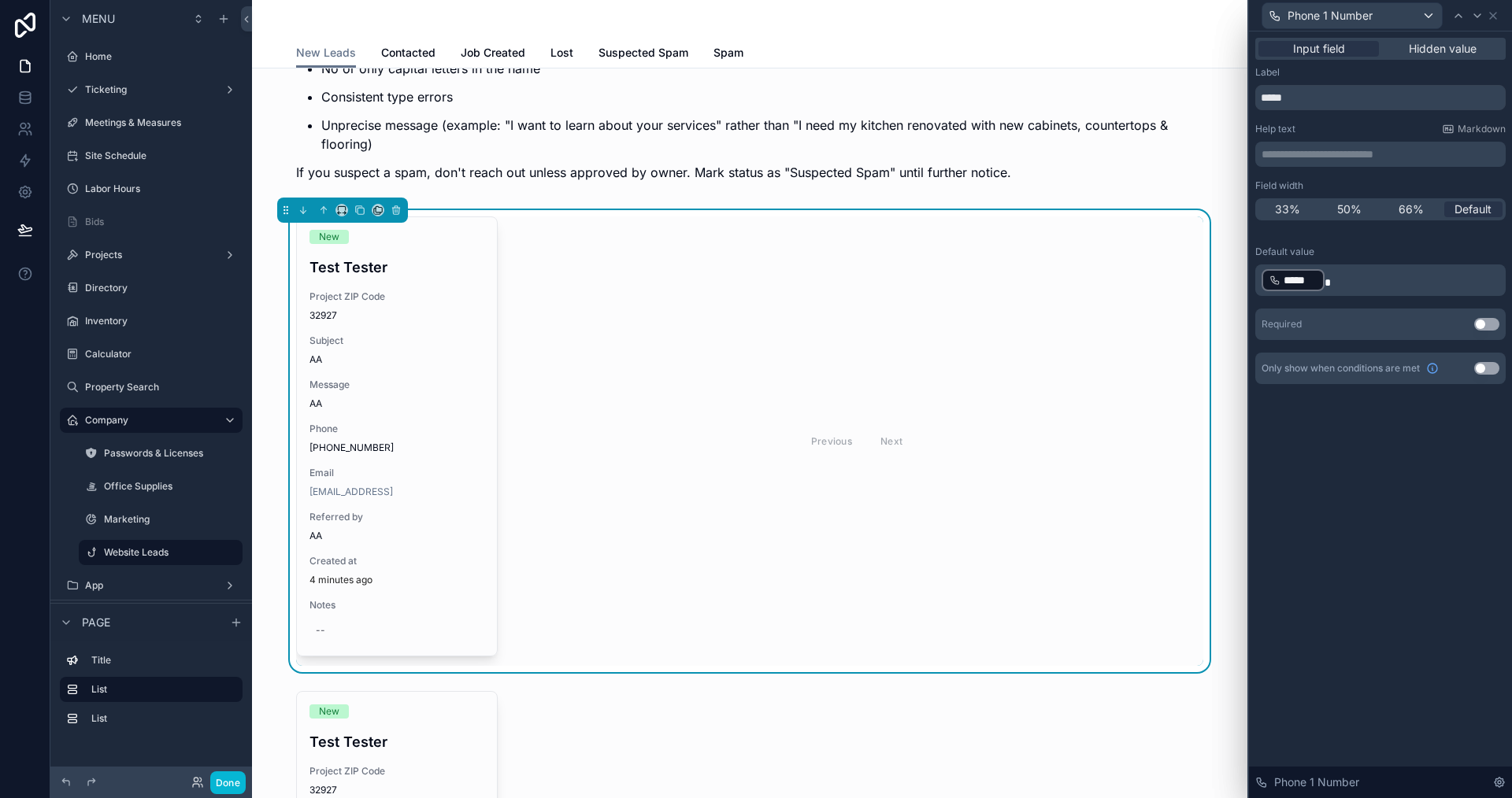
click at [1366, 285] on p "﻿ ***** ﻿" at bounding box center [1382, 280] width 241 height 26
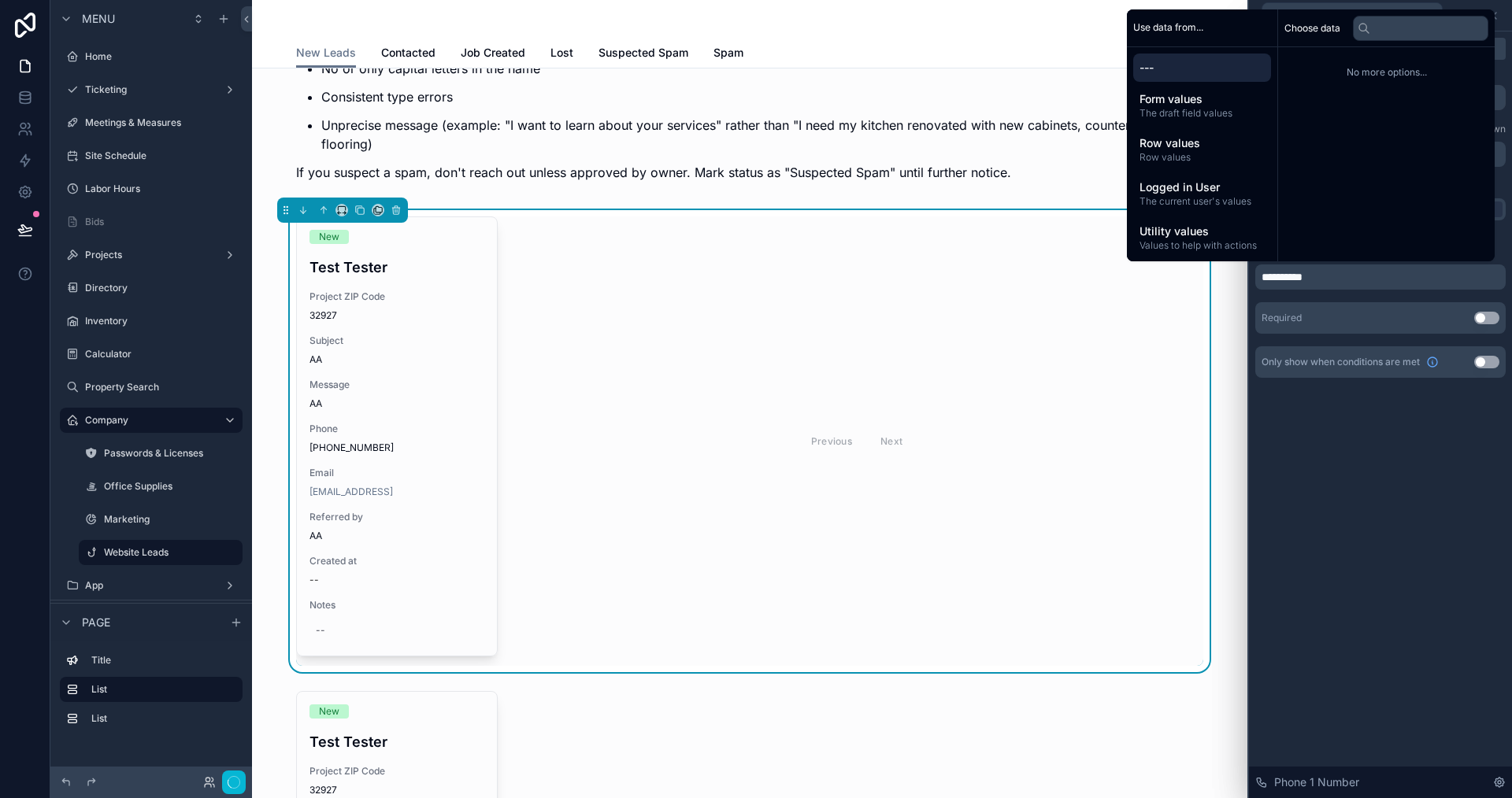
click at [1379, 519] on div "**********" at bounding box center [1381, 415] width 263 height 767
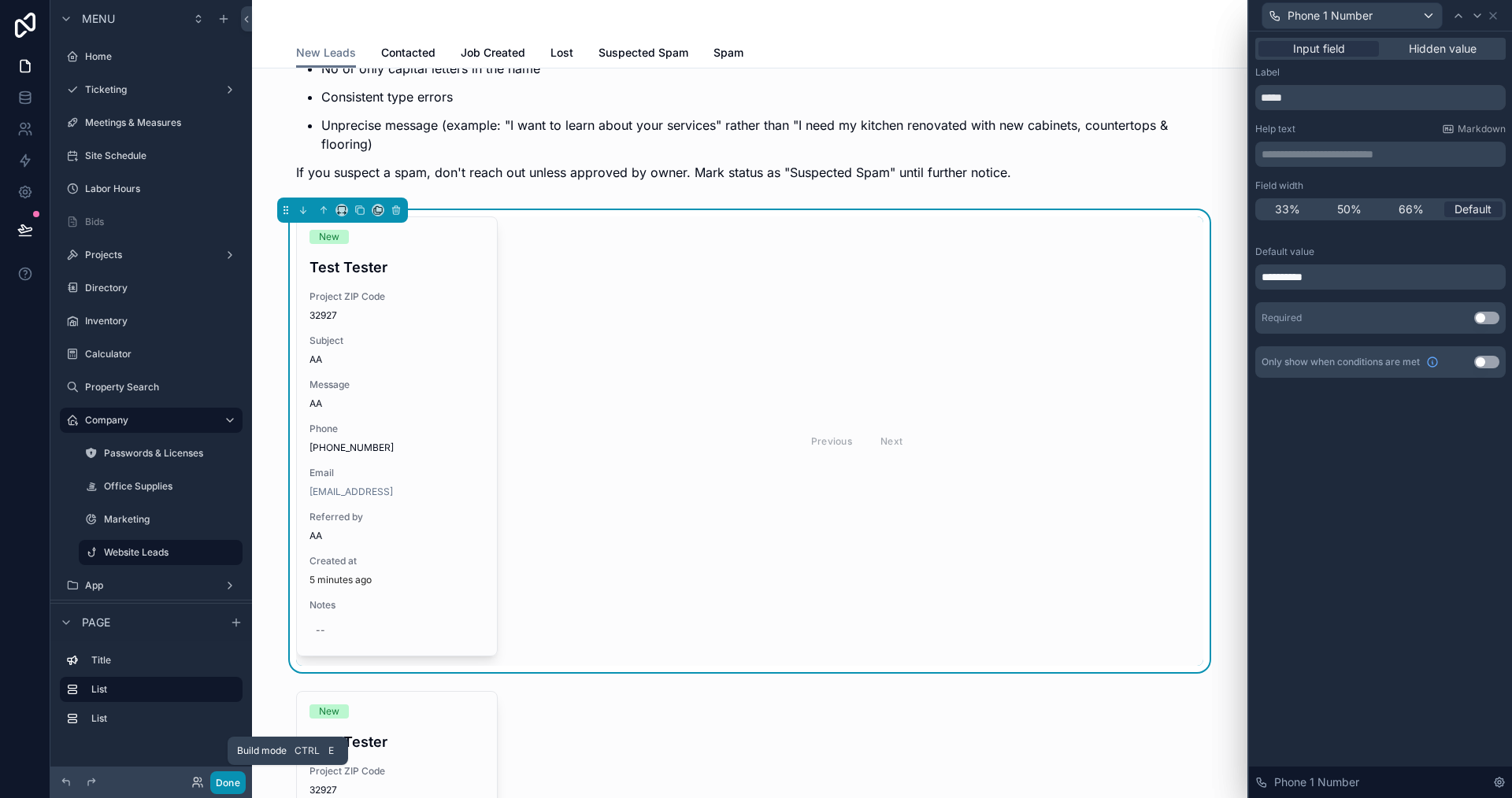
click at [226, 780] on button "Done" at bounding box center [228, 783] width 35 height 23
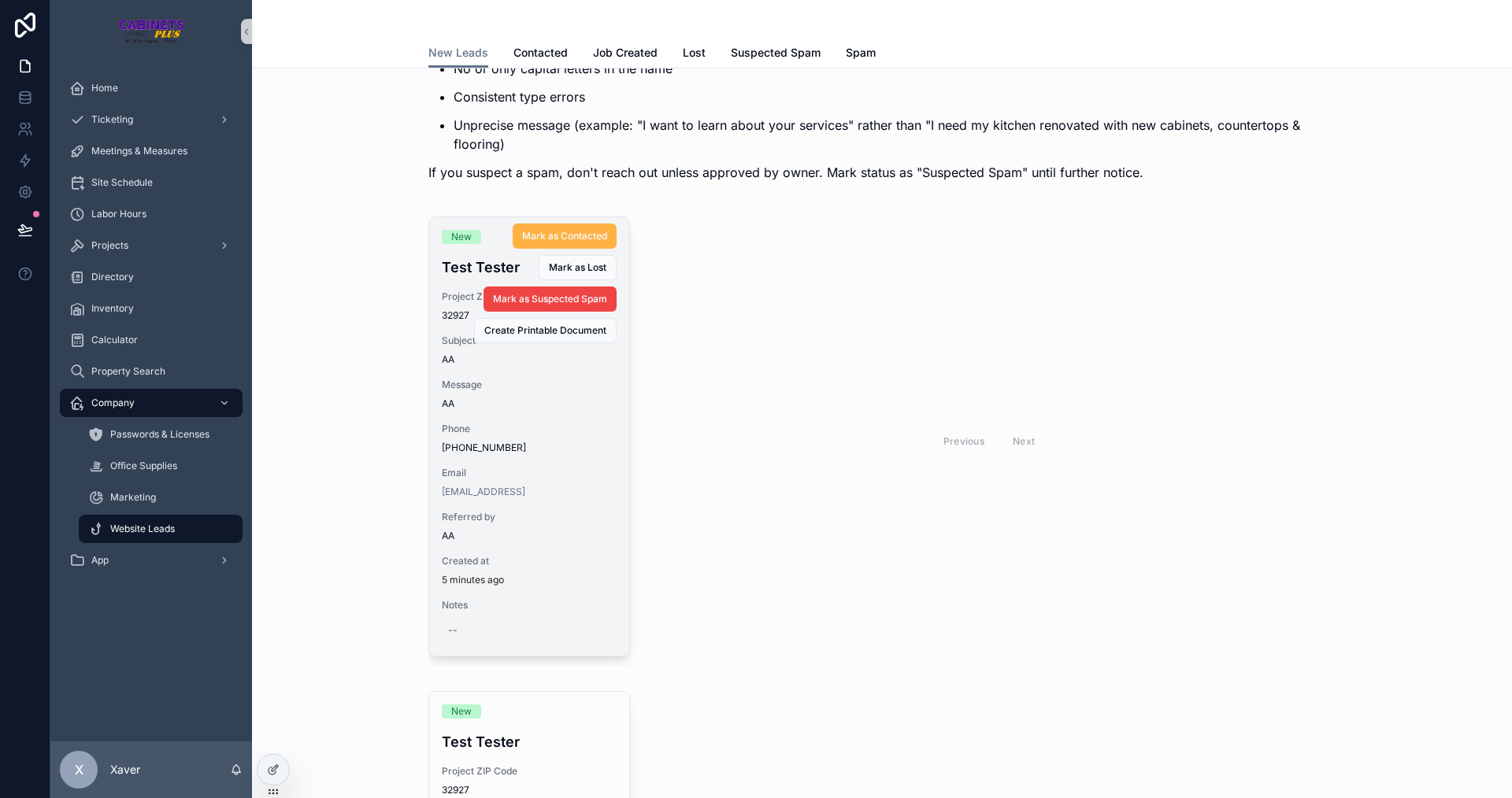
click at [540, 230] on span "Mark as Contacted" at bounding box center [565, 236] width 85 height 12
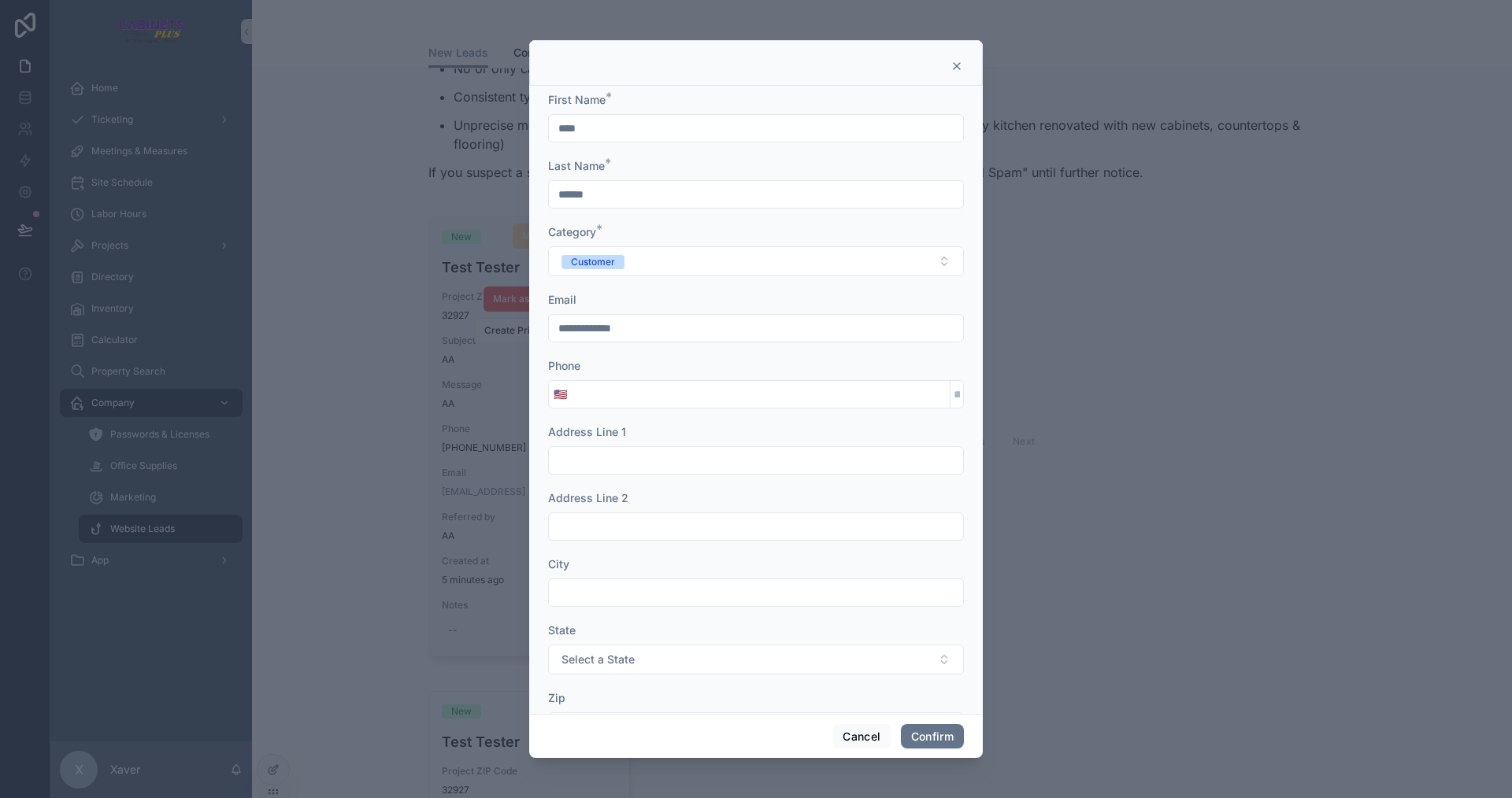
click at [624, 406] on div "🇺🇸" at bounding box center [756, 395] width 416 height 28
click at [626, 395] on input "tel" at bounding box center [760, 394] width 378 height 22
click at [864, 734] on button "Cancel" at bounding box center [862, 736] width 58 height 26
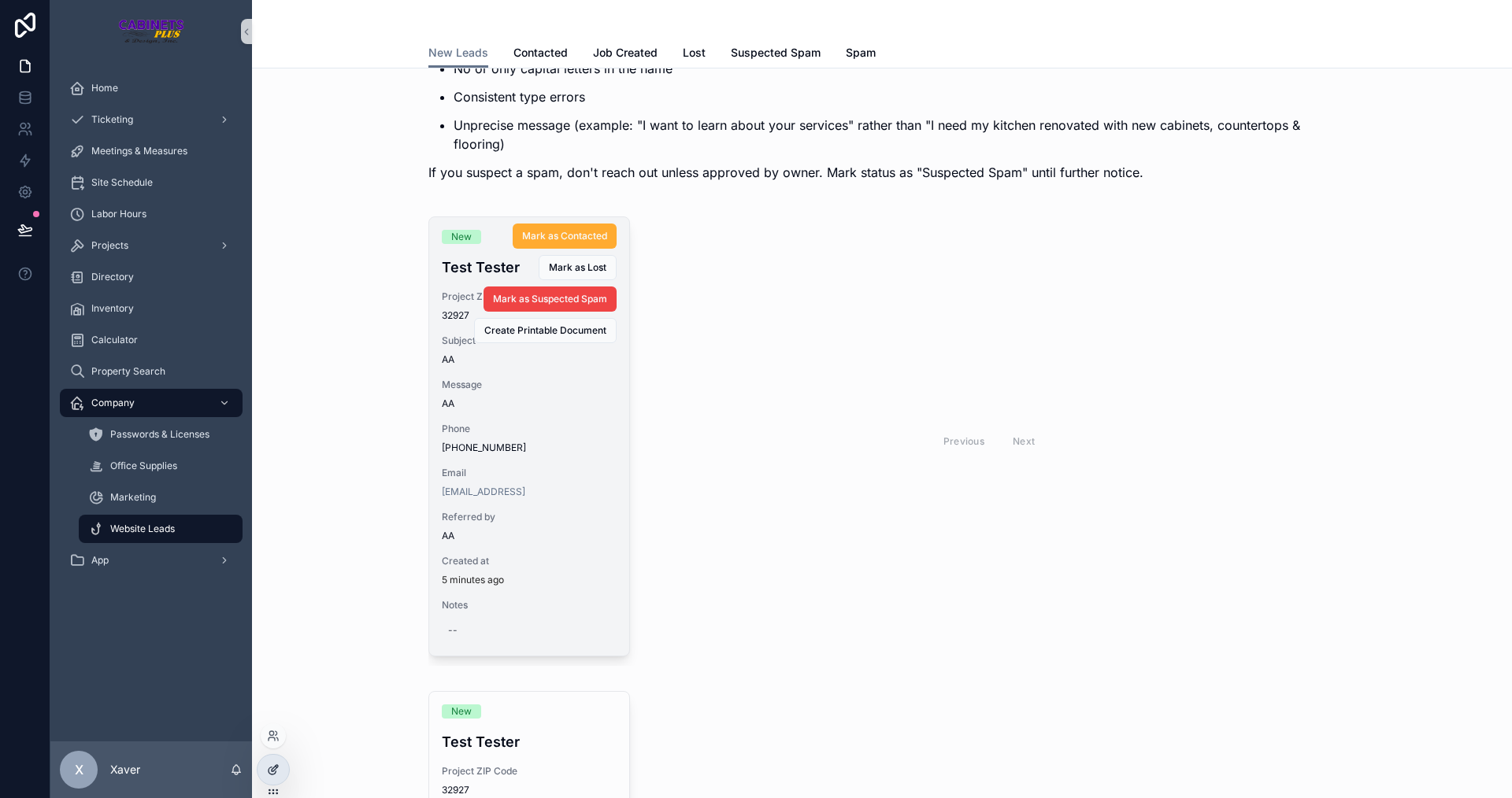
click at [273, 770] on icon at bounding box center [273, 770] width 12 height 12
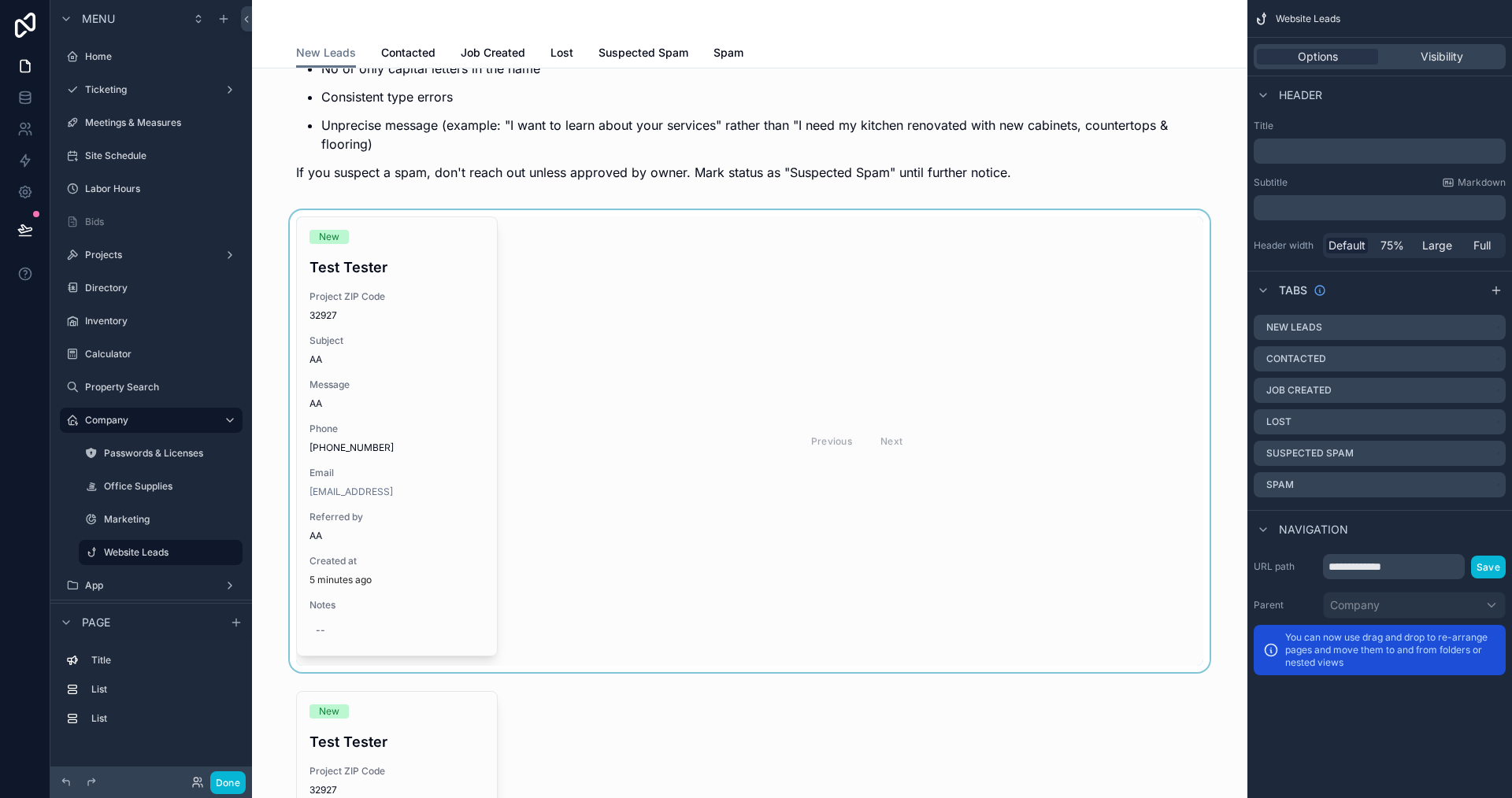
click at [678, 402] on div "scrollable content" at bounding box center [749, 441] width 970 height 462
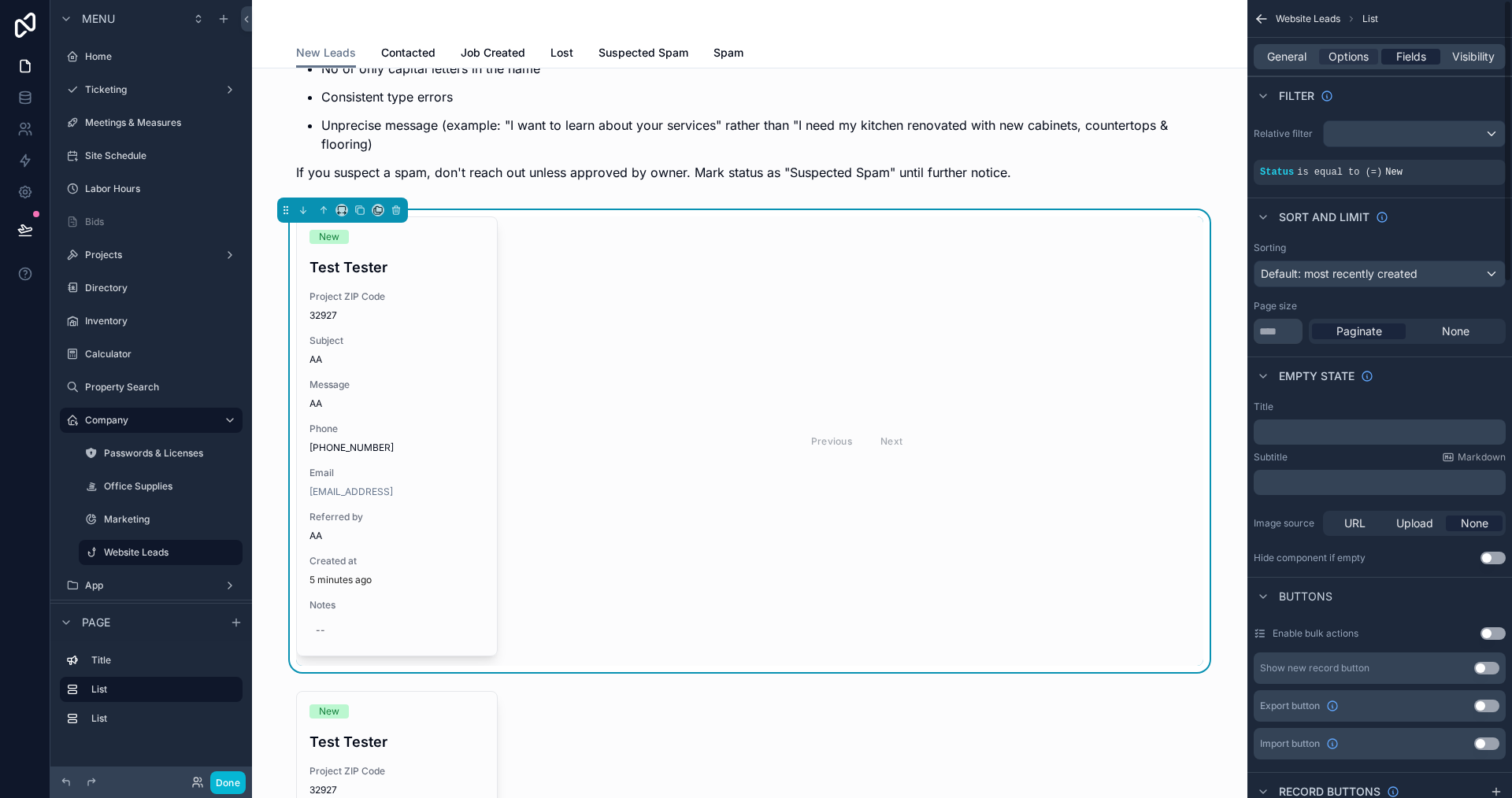
click at [1390, 63] on div "Fields" at bounding box center [1411, 56] width 59 height 16
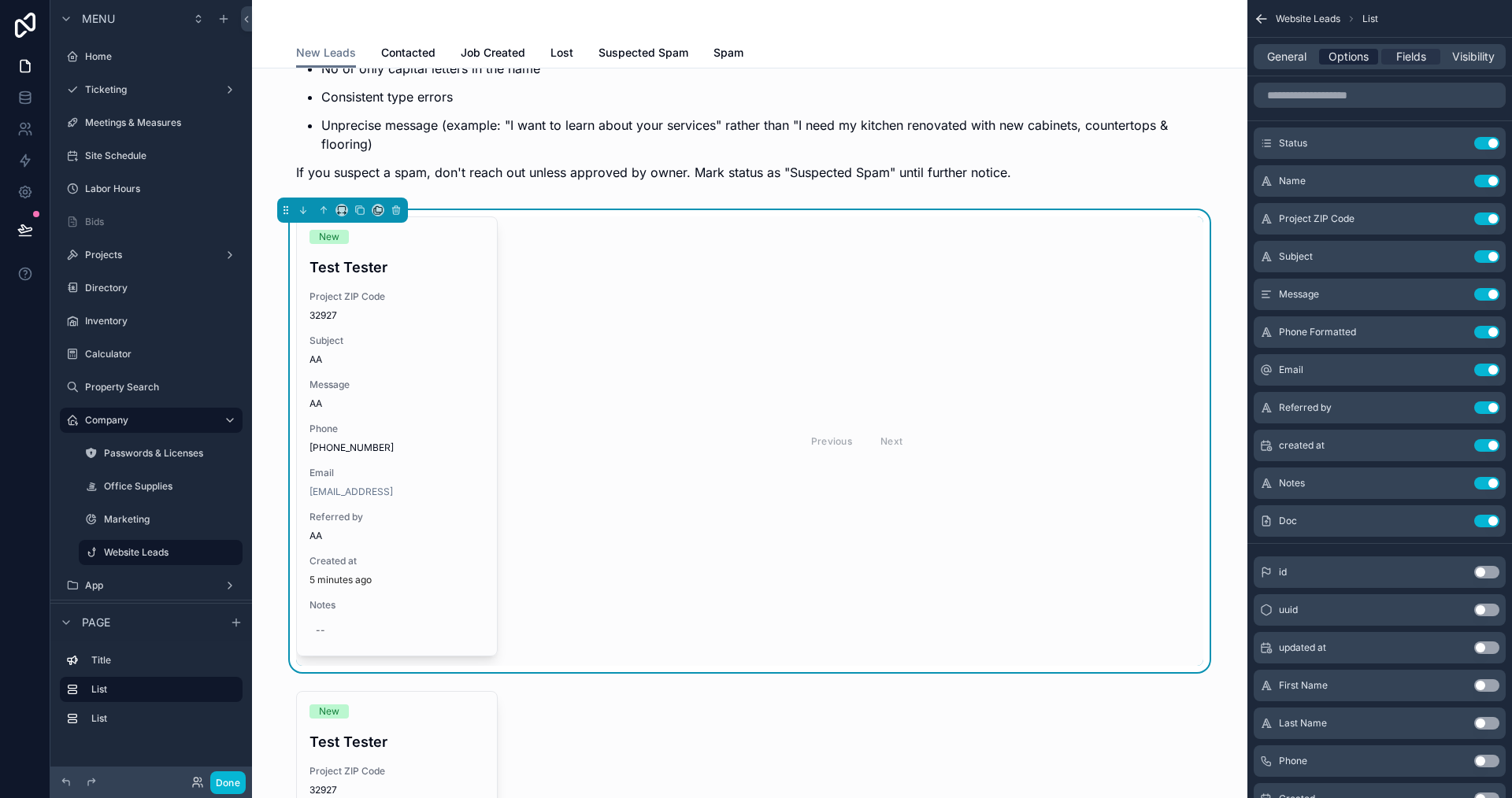
click at [1345, 59] on span "Options" at bounding box center [1349, 56] width 41 height 16
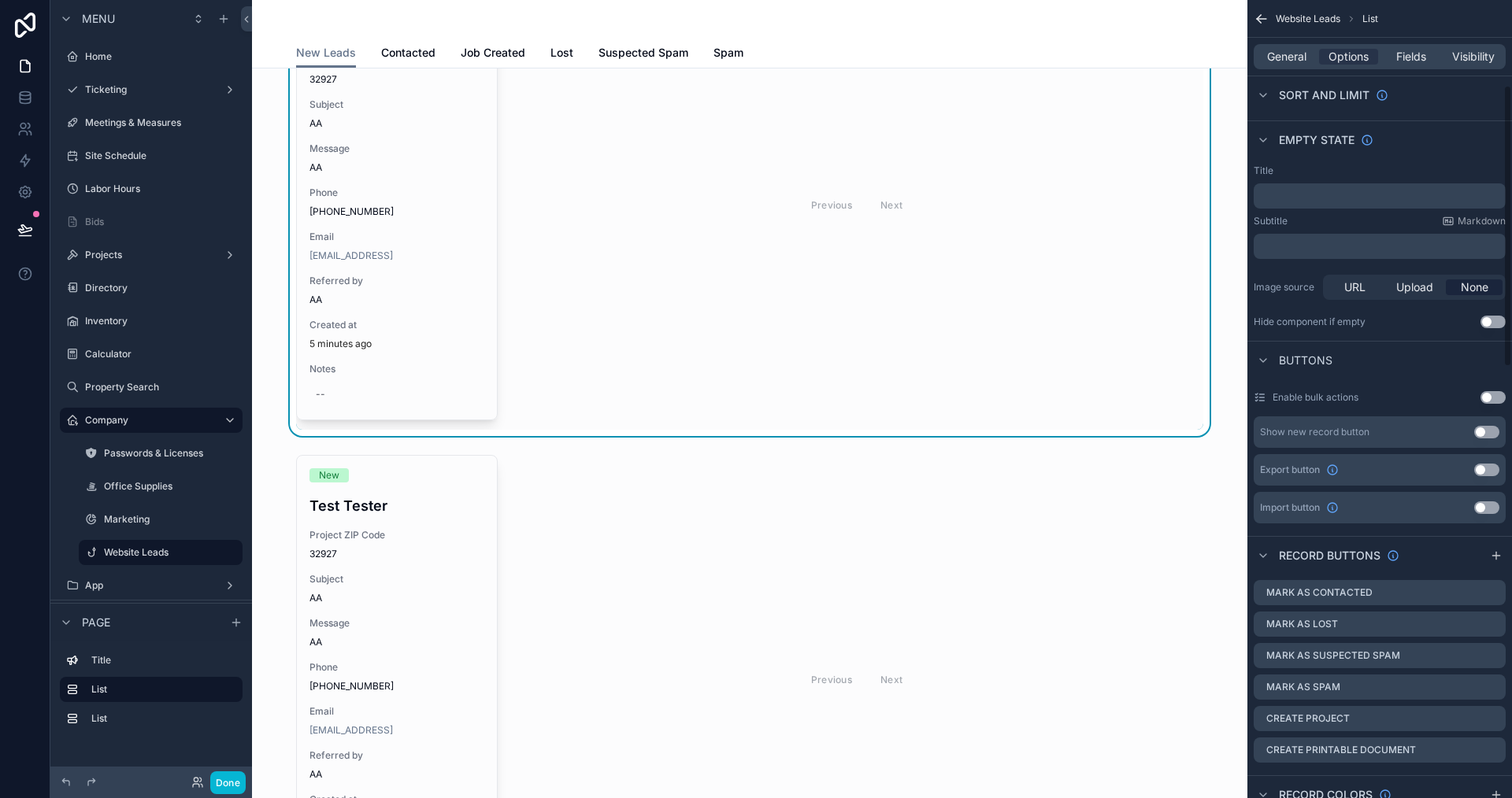
scroll to position [315, 0]
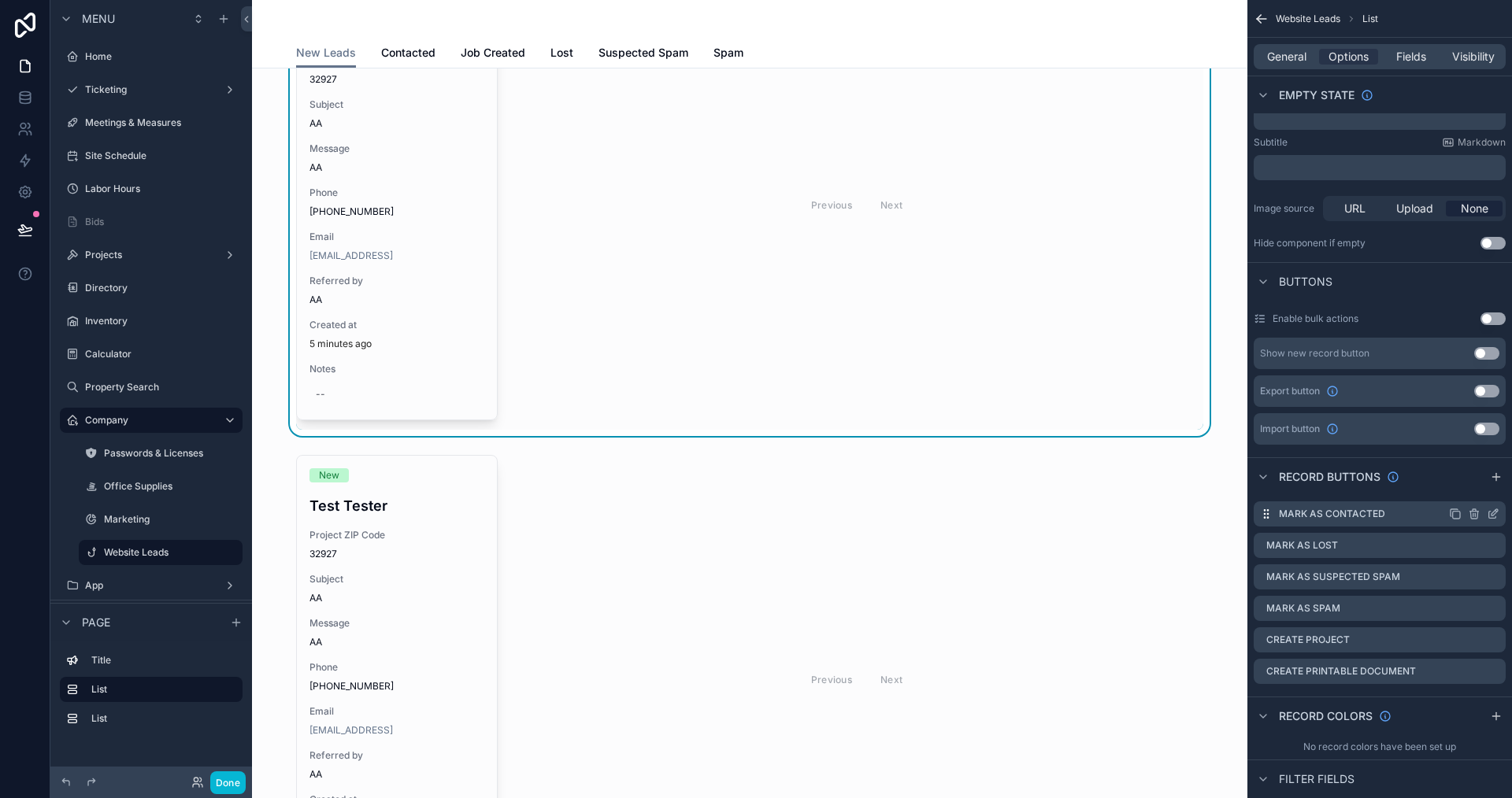
click at [1495, 514] on icon "scrollable content" at bounding box center [1493, 514] width 12 height 12
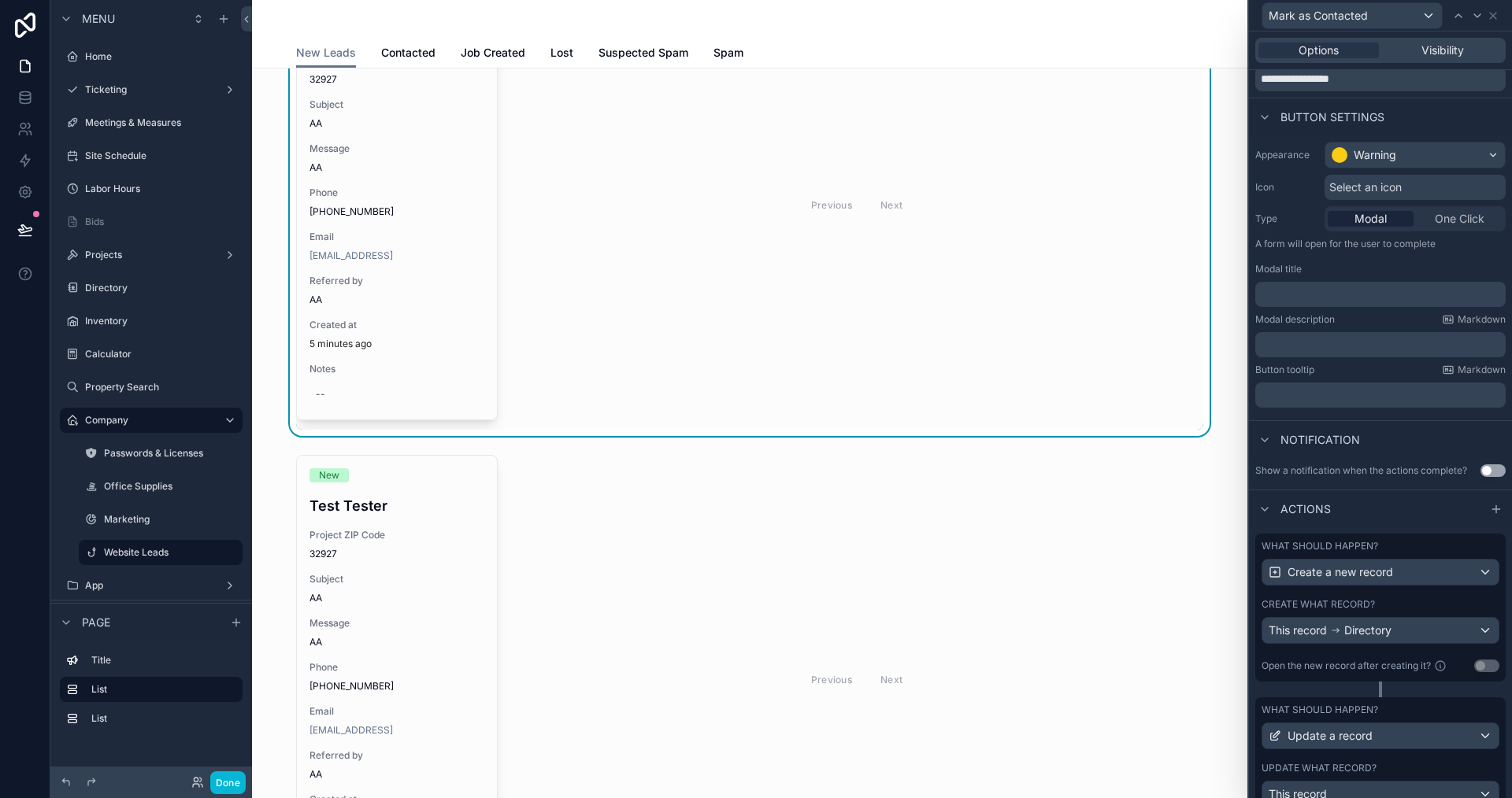
scroll to position [123, 0]
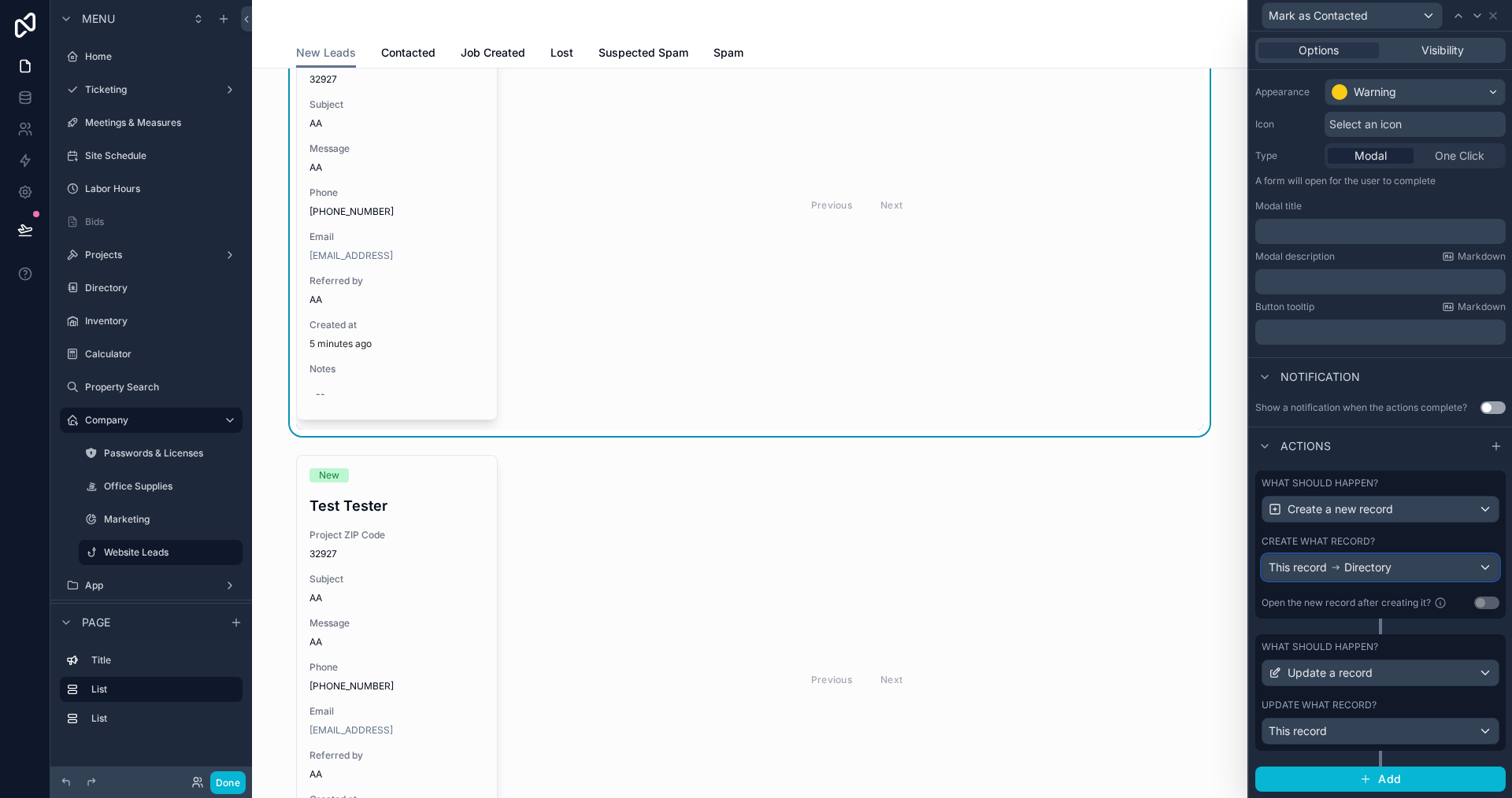
click at [1368, 573] on span "Directory" at bounding box center [1368, 568] width 48 height 16
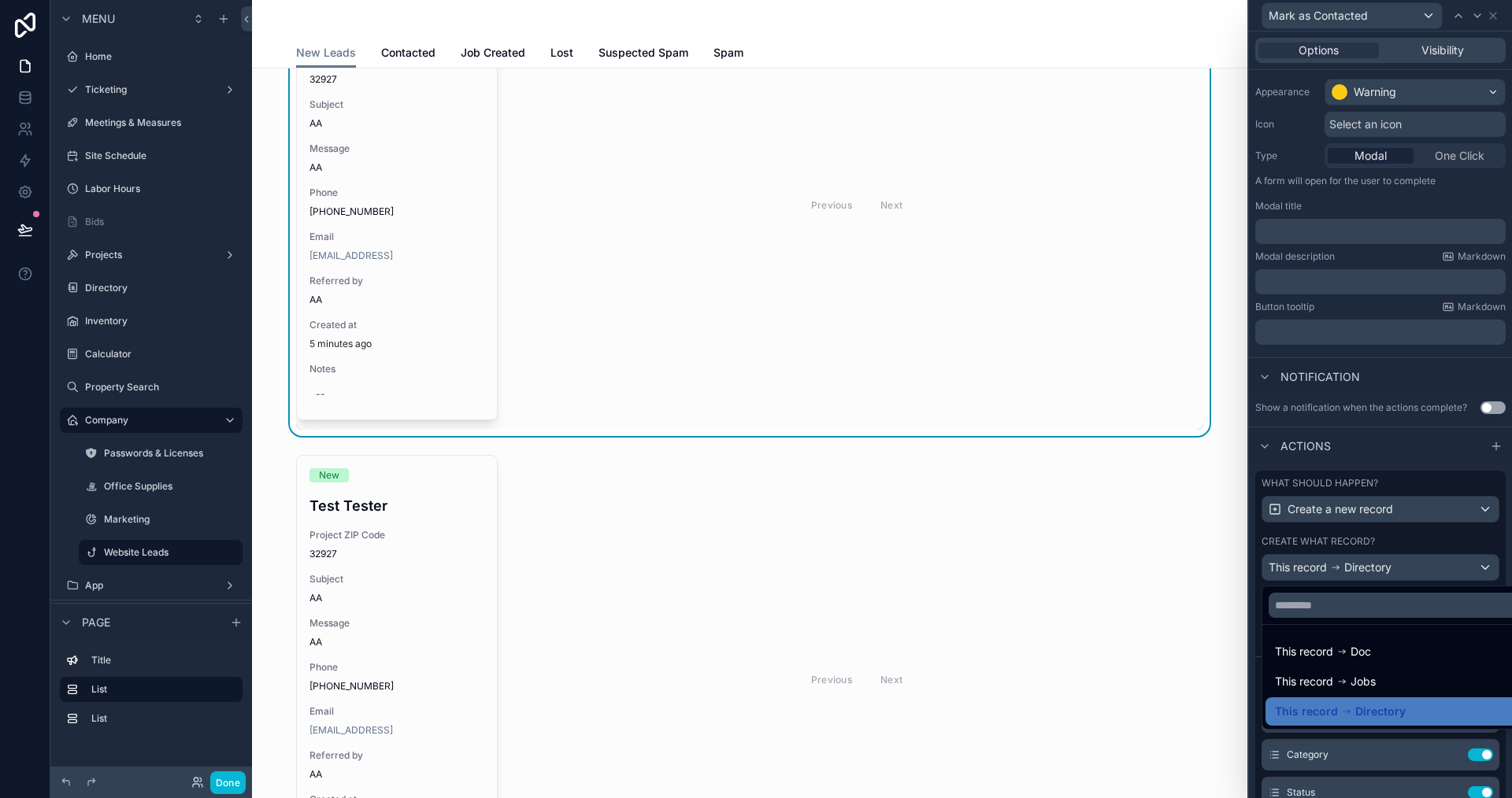
click at [1257, 587] on div at bounding box center [1381, 399] width 263 height 798
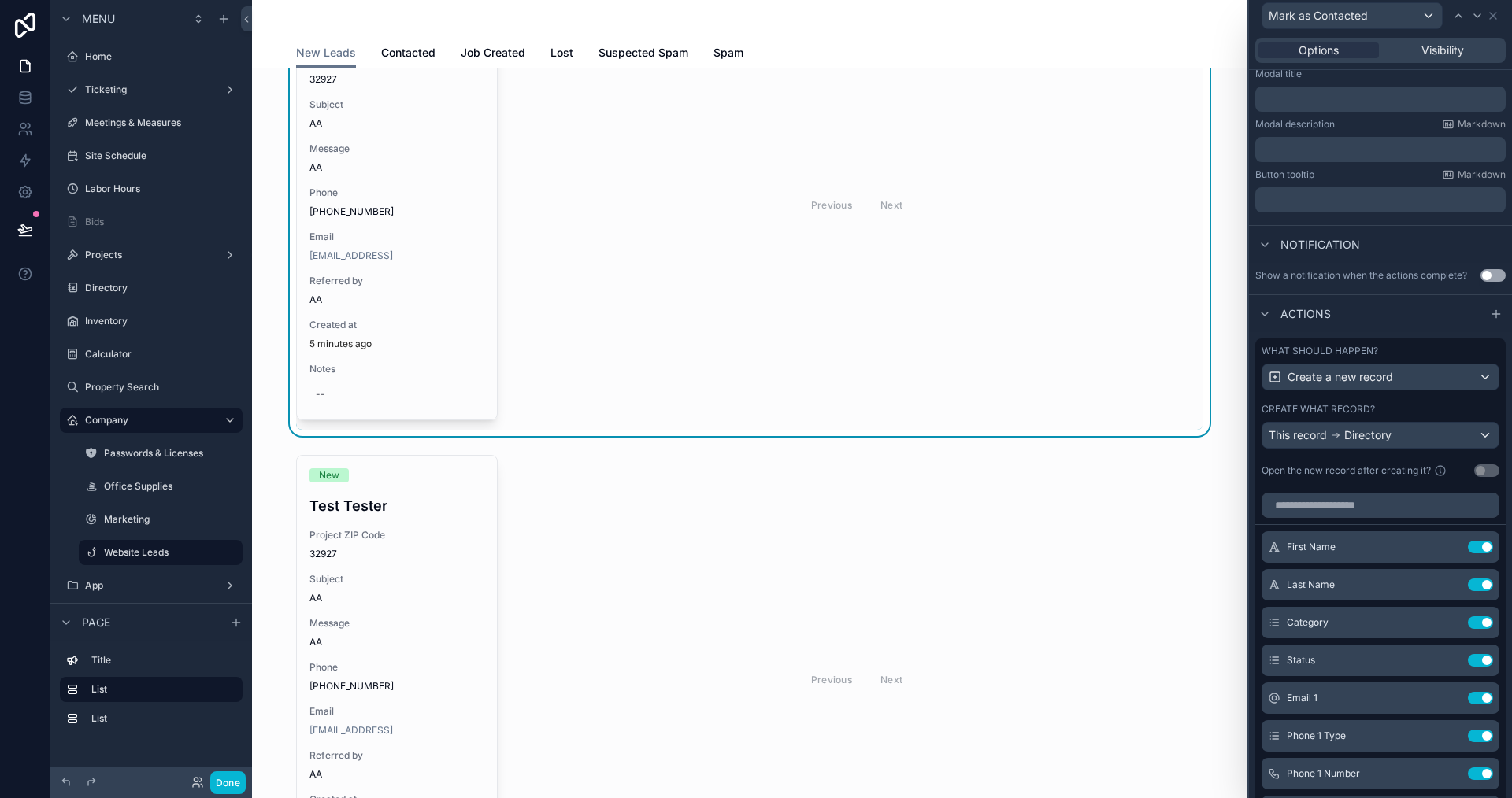
scroll to position [439, 0]
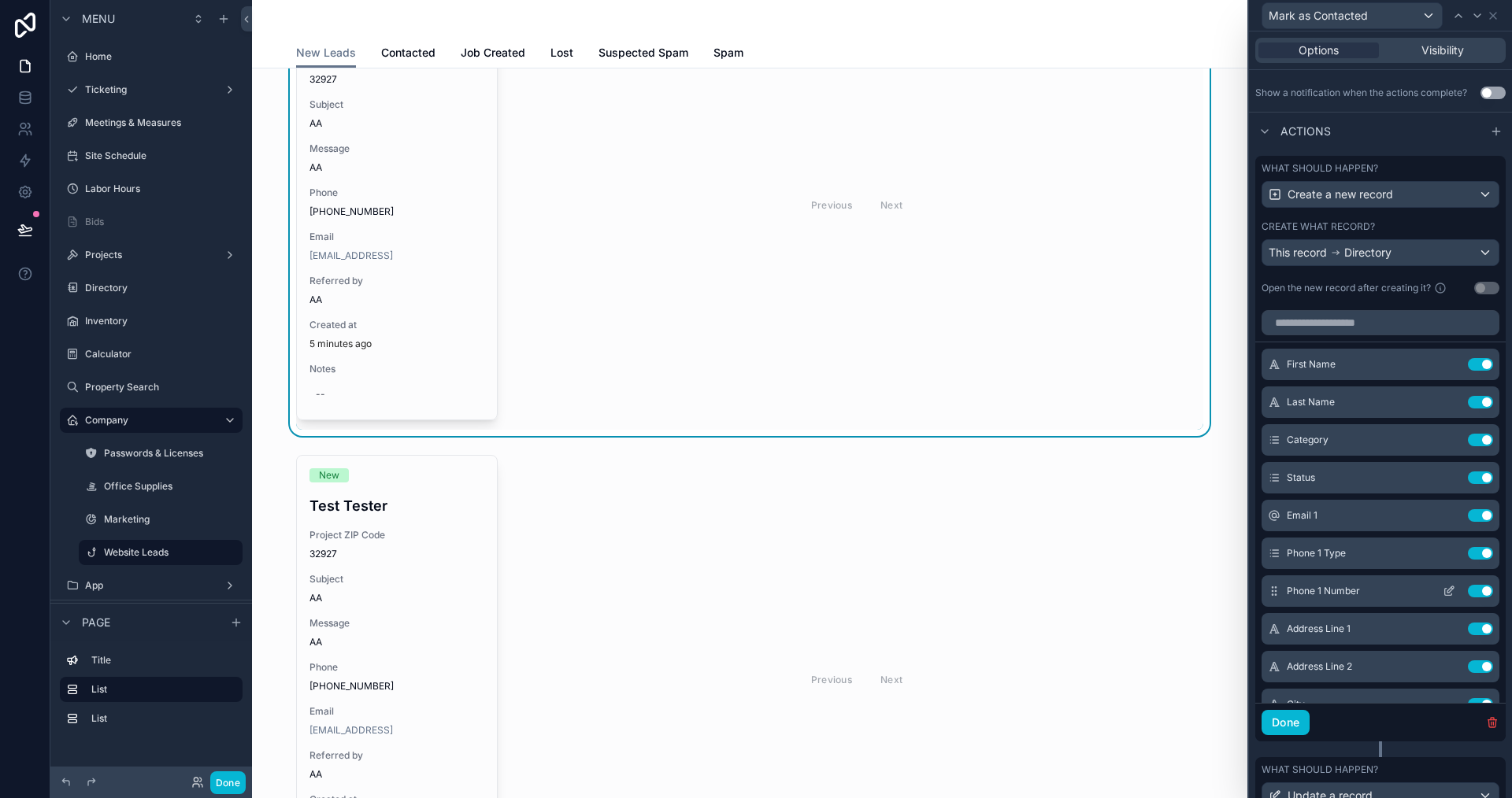
click at [1443, 588] on icon at bounding box center [1449, 591] width 12 height 12
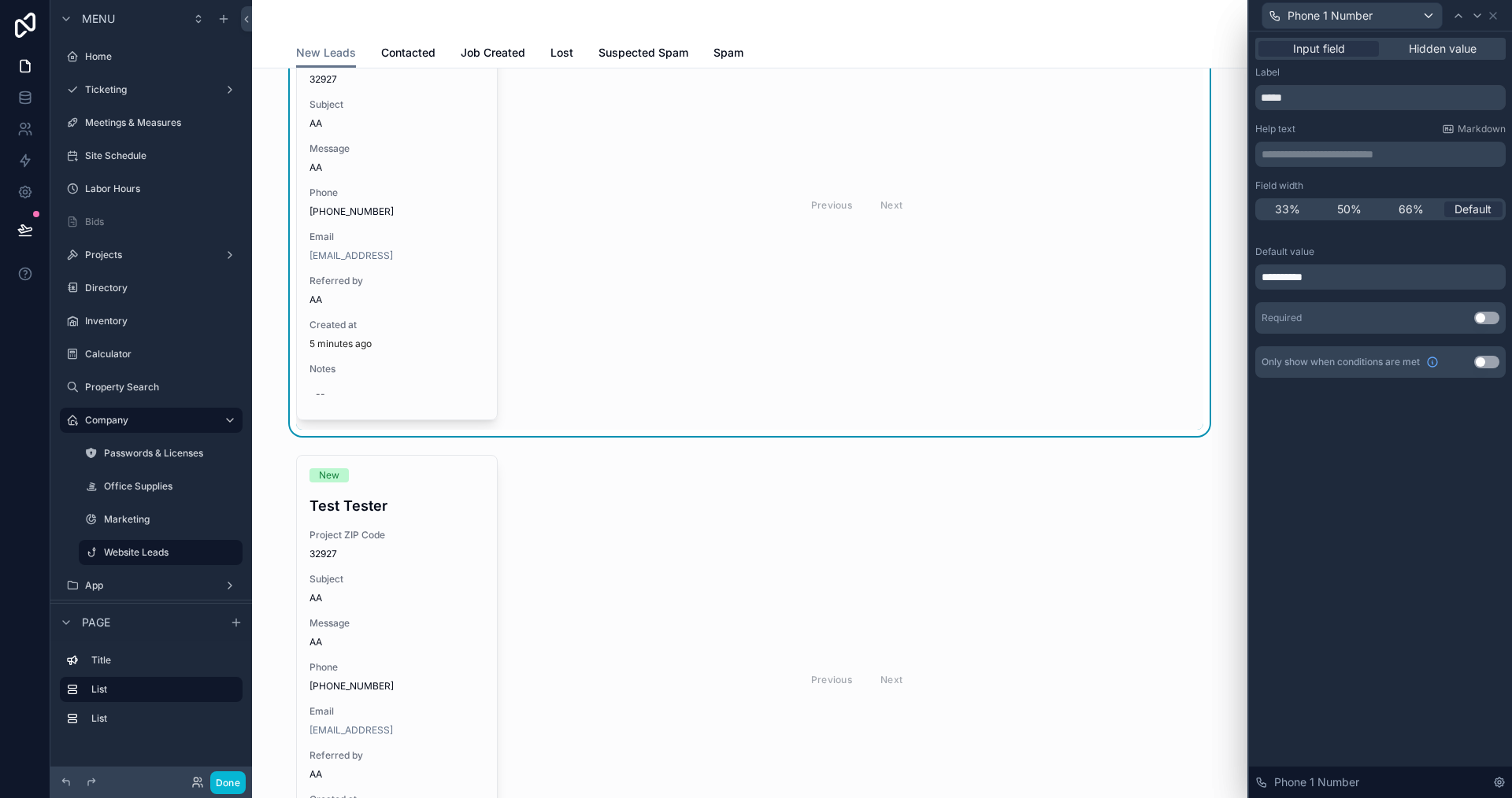
click at [1345, 278] on p "**********" at bounding box center [1382, 277] width 241 height 16
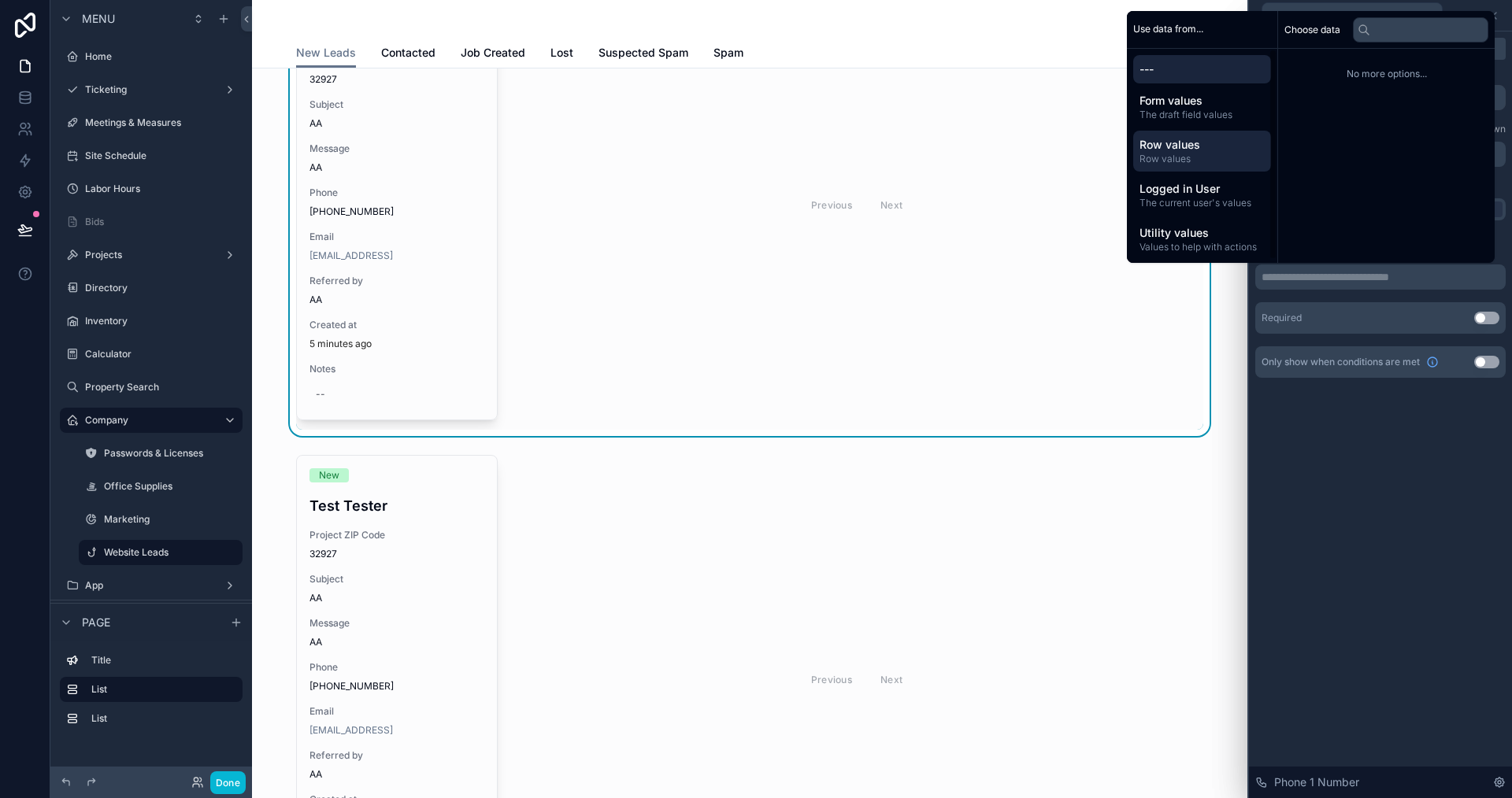
click at [1170, 151] on span "Row values" at bounding box center [1202, 145] width 125 height 16
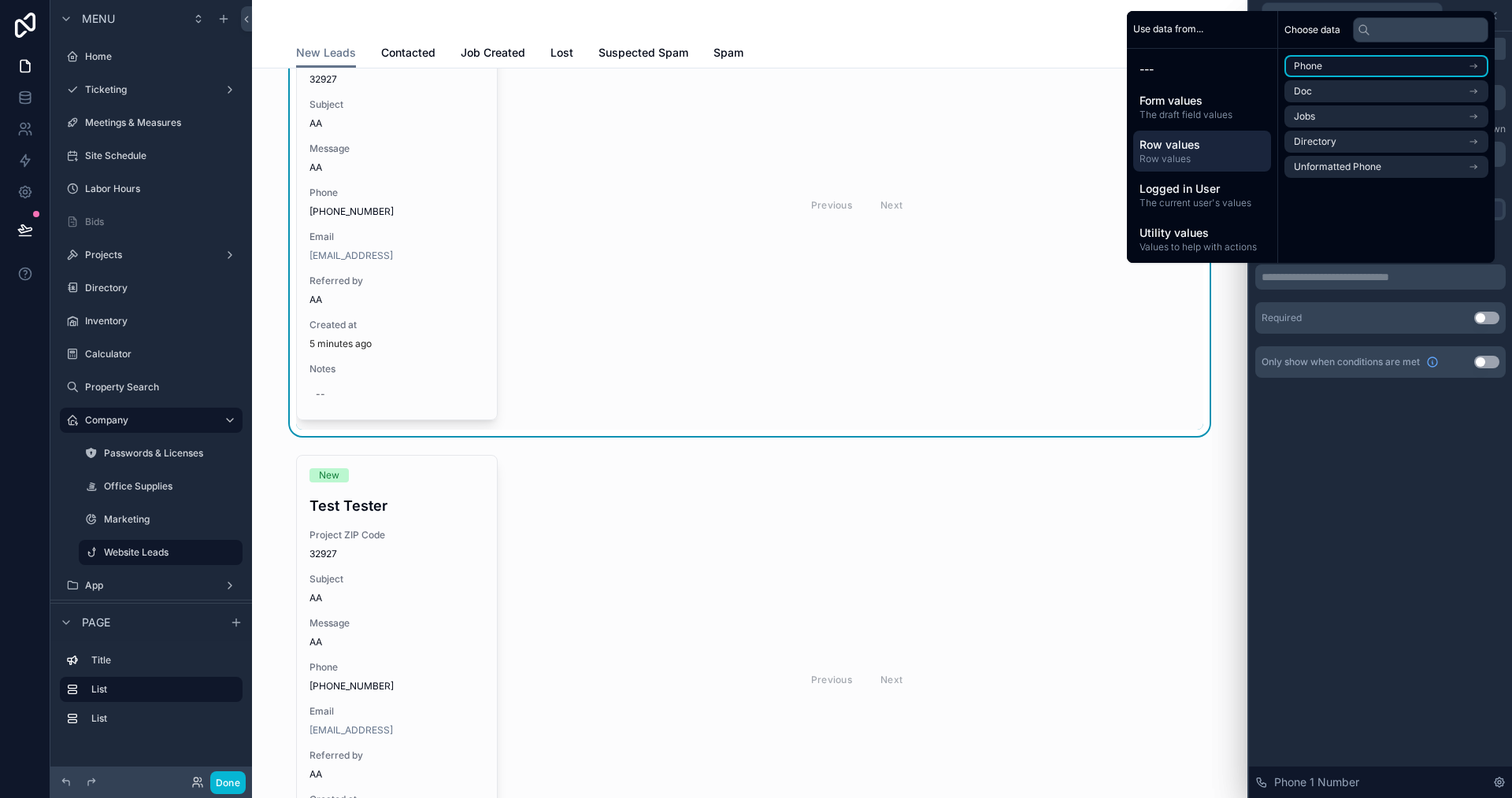
click at [1315, 70] on li "Phone" at bounding box center [1387, 66] width 204 height 22
click at [1316, 89] on li "Phone" at bounding box center [1387, 94] width 204 height 22
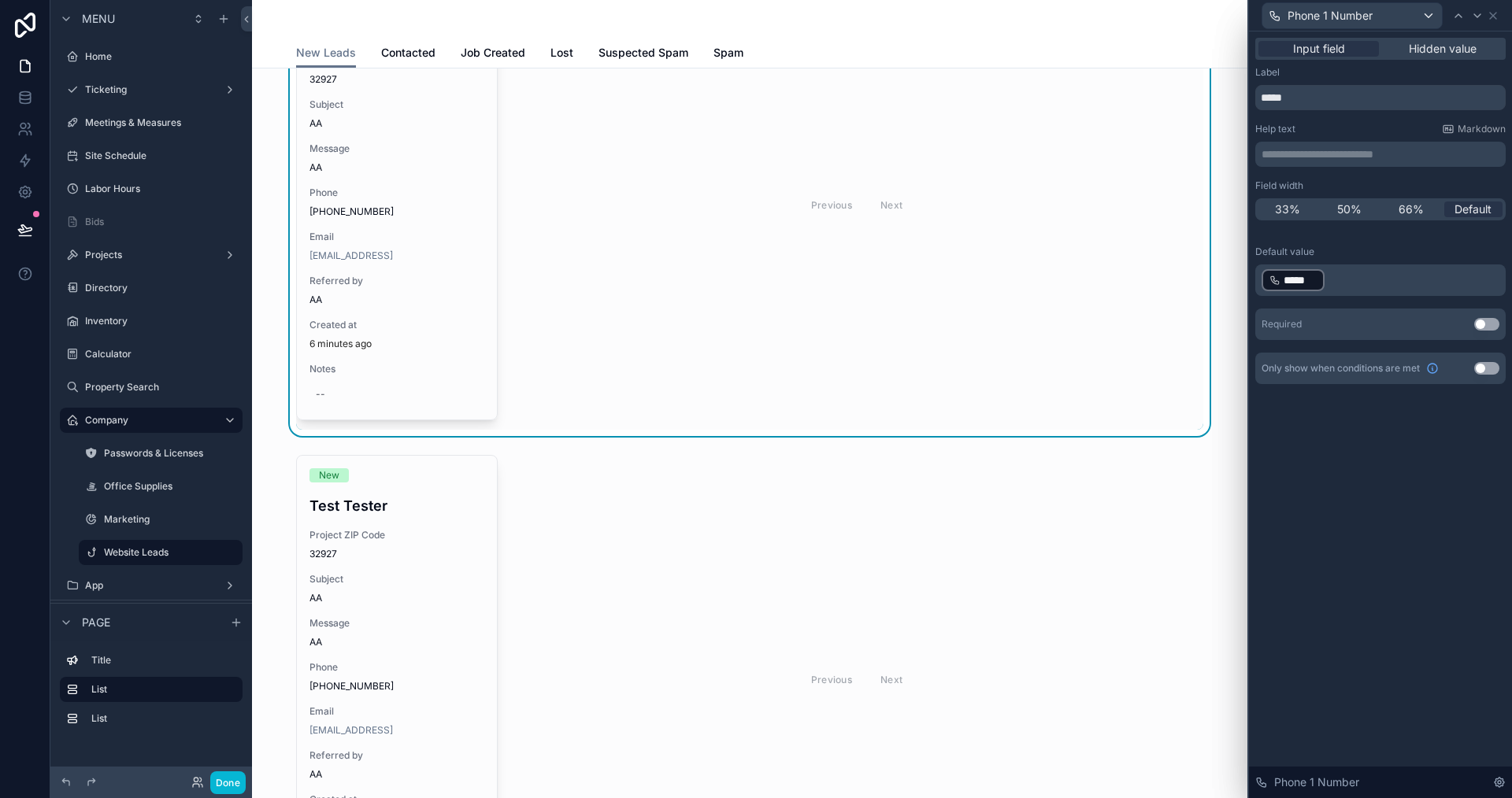
click at [1377, 517] on div "**********" at bounding box center [1381, 415] width 263 height 767
click at [225, 782] on button "Done" at bounding box center [228, 783] width 35 height 23
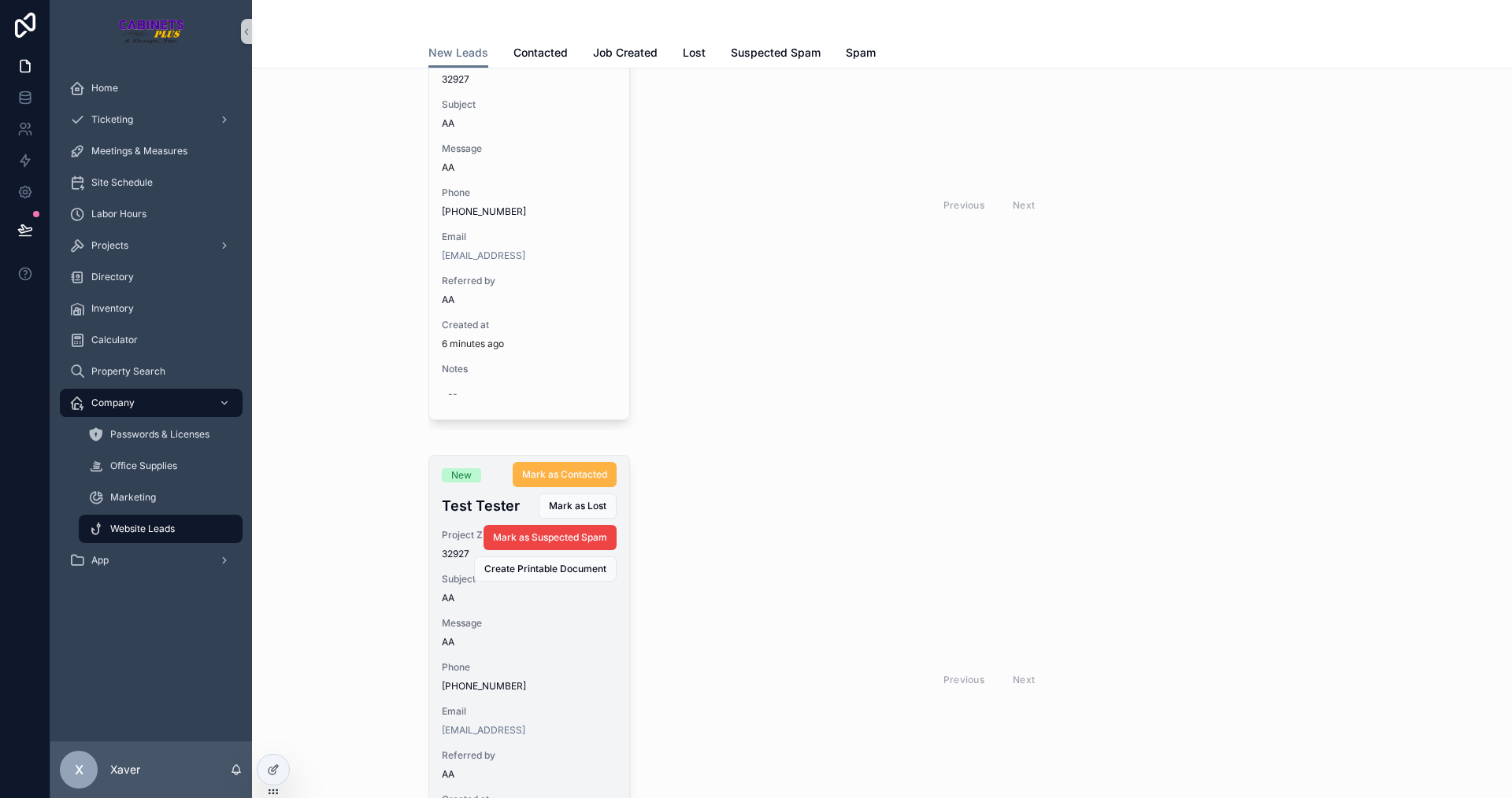
click at [564, 471] on span "Mark as Contacted" at bounding box center [565, 475] width 85 height 12
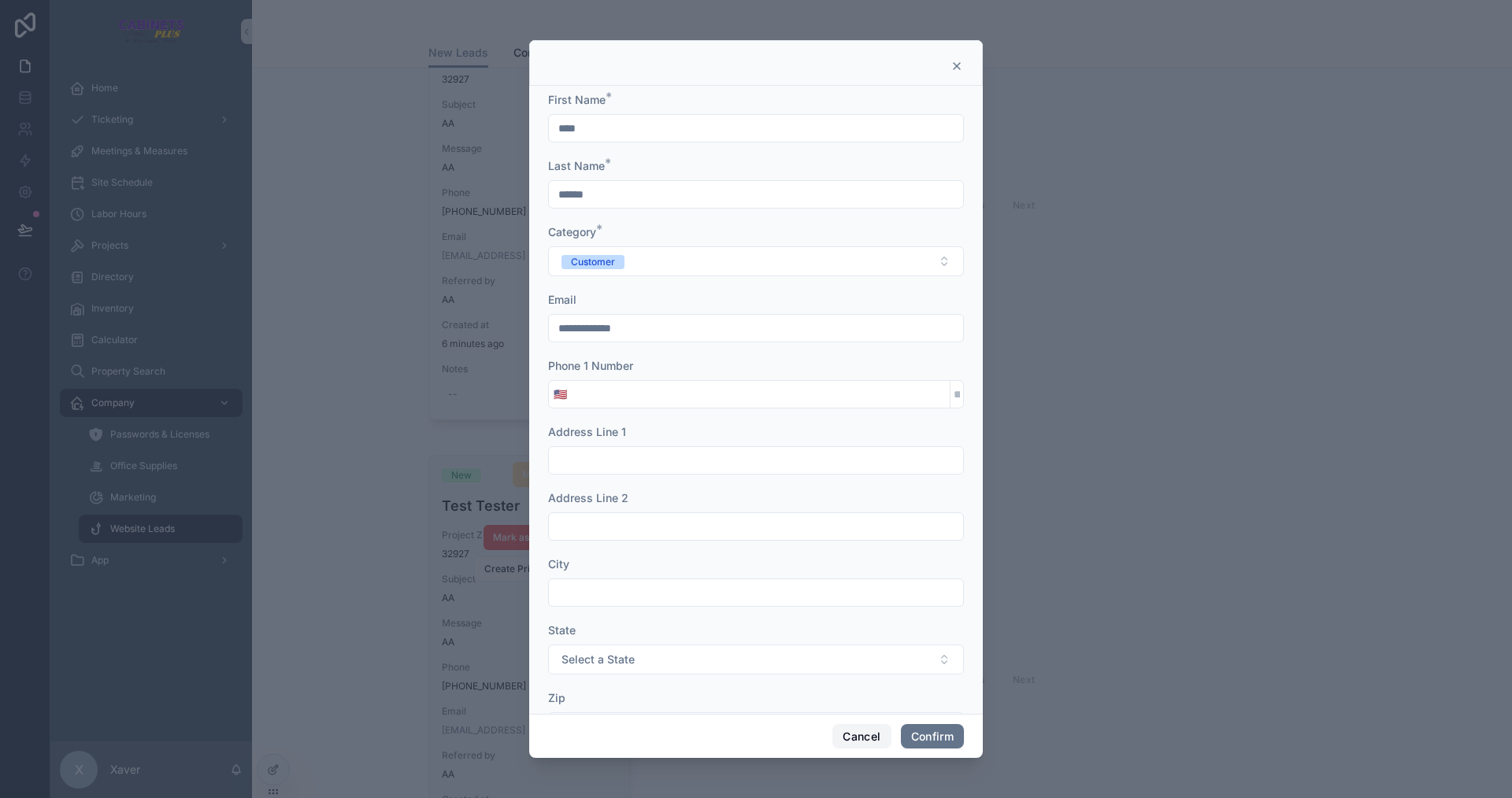
click at [849, 735] on button "Cancel" at bounding box center [862, 736] width 58 height 26
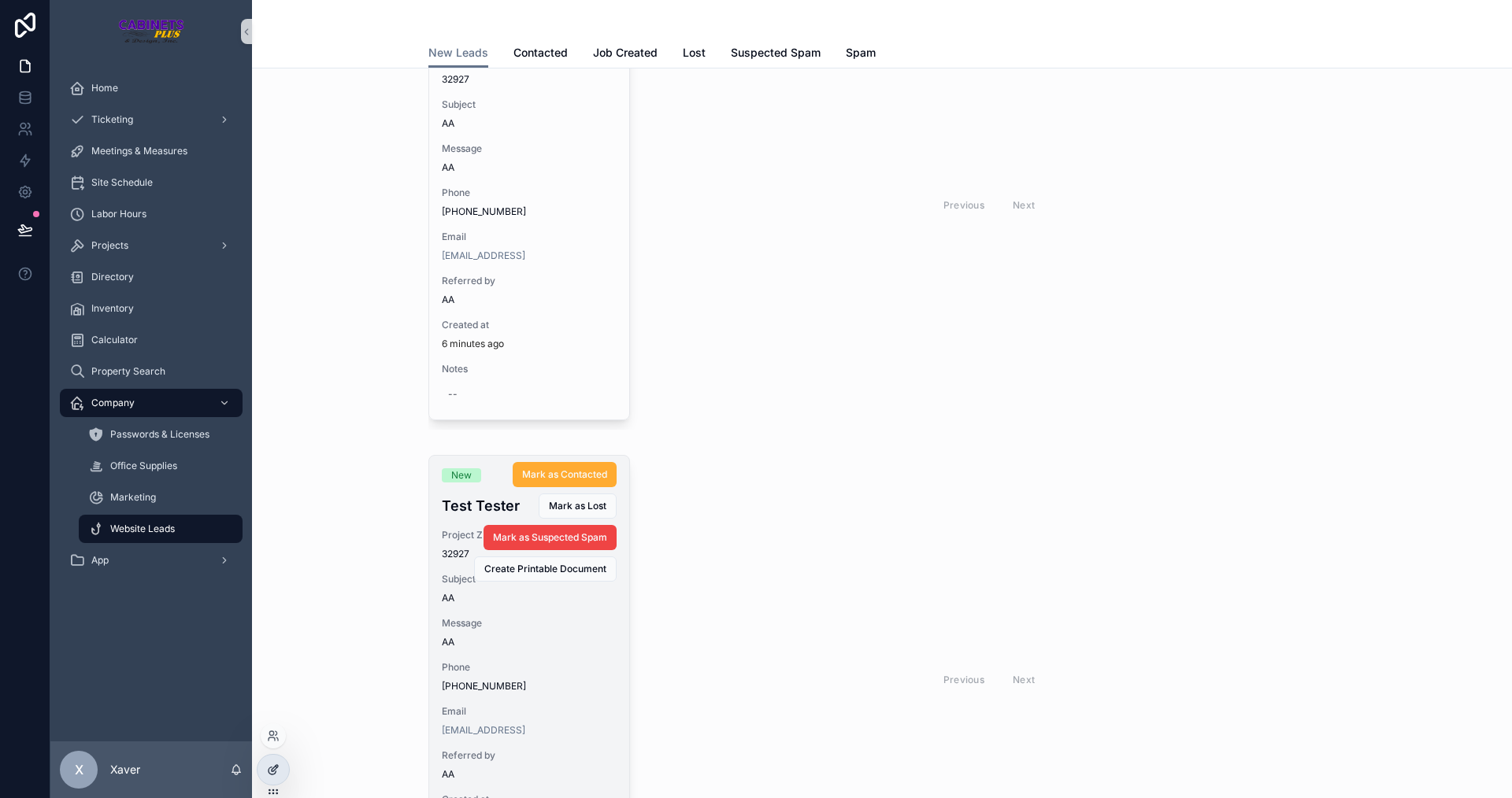
click at [279, 764] on div at bounding box center [273, 770] width 32 height 30
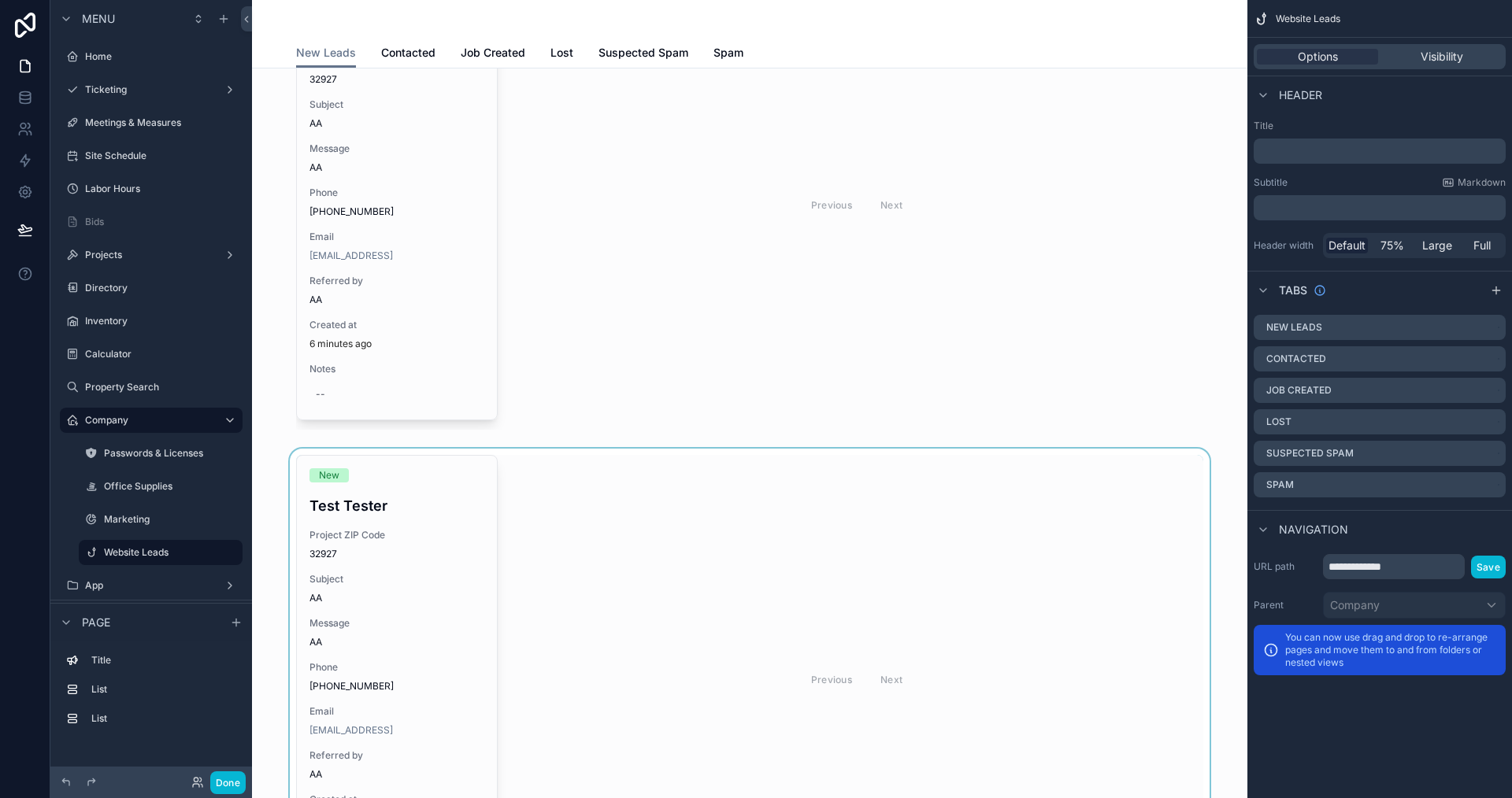
click at [604, 520] on div "scrollable content" at bounding box center [749, 679] width 970 height 462
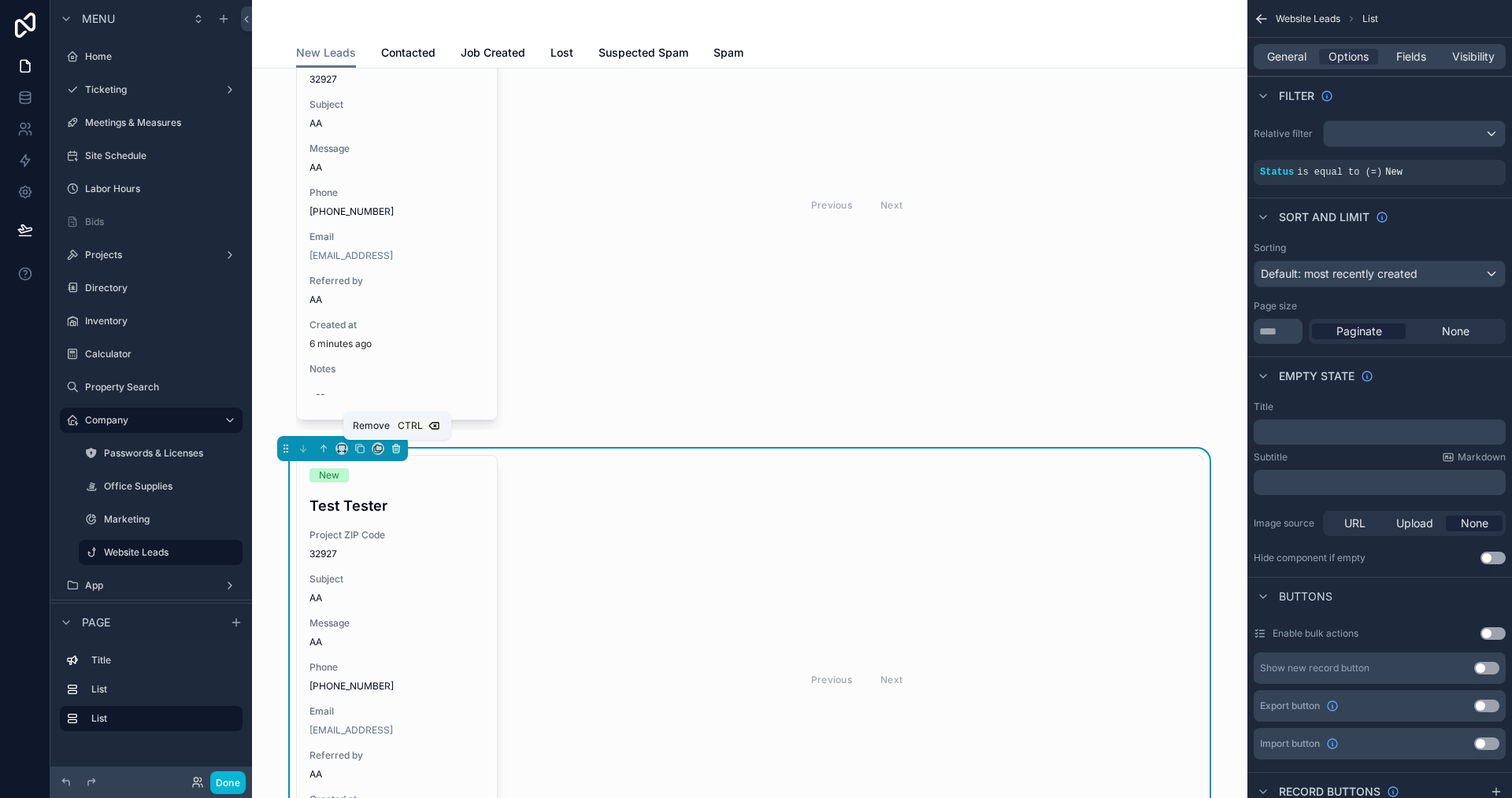
click at [395, 444] on icon "scrollable content" at bounding box center [396, 448] width 11 height 11
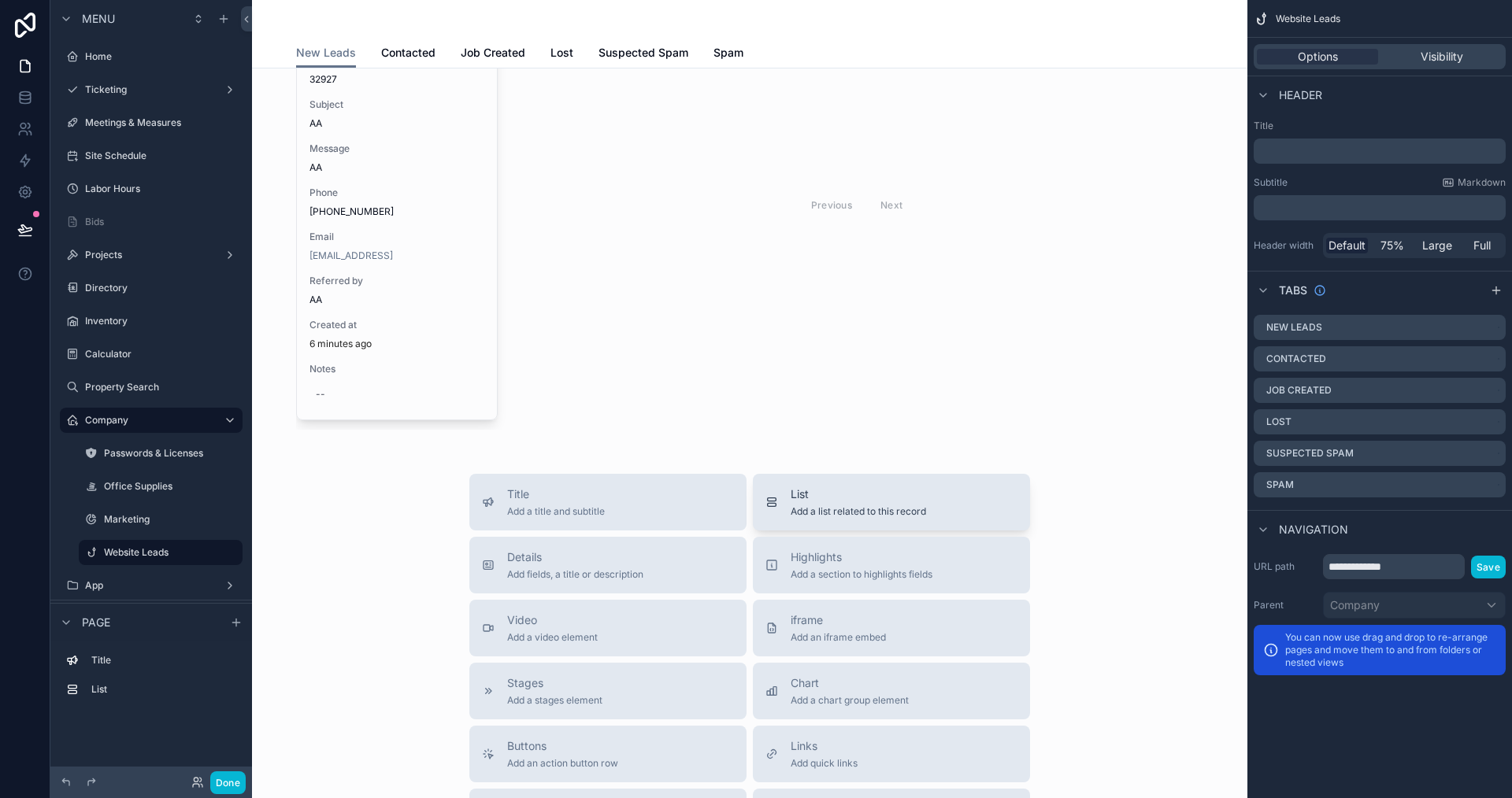
click at [889, 498] on span "List" at bounding box center [858, 494] width 136 height 16
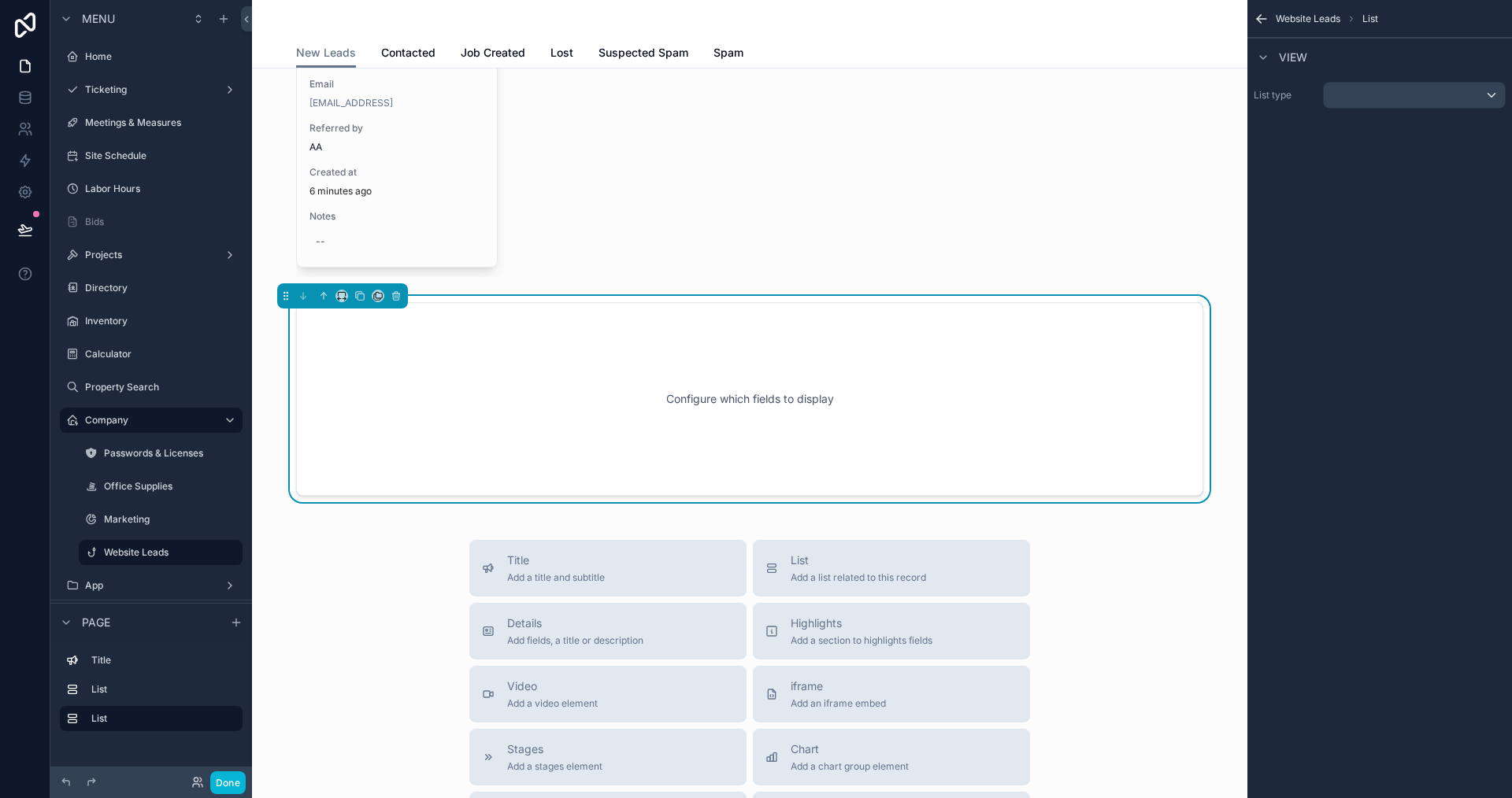
click at [808, 440] on div "Configure which fields to display" at bounding box center [750, 399] width 856 height 142
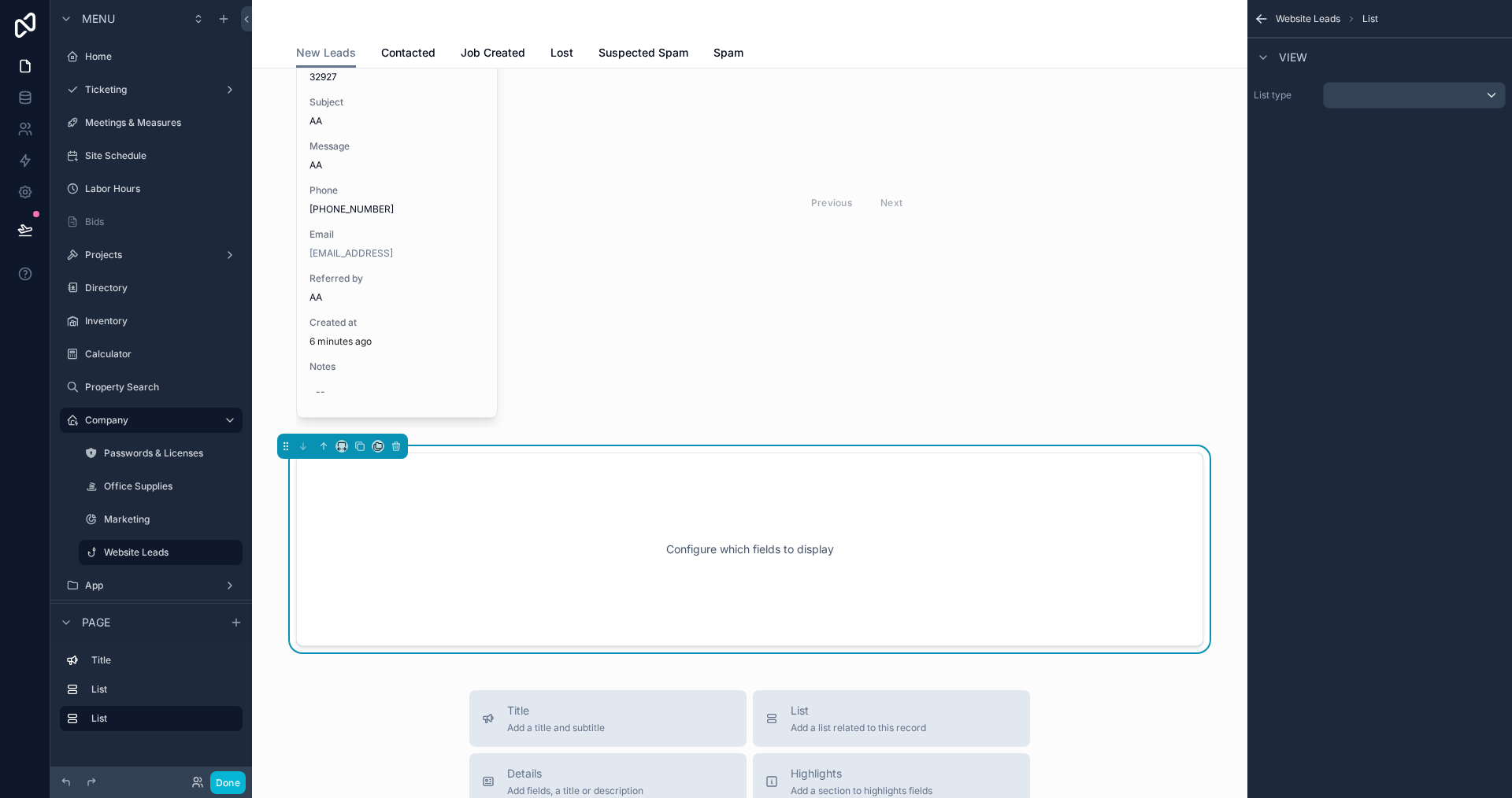
scroll to position [310, 0]
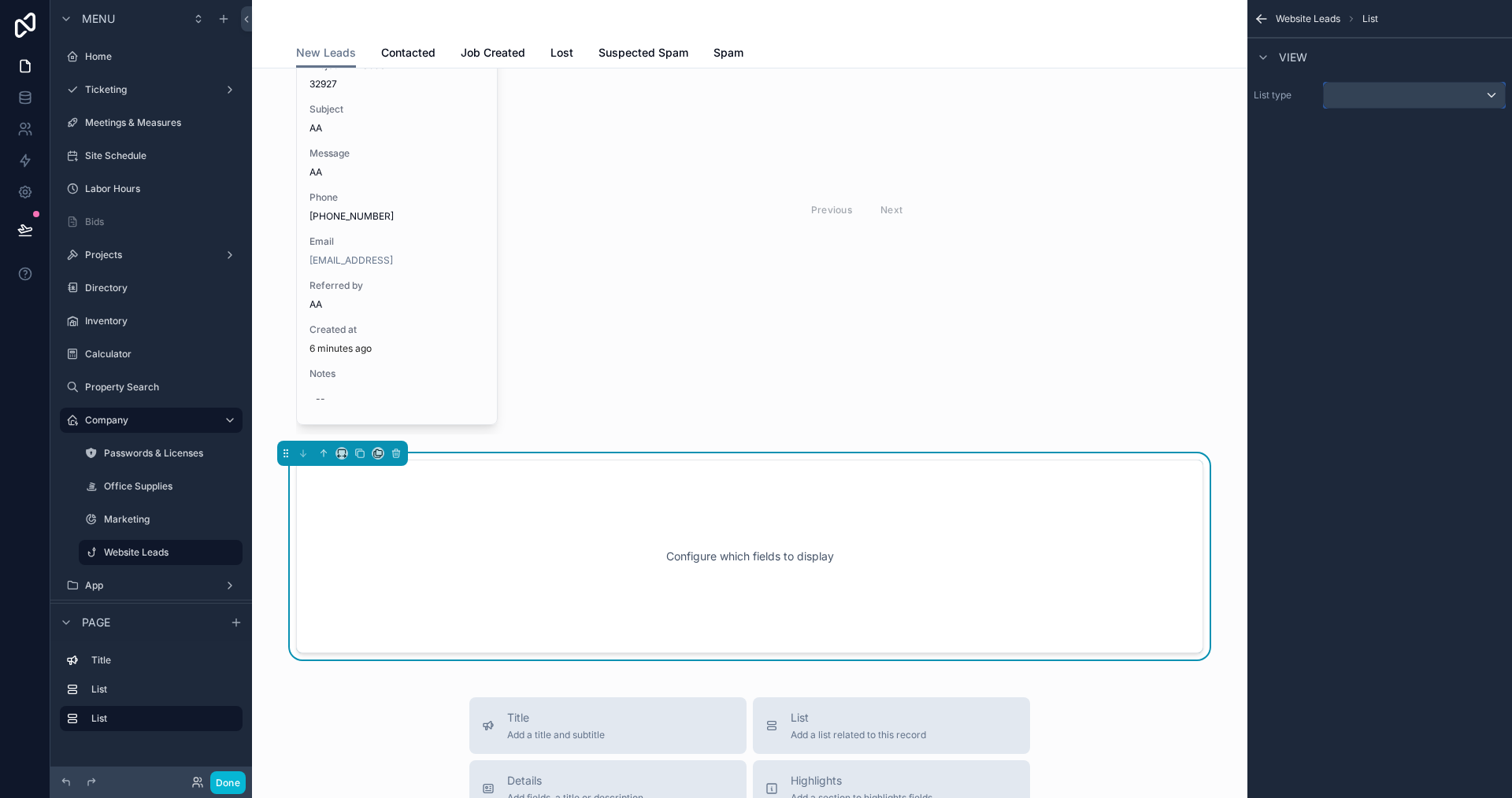
click at [1443, 92] on div "scrollable content" at bounding box center [1415, 95] width 182 height 26
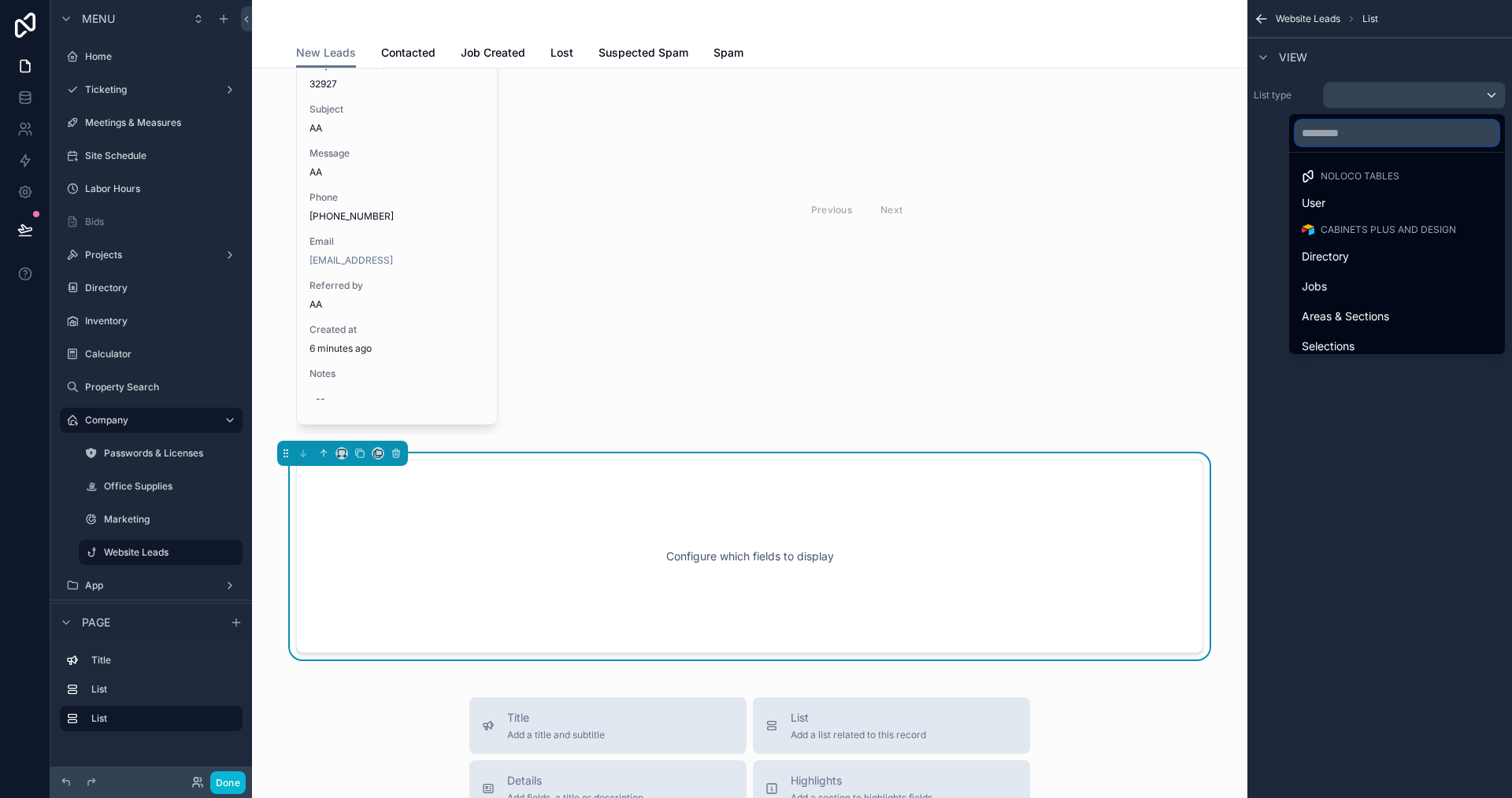
click at [1388, 138] on input "text" at bounding box center [1397, 133] width 204 height 26
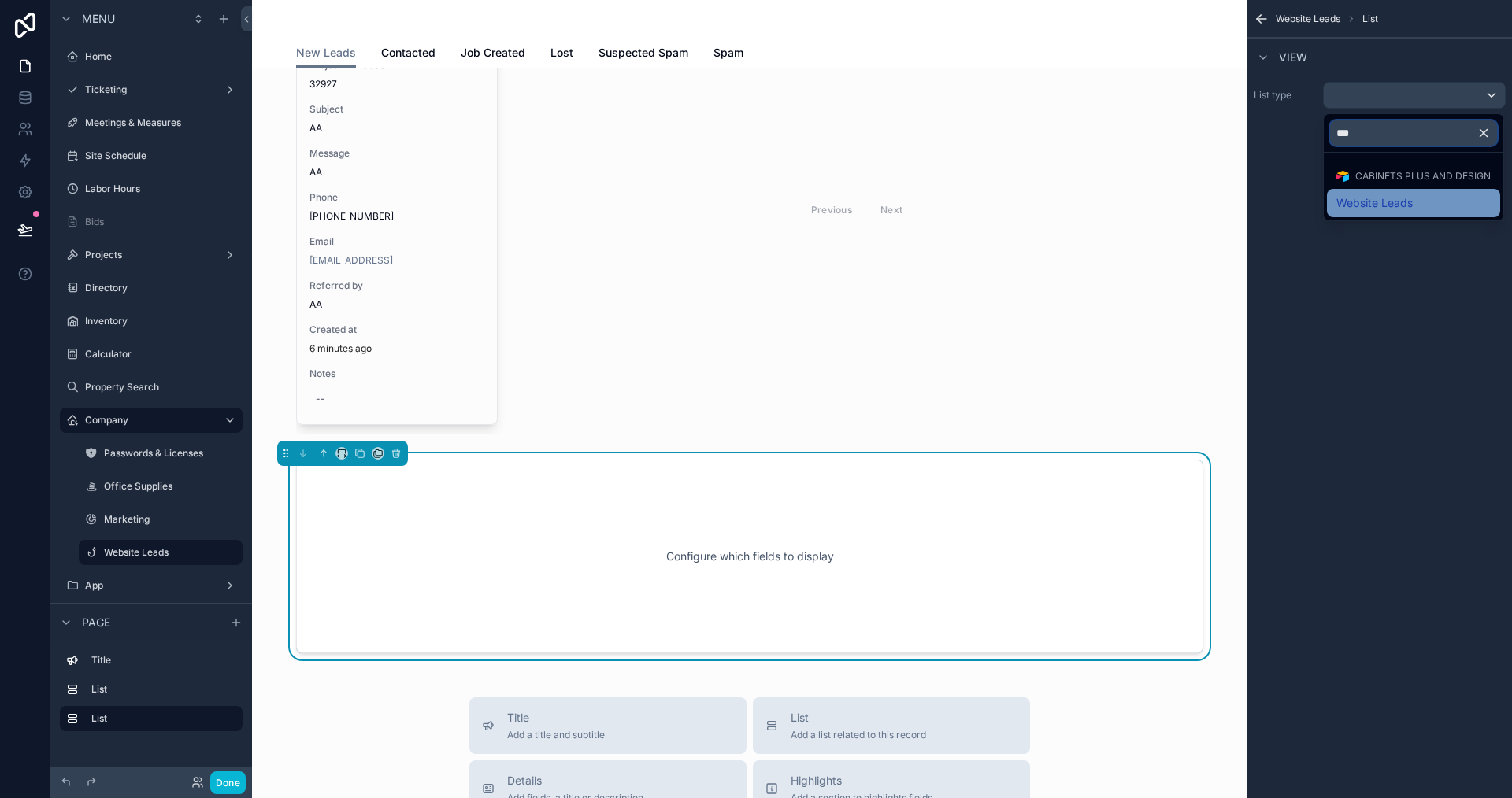
type input "***"
click at [1362, 194] on span "Website Leads" at bounding box center [1375, 203] width 77 height 18
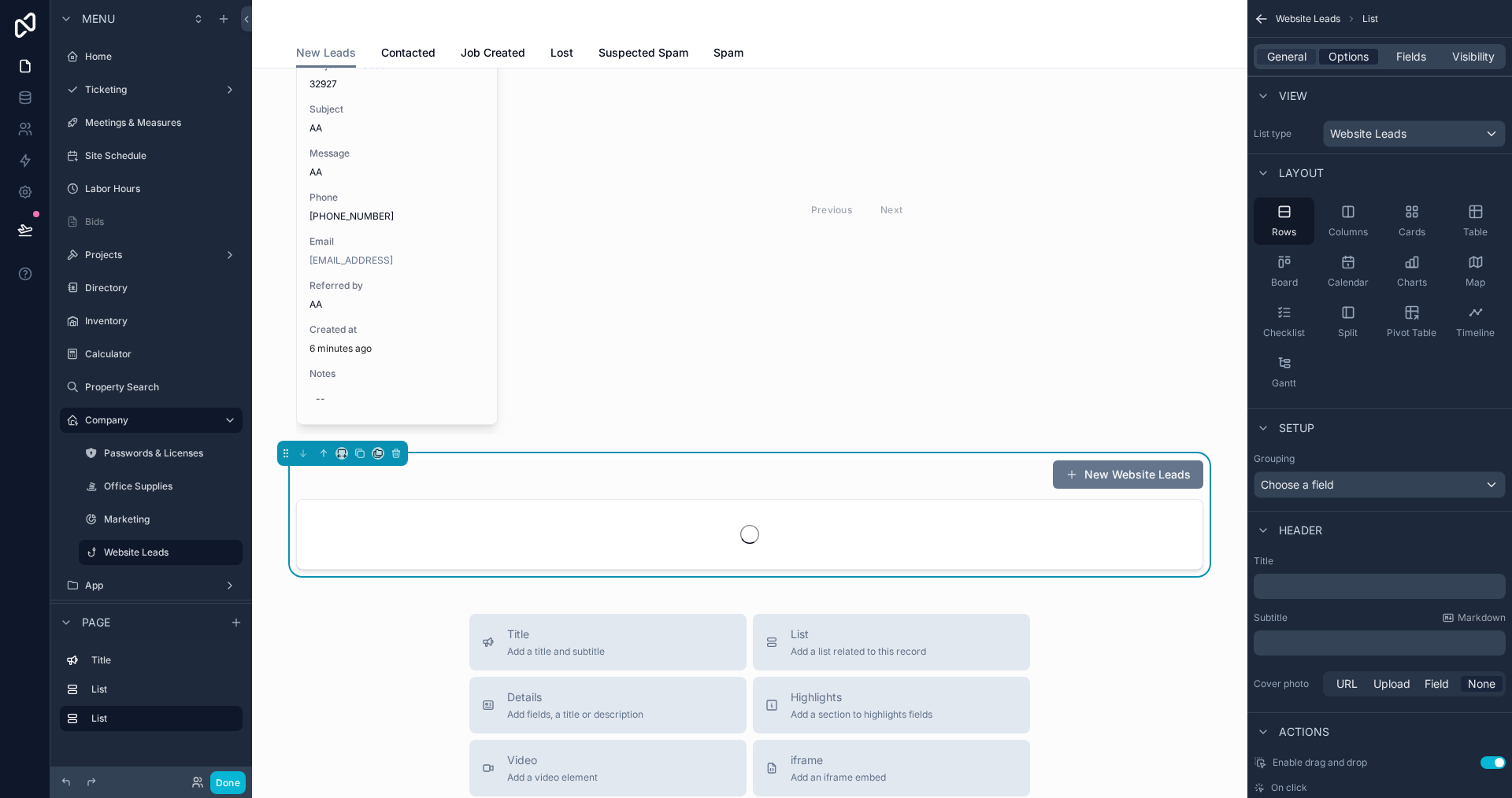
click at [1352, 61] on span "Options" at bounding box center [1349, 56] width 41 height 16
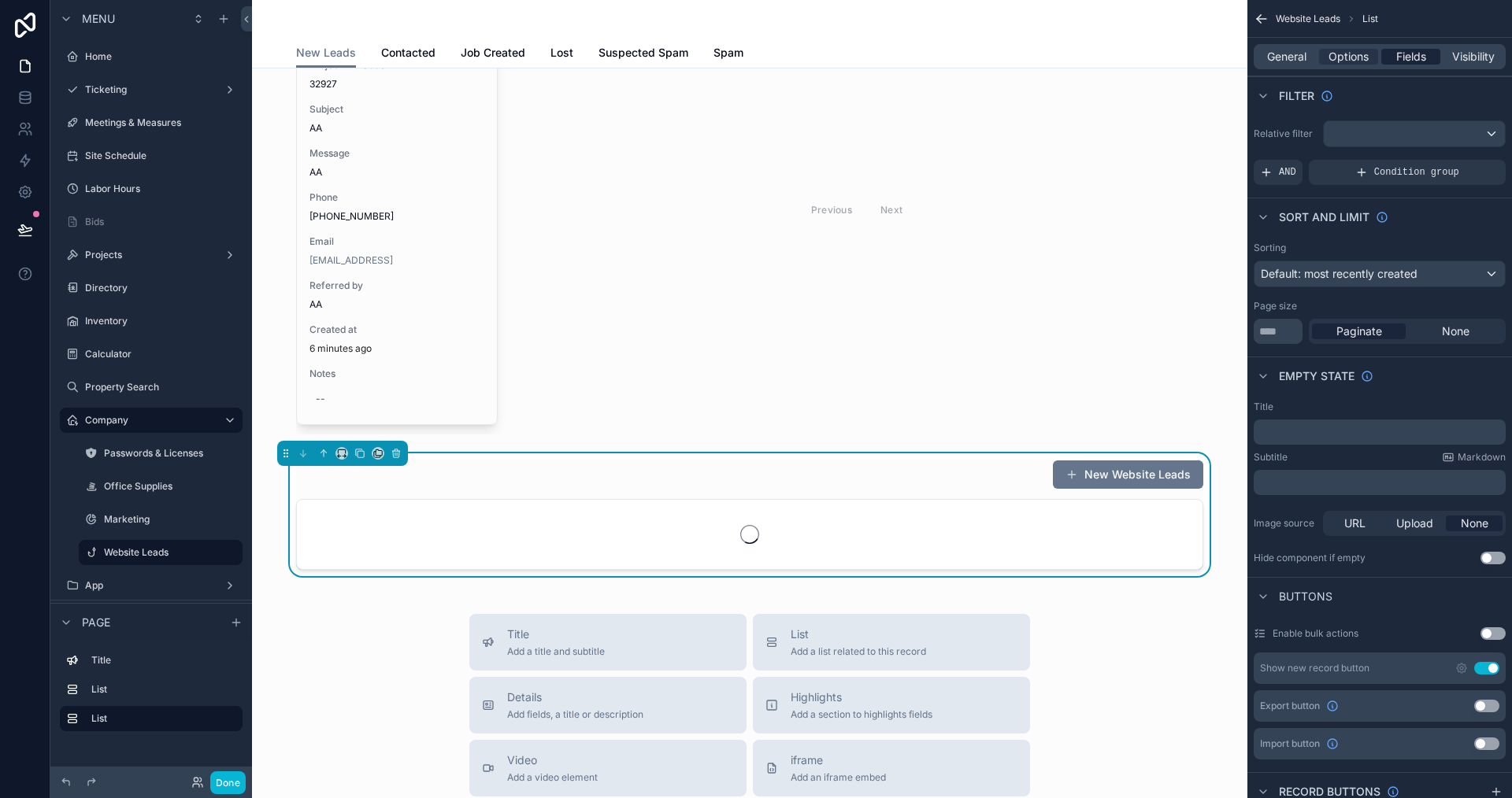
click at [1411, 55] on span "Fields" at bounding box center [1412, 56] width 30 height 16
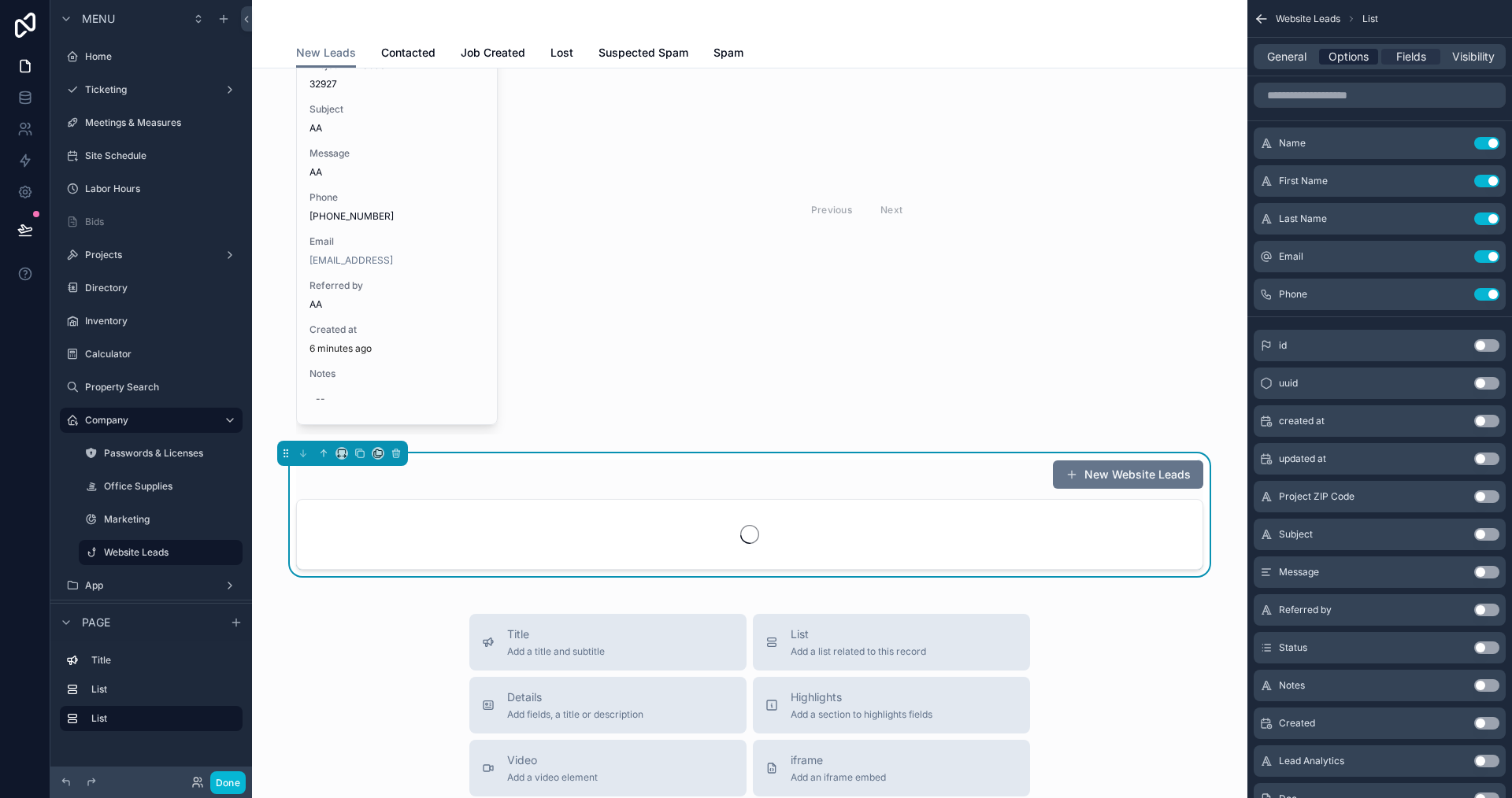
click at [1354, 55] on span "Options" at bounding box center [1349, 56] width 41 height 16
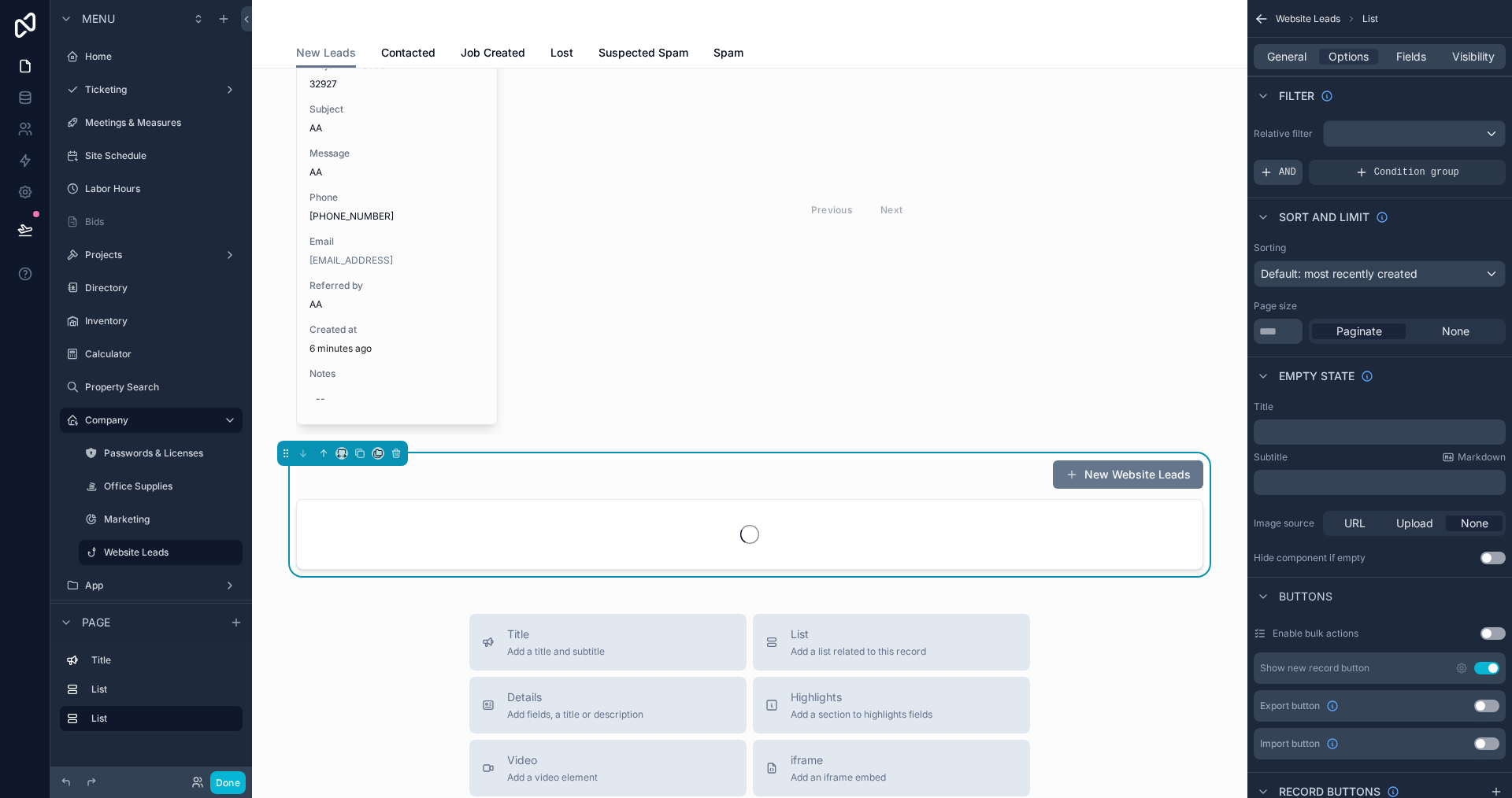
click at [1293, 167] on span "AND" at bounding box center [1288, 173] width 18 height 12
click at [1463, 161] on icon "scrollable content" at bounding box center [1466, 161] width 10 height 10
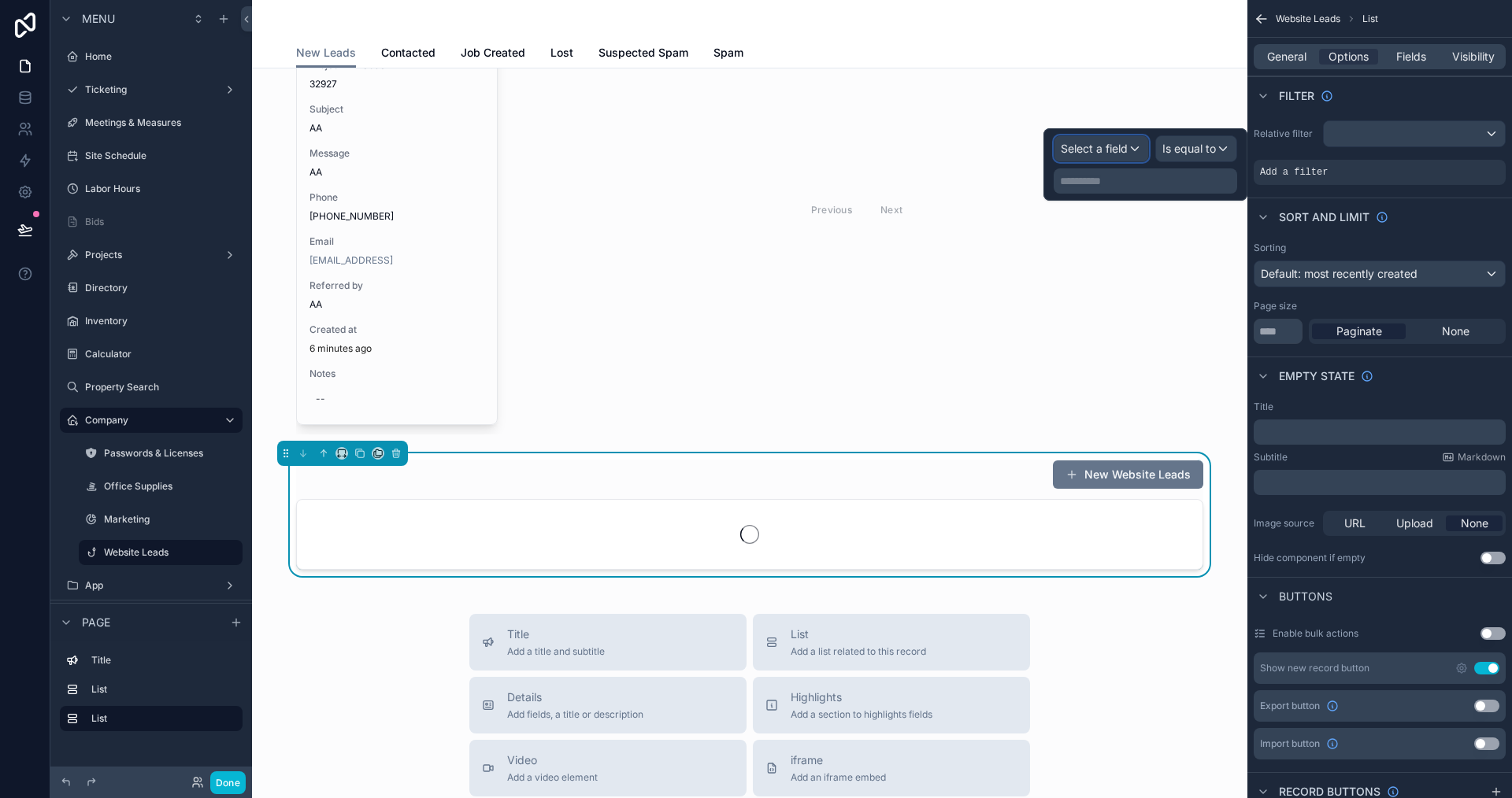
click at [1064, 149] on span "Select a field" at bounding box center [1094, 148] width 67 height 13
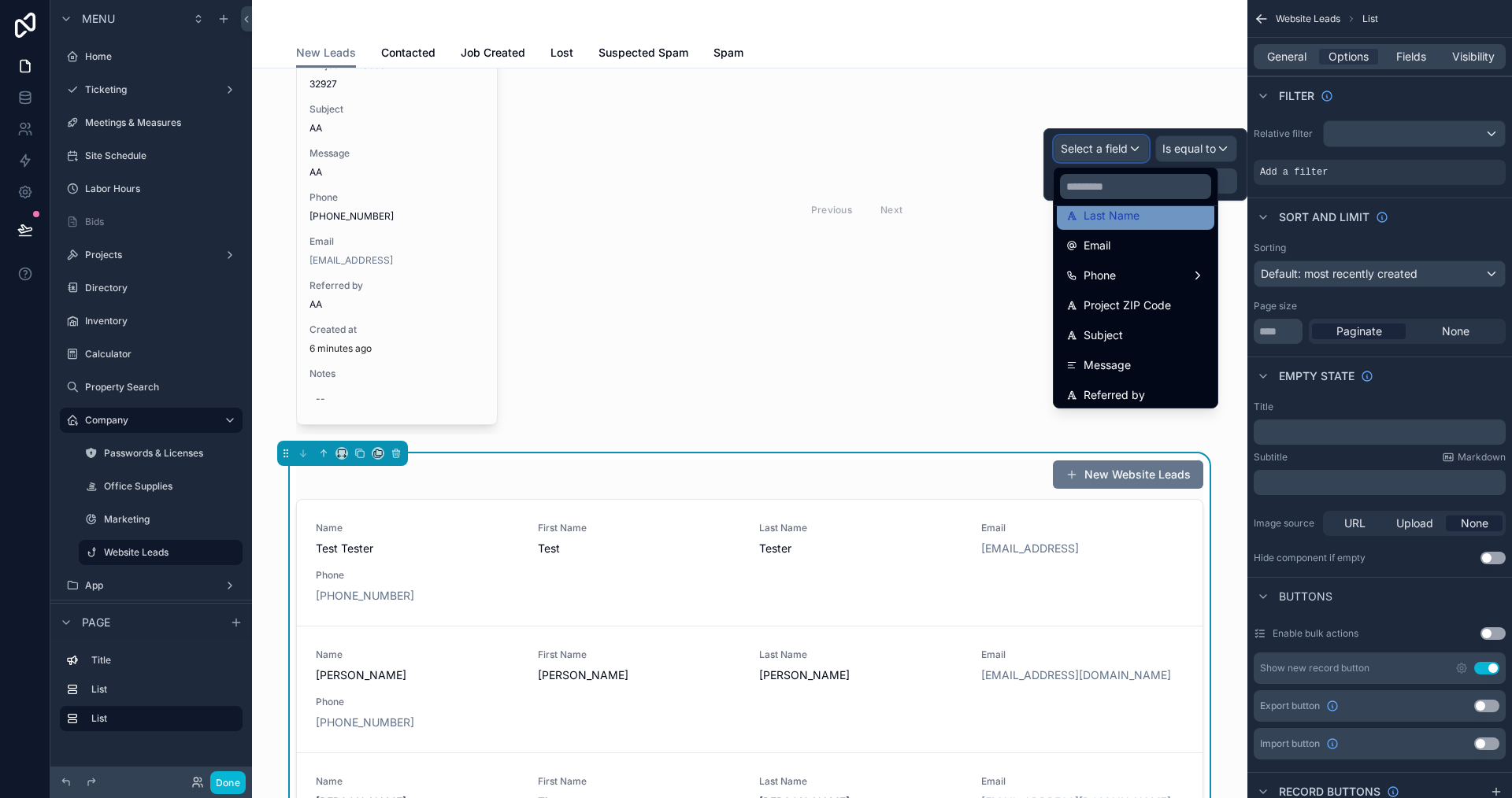
scroll to position [236, 0]
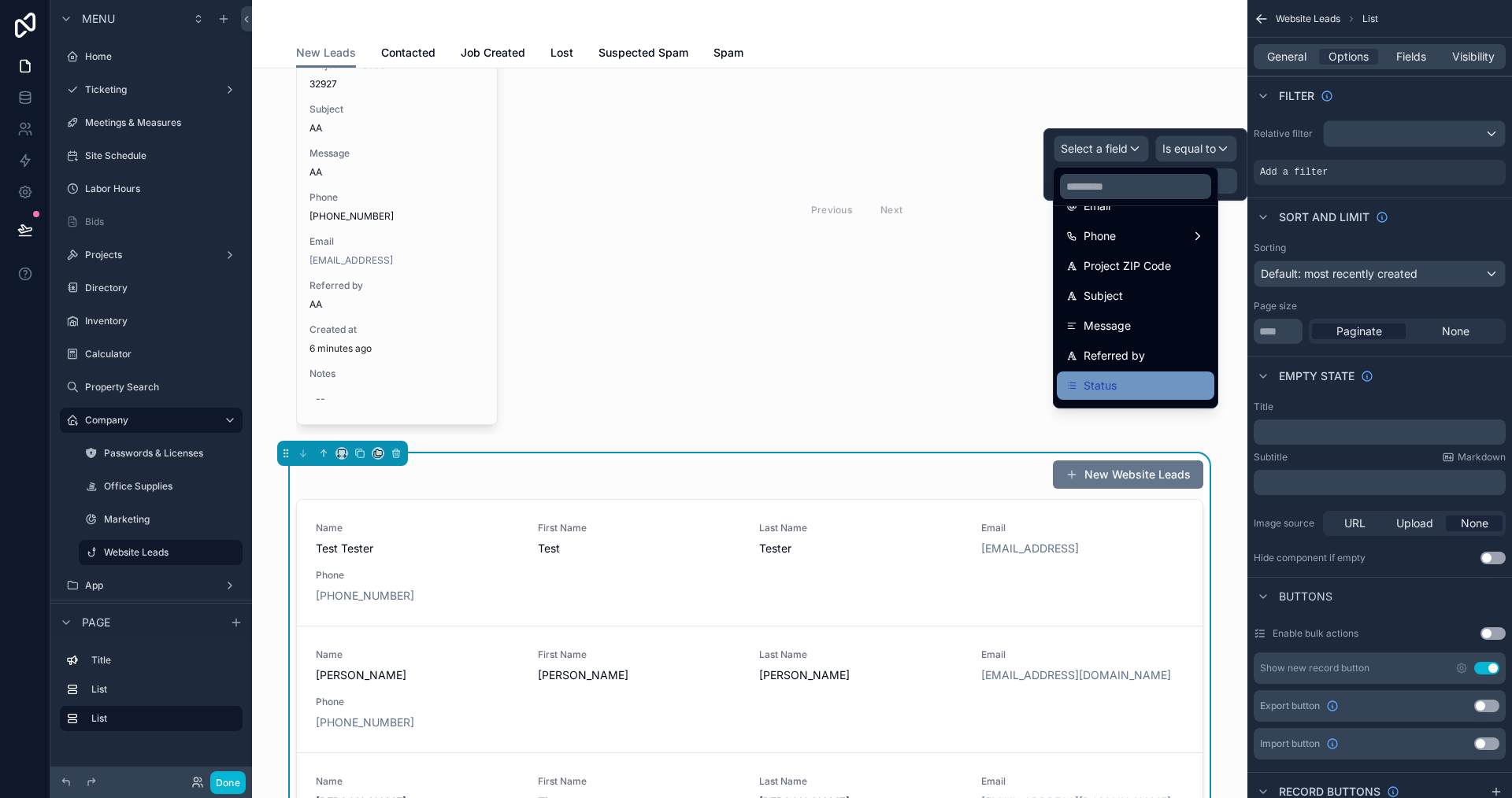
click at [1102, 387] on span "Status" at bounding box center [1101, 385] width 33 height 18
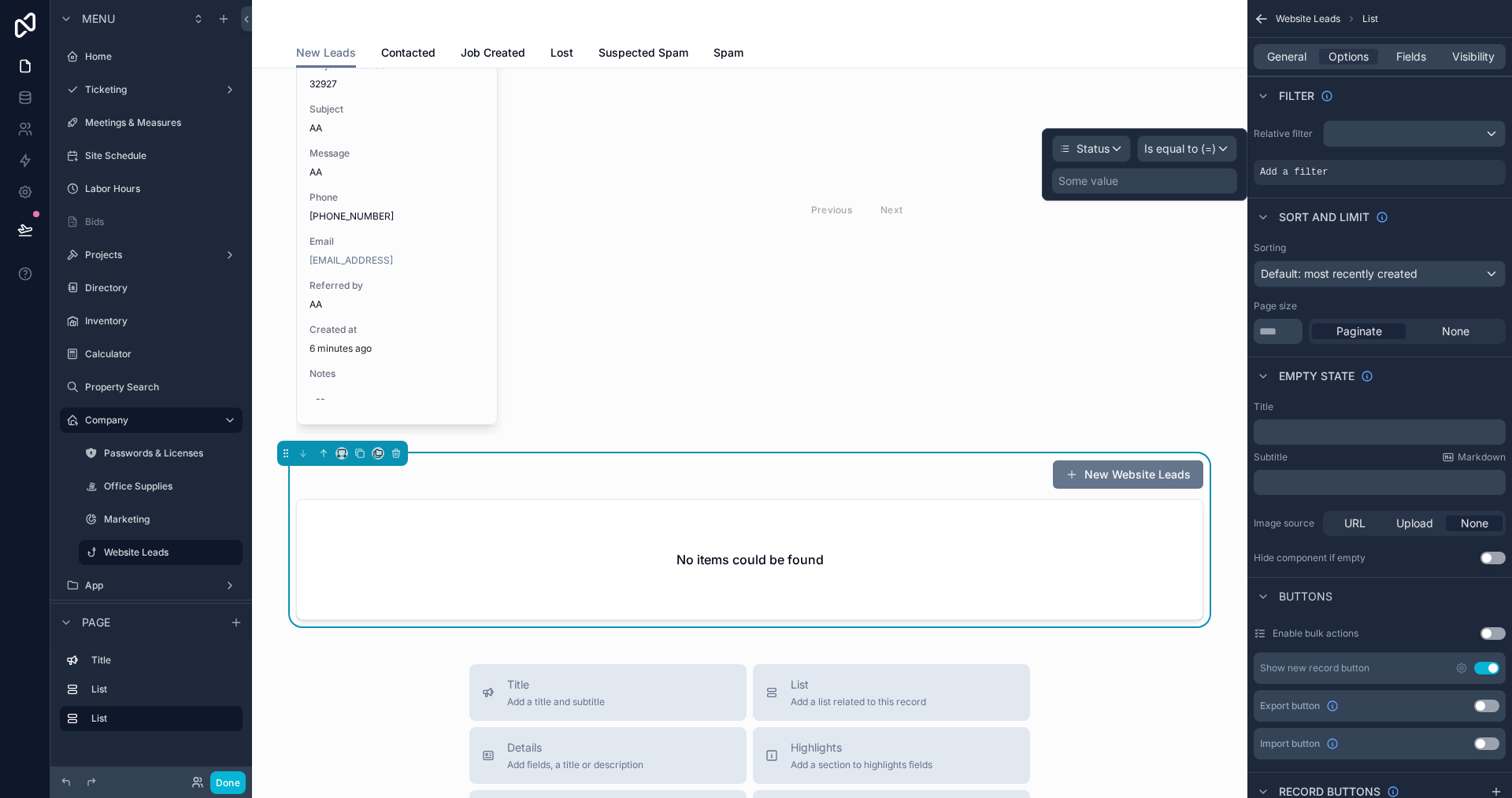
click at [1183, 183] on div "Some value" at bounding box center [1145, 181] width 185 height 26
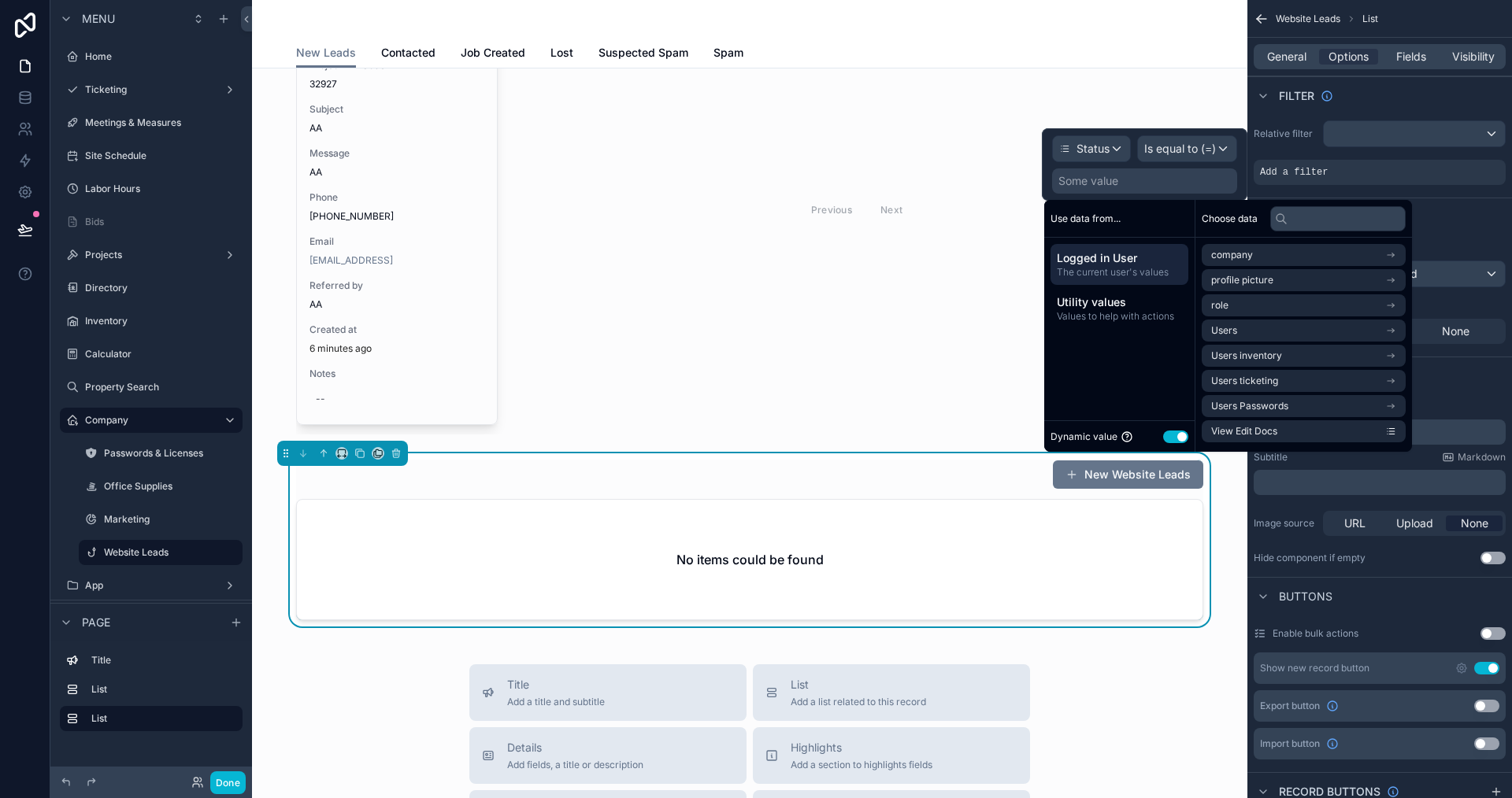
click at [1179, 437] on button "Use setting" at bounding box center [1175, 437] width 26 height 12
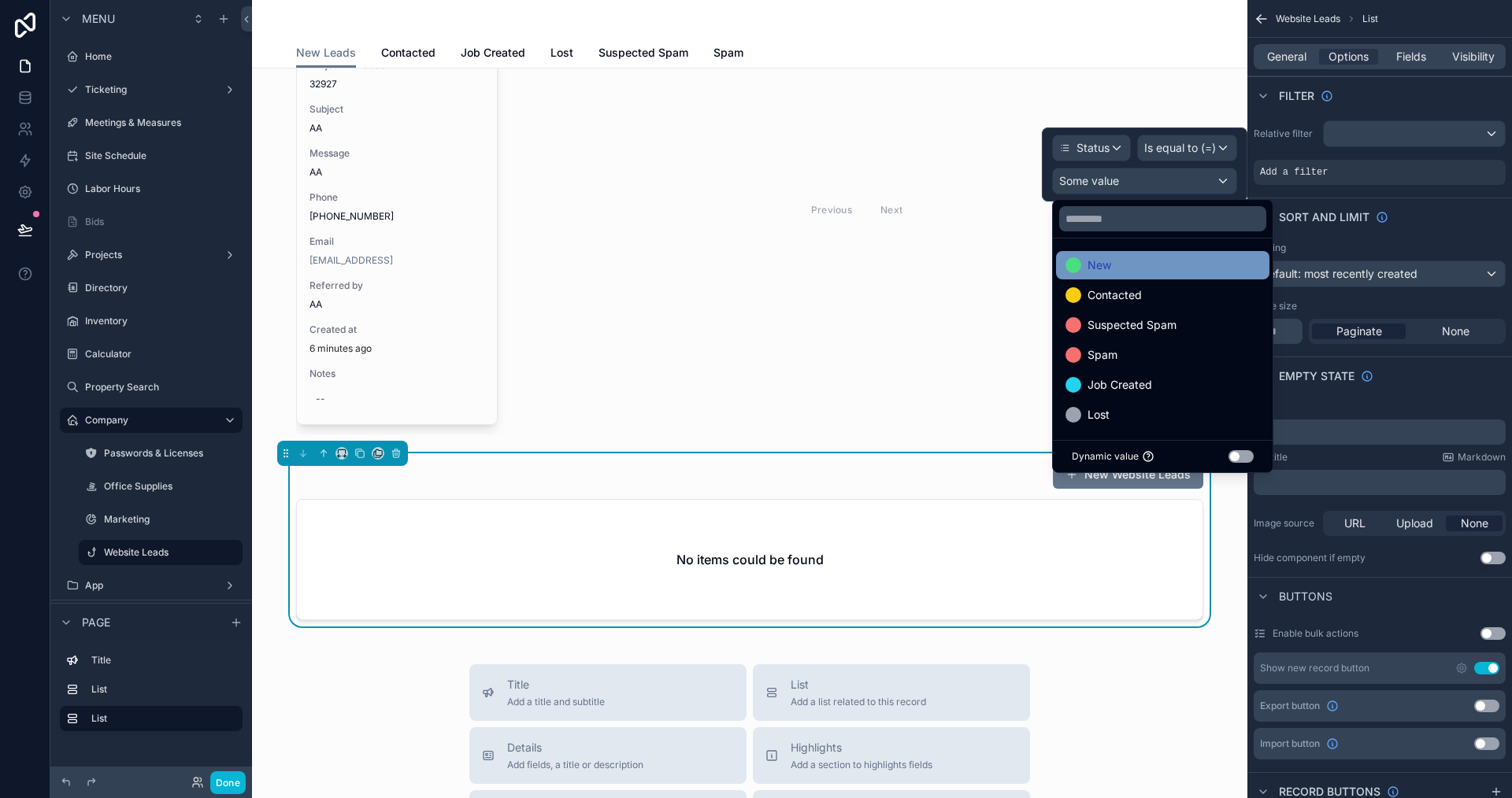
click at [1184, 262] on div "New" at bounding box center [1162, 264] width 195 height 18
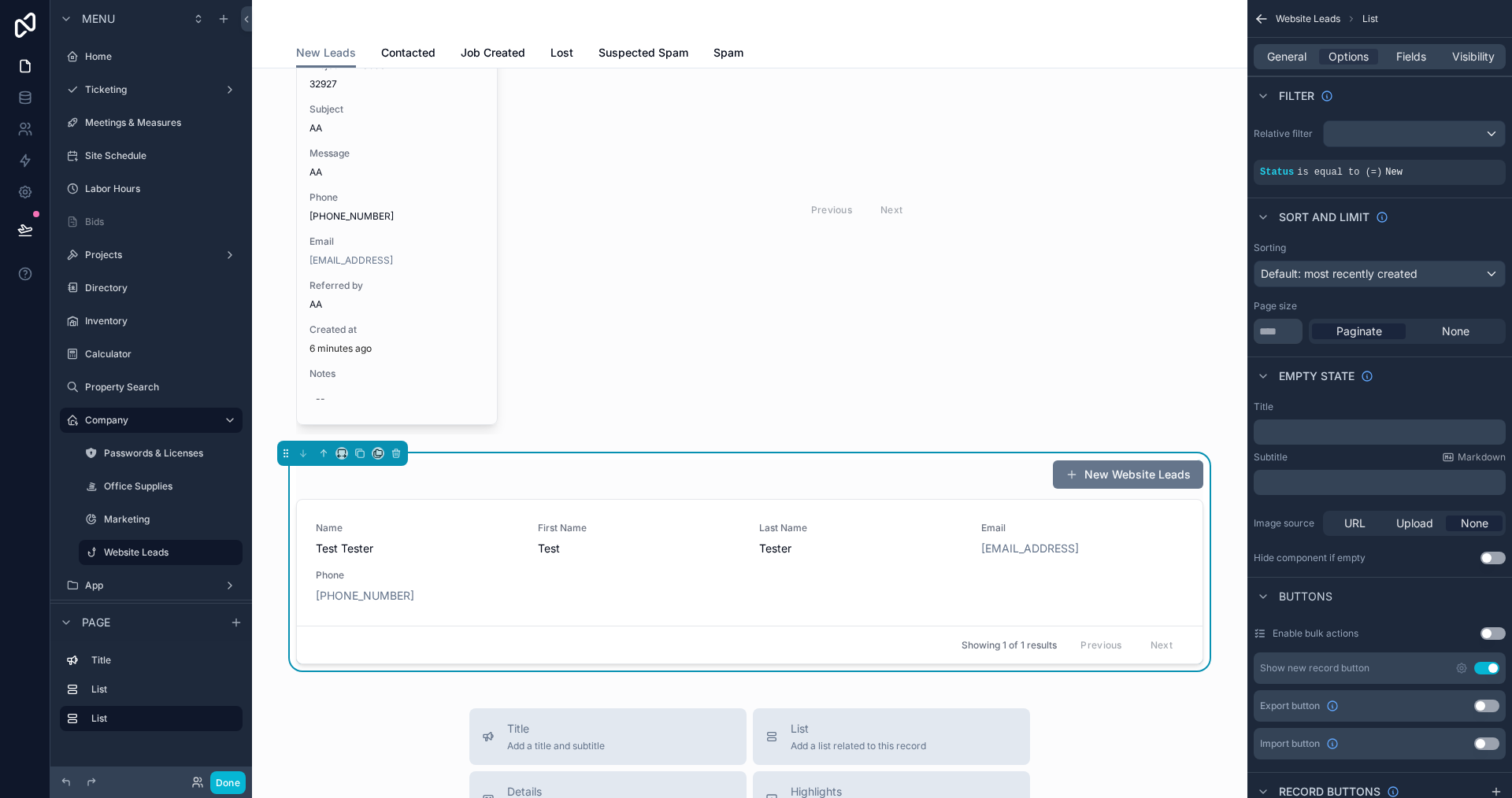
click at [864, 655] on div "Showing 1 of 1 results Previous Next" at bounding box center [750, 645] width 906 height 38
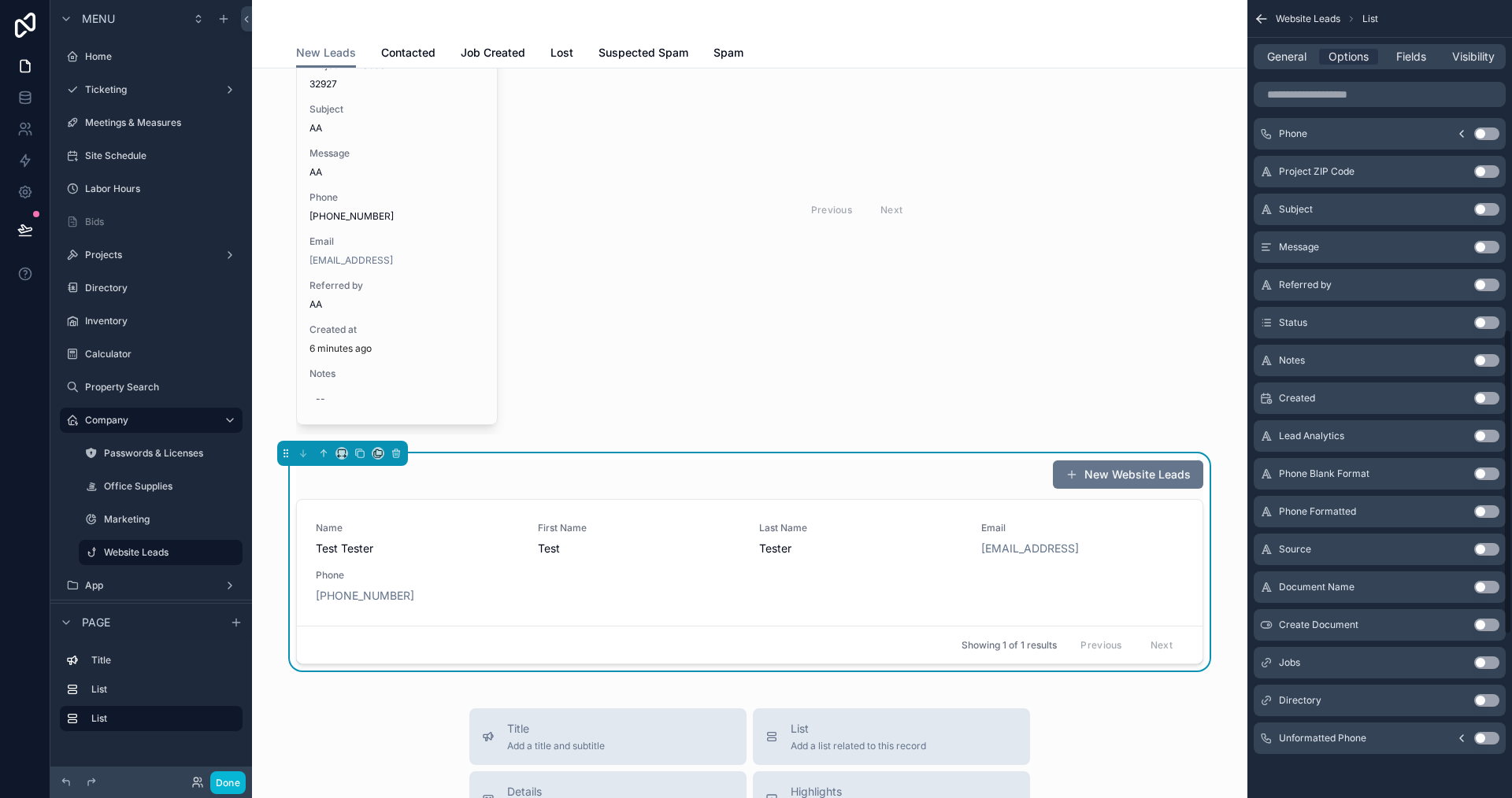
scroll to position [498, 0]
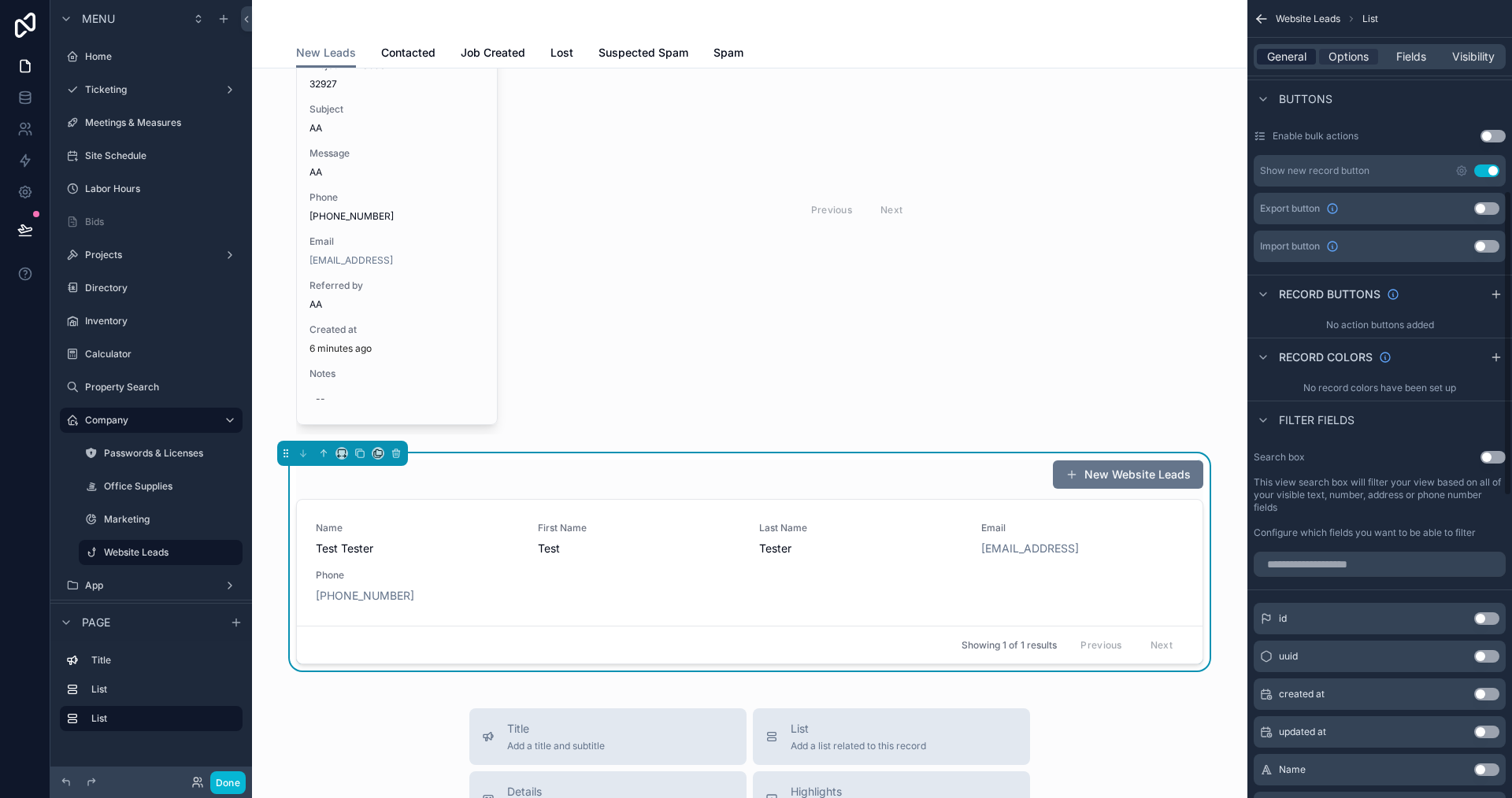
click at [1270, 55] on span "General" at bounding box center [1286, 56] width 40 height 16
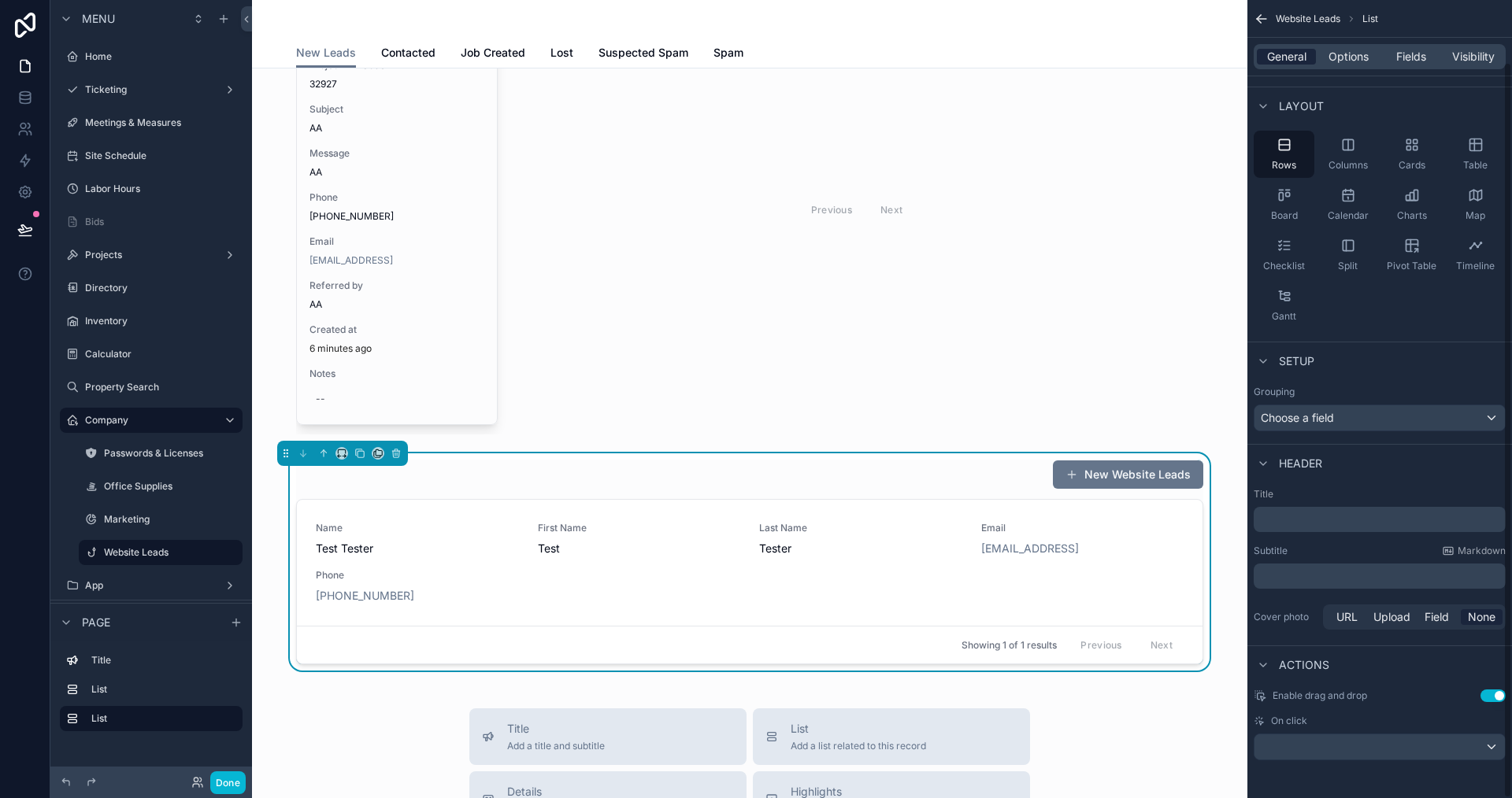
scroll to position [67, 0]
click at [1490, 693] on button "Use setting" at bounding box center [1493, 696] width 26 height 12
click at [1469, 753] on div "scrollable content" at bounding box center [1380, 747] width 250 height 26
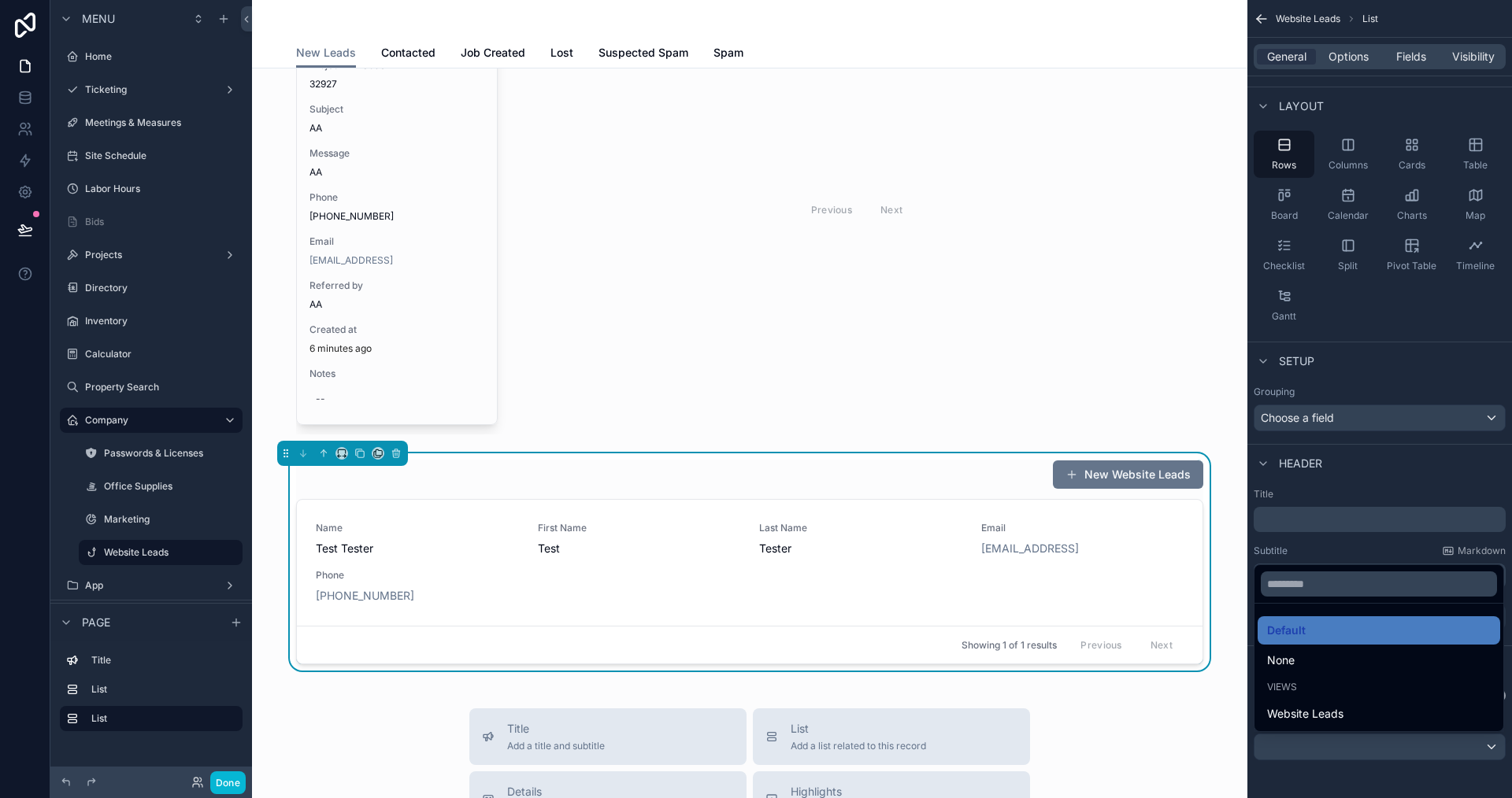
click at [1295, 657] on div "None" at bounding box center [1379, 660] width 224 height 18
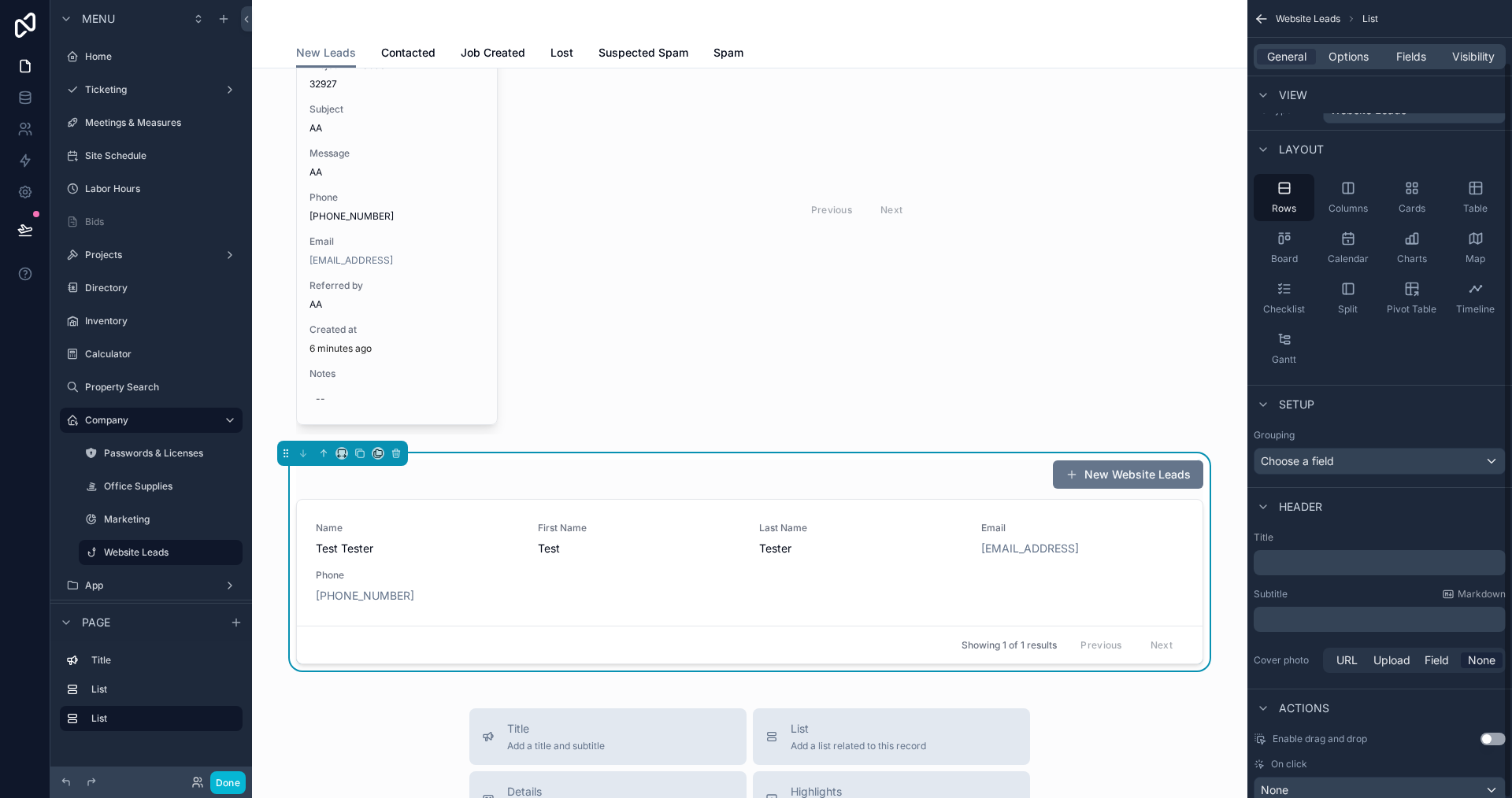
scroll to position [0, 0]
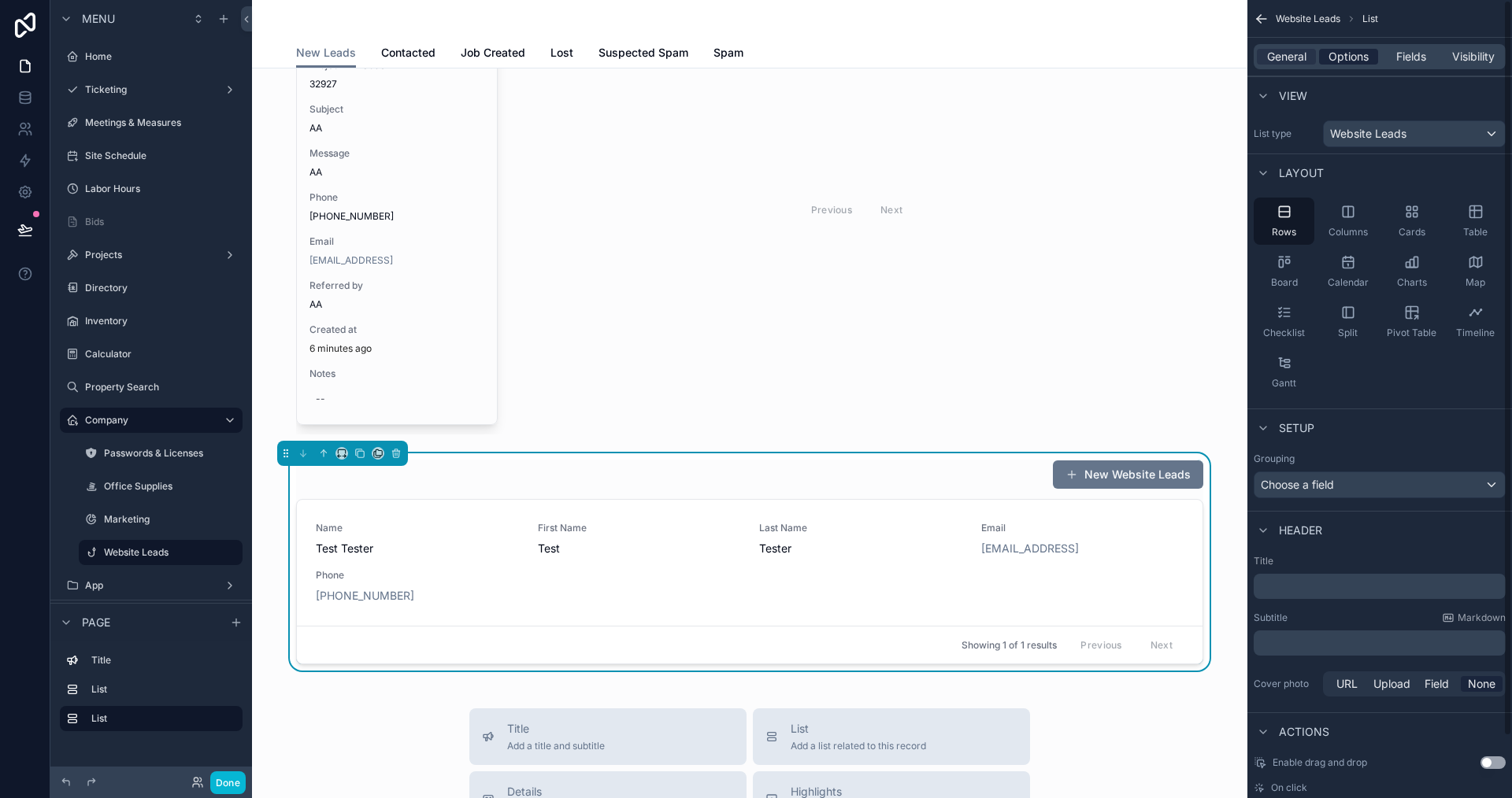
click at [1345, 55] on span "Options" at bounding box center [1349, 56] width 41 height 16
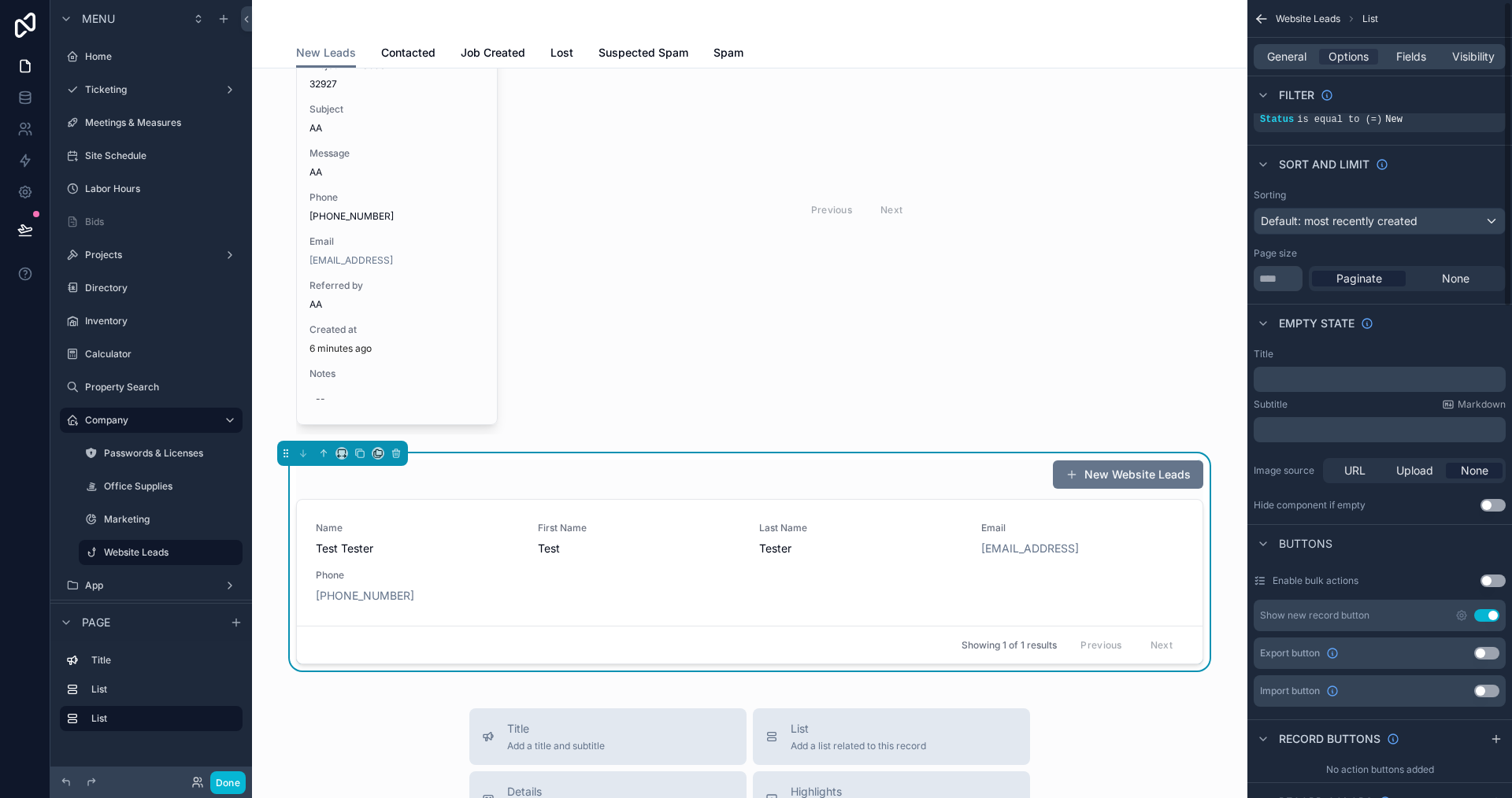
scroll to position [236, 0]
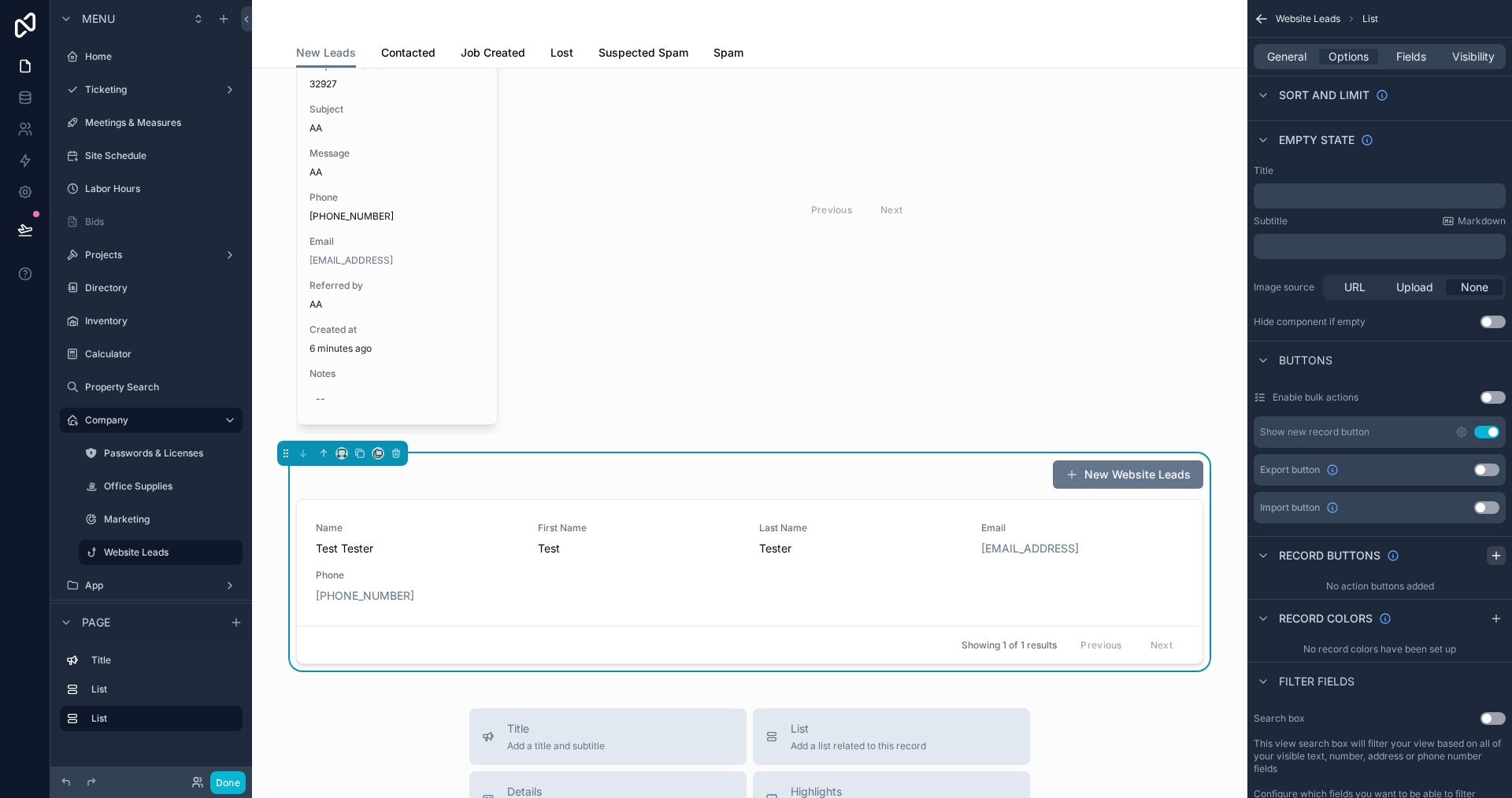
click at [1499, 550] on icon "scrollable content" at bounding box center [1496, 556] width 12 height 12
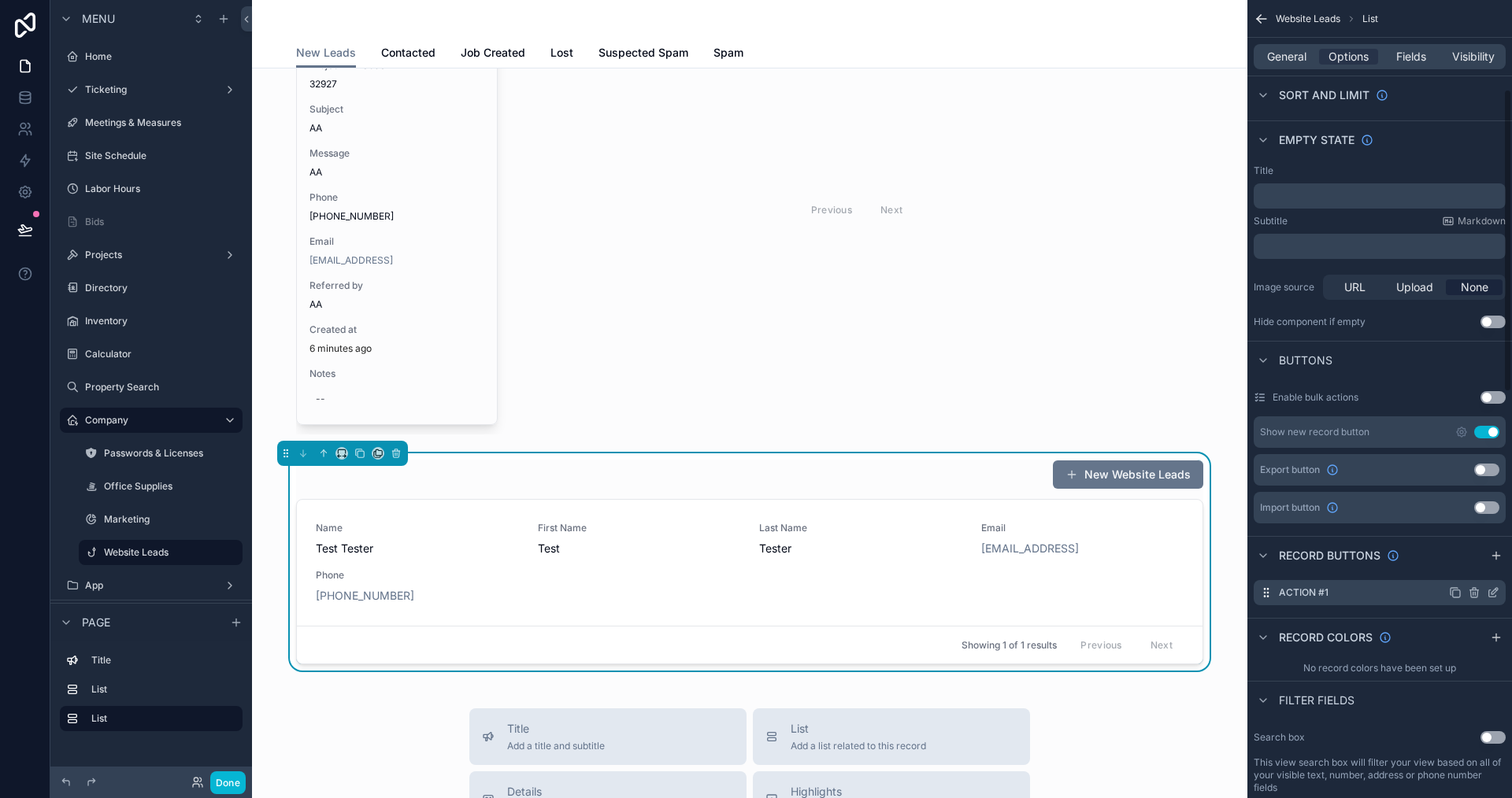
click at [1492, 590] on icon "scrollable content" at bounding box center [1493, 593] width 12 height 12
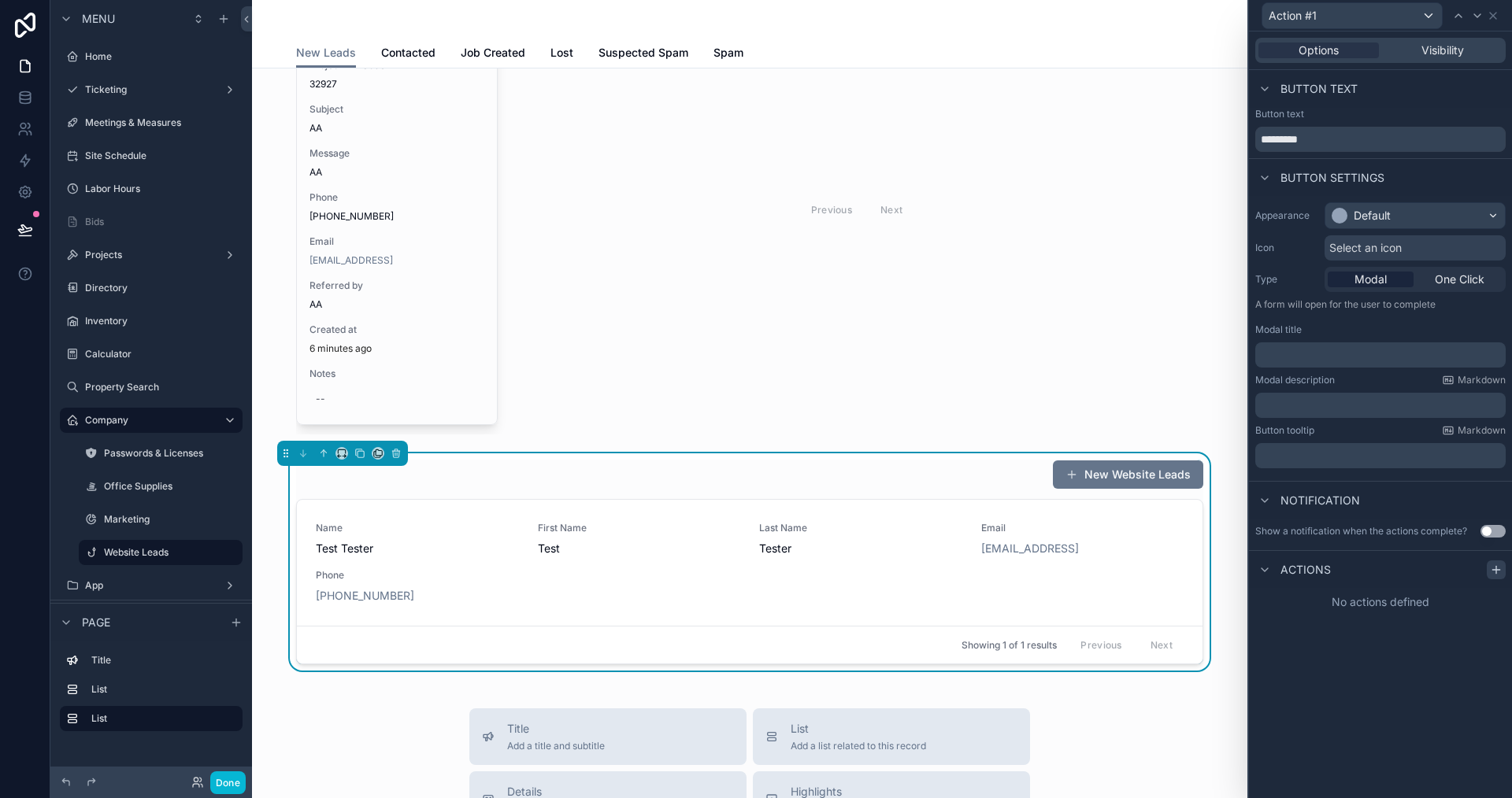
click at [1489, 565] on div at bounding box center [1496, 569] width 19 height 18
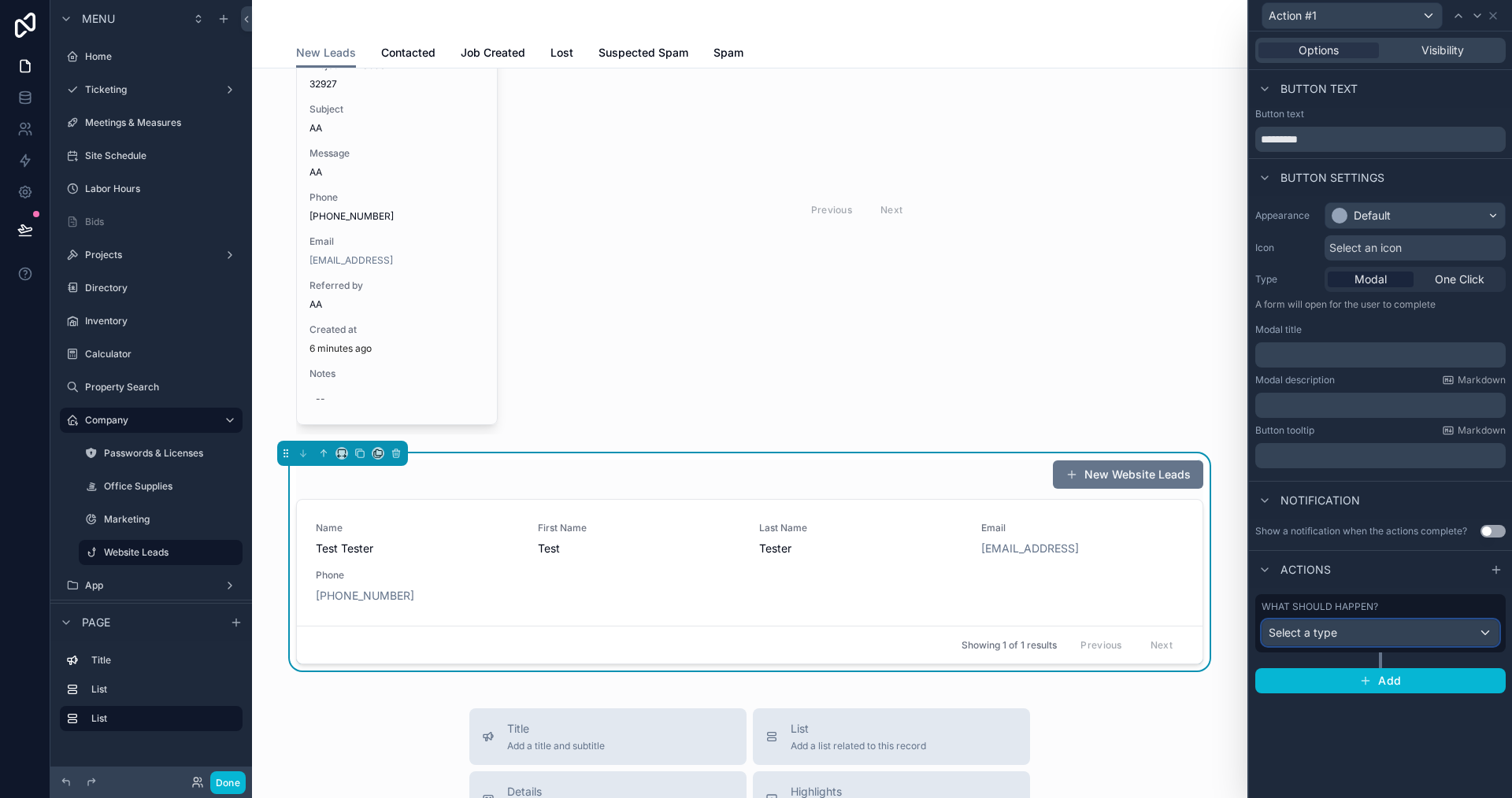
click at [1356, 632] on div "Select a type" at bounding box center [1381, 632] width 236 height 26
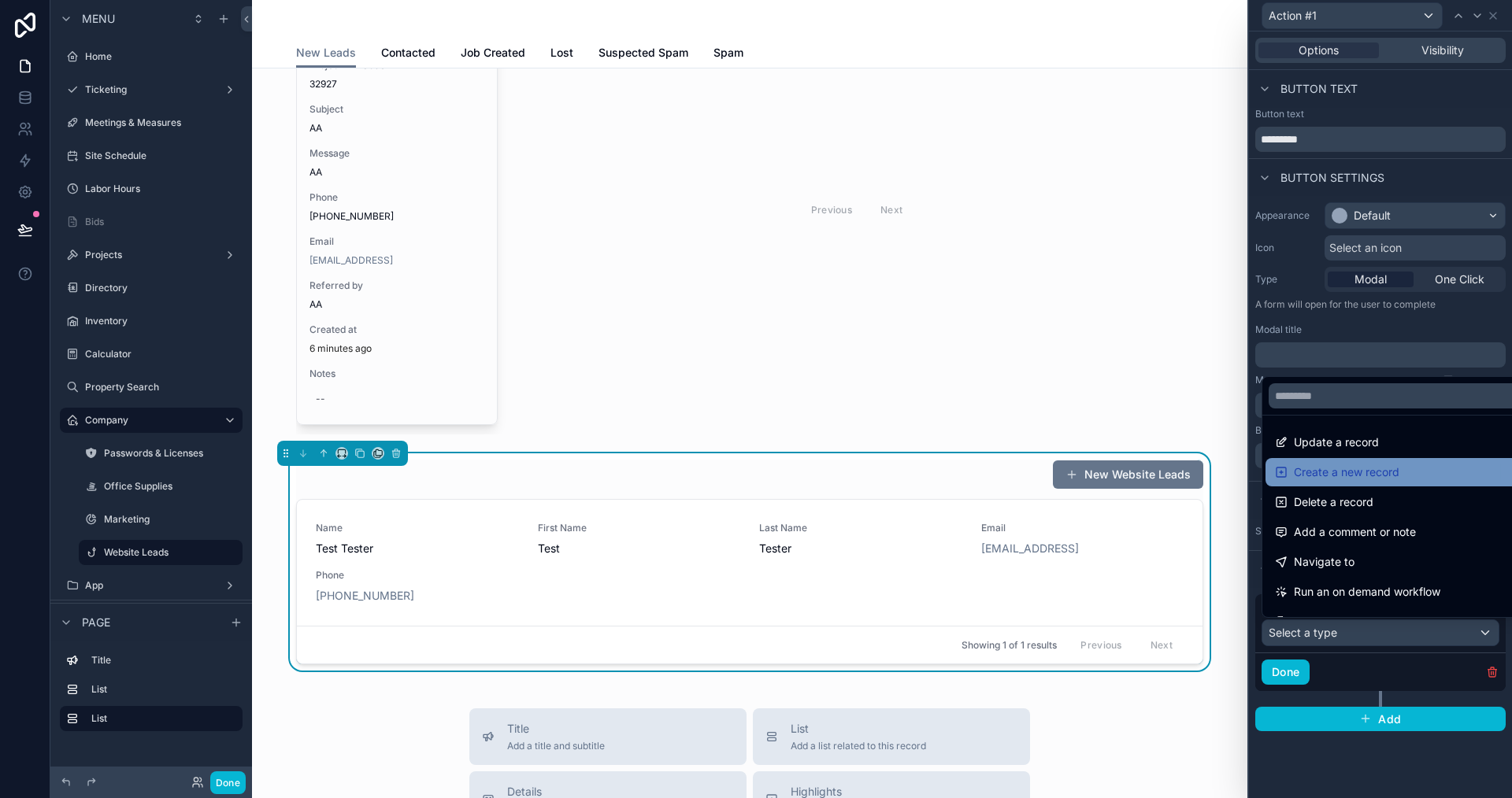
click at [1354, 472] on span "Create a new record" at bounding box center [1347, 472] width 106 height 18
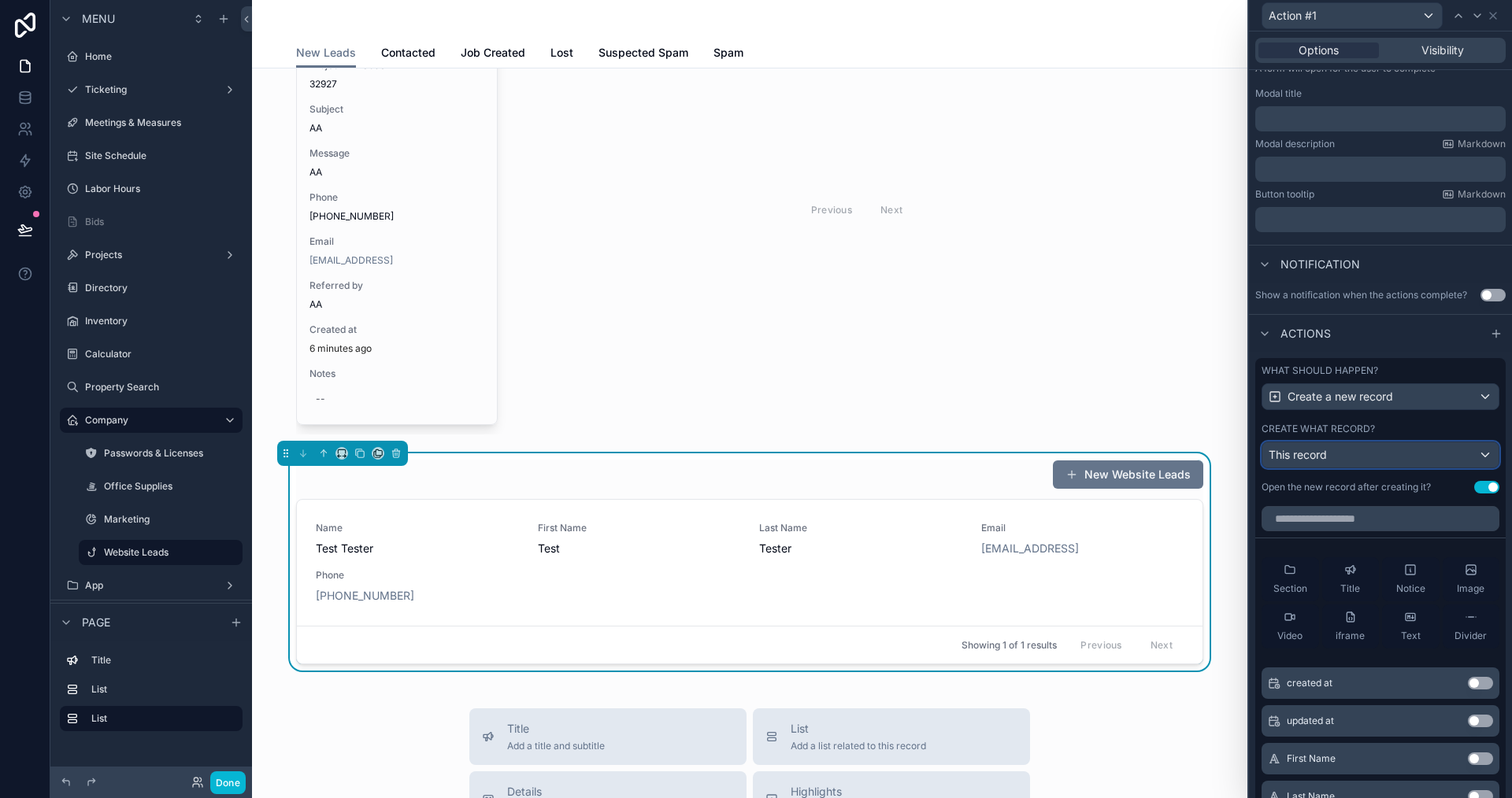
click at [1342, 455] on div "This record" at bounding box center [1381, 454] width 236 height 26
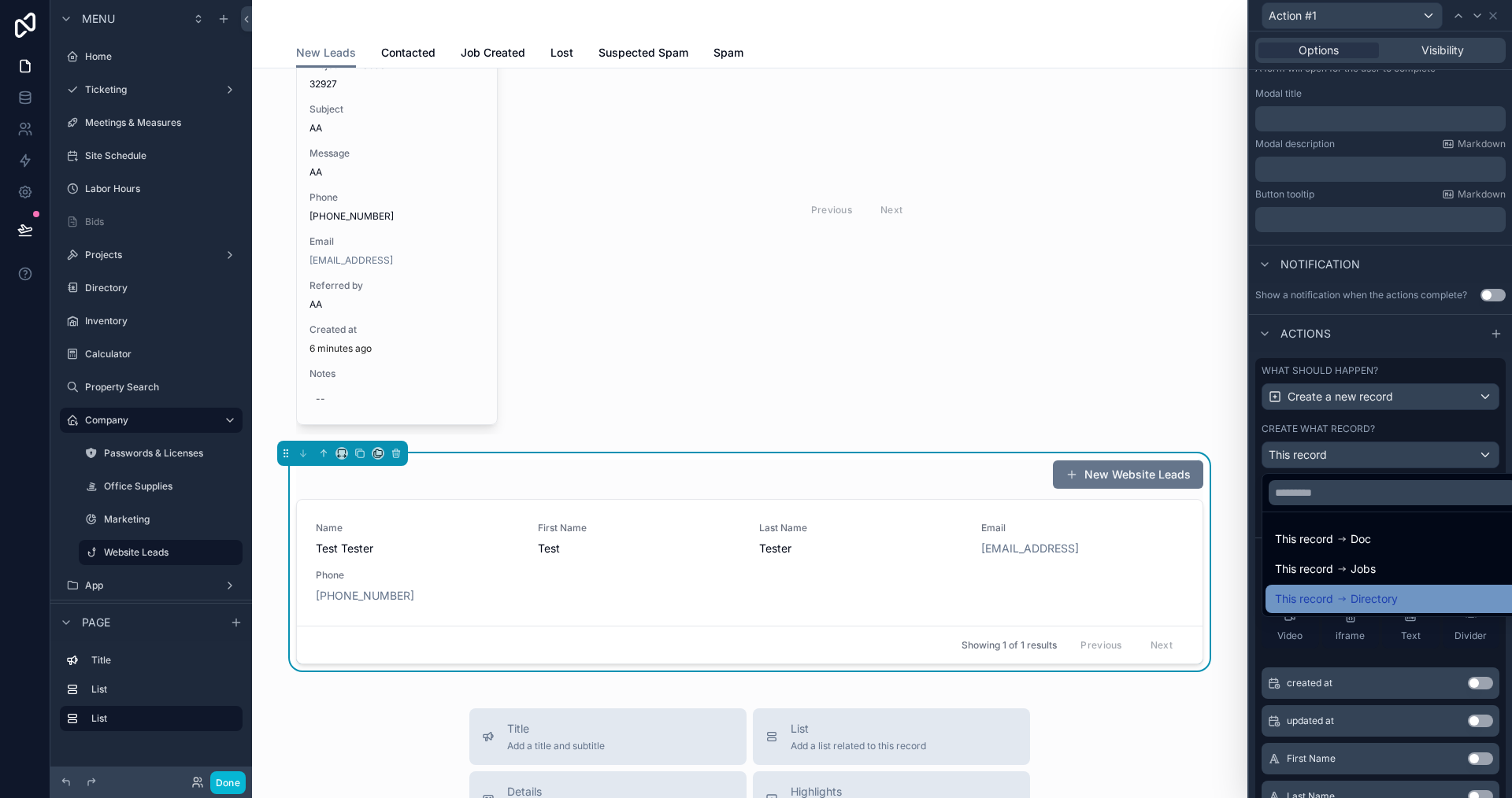
click at [1352, 595] on span "Directory" at bounding box center [1375, 598] width 48 height 18
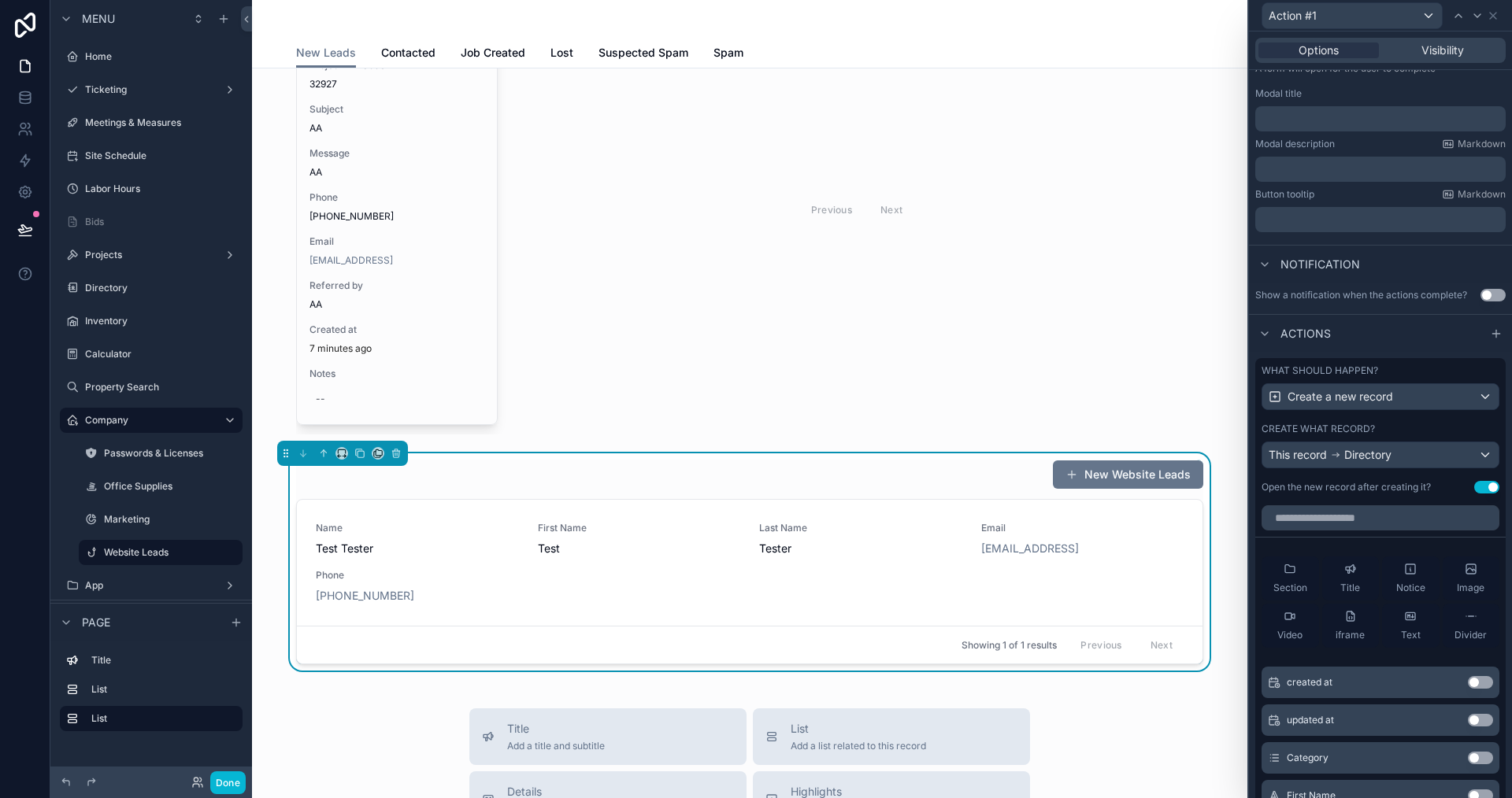
scroll to position [0, 0]
click at [1346, 520] on input "text" at bounding box center [1381, 519] width 238 height 26
type input "*****"
click at [1468, 680] on button "Use setting" at bounding box center [1480, 683] width 26 height 12
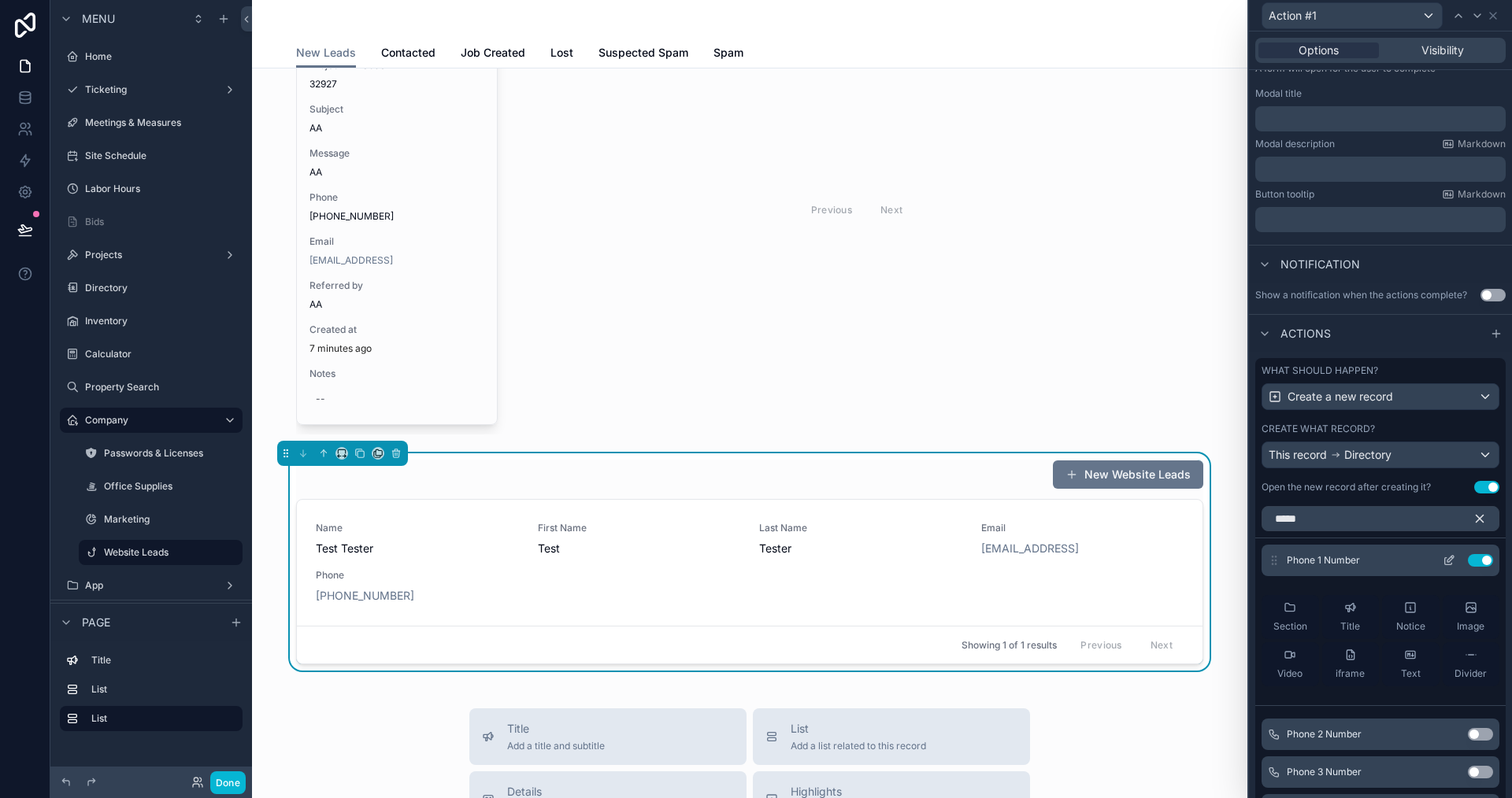
click at [1445, 562] on icon at bounding box center [1449, 562] width 7 height 7
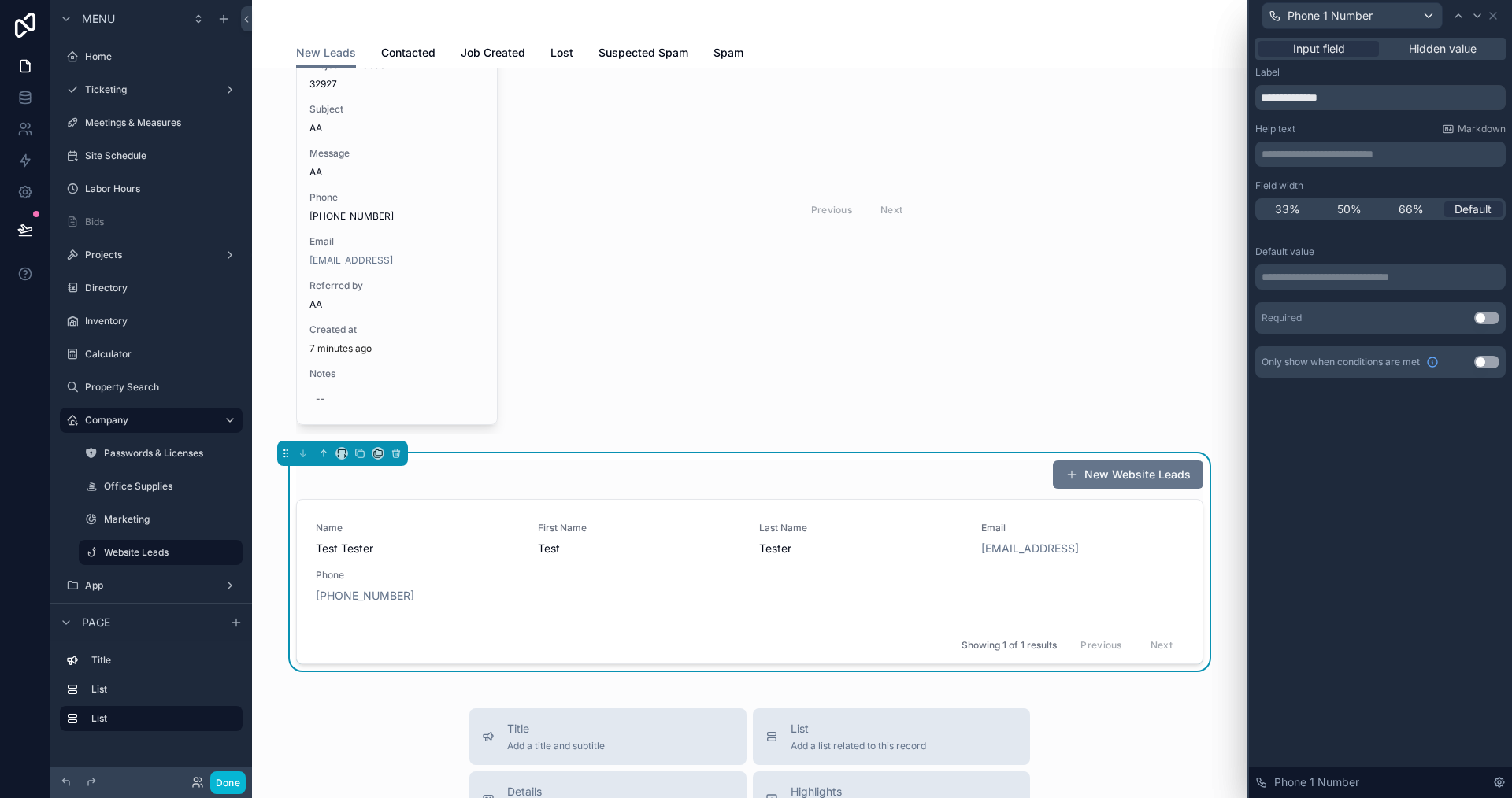
click at [1328, 282] on p "**********" at bounding box center [1382, 277] width 241 height 16
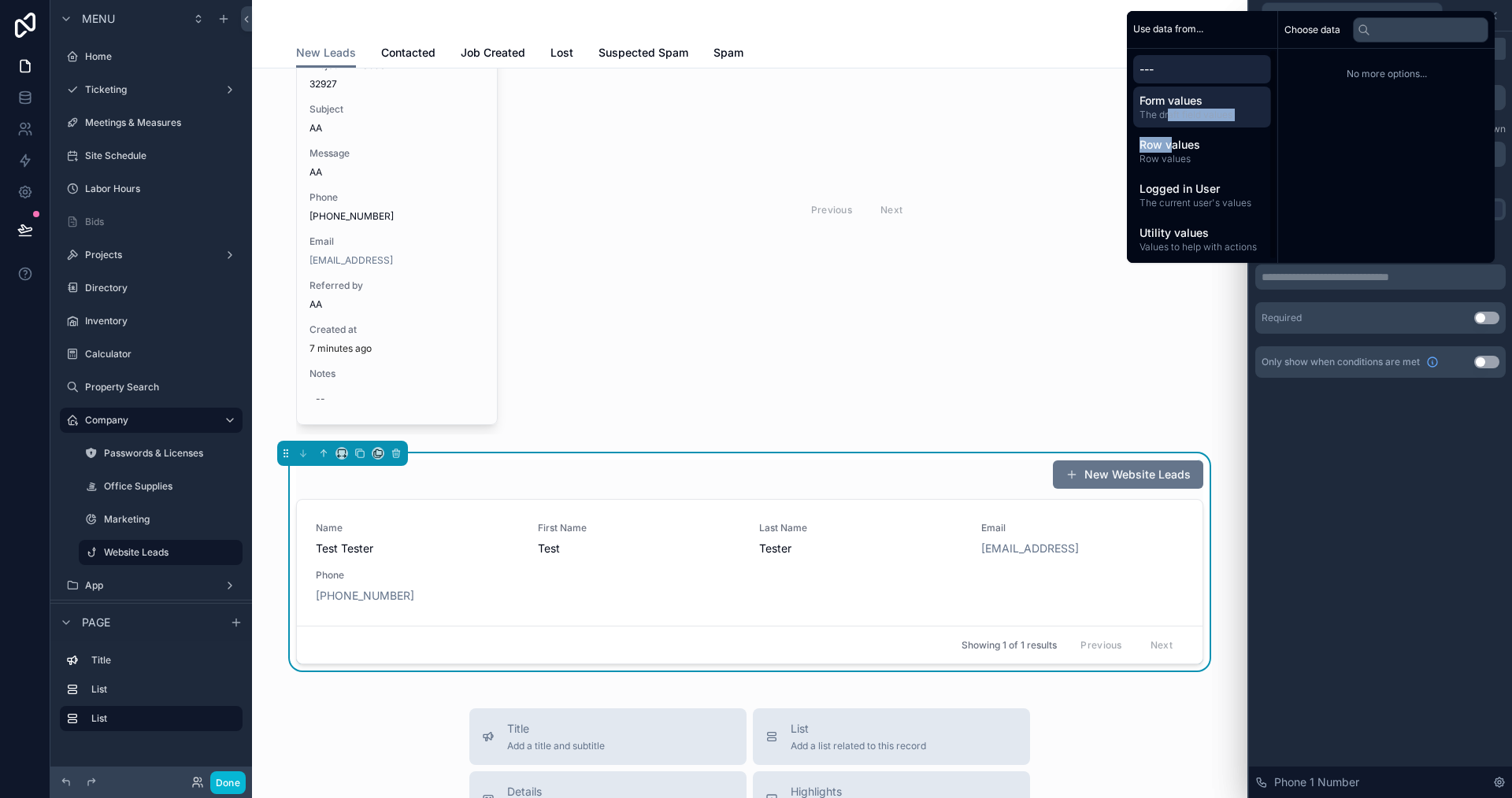
click at [1161, 127] on div "--- Form values The draft field values Row values Row values Logged in User The…" at bounding box center [1202, 157] width 151 height 218
click at [1167, 114] on span "The draft field values" at bounding box center [1202, 115] width 125 height 12
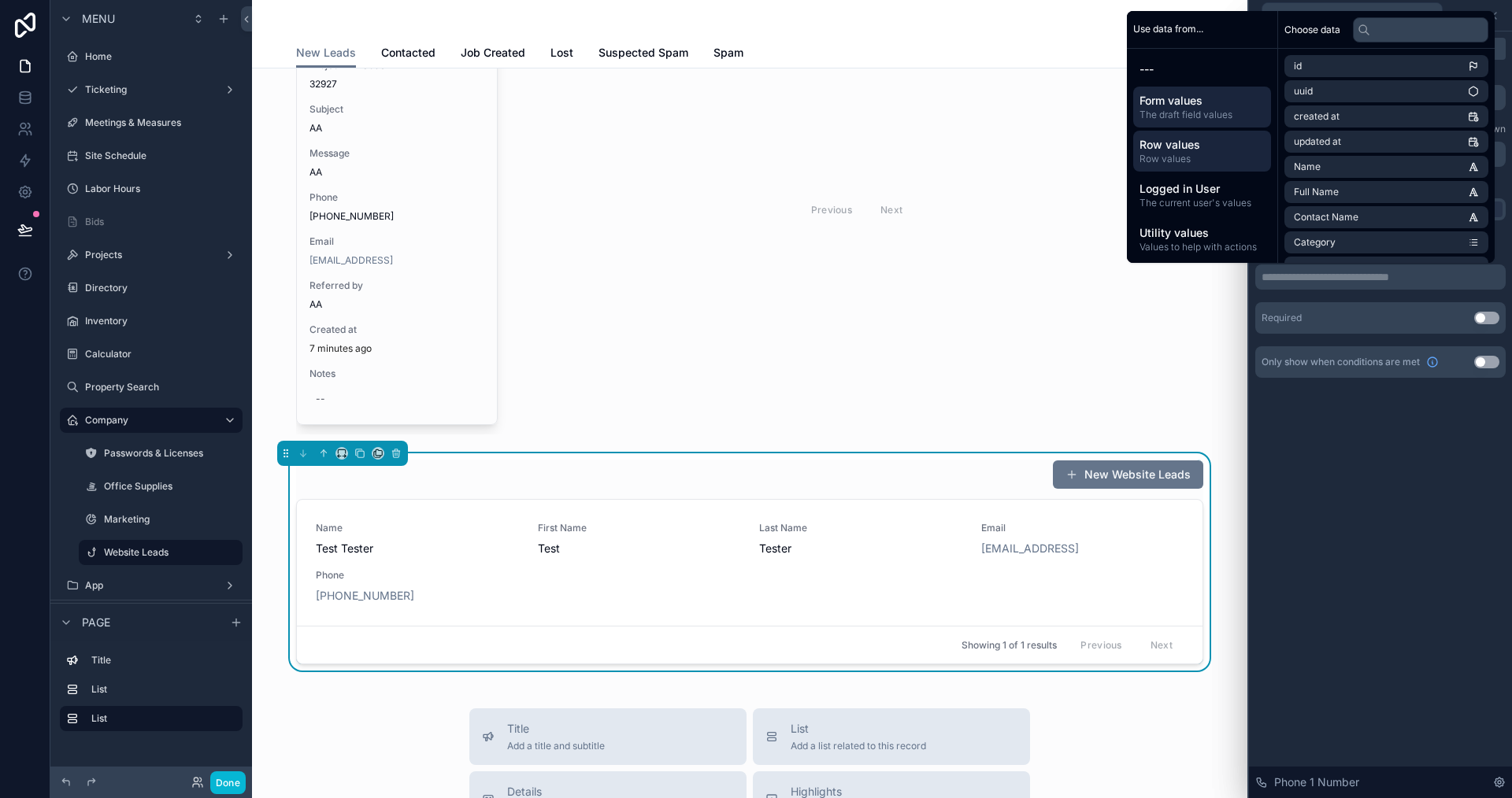
click at [1193, 148] on span "Row values" at bounding box center [1202, 145] width 125 height 16
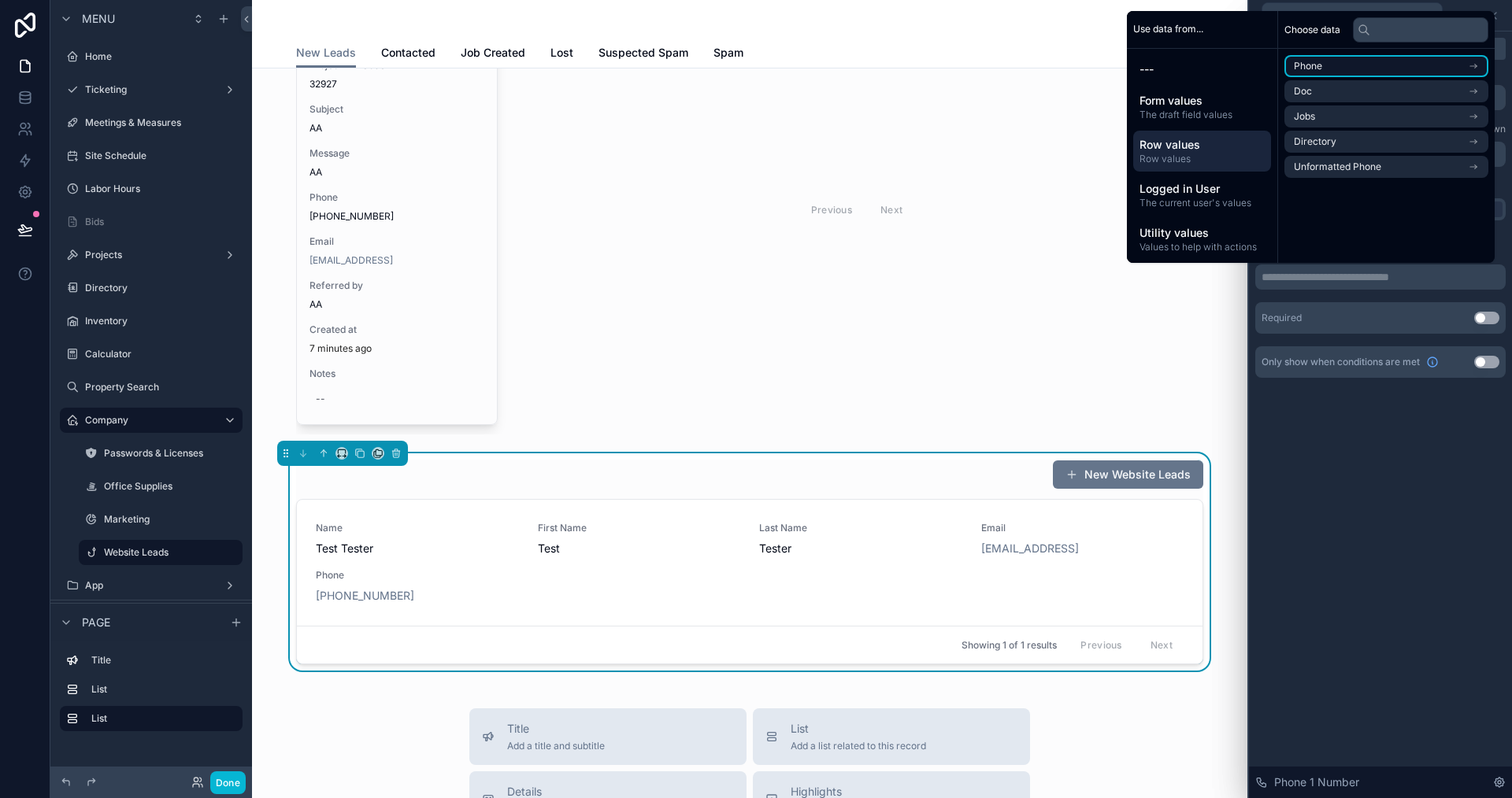
click at [1321, 66] on li "Phone" at bounding box center [1387, 66] width 204 height 22
click at [1337, 96] on li "Phone" at bounding box center [1387, 94] width 204 height 22
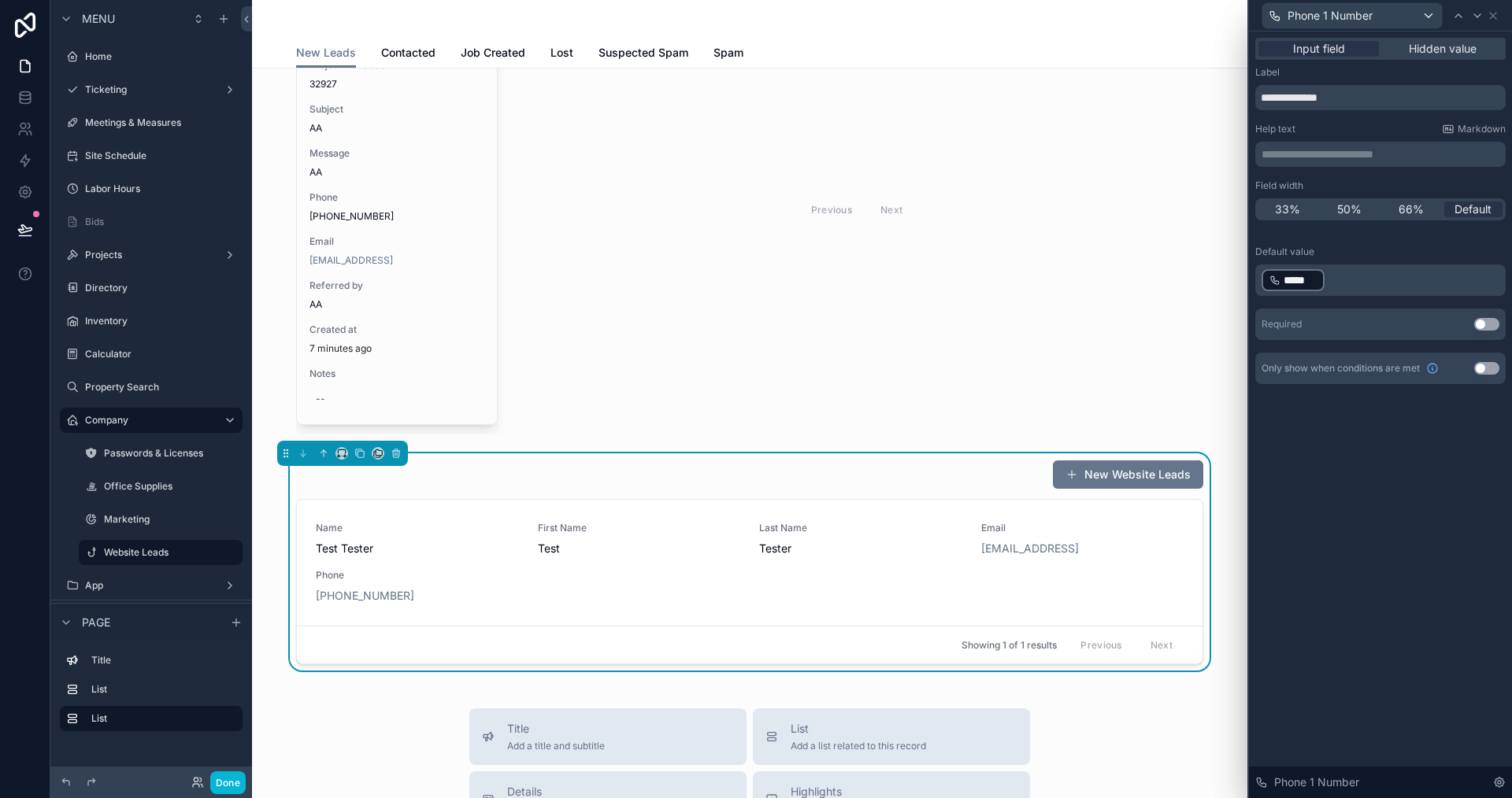
click at [1378, 513] on div "**********" at bounding box center [1381, 415] width 263 height 767
click at [226, 783] on button "Done" at bounding box center [228, 783] width 35 height 23
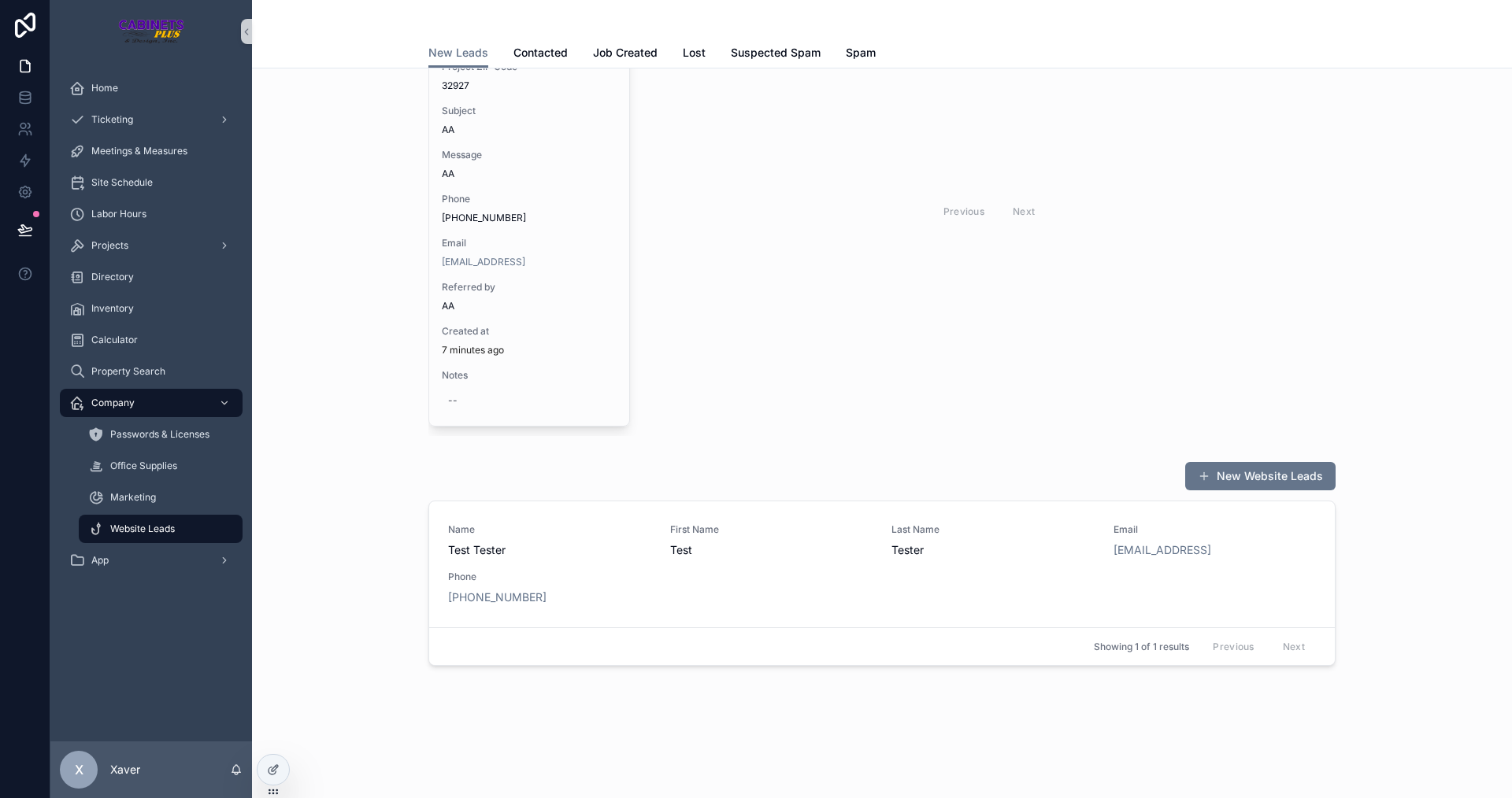
scroll to position [308, 0]
click at [1282, 570] on span "Action #1" at bounding box center [1297, 567] width 41 height 12
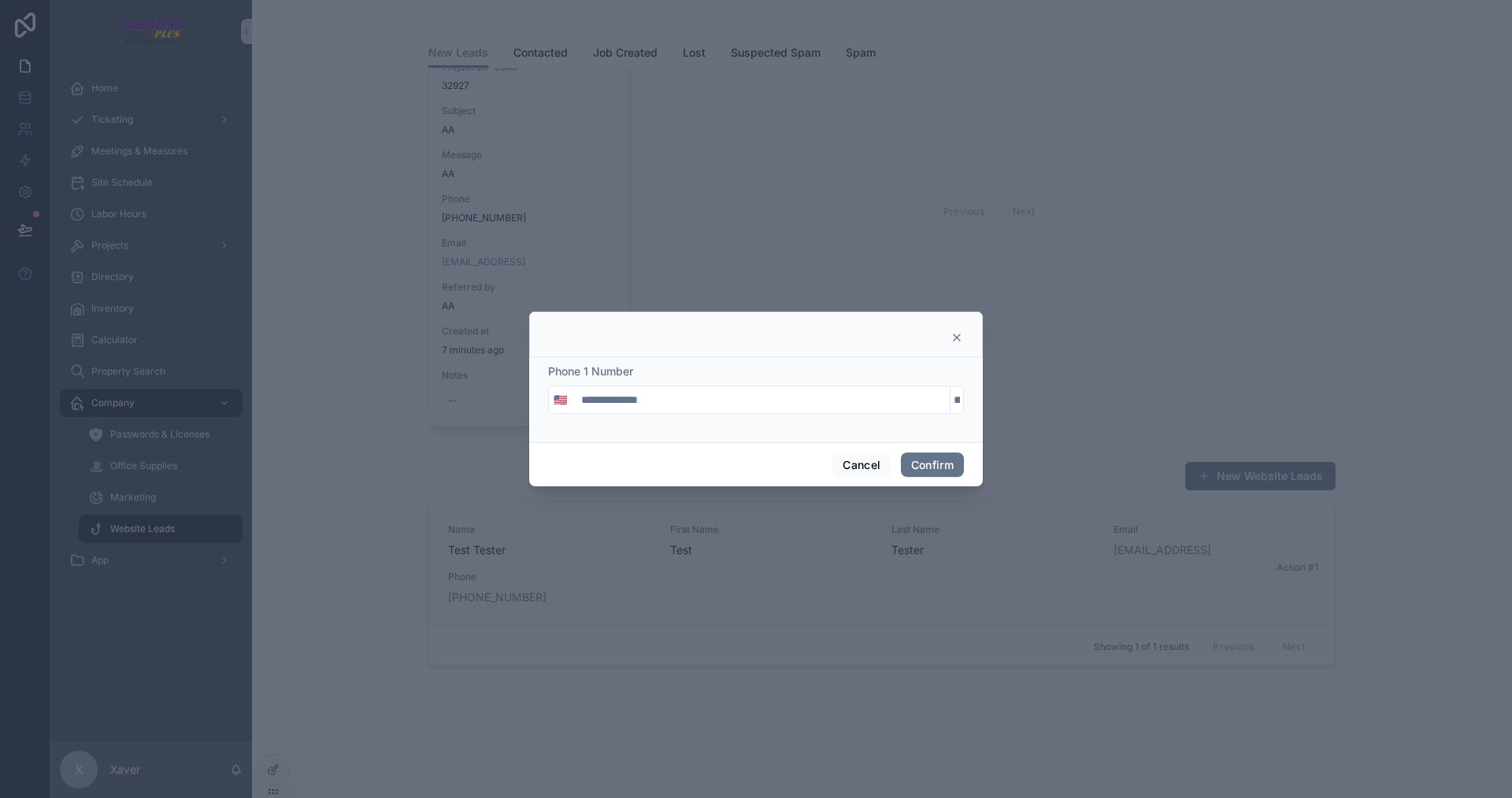
click at [711, 426] on form "**********" at bounding box center [756, 396] width 416 height 66
click at [702, 399] on input "**********" at bounding box center [760, 400] width 378 height 22
click at [854, 450] on div "Cancel Confirm" at bounding box center [756, 464] width 454 height 45
click at [857, 456] on button "Cancel" at bounding box center [862, 465] width 58 height 26
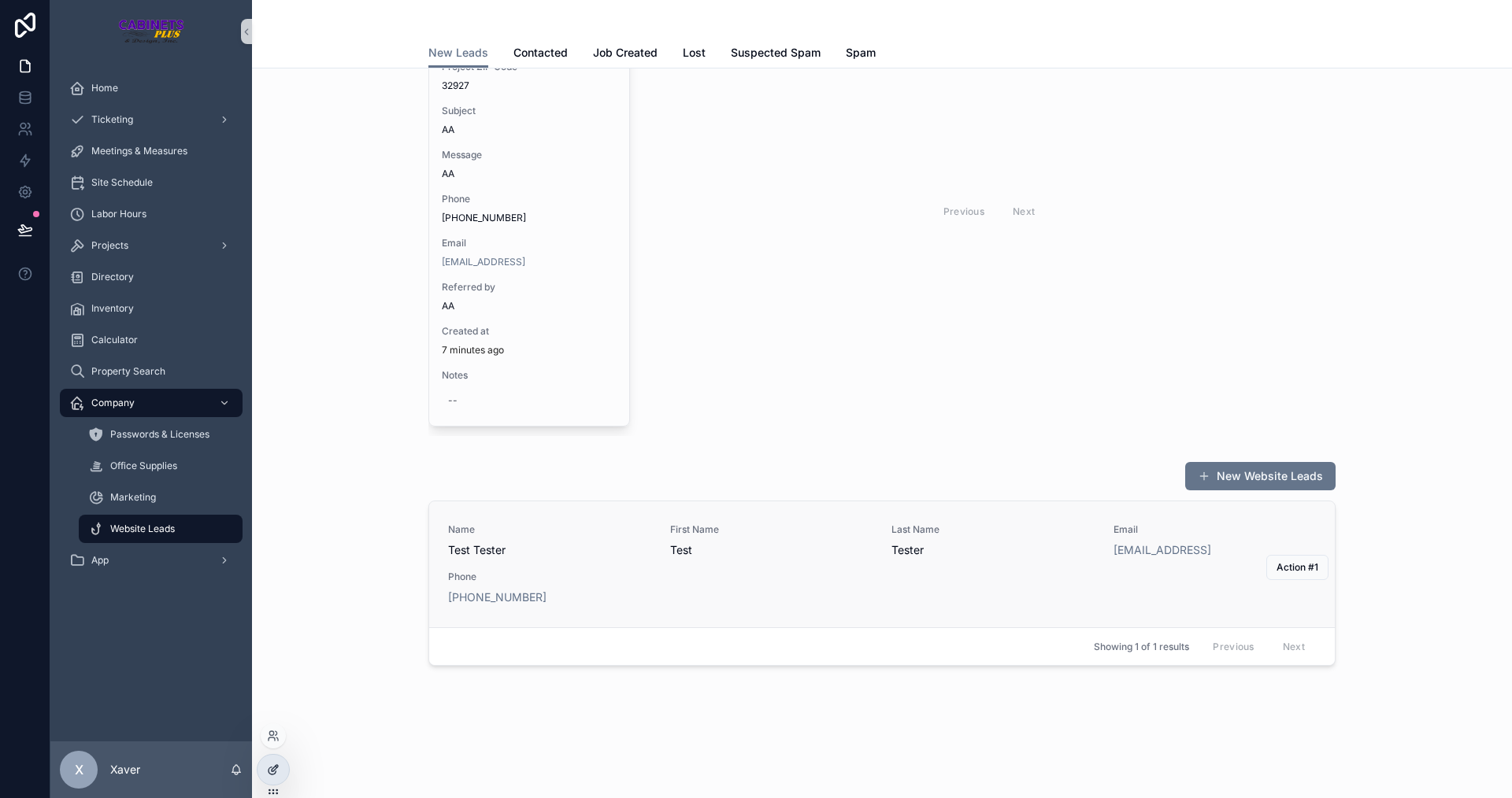
click at [274, 767] on icon at bounding box center [273, 770] width 12 height 12
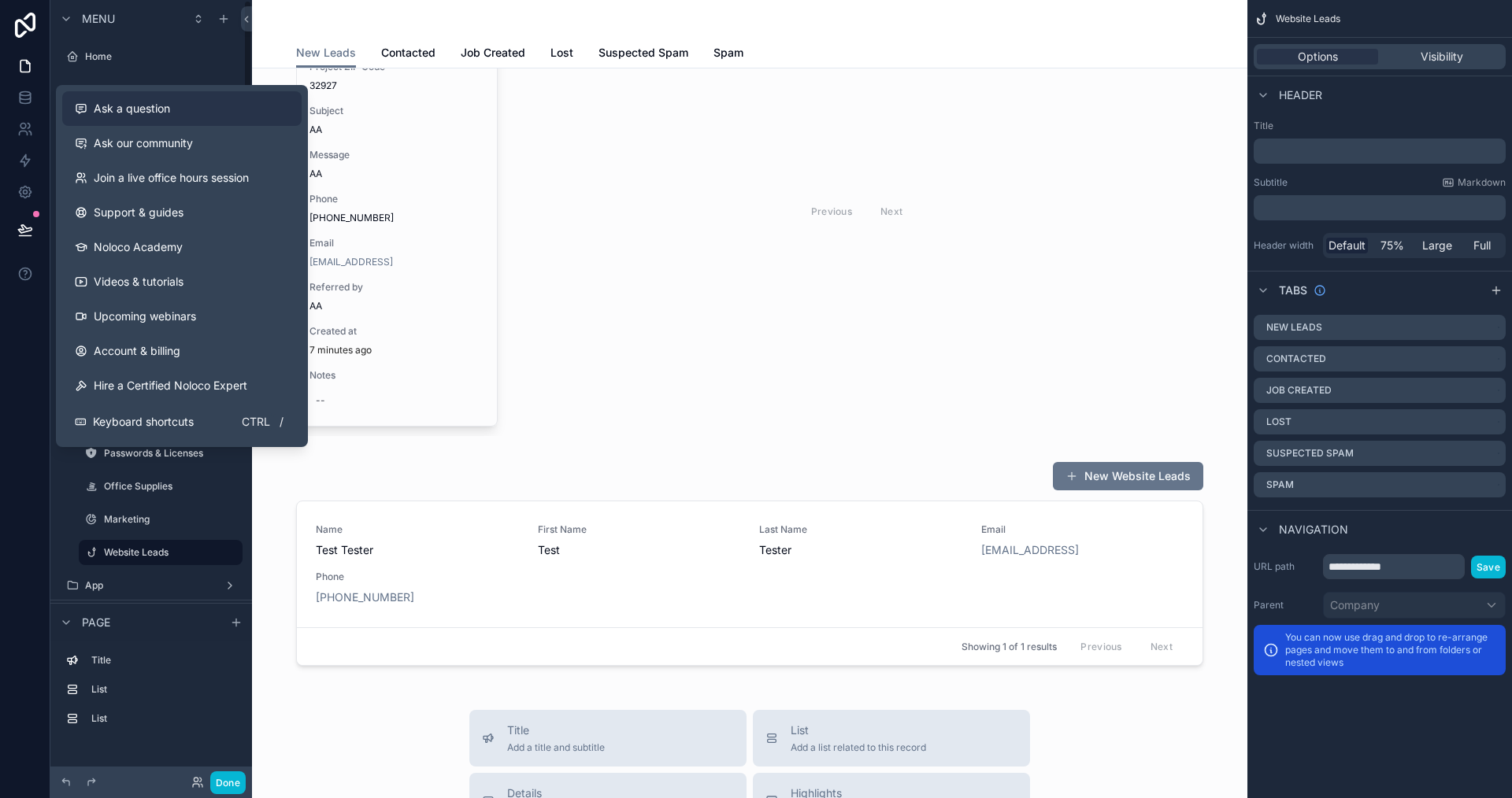
click at [119, 97] on button "Ask a question" at bounding box center [182, 108] width 240 height 34
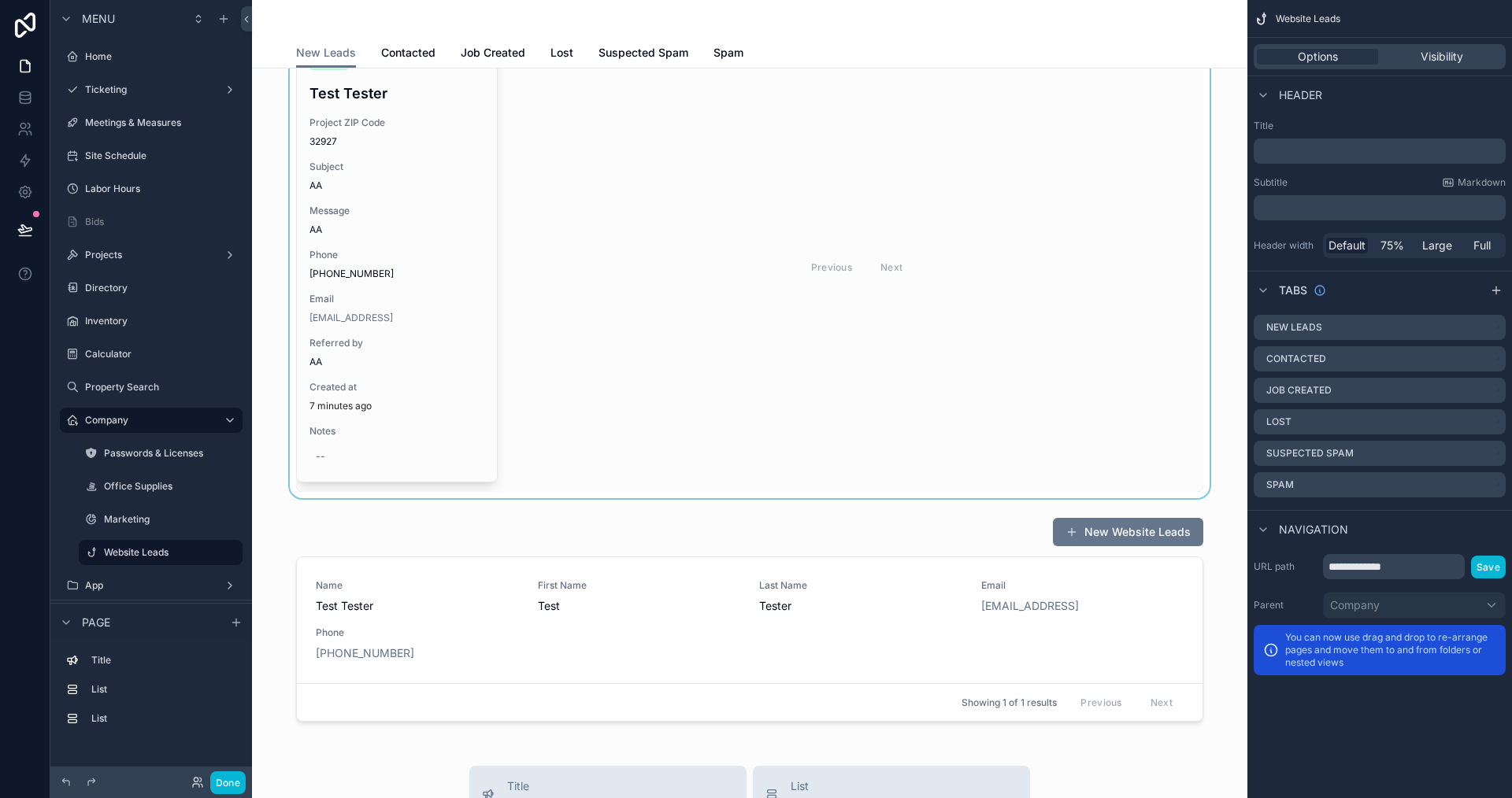
scroll to position [230, 0]
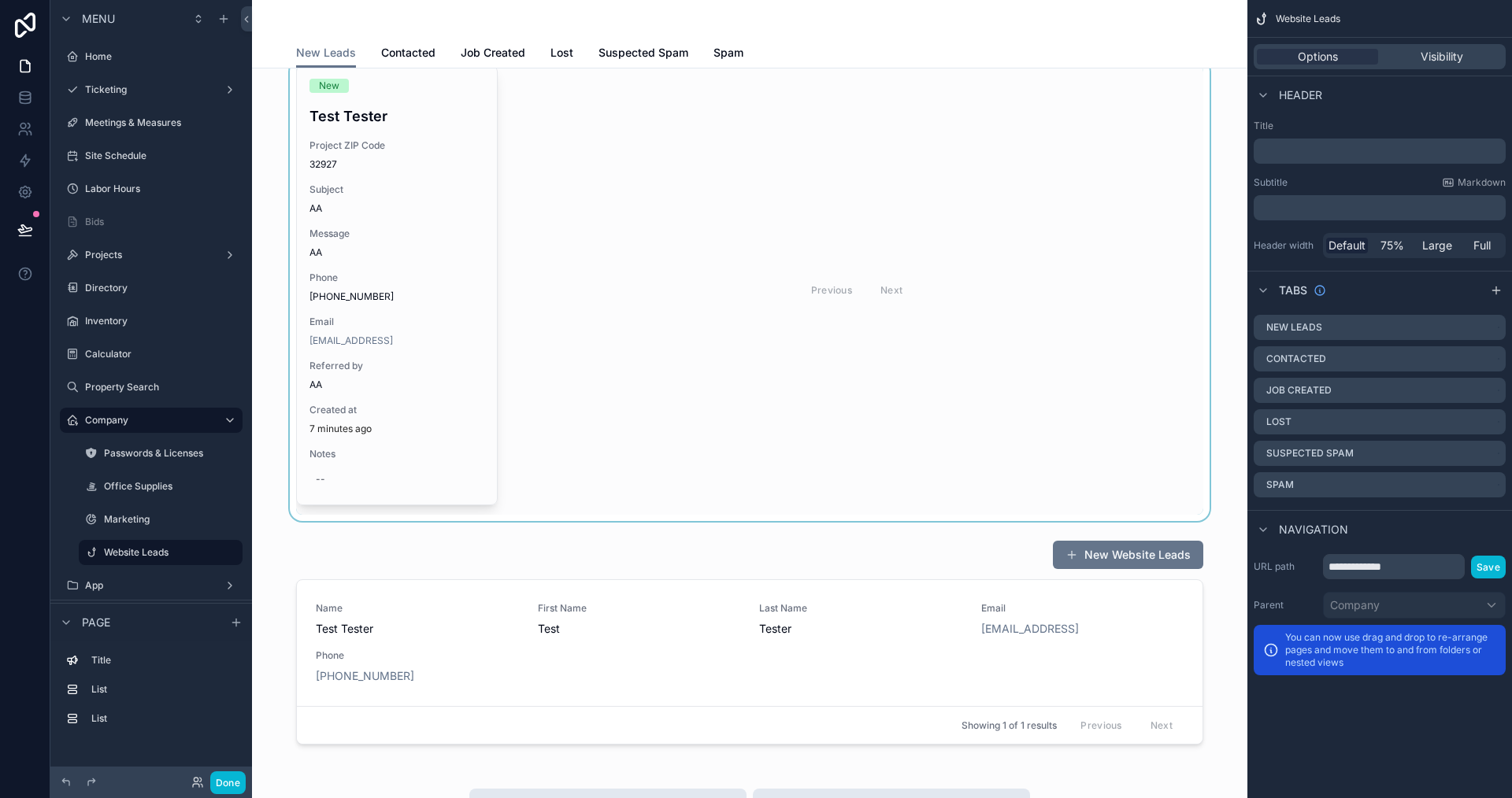
click at [686, 346] on div "scrollable content" at bounding box center [749, 290] width 970 height 462
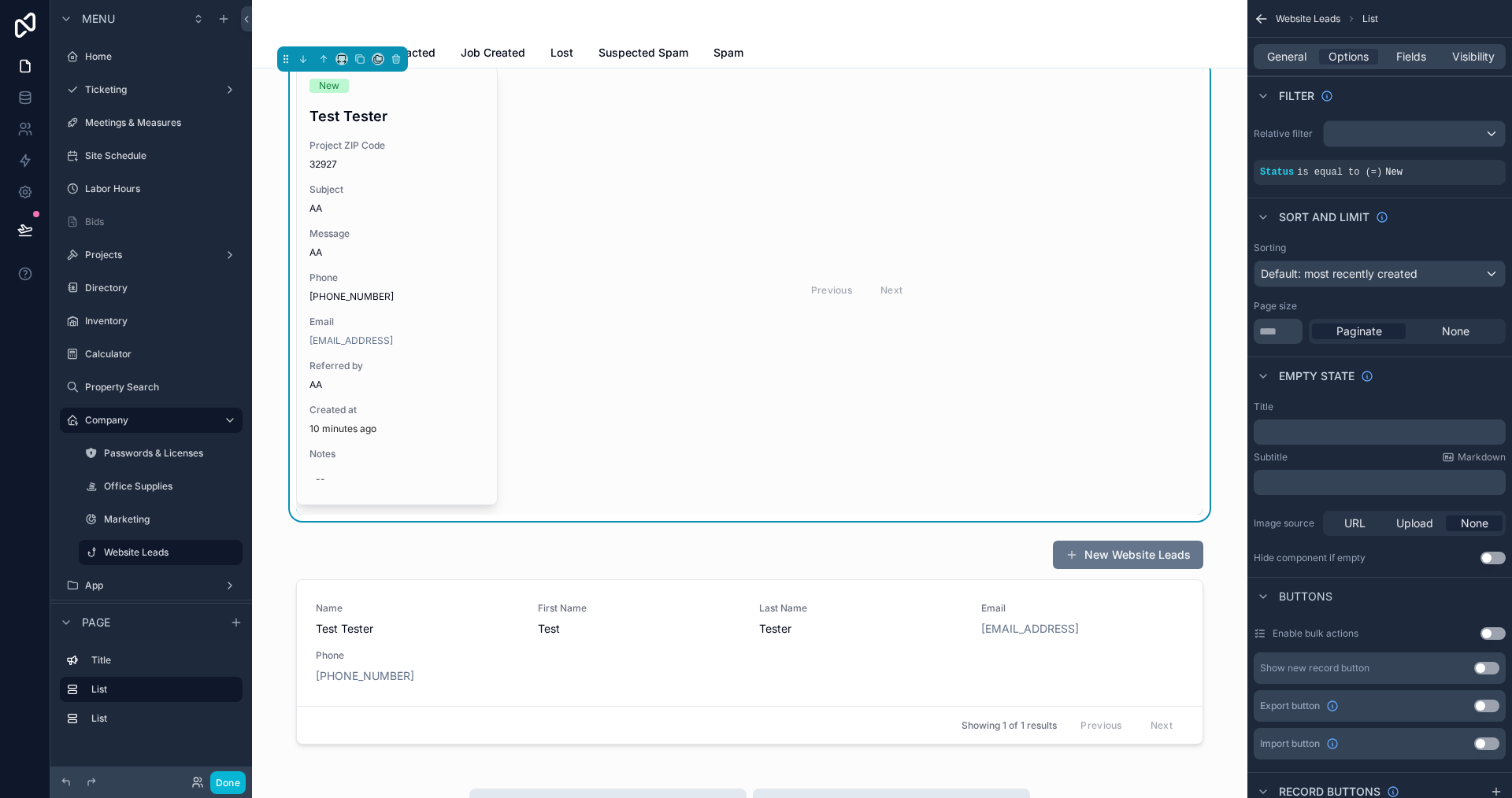
scroll to position [308, 0]
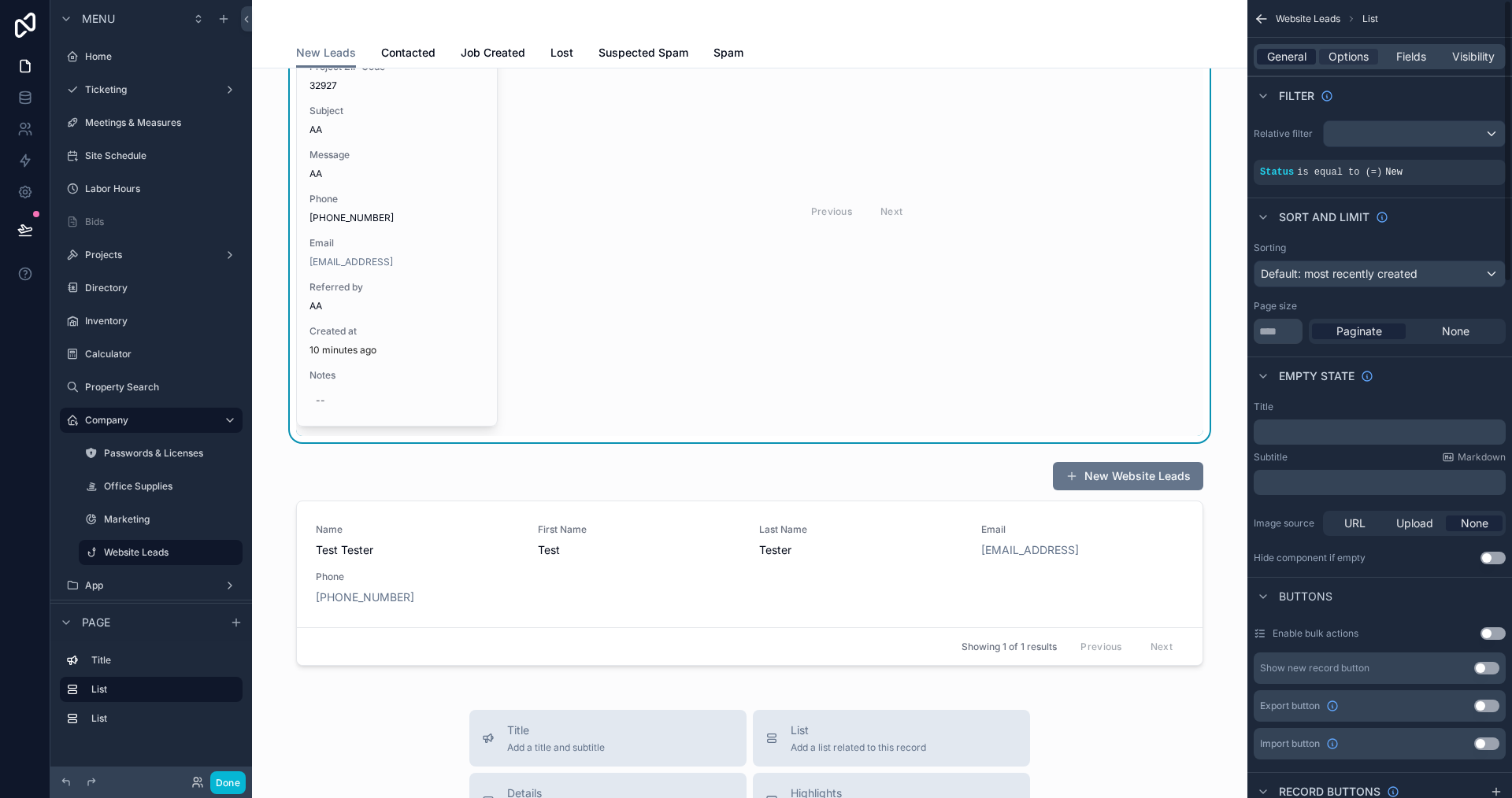
click at [1286, 59] on span "General" at bounding box center [1286, 56] width 40 height 16
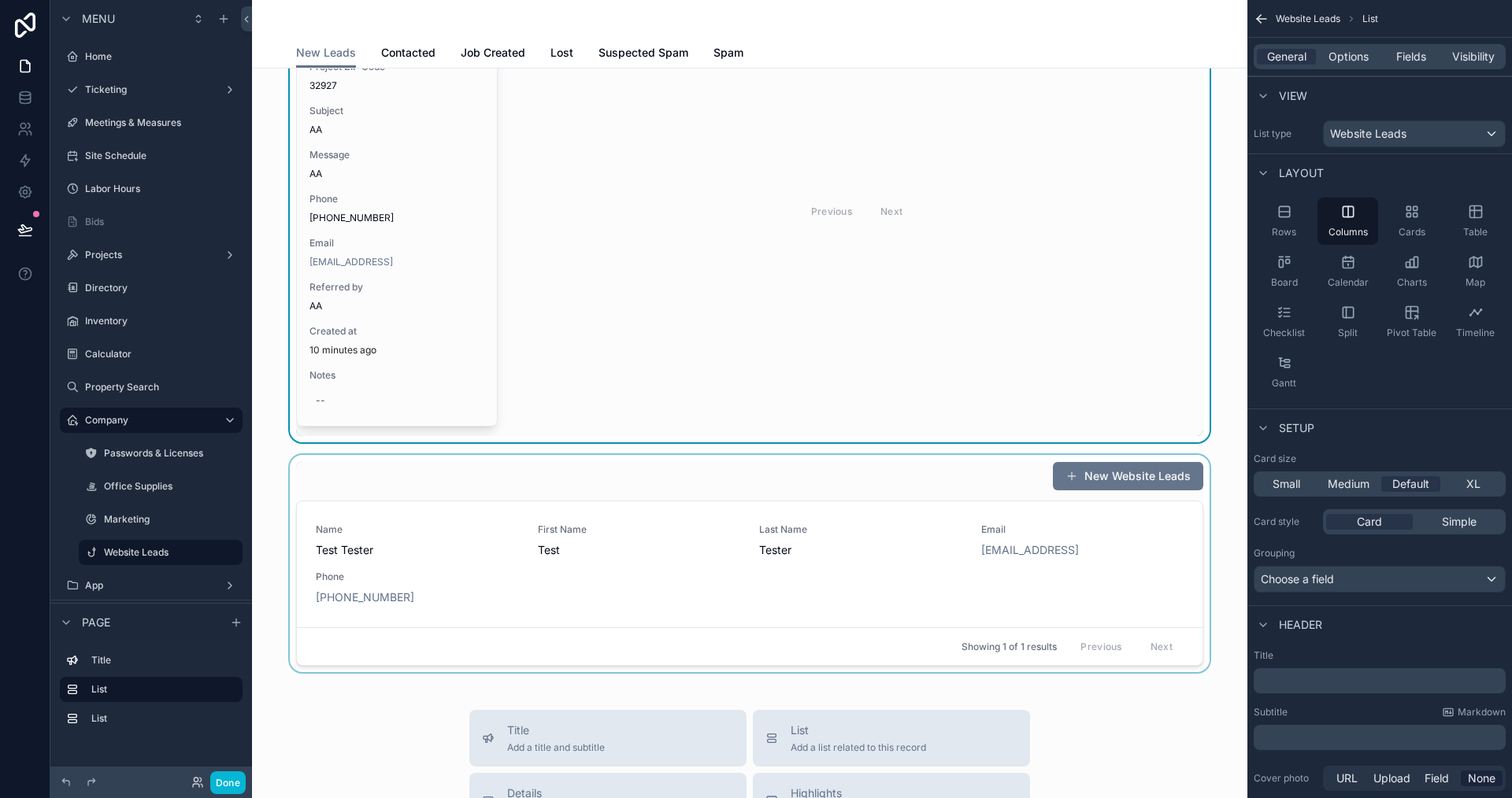
click at [923, 473] on div "scrollable content" at bounding box center [749, 564] width 970 height 218
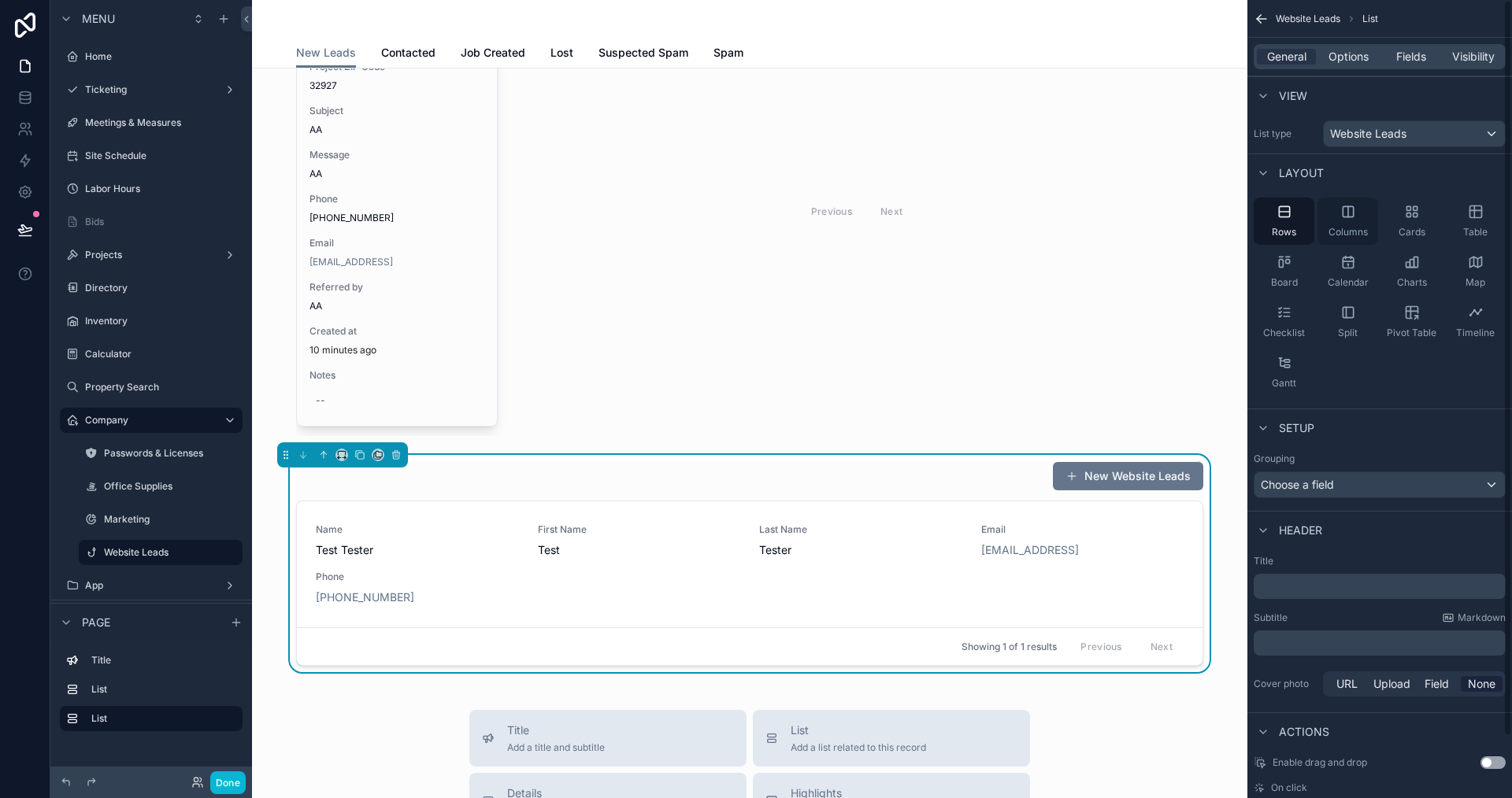
click at [1341, 205] on icon "scrollable content" at bounding box center [1348, 212] width 16 height 16
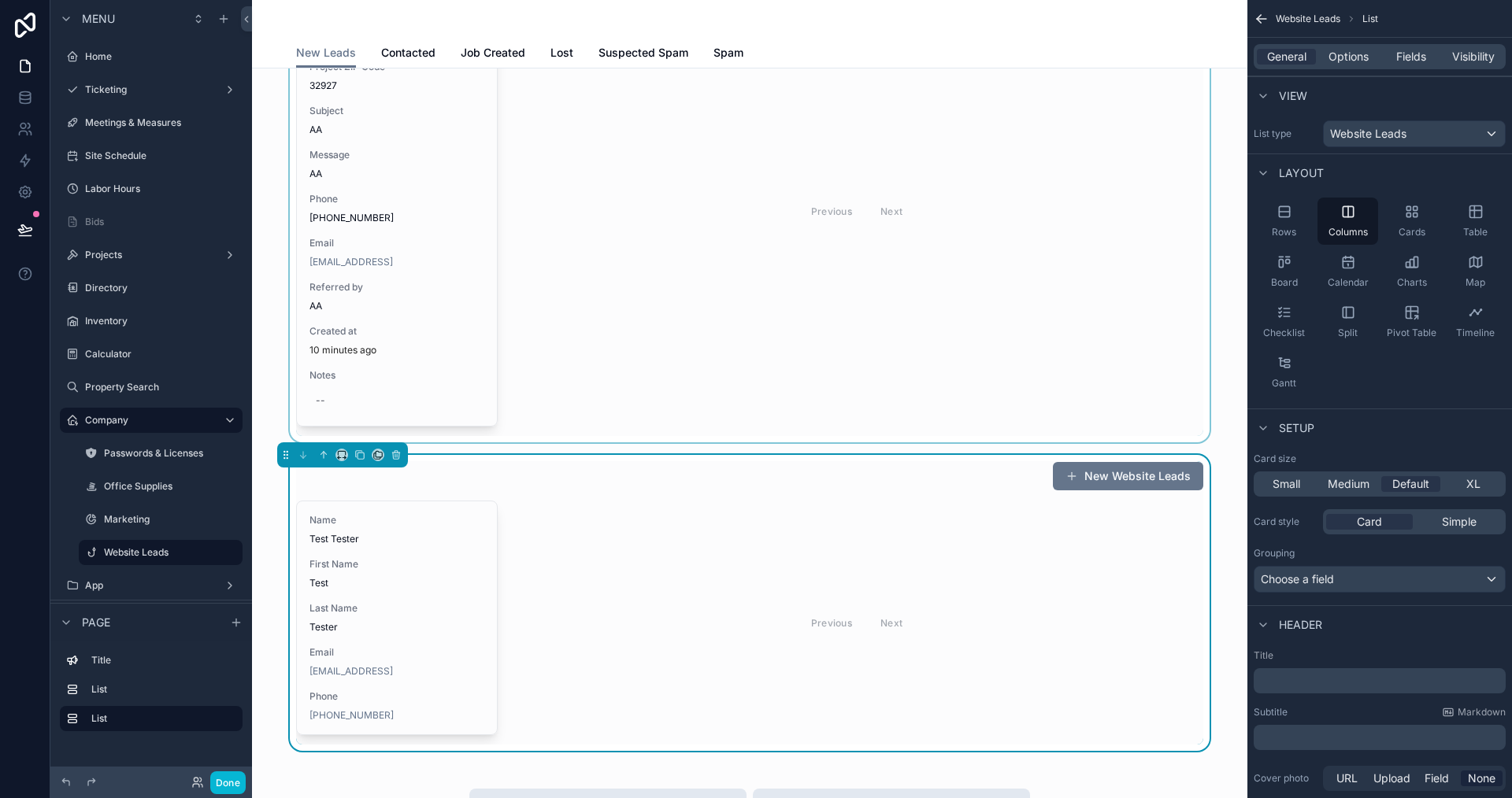
click at [1089, 277] on div "scrollable content" at bounding box center [749, 211] width 970 height 462
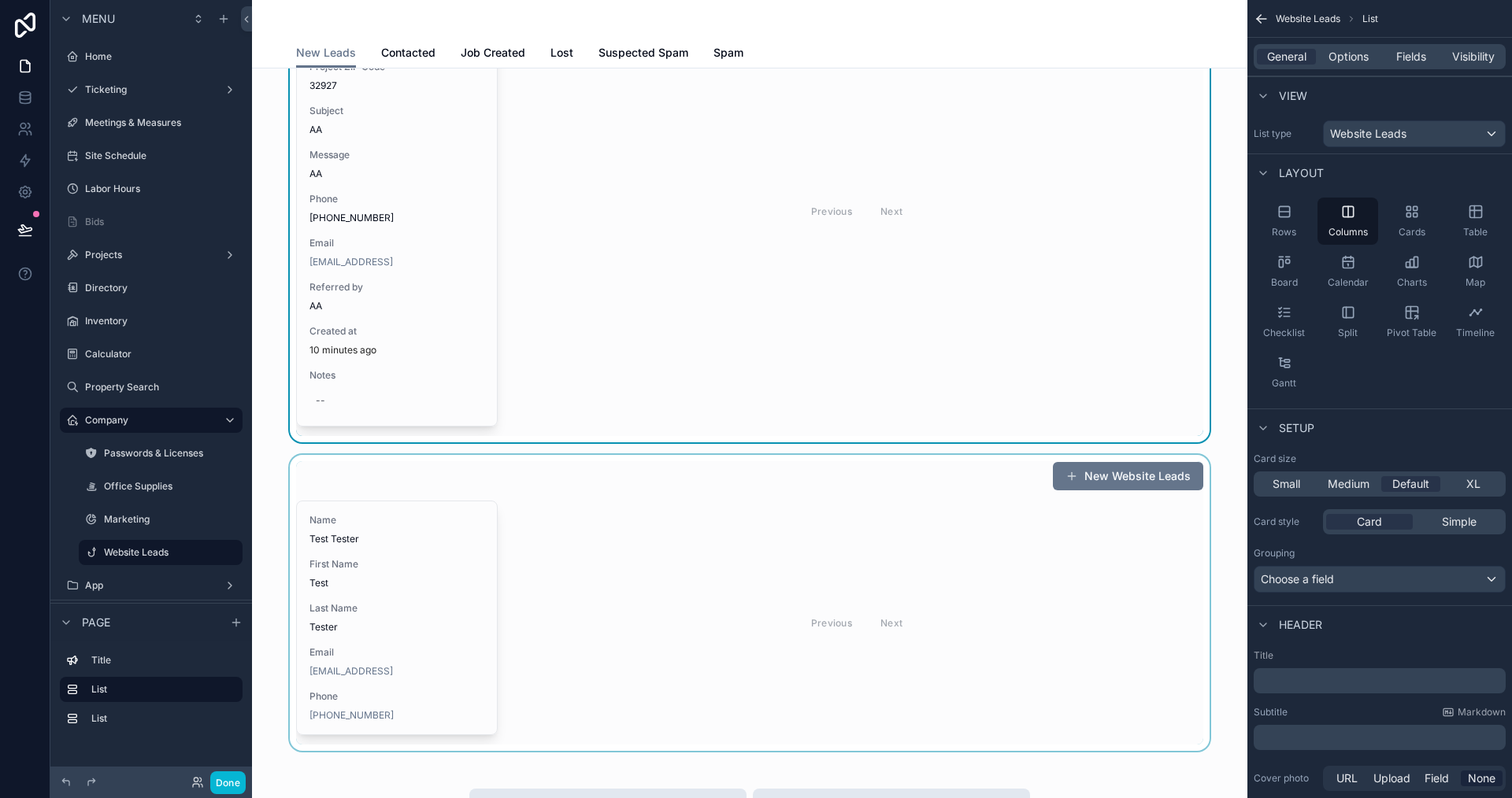
click at [902, 498] on div "scrollable content" at bounding box center [749, 603] width 970 height 296
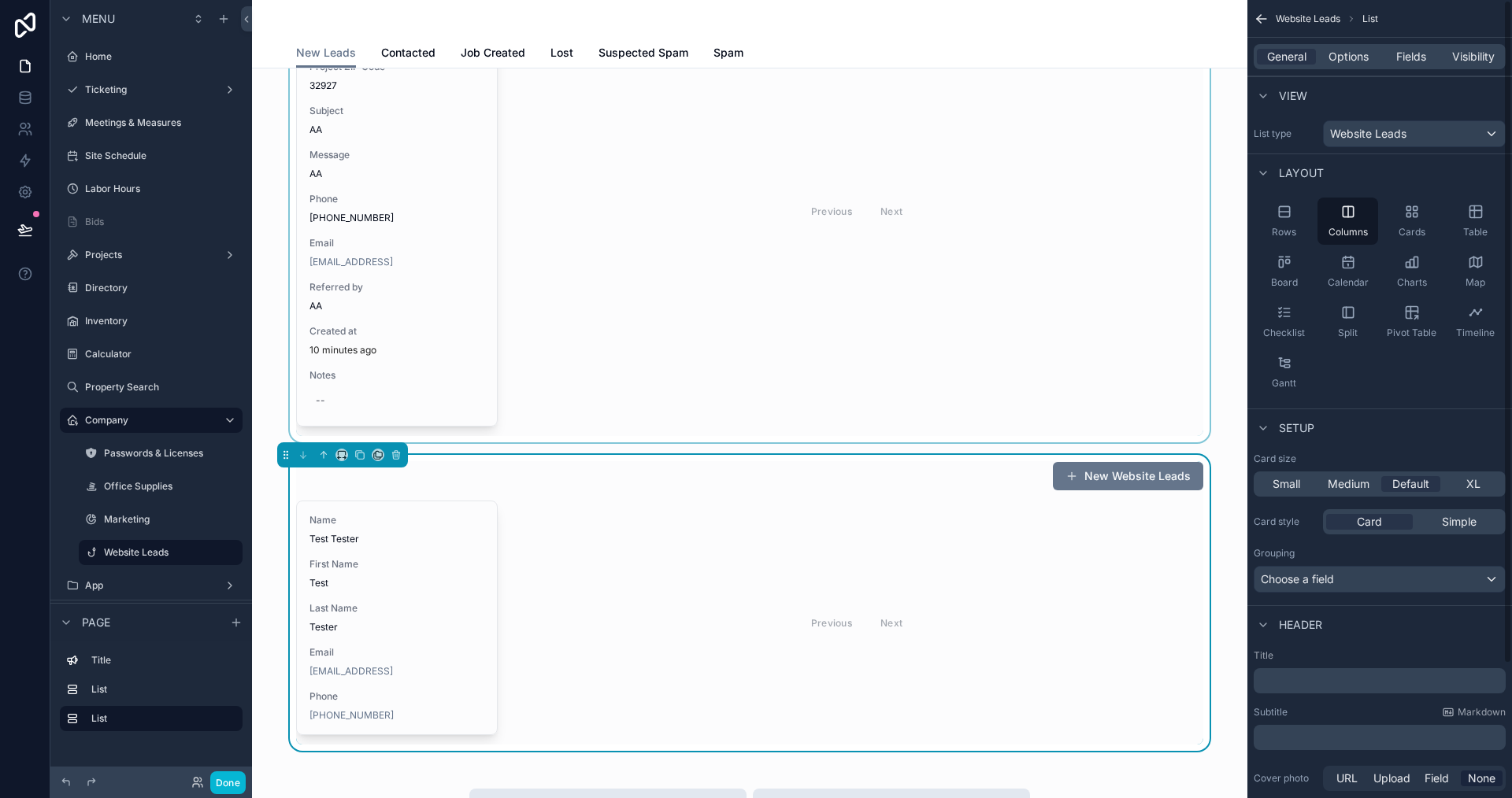
click at [1445, 513] on div "Card Simple" at bounding box center [1414, 521] width 182 height 26
click at [1450, 516] on span "Simple" at bounding box center [1459, 522] width 34 height 16
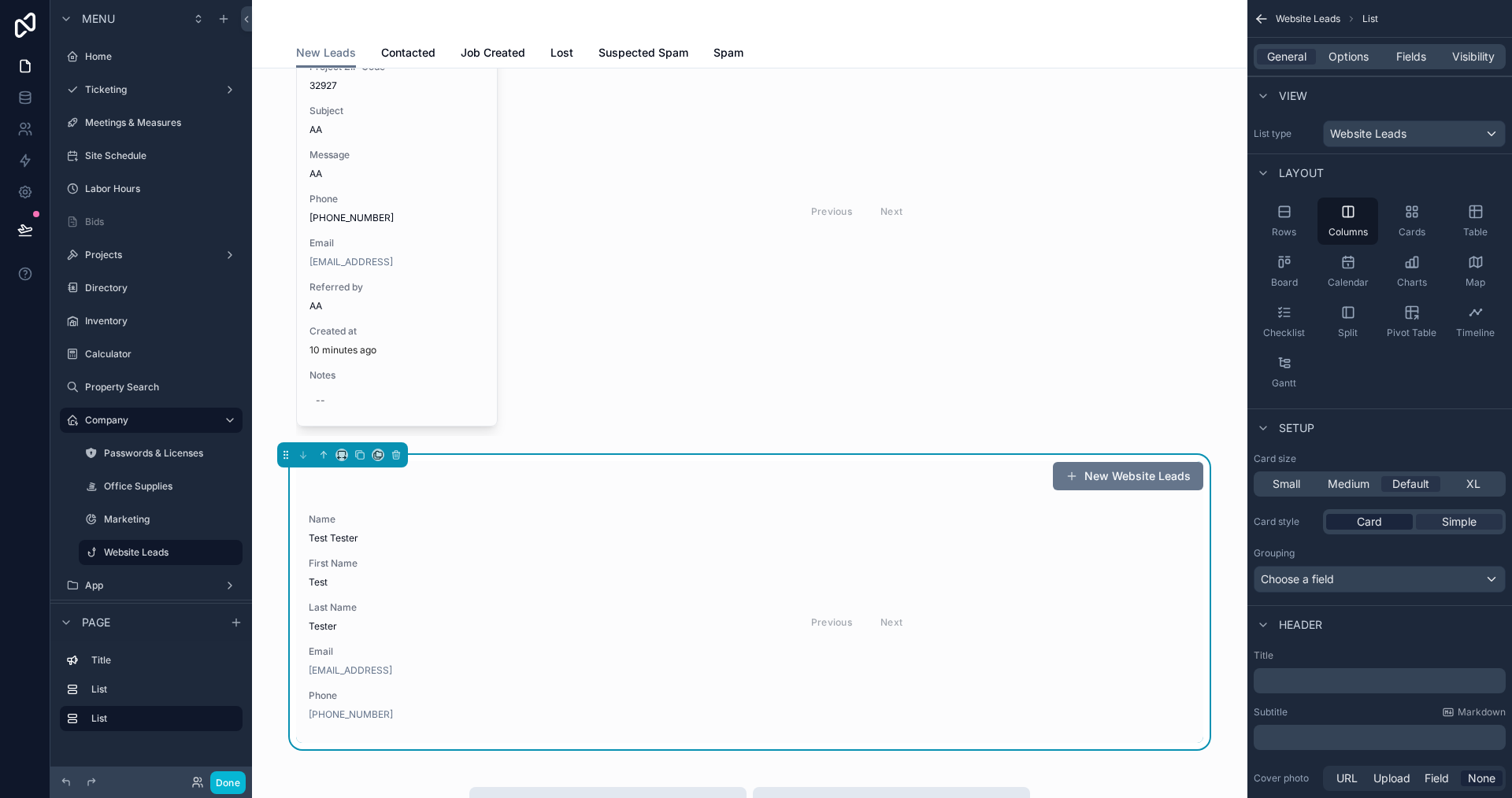
click at [1378, 525] on span "Card" at bounding box center [1369, 522] width 26 height 16
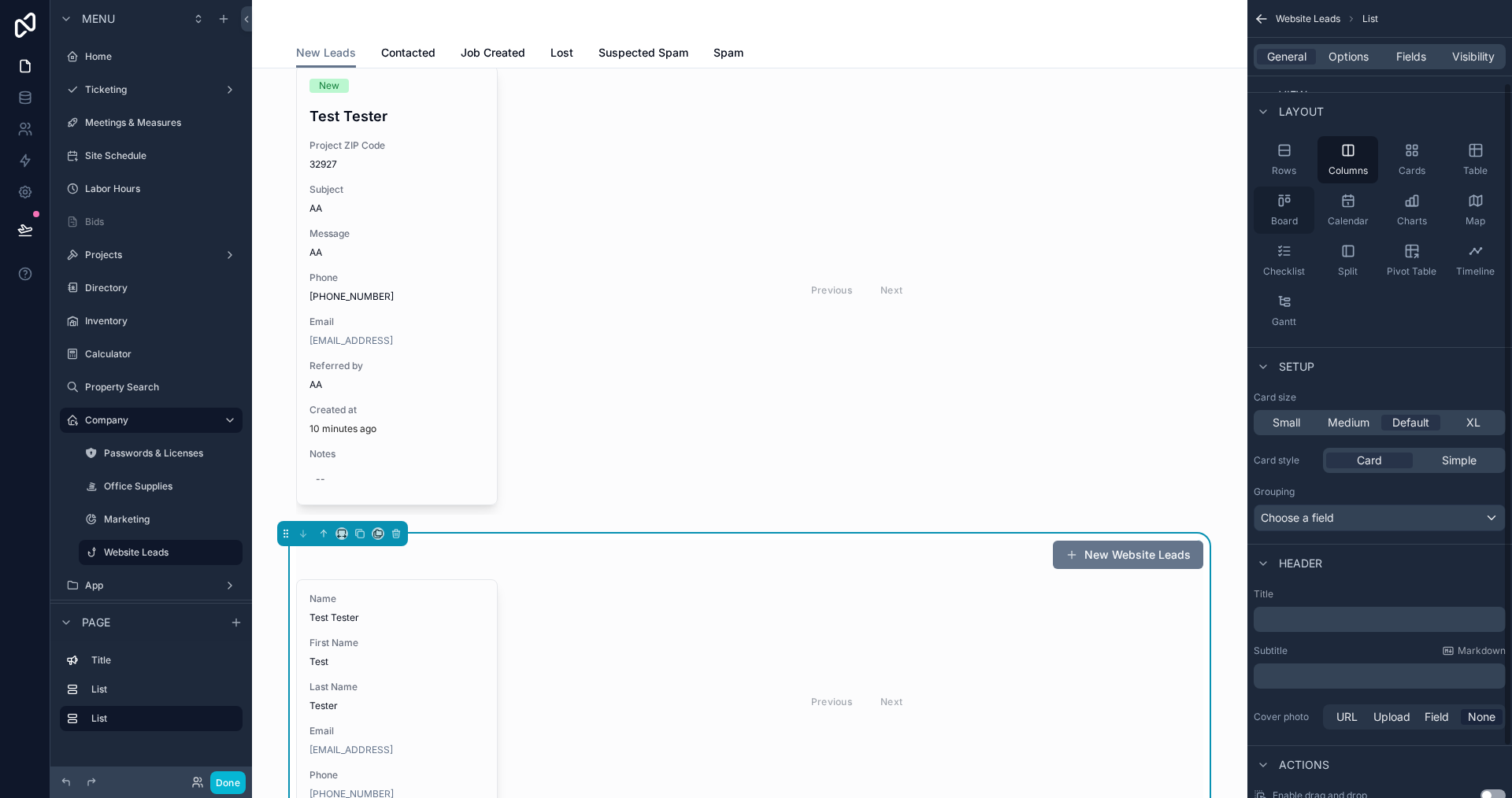
scroll to position [161, 0]
